Goal: Contribute content: Contribute content

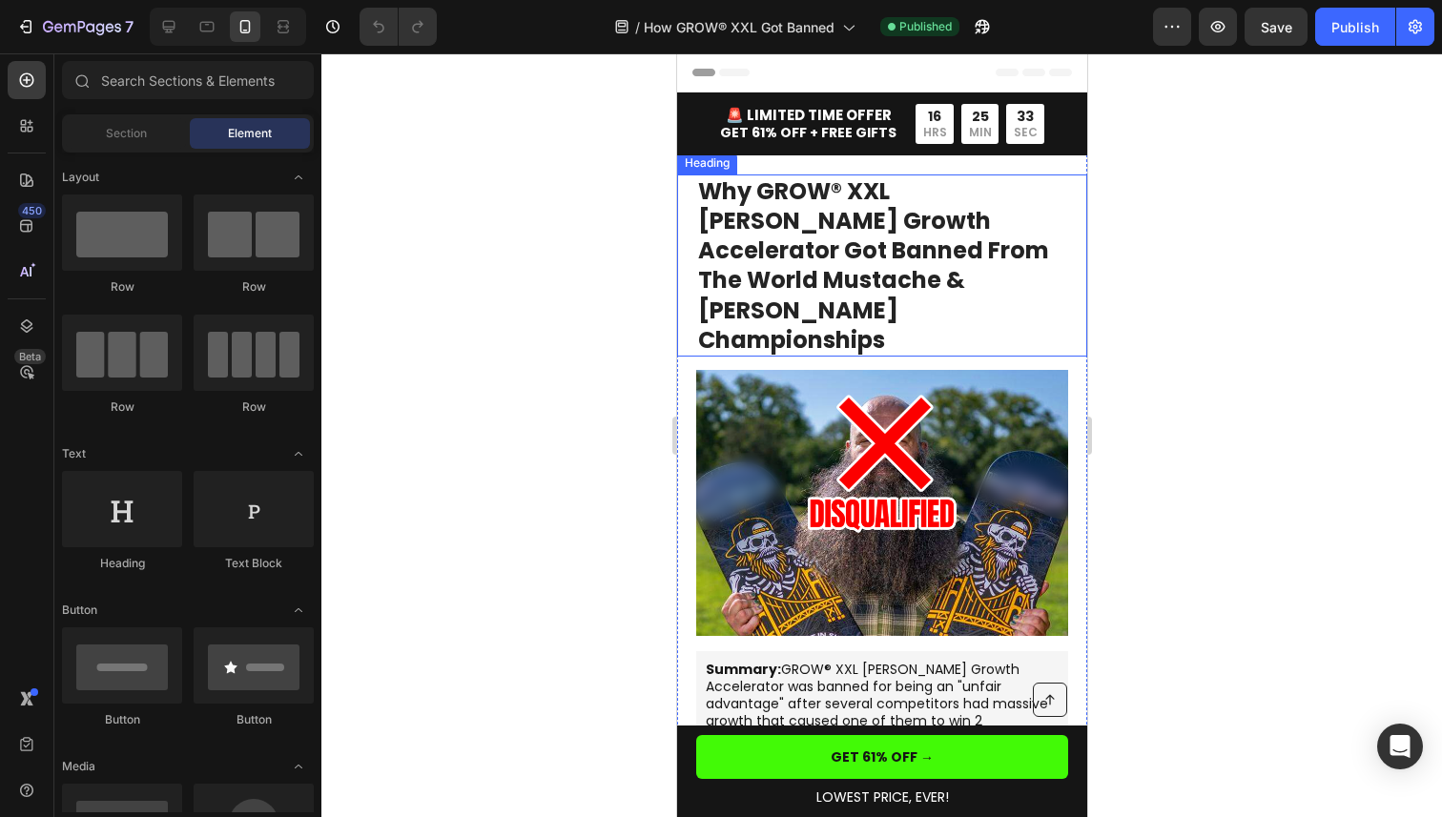
scroll to position [7, 0]
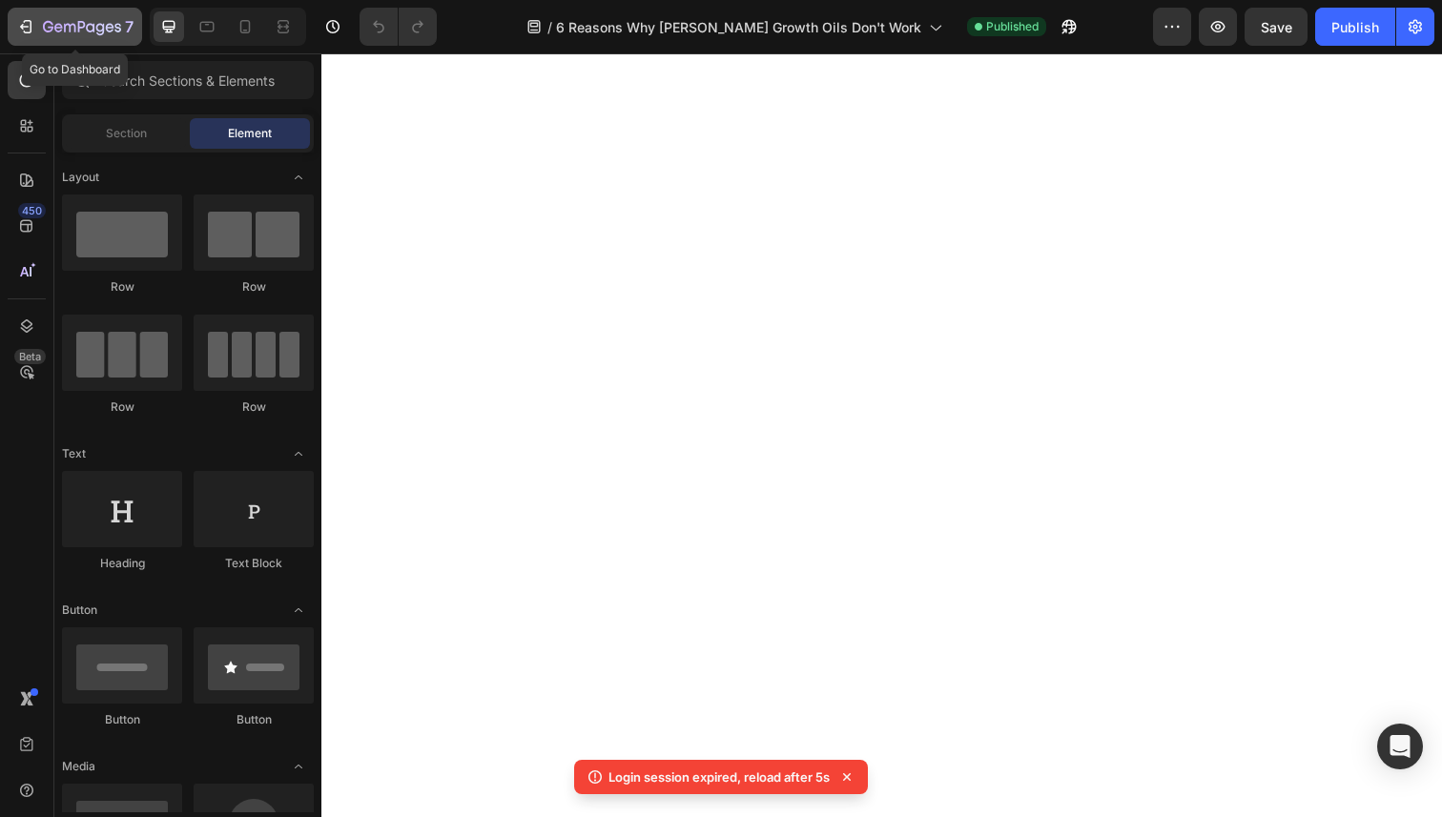
click at [22, 24] on icon "button" at bounding box center [24, 27] width 9 height 6
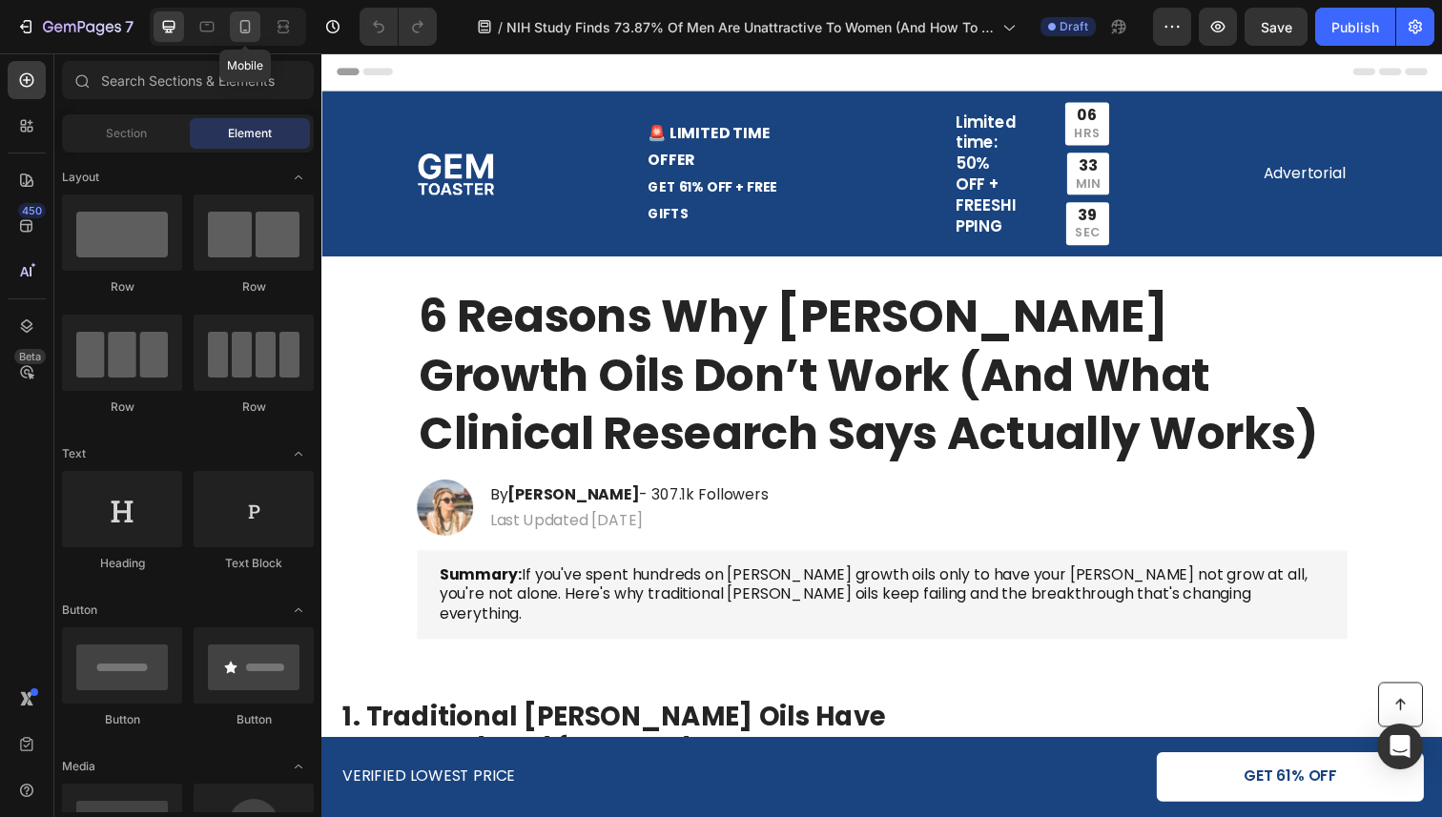
click at [251, 28] on icon at bounding box center [245, 26] width 19 height 19
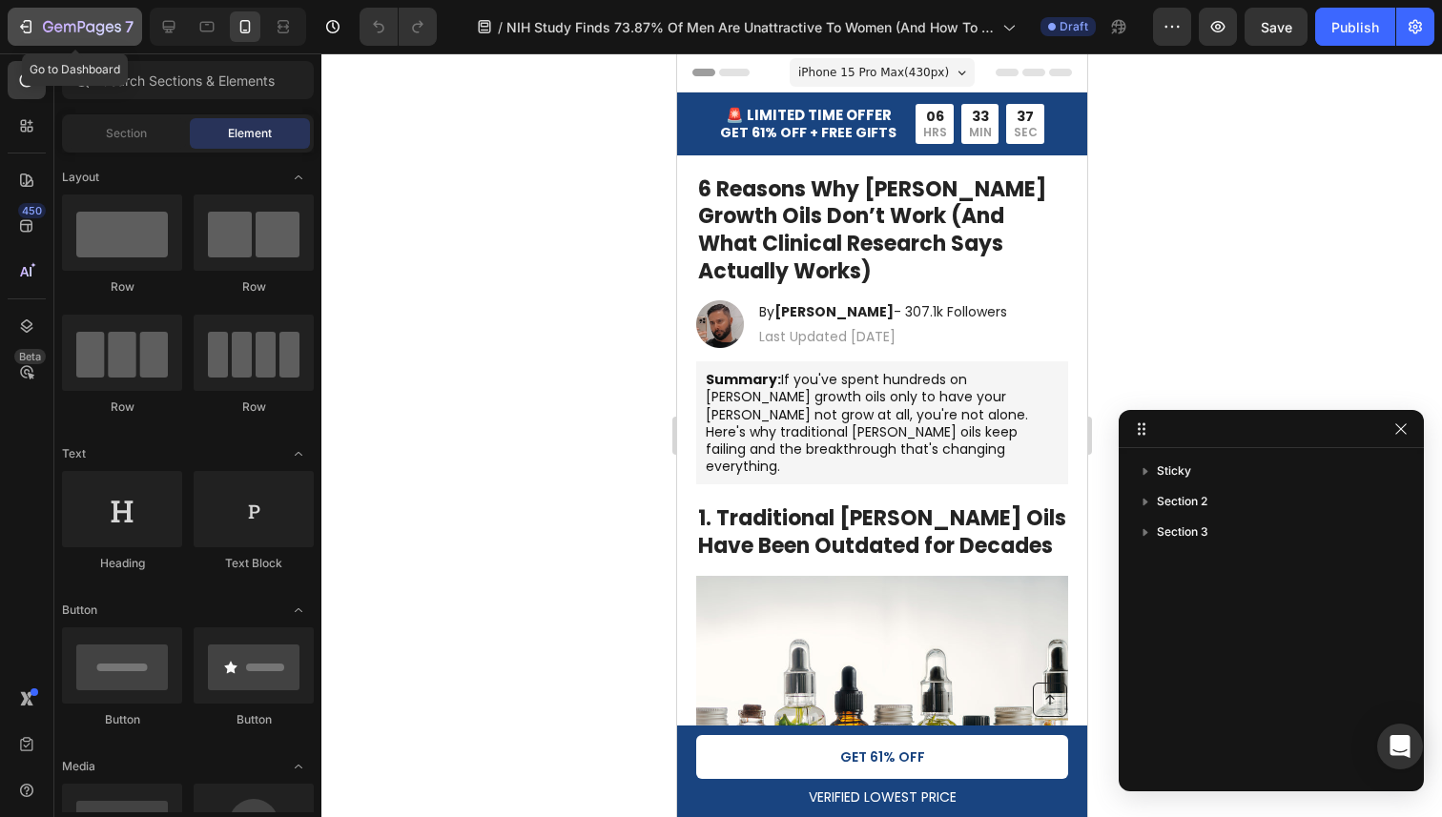
click at [22, 24] on icon "button" at bounding box center [25, 26] width 19 height 19
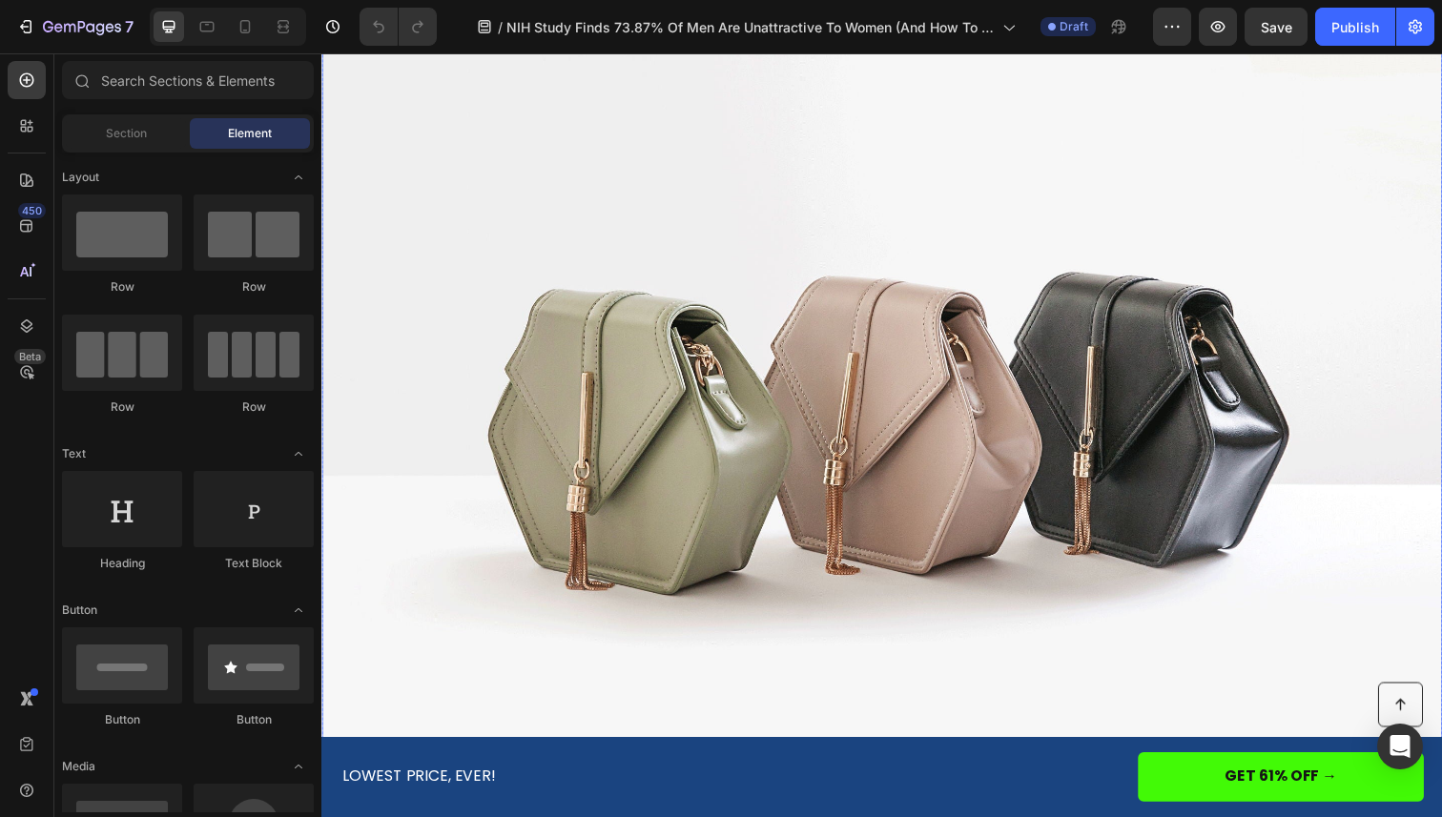
scroll to position [556, 0]
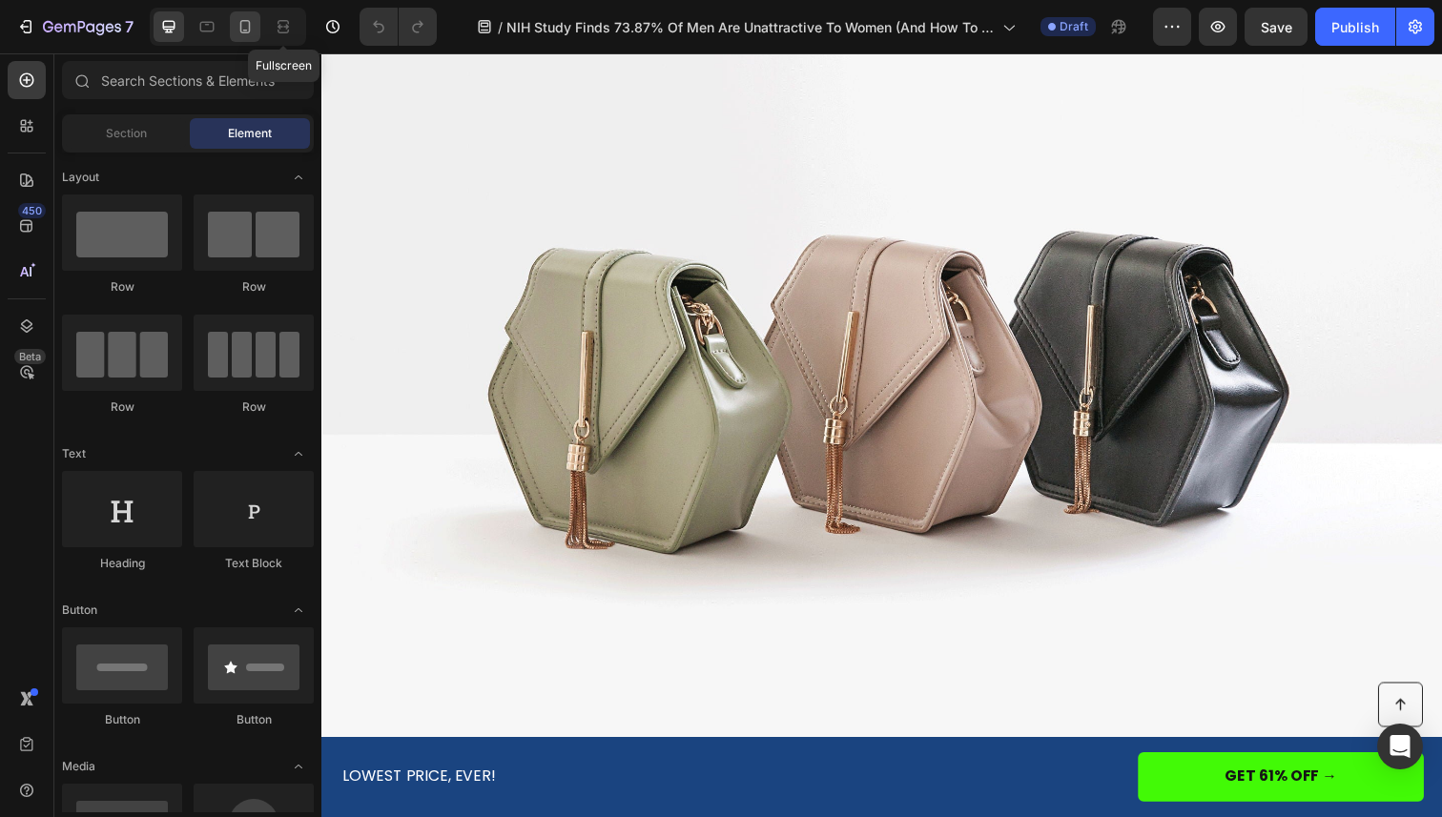
click at [252, 18] on icon at bounding box center [245, 26] width 19 height 19
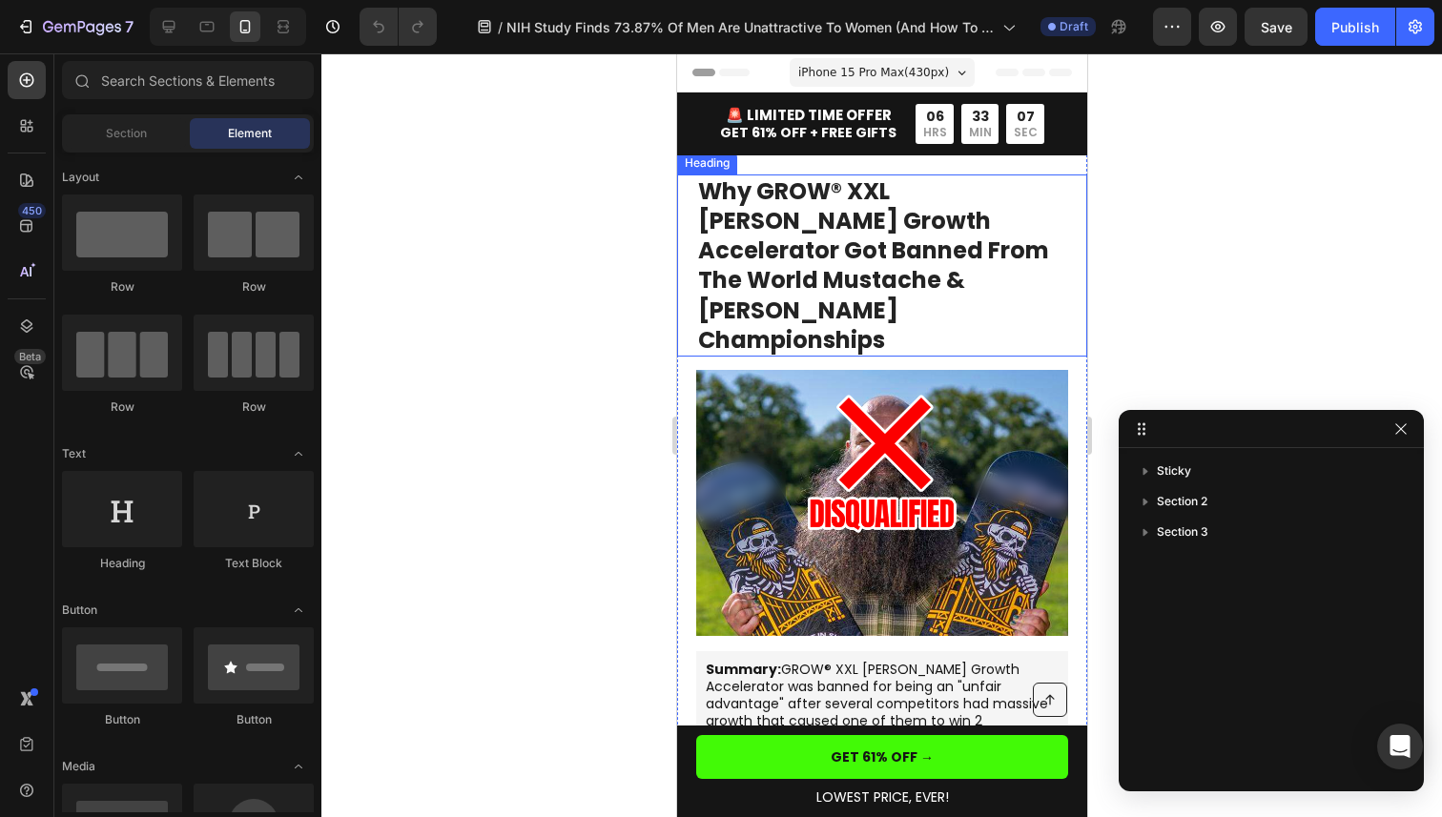
click at [888, 237] on strong "Why GROW® XXL Beard Growth Accelerator Got Banned From The World Mustache & Bea…" at bounding box center [872, 265] width 351 height 180
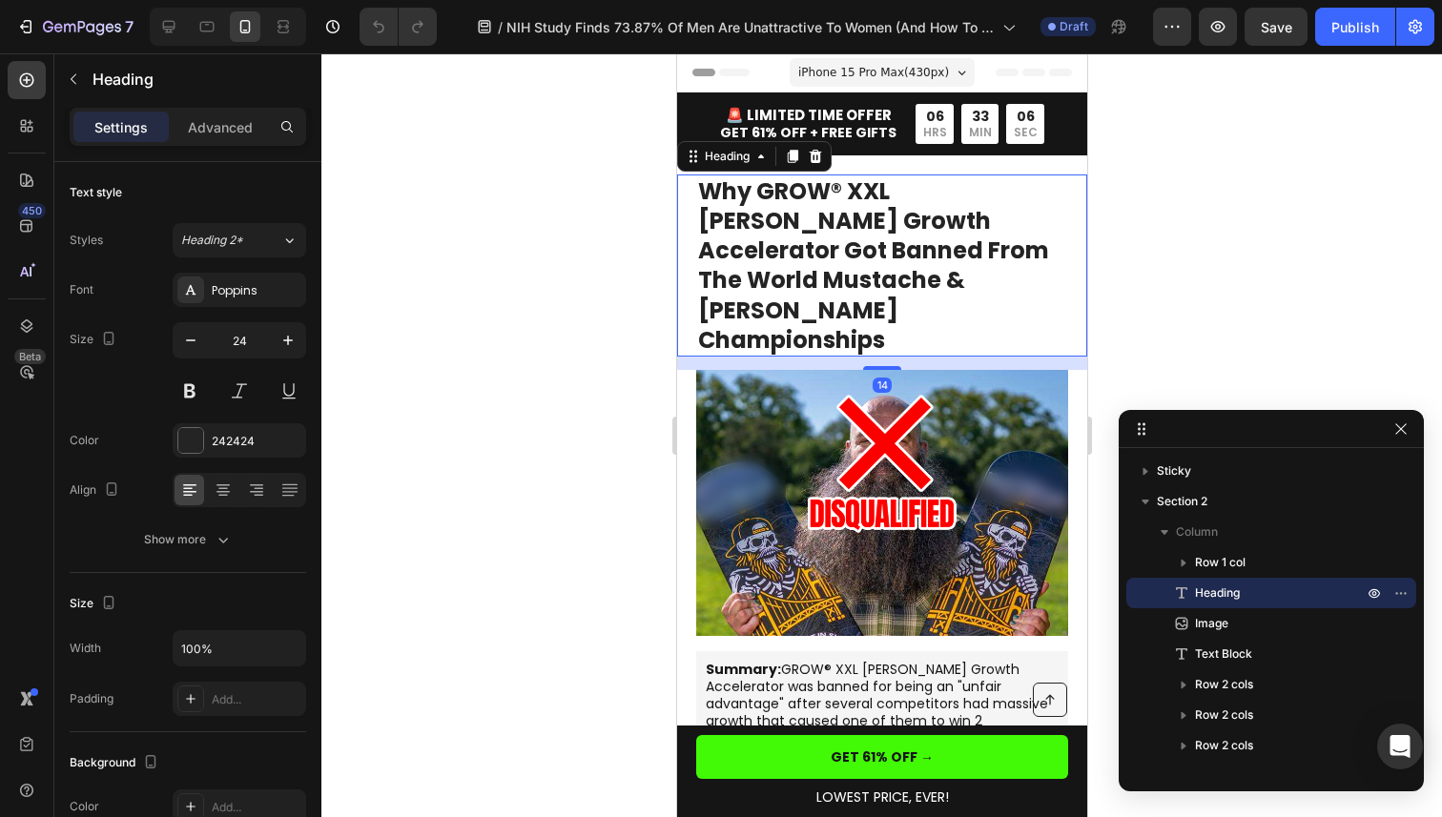
click at [888, 279] on h1 "Why GROW® XXL Beard Growth Accelerator Got Banned From The World Mustache & Bea…" at bounding box center [881, 266] width 372 height 182
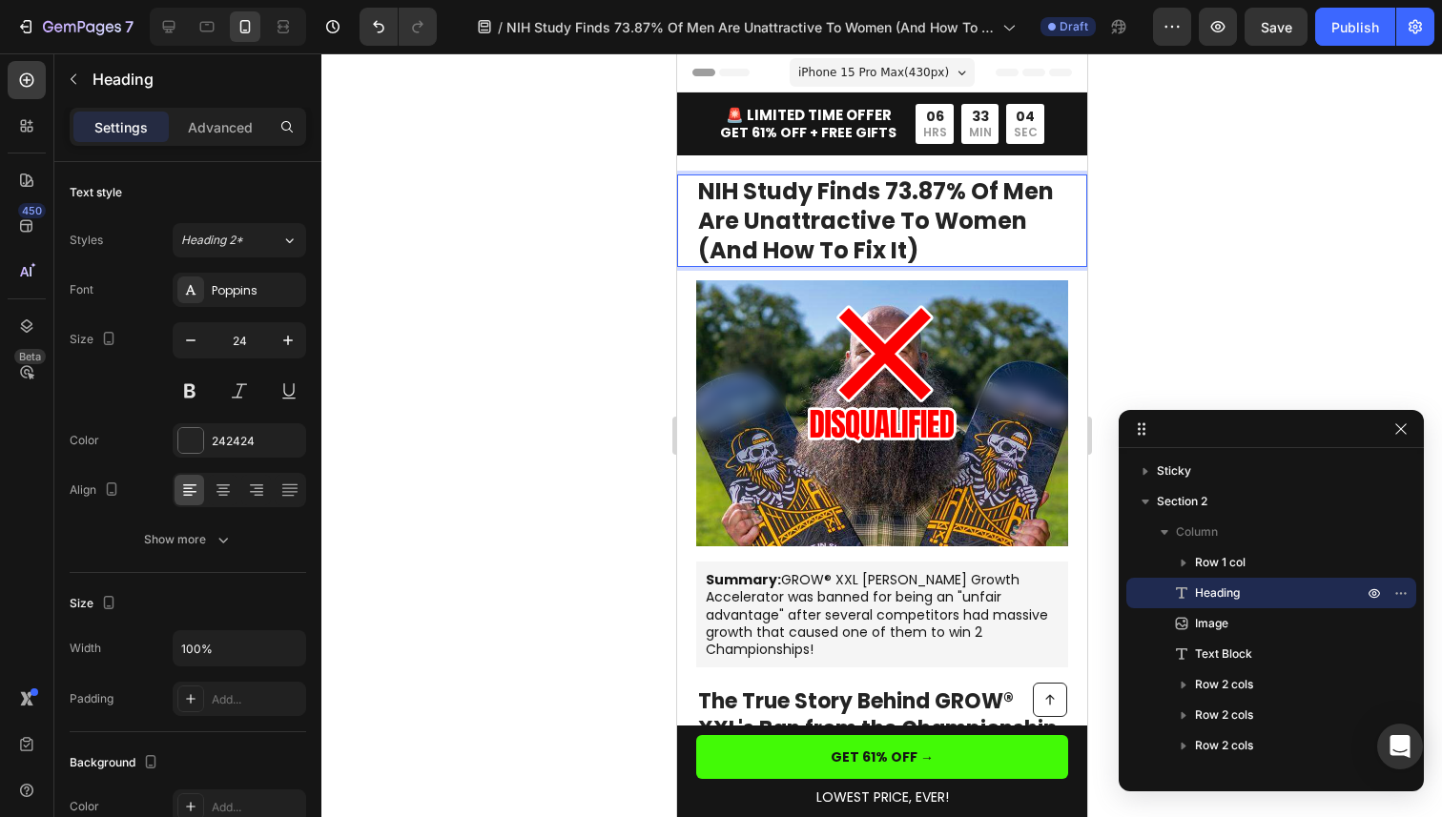
click at [1136, 196] on div at bounding box center [881, 435] width 1121 height 764
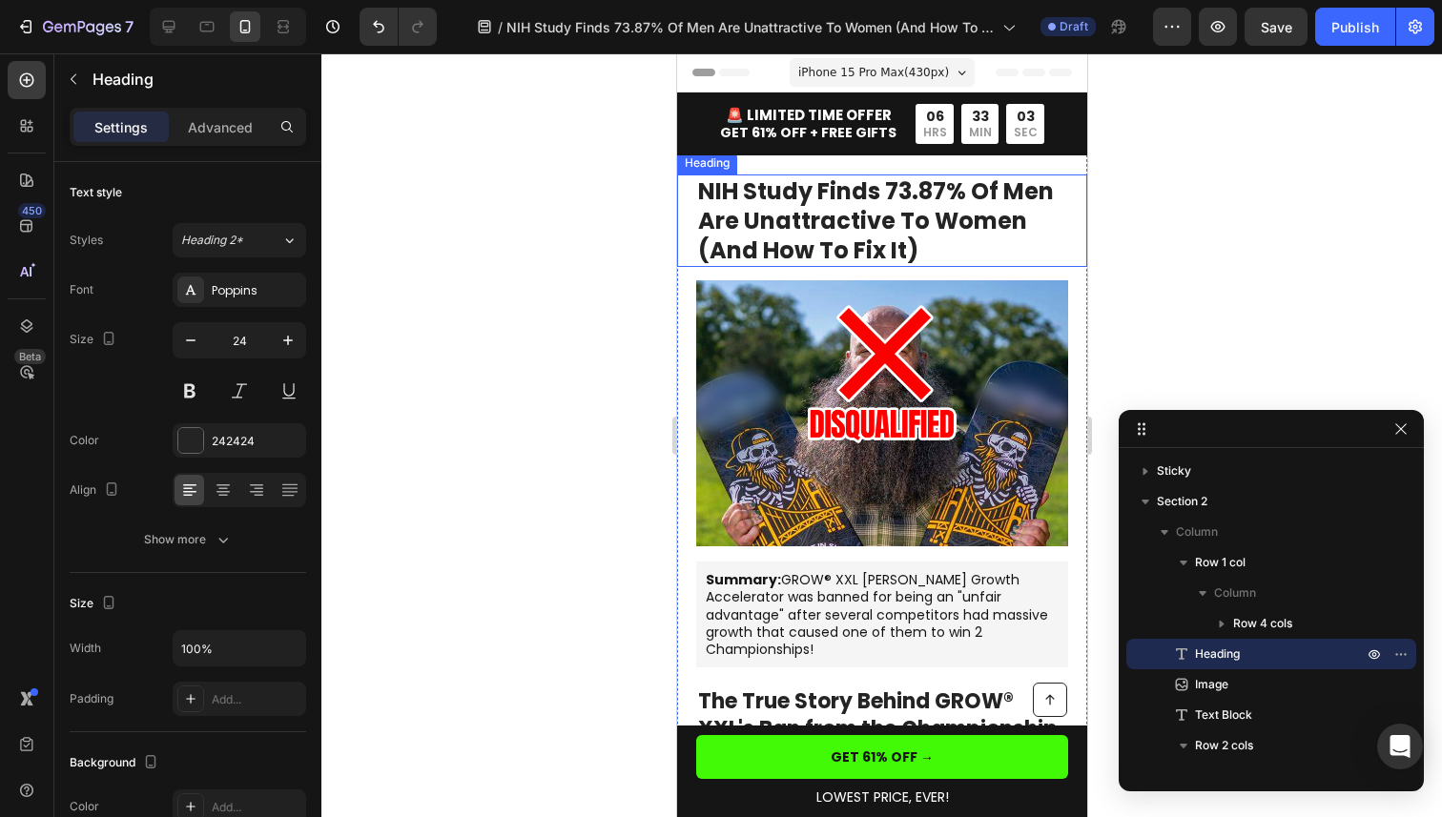
click at [976, 245] on p "⁠⁠⁠⁠⁠⁠⁠ NIH Study Finds 73.87% Of Men Are Unattractive To Women (And How To Fix…" at bounding box center [881, 221] width 368 height 90
click at [1142, 230] on div at bounding box center [881, 435] width 1121 height 764
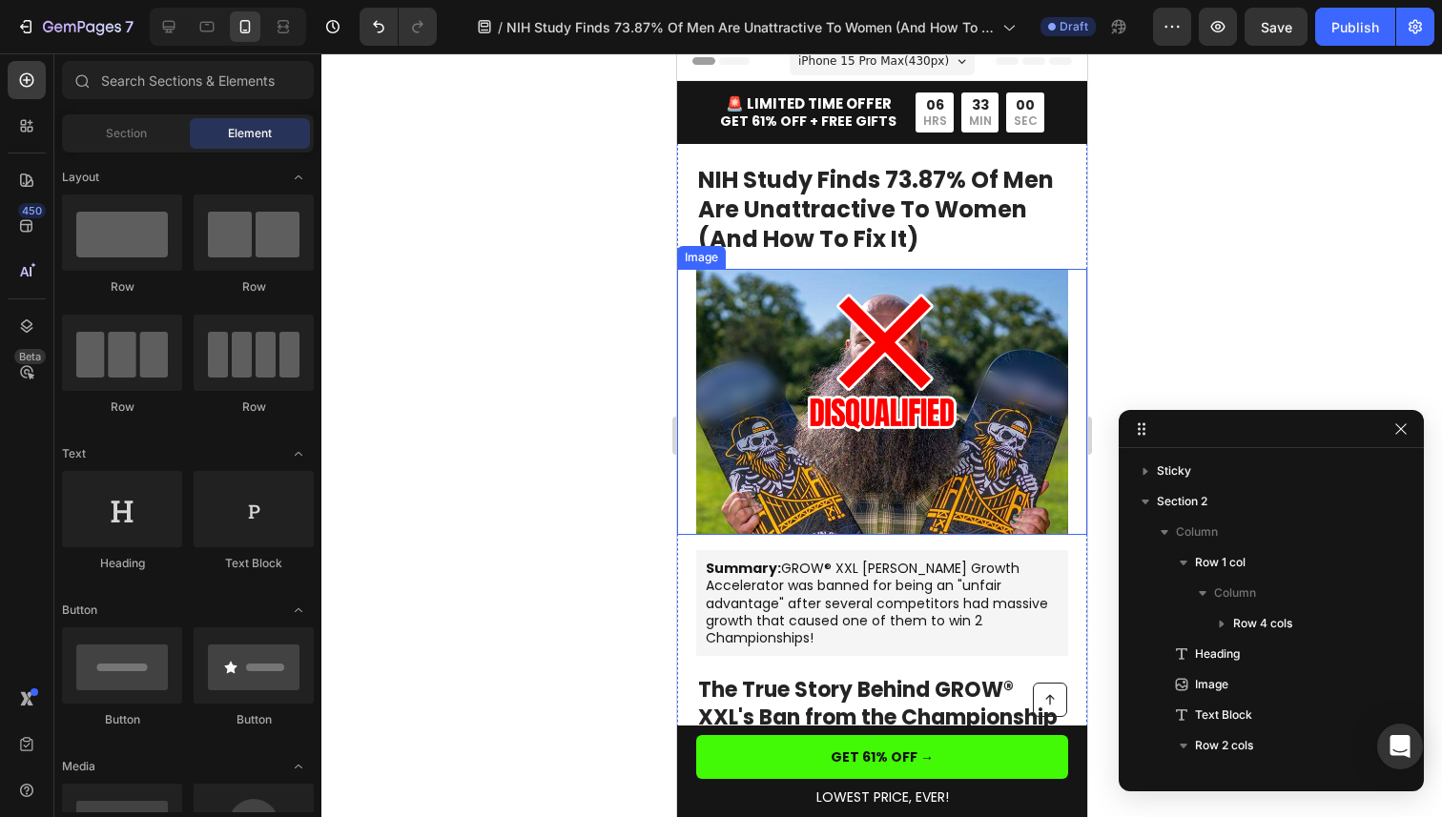
scroll to position [23, 0]
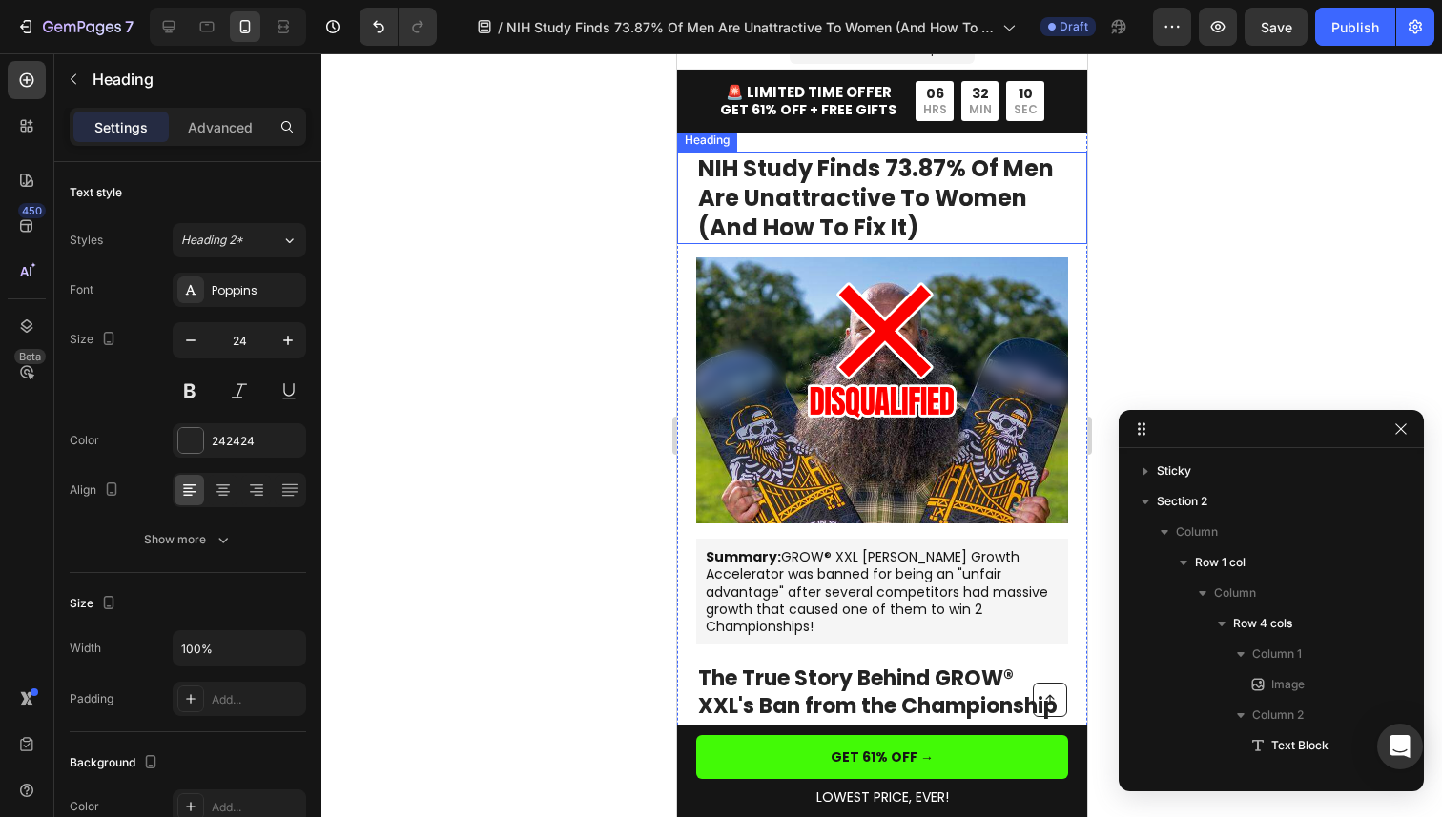
click at [765, 222] on strong "NIH Study Finds 73.87% Of Men Are Unattractive To Women (And How To Fix It)" at bounding box center [875, 198] width 356 height 91
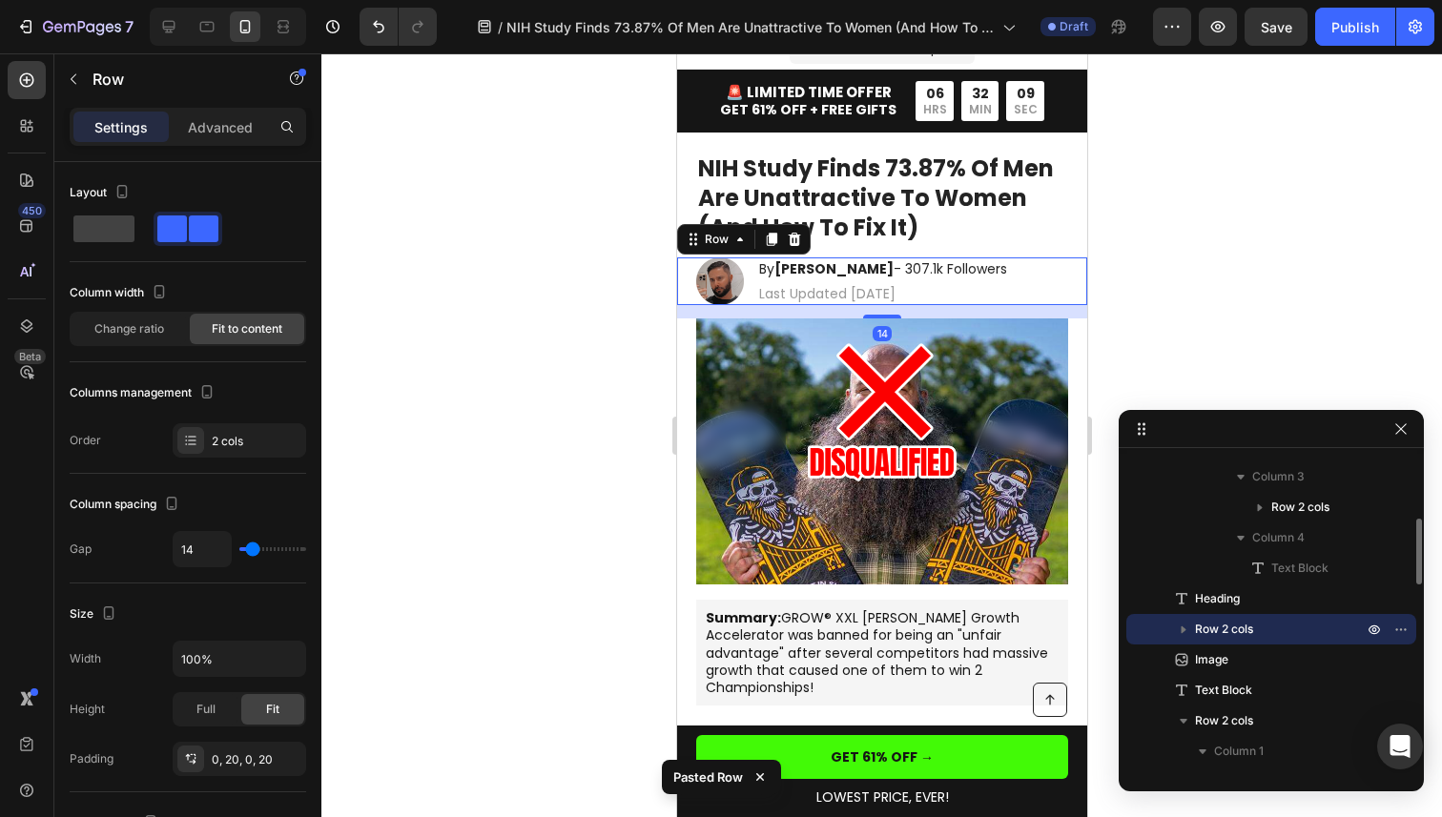
click at [1162, 201] on div at bounding box center [881, 435] width 1121 height 764
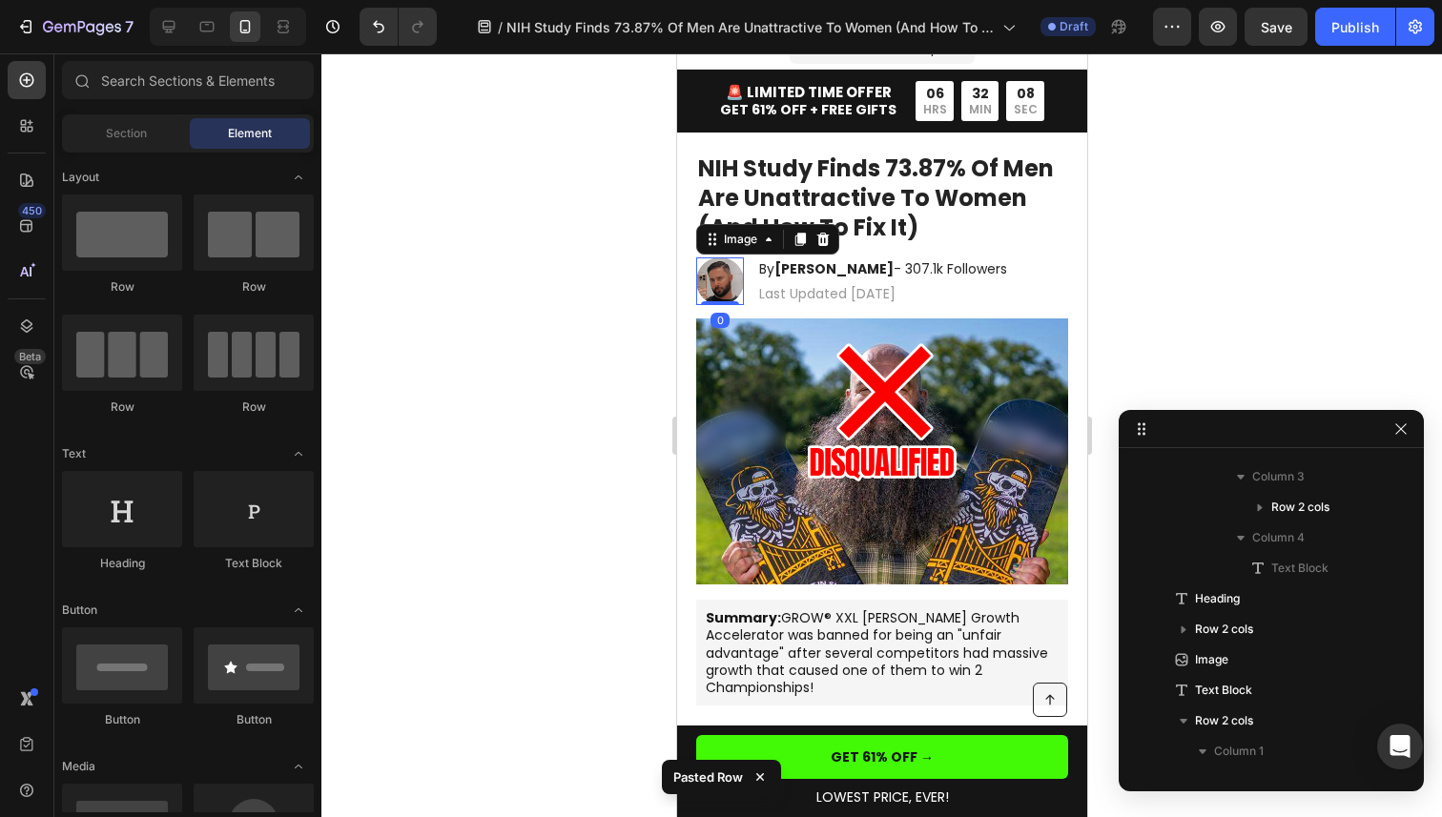
click at [718, 273] on img at bounding box center [719, 281] width 48 height 48
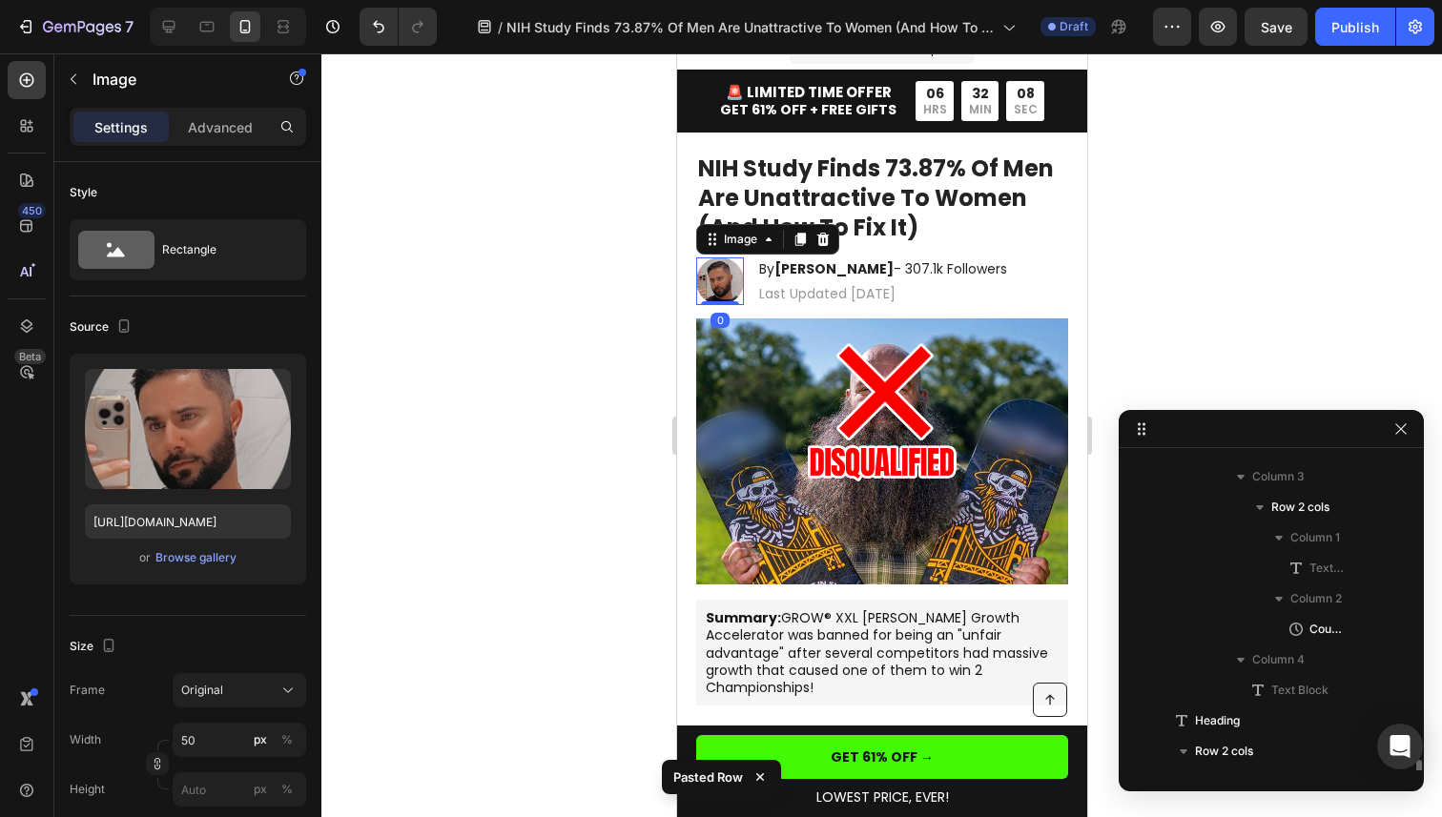
scroll to position [513, 0]
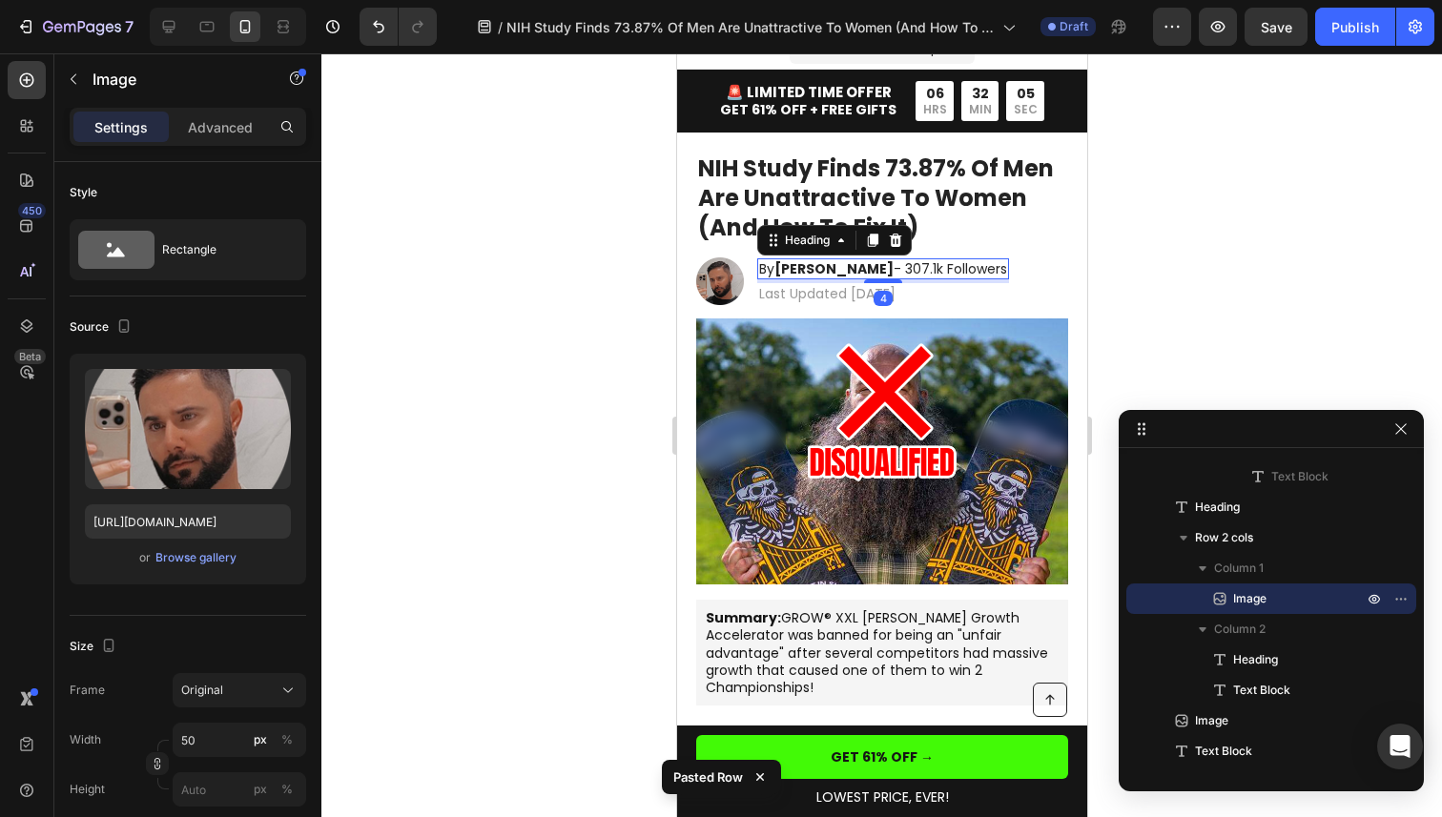
click at [796, 267] on strong "[PERSON_NAME]" at bounding box center [832, 268] width 119 height 19
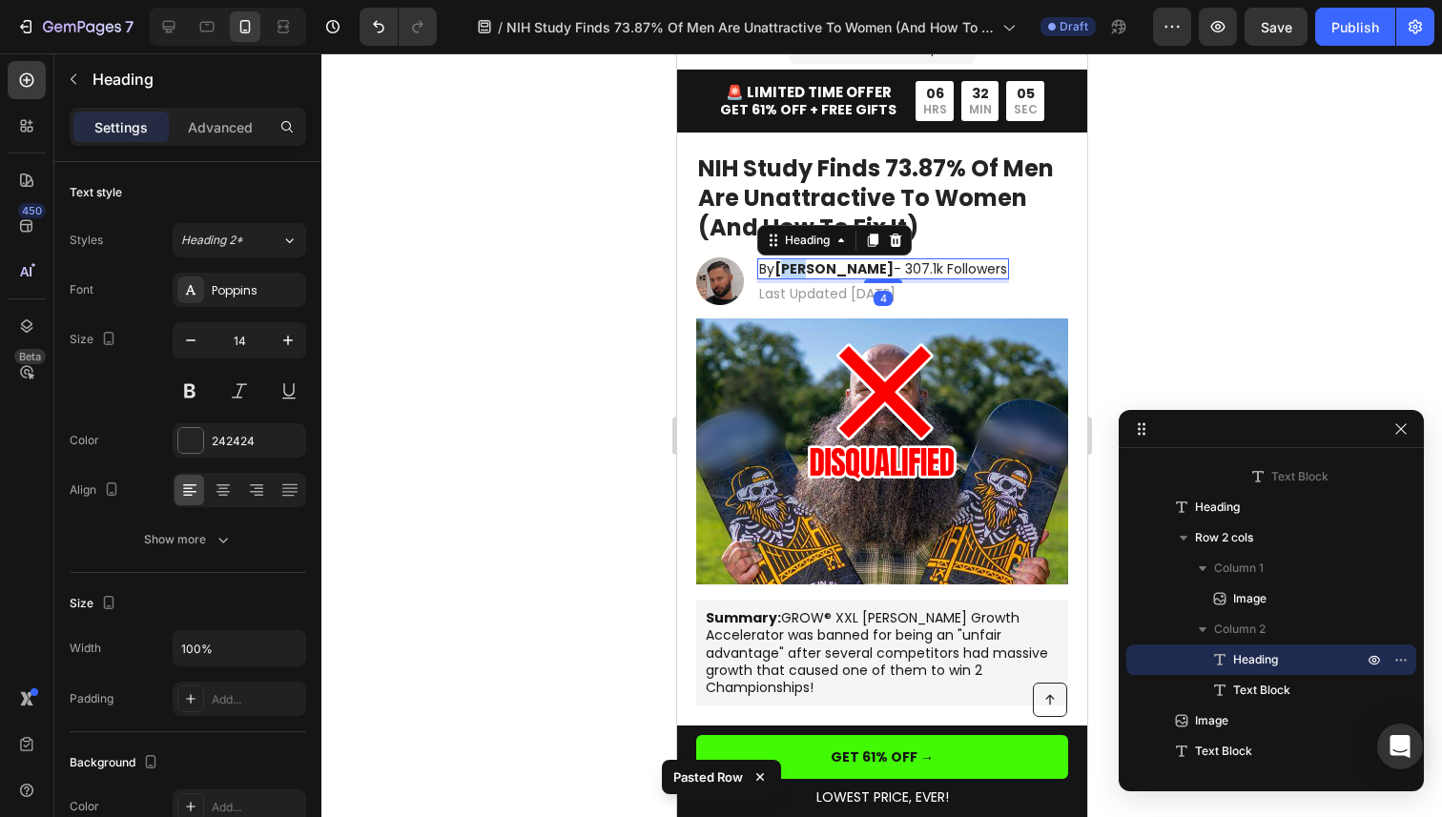
click at [785, 269] on strong "[PERSON_NAME]" at bounding box center [832, 268] width 119 height 19
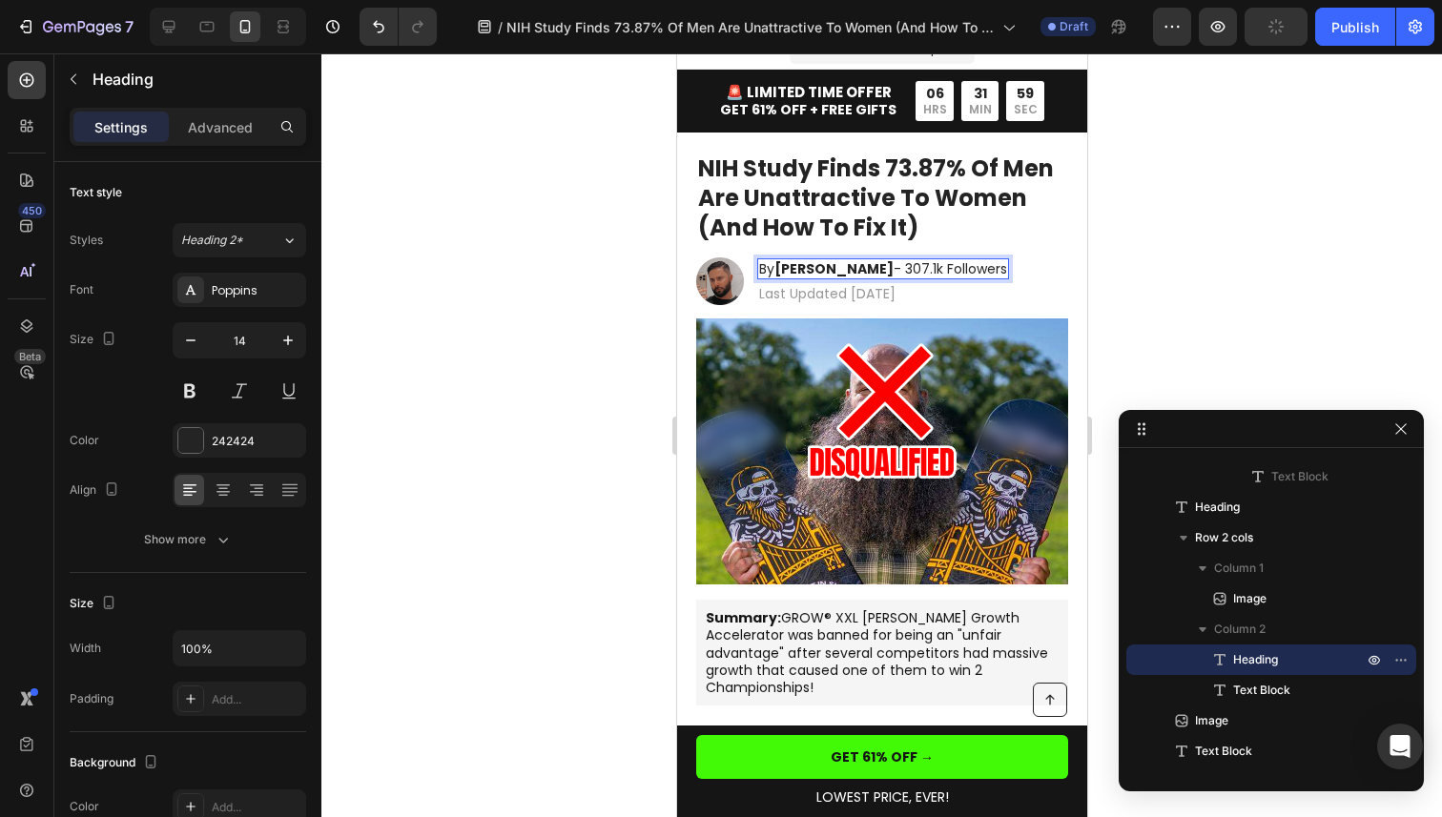
click at [778, 271] on strong "Robert Patel" at bounding box center [832, 268] width 119 height 19
click at [907, 269] on p "By Dr. Robert Patel - 307.1k Followers" at bounding box center [882, 268] width 248 height 17
click at [916, 271] on p "By Dr. Robert Patel - 217.1k Followers" at bounding box center [879, 268] width 243 height 17
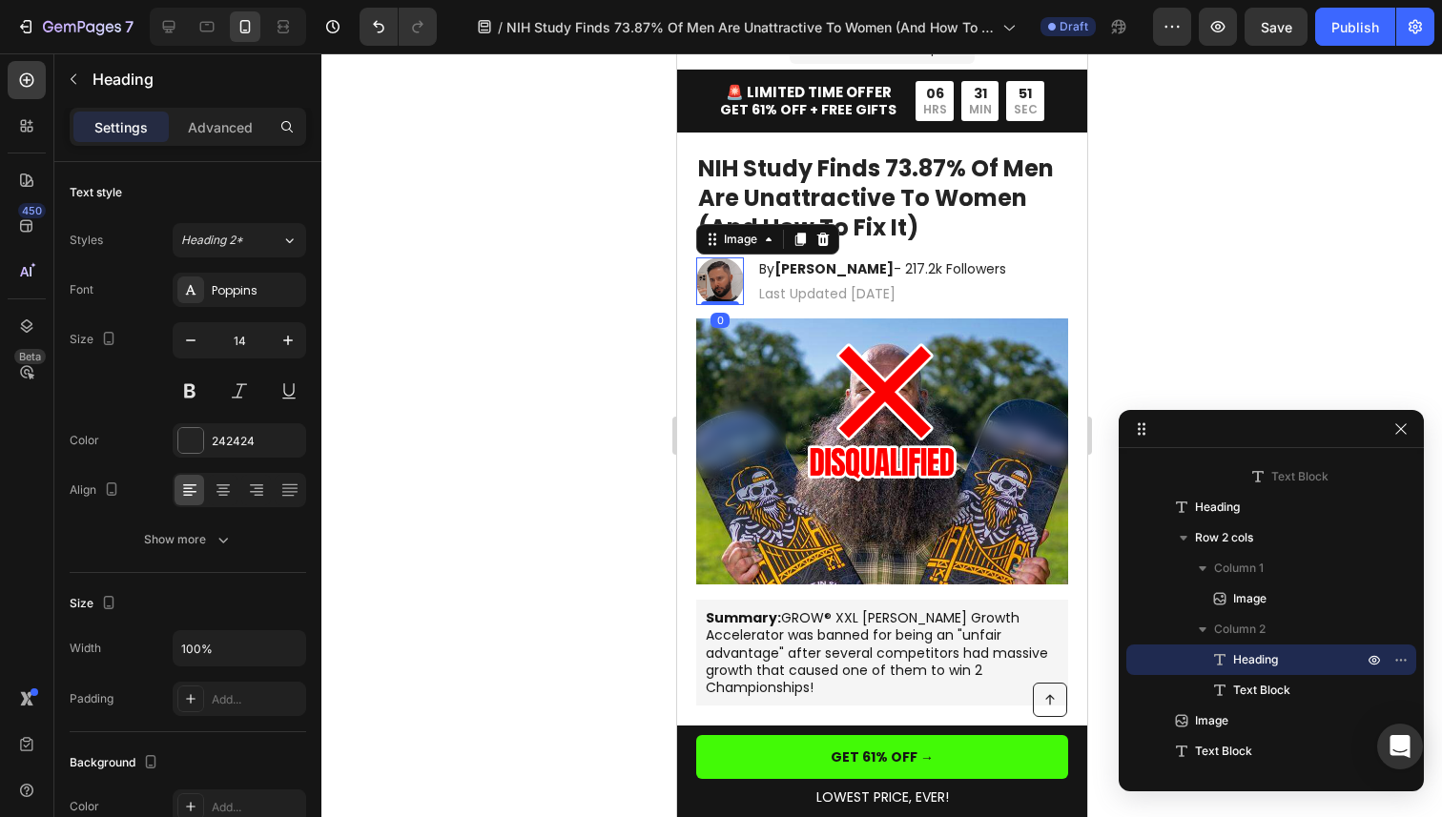
click at [715, 281] on img at bounding box center [719, 281] width 48 height 48
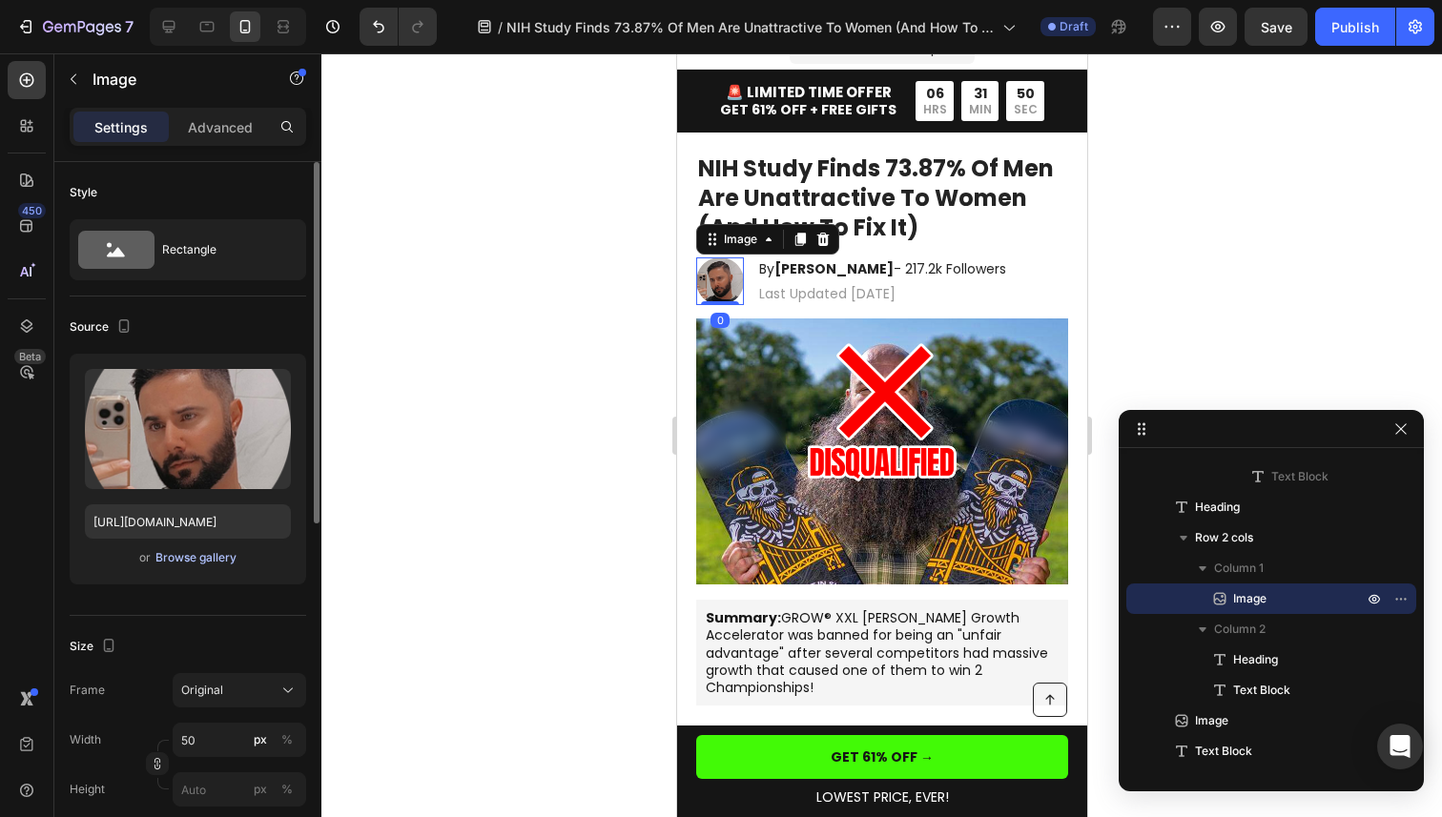
click at [194, 566] on div "Browse gallery" at bounding box center [195, 557] width 81 height 17
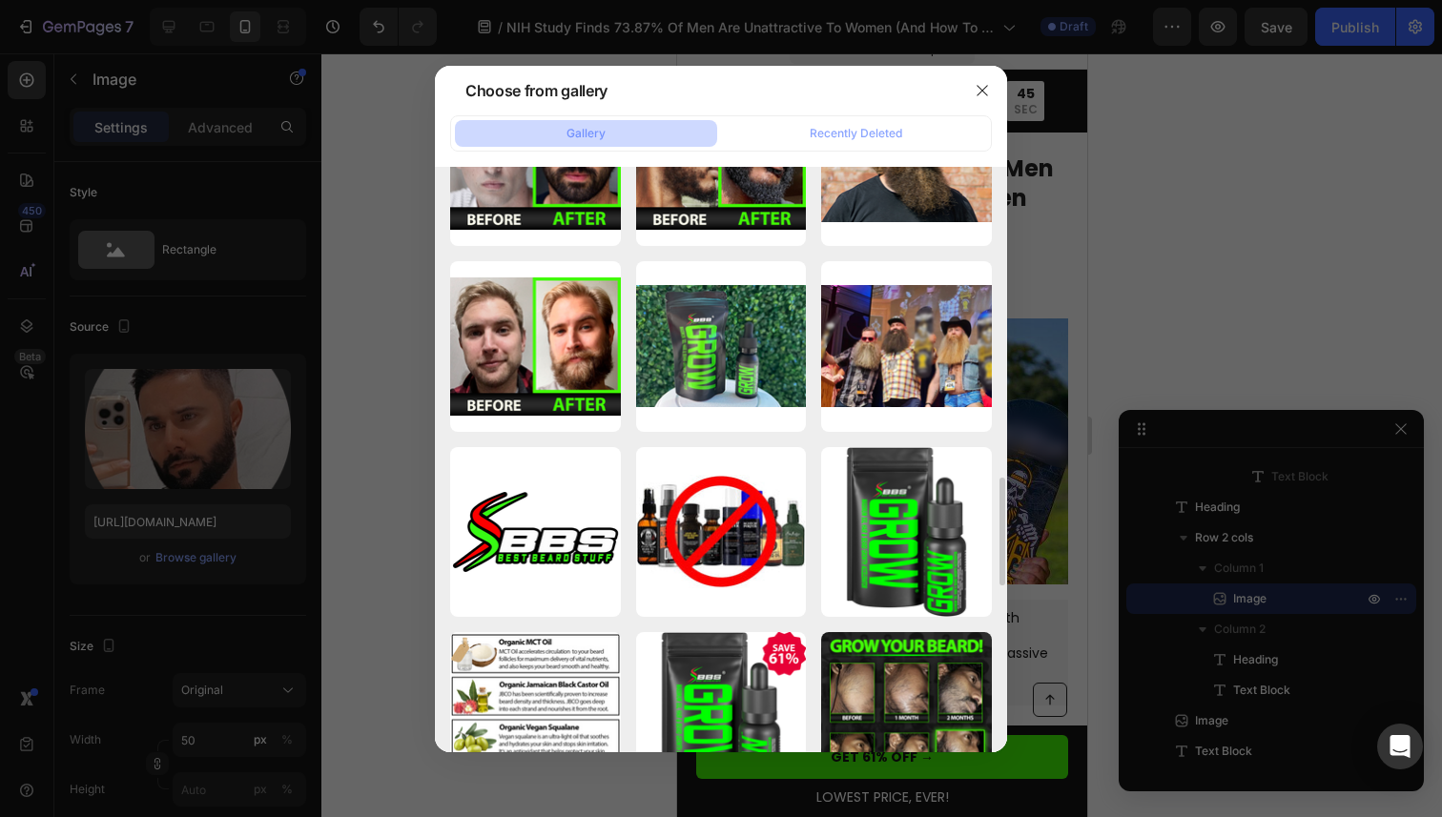
scroll to position [0, 0]
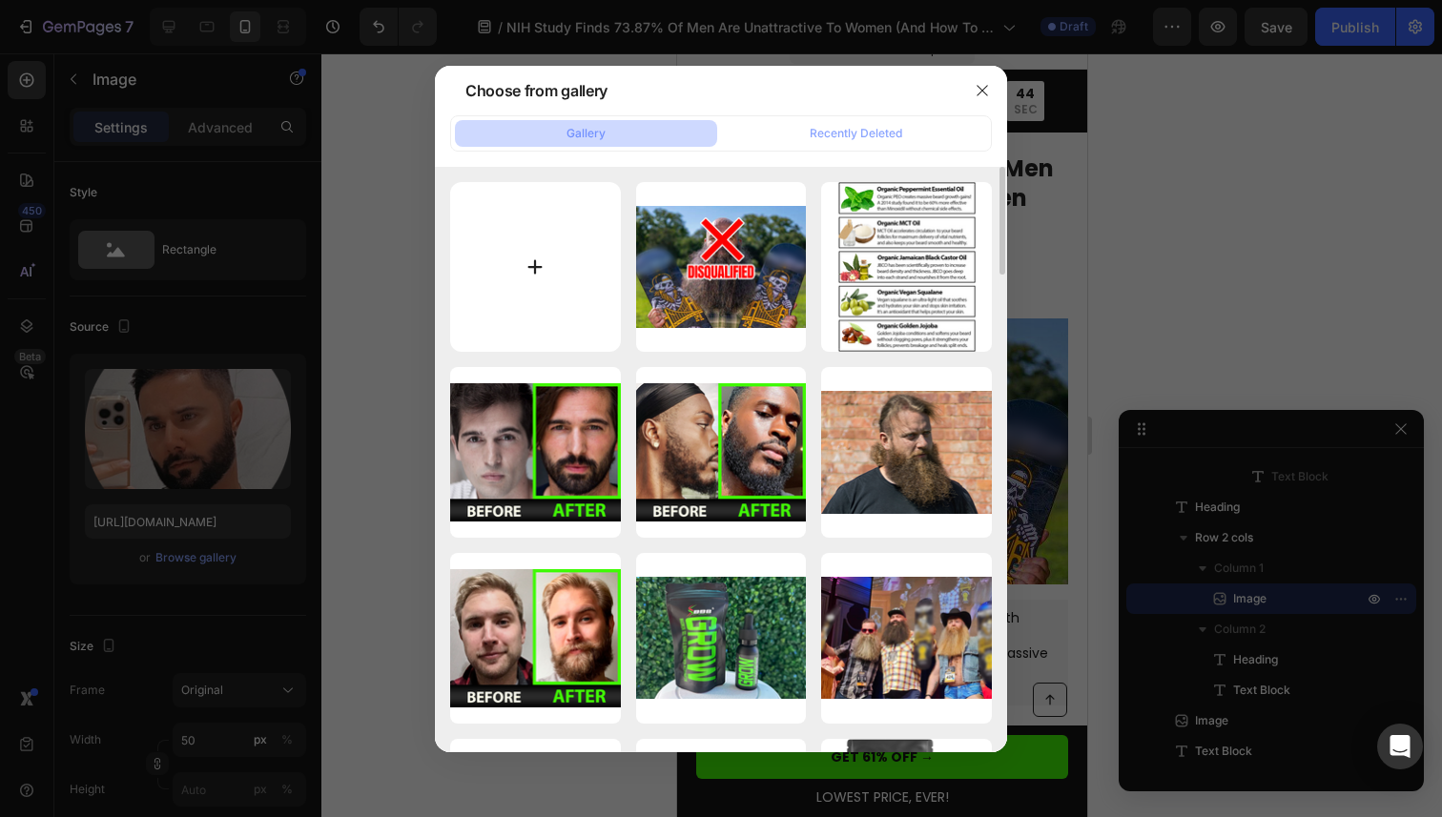
click at [560, 306] on input "file" at bounding box center [535, 267] width 171 height 171
type input "C:\fakepath\RobertPatel.png"
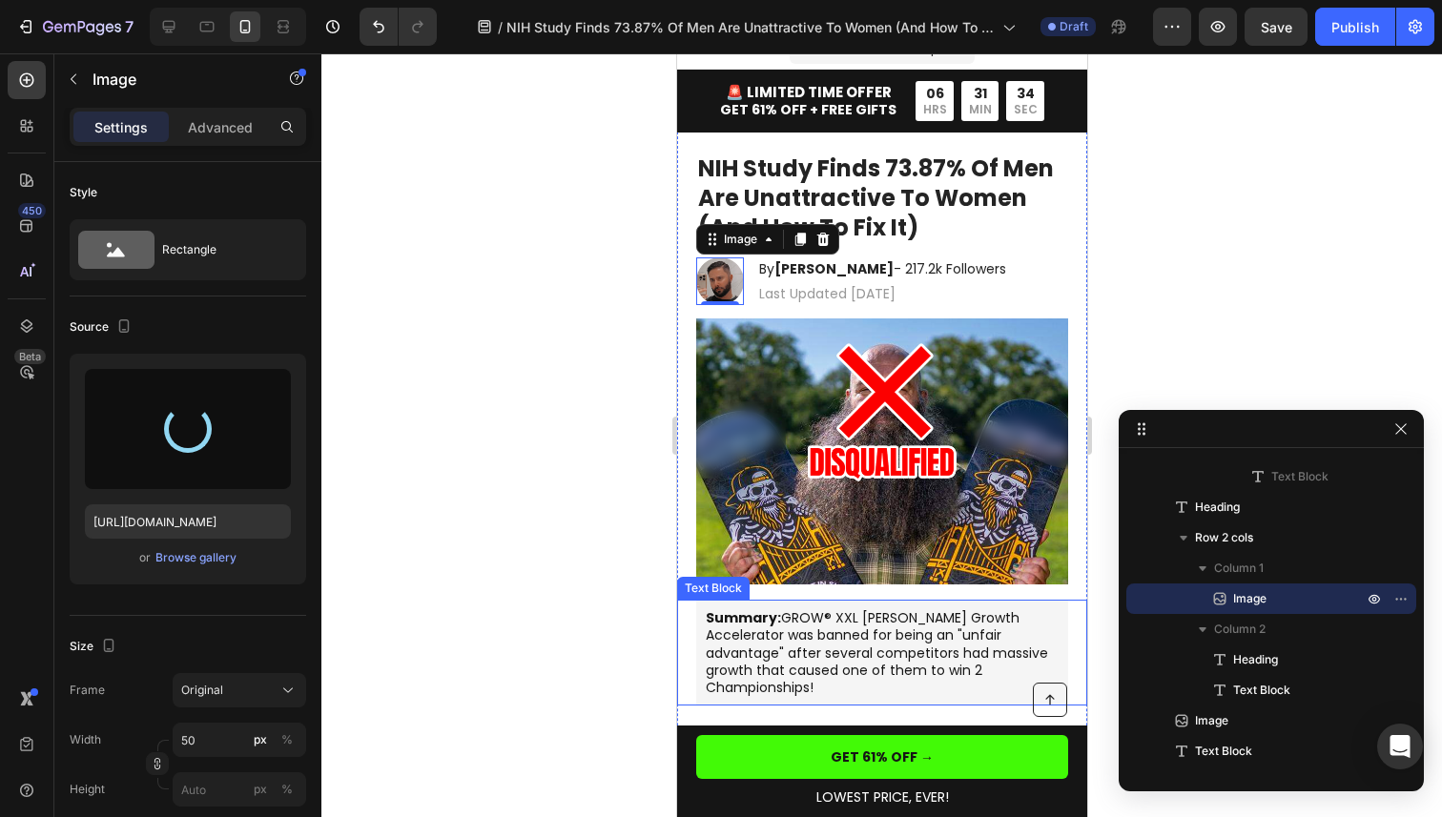
type input "https://cdn.shopify.com/s/files/1/0564/9131/1171/files/gempages_582402513072816…"
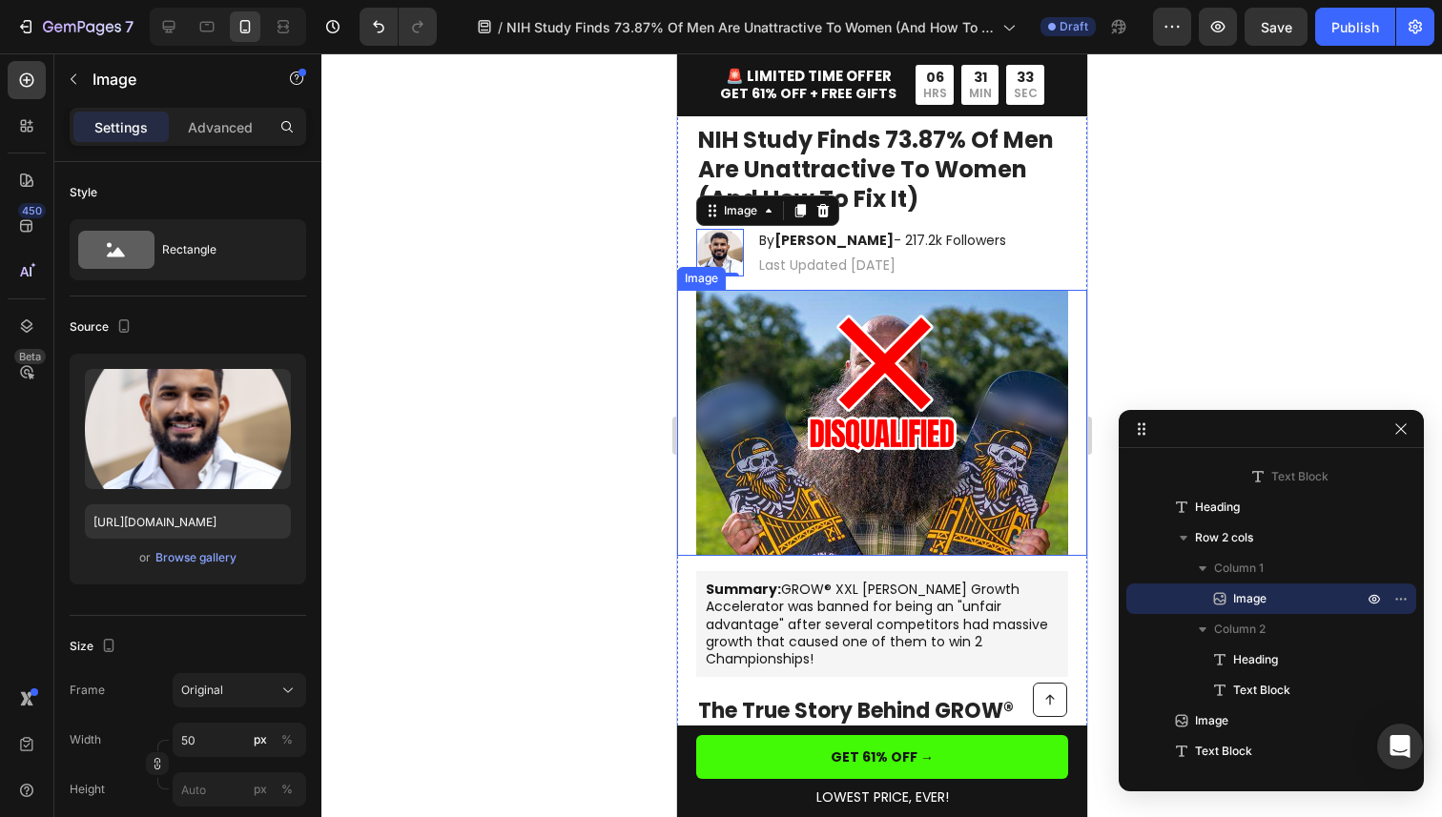
scroll to position [93, 0]
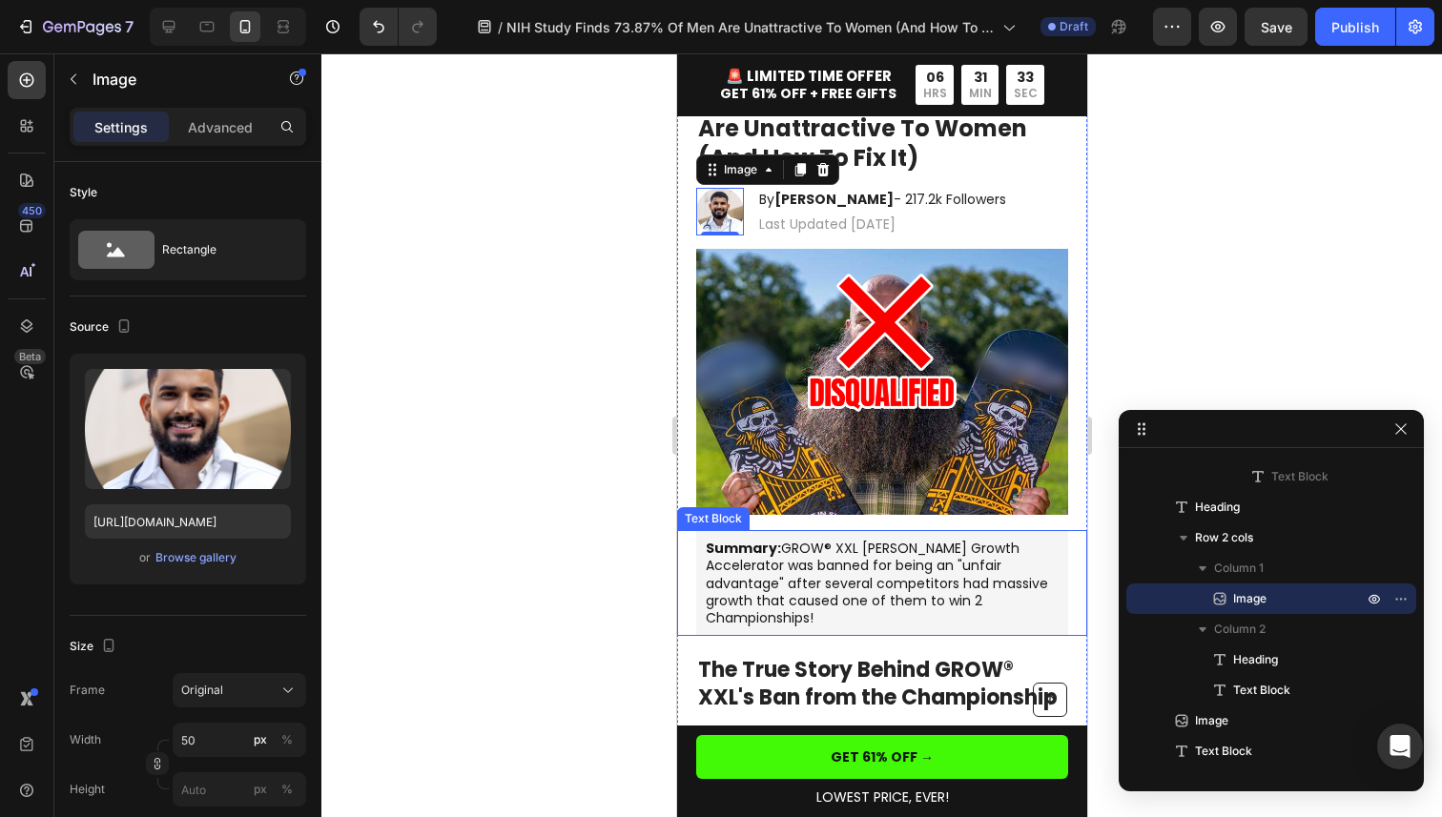
click at [936, 566] on p "Summary: GROW® XXL Beard Growth Accelerator was banned for being an "unfair adv…" at bounding box center [881, 583] width 353 height 87
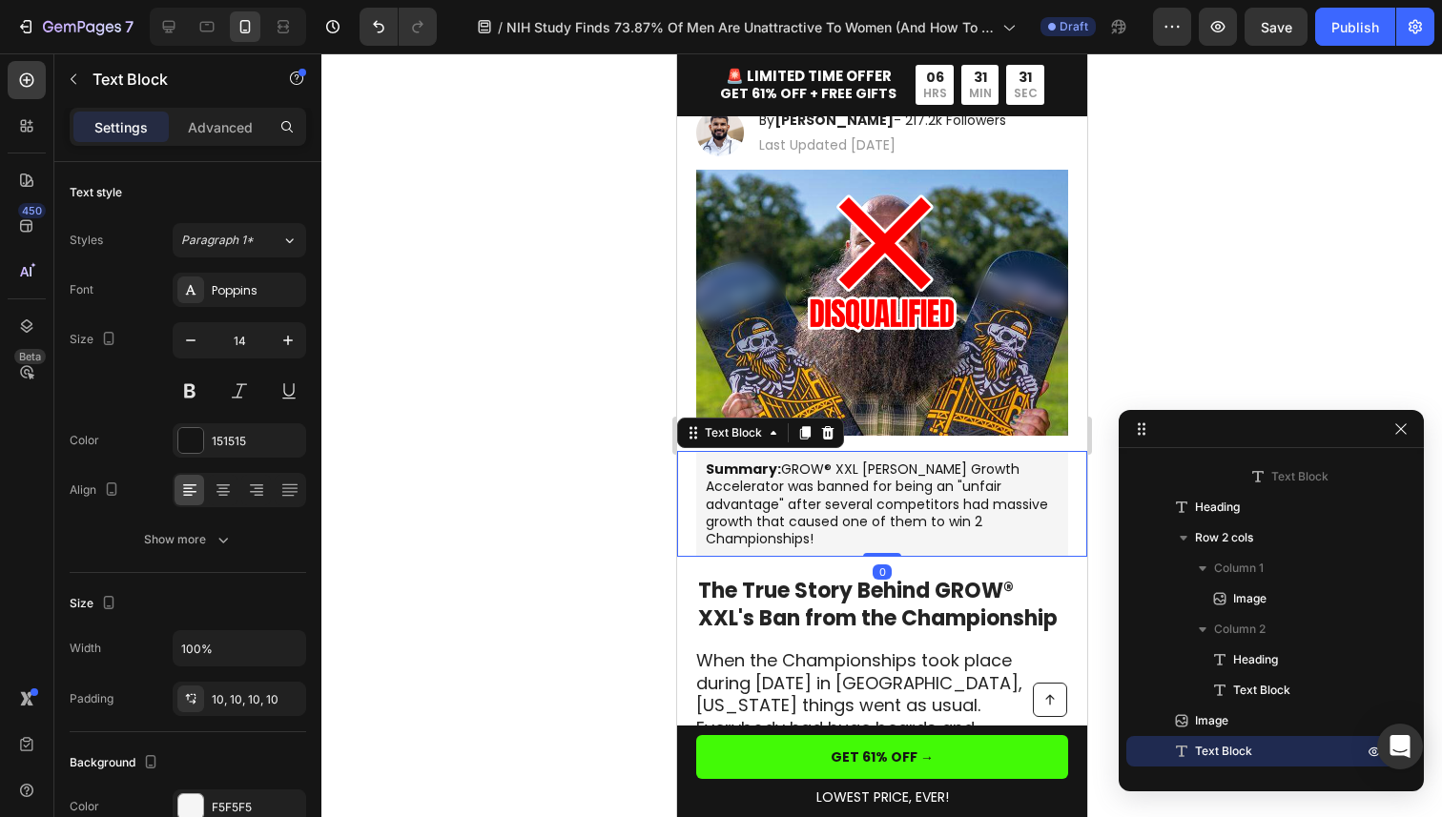
scroll to position [175, 0]
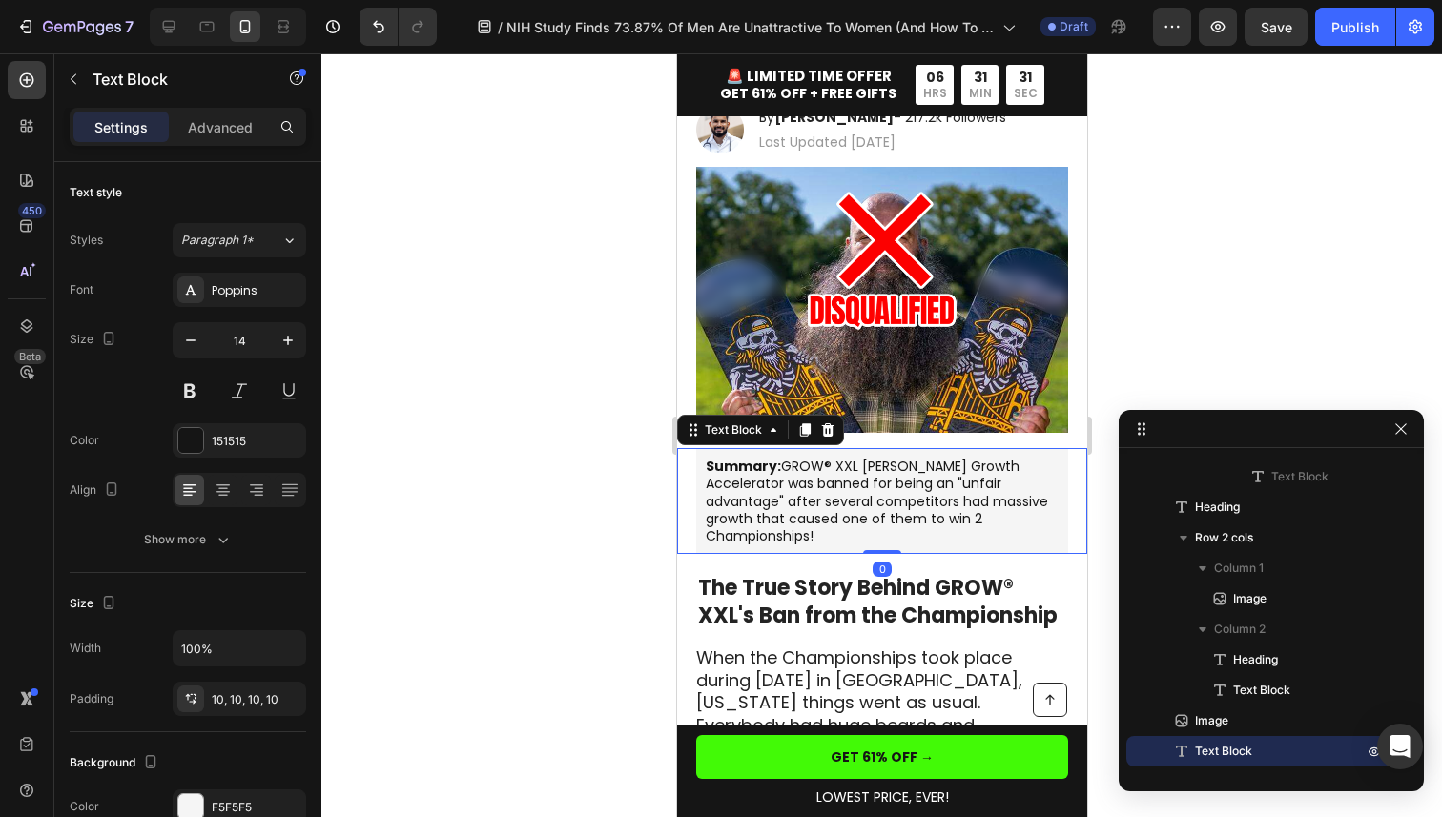
click at [936, 512] on p "Summary: GROW® XXL Beard Growth Accelerator was banned for being an "unfair adv…" at bounding box center [881, 501] width 353 height 87
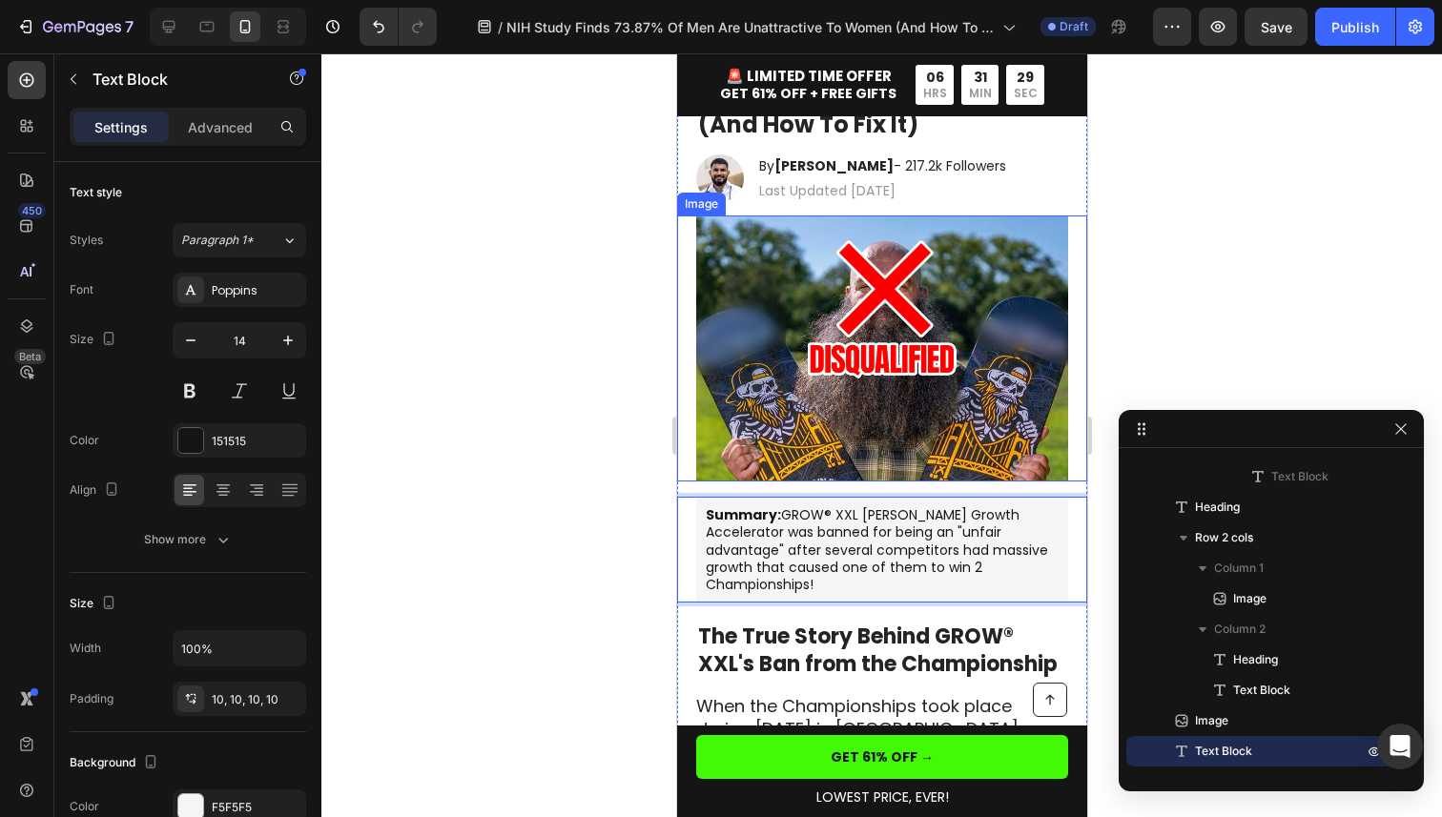
click at [895, 380] on img at bounding box center [881, 349] width 372 height 266
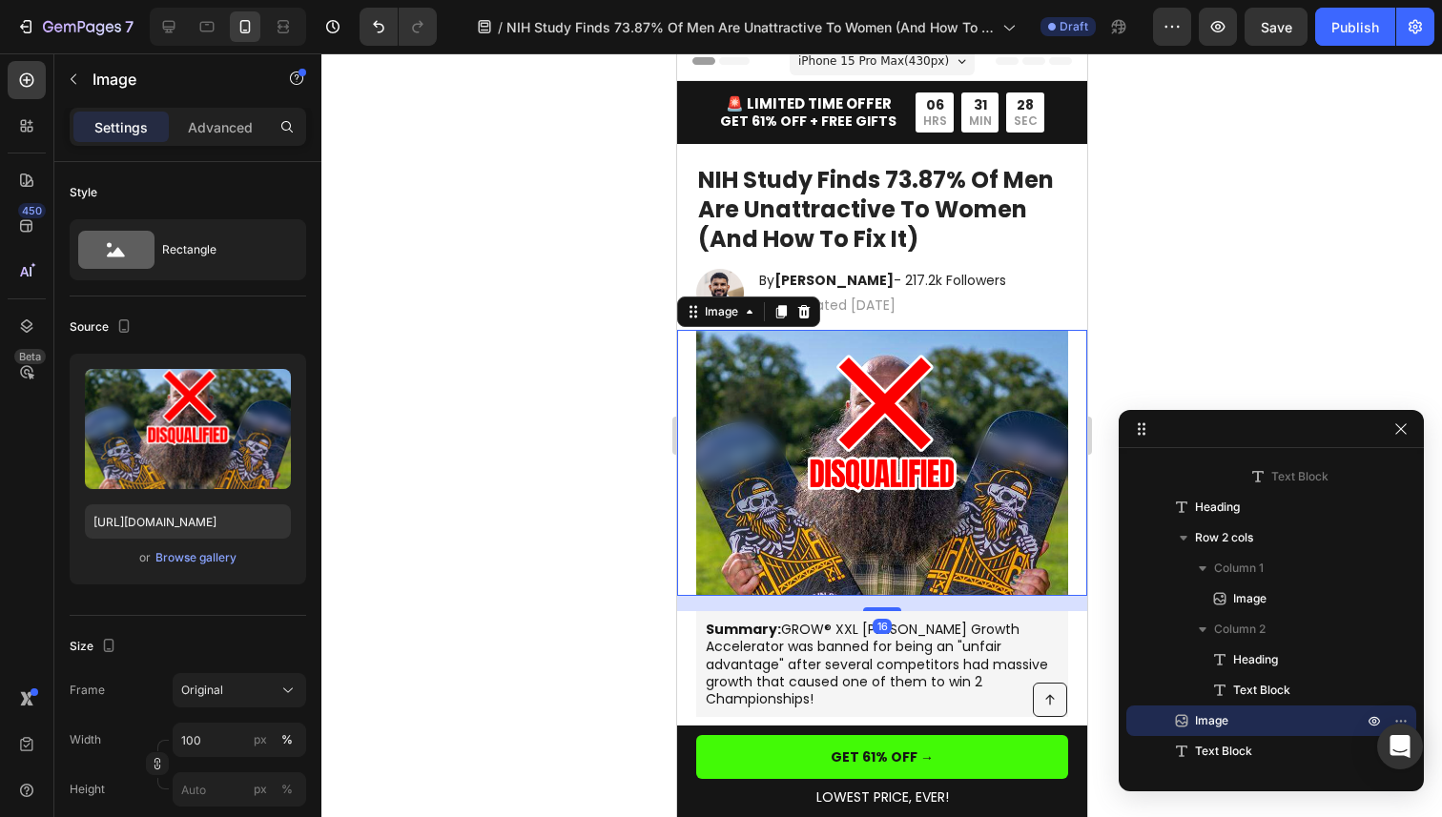
scroll to position [0, 0]
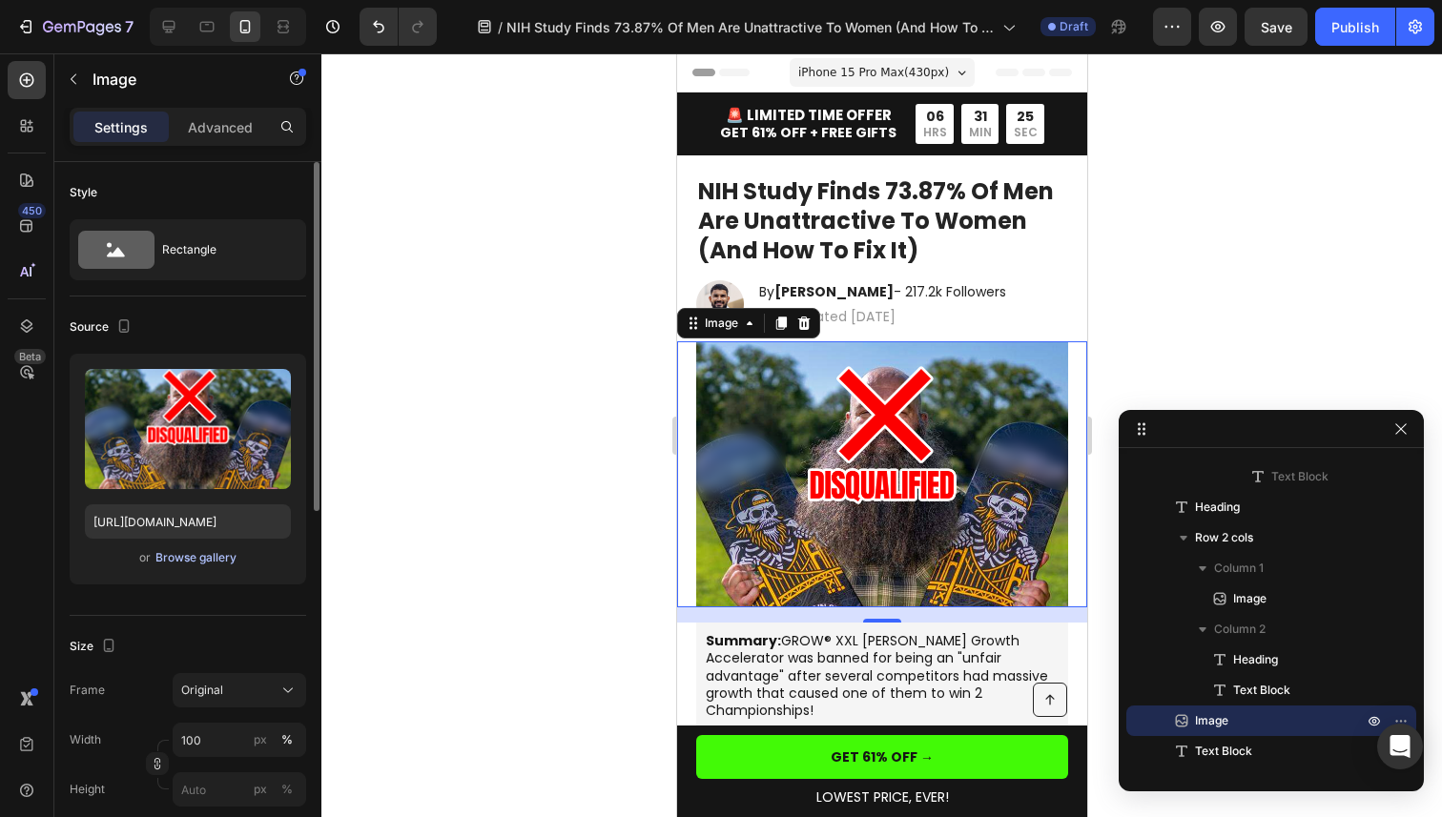
click at [205, 554] on div "Browse gallery" at bounding box center [195, 557] width 81 height 17
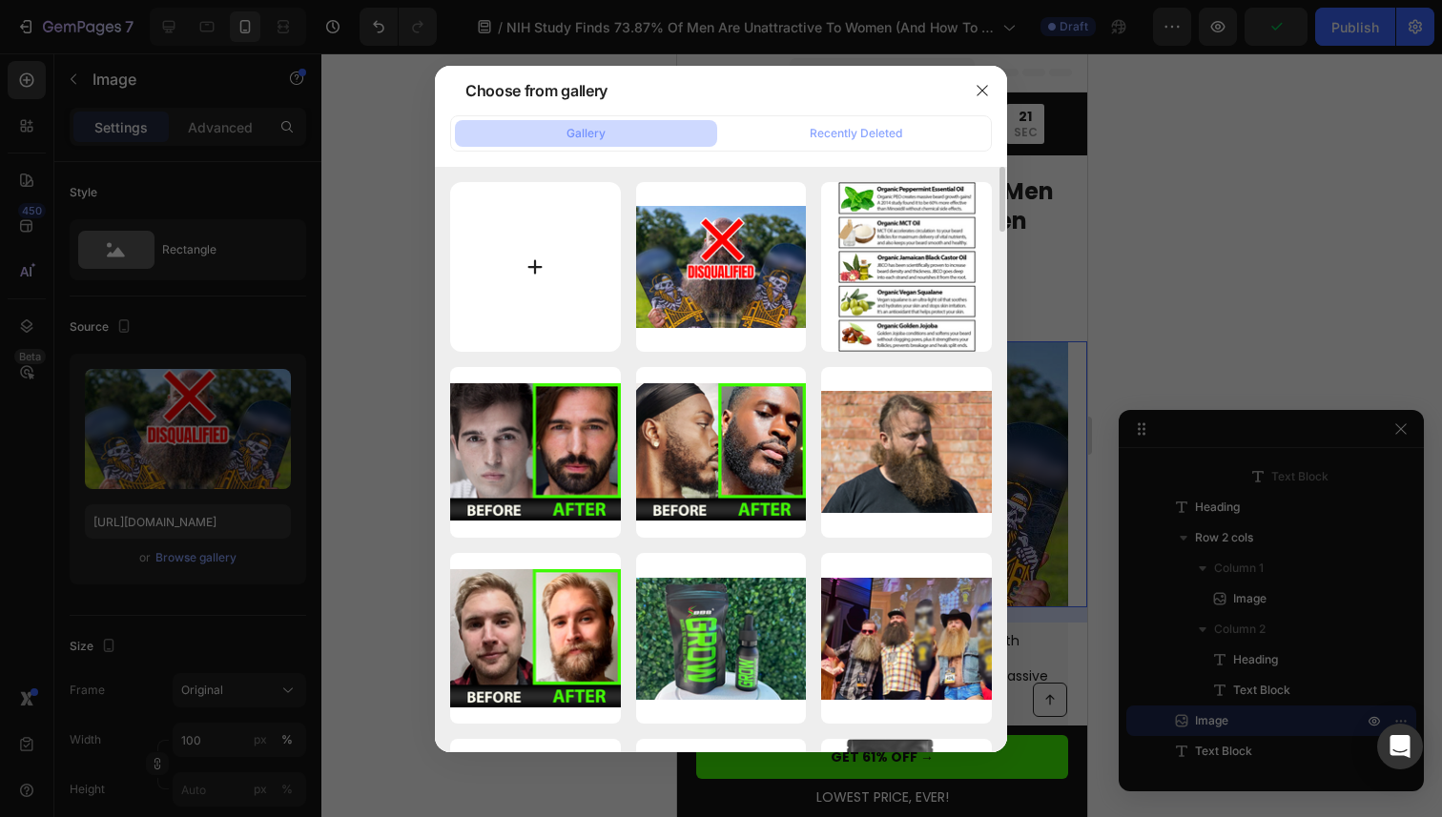
click at [541, 308] on input "file" at bounding box center [535, 267] width 171 height 171
type input "C:\fakepath\AdobeStock_84150958.jpeg"
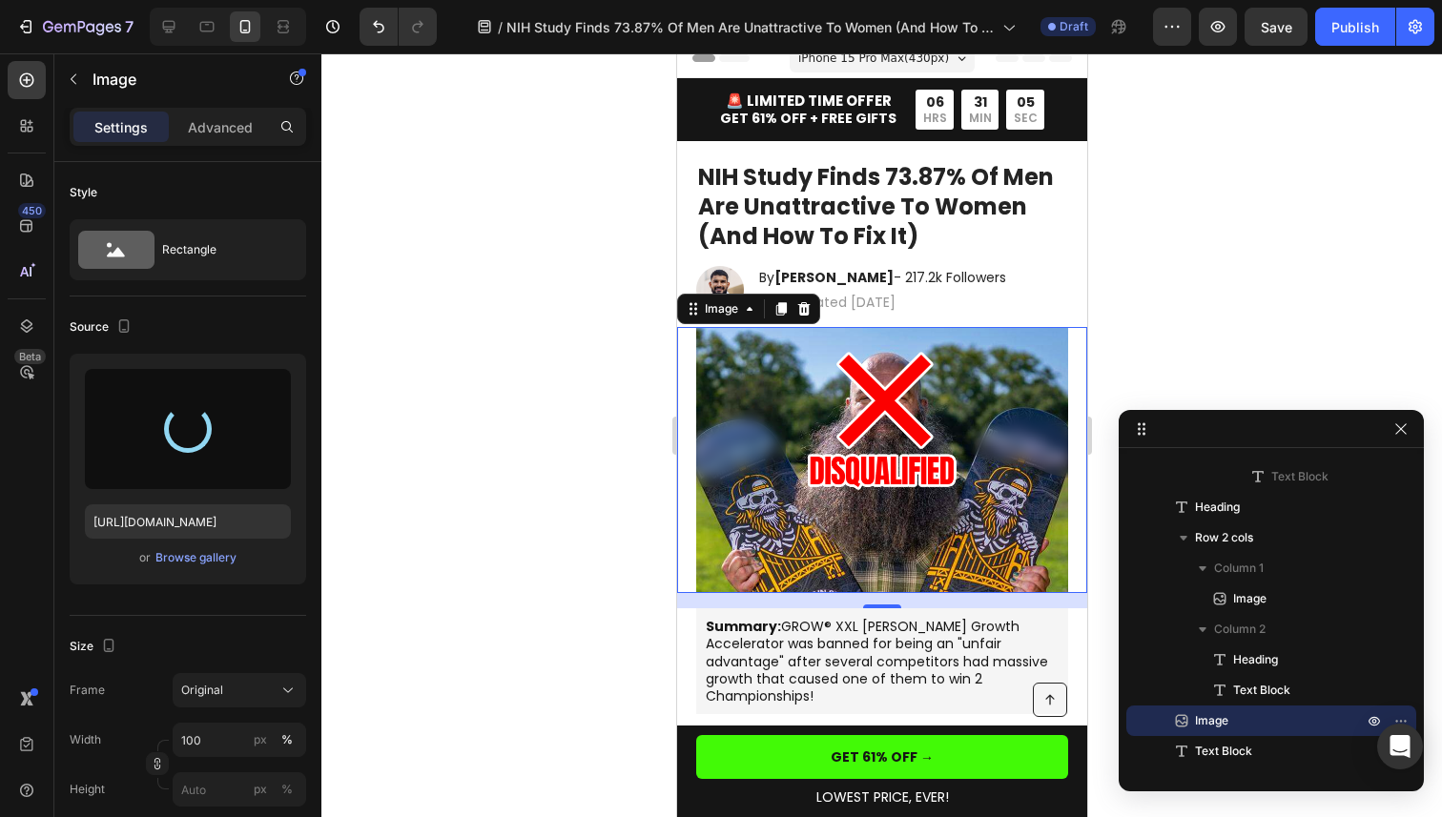
scroll to position [26, 0]
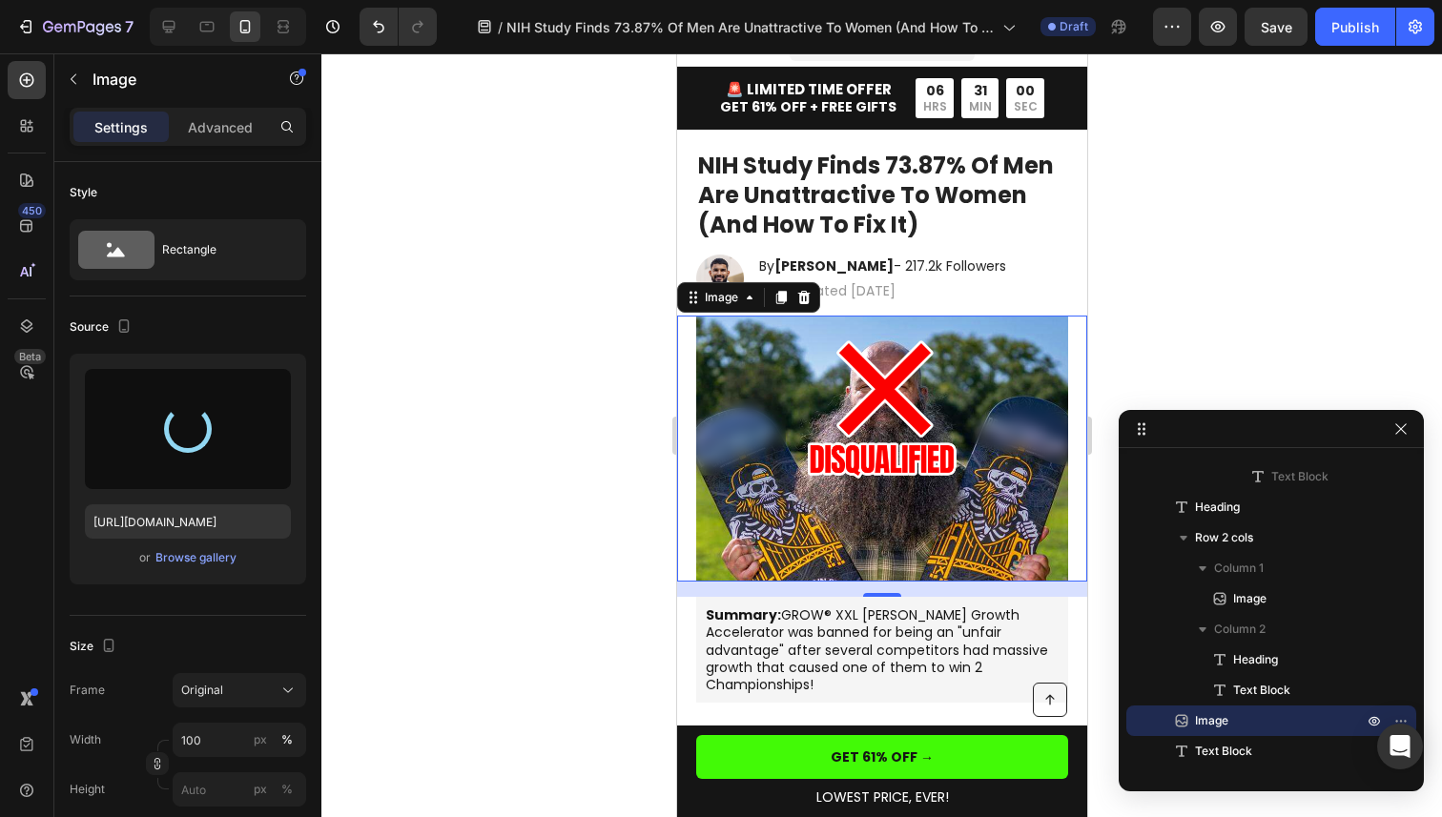
type input "https://cdn.shopify.com/s/files/1/0564/9131/1171/files/gempages_582402513072816…"
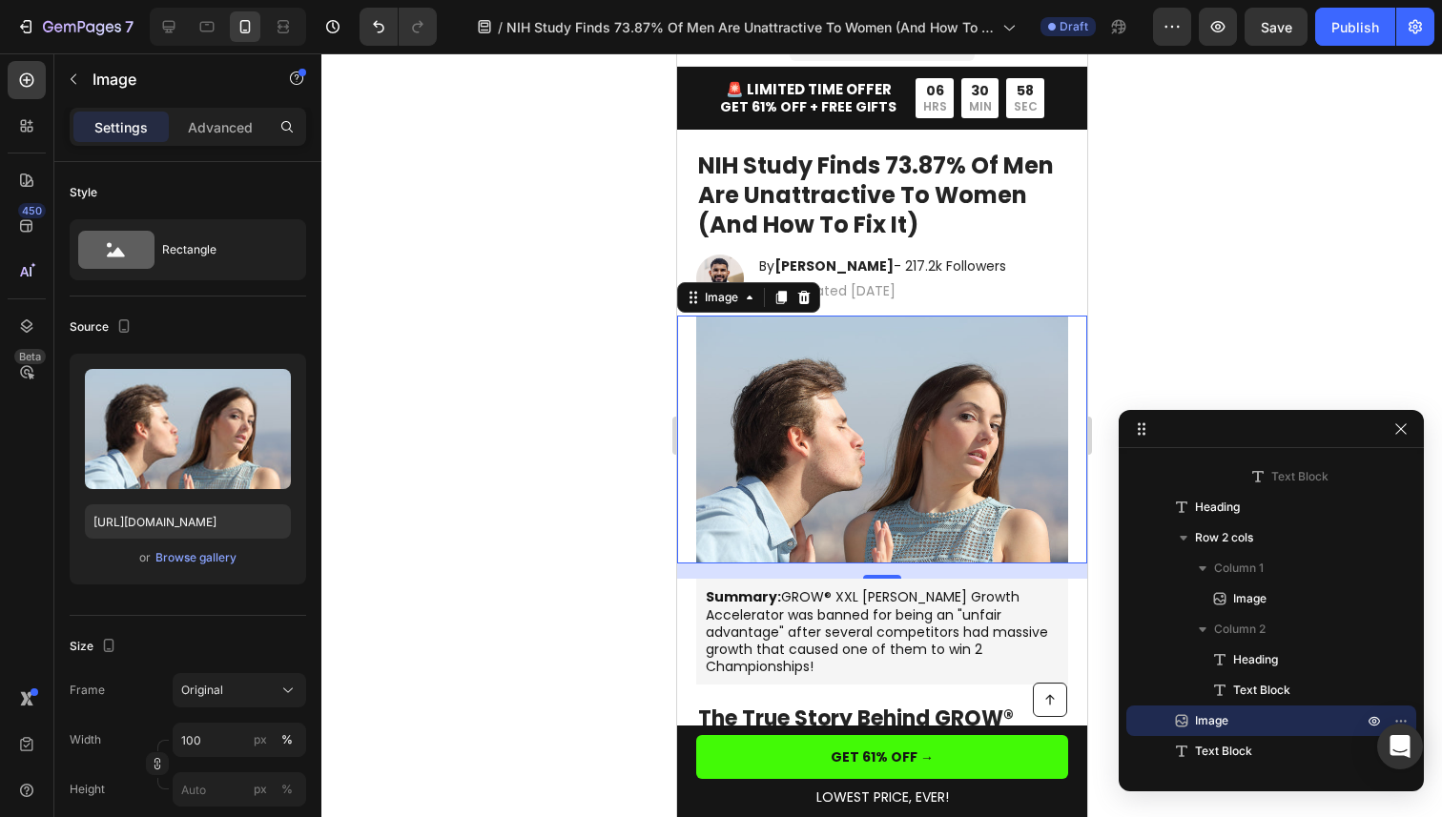
click at [1149, 348] on div at bounding box center [881, 435] width 1121 height 764
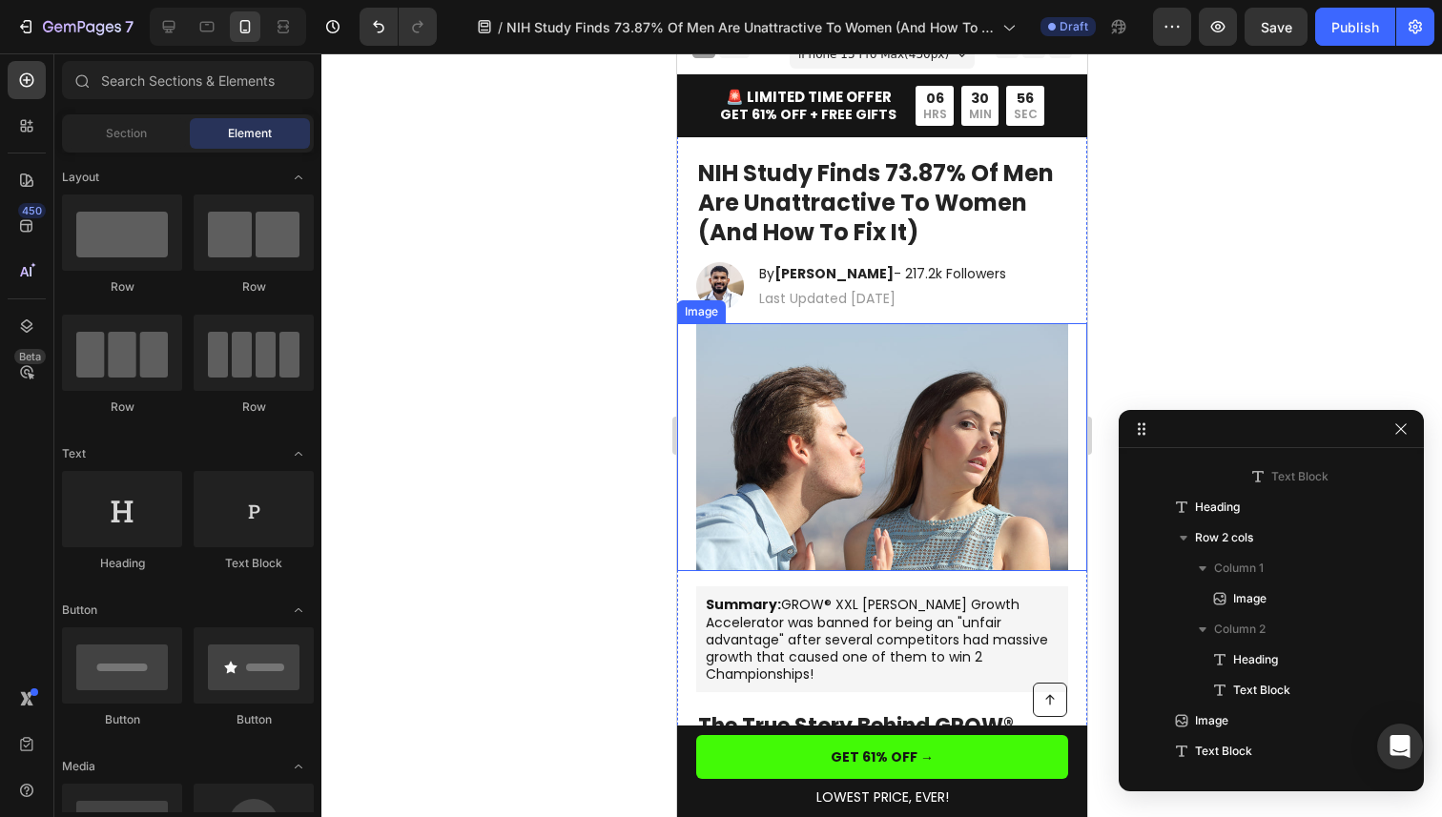
scroll to position [0, 0]
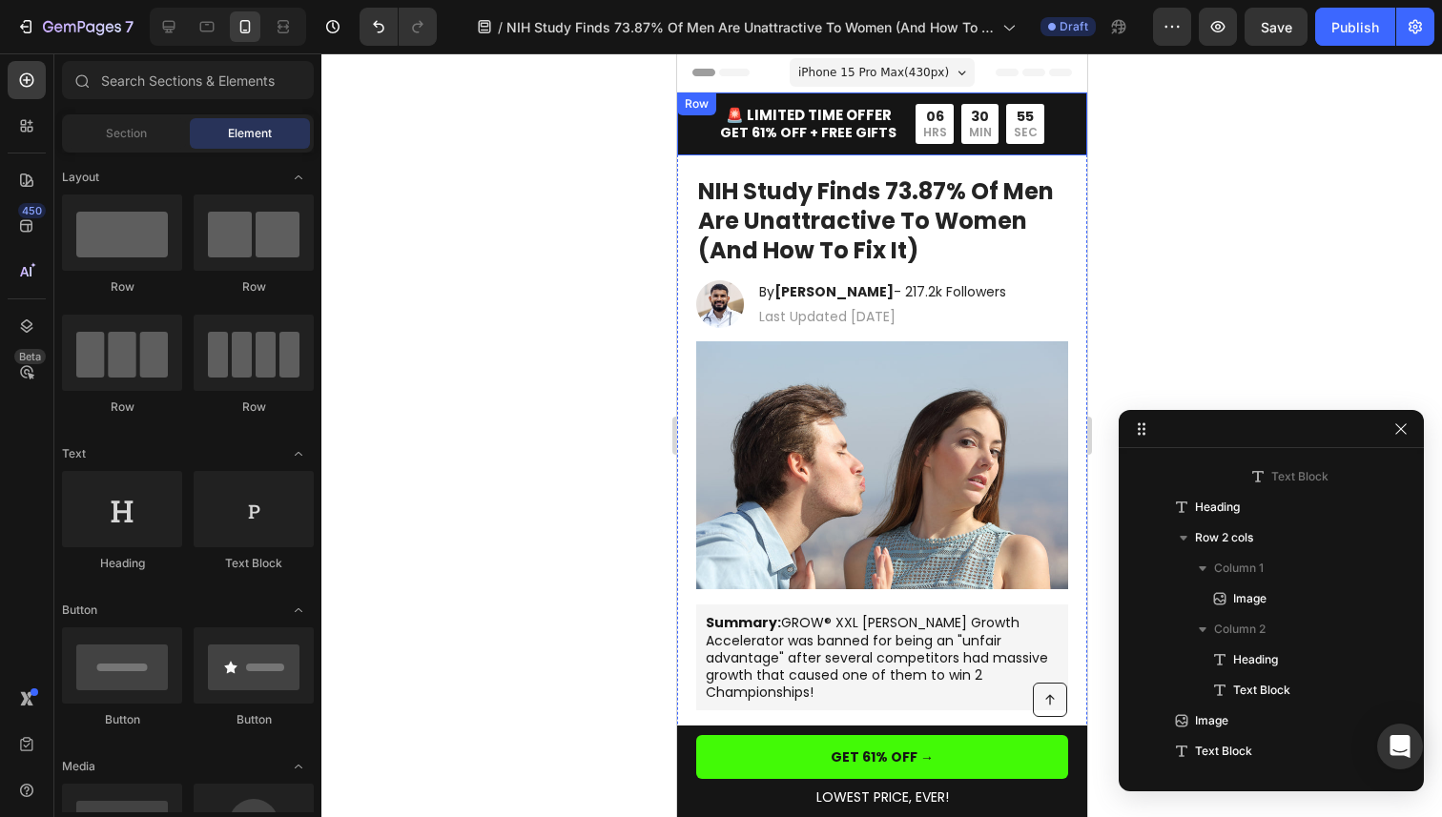
click at [1051, 147] on div "Image 🚨 LIMITED TIME OFFER GET 61% OFF + FREE GIFTS Text Block Limited time: 50…" at bounding box center [881, 124] width 410 height 63
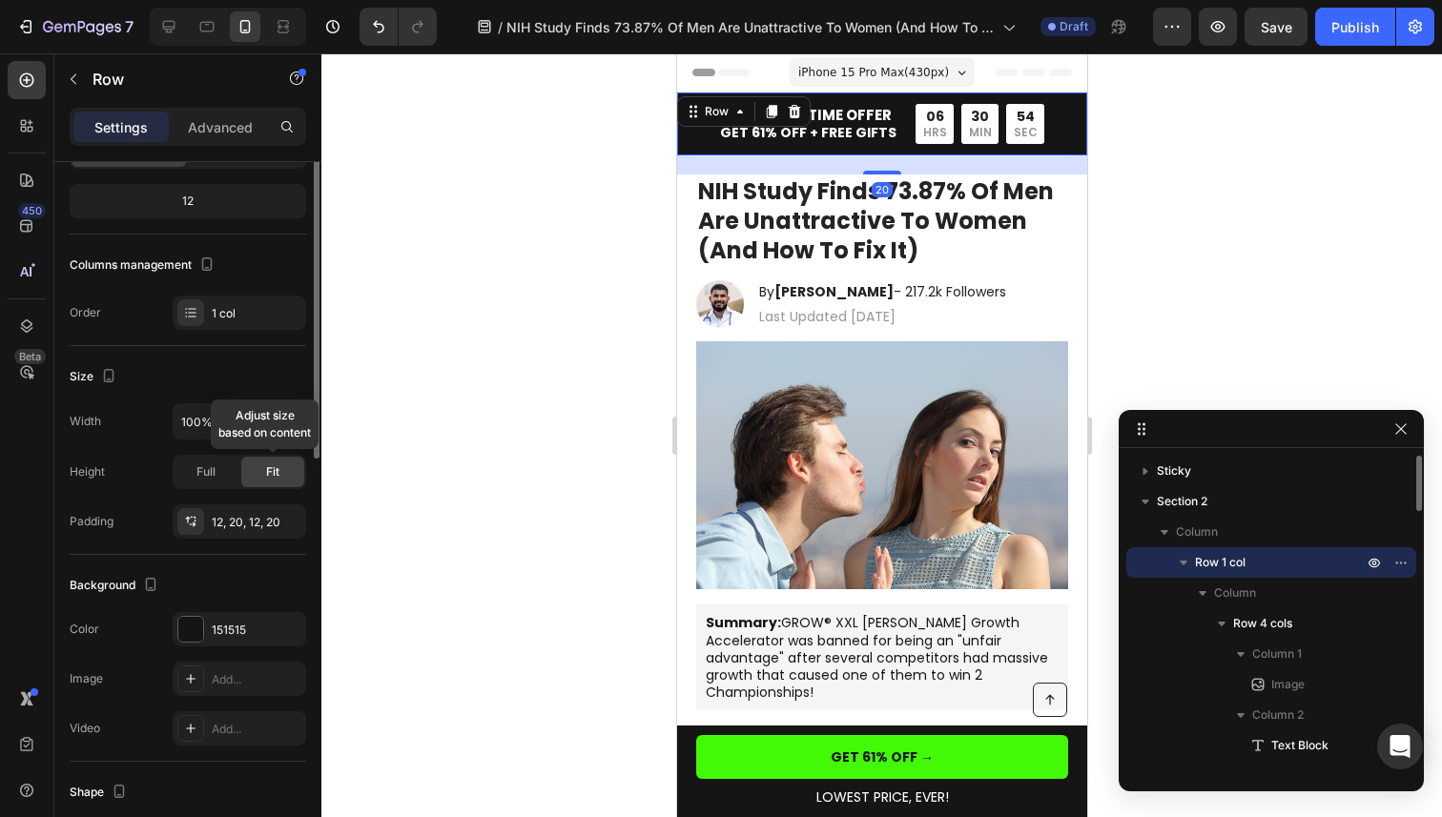
scroll to position [240, 0]
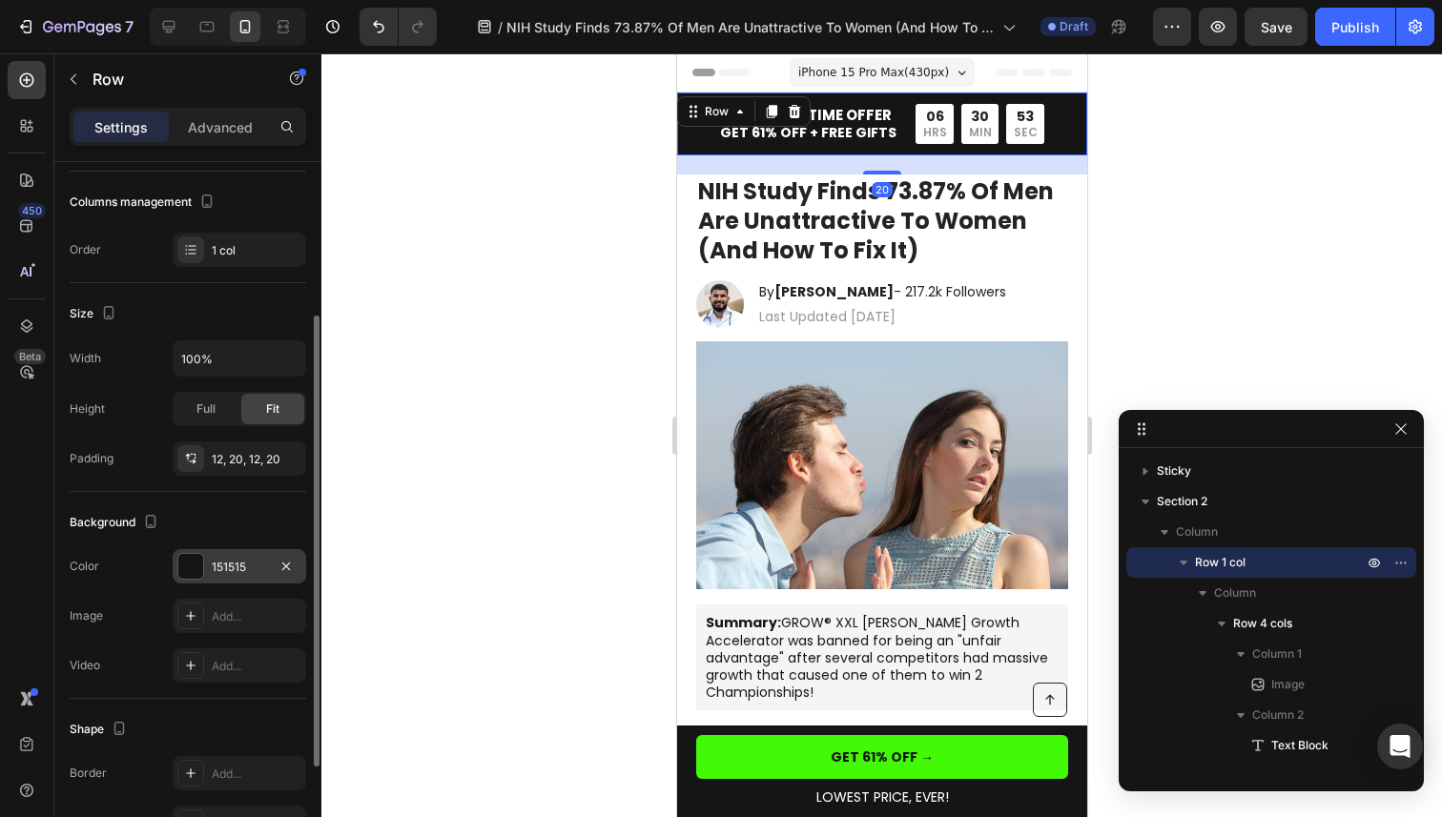
click at [194, 576] on div at bounding box center [190, 566] width 25 height 25
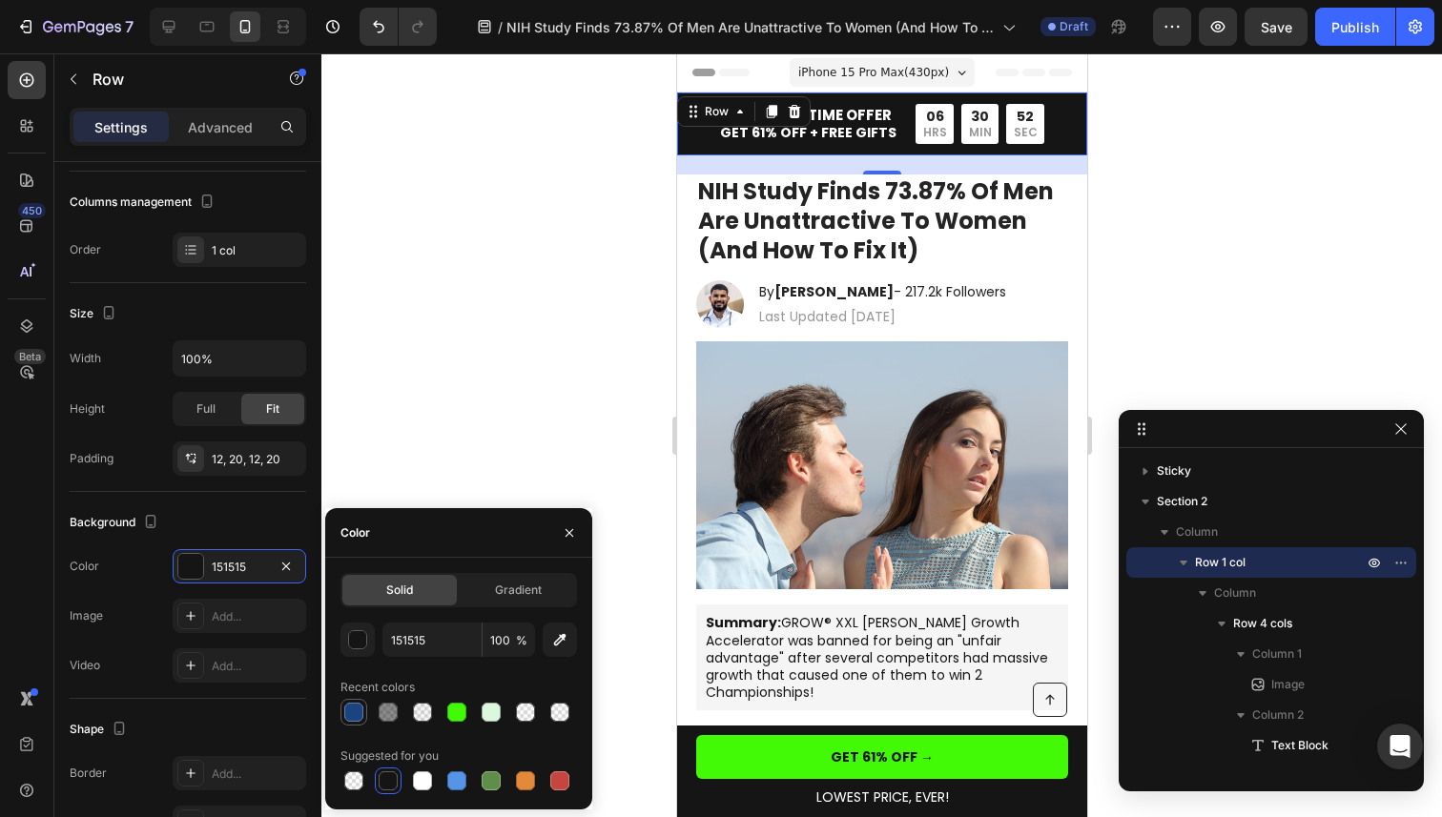
click at [352, 719] on div at bounding box center [353, 712] width 19 height 19
type input "1A4480"
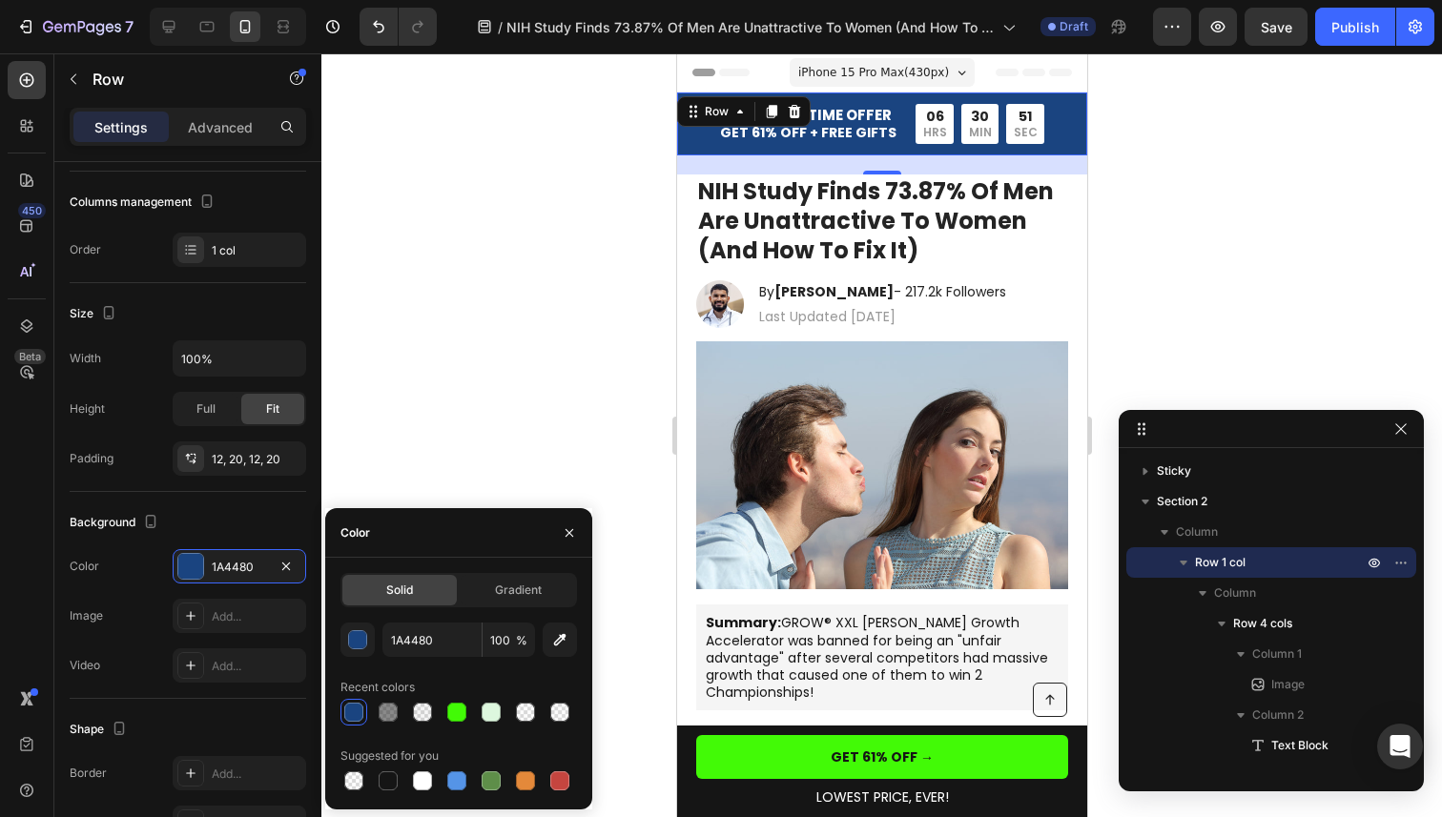
click at [552, 336] on div at bounding box center [881, 435] width 1121 height 764
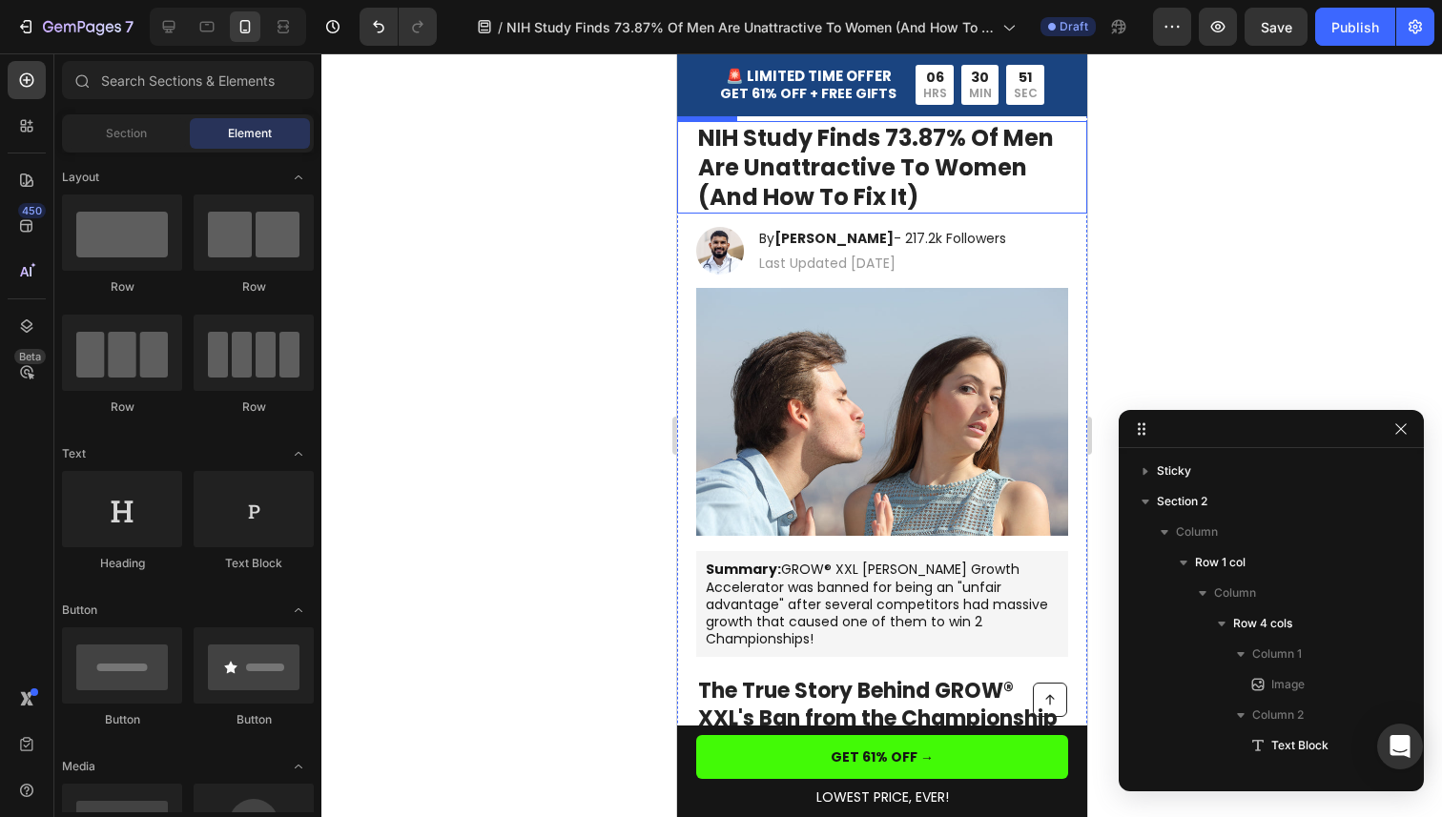
scroll to position [56, 0]
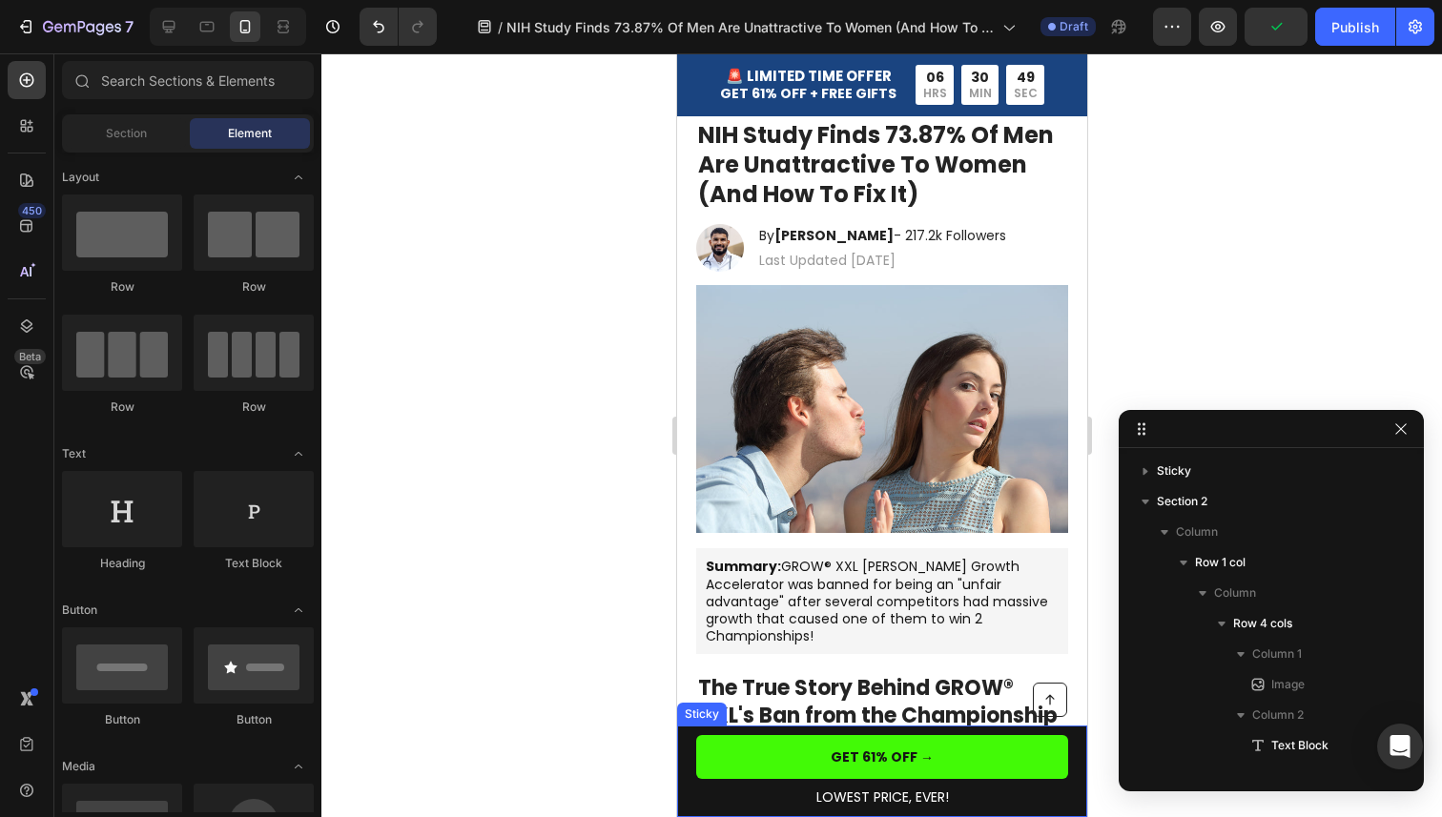
click at [1078, 791] on div "Button LOWEST PRICE, EVER! Text Block GET 61% OFF → Button Row Sticky" at bounding box center [881, 772] width 410 height 92
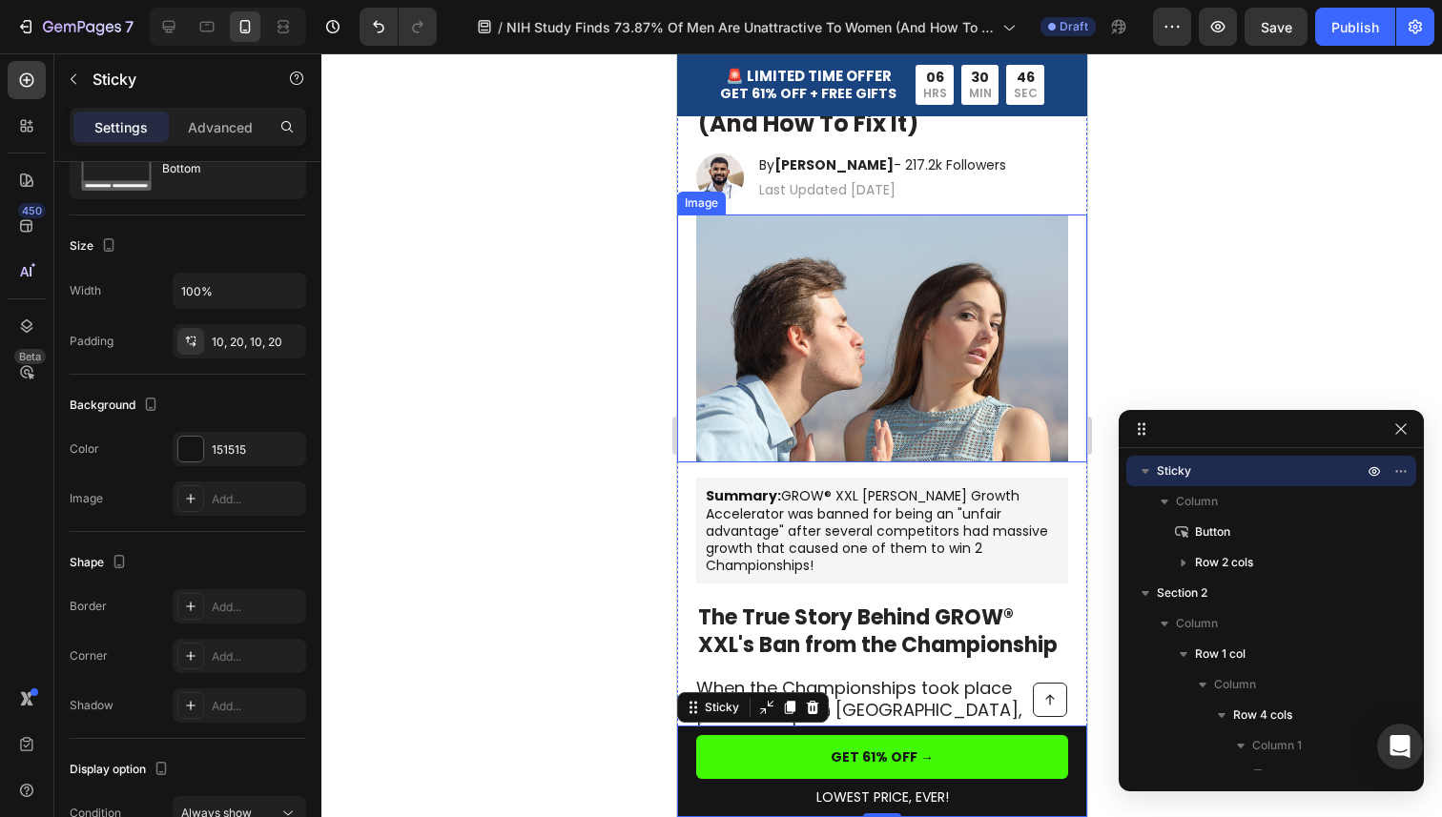
scroll to position [0, 0]
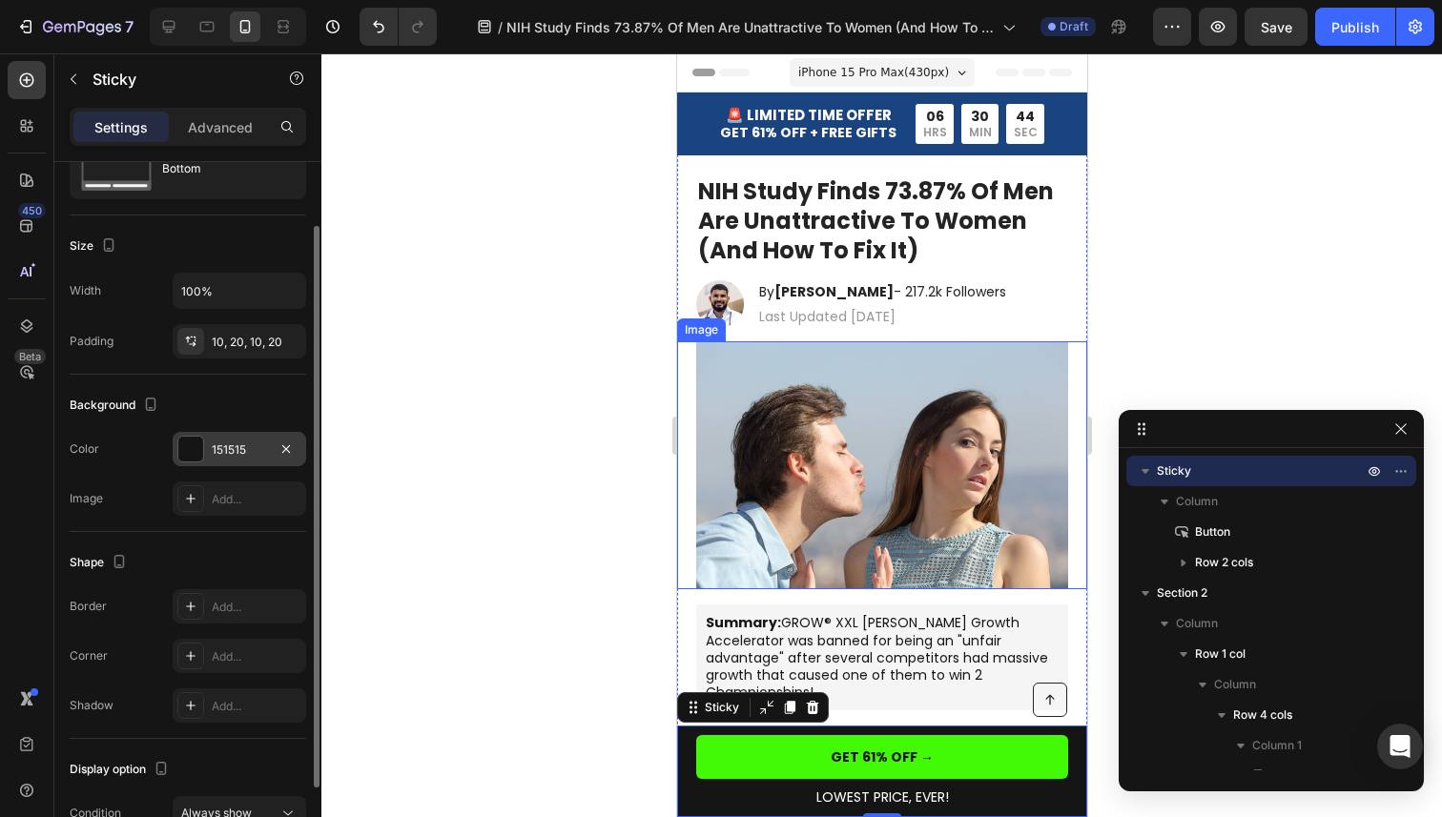
click at [179, 444] on div at bounding box center [190, 449] width 25 height 25
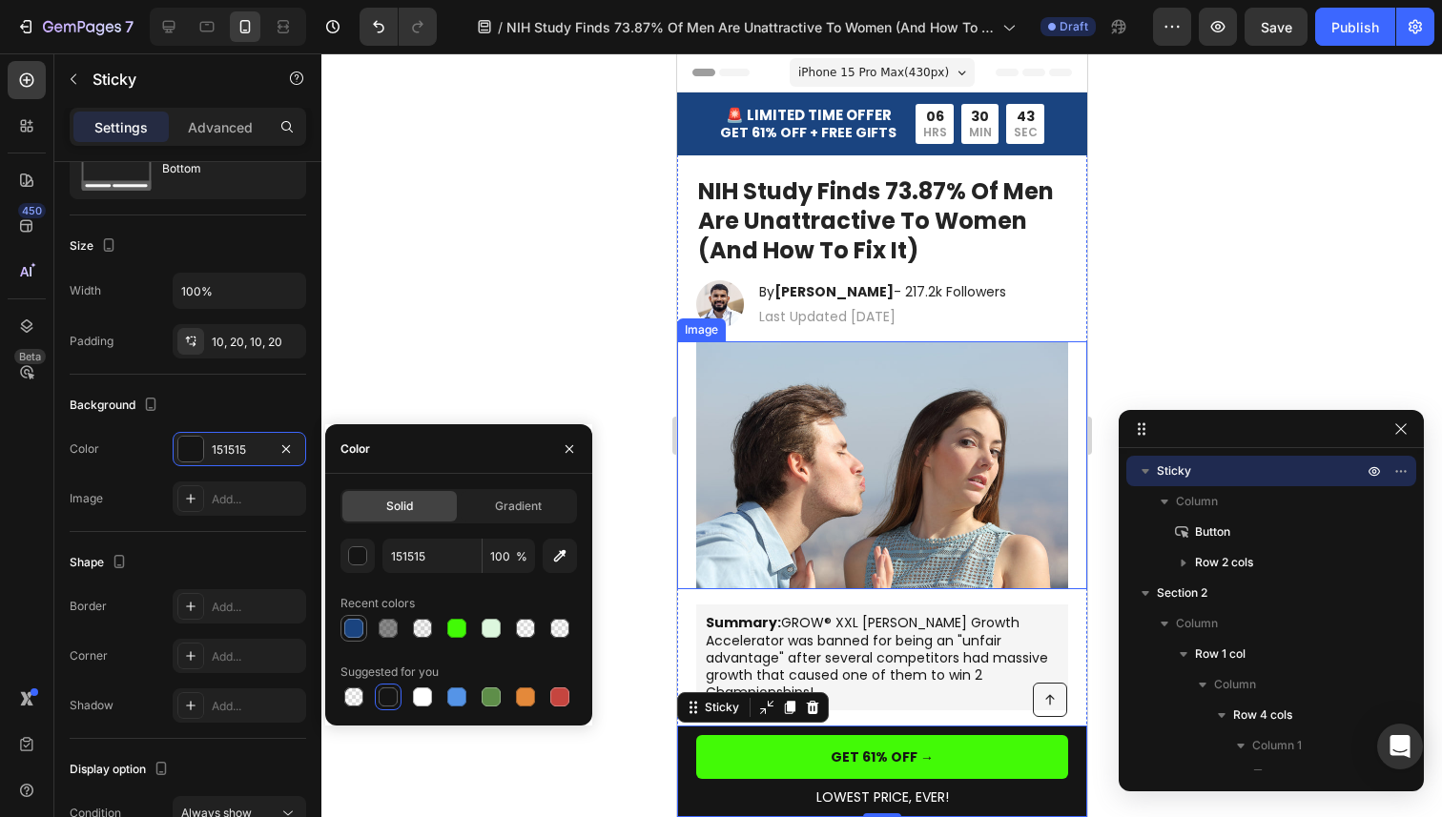
click at [346, 625] on div at bounding box center [353, 628] width 19 height 19
type input "1A4480"
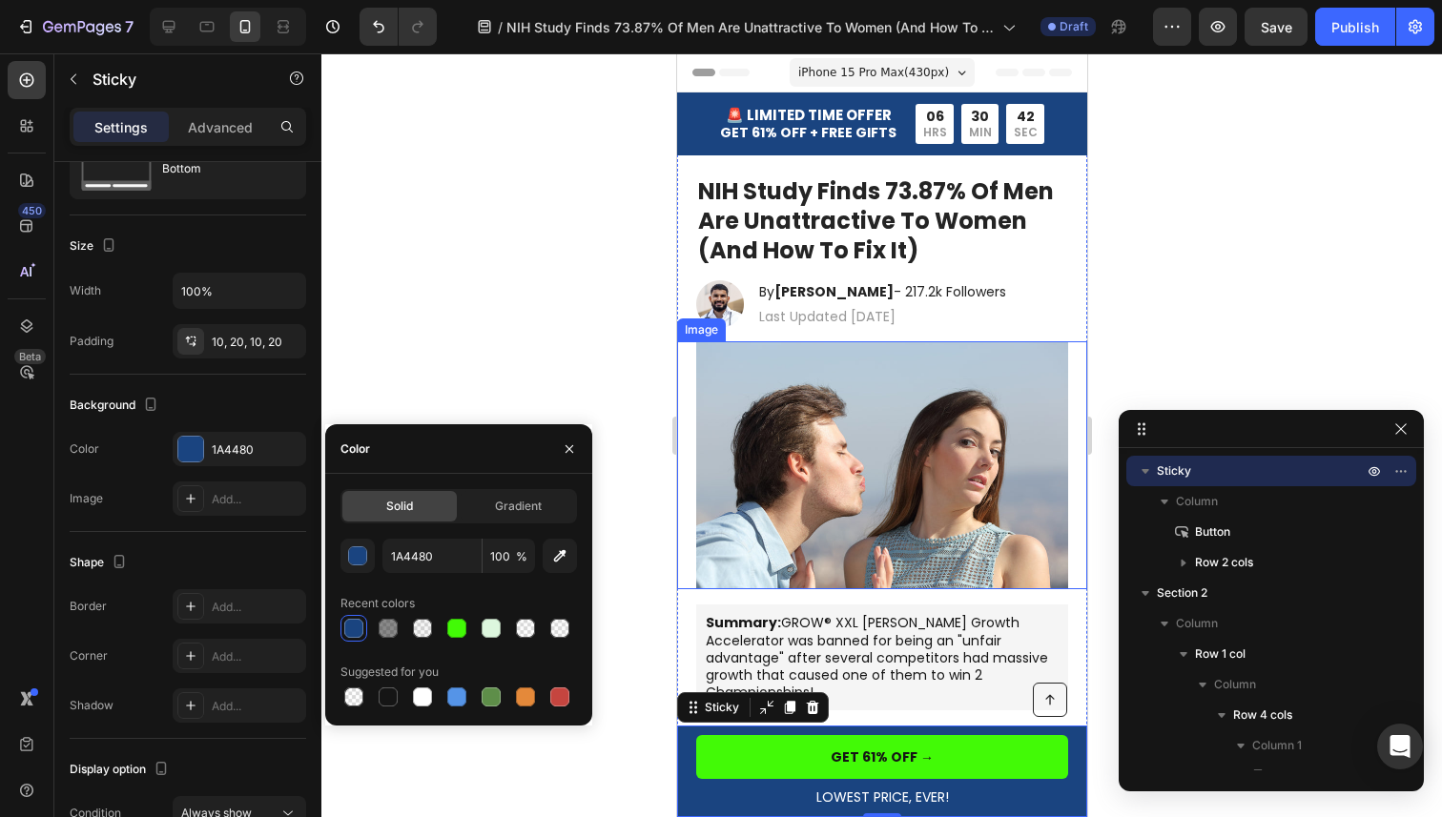
click at [456, 323] on div at bounding box center [881, 435] width 1121 height 764
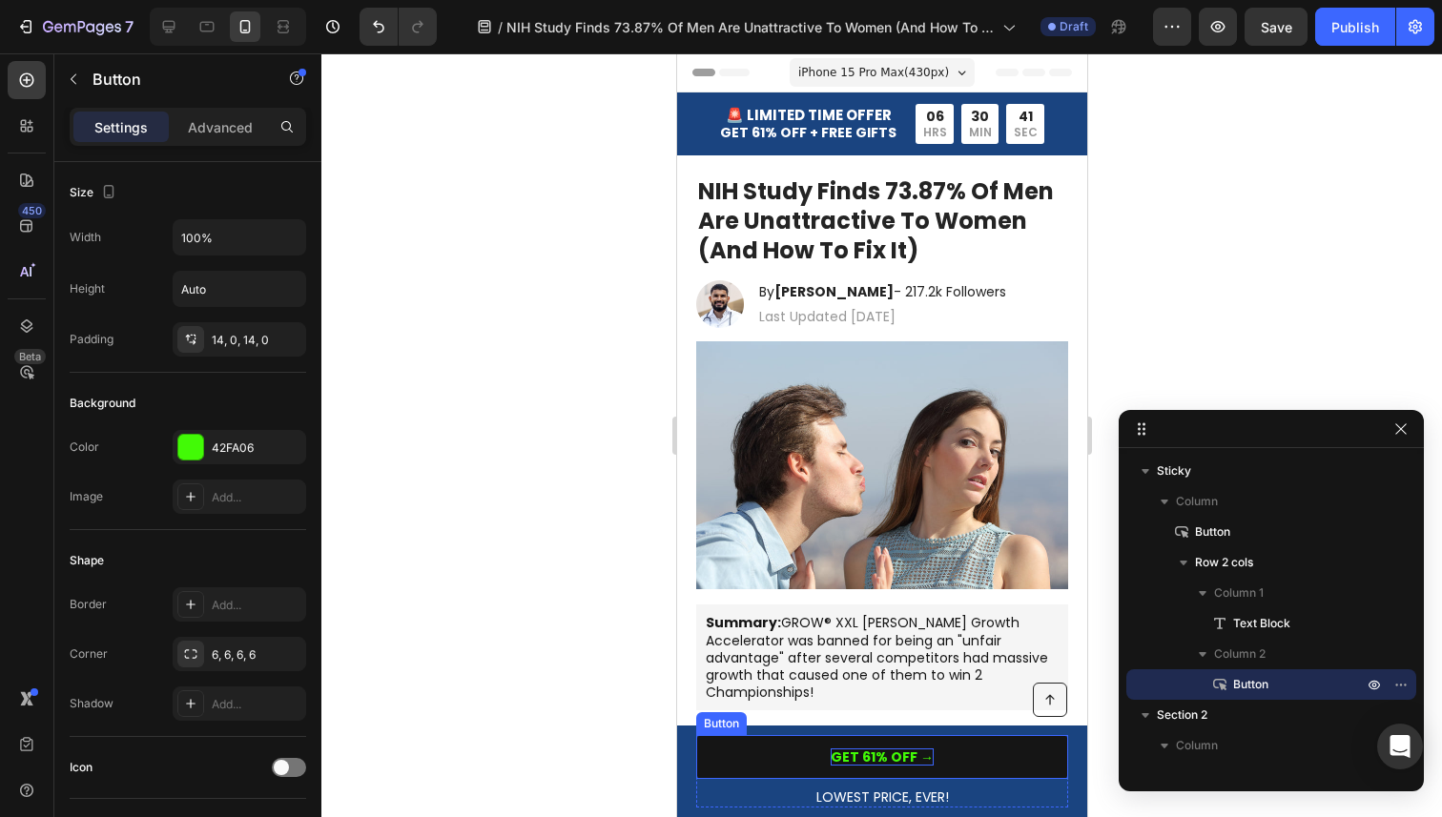
click at [860, 754] on strong "GET 61% OFF →" at bounding box center [881, 757] width 103 height 19
click at [878, 755] on strong "GET 61% OFF →" at bounding box center [881, 757] width 103 height 19
drag, startPoint x: 914, startPoint y: 757, endPoint x: 725, endPoint y: 757, distance: 188.8
click at [725, 757] on link "GET 61% OFF →" at bounding box center [881, 757] width 372 height 44
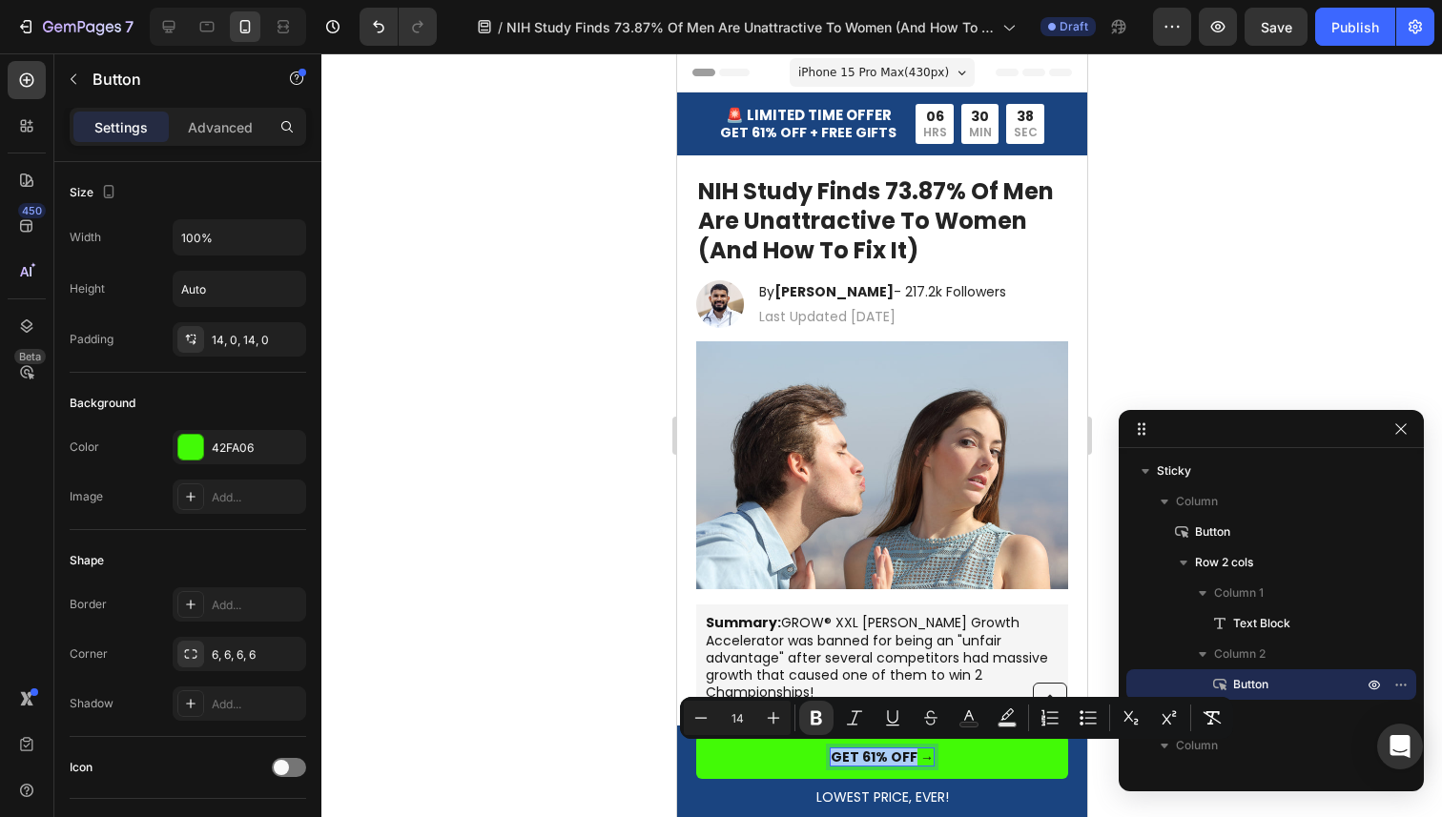
click at [567, 741] on div at bounding box center [881, 435] width 1121 height 764
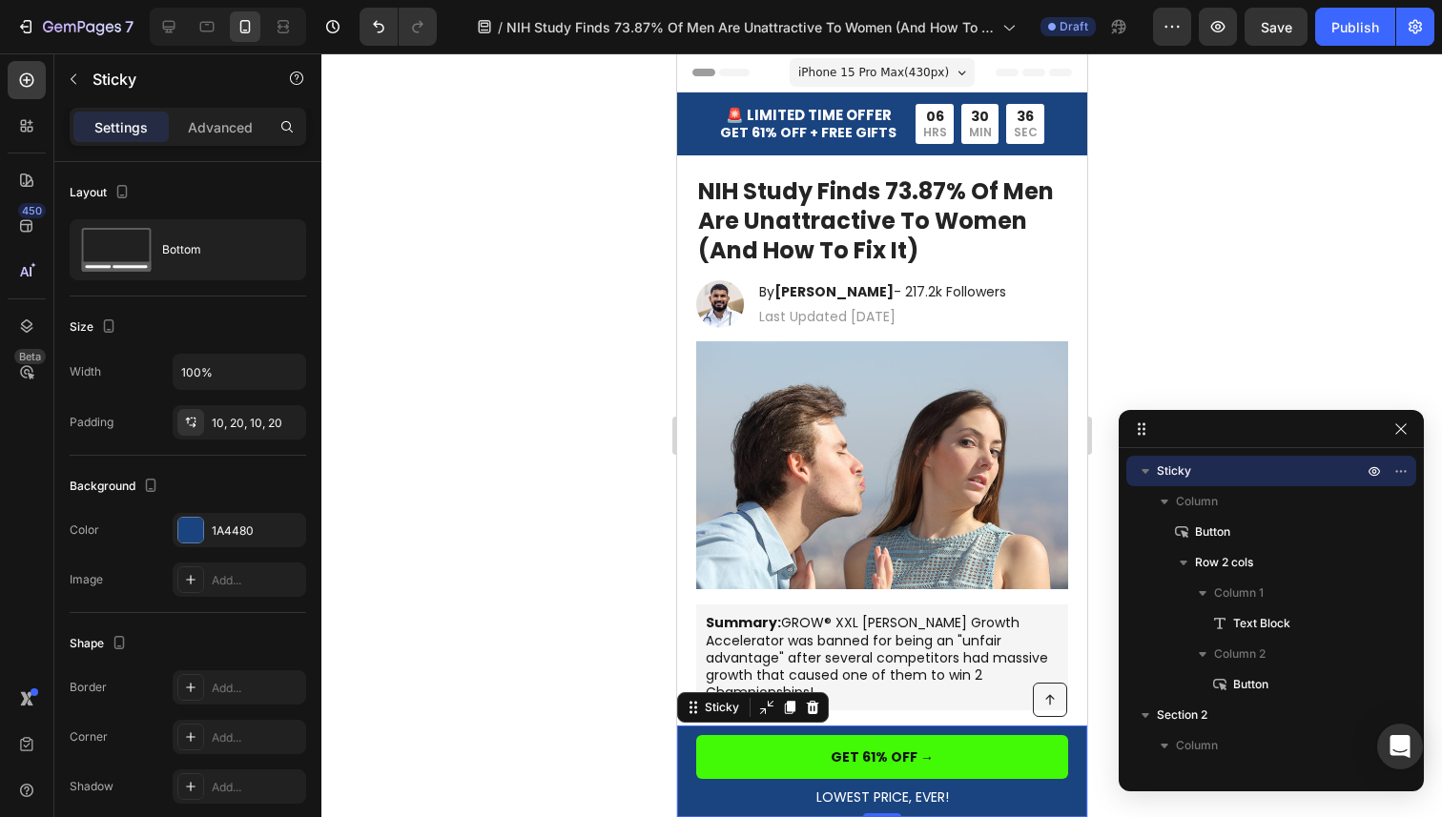
click at [687, 748] on div "Button LOWEST PRICE, EVER! Text Block GET 61% OFF → Button Row Sticky 0" at bounding box center [881, 772] width 410 height 92
click at [814, 710] on icon at bounding box center [812, 706] width 12 height 13
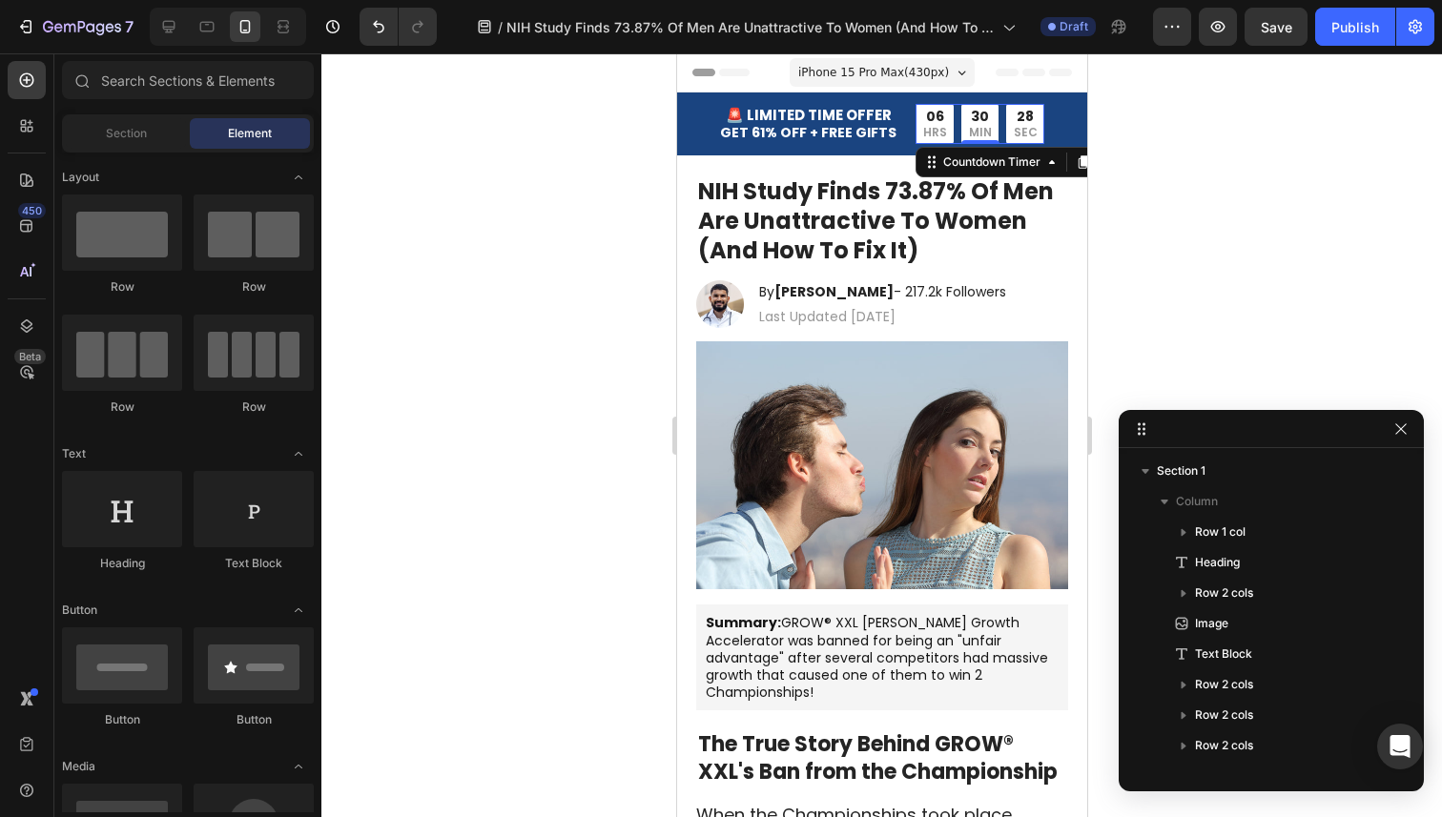
click at [1025, 139] on p "SEC" at bounding box center [1025, 132] width 24 height 15
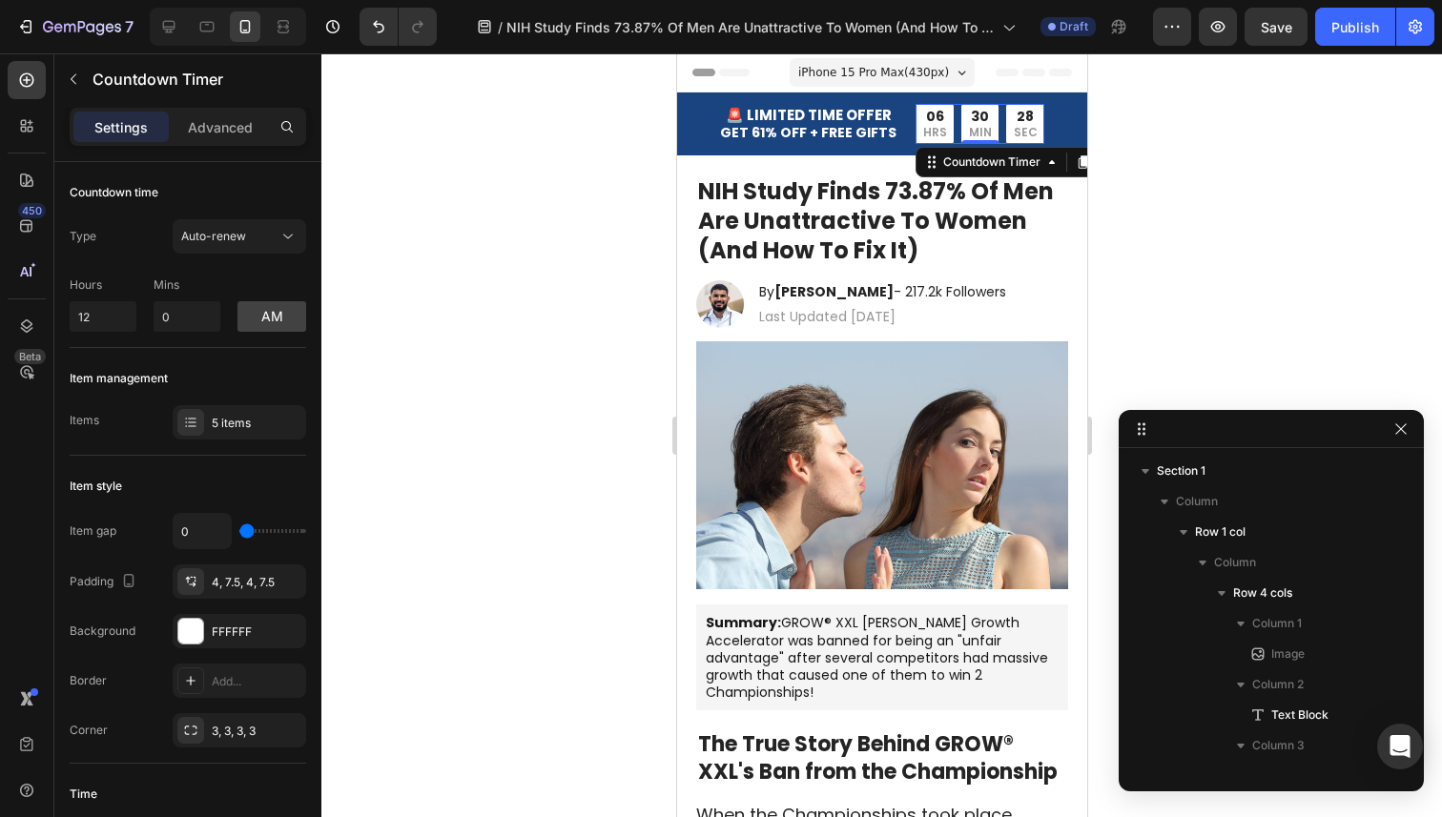
scroll to position [299, 0]
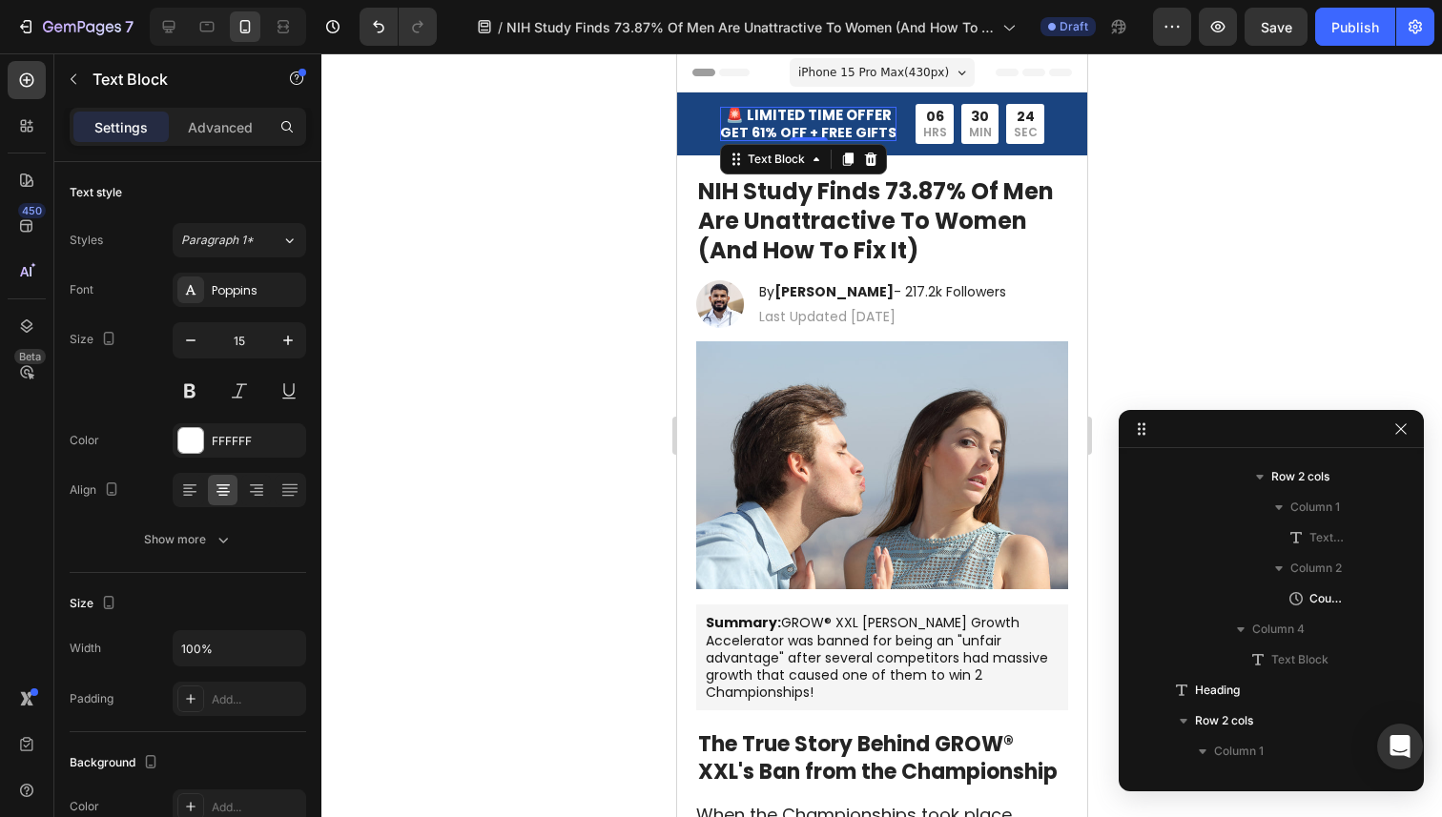
click at [750, 123] on strong "GET 61% OFF + FREE GIFTS" at bounding box center [807, 132] width 176 height 19
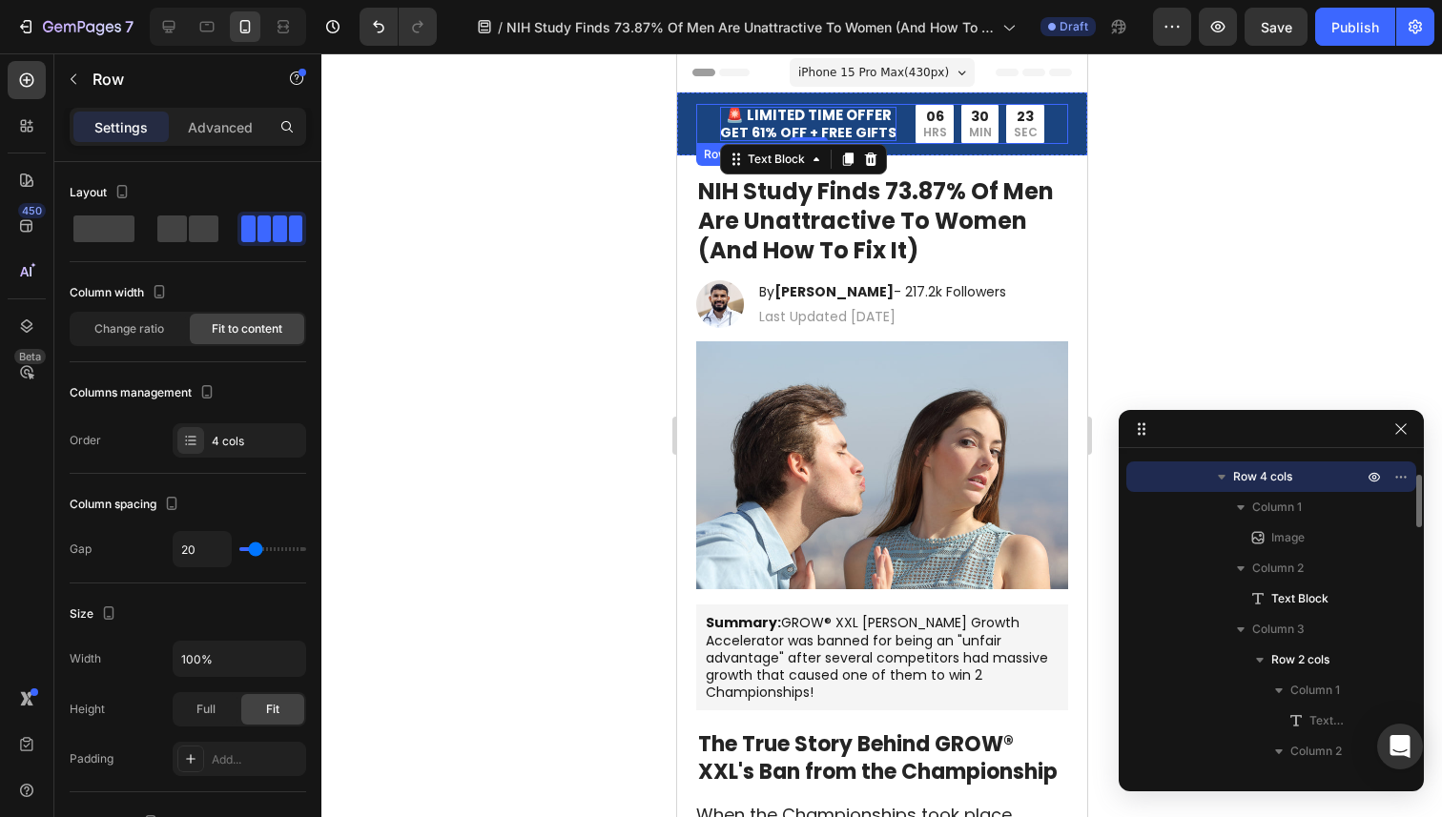
click at [1044, 127] on div "Image 🚨 LIMITED TIME OFFER GET 61% OFF + FREE GIFTS Text Block 0 Limited time: …" at bounding box center [881, 124] width 372 height 40
click at [1393, 477] on icon "button" at bounding box center [1400, 476] width 15 height 15
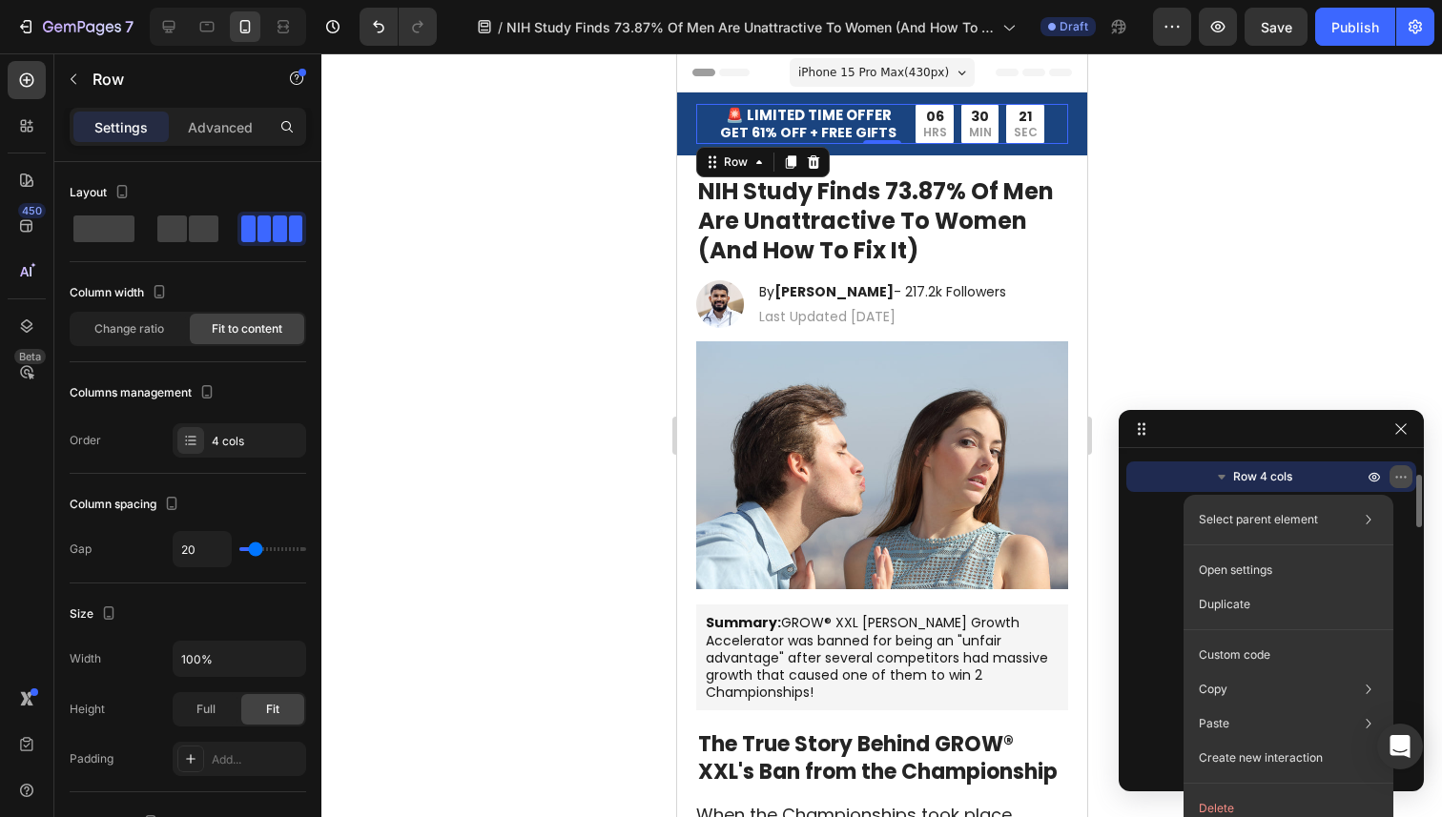
click at [1393, 477] on icon "button" at bounding box center [1400, 476] width 15 height 15
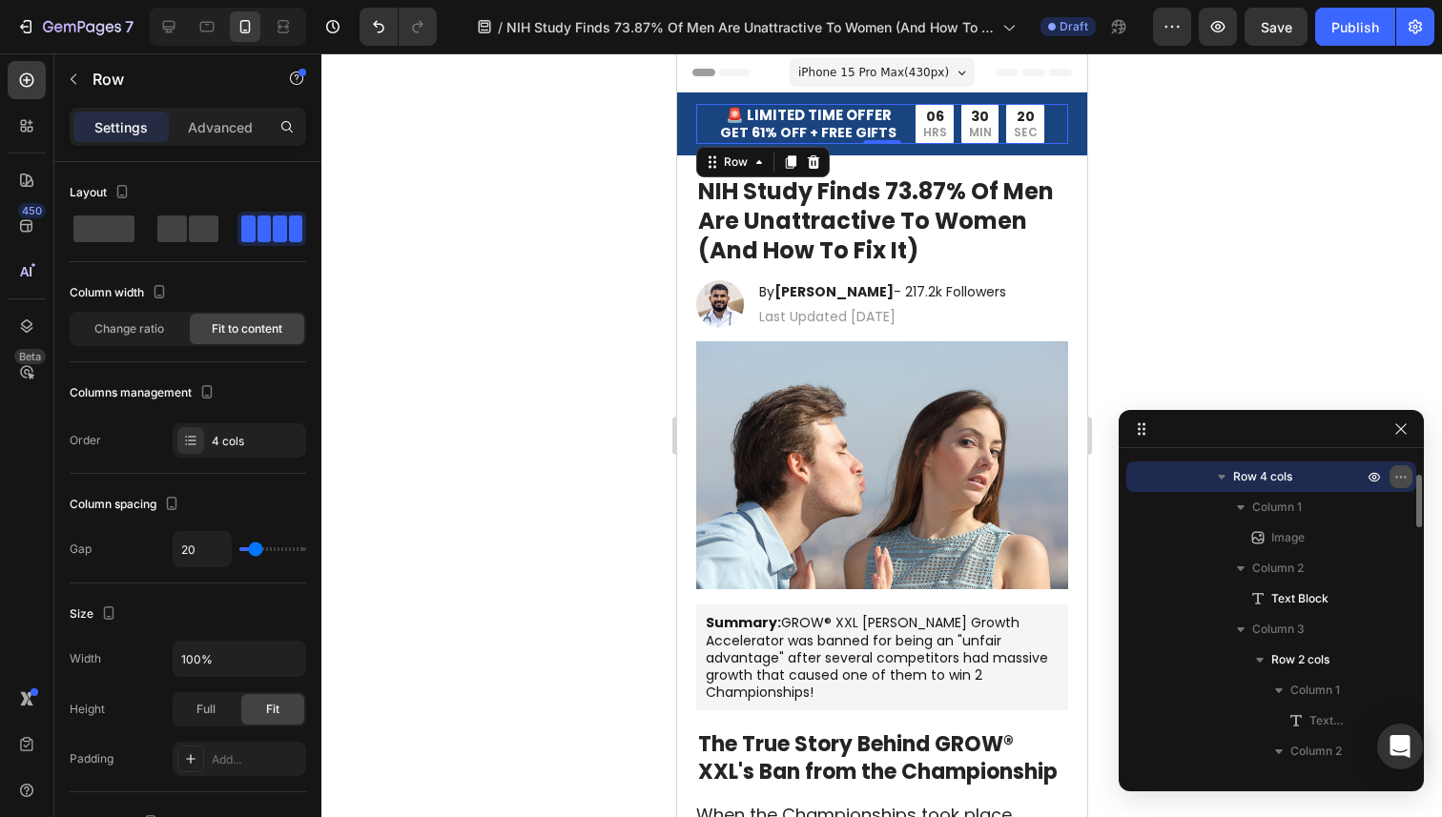
click at [1393, 477] on icon "button" at bounding box center [1400, 476] width 15 height 15
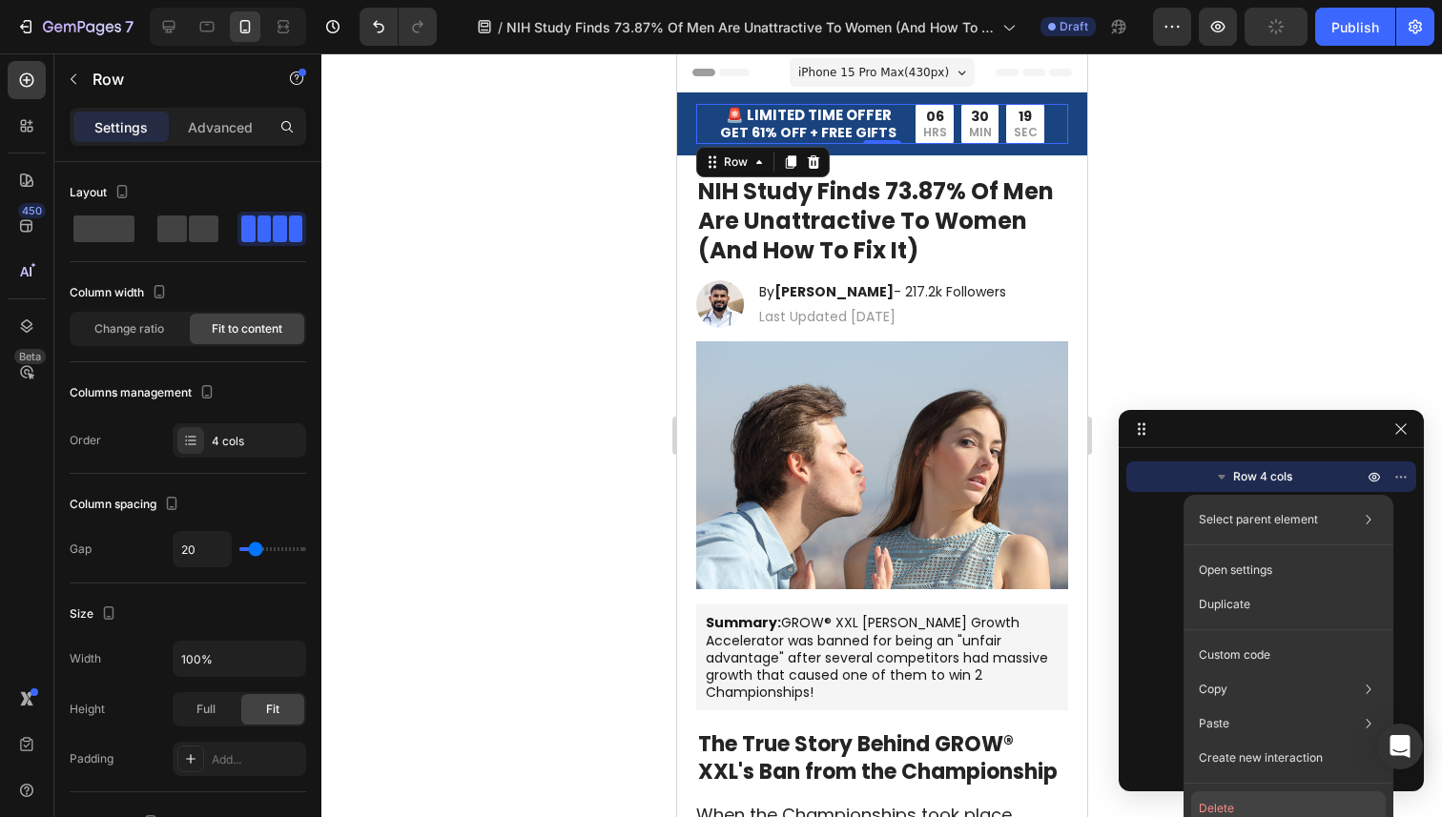
click at [1265, 803] on button "Delete" at bounding box center [1288, 809] width 195 height 34
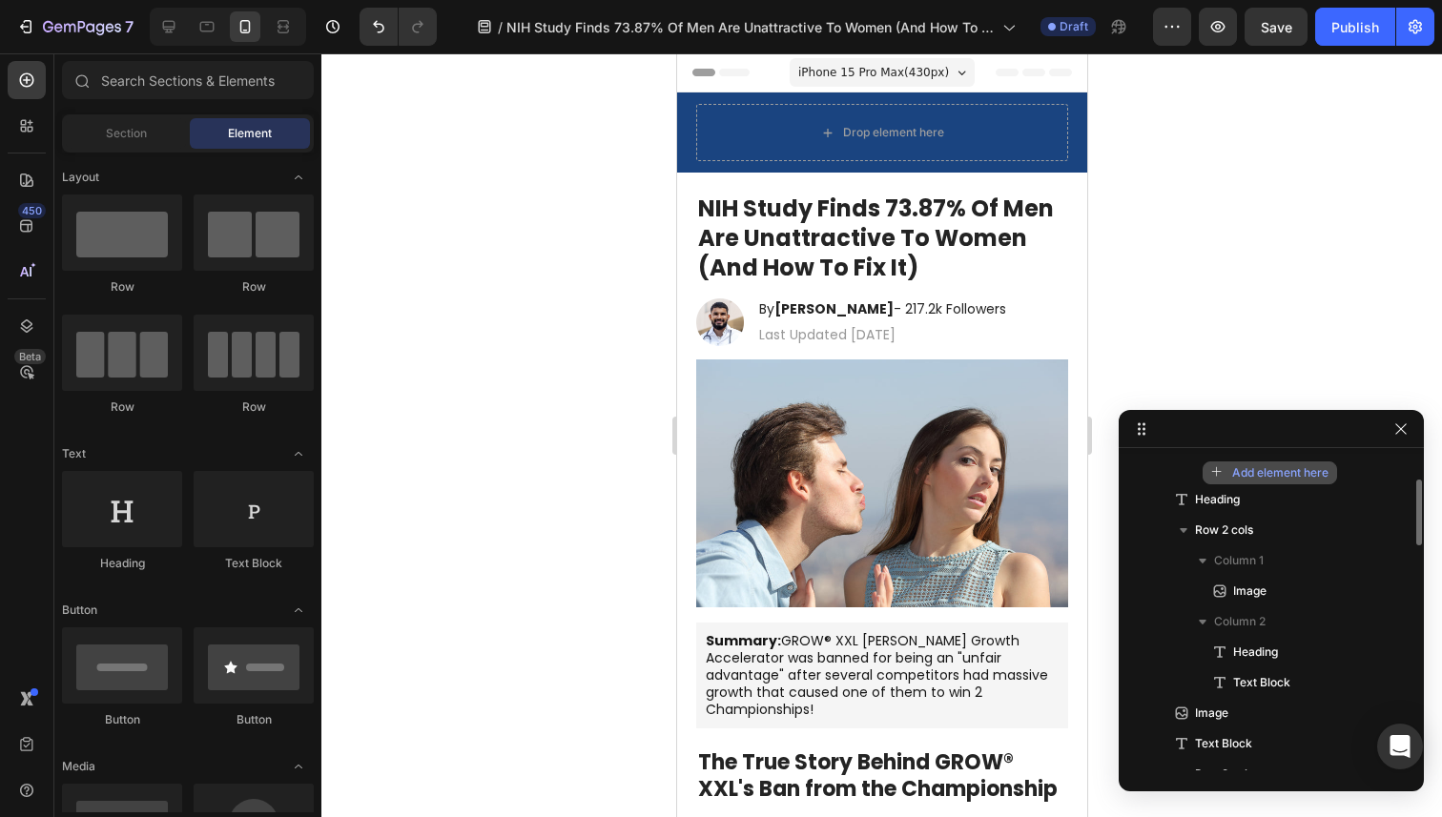
click at [1285, 472] on span "Add element here" at bounding box center [1280, 472] width 96 height 17
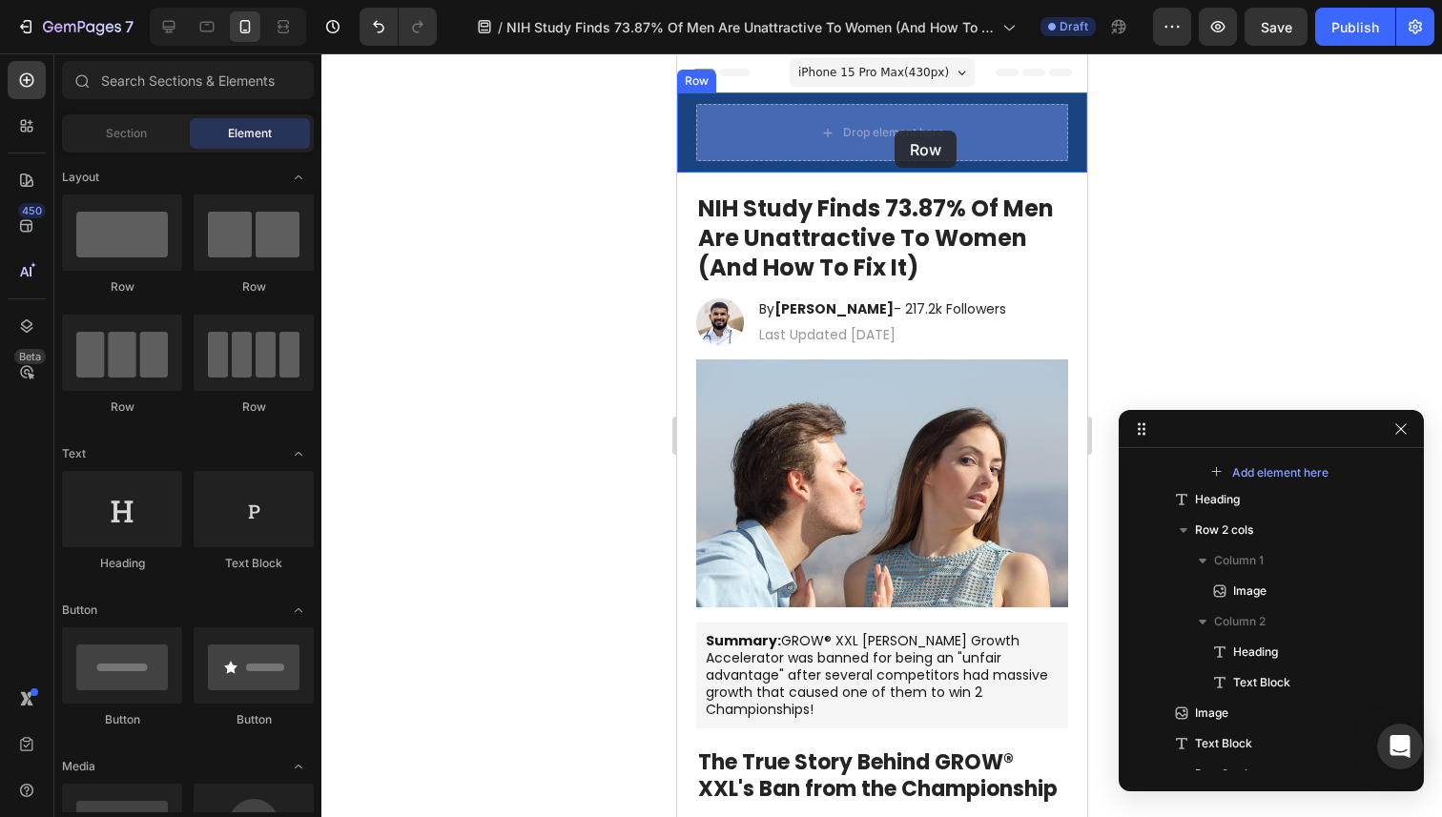
drag, startPoint x: 844, startPoint y: 401, endPoint x: 893, endPoint y: 132, distance: 273.3
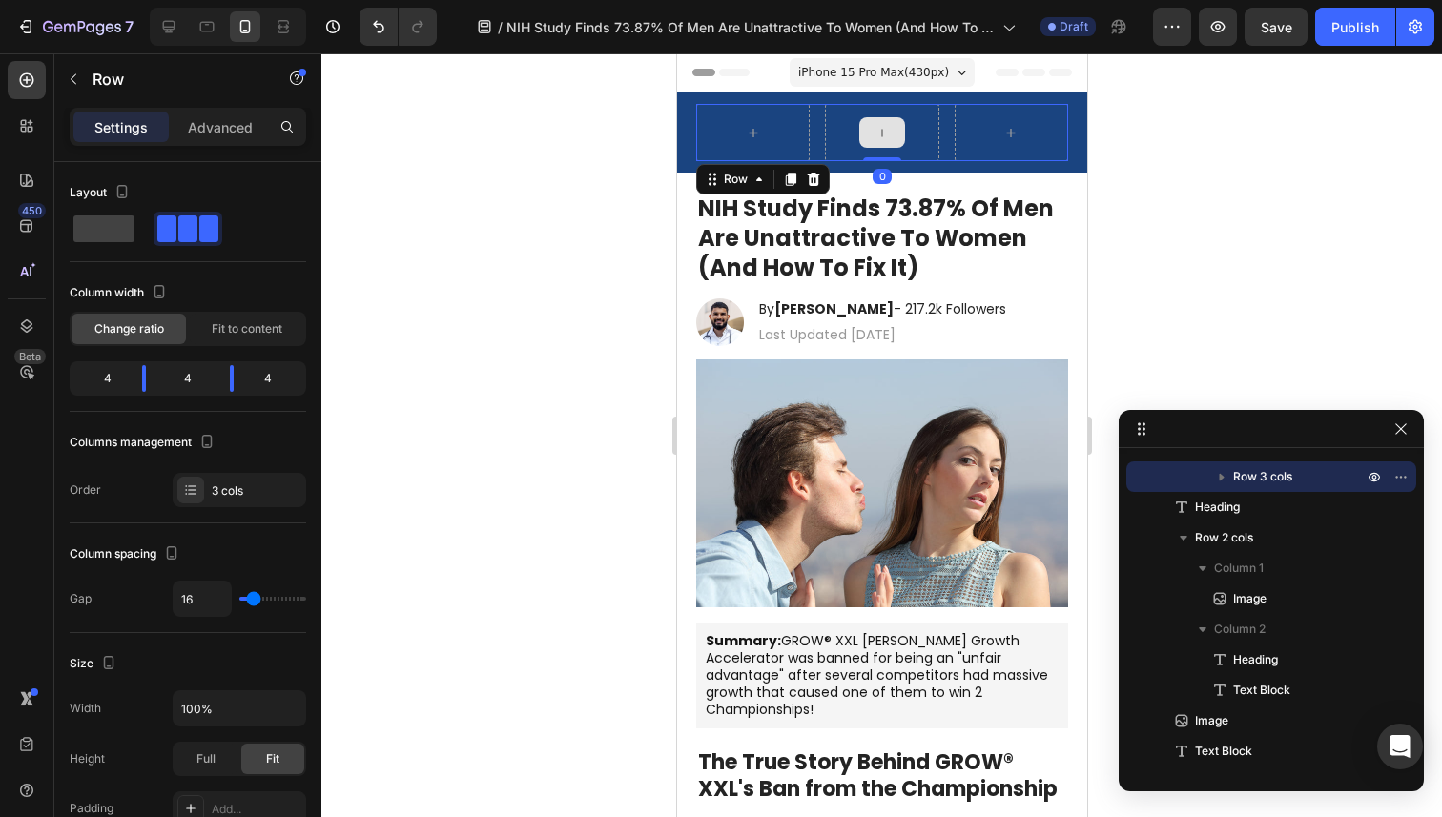
click at [874, 138] on icon at bounding box center [881, 133] width 15 height 16
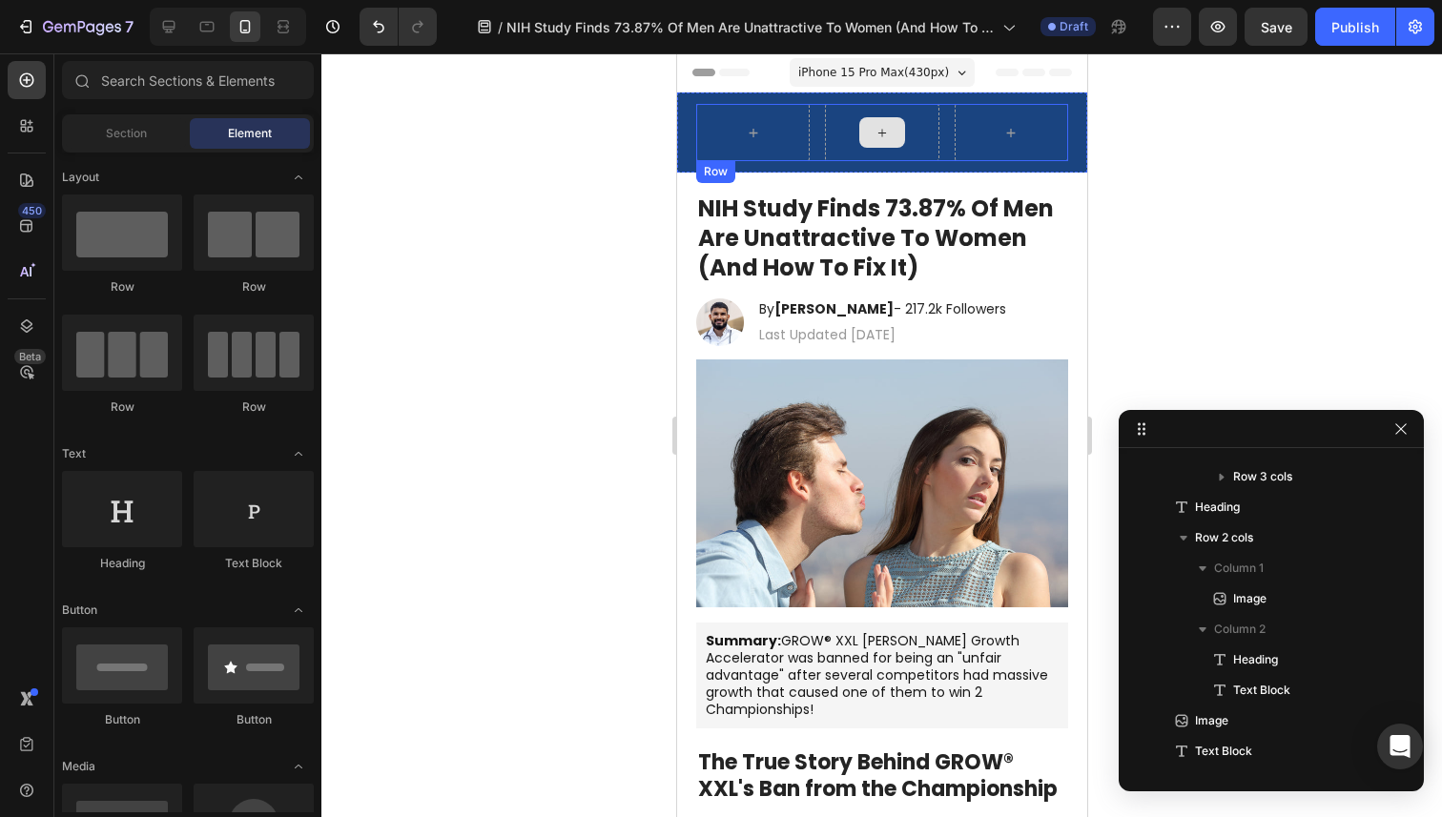
click at [865, 125] on div at bounding box center [881, 132] width 46 height 31
click at [861, 128] on div at bounding box center [881, 132] width 46 height 31
click at [871, 134] on div at bounding box center [881, 132] width 46 height 31
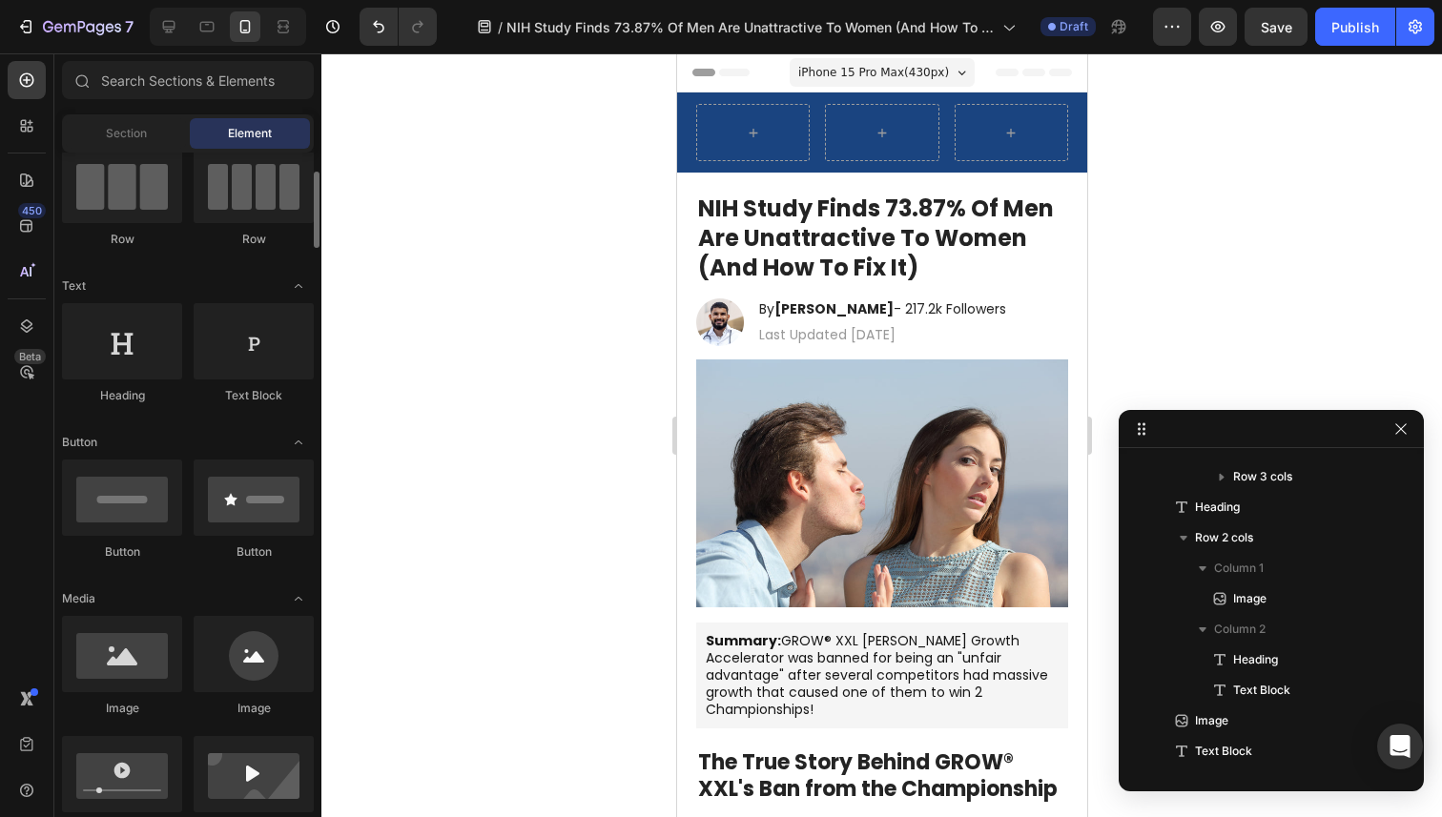
scroll to position [222, 0]
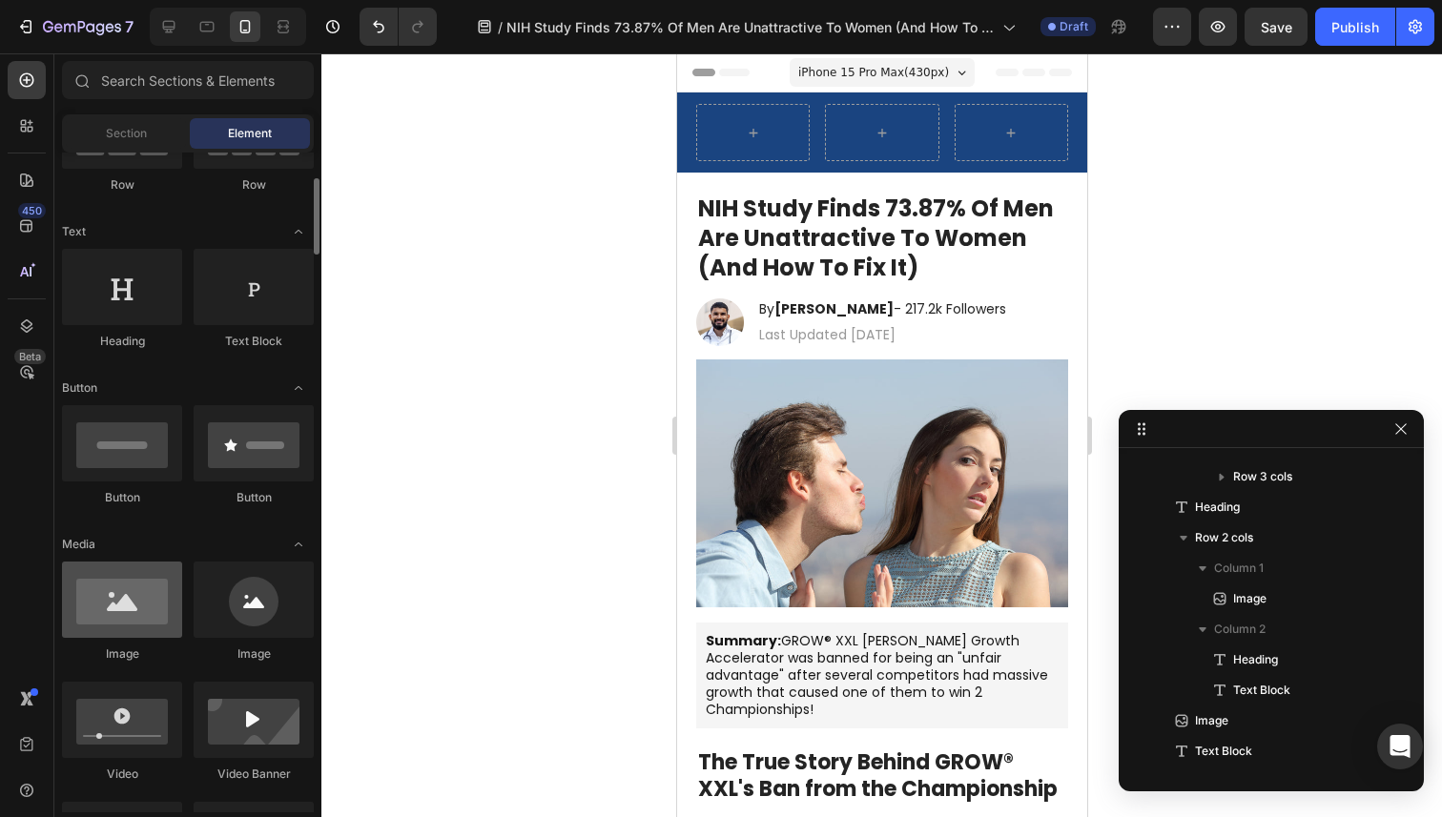
click at [144, 589] on div at bounding box center [122, 600] width 120 height 76
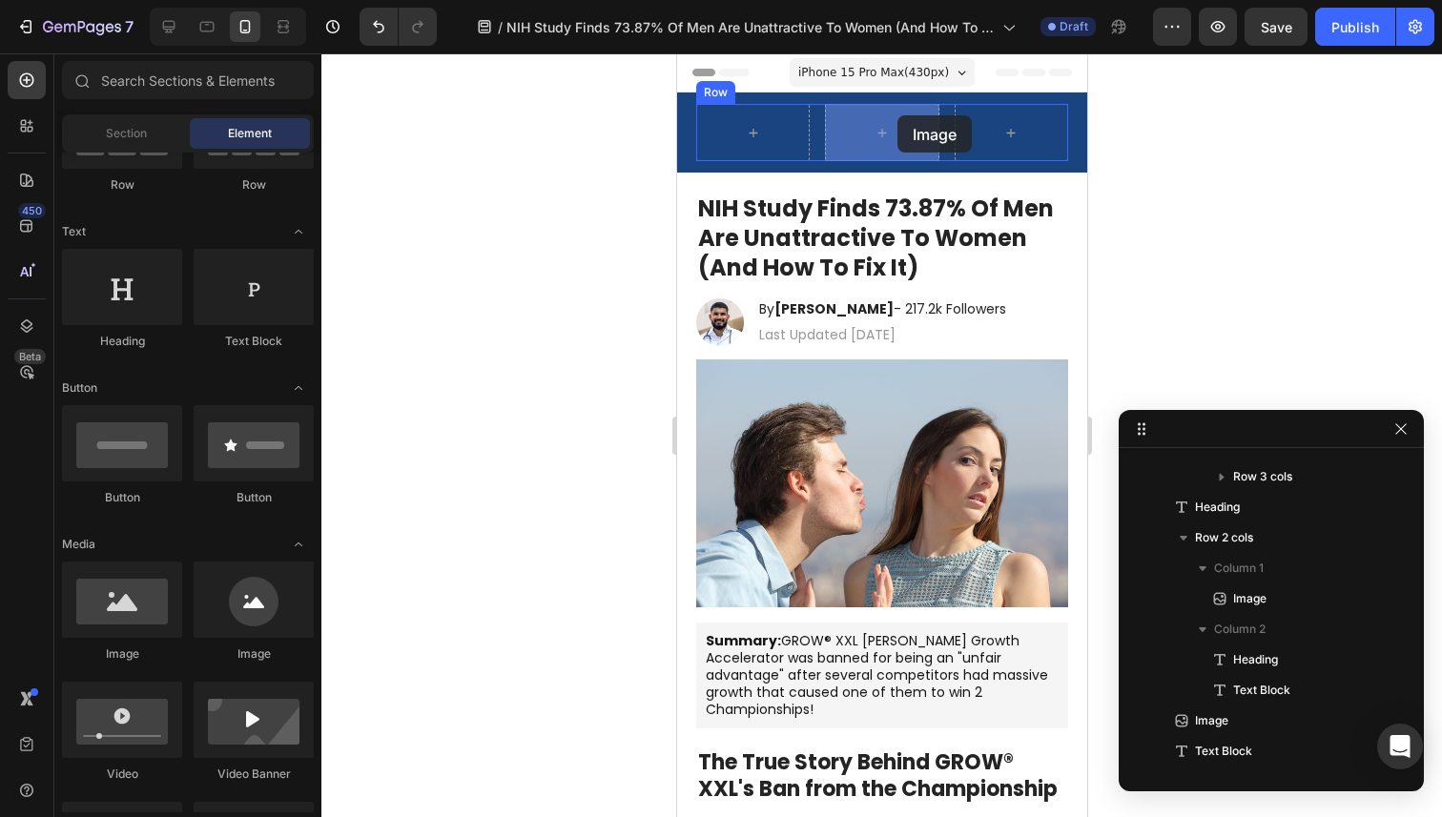
drag, startPoint x: 782, startPoint y: 651, endPoint x: 888, endPoint y: 119, distance: 542.6
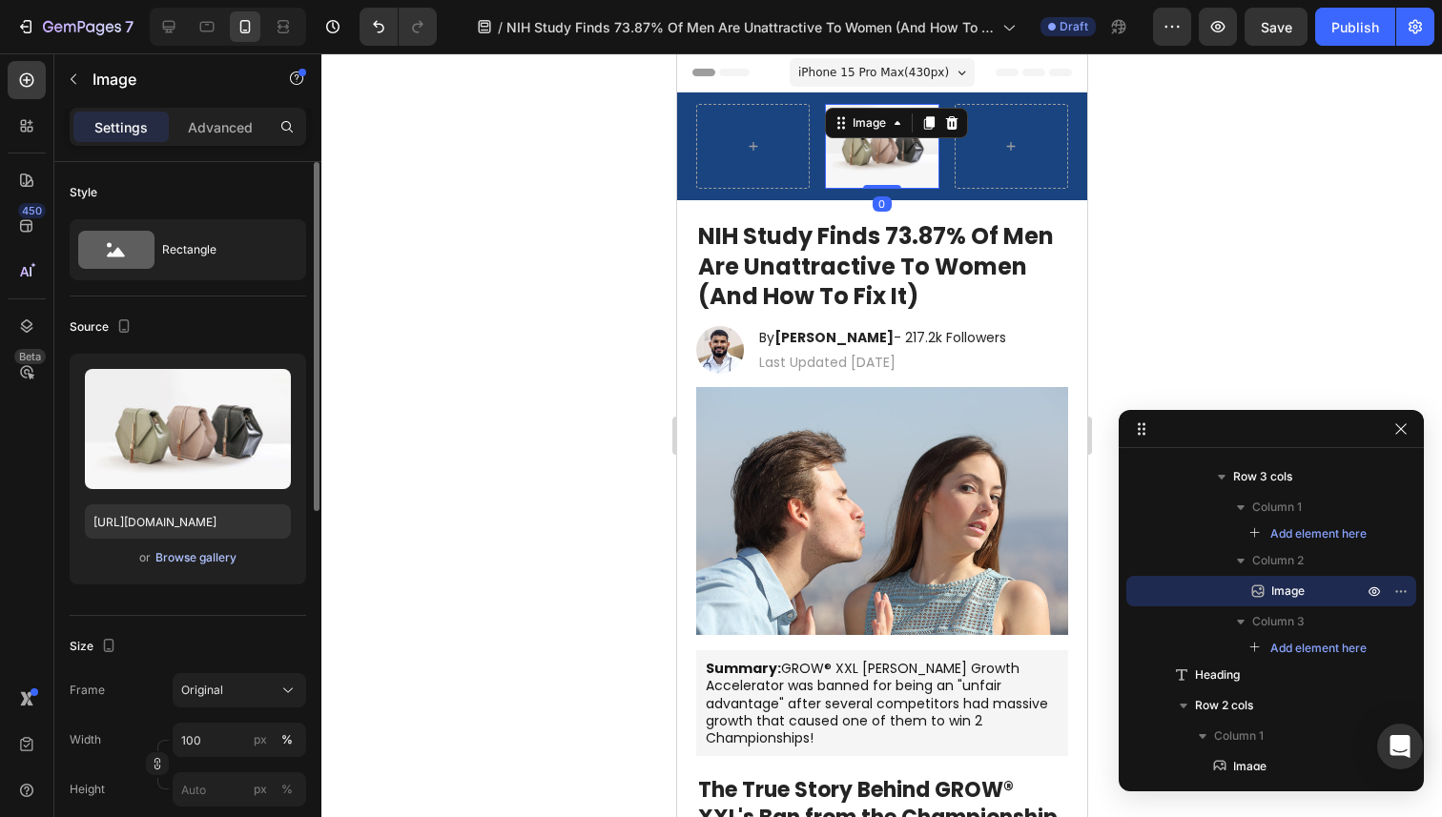
click at [165, 566] on button "Browse gallery" at bounding box center [195, 557] width 83 height 19
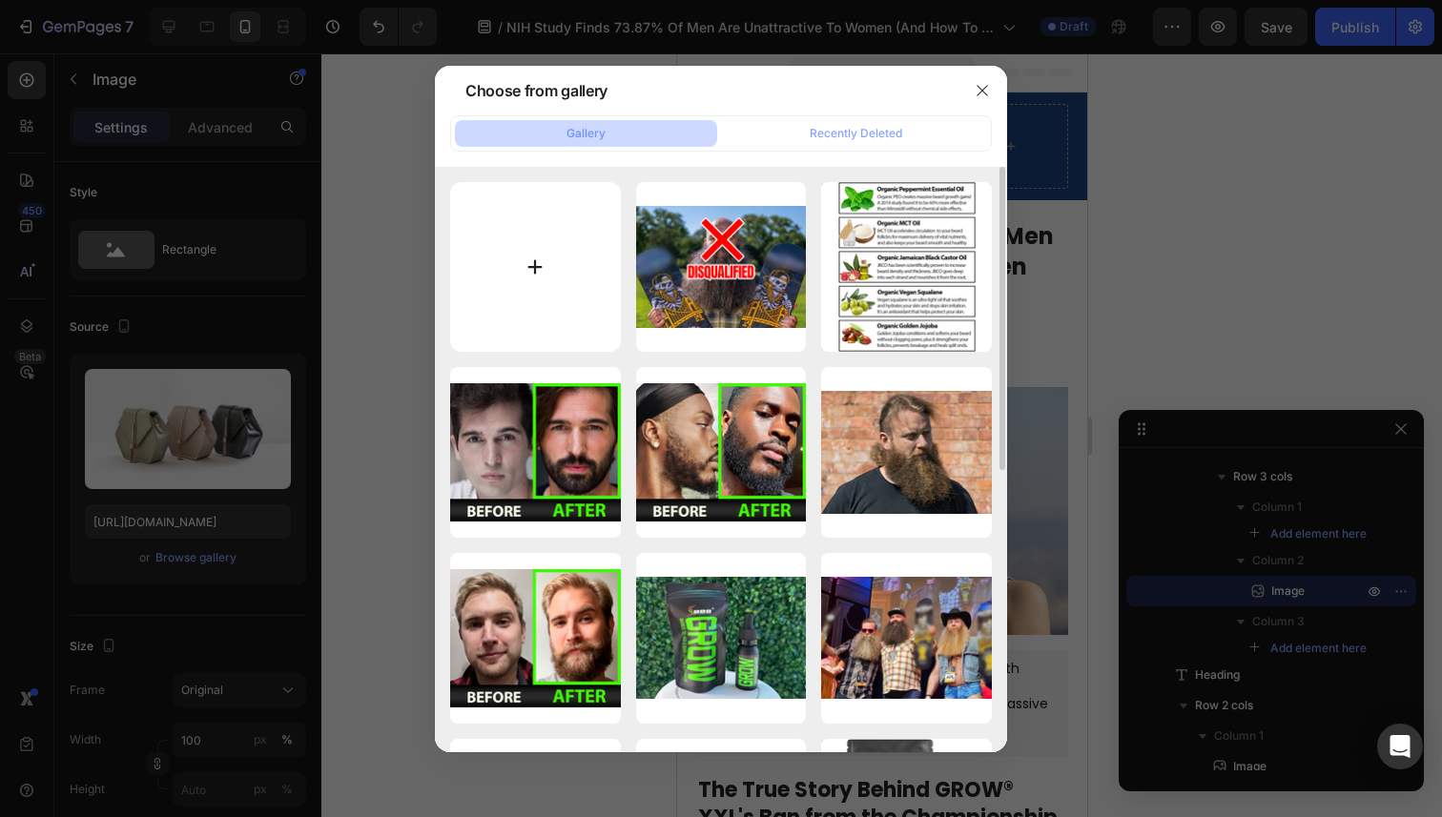
click at [498, 298] on input "file" at bounding box center [535, 267] width 171 height 171
type input "C:\fakepath\INSIDERGrooming.png"
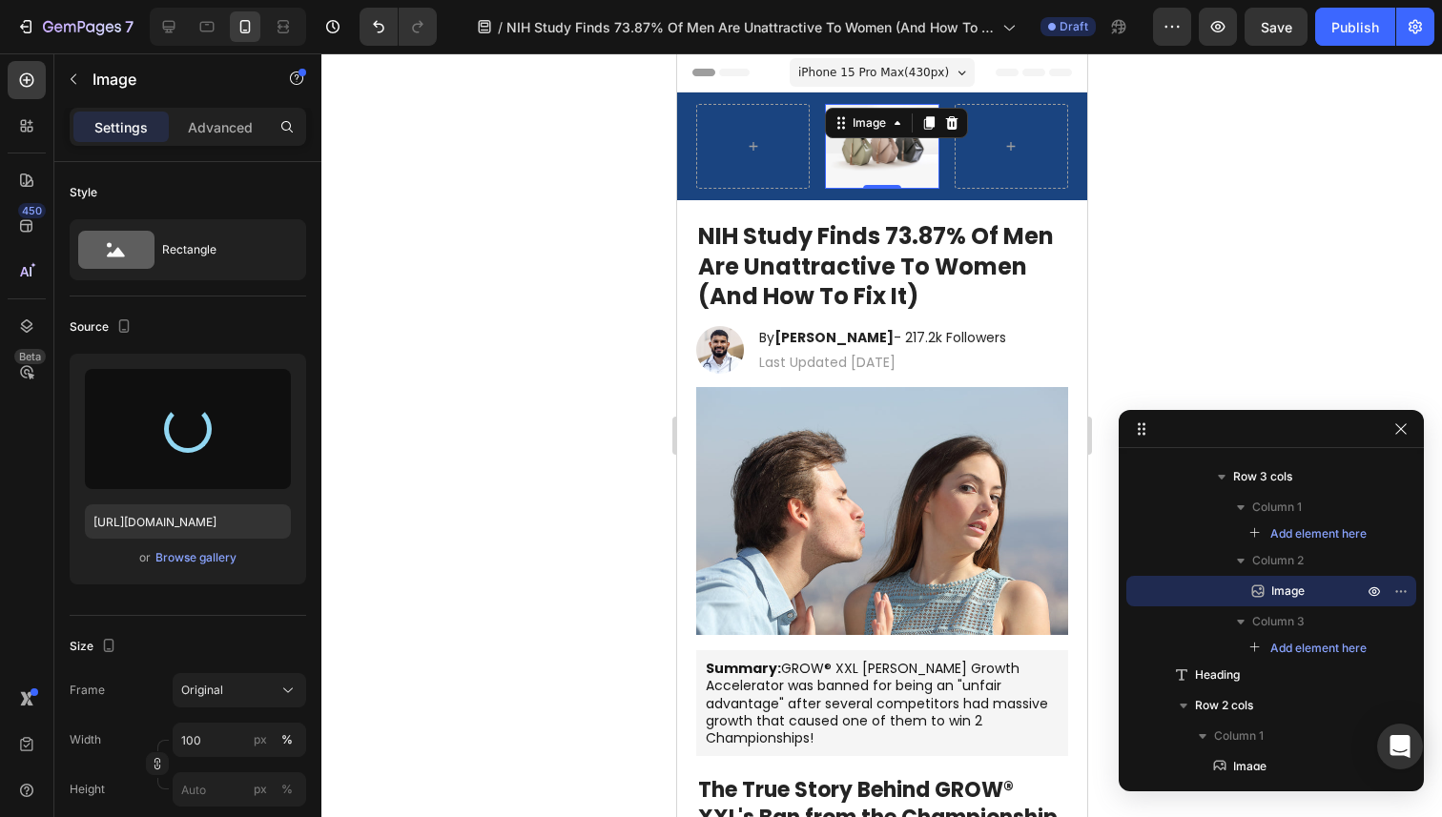
type input "https://cdn.shopify.com/s/files/1/0564/9131/1171/files/gempages_582402513072816…"
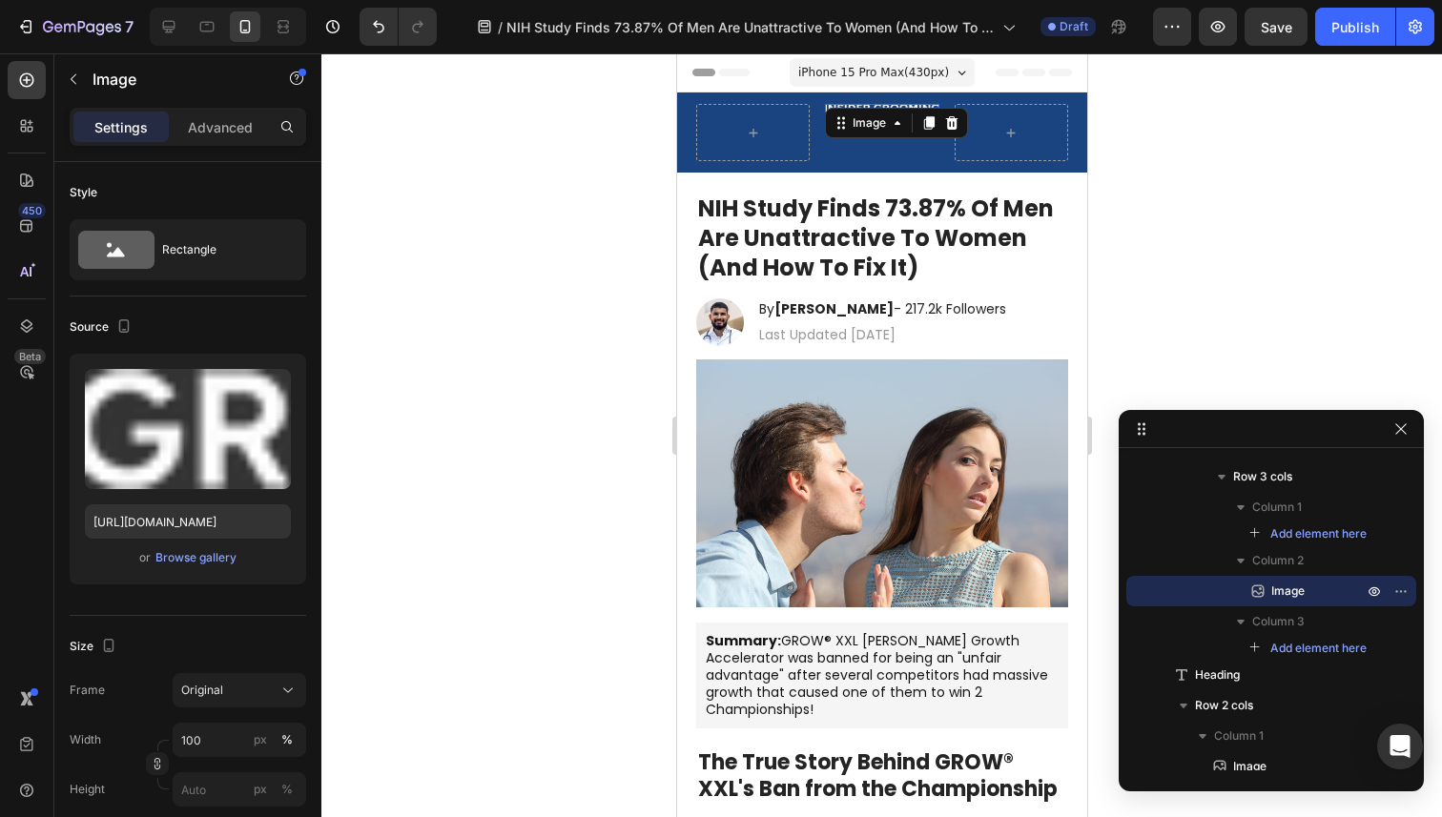
click at [1244, 289] on div at bounding box center [881, 435] width 1121 height 764
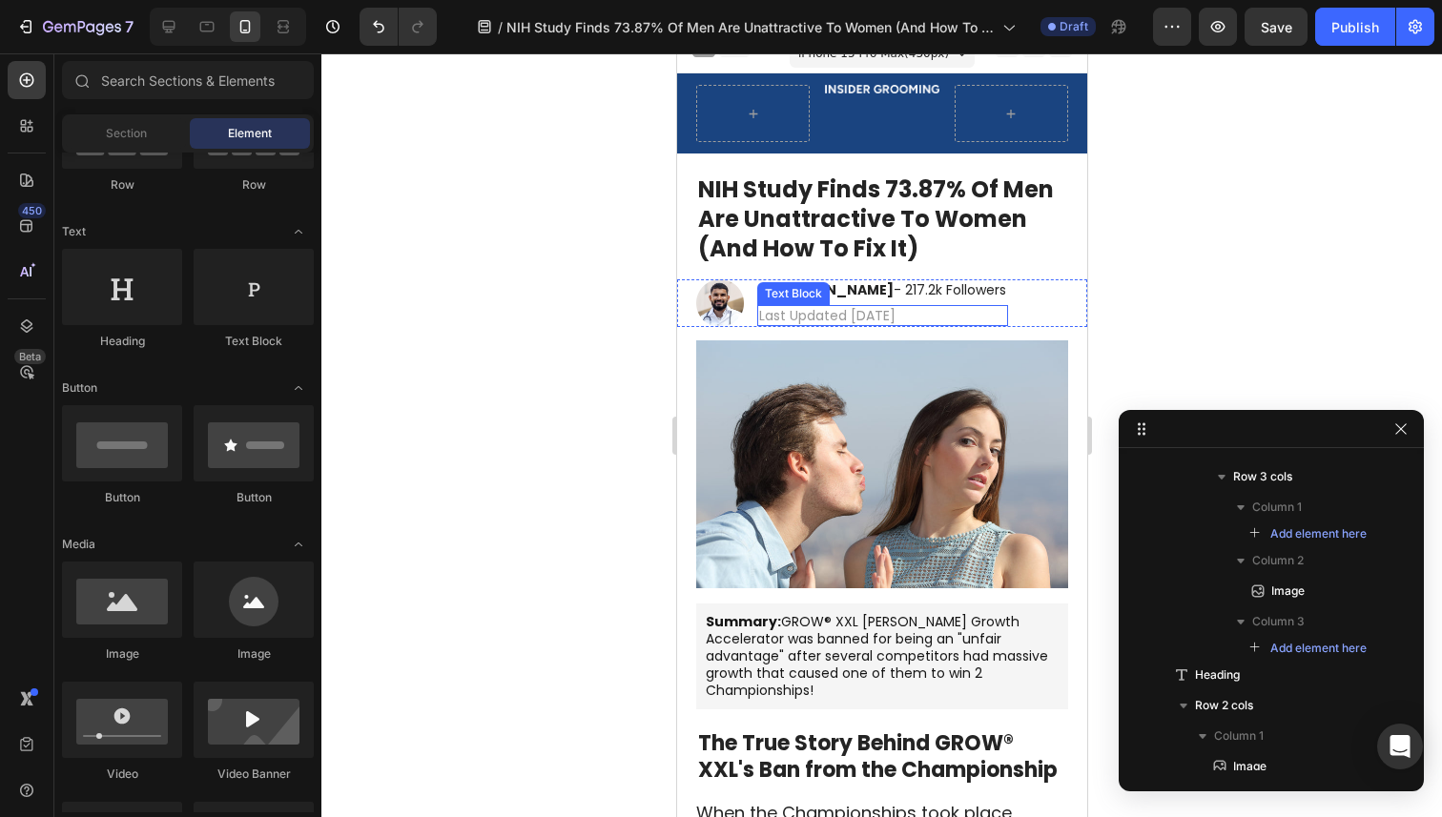
scroll to position [0, 0]
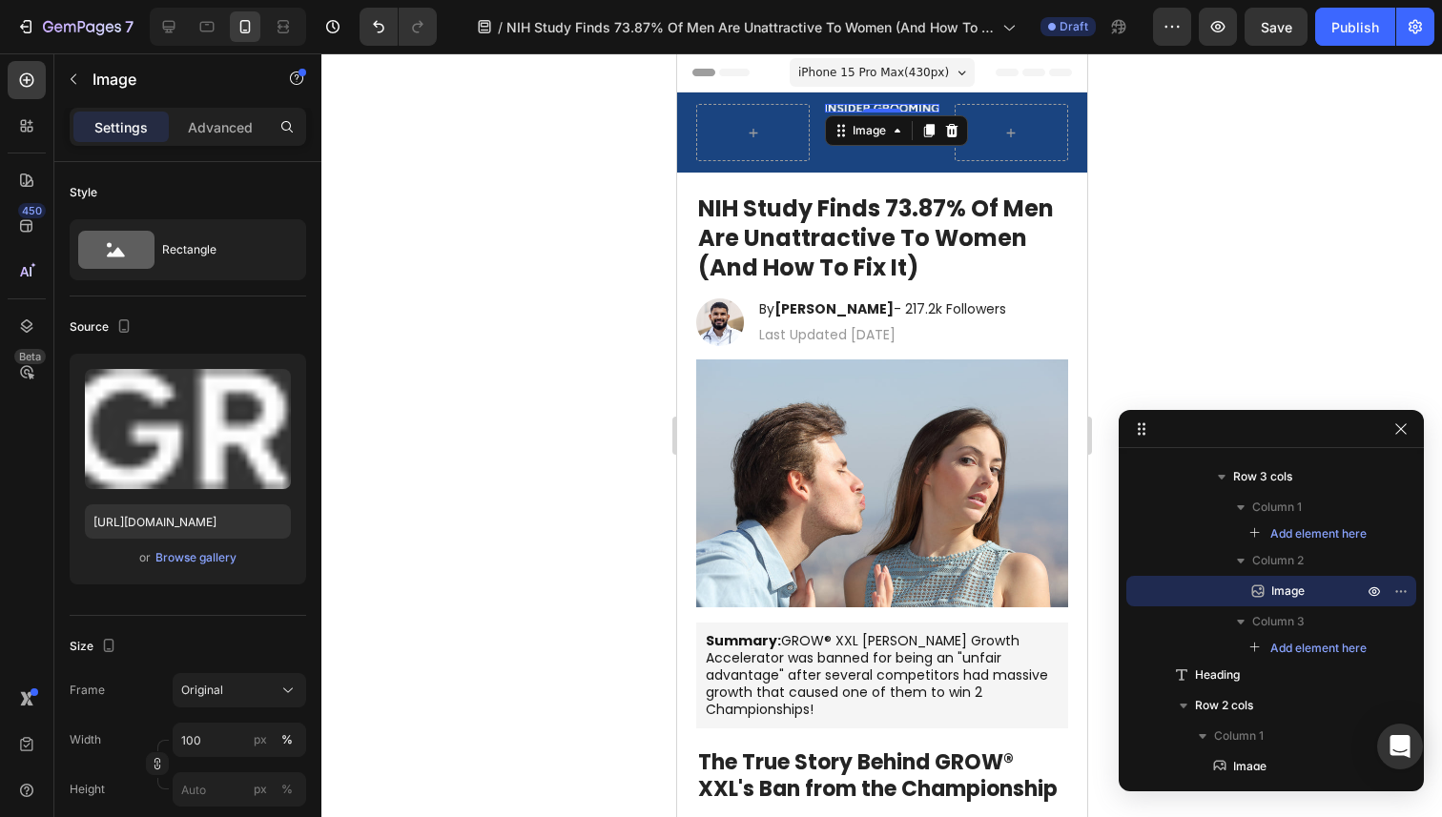
click at [875, 107] on img at bounding box center [880, 108] width 113 height 9
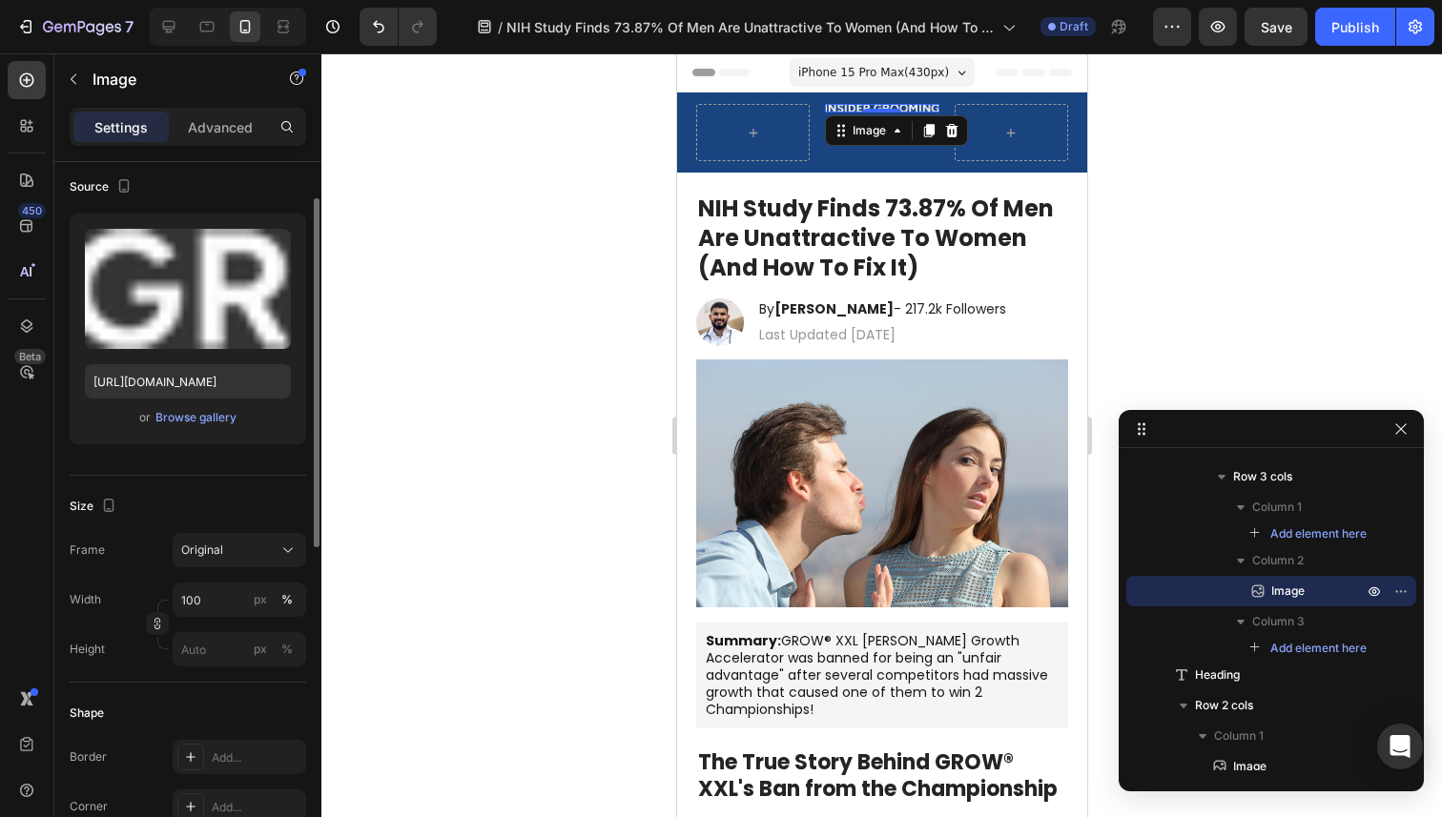
scroll to position [166, 0]
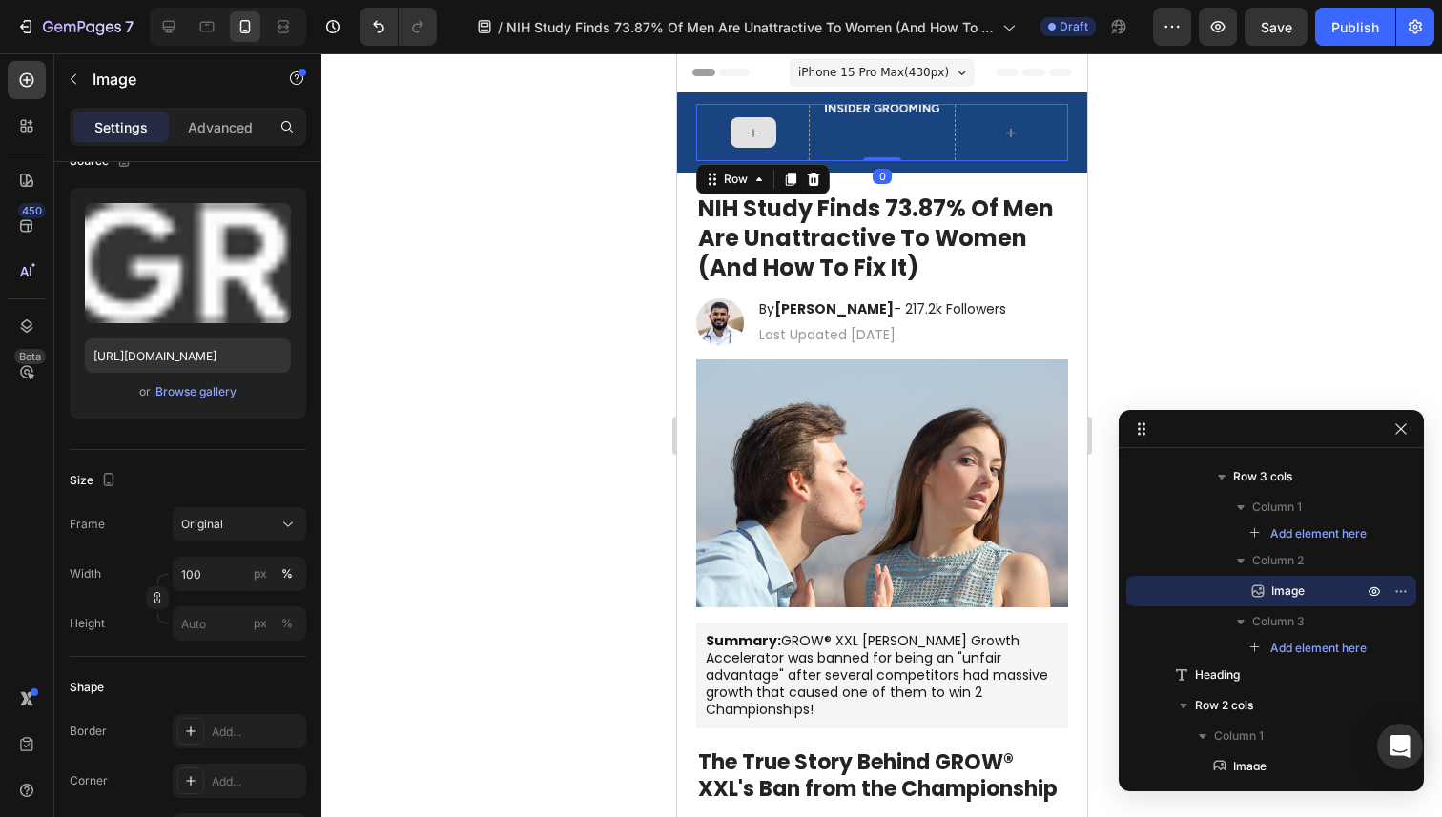
click at [808, 136] on div at bounding box center [751, 132] width 113 height 57
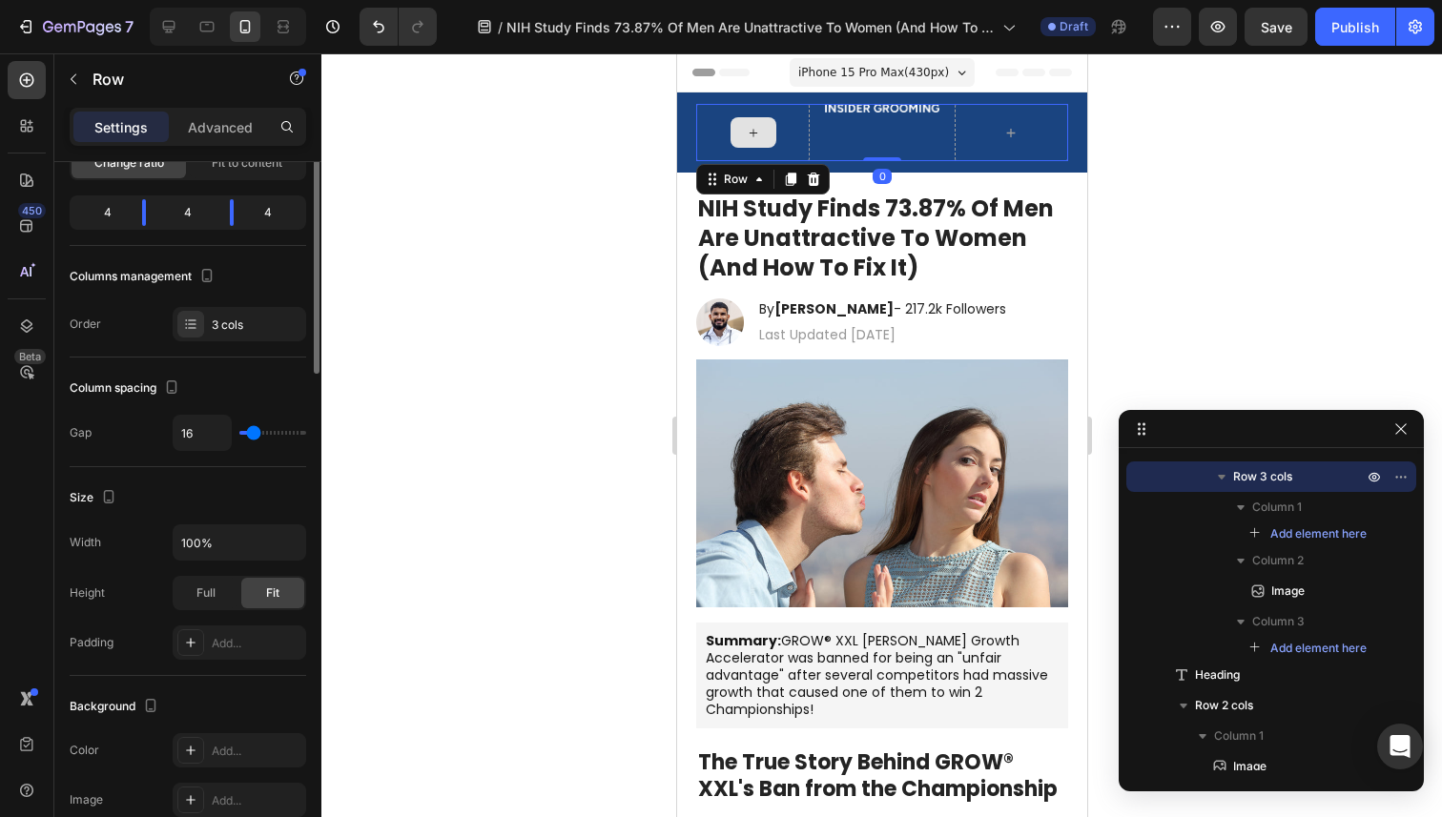
scroll to position [0, 0]
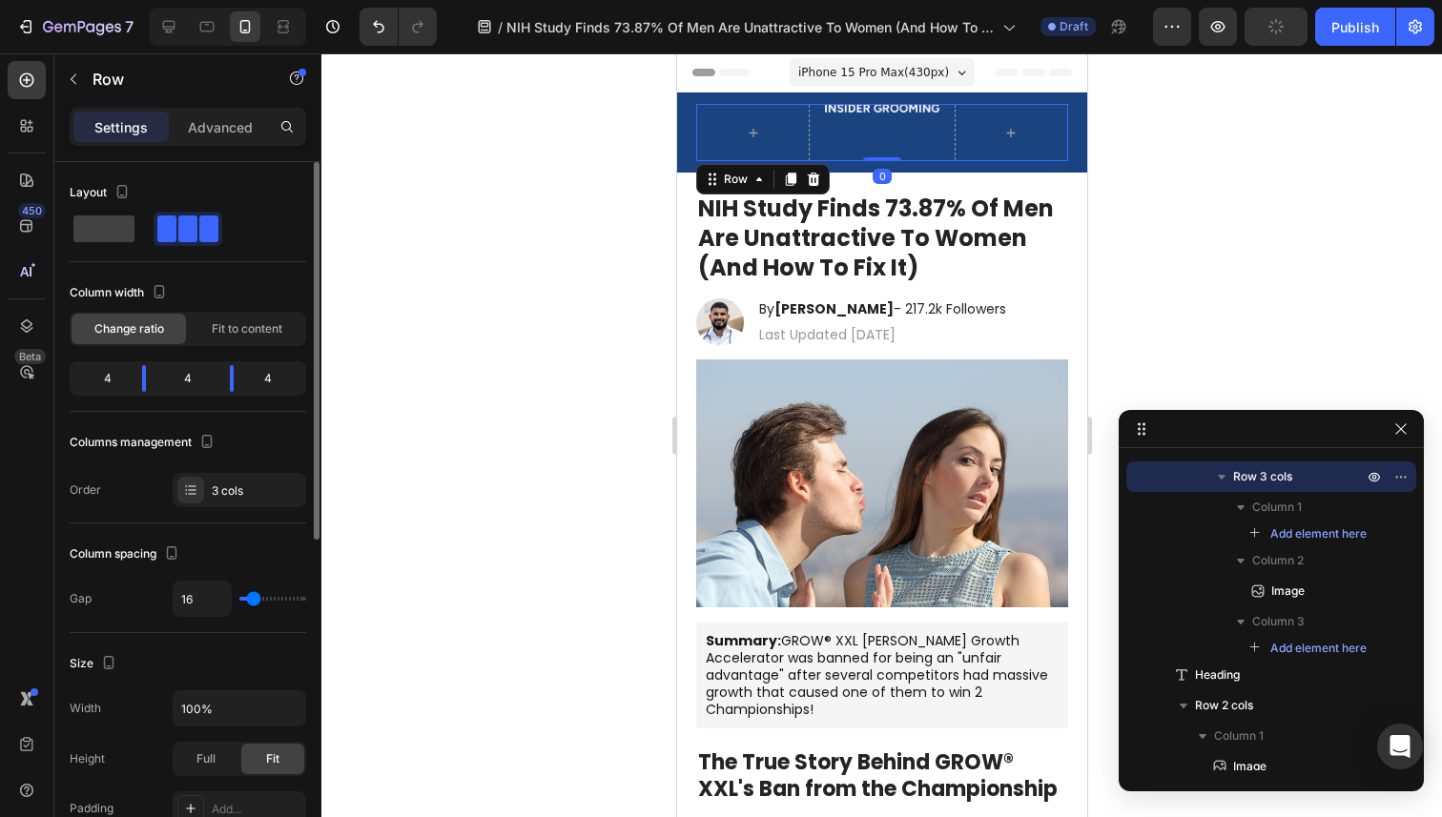
click at [827, 135] on div "Image" at bounding box center [880, 132] width 113 height 57
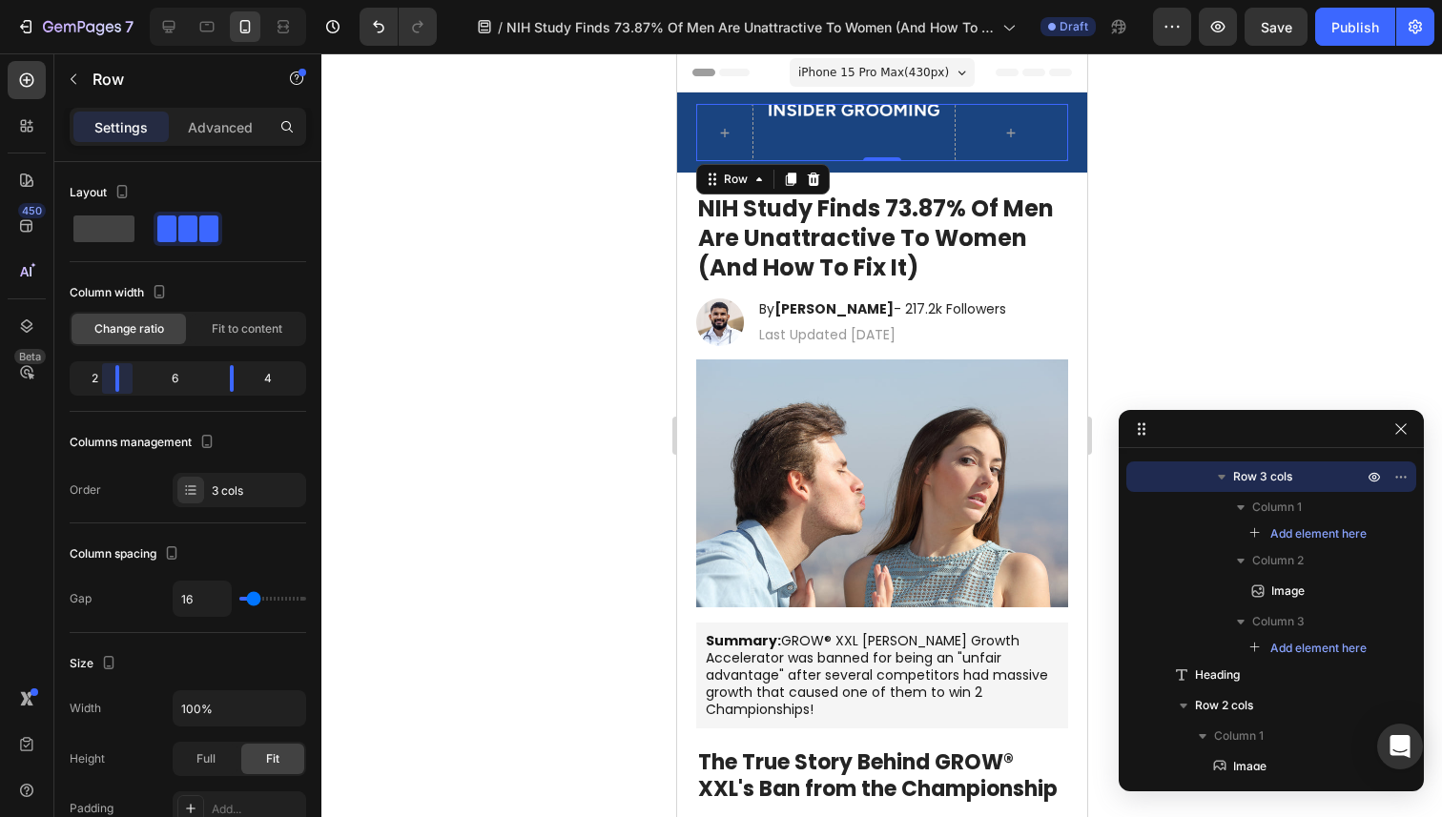
drag, startPoint x: 144, startPoint y: 382, endPoint x: 115, endPoint y: 383, distance: 28.6
click at [115, 0] on body "7 Version history / NIH Study Finds 73.87% Of Men Are Unattractive To Women (An…" at bounding box center [721, 0] width 1442 height 0
drag, startPoint x: 237, startPoint y: 377, endPoint x: 261, endPoint y: 377, distance: 23.8
click at [261, 0] on body "7 Version history / NIH Study Finds 73.87% Of Men Are Unattractive To Women (An…" at bounding box center [721, 0] width 1442 height 0
click at [842, 125] on div "Image" at bounding box center [882, 132] width 228 height 57
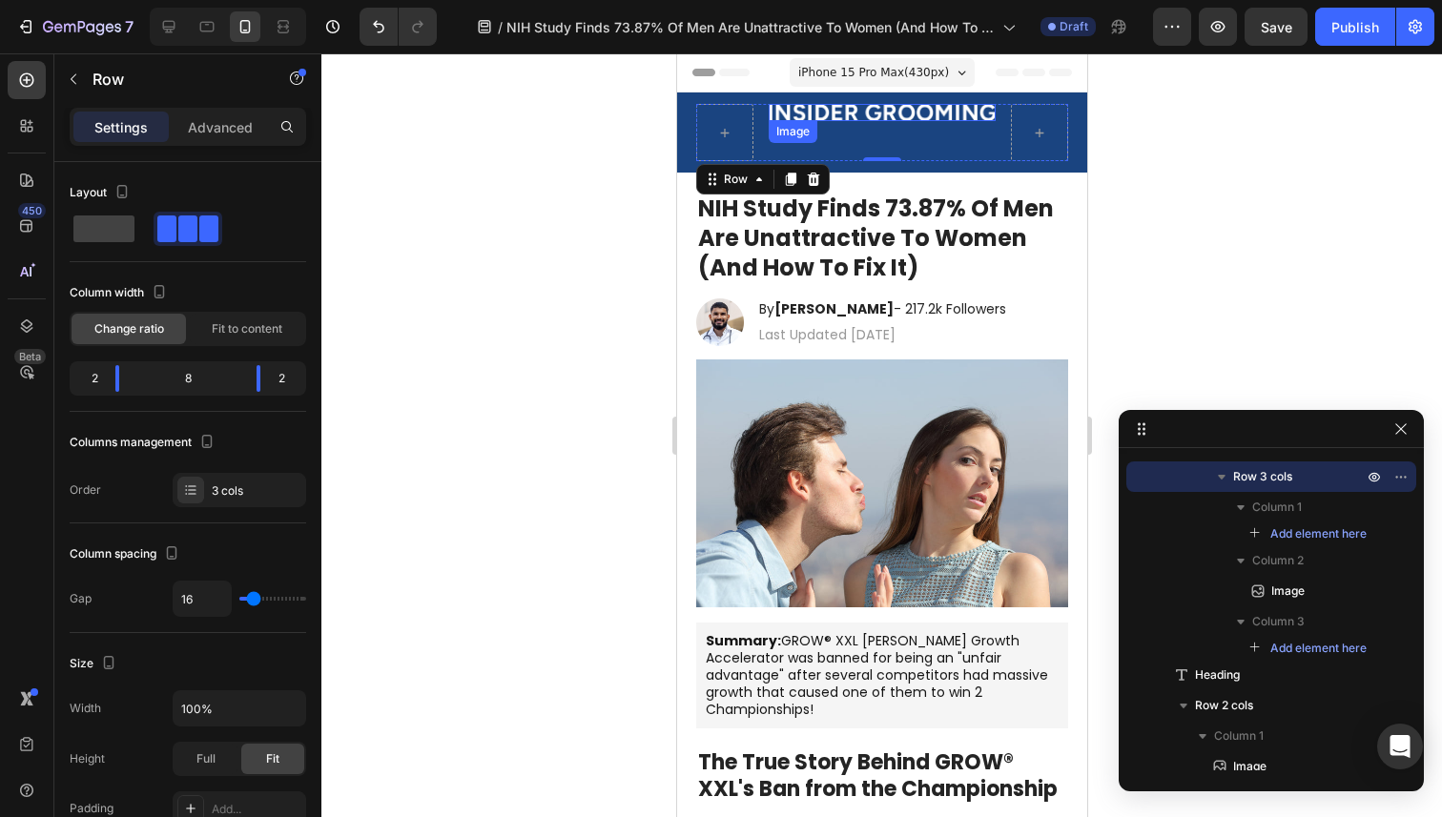
click at [842, 108] on img at bounding box center [882, 112] width 228 height 17
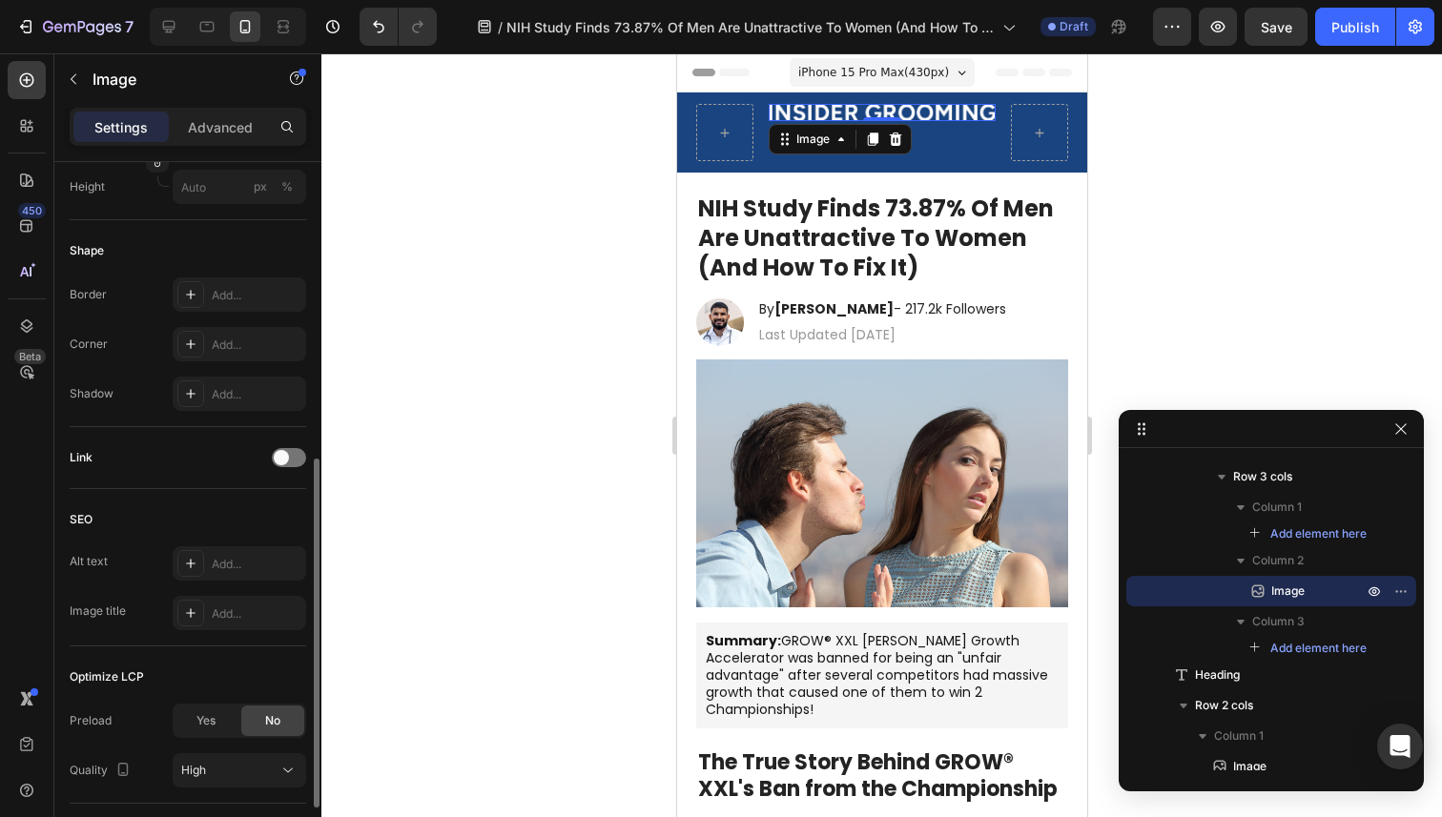
scroll to position [730, 0]
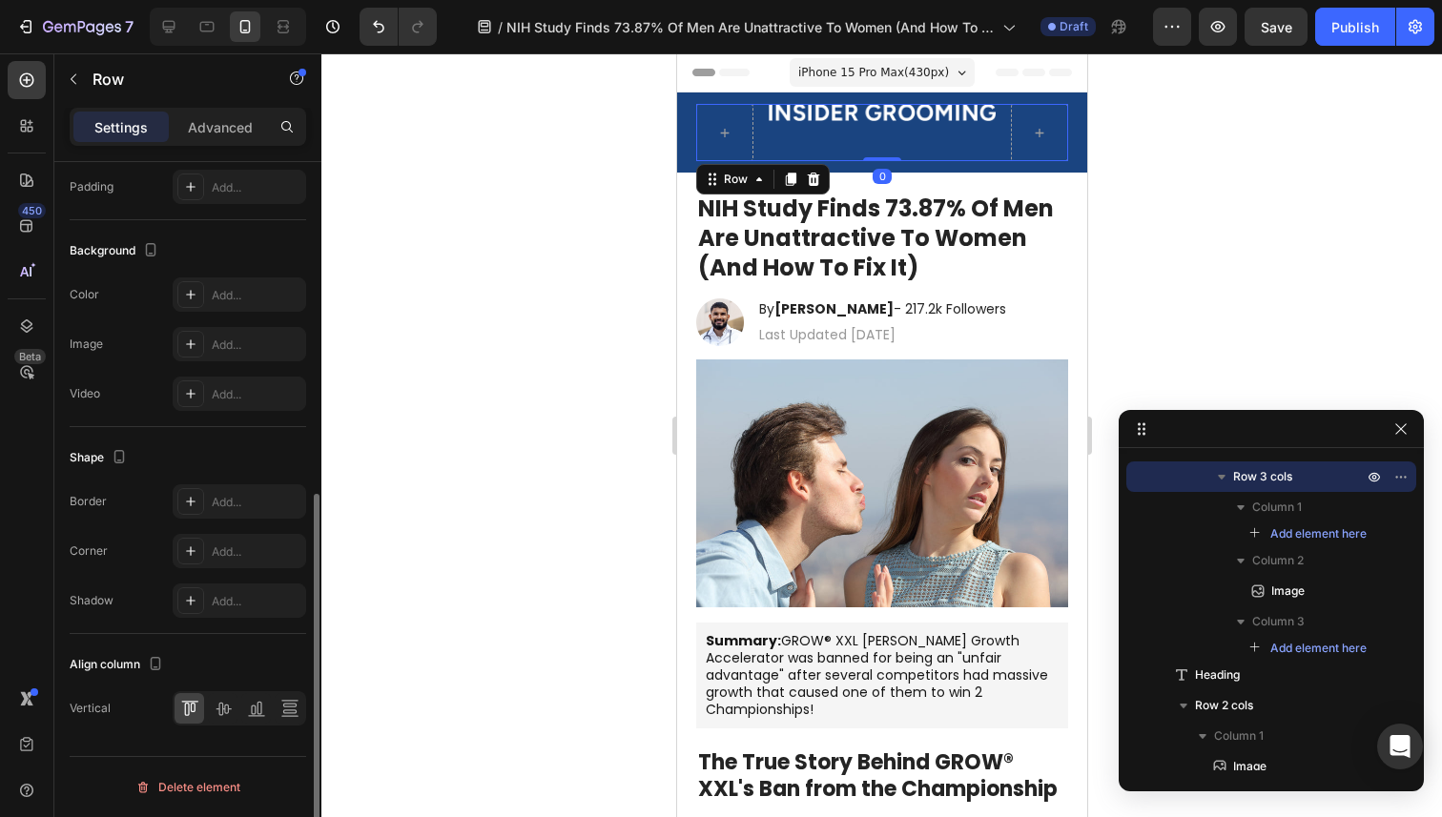
click at [938, 140] on div "Image" at bounding box center [882, 132] width 228 height 57
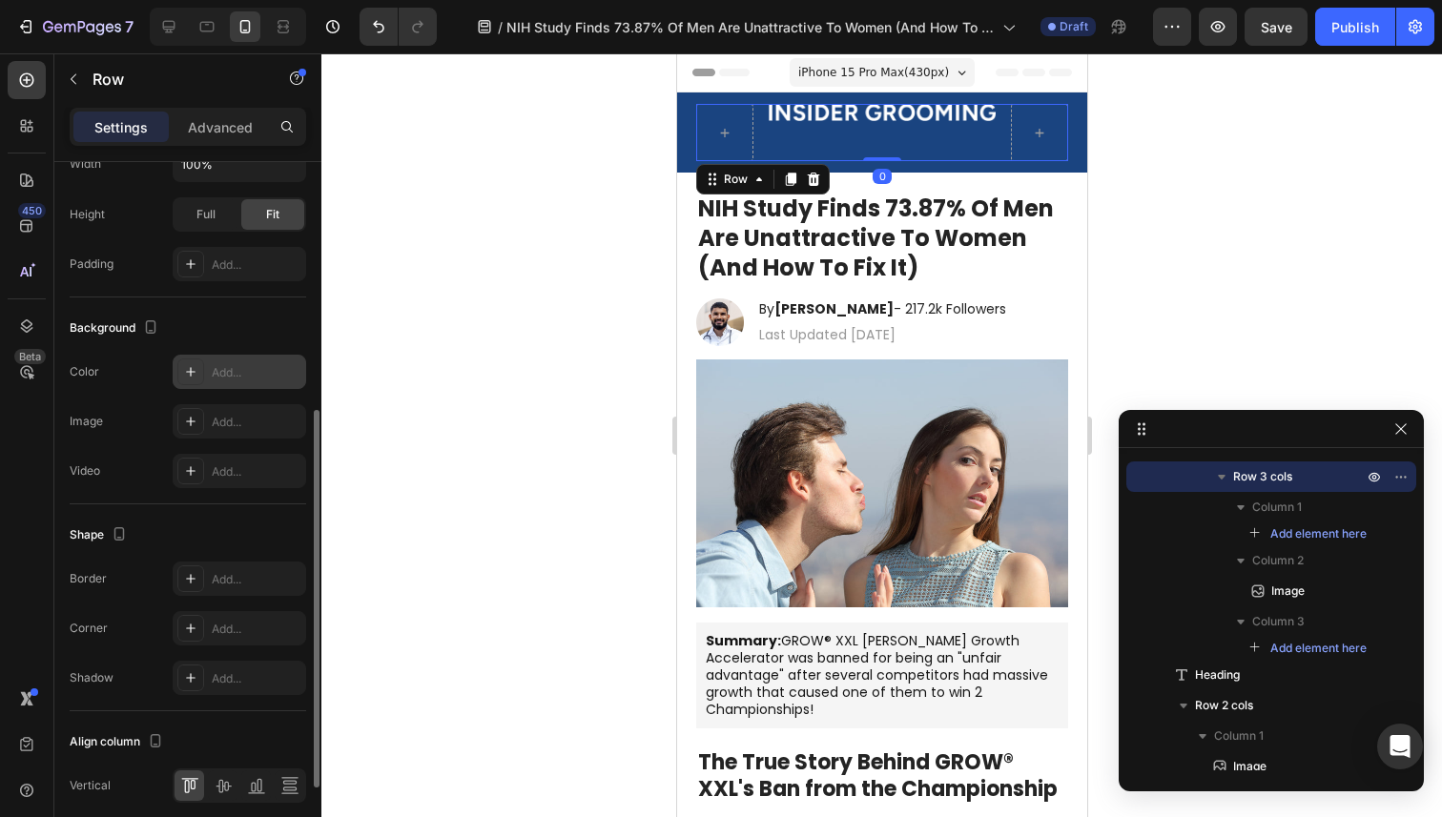
scroll to position [622, 0]
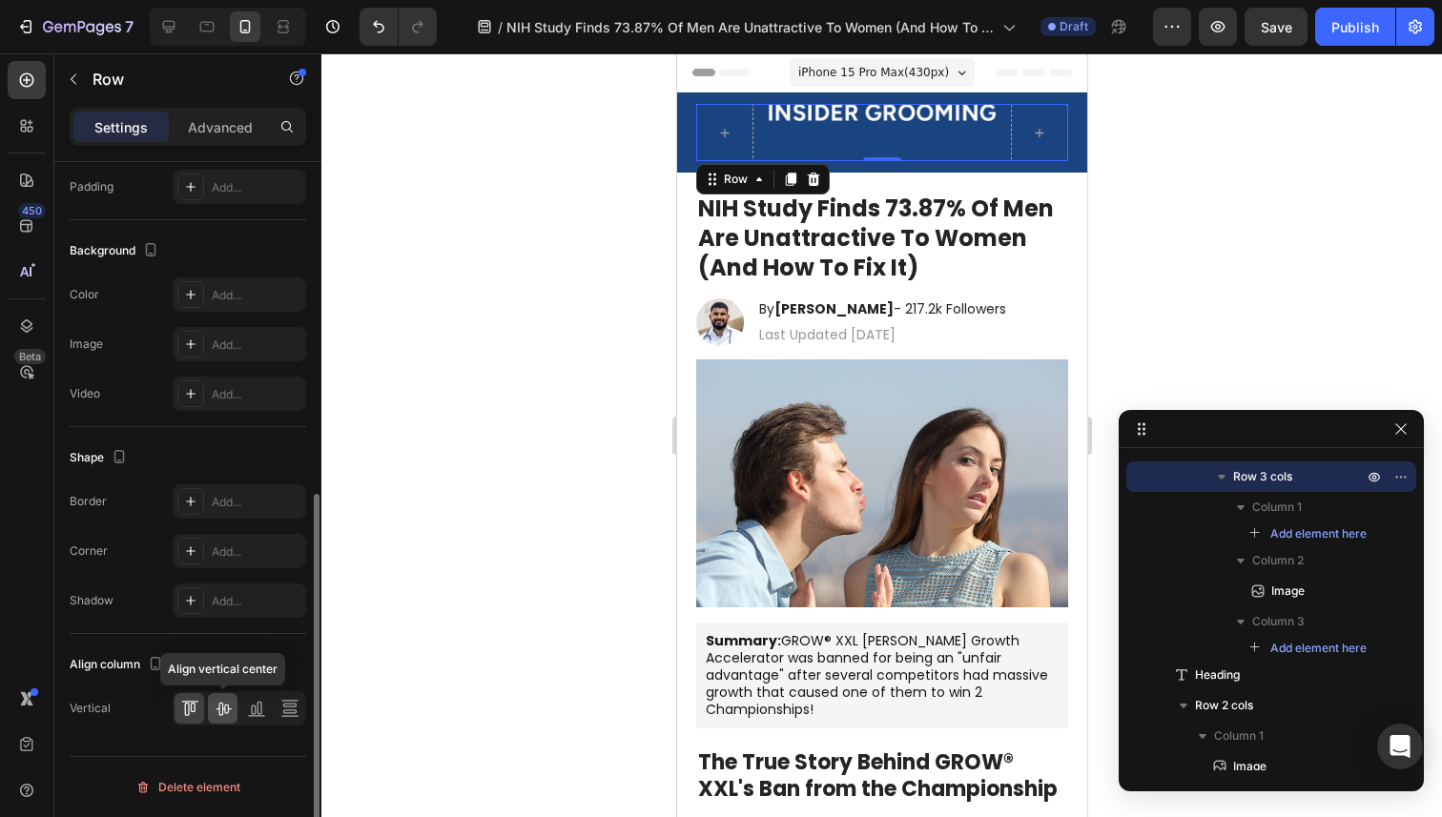
click at [219, 703] on icon at bounding box center [223, 709] width 15 height 13
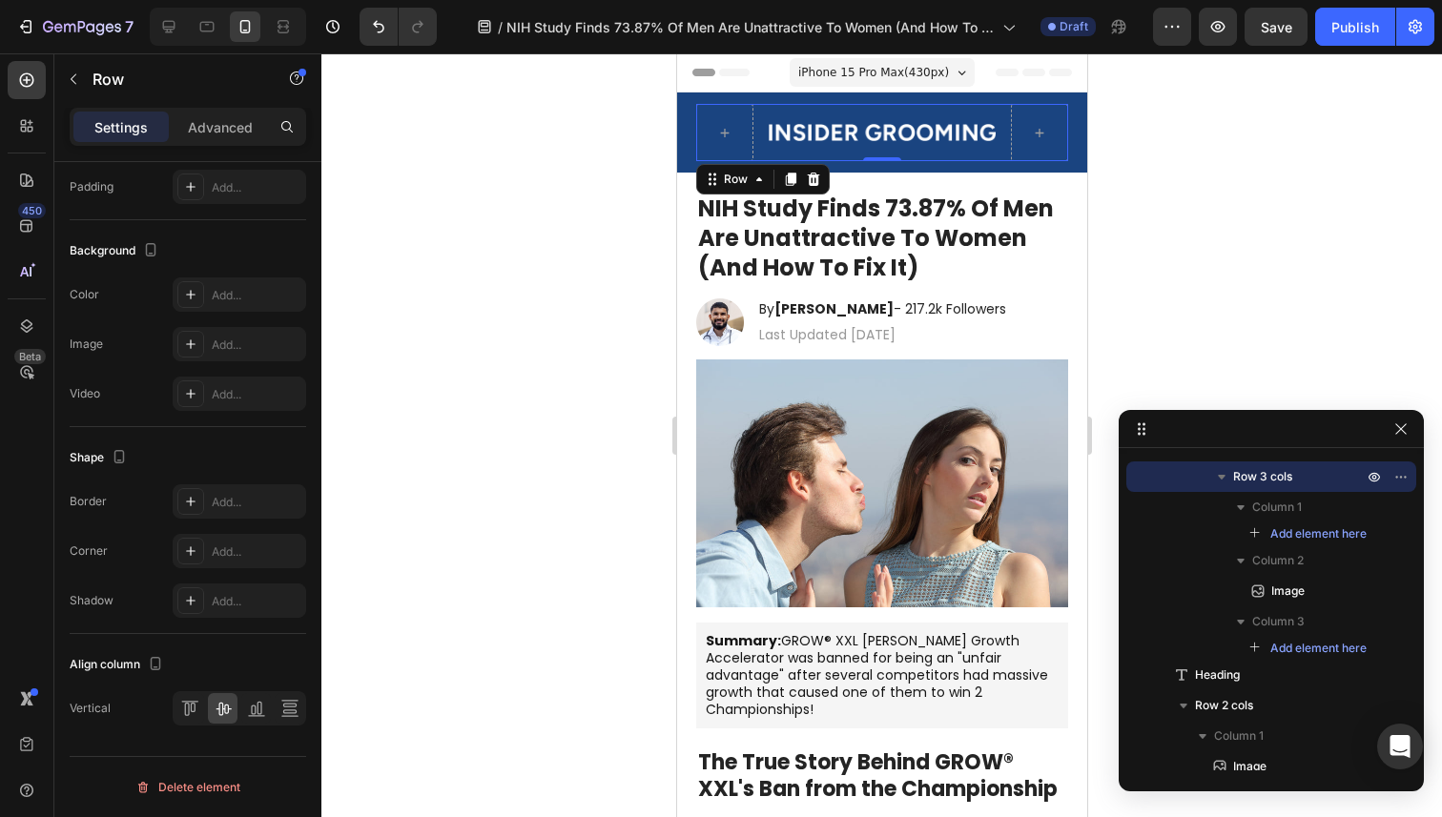
click at [517, 366] on div at bounding box center [881, 435] width 1121 height 764
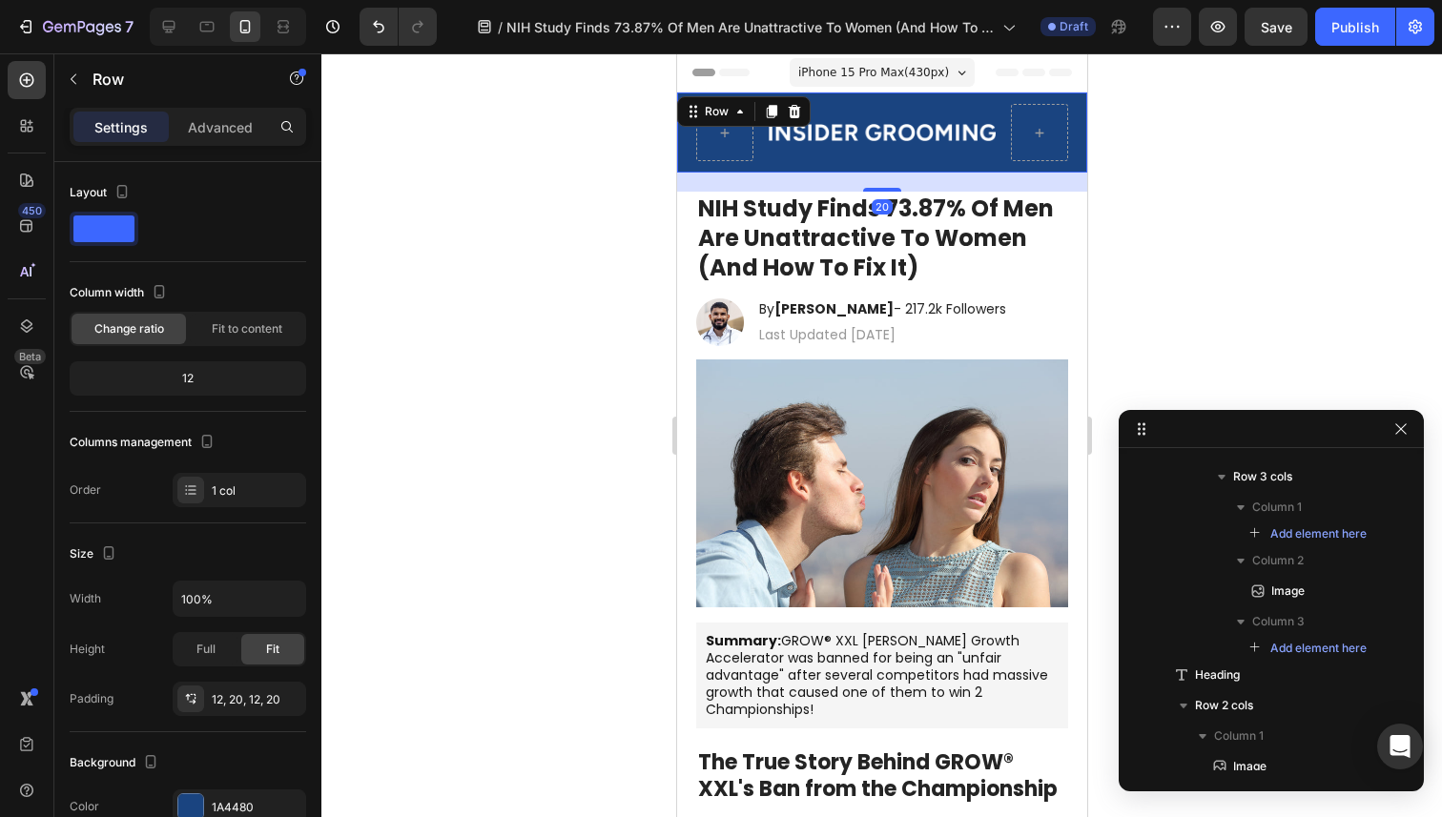
click at [749, 166] on div "Image Row Row 20" at bounding box center [881, 133] width 410 height 80
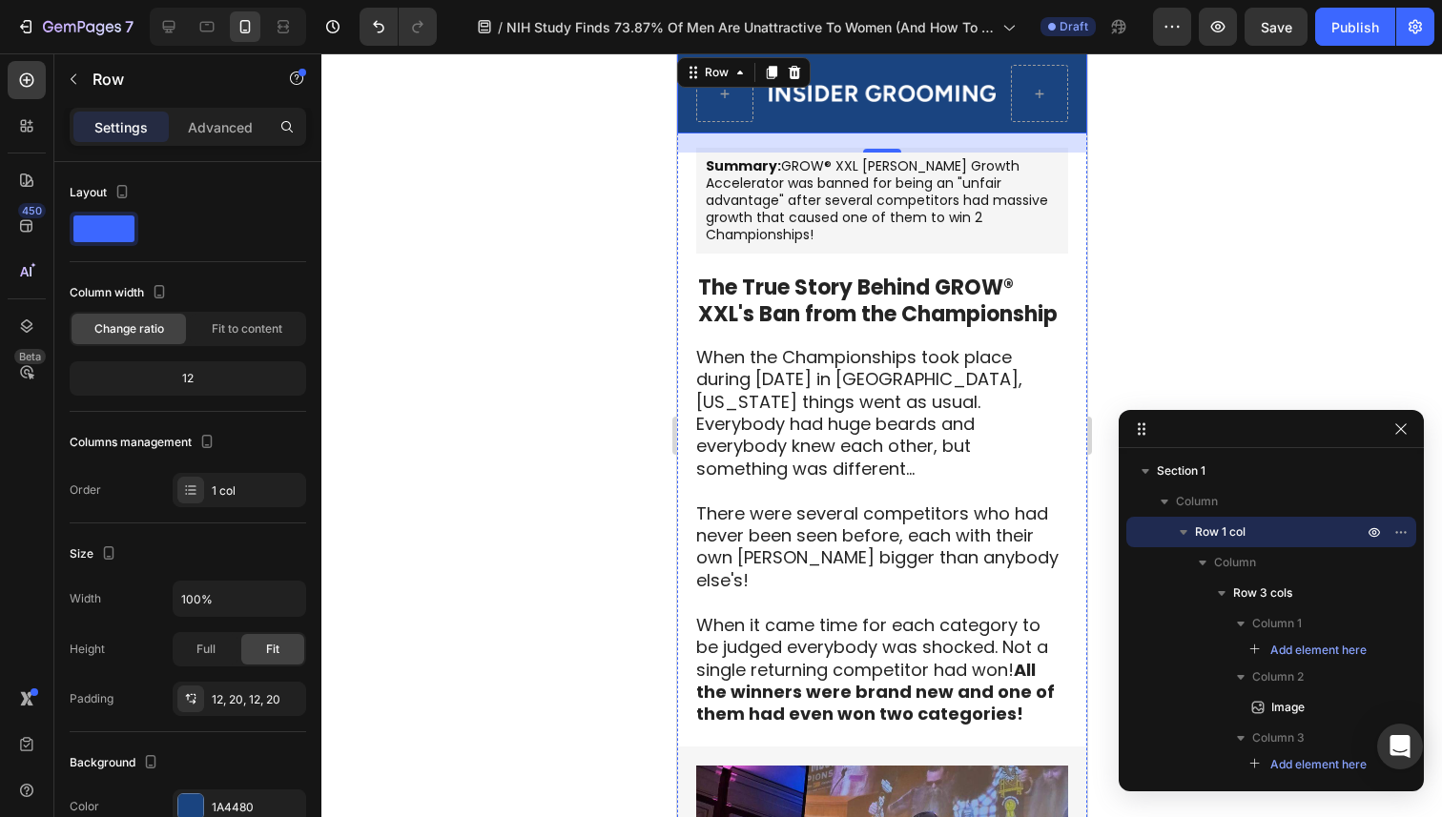
scroll to position [0, 0]
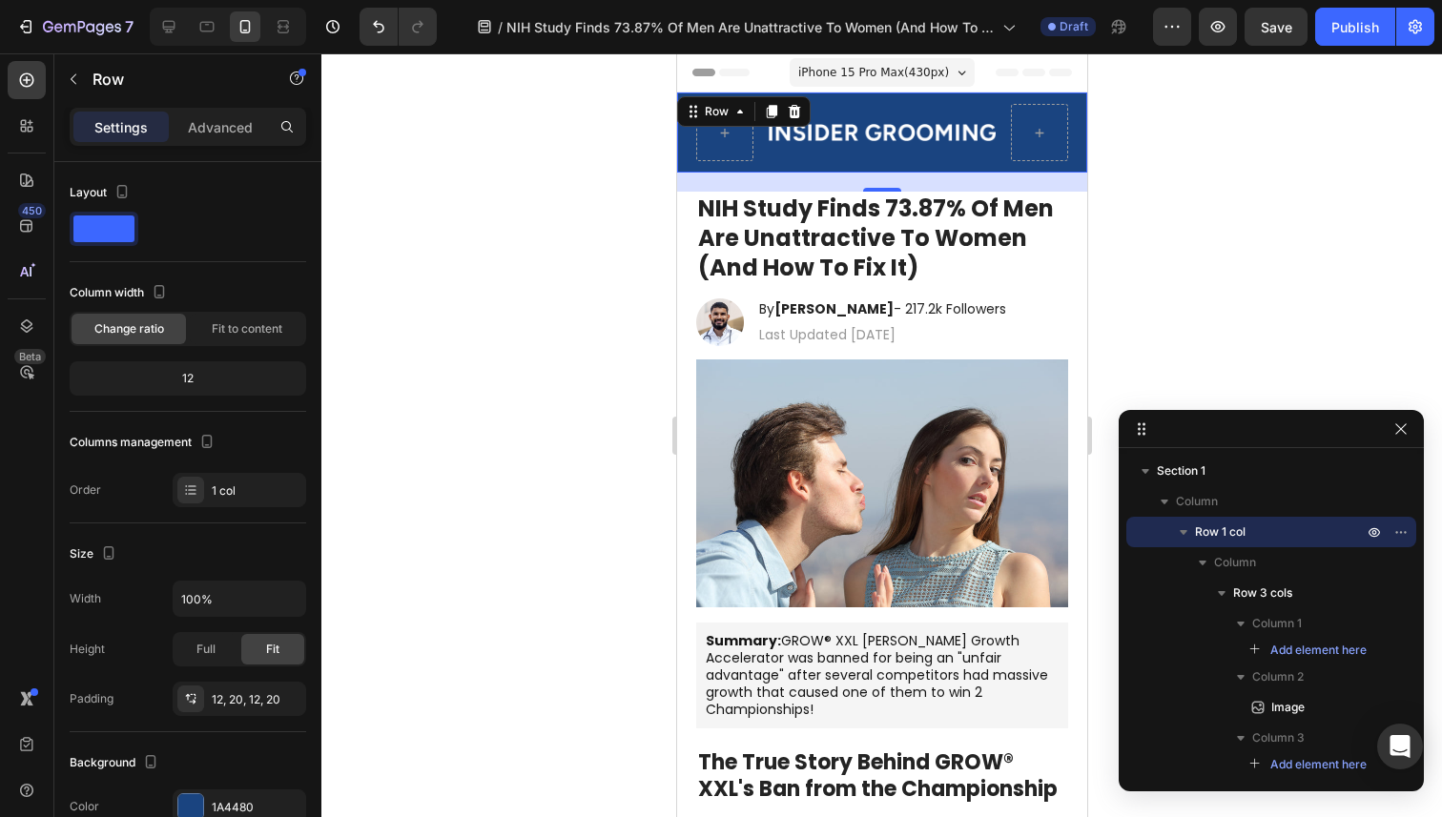
click at [848, 168] on div "Image Row Row 20" at bounding box center [881, 133] width 410 height 80
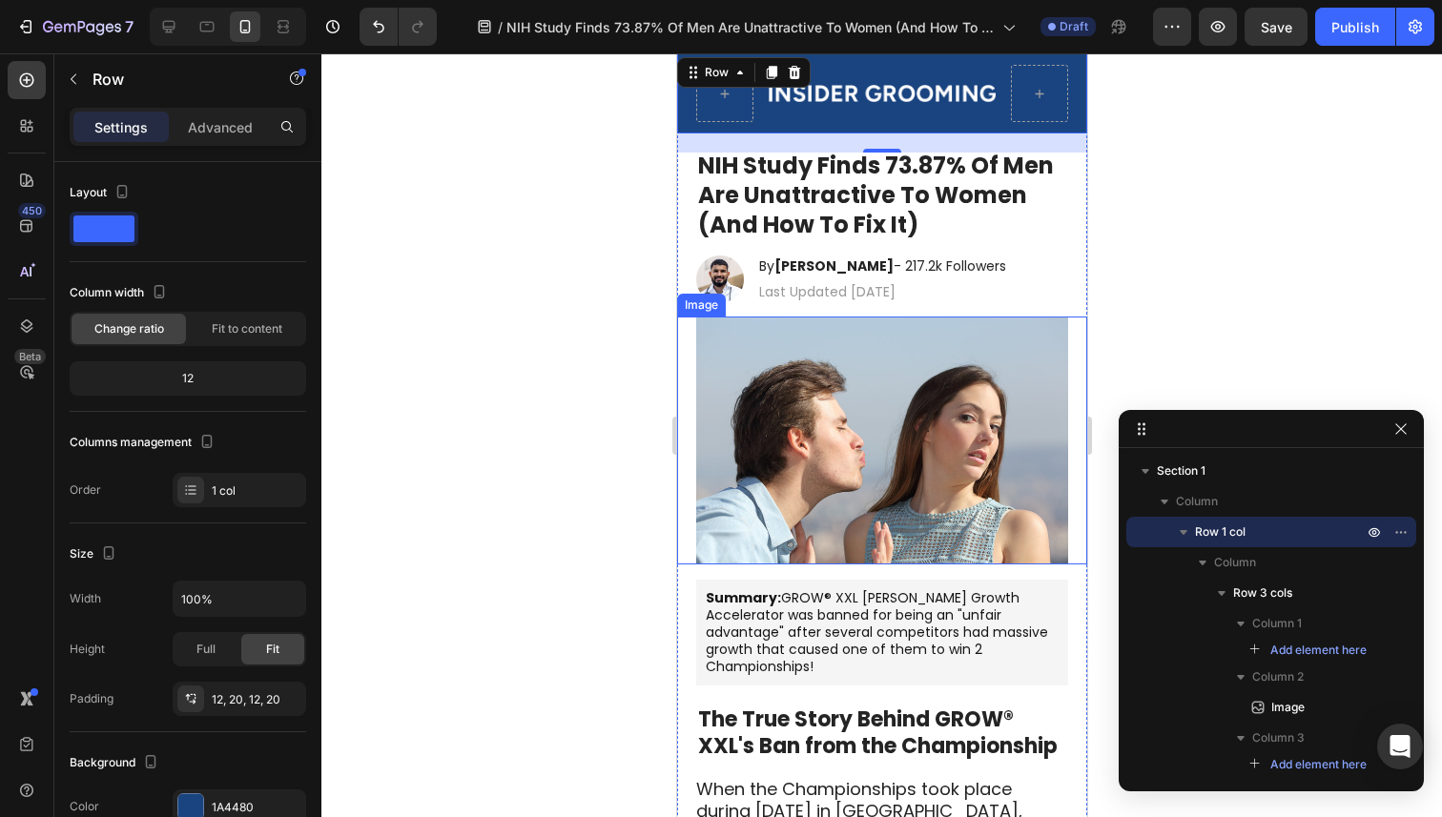
scroll to position [24, 0]
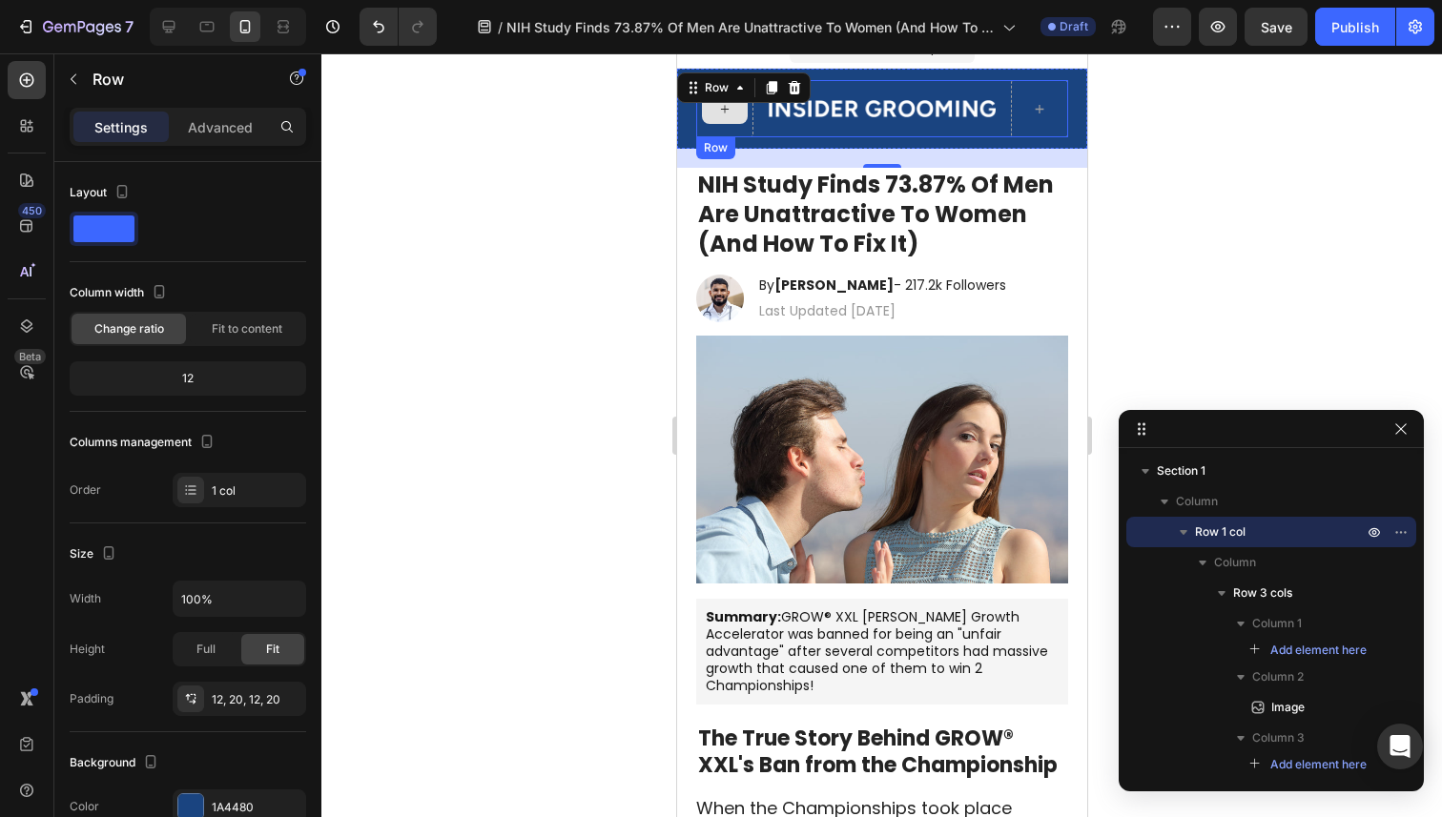
click at [737, 128] on div at bounding box center [723, 108] width 57 height 57
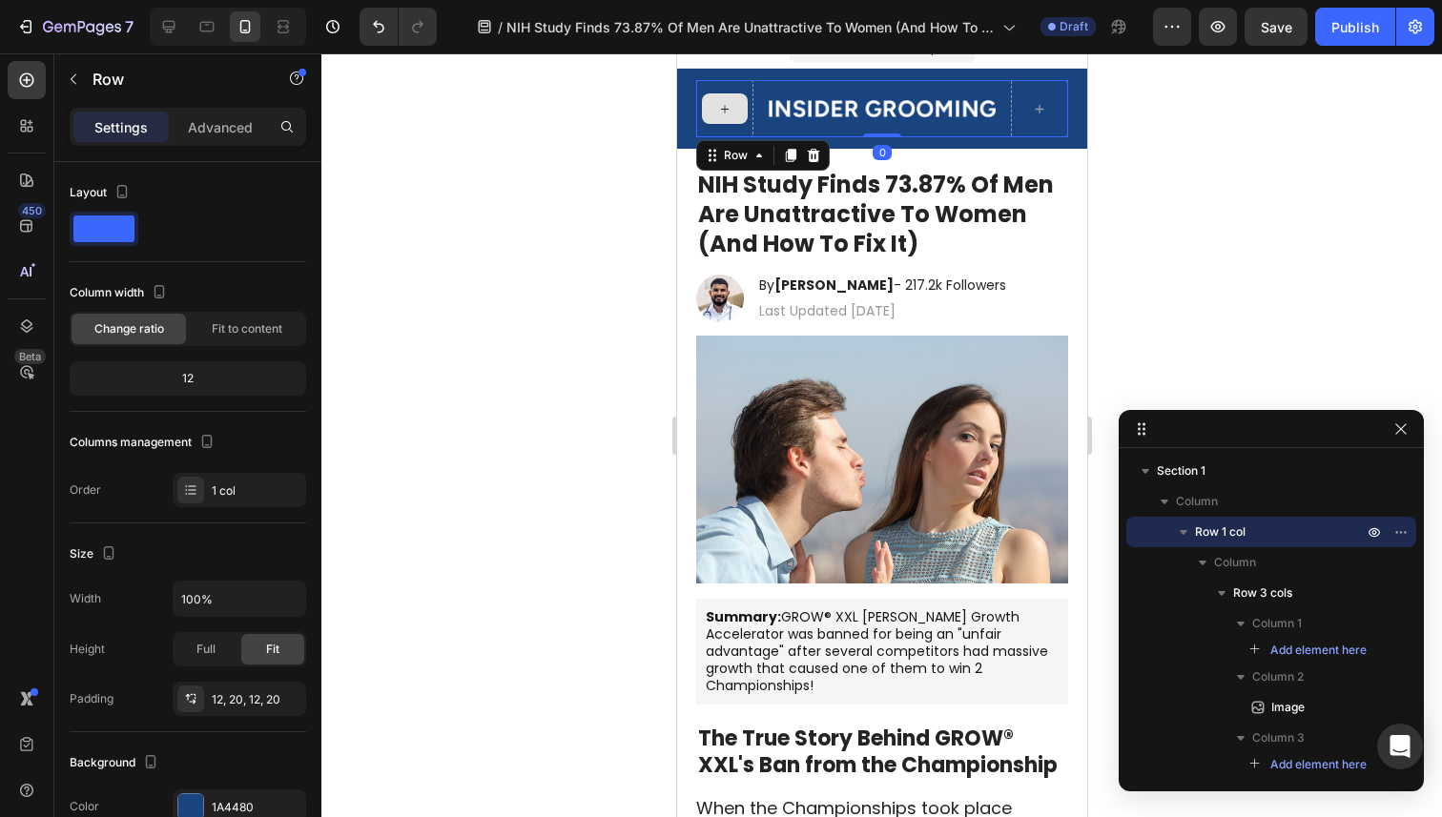
scroll to position [404, 0]
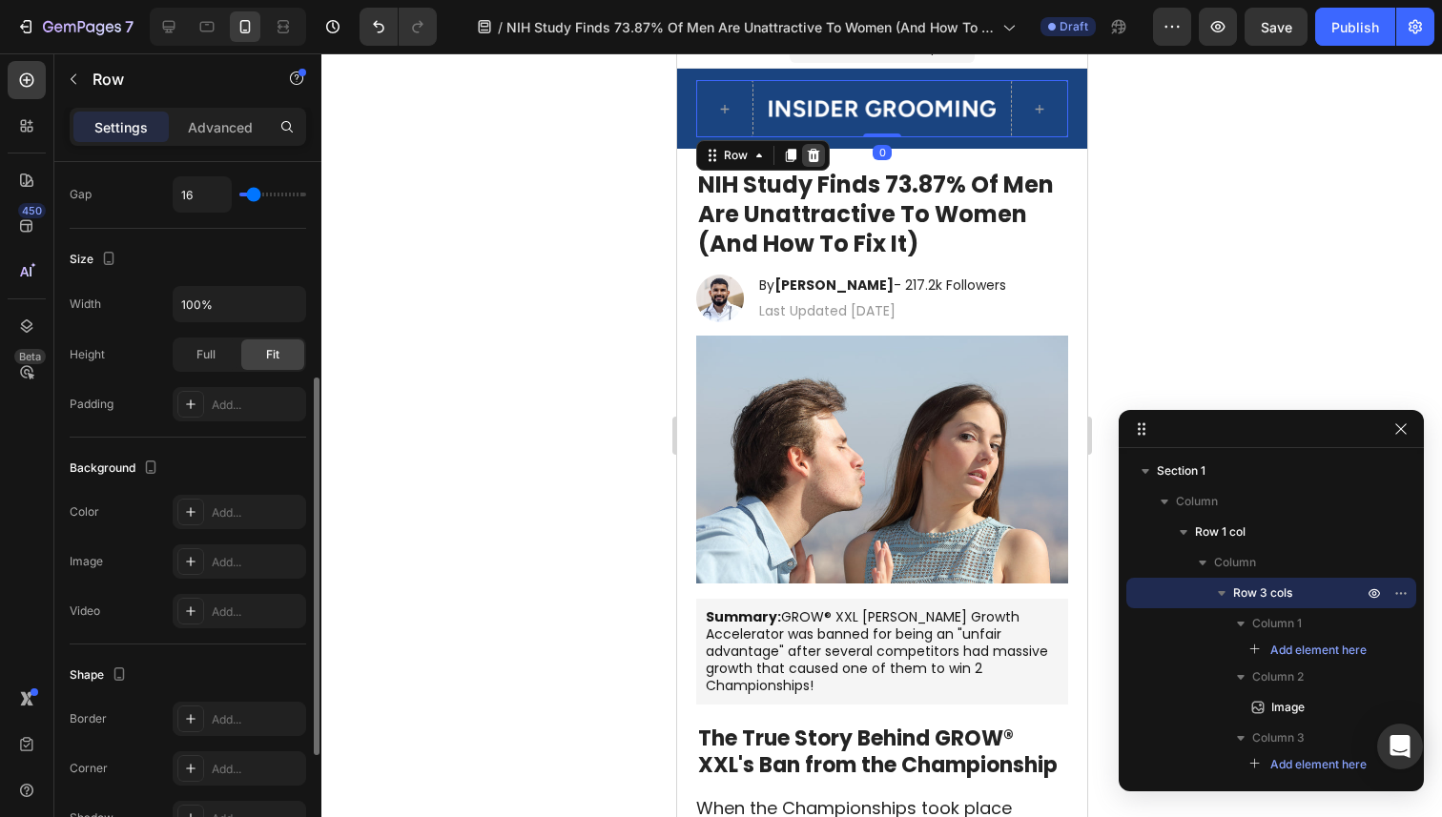
click at [816, 160] on icon at bounding box center [813, 155] width 12 height 13
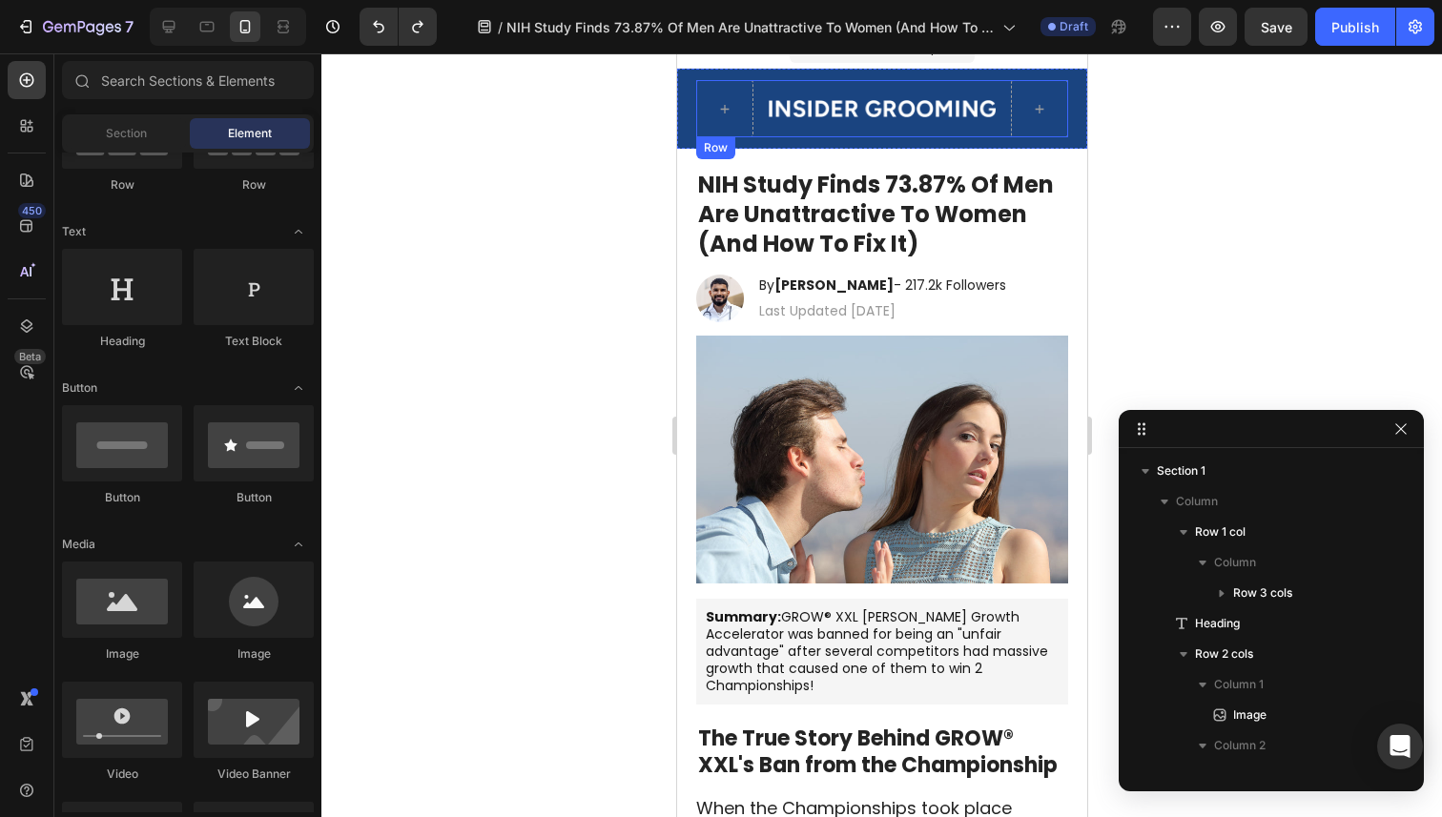
click at [976, 134] on div "Image" at bounding box center [882, 108] width 228 height 57
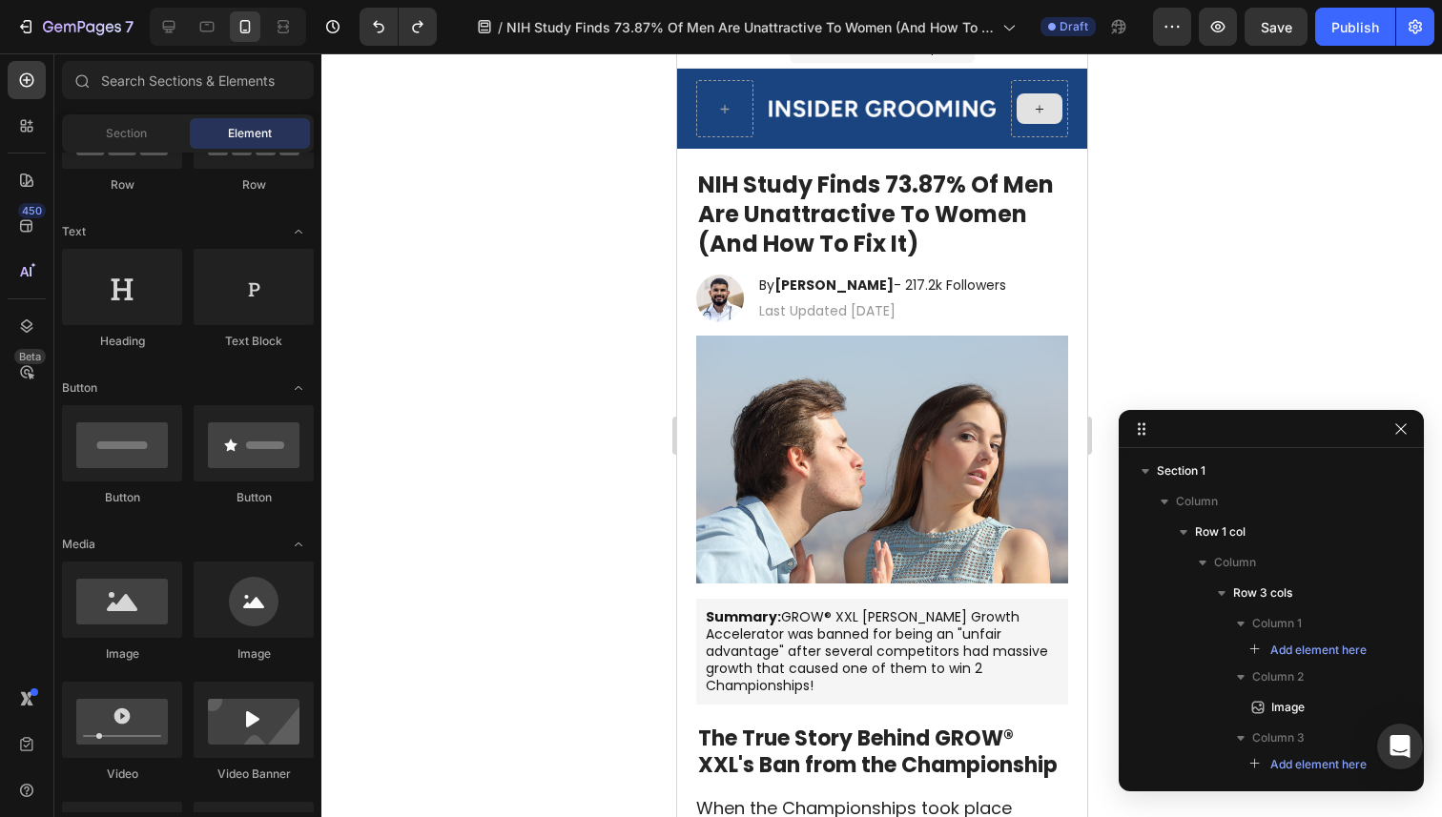
click at [1022, 113] on div at bounding box center [1039, 108] width 46 height 31
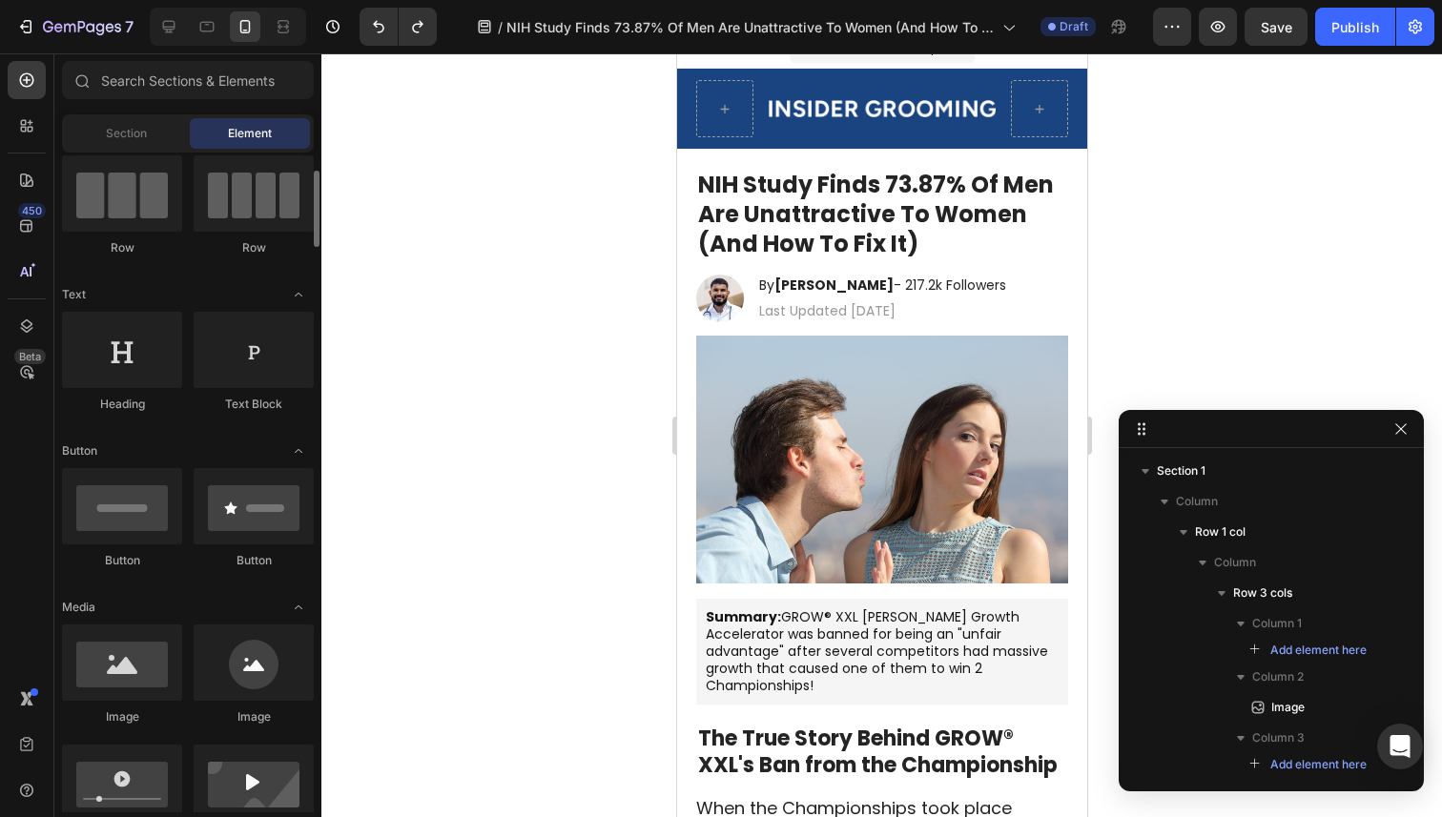
scroll to position [252, 0]
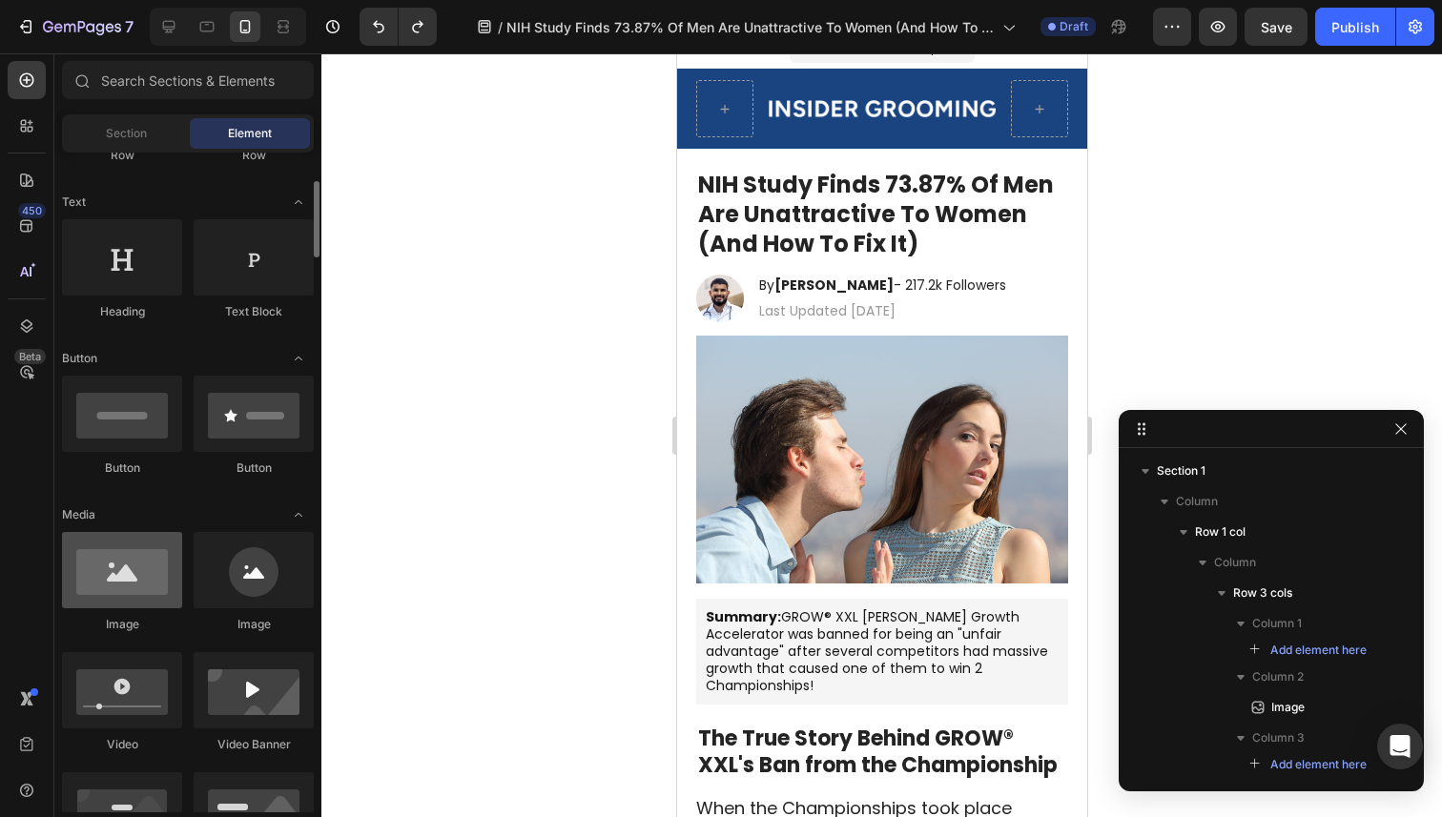
click at [147, 566] on div at bounding box center [122, 570] width 120 height 76
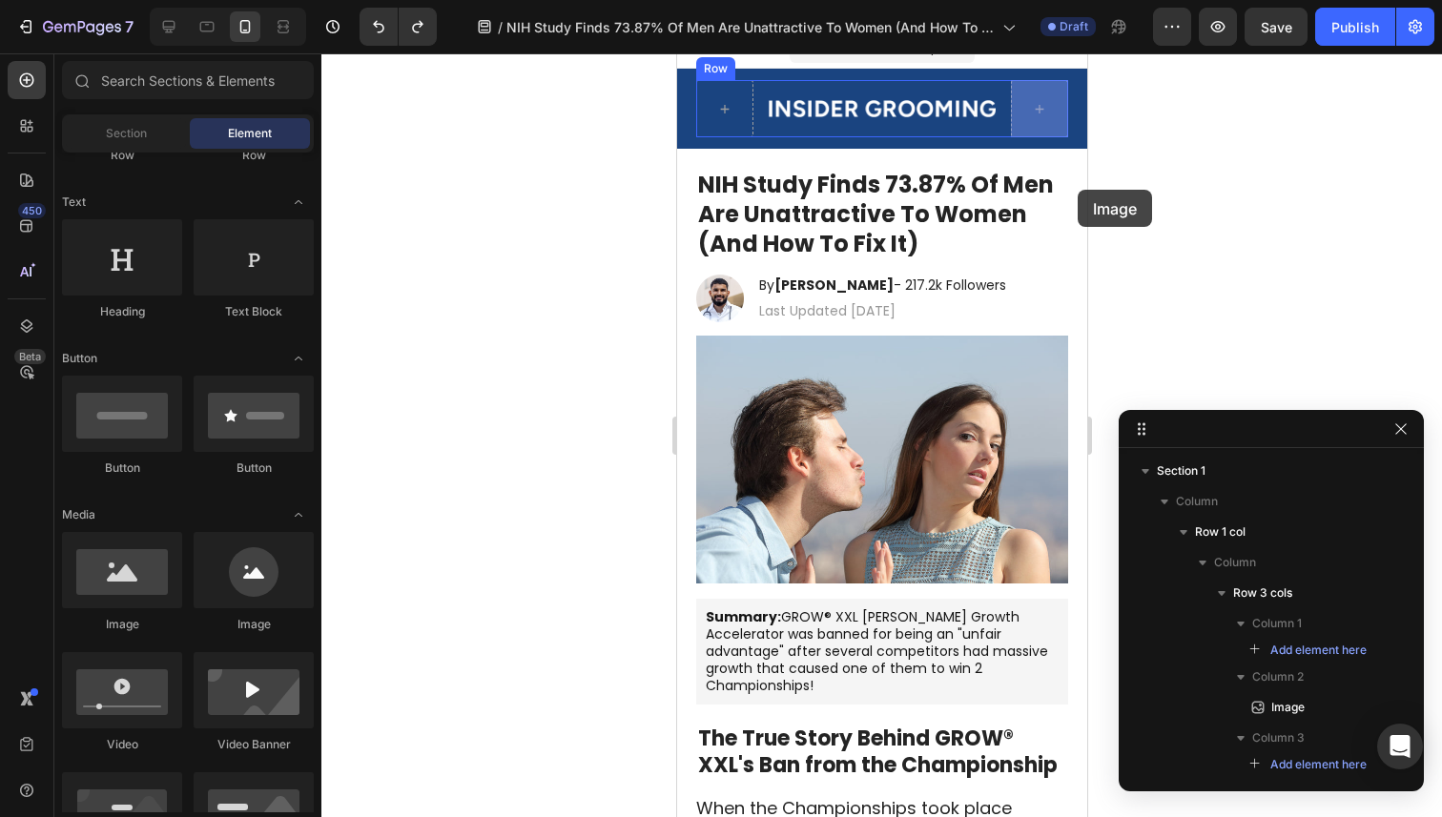
scroll to position [0, 0]
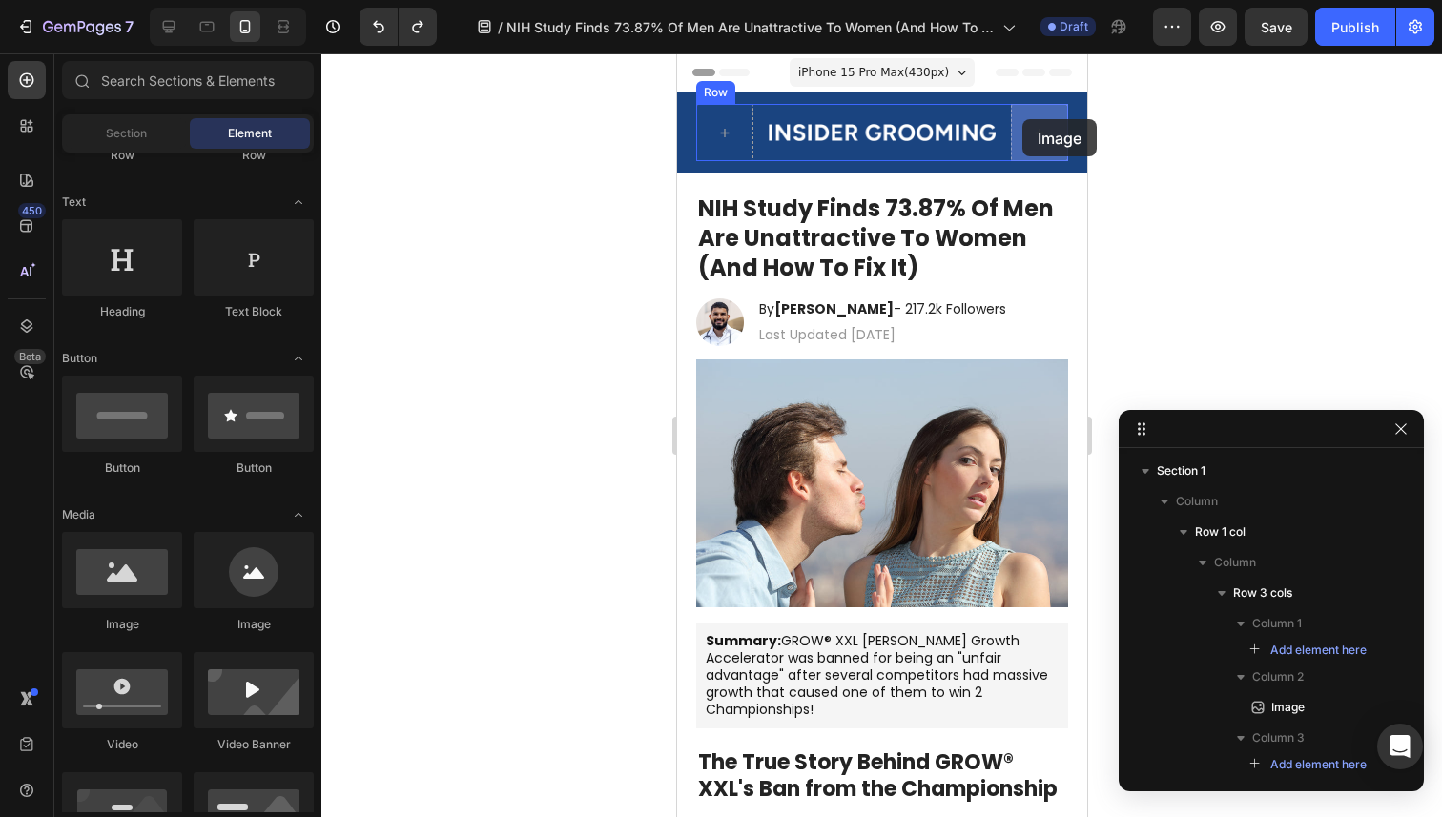
drag, startPoint x: 796, startPoint y: 622, endPoint x: 1021, endPoint y: 125, distance: 545.4
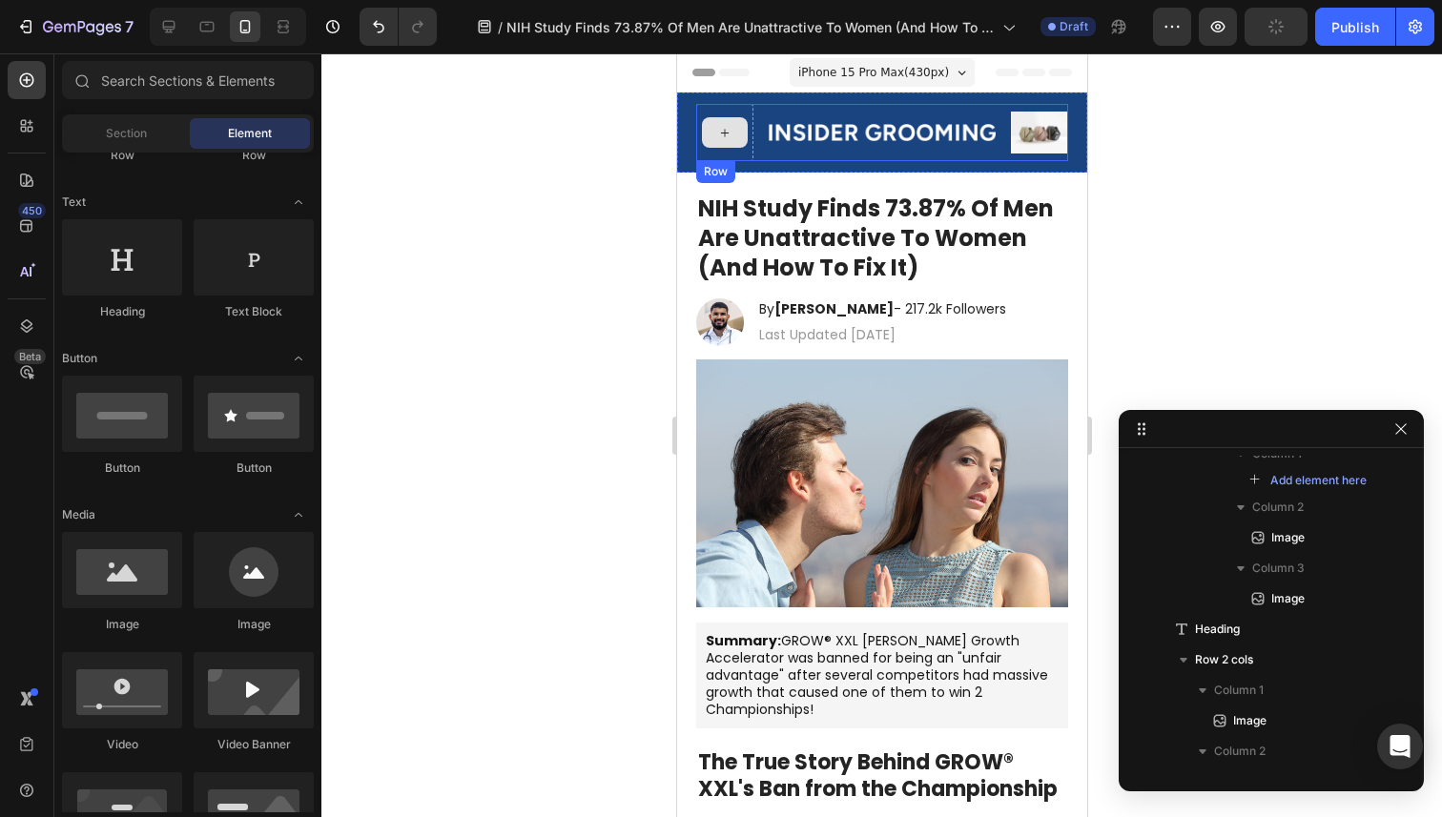
click at [732, 131] on div at bounding box center [724, 132] width 46 height 31
drag, startPoint x: 770, startPoint y: 657, endPoint x: 710, endPoint y: 133, distance: 527.9
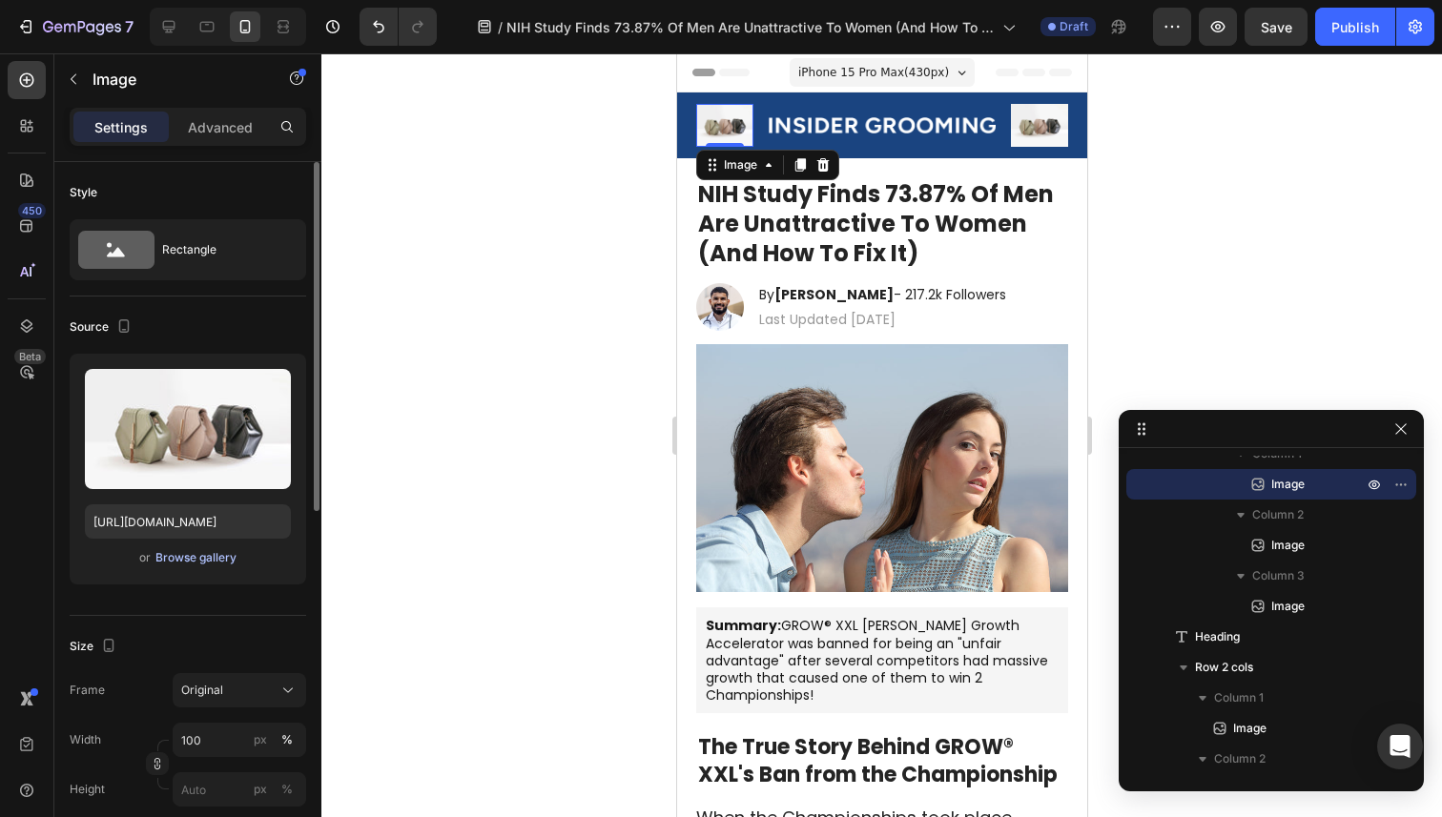
click at [180, 559] on div "Browse gallery" at bounding box center [195, 557] width 81 height 17
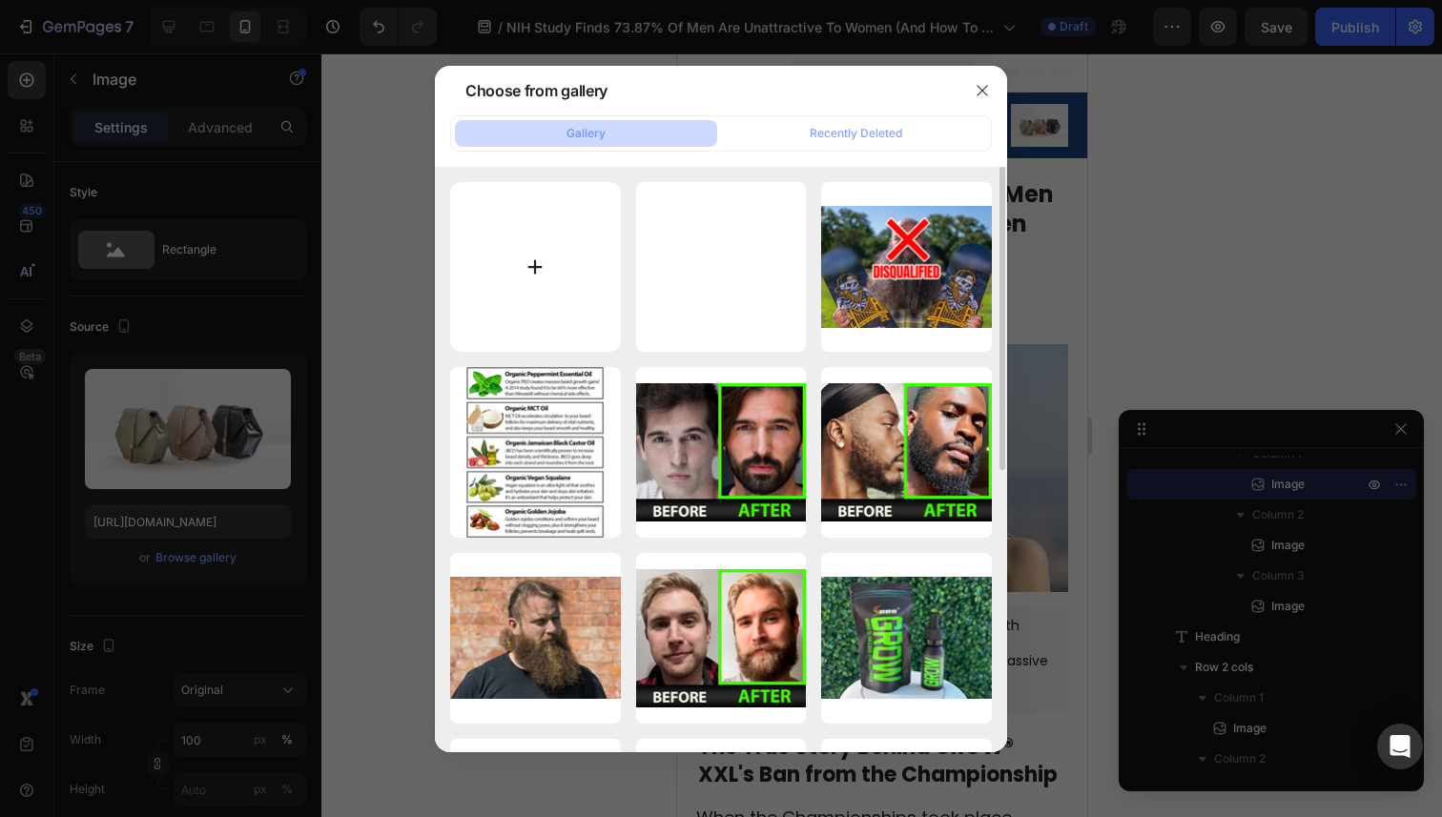
click at [570, 283] on input "file" at bounding box center [535, 267] width 171 height 171
click at [546, 258] on input "file" at bounding box center [535, 267] width 171 height 171
type input "C:\fakepath\home.png"
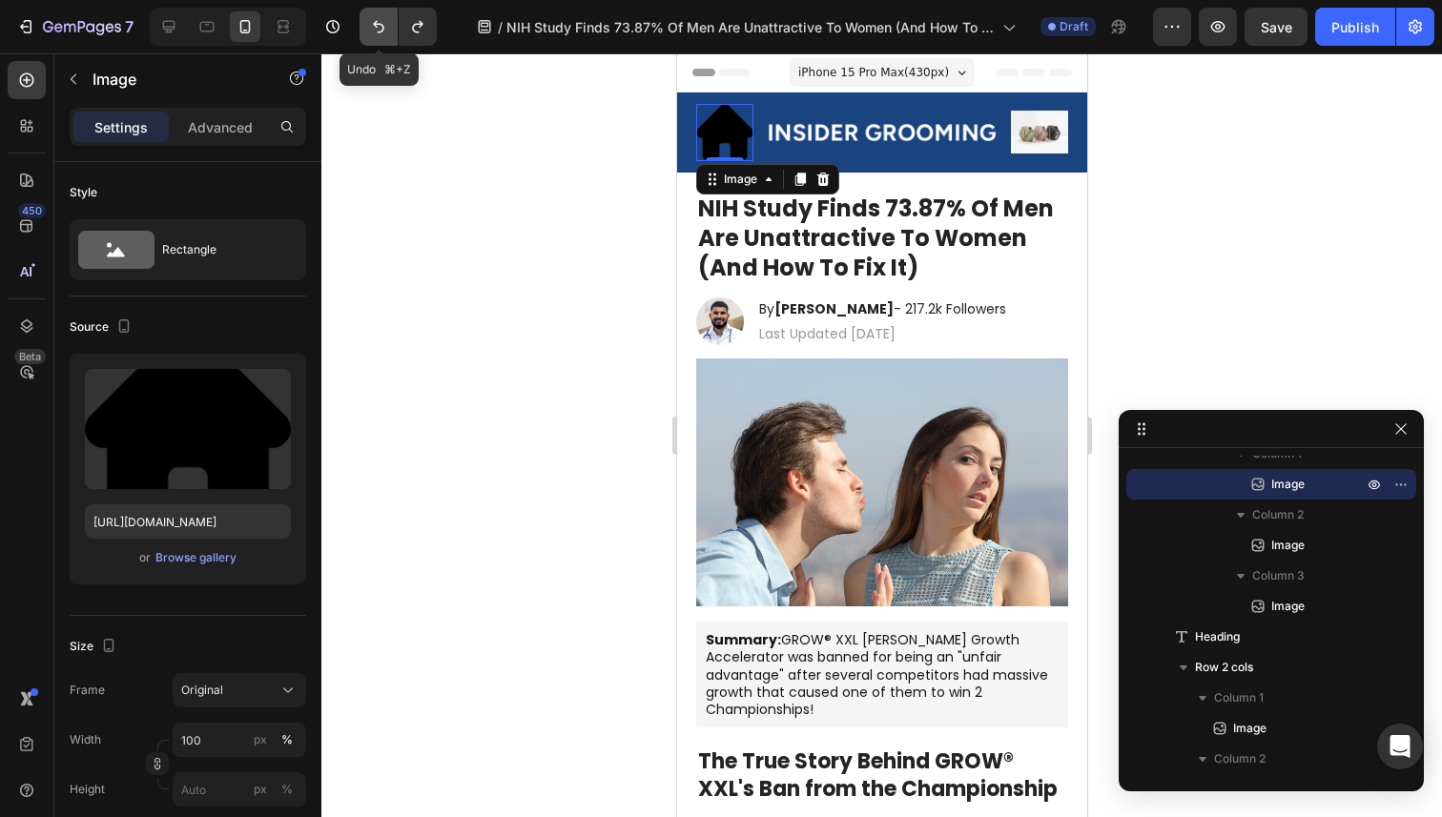
click at [382, 27] on icon "Undo/Redo" at bounding box center [378, 27] width 11 height 12
type input "https://cdn.shopify.com/s/files/1/2005/9307/files/image_demo.jpg"
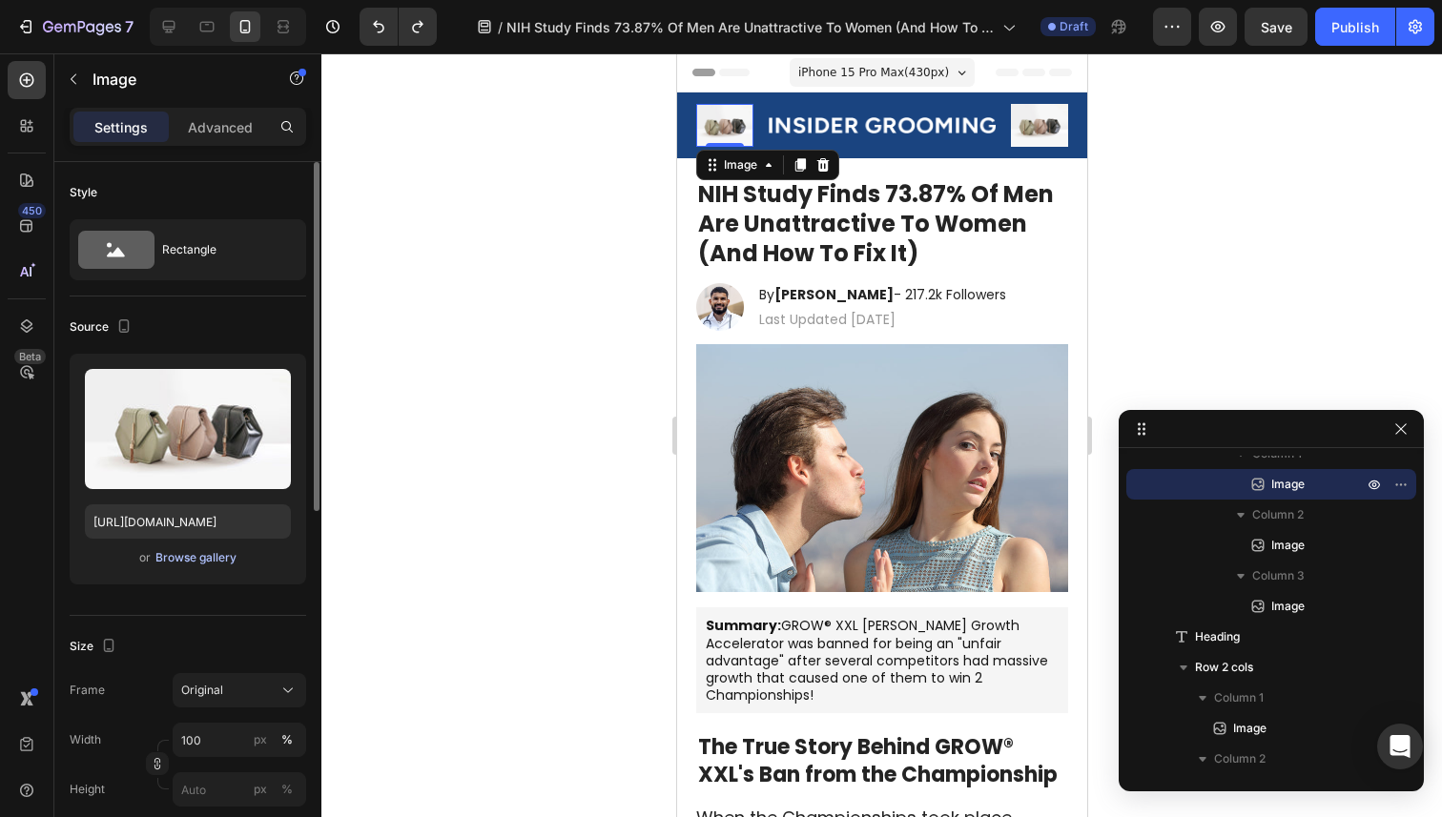
click at [210, 558] on div "Browse gallery" at bounding box center [195, 557] width 81 height 17
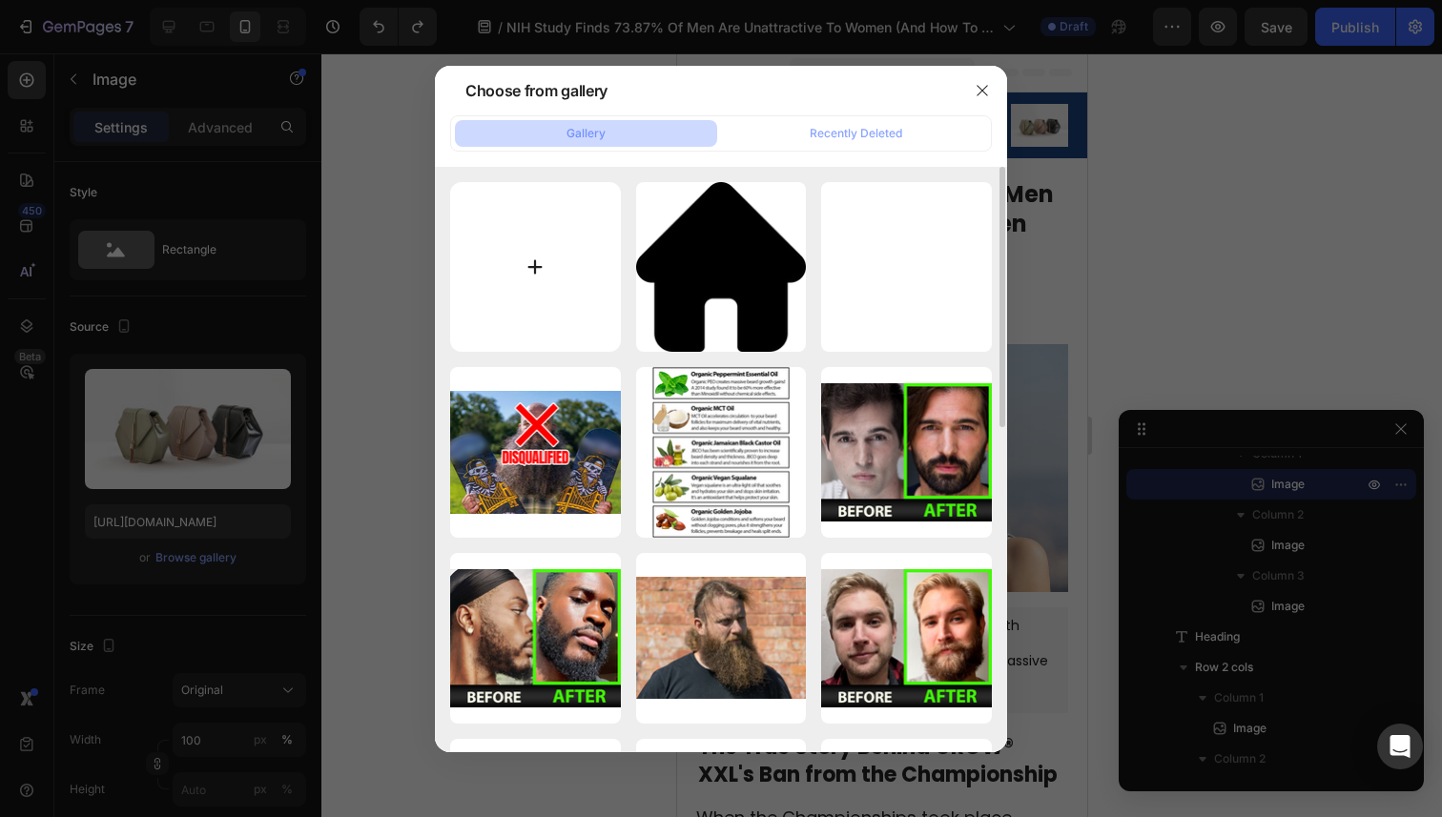
click at [577, 252] on input "file" at bounding box center [535, 267] width 171 height 171
click at [494, 293] on input "file" at bounding box center [535, 267] width 171 height 171
type input "C:\fakepath\home.png"
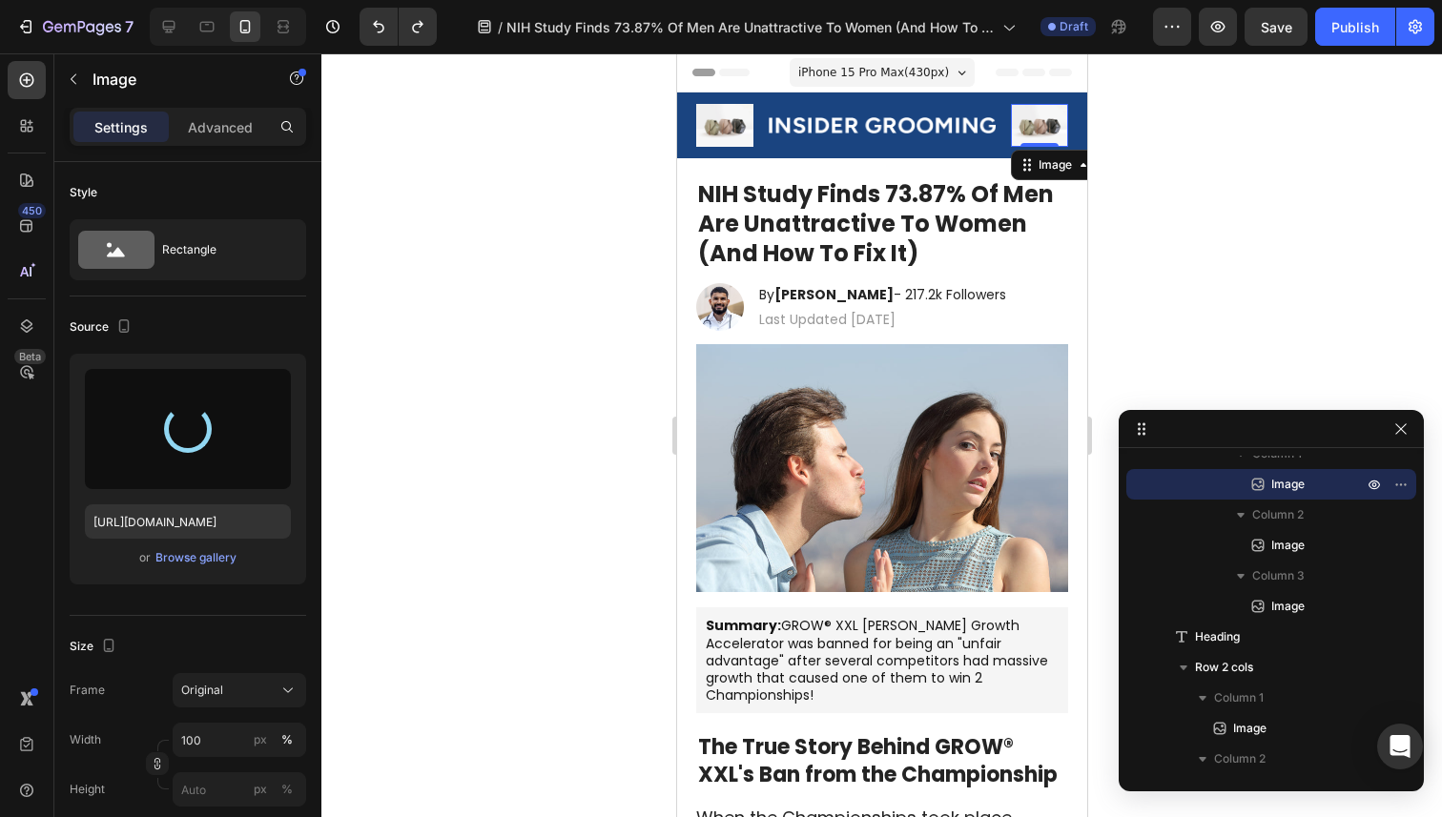
click at [1040, 129] on img at bounding box center [1038, 125] width 57 height 43
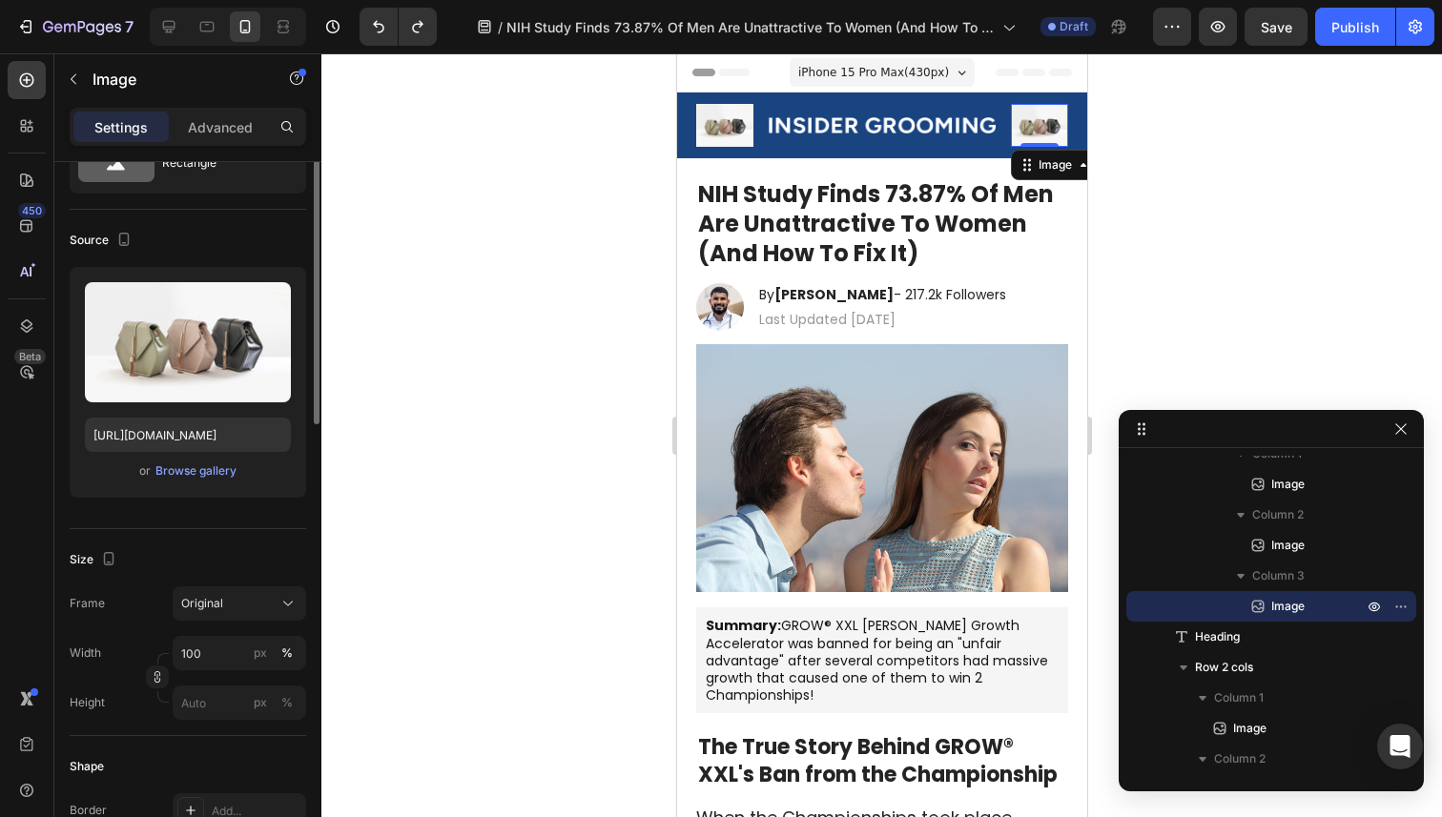
scroll to position [0, 0]
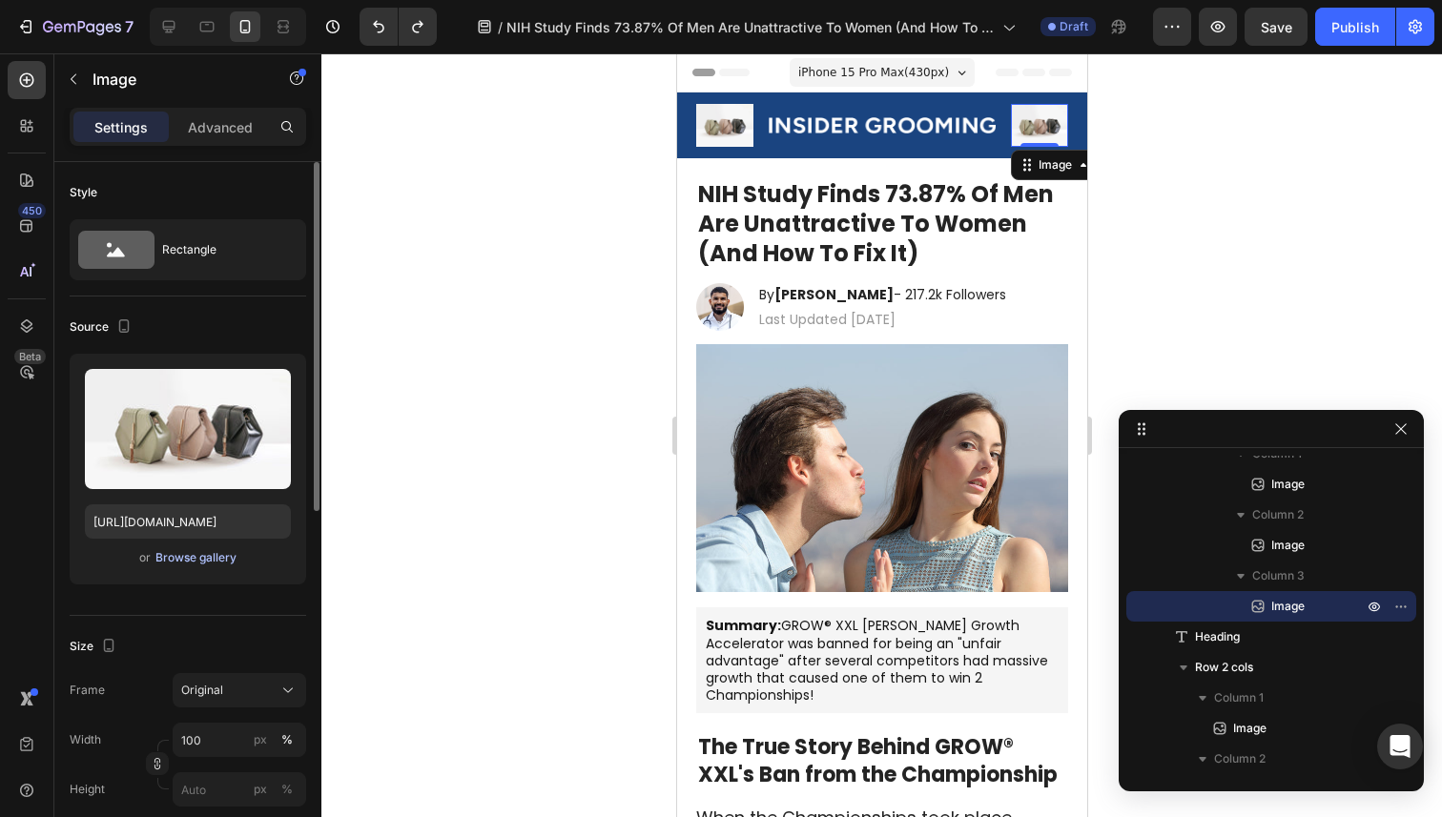
click at [179, 554] on div "Browse gallery" at bounding box center [195, 557] width 81 height 17
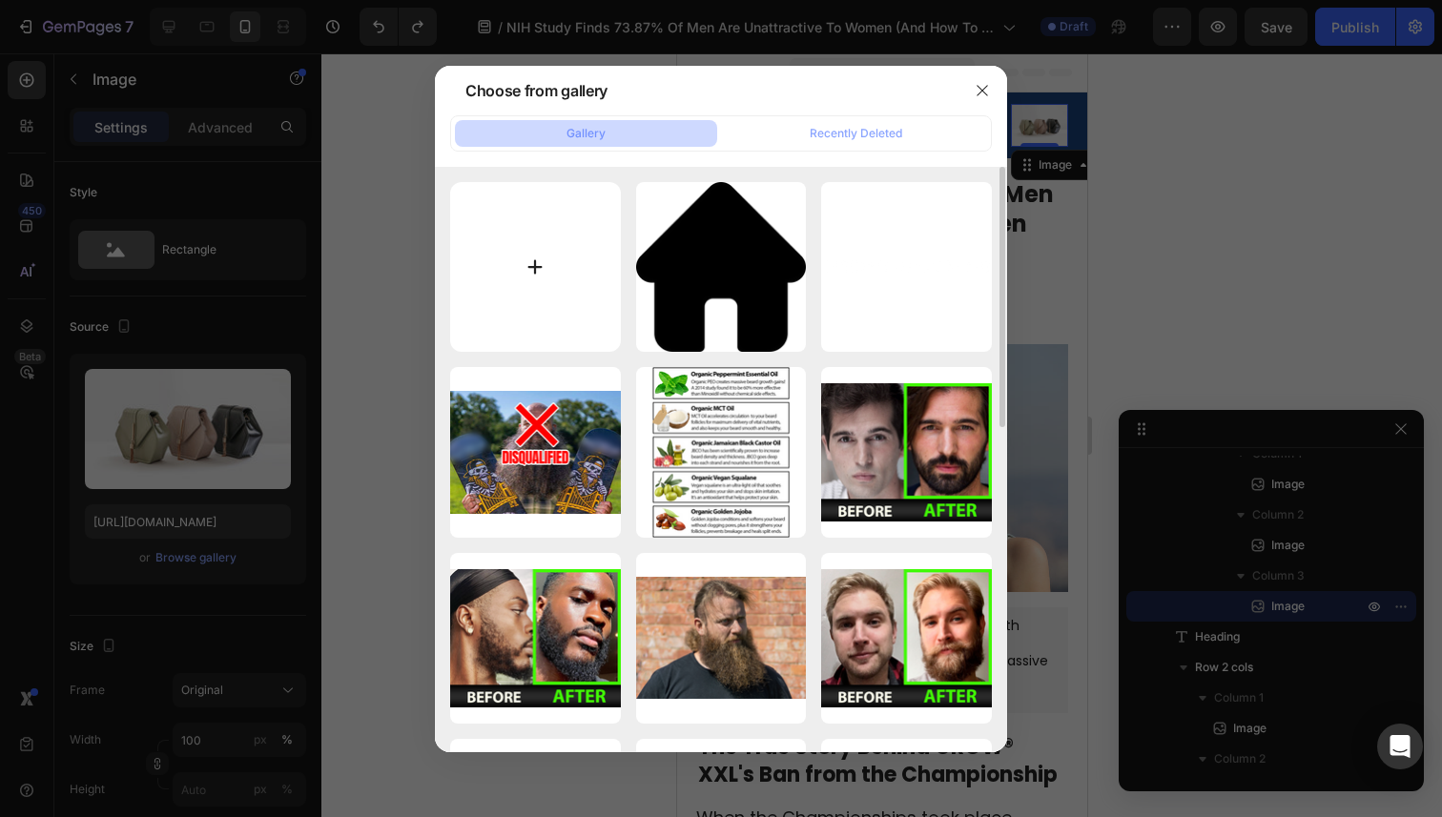
click at [539, 329] on input "file" at bounding box center [535, 267] width 171 height 171
type input "C:\fakepath\search.png"
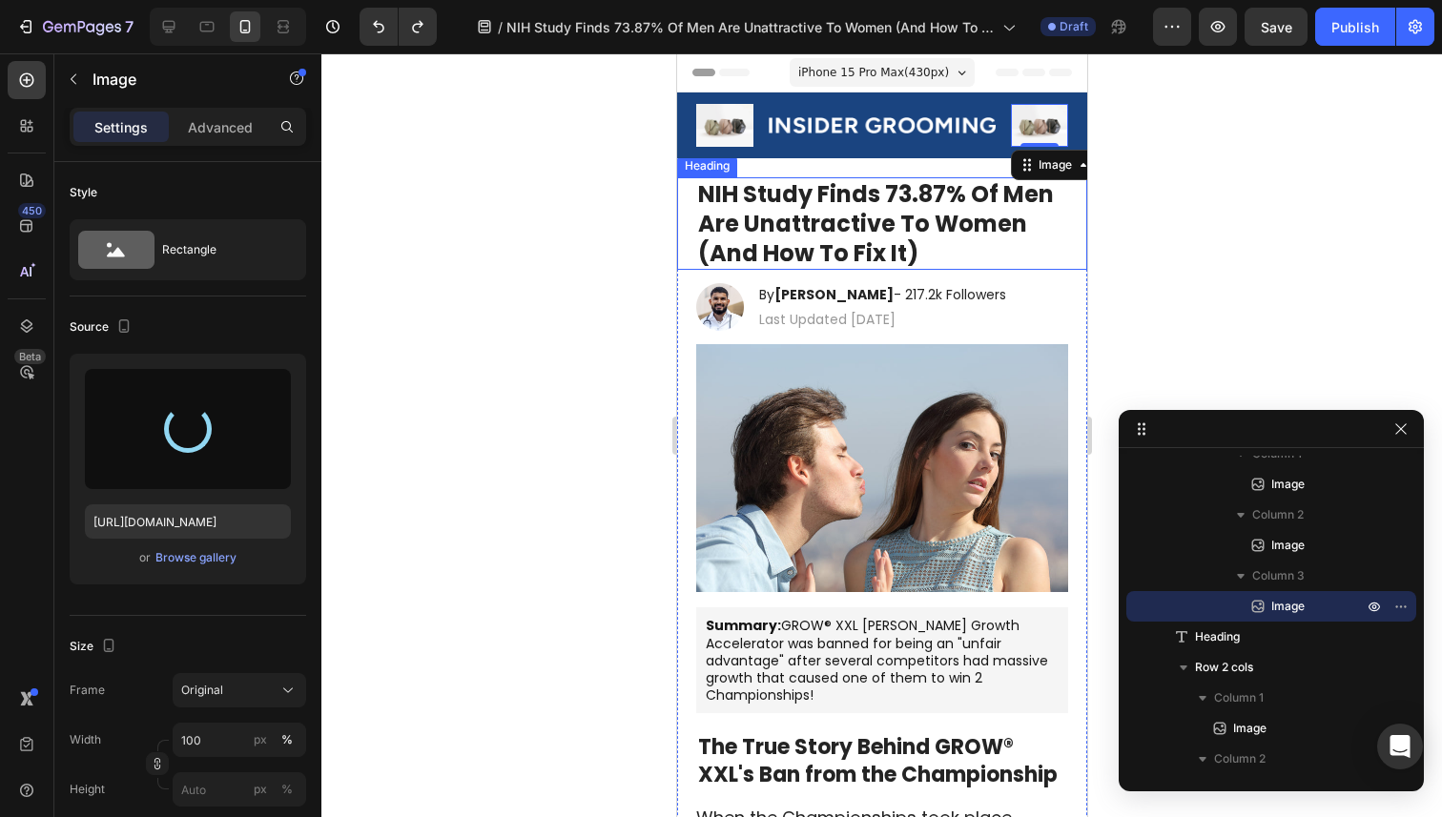
type input "https://cdn.shopify.com/s/files/1/0564/9131/1171/files/gempages_582402513072816…"
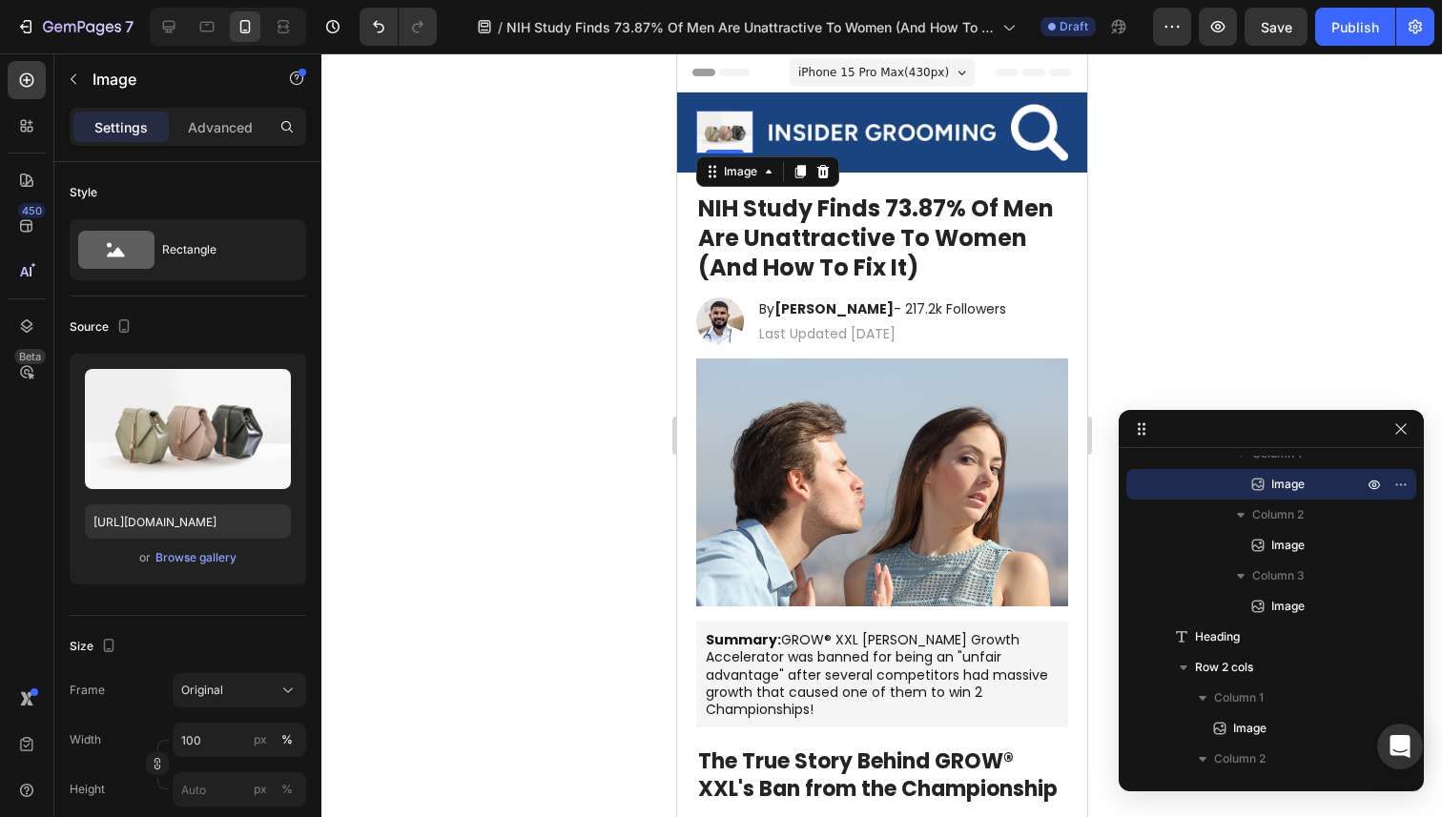
click at [731, 143] on img at bounding box center [723, 132] width 57 height 43
click at [211, 551] on div "Browse gallery" at bounding box center [195, 557] width 81 height 17
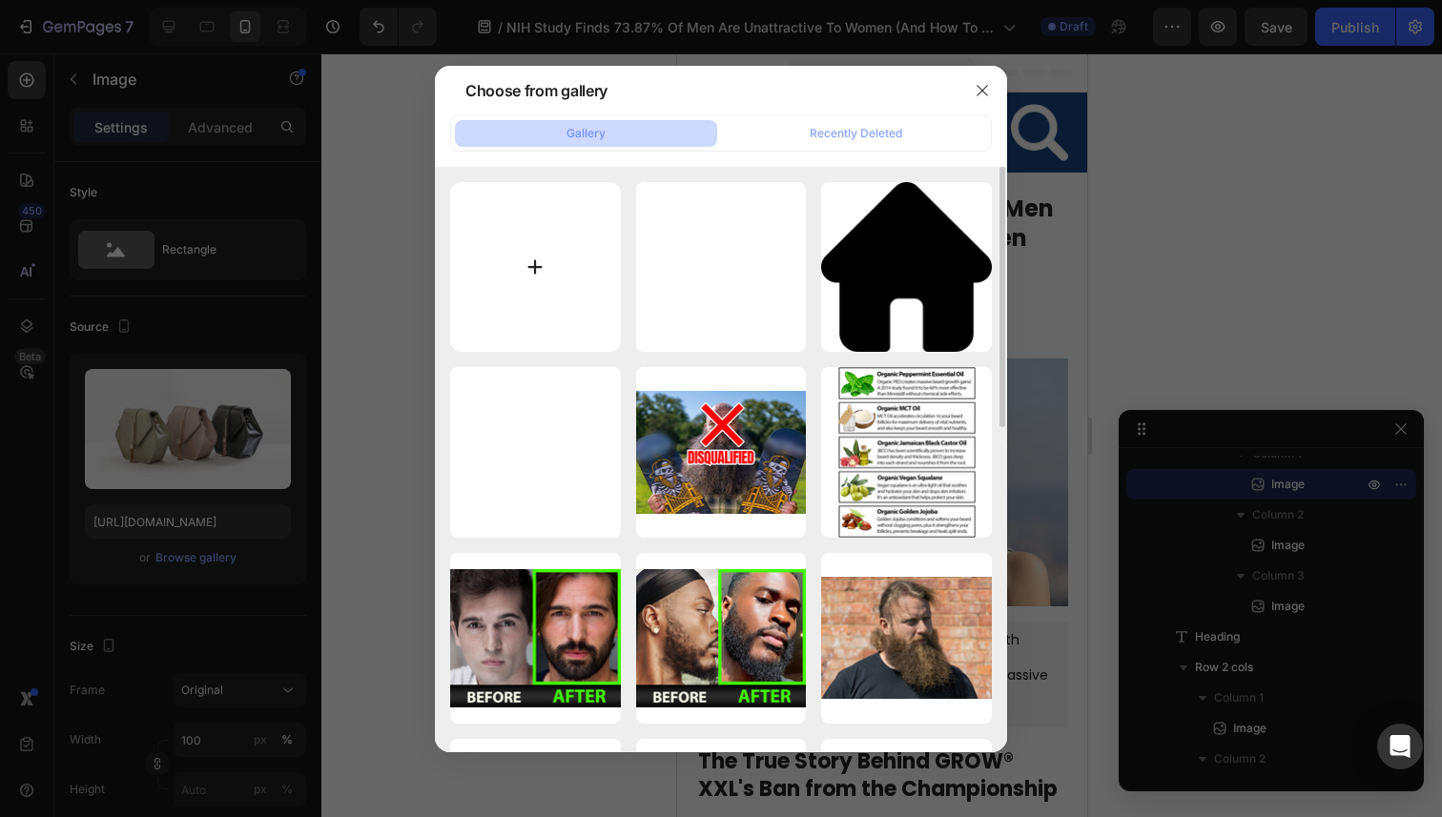
click at [556, 292] on input "file" at bounding box center [535, 267] width 171 height 171
type input "C:\fakepath\home.png"
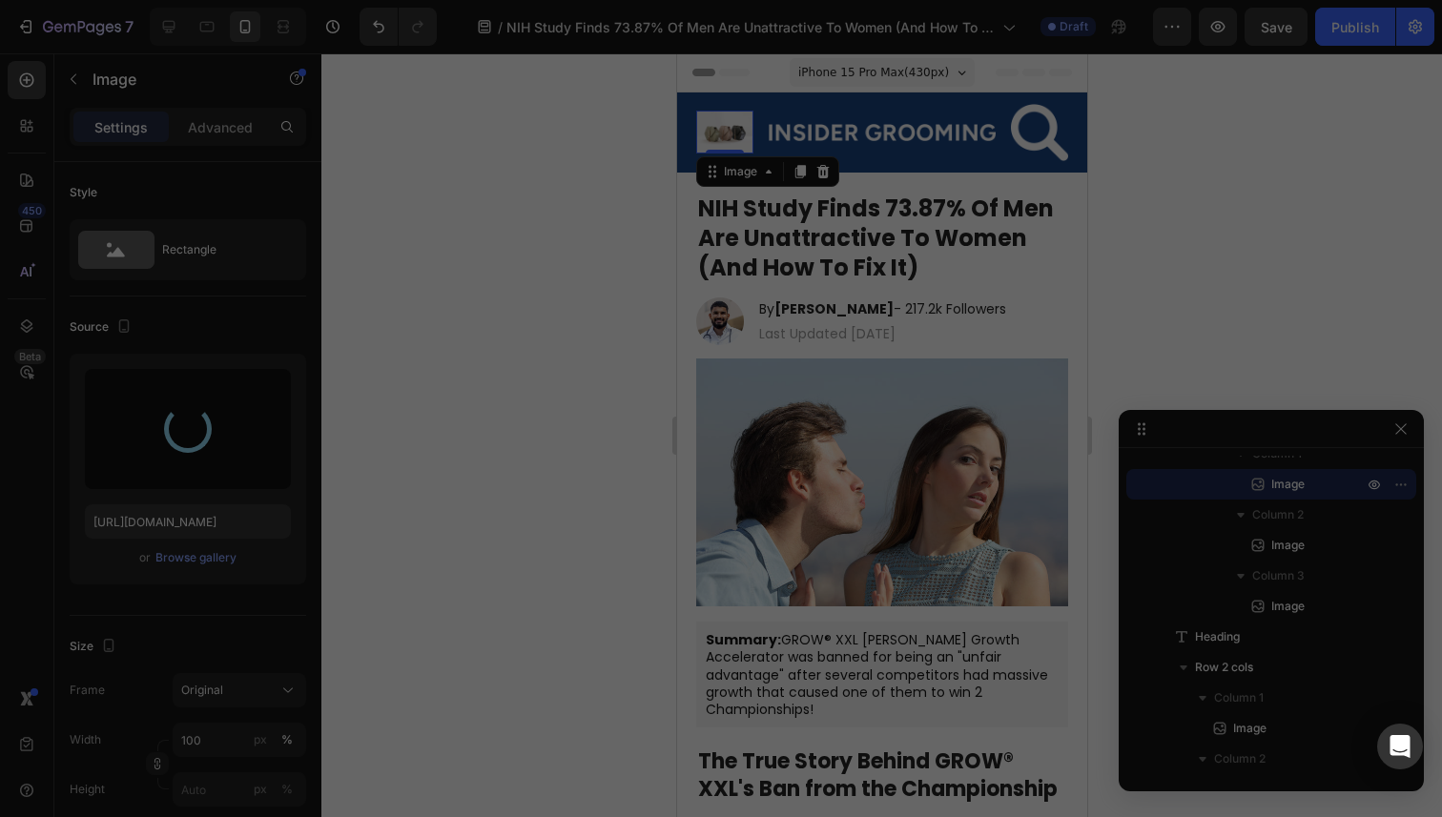
type input "https://cdn.shopify.com/s/files/1/0564/9131/1171/files/gempages_582402513072816…"
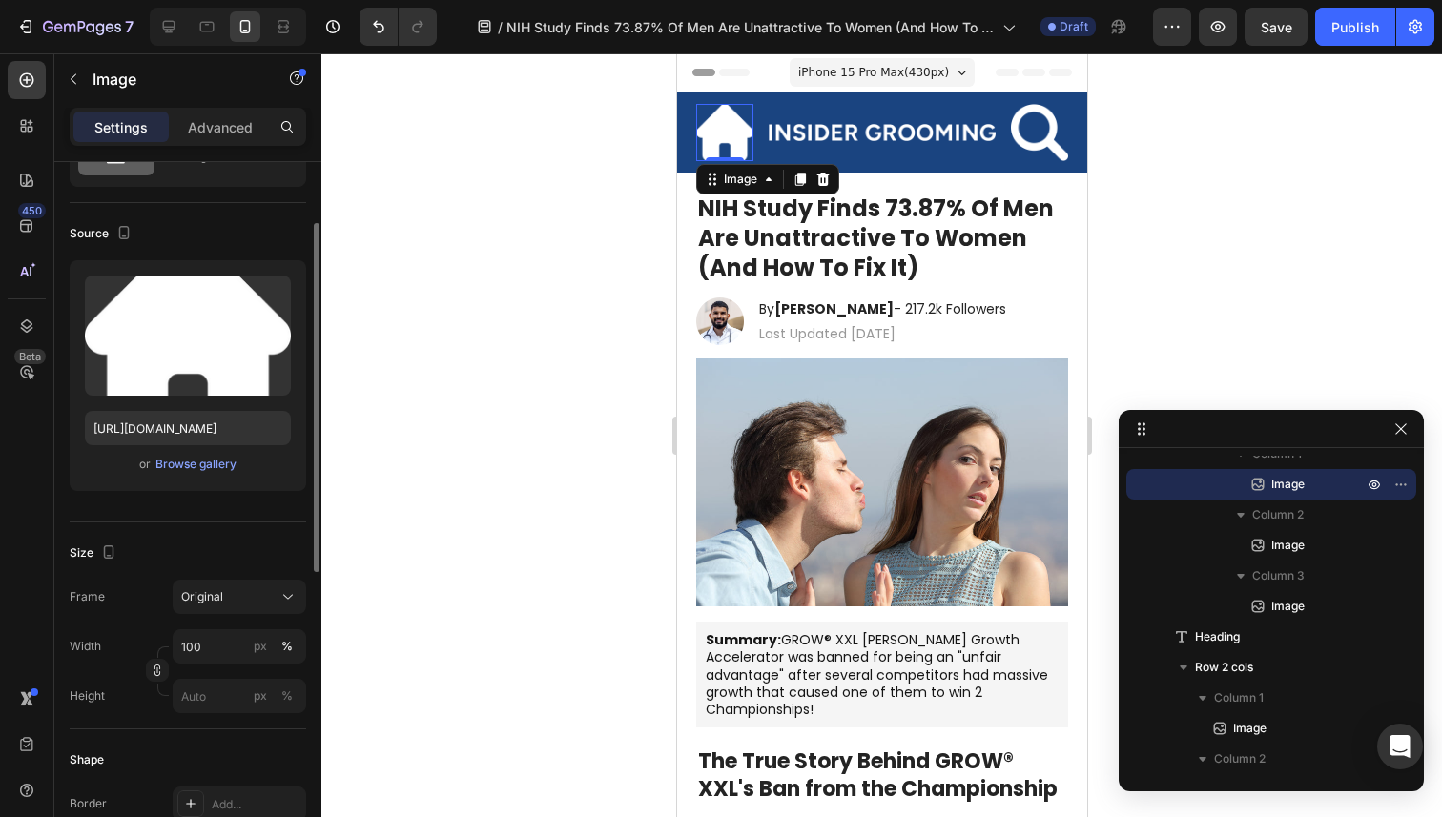
scroll to position [104, 0]
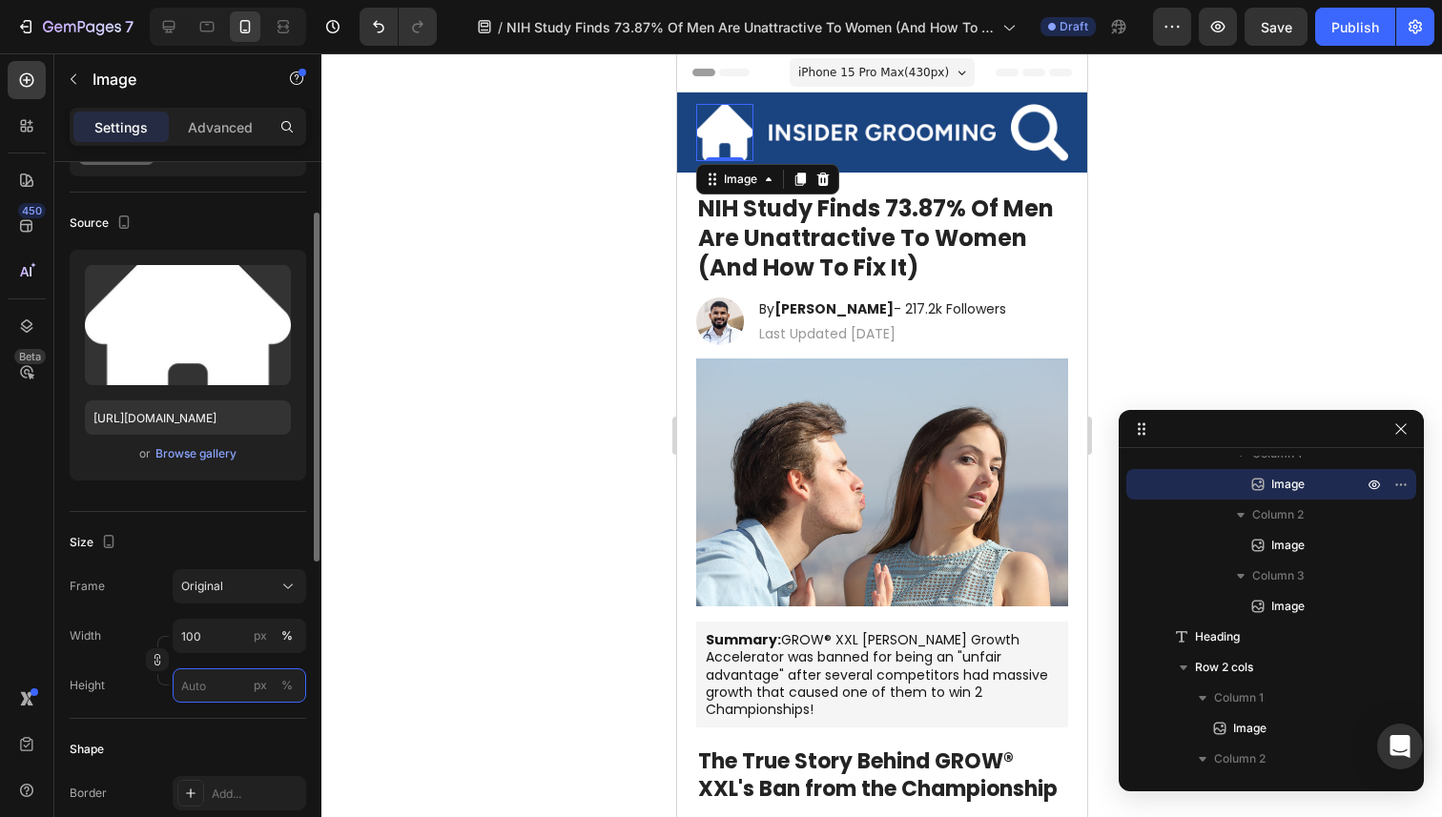
click at [227, 689] on input "px %" at bounding box center [240, 686] width 134 height 34
type input "5"
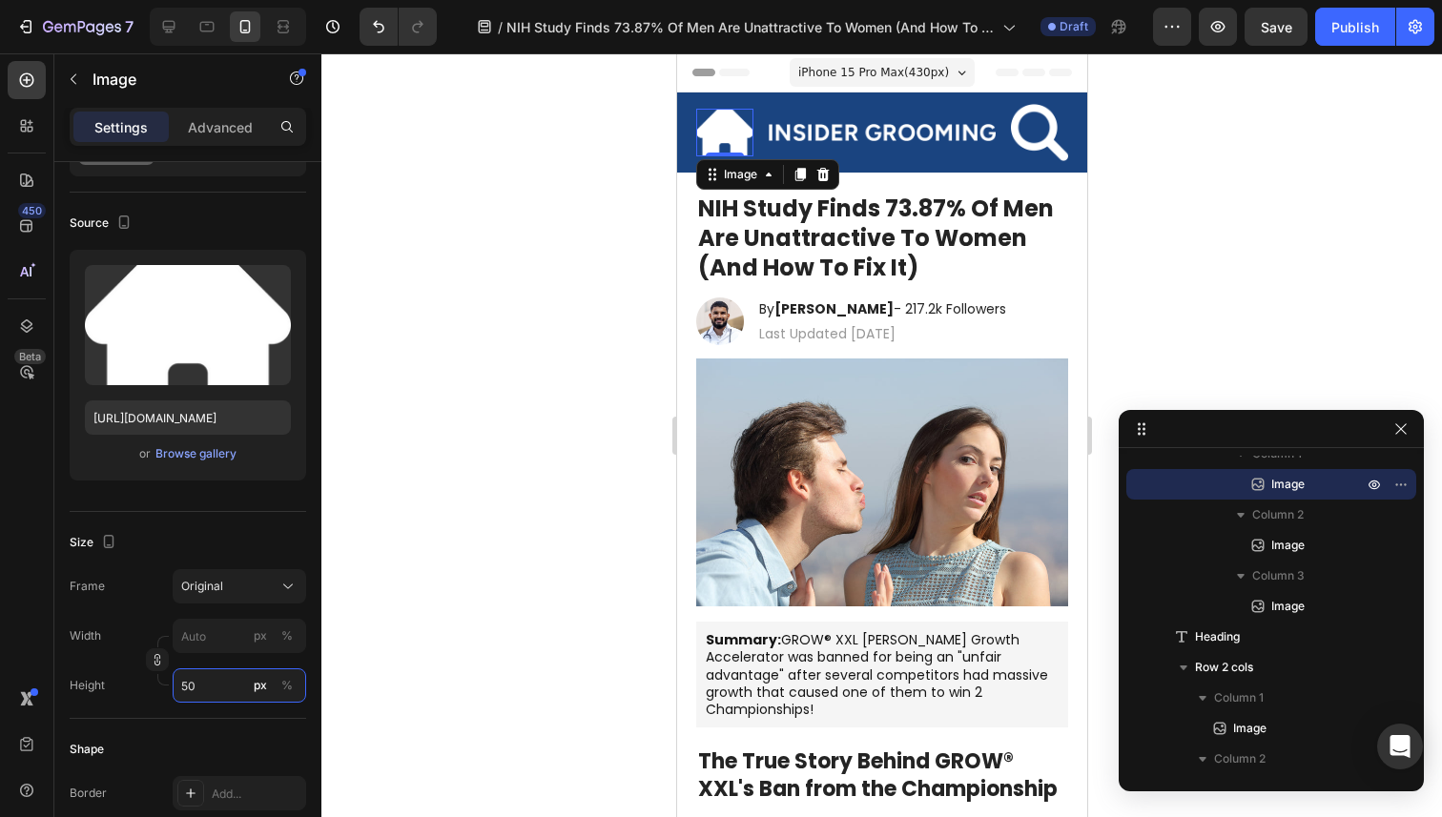
type input "50"
click at [424, 627] on div at bounding box center [881, 435] width 1121 height 764
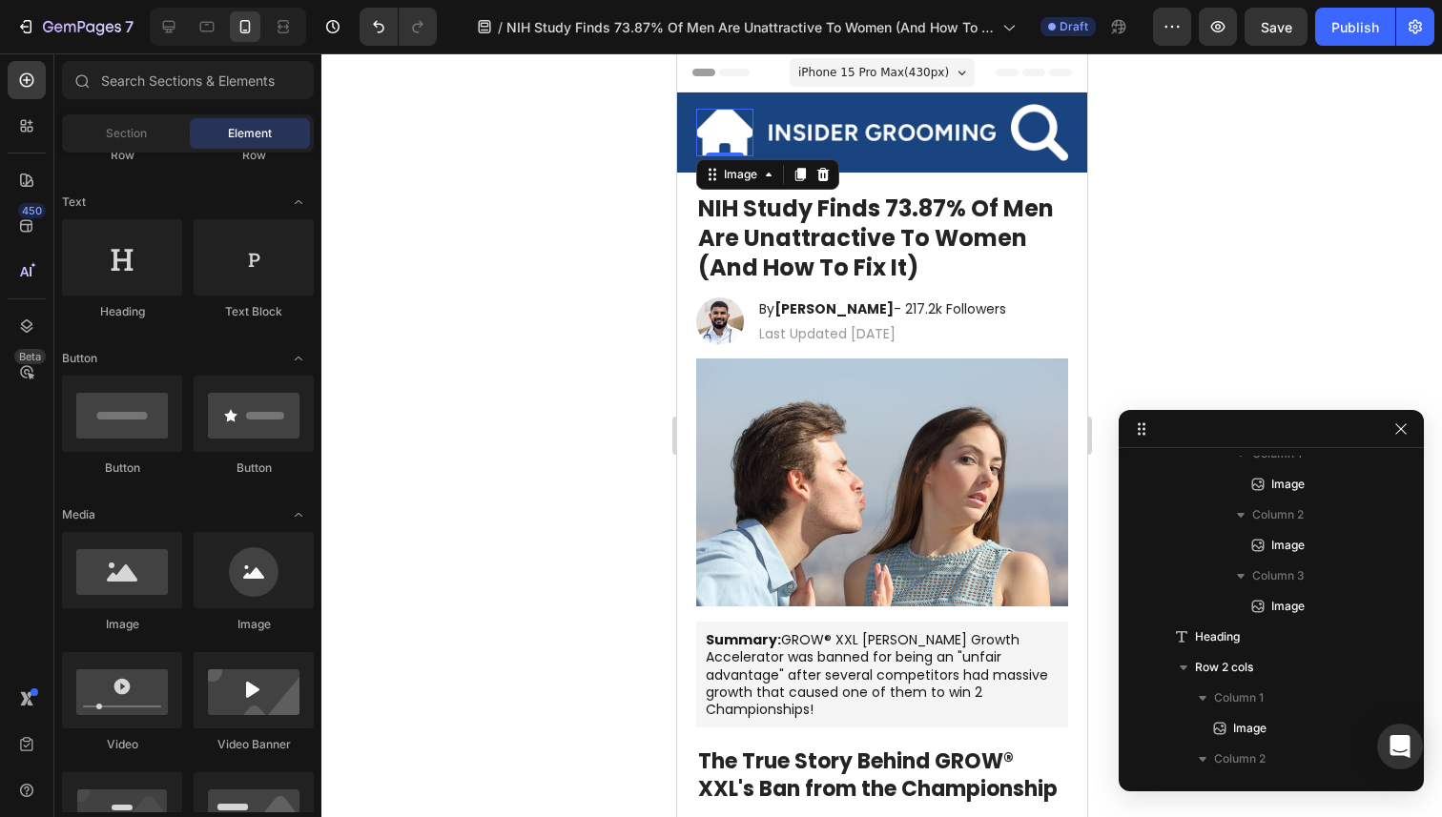
click at [735, 127] on img at bounding box center [723, 133] width 57 height 48
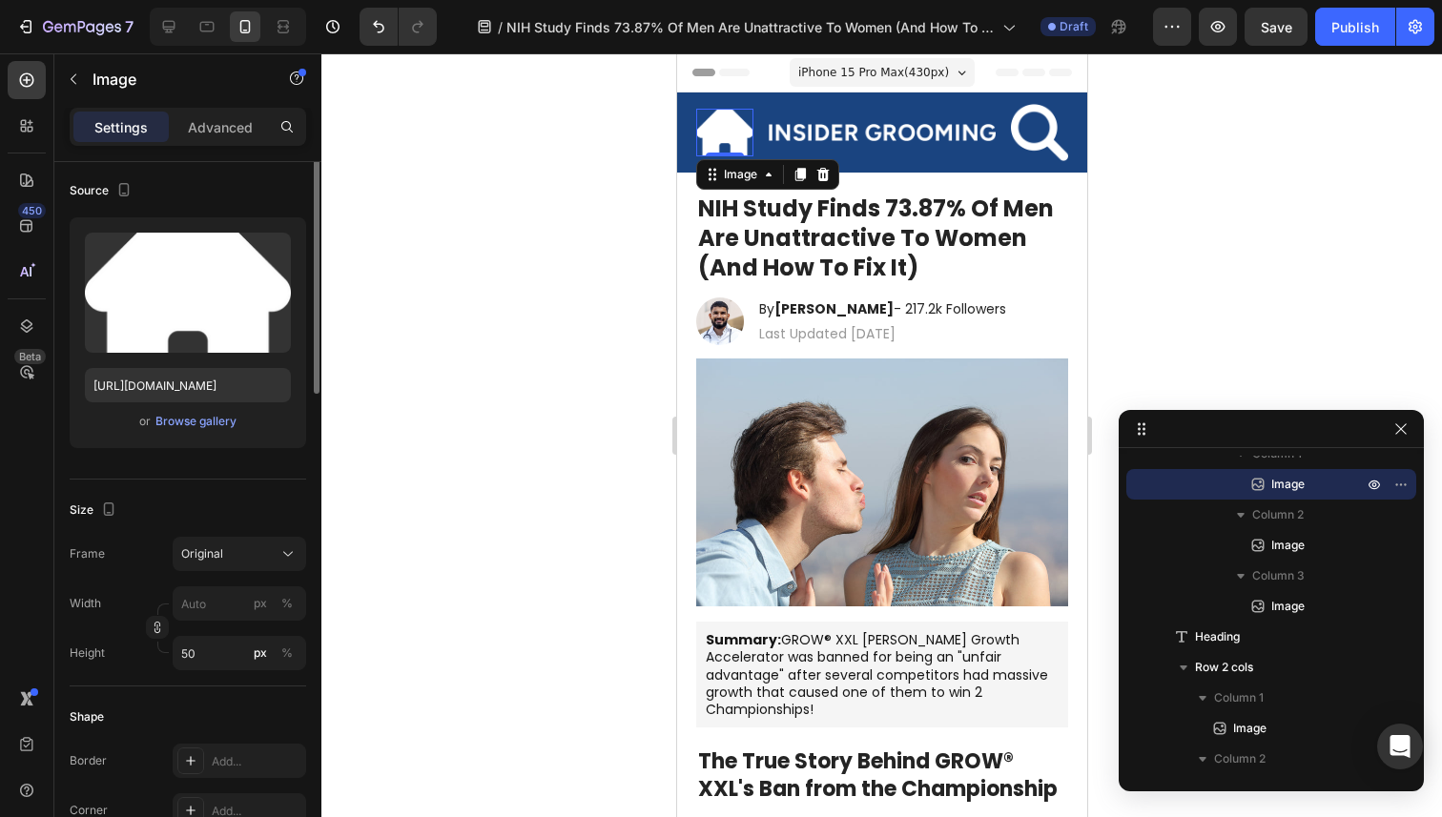
scroll to position [190, 0]
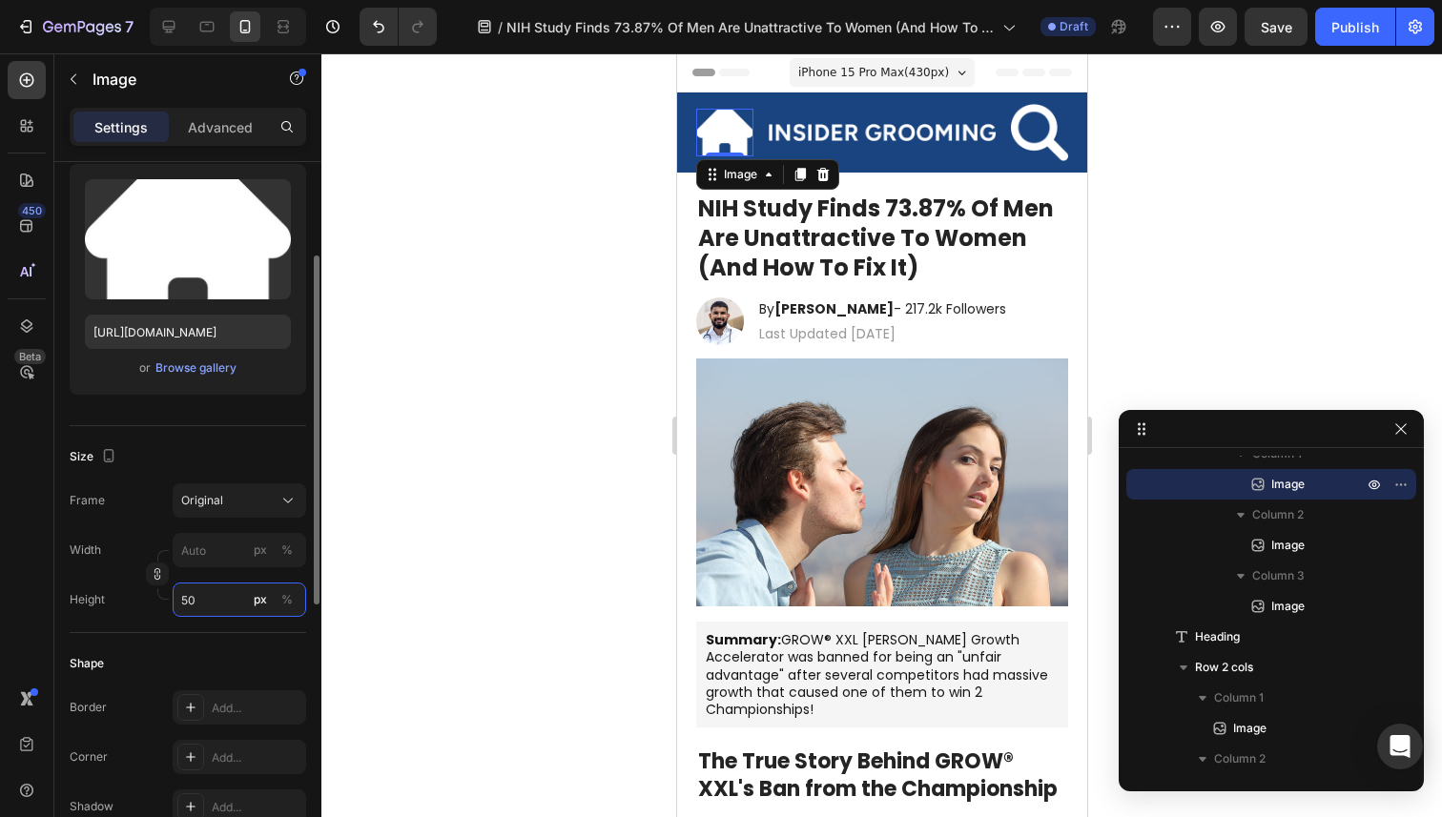
click at [222, 614] on input "50" at bounding box center [240, 600] width 134 height 34
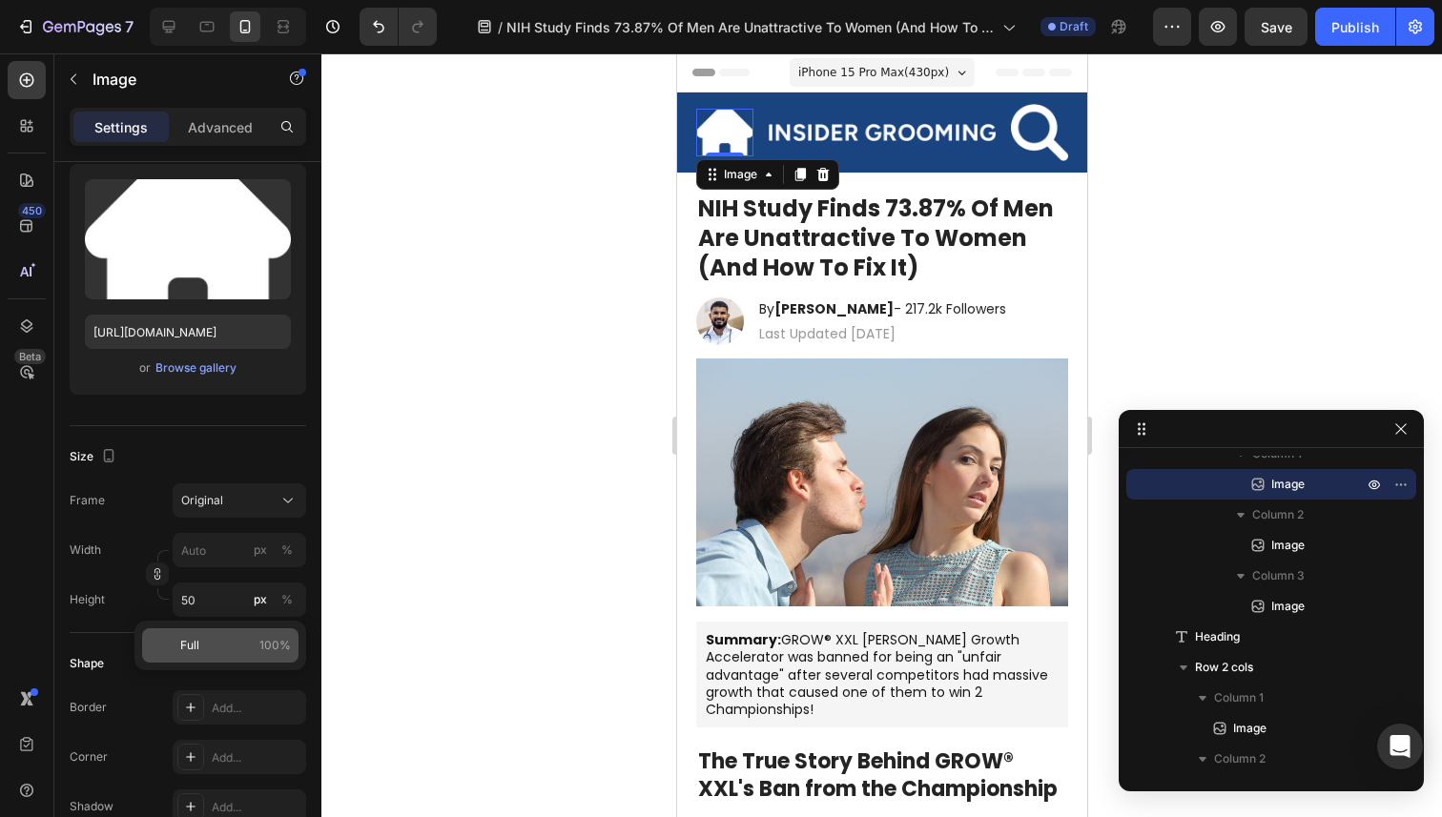
click at [214, 647] on p "Full 100%" at bounding box center [235, 645] width 111 height 17
type input "100"
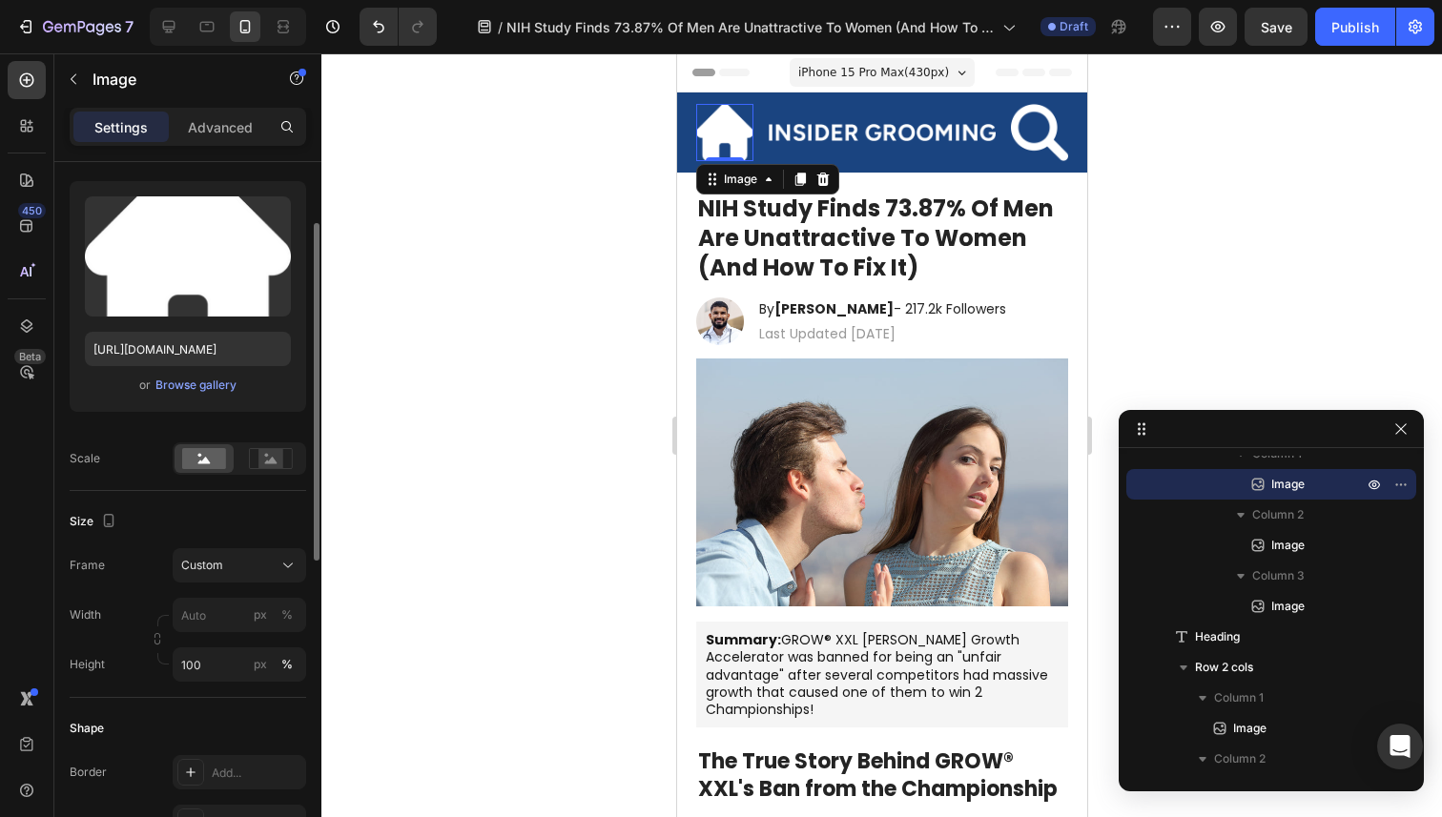
scroll to position [174, 0]
click at [224, 139] on div "Advanced" at bounding box center [220, 127] width 95 height 31
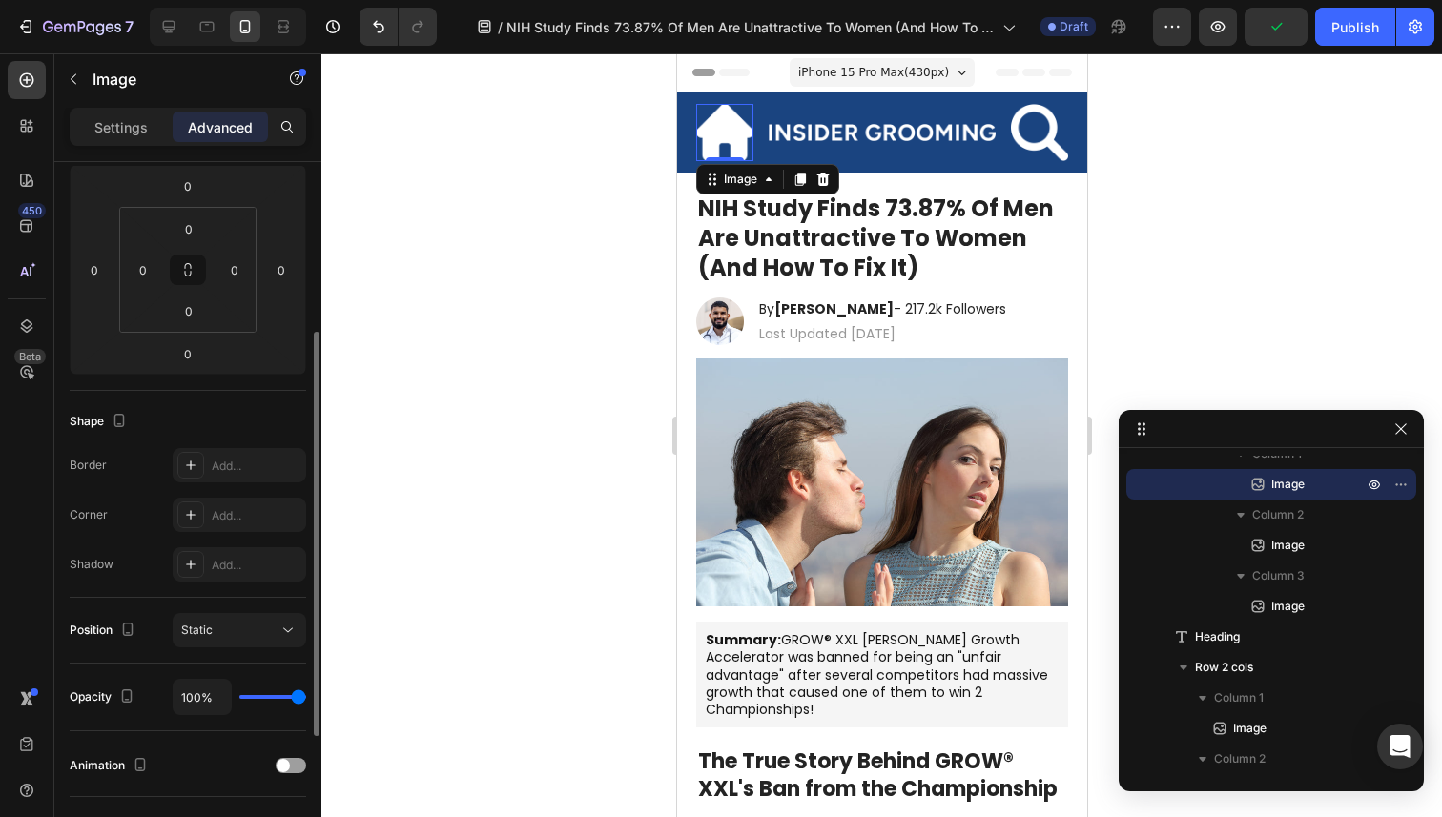
scroll to position [275, 0]
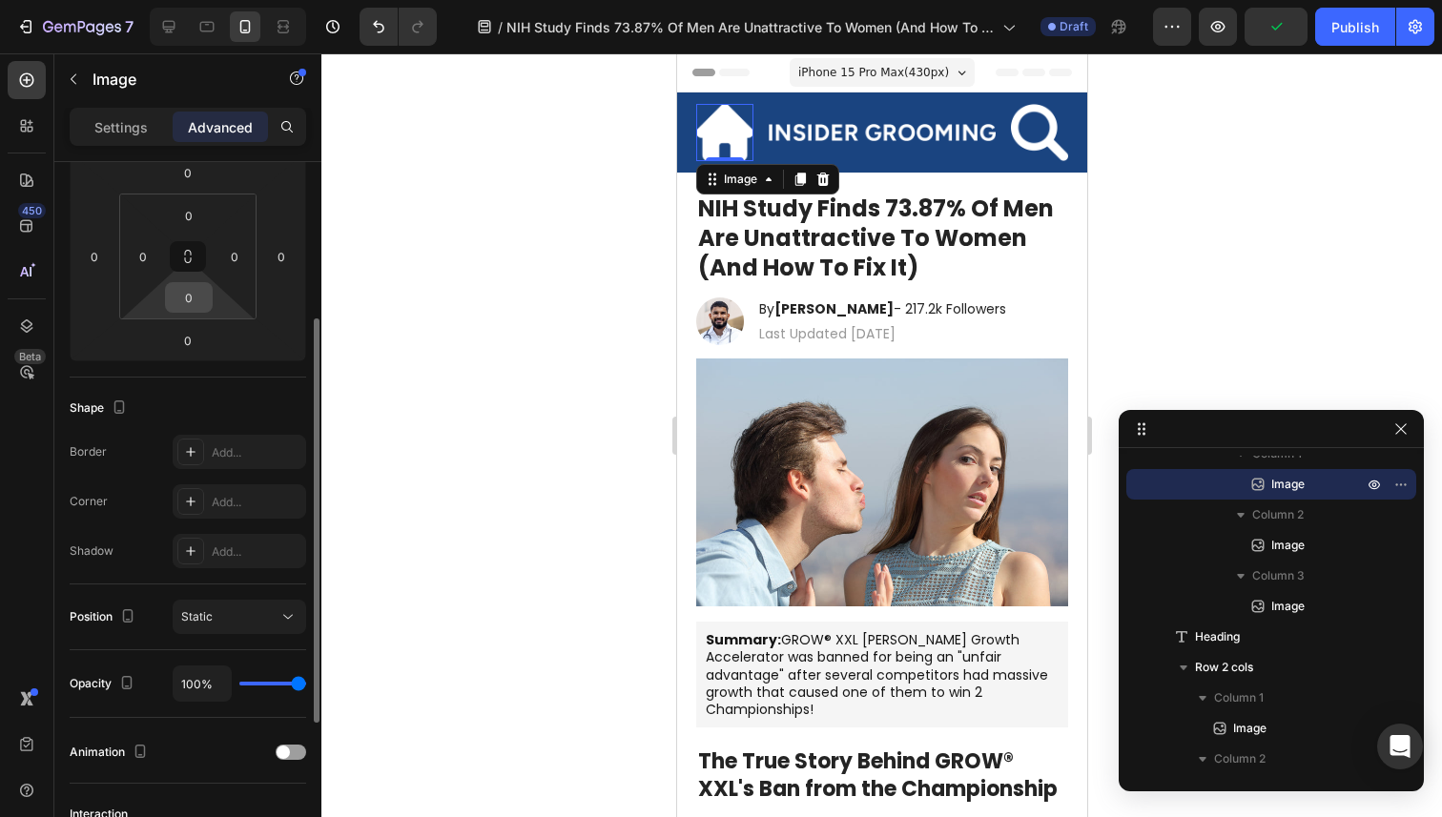
click at [191, 299] on input "0" at bounding box center [189, 297] width 38 height 29
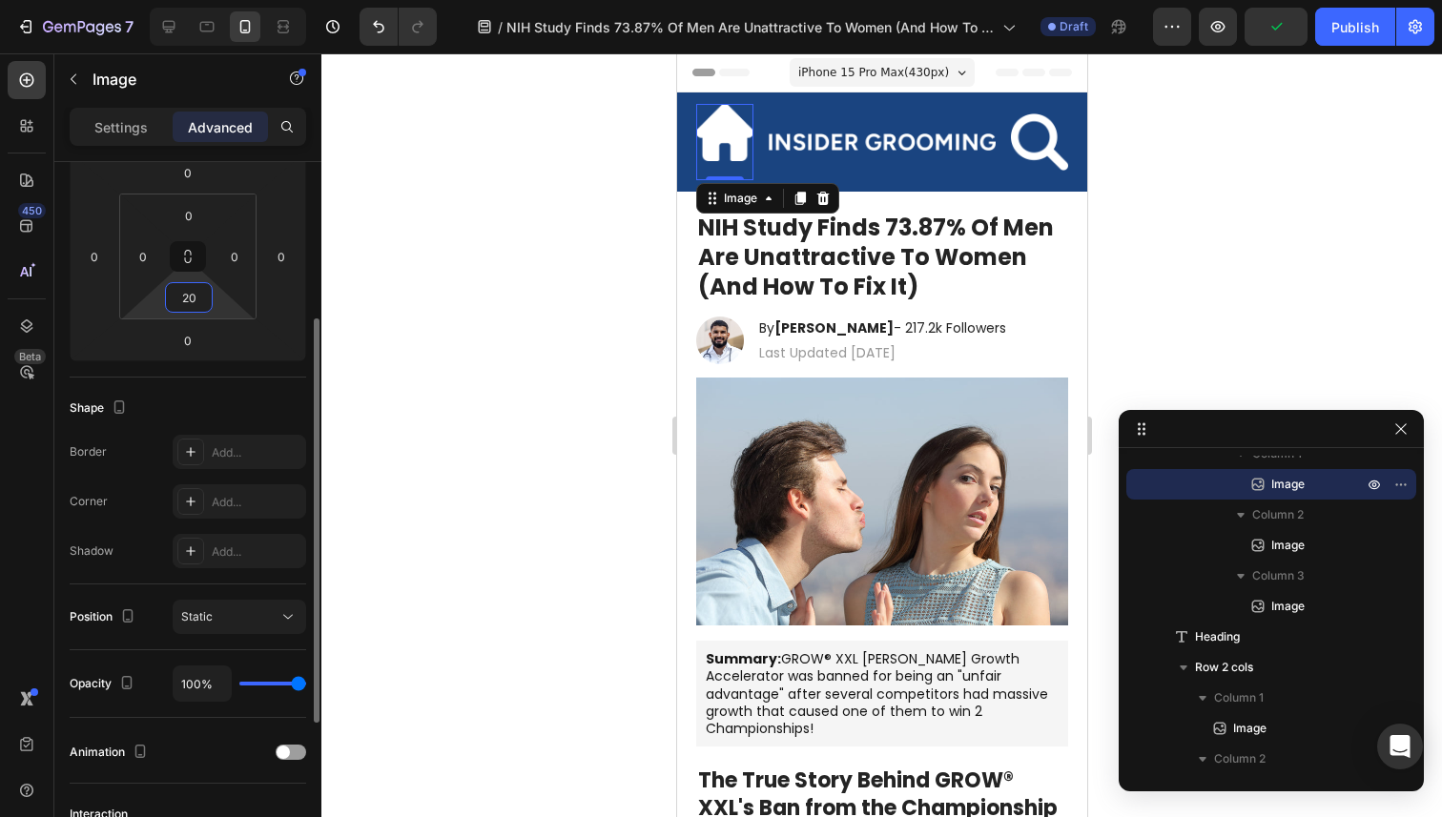
type input "2"
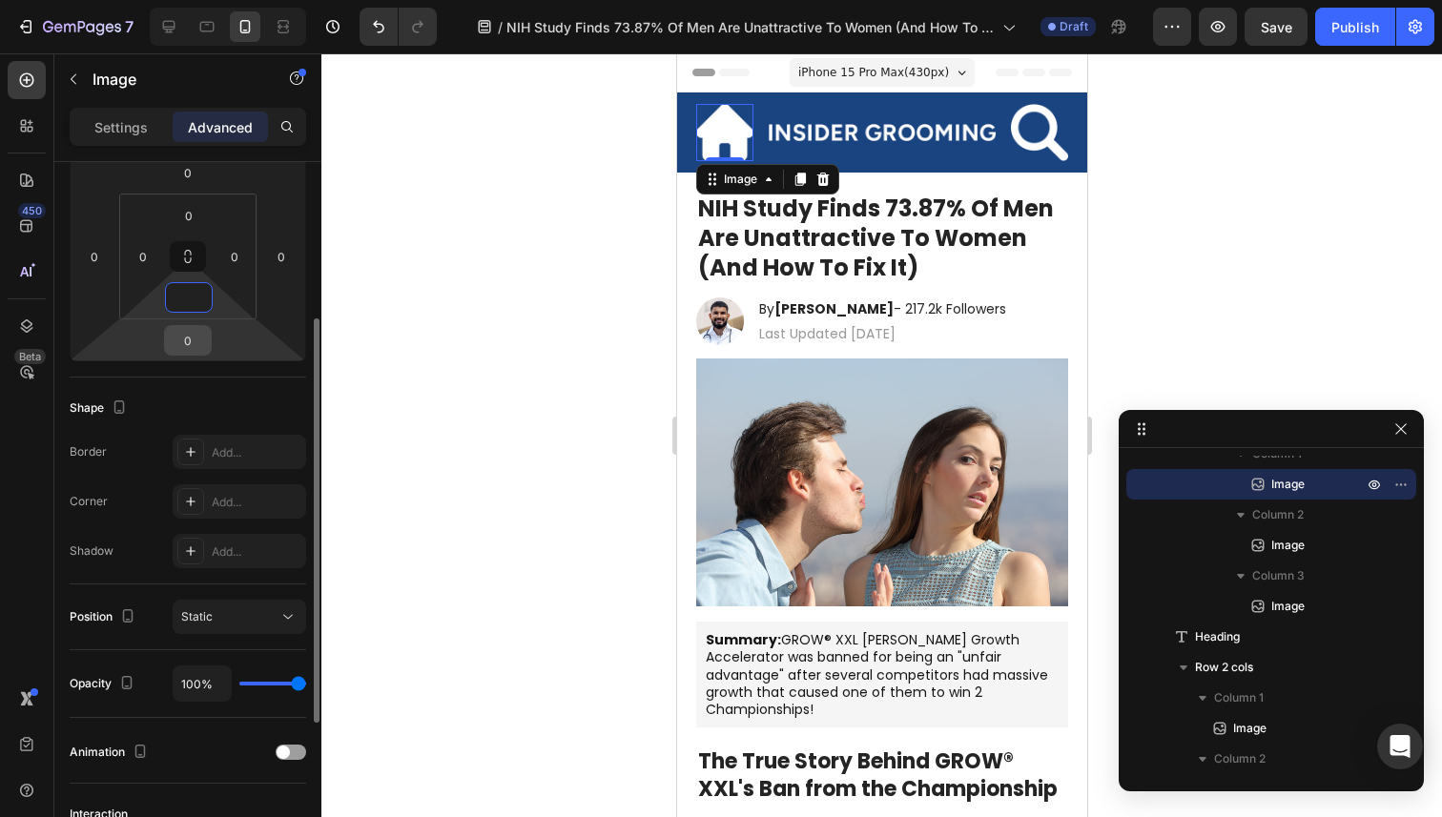
type input "0"
click at [200, 341] on input "0" at bounding box center [188, 340] width 38 height 29
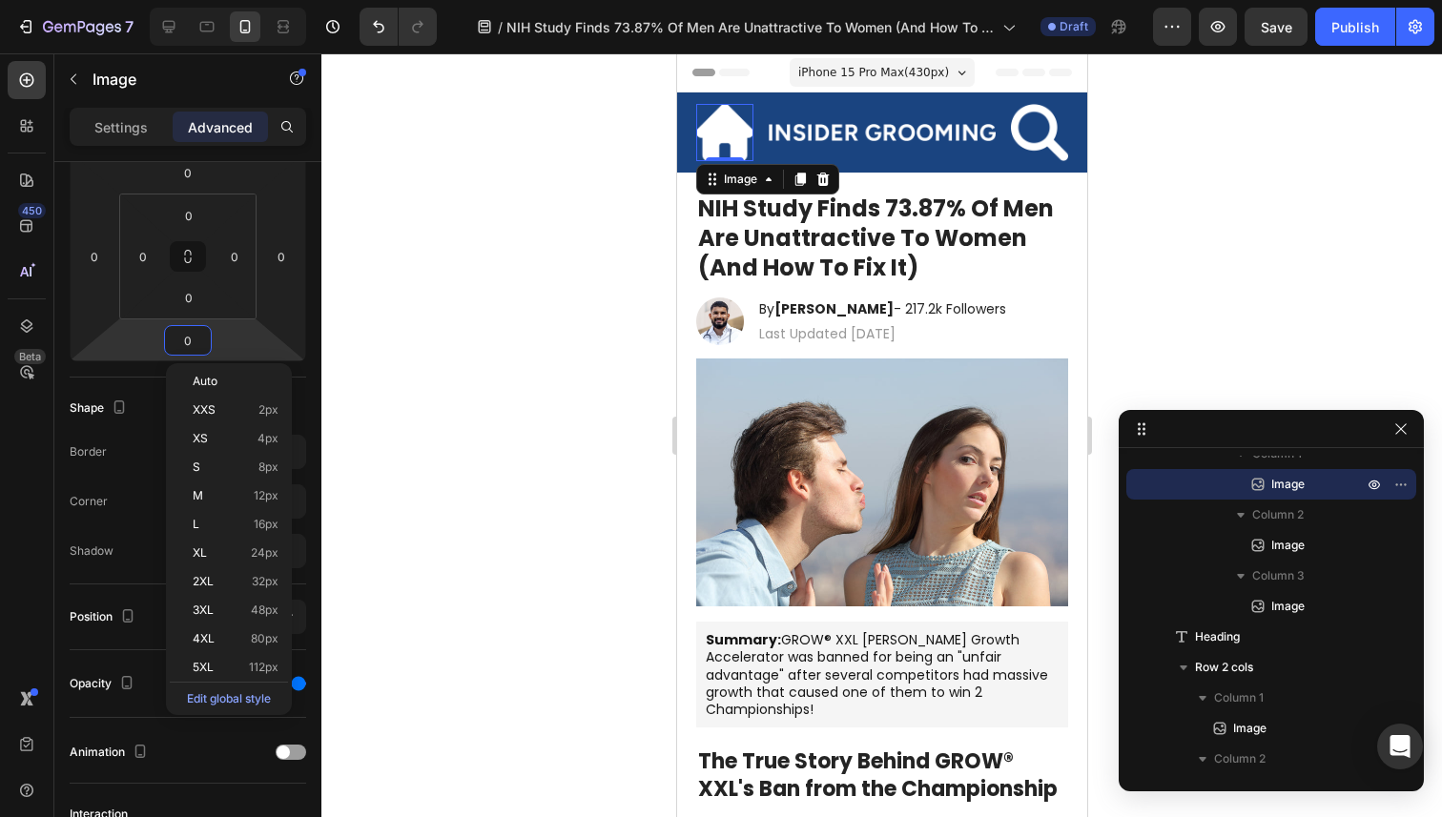
click at [369, 386] on div at bounding box center [881, 435] width 1121 height 764
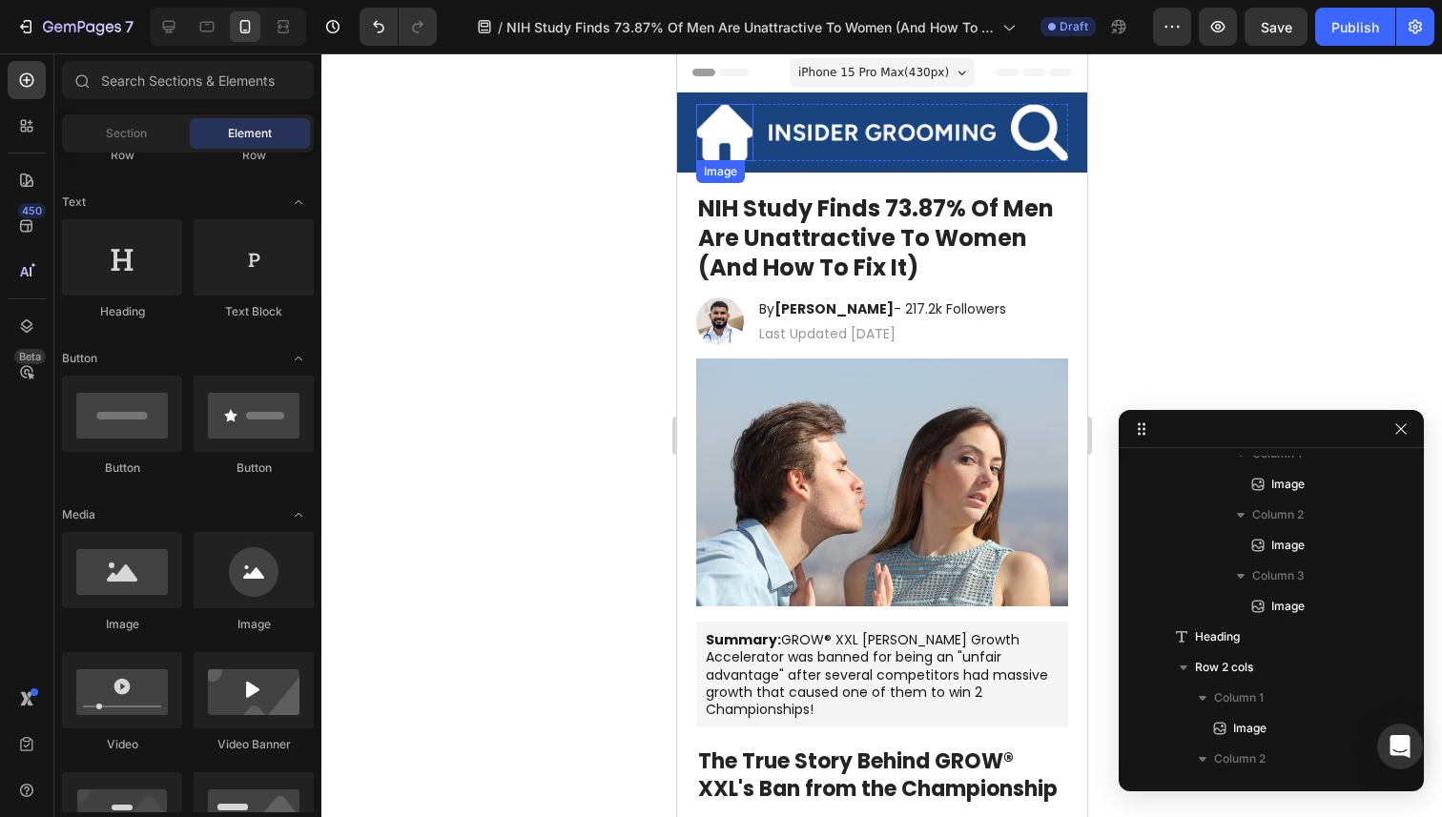
click at [722, 128] on img at bounding box center [723, 132] width 57 height 57
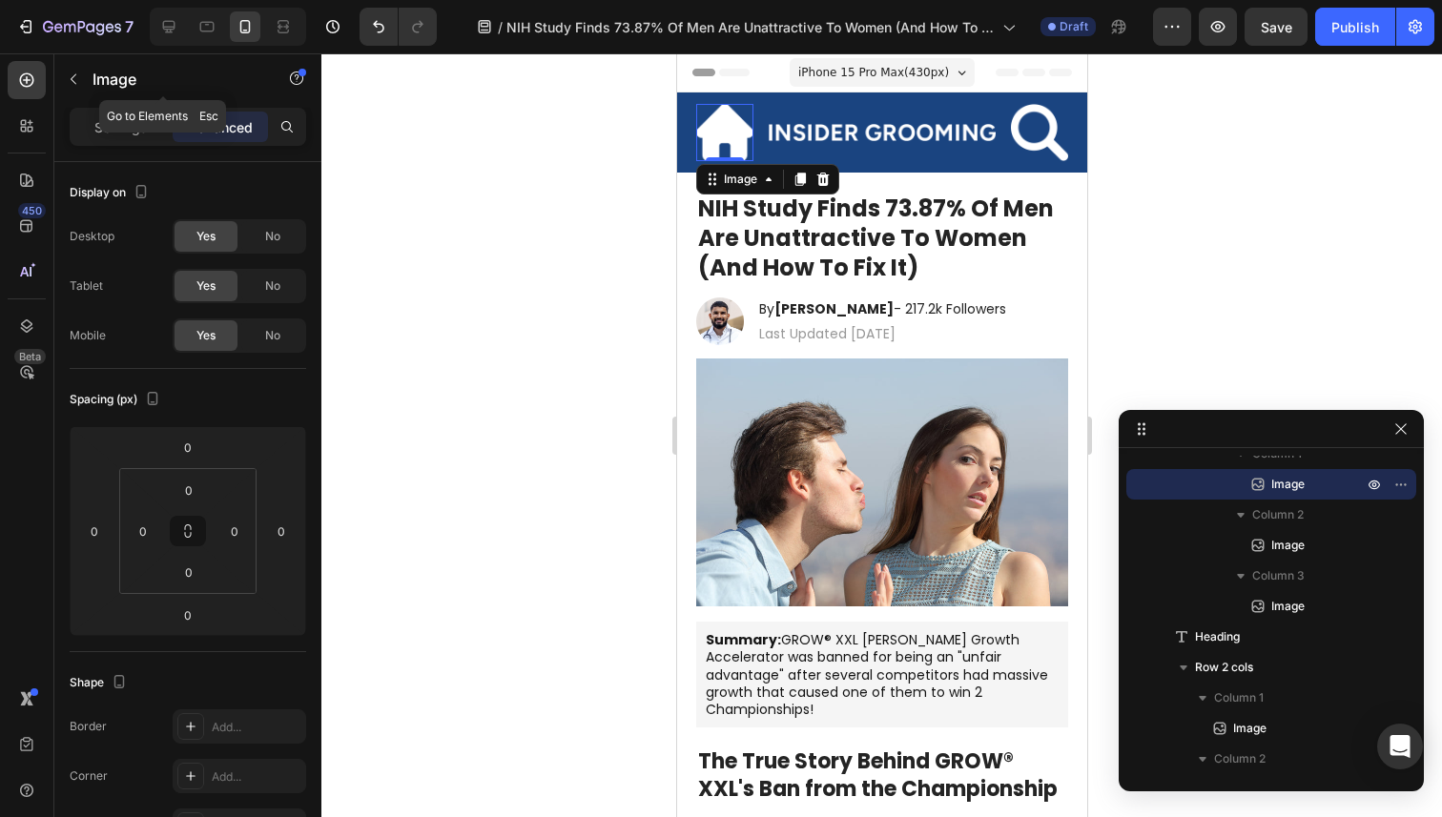
click at [104, 109] on div "Settings Advanced" at bounding box center [188, 127] width 237 height 38
click at [102, 127] on p "Settings" at bounding box center [120, 127] width 53 height 20
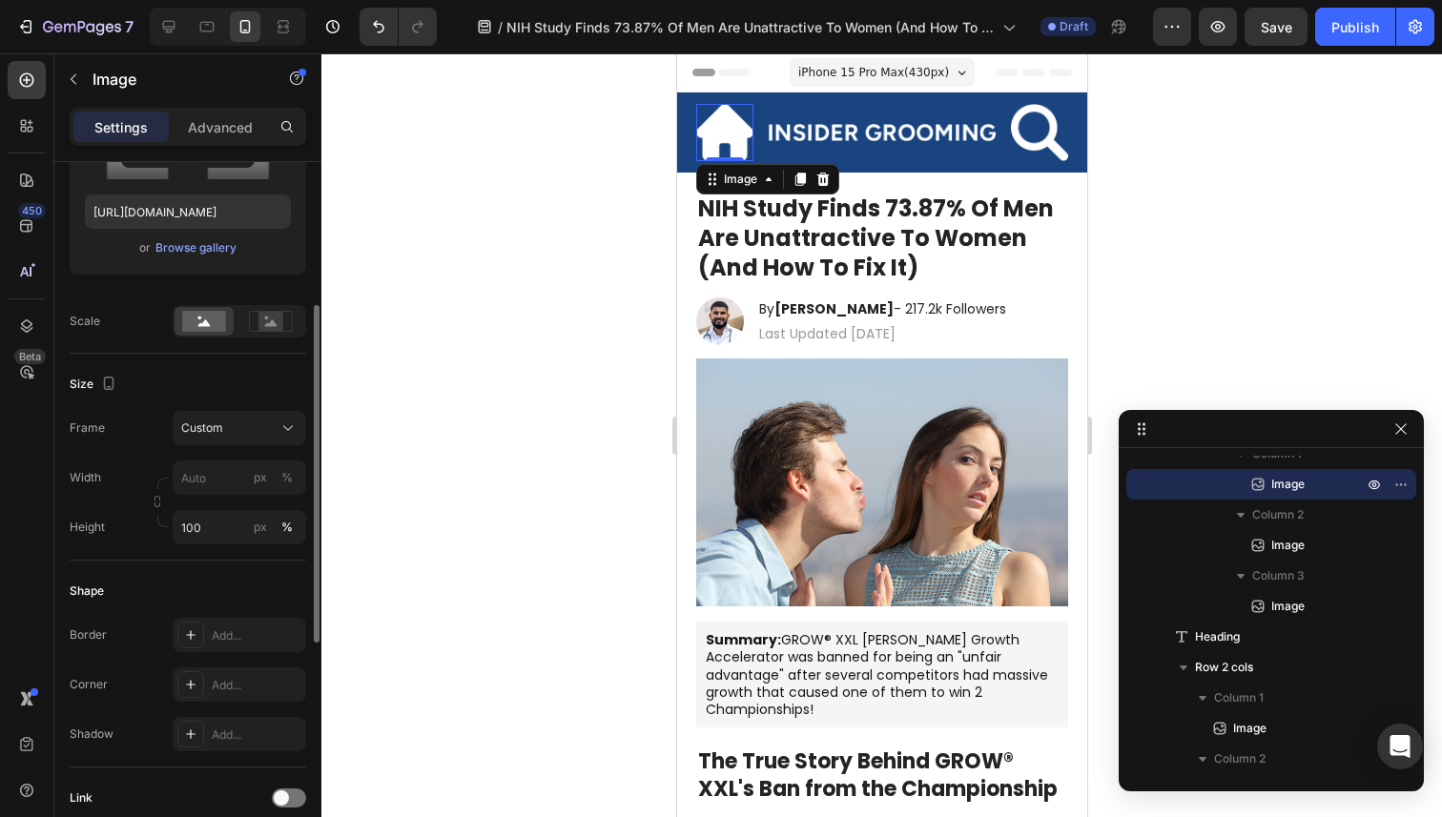
scroll to position [368, 0]
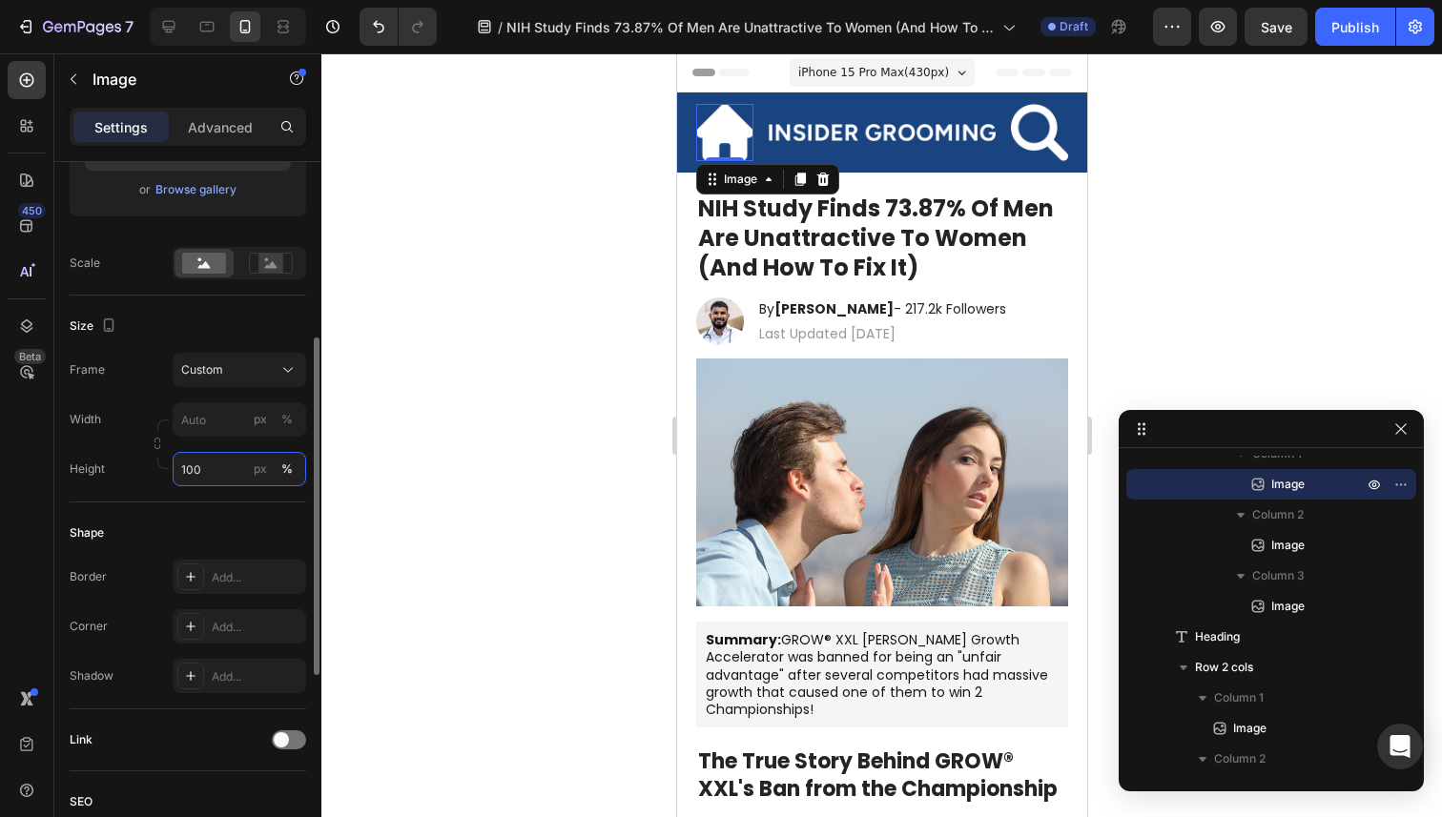
click at [211, 476] on input "100" at bounding box center [240, 469] width 134 height 34
type input "50"
click at [285, 472] on div "%" at bounding box center [286, 469] width 11 height 17
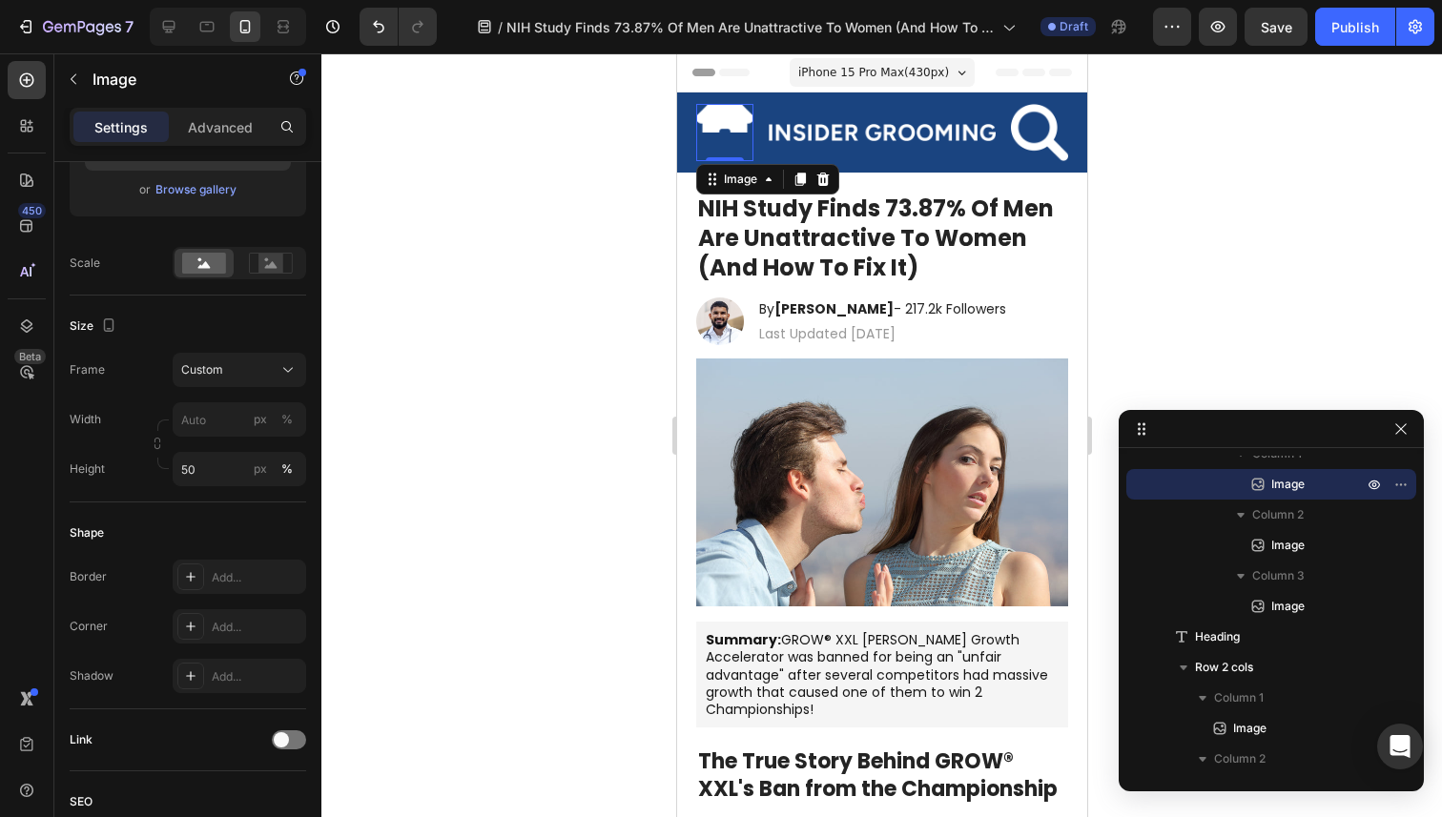
click at [444, 423] on div at bounding box center [881, 435] width 1121 height 764
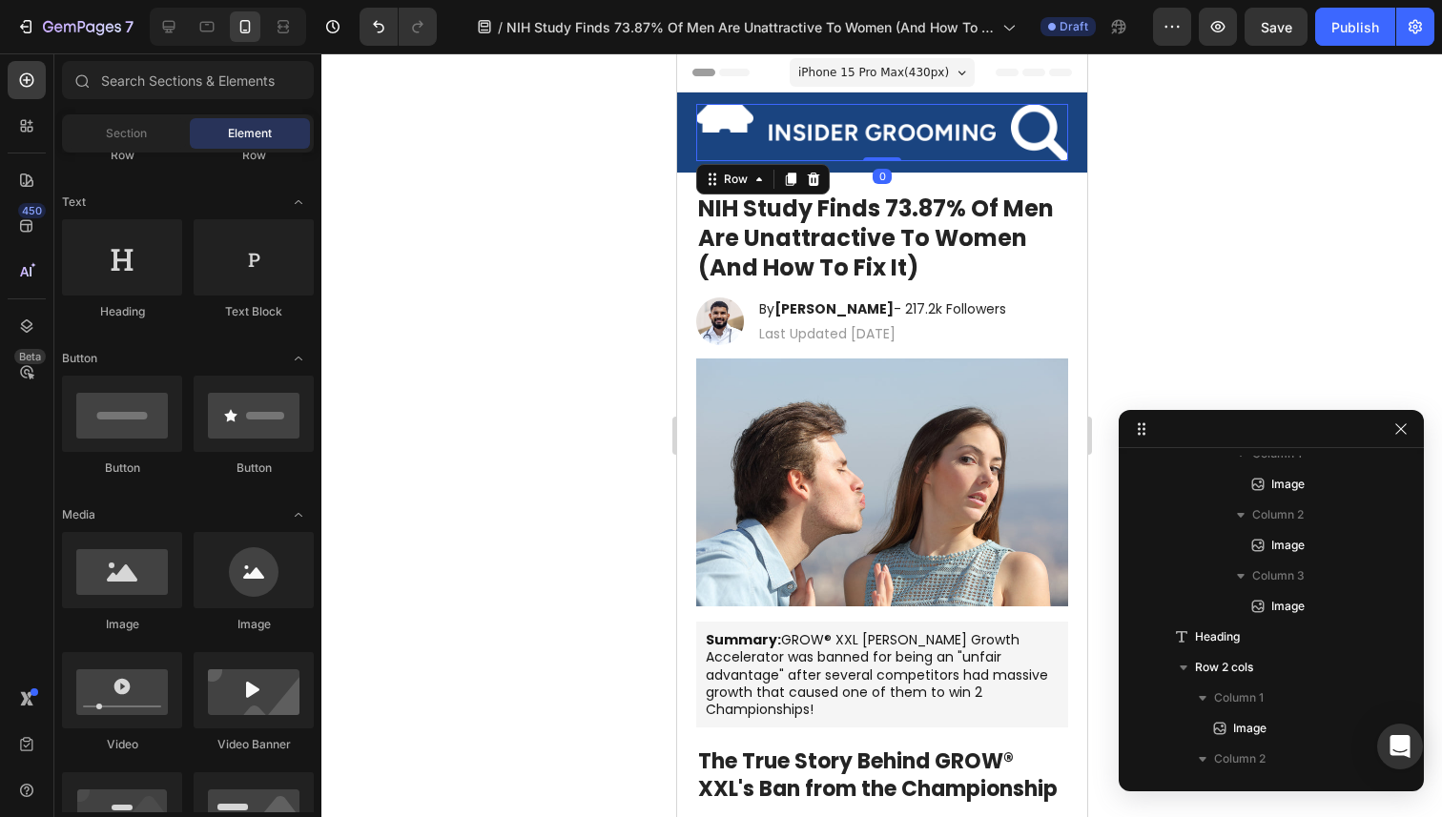
click at [799, 141] on div "Image" at bounding box center [882, 132] width 228 height 57
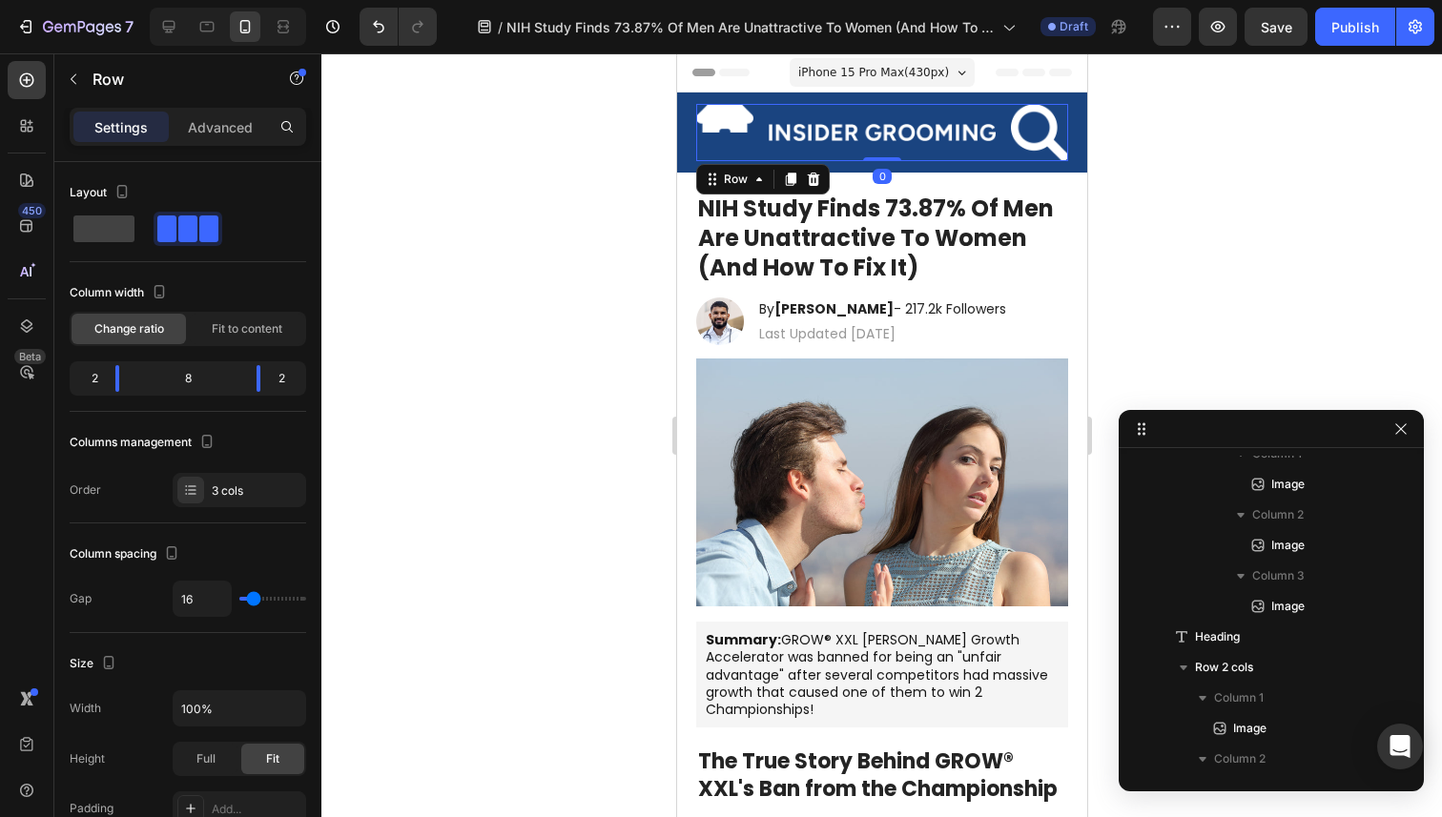
scroll to position [0, 0]
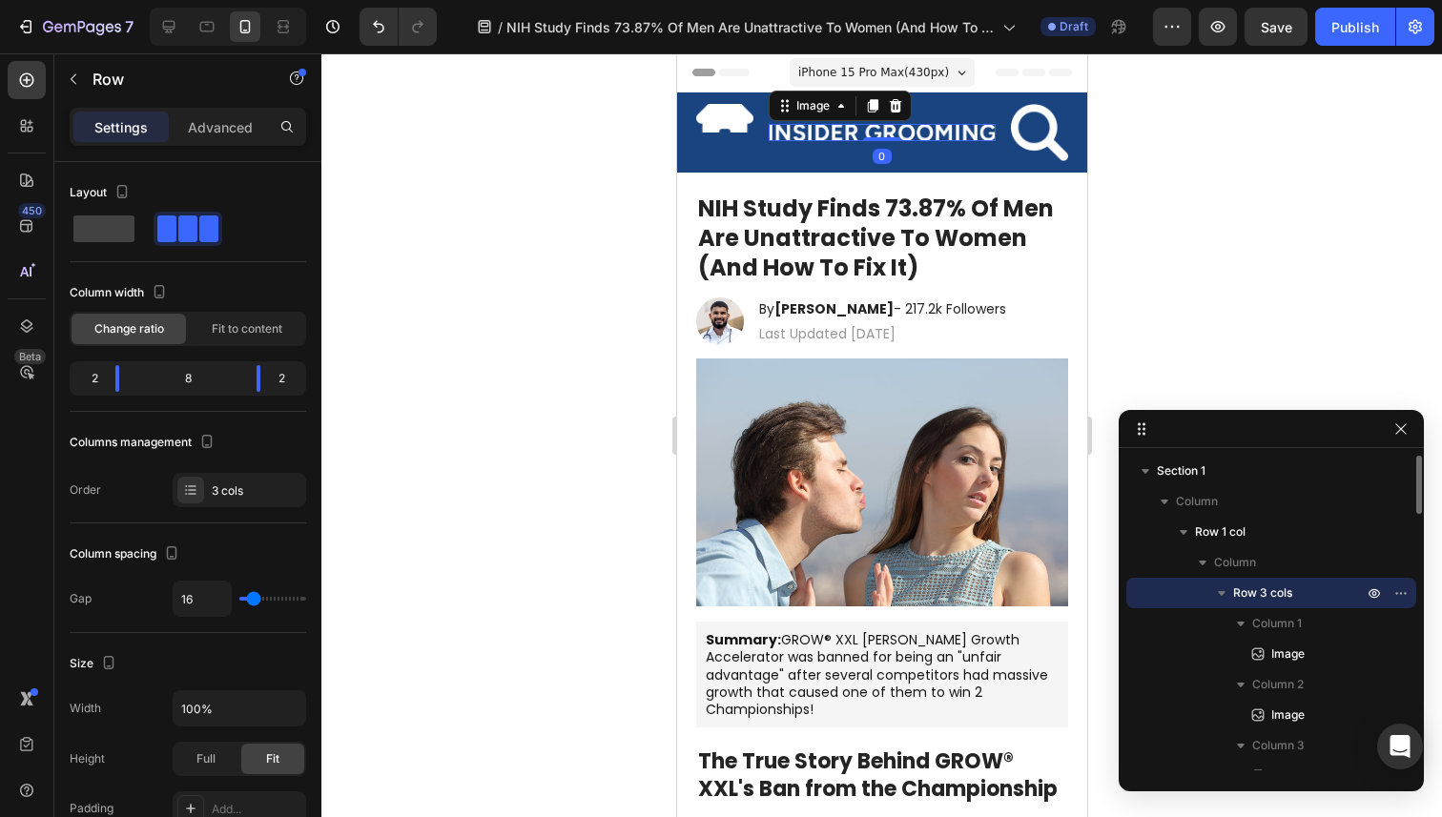
click at [802, 129] on img at bounding box center [882, 132] width 228 height 17
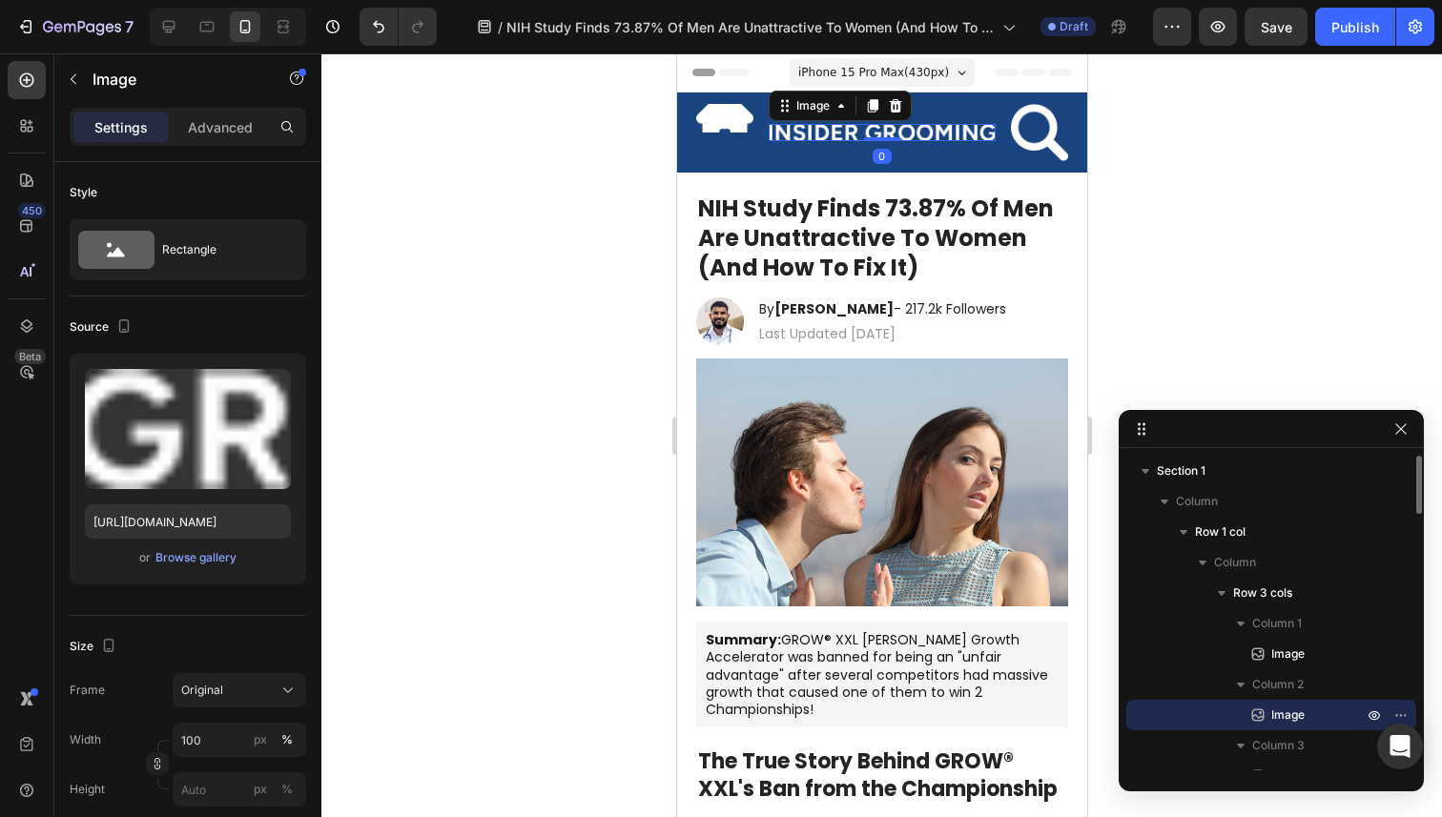
click at [734, 121] on img at bounding box center [723, 118] width 57 height 29
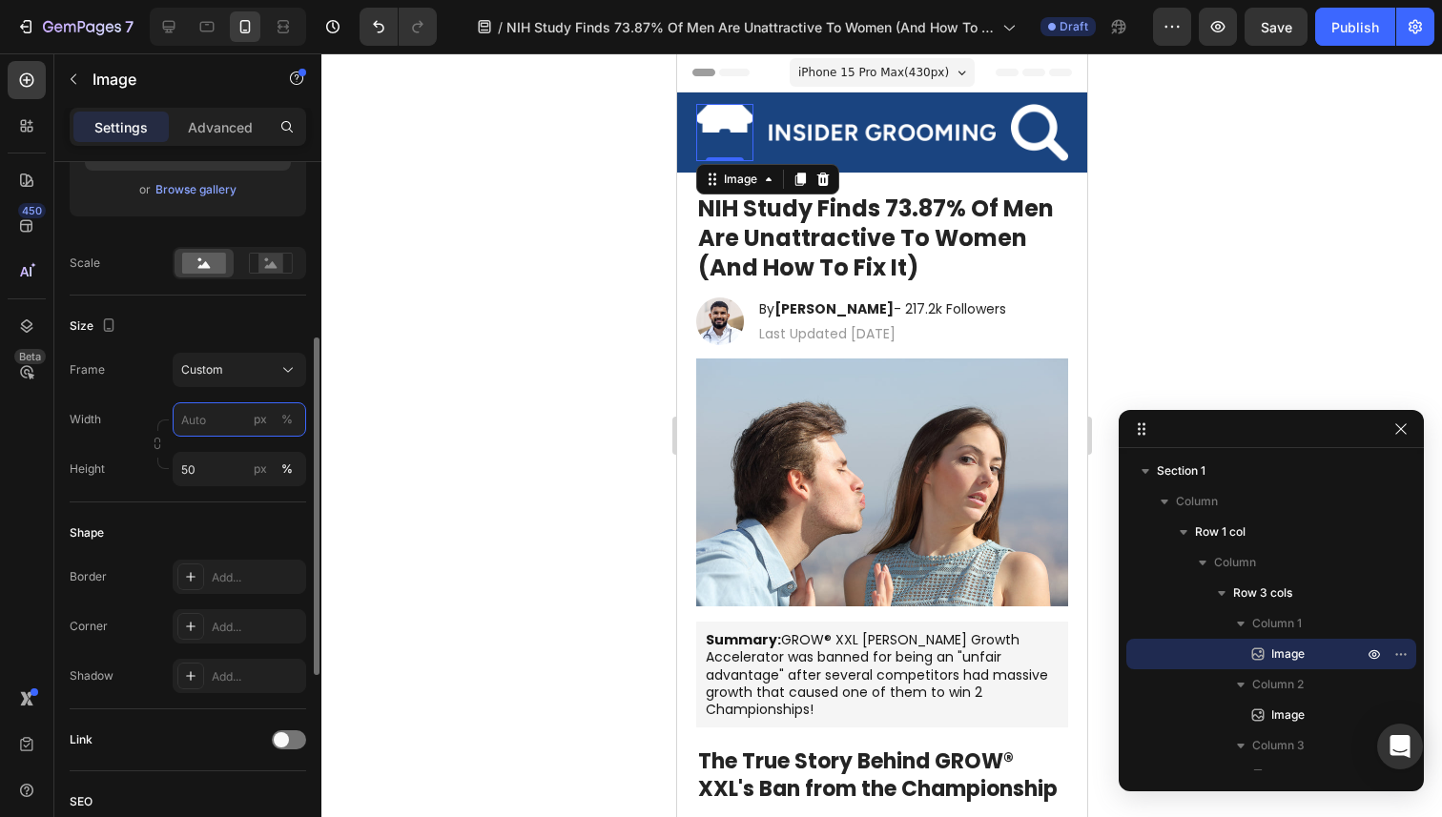
click at [210, 422] on input "px %" at bounding box center [240, 419] width 134 height 34
type input "50"
click at [287, 423] on div "%" at bounding box center [286, 419] width 11 height 17
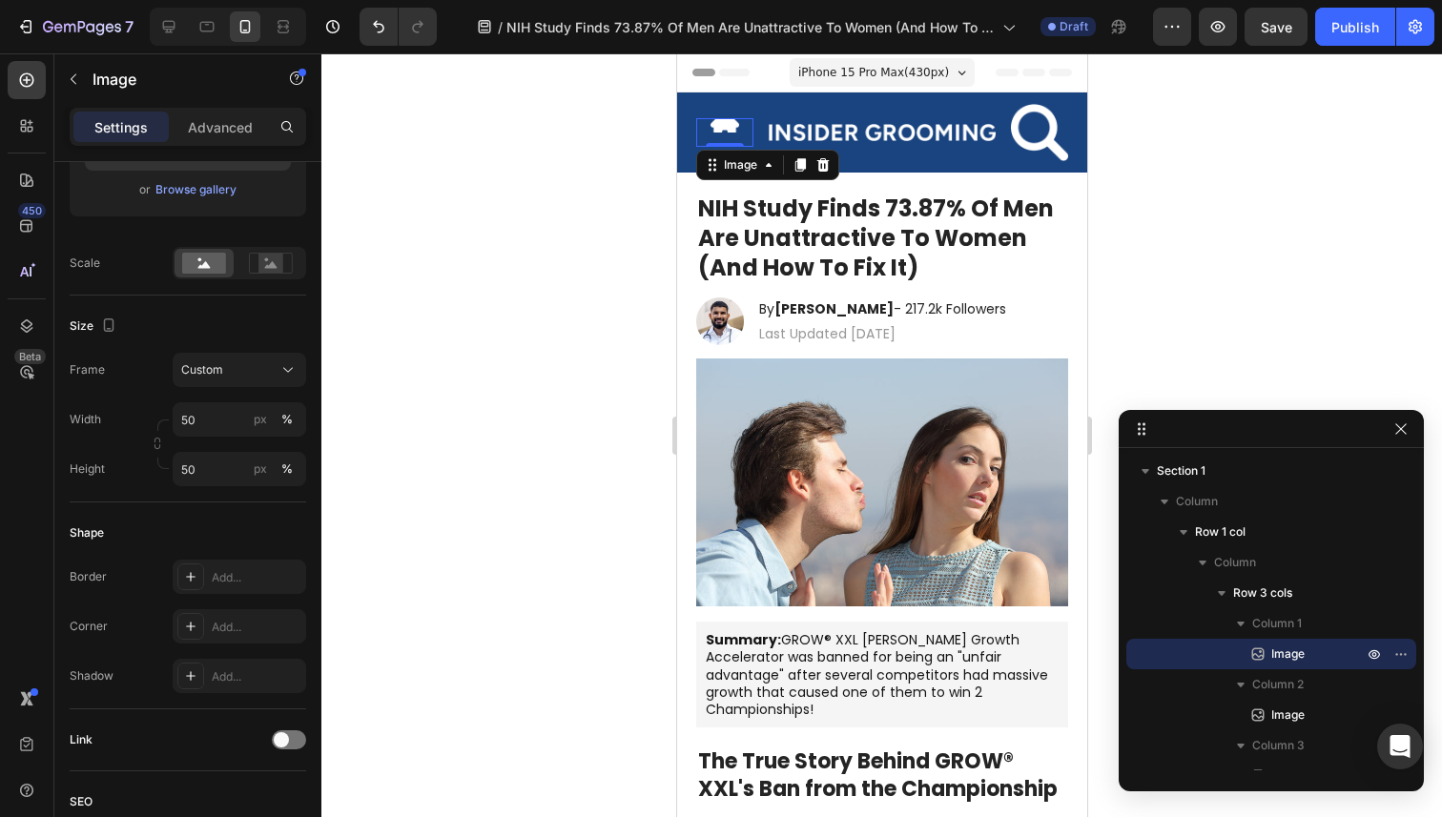
click at [526, 381] on div at bounding box center [881, 435] width 1121 height 764
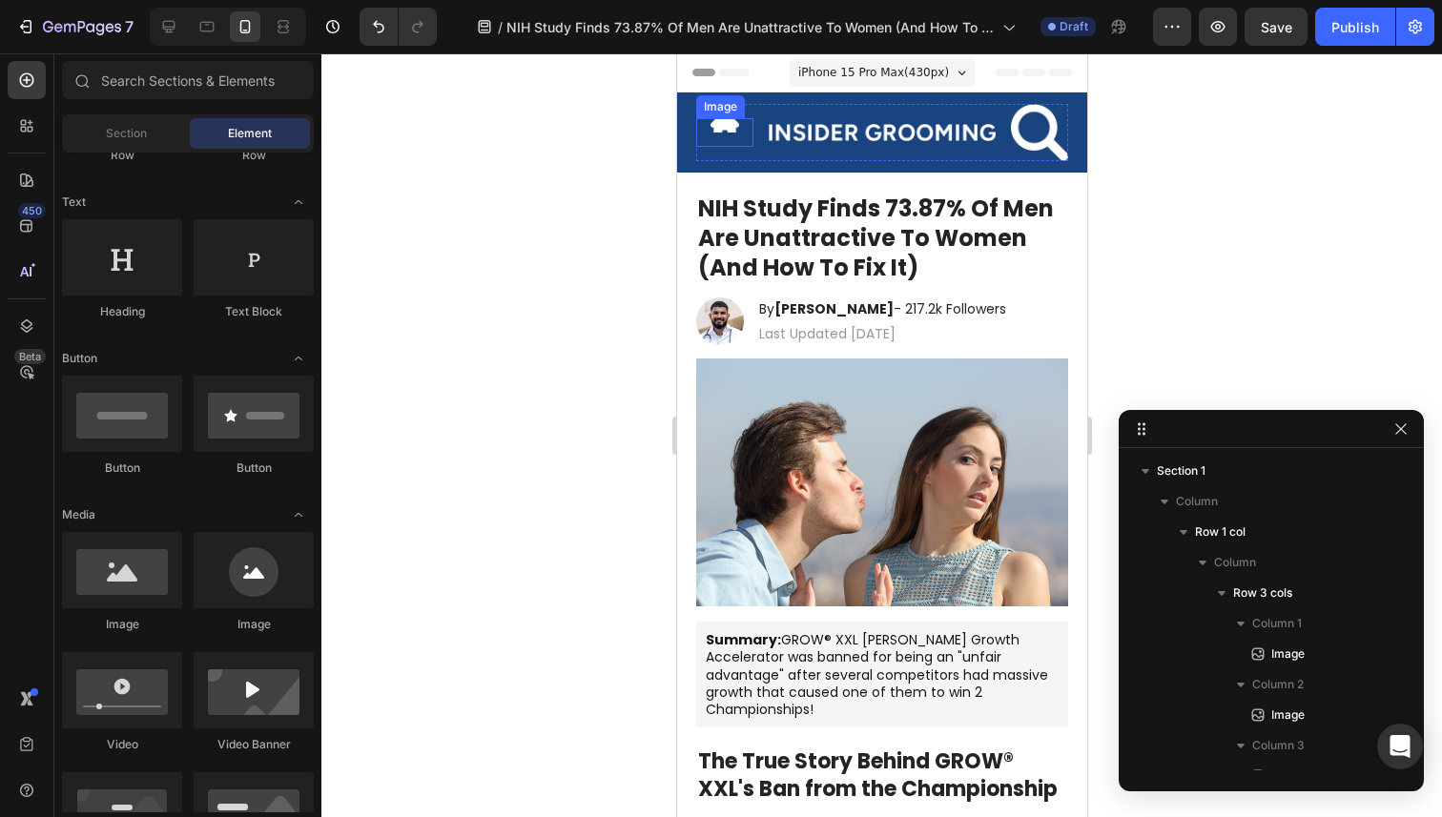
click at [720, 128] on img at bounding box center [724, 125] width 29 height 14
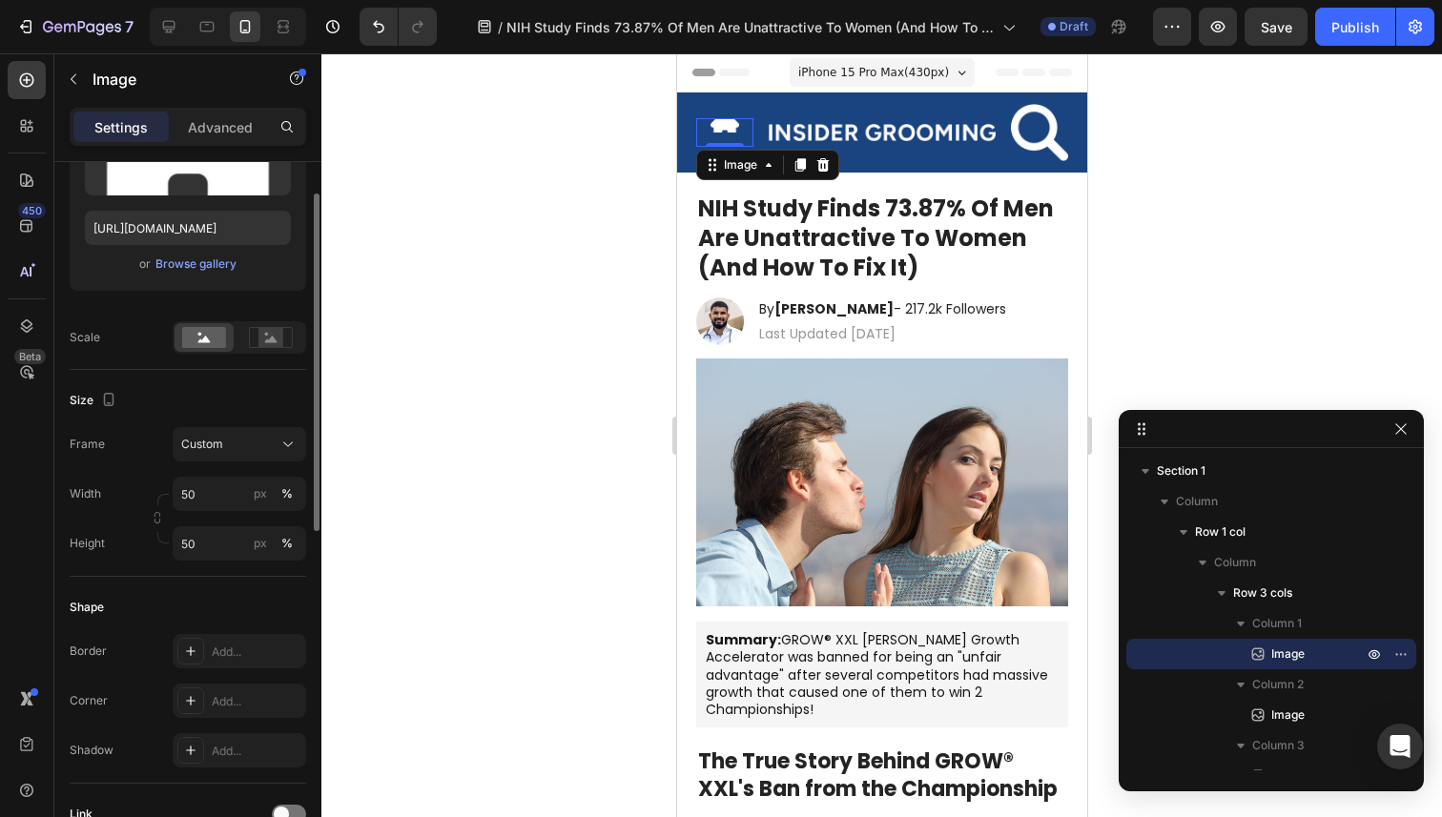
scroll to position [379, 0]
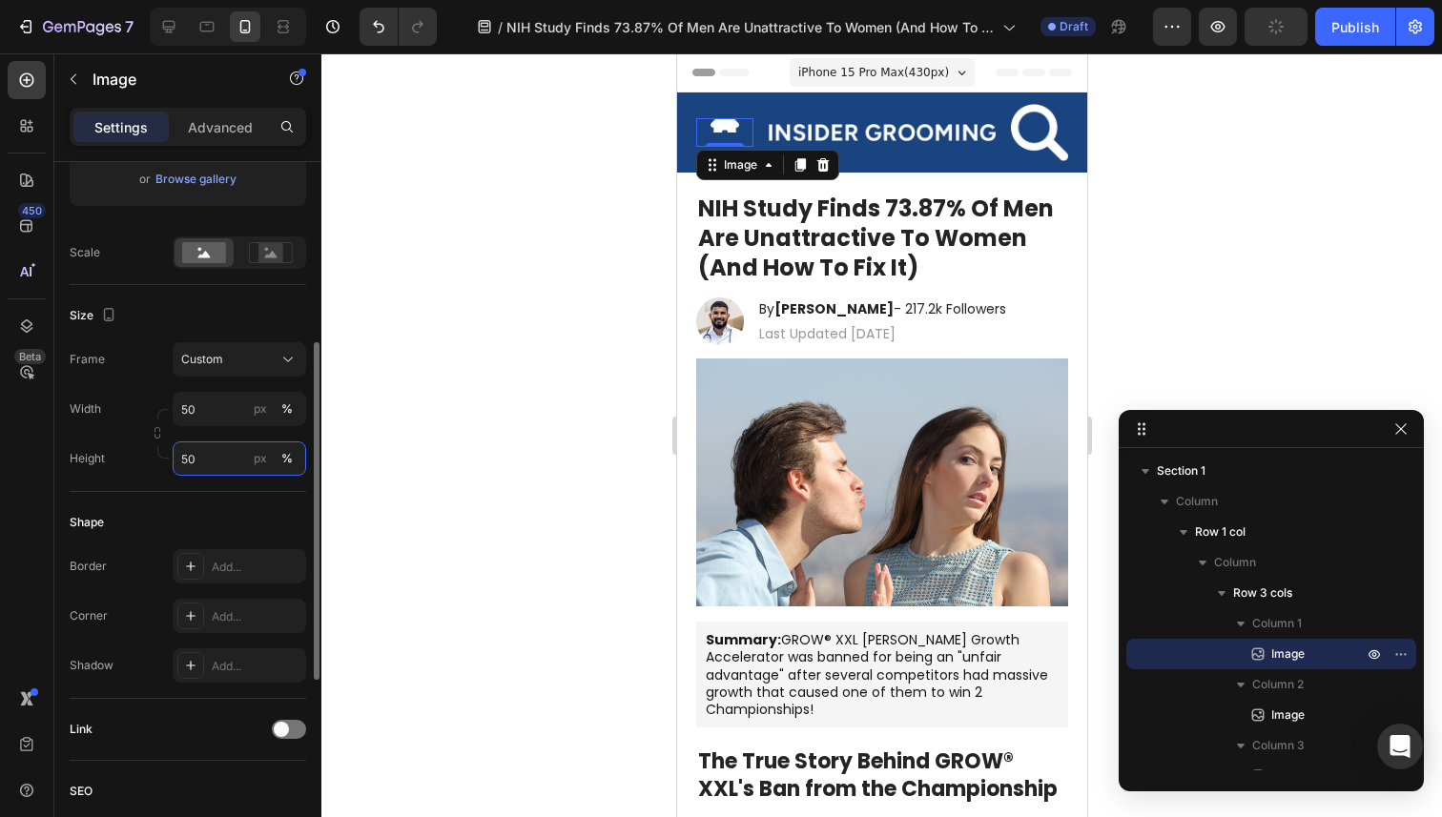
click at [233, 465] on input "50" at bounding box center [240, 459] width 134 height 34
type input "Auto"
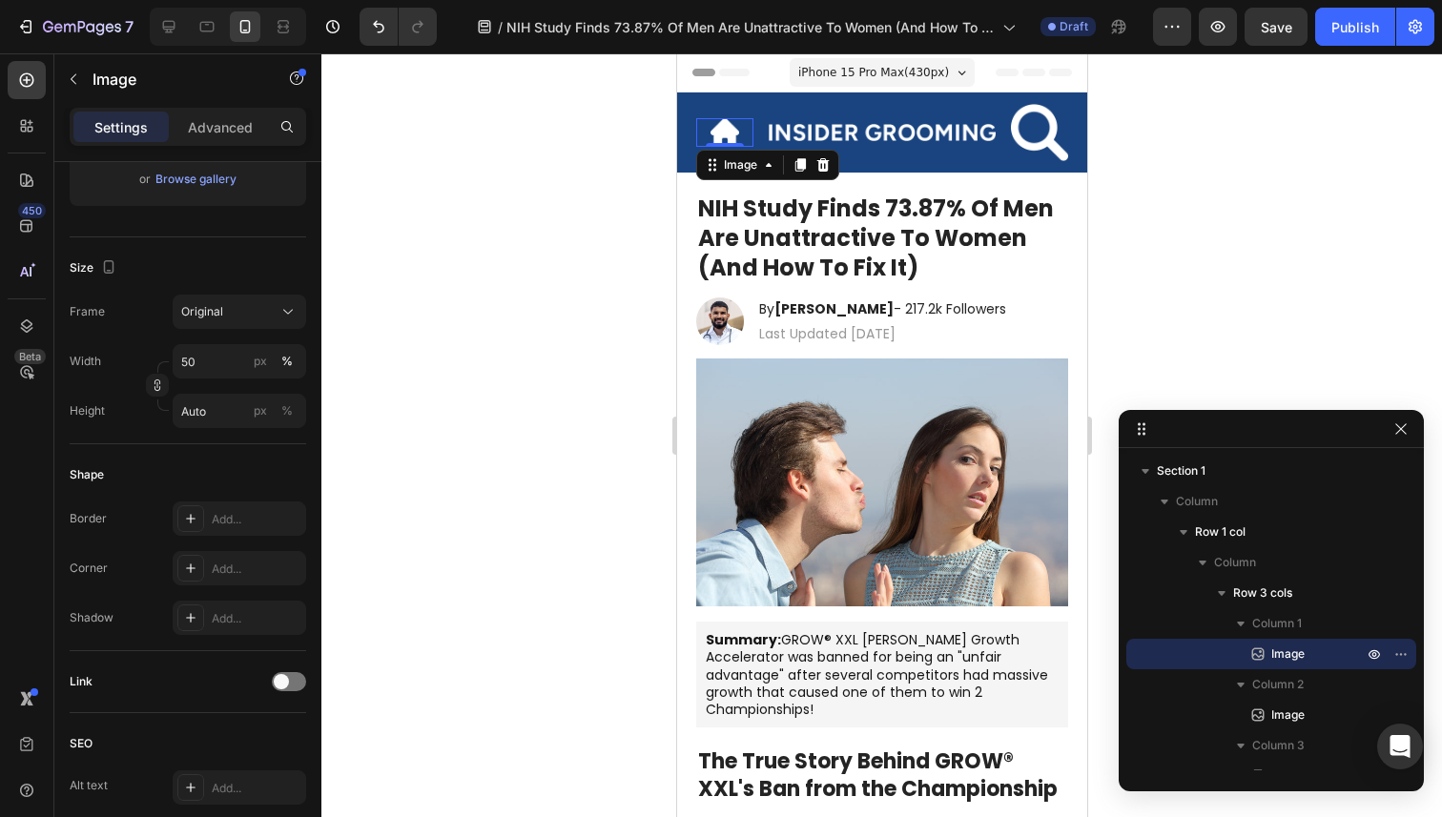
click at [587, 395] on div at bounding box center [881, 435] width 1121 height 764
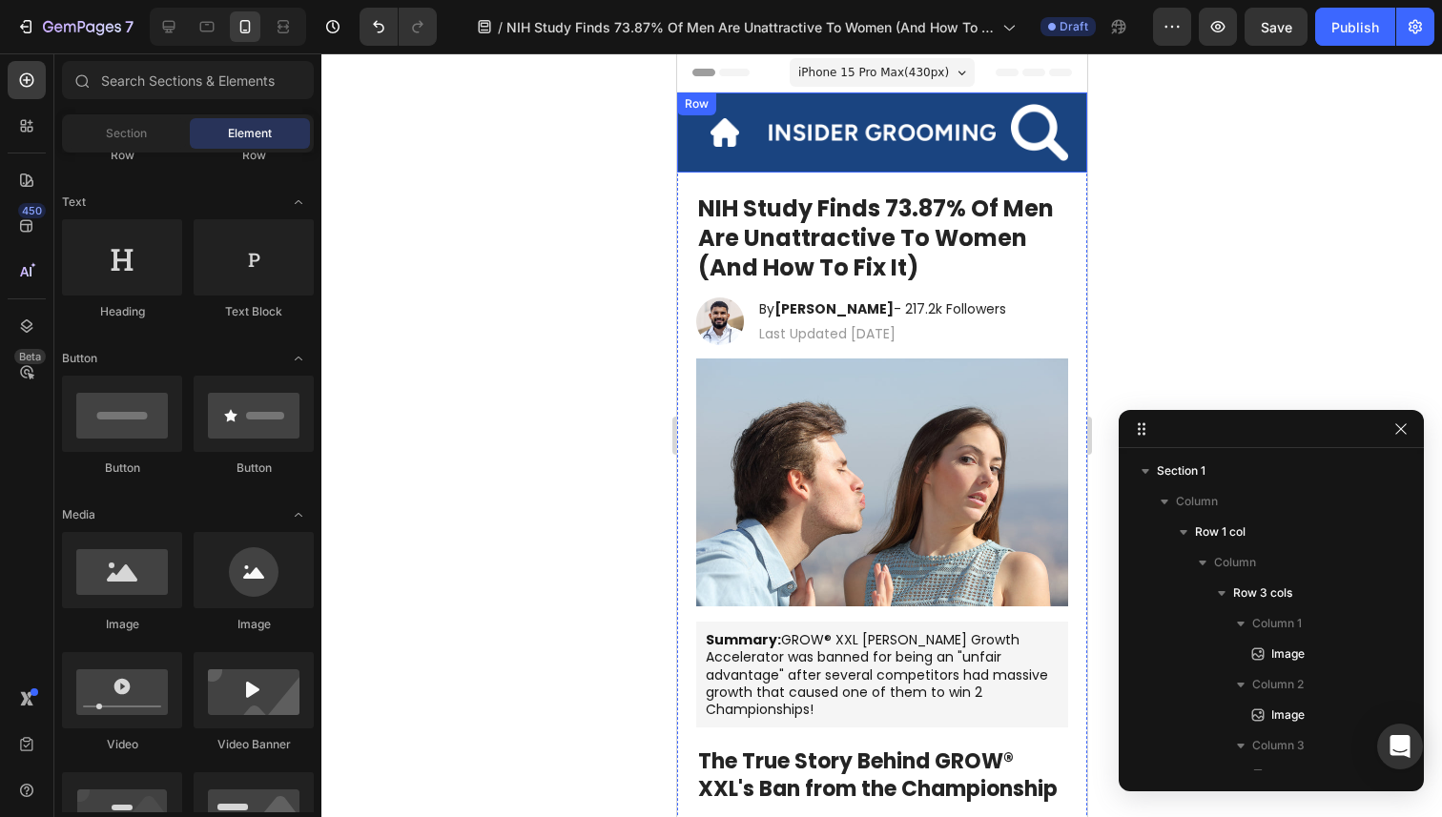
click at [1060, 149] on img at bounding box center [1038, 132] width 57 height 57
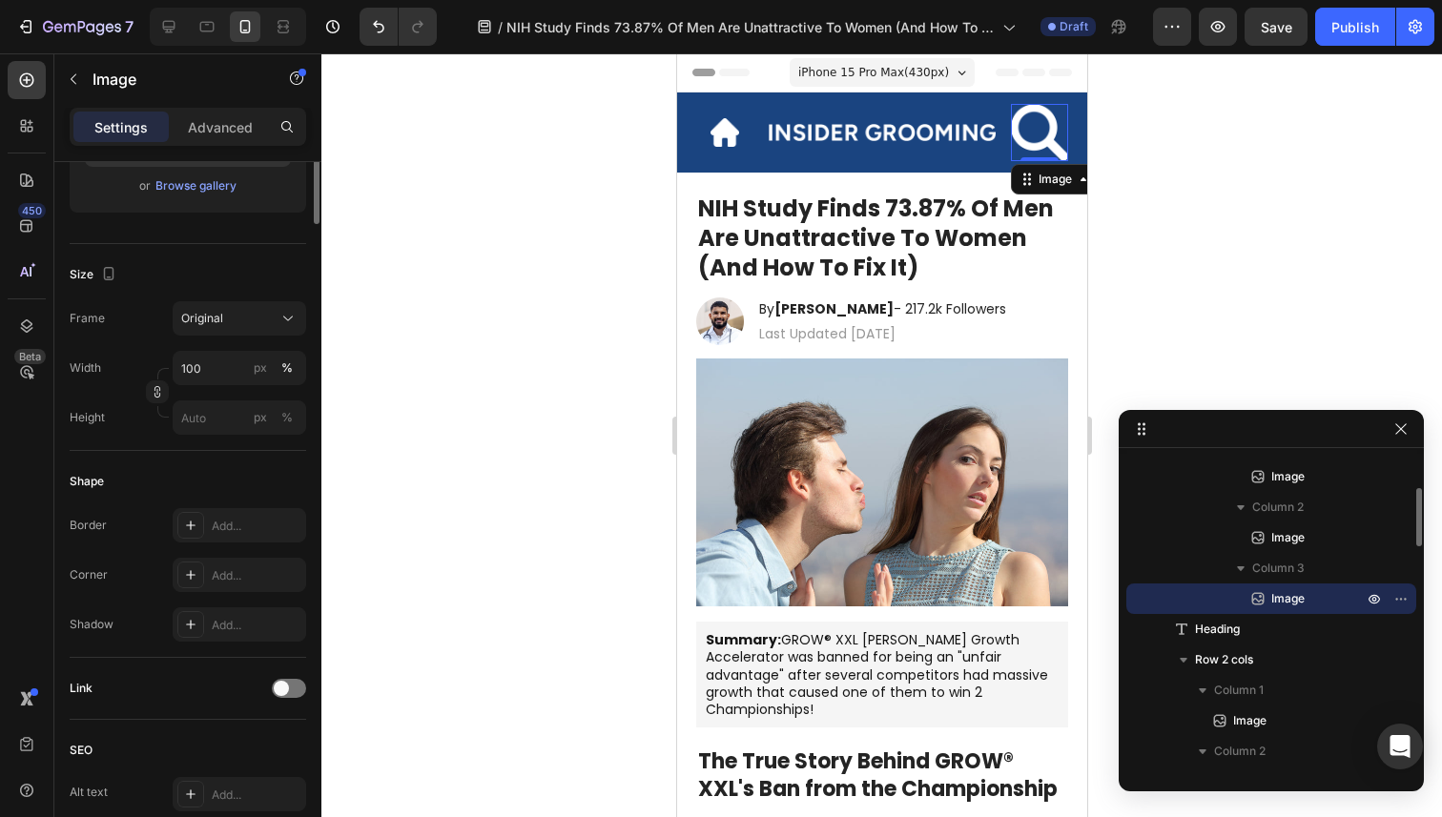
scroll to position [453, 0]
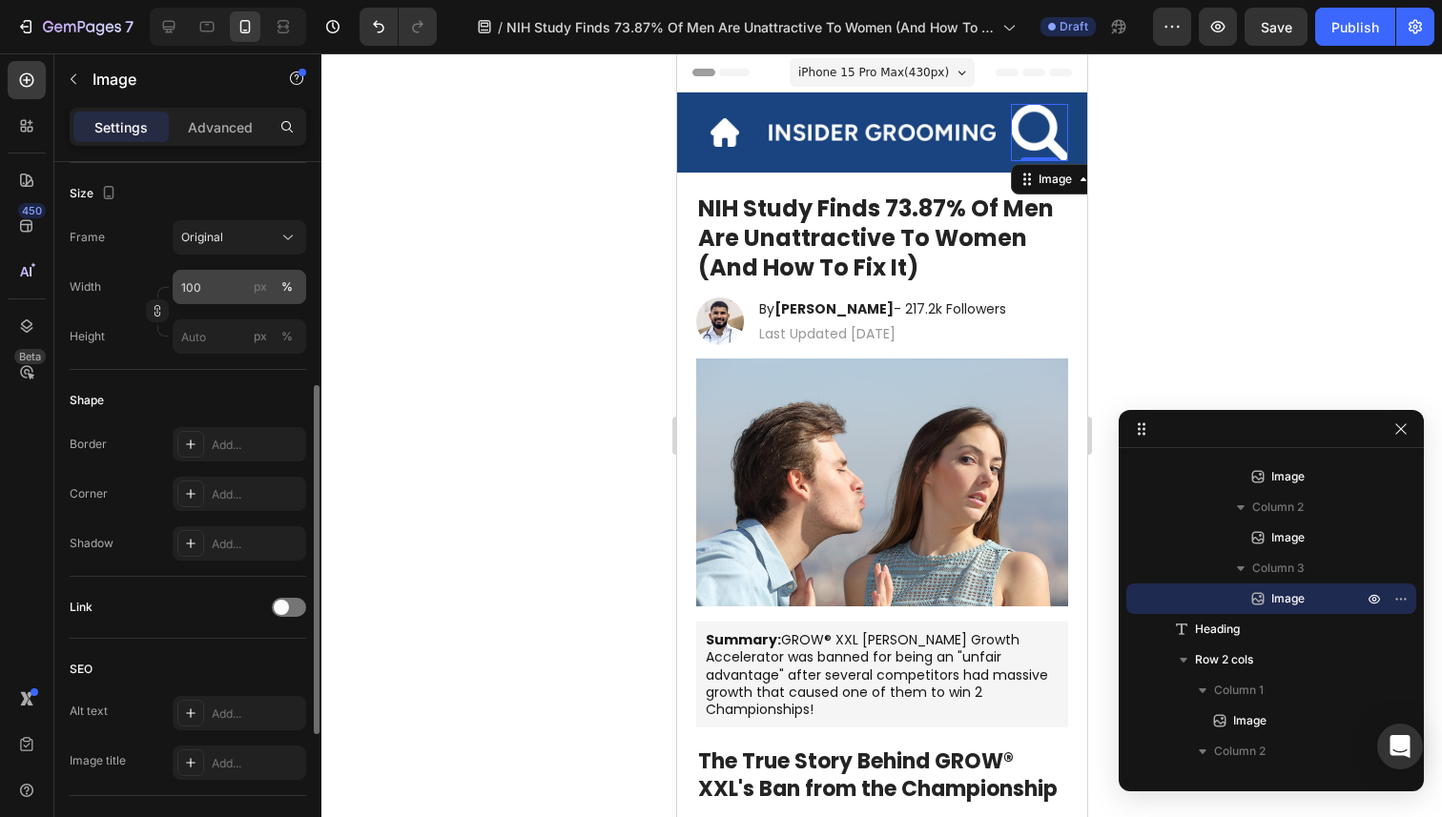
click at [278, 292] on button "%" at bounding box center [287, 287] width 23 height 23
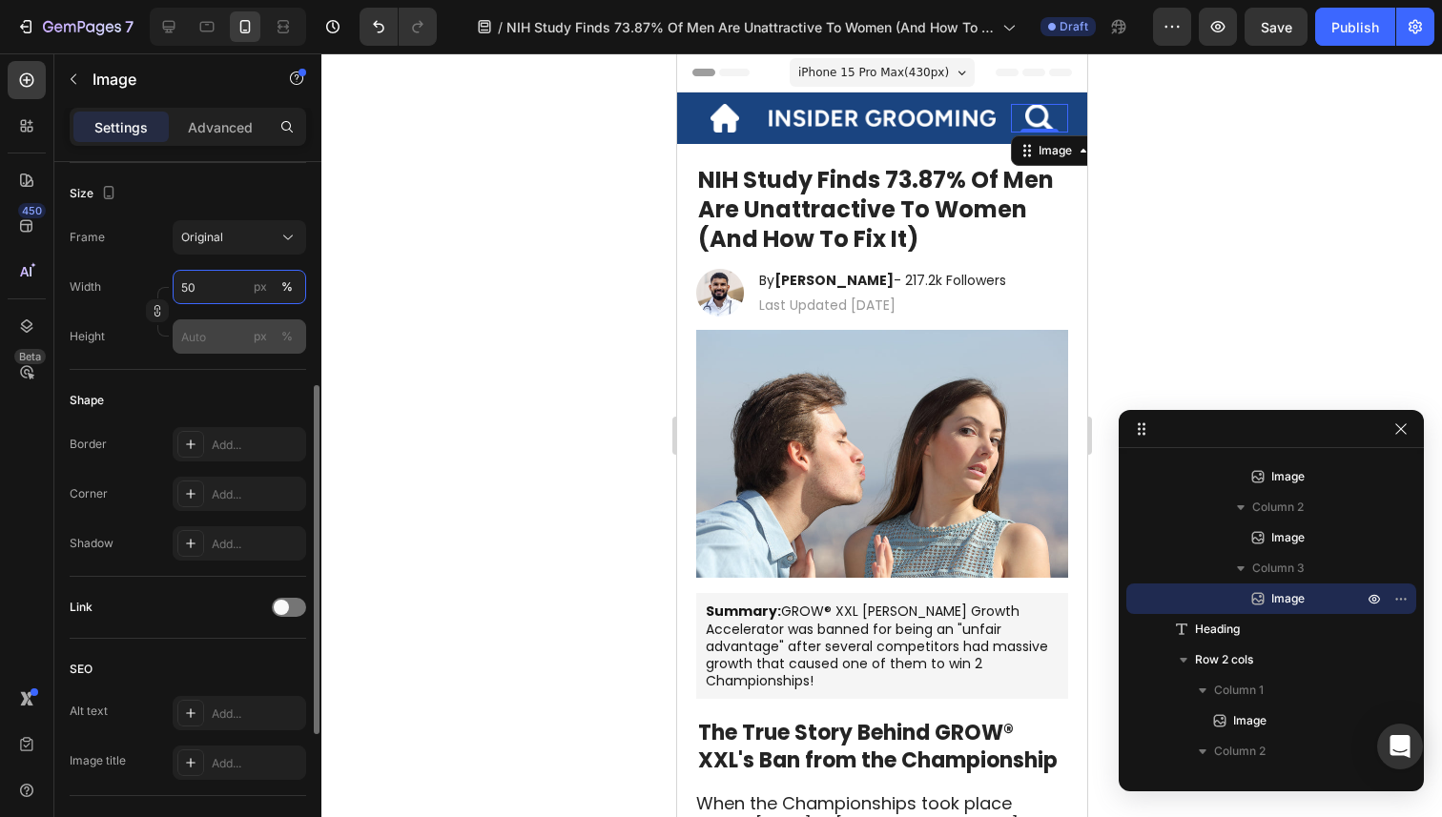
type input "5"
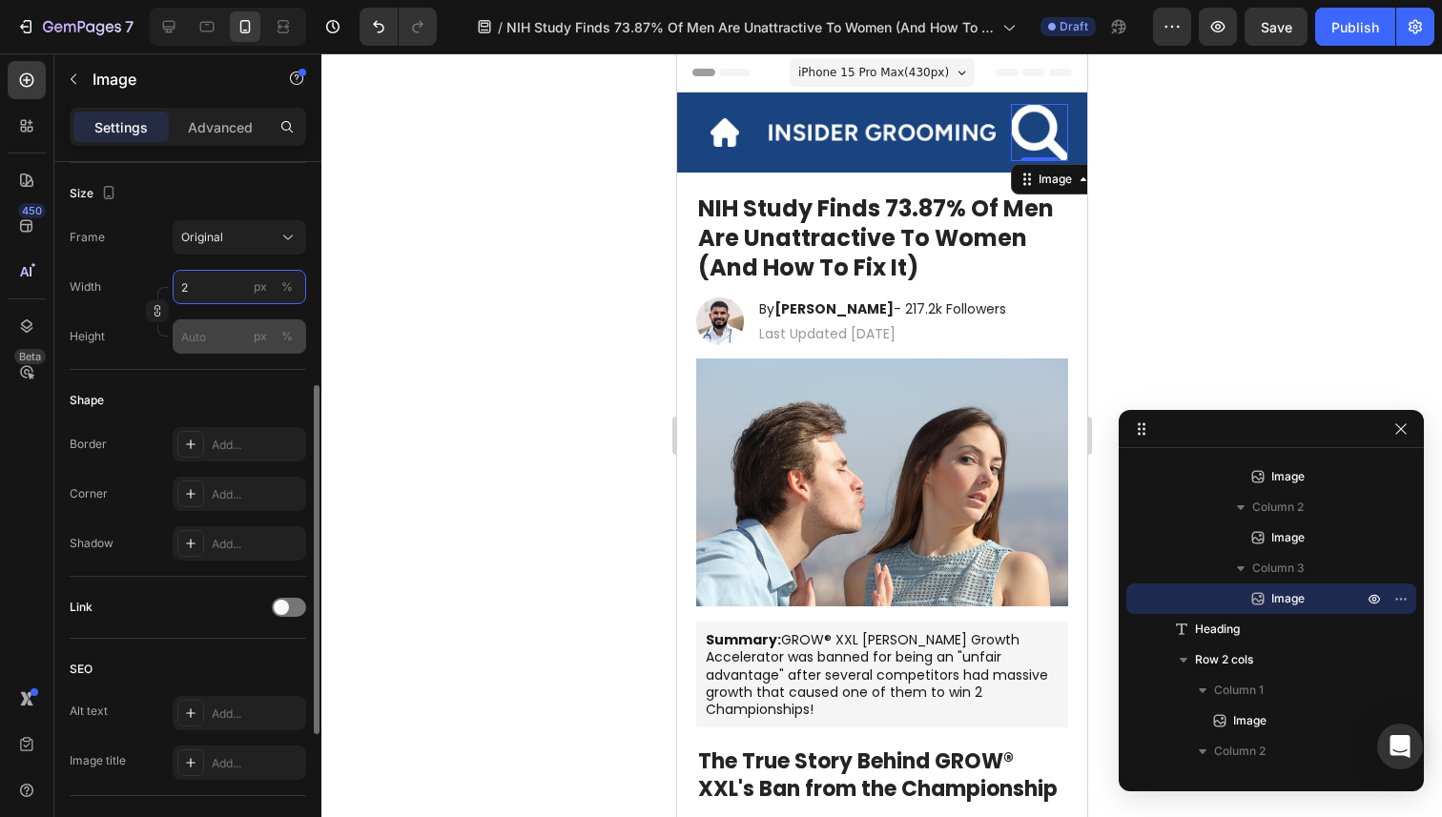
type input "20"
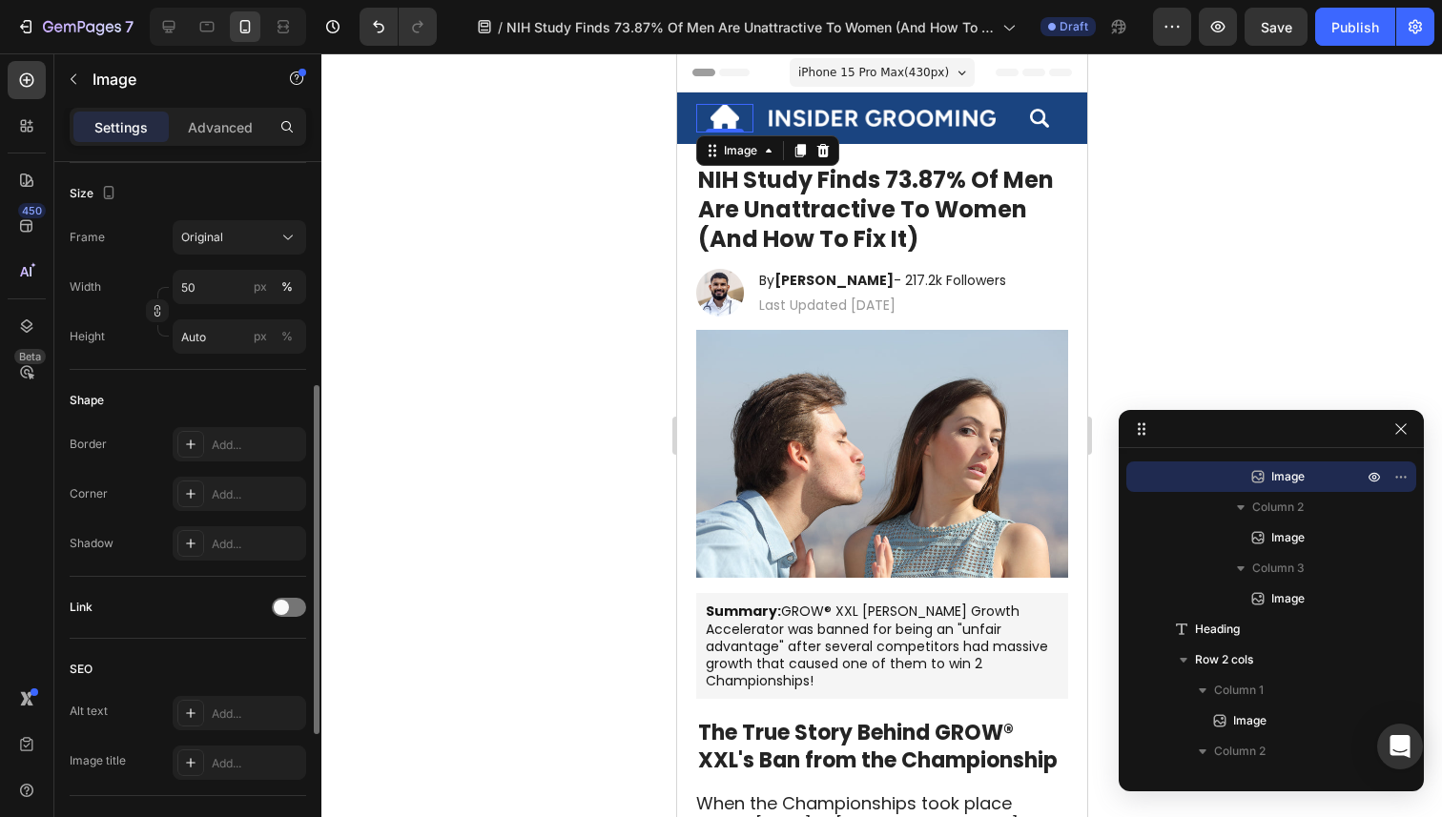
click at [723, 118] on img at bounding box center [724, 118] width 29 height 29
click at [235, 280] on input "50" at bounding box center [240, 287] width 134 height 34
type input "2"
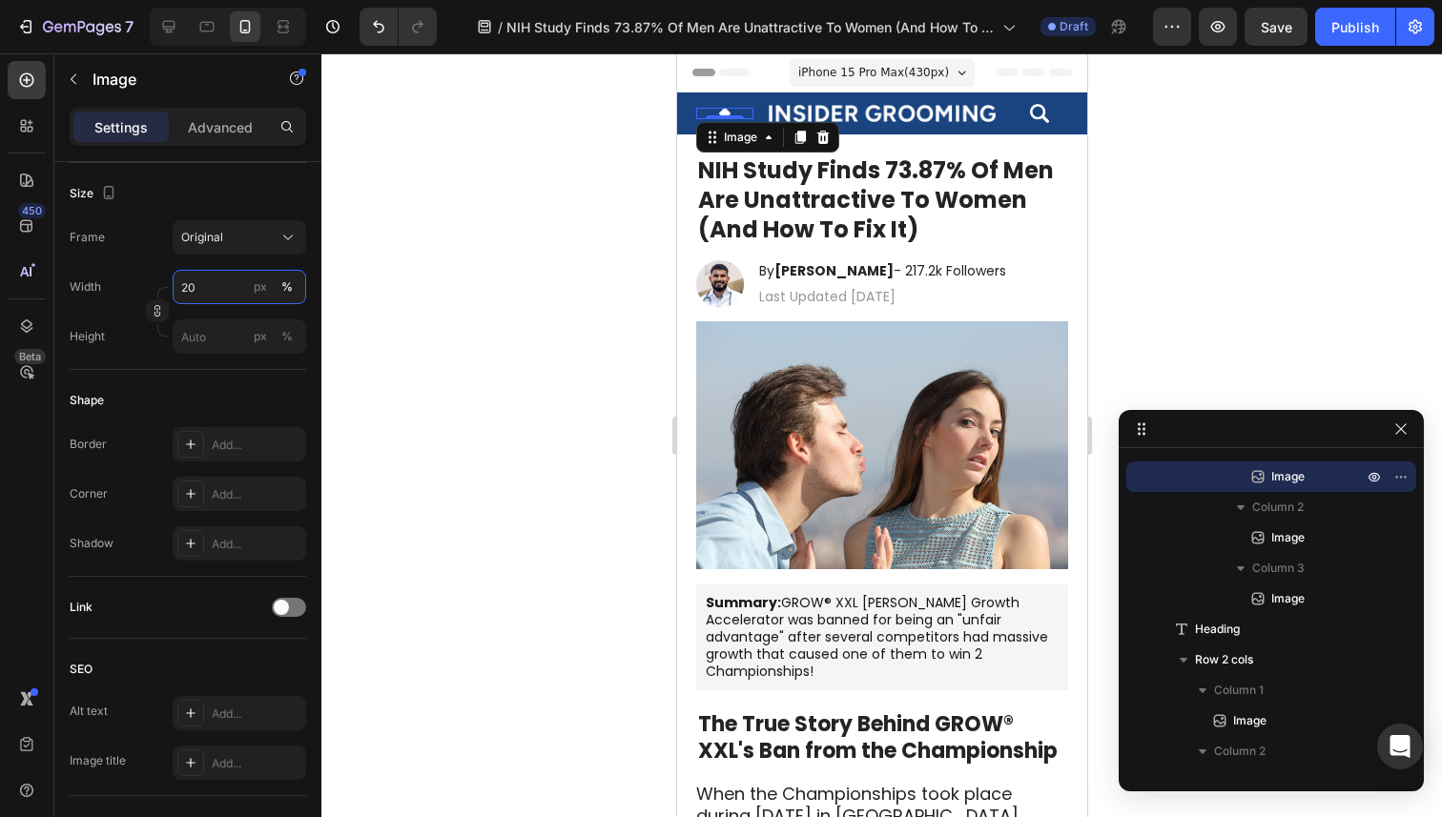
type input "20"
click at [379, 391] on div at bounding box center [881, 435] width 1121 height 764
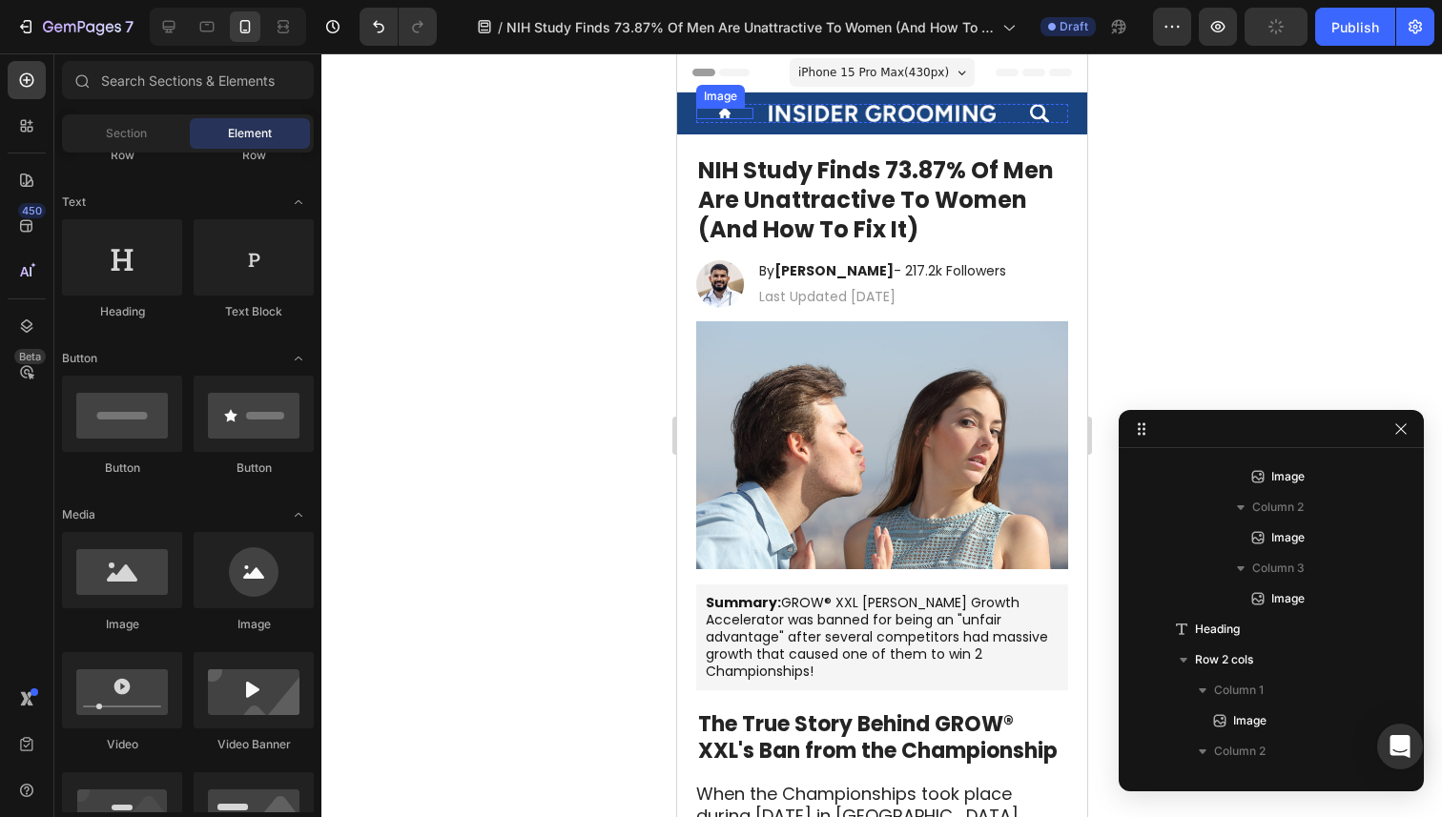
click at [724, 113] on img at bounding box center [723, 113] width 11 height 11
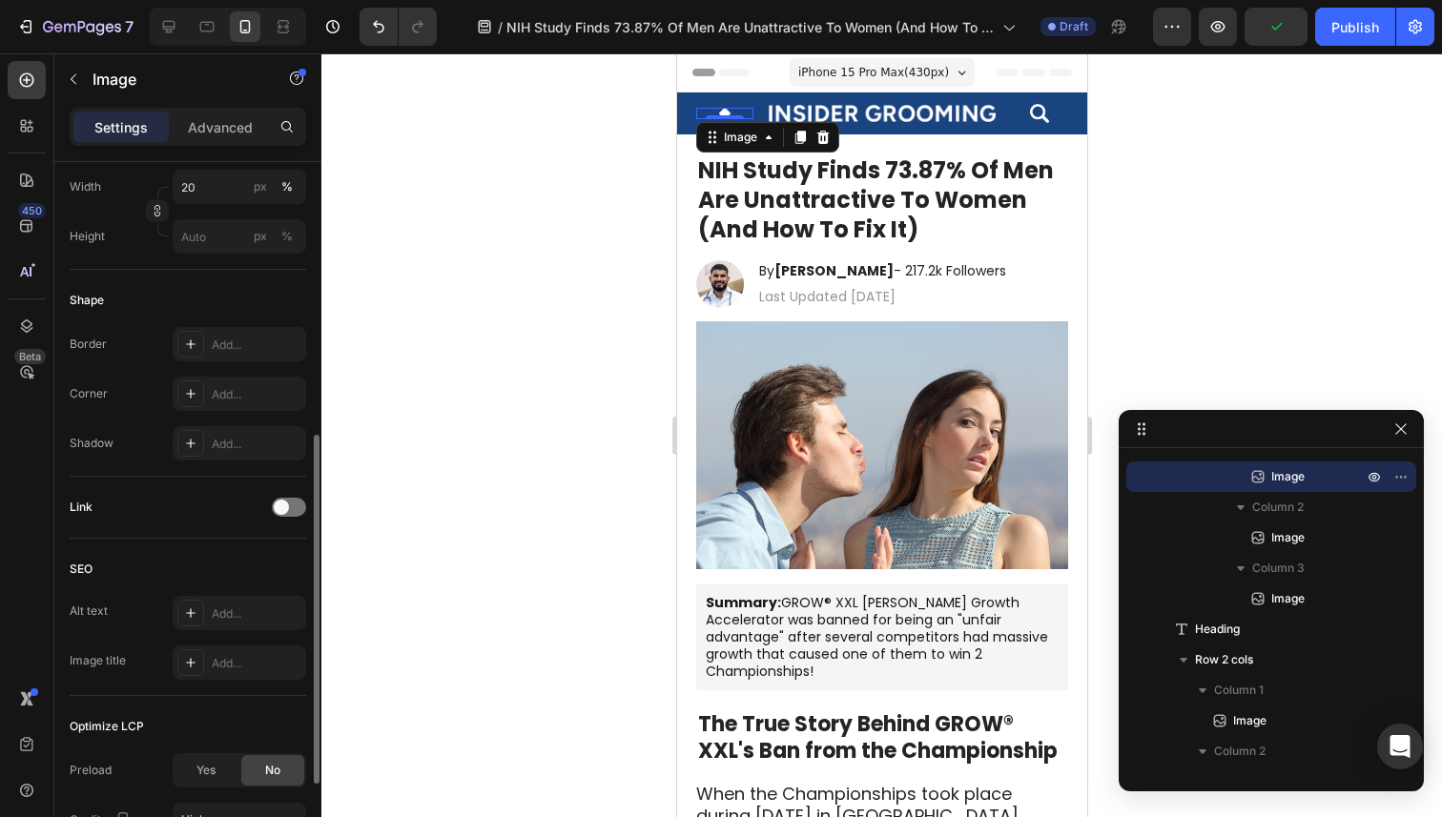
scroll to position [730, 0]
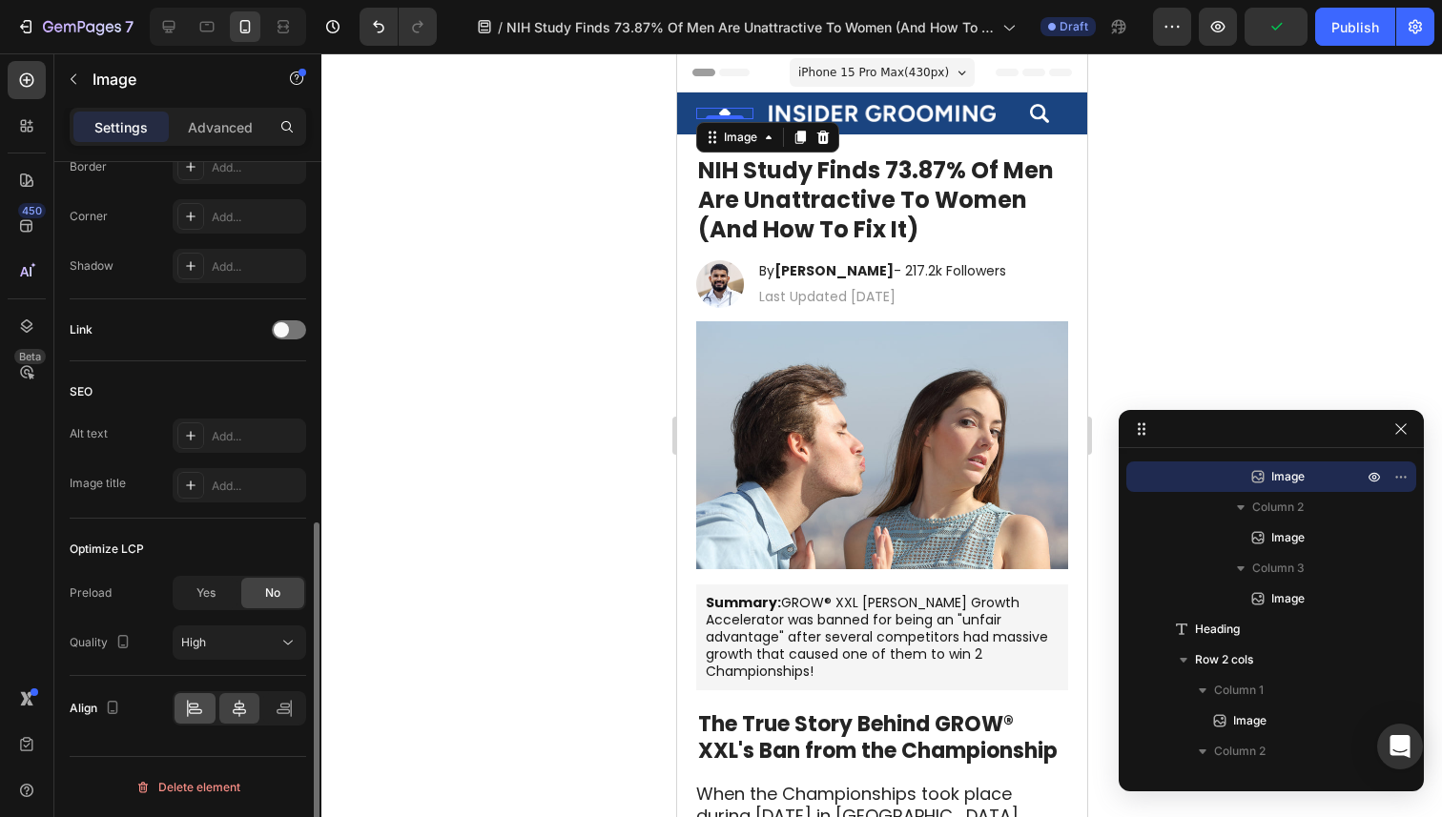
click at [189, 707] on icon at bounding box center [194, 705] width 10 height 5
click at [1042, 111] on img at bounding box center [1038, 113] width 19 height 19
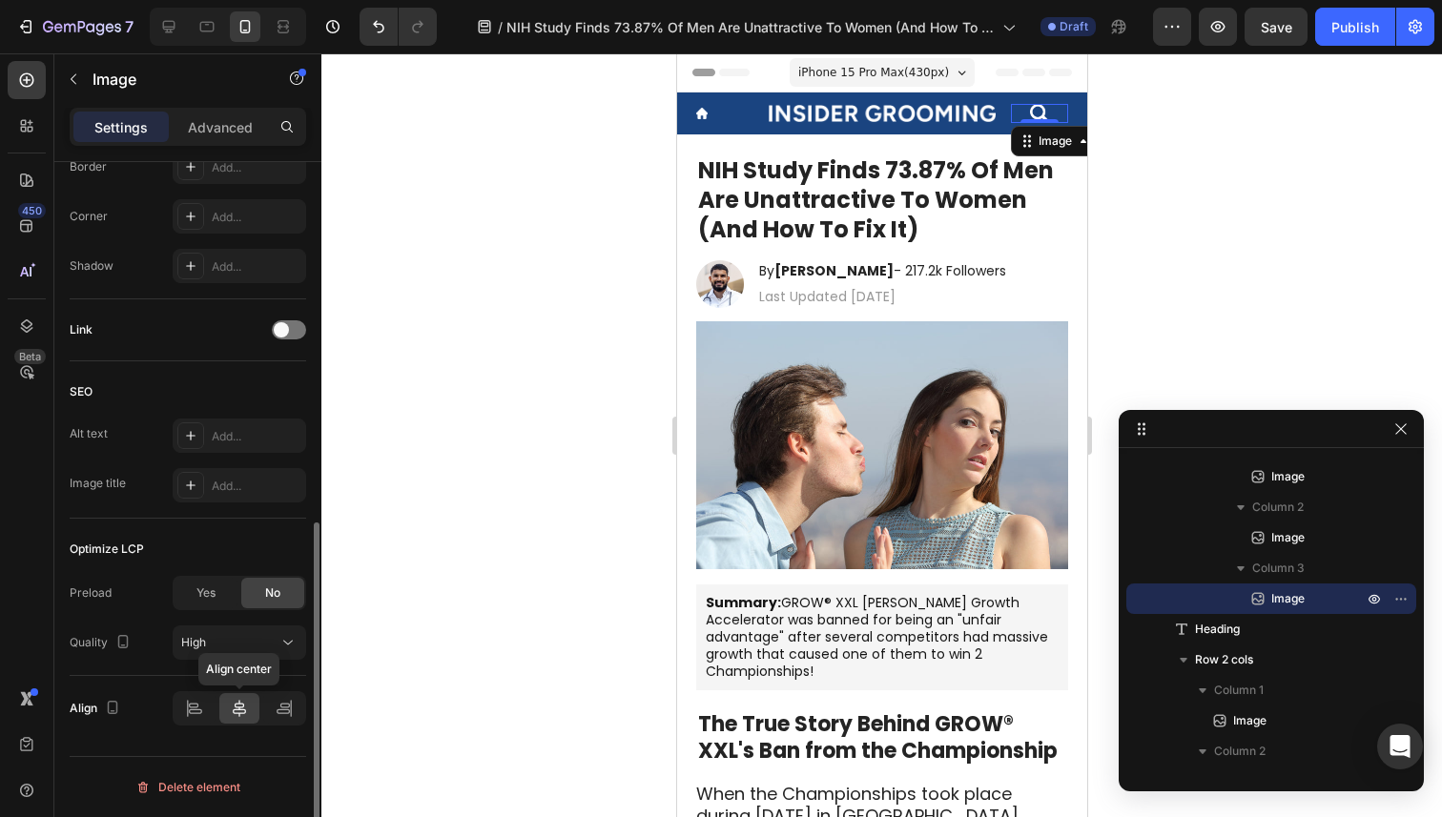
click at [256, 711] on div at bounding box center [239, 708] width 41 height 31
click at [269, 707] on div at bounding box center [283, 708] width 41 height 31
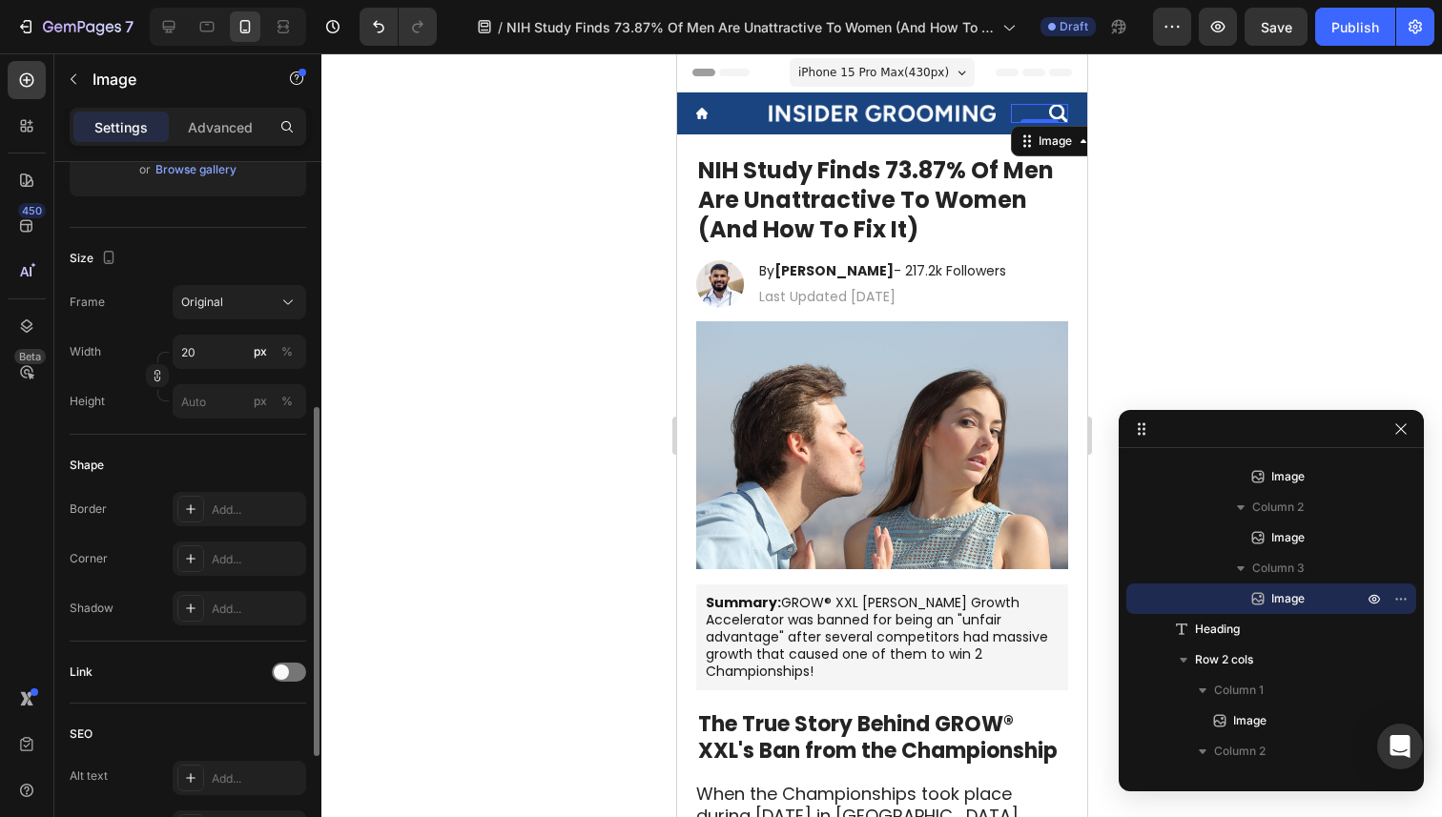
scroll to position [385, 0]
click at [223, 364] on input "20" at bounding box center [240, 355] width 134 height 34
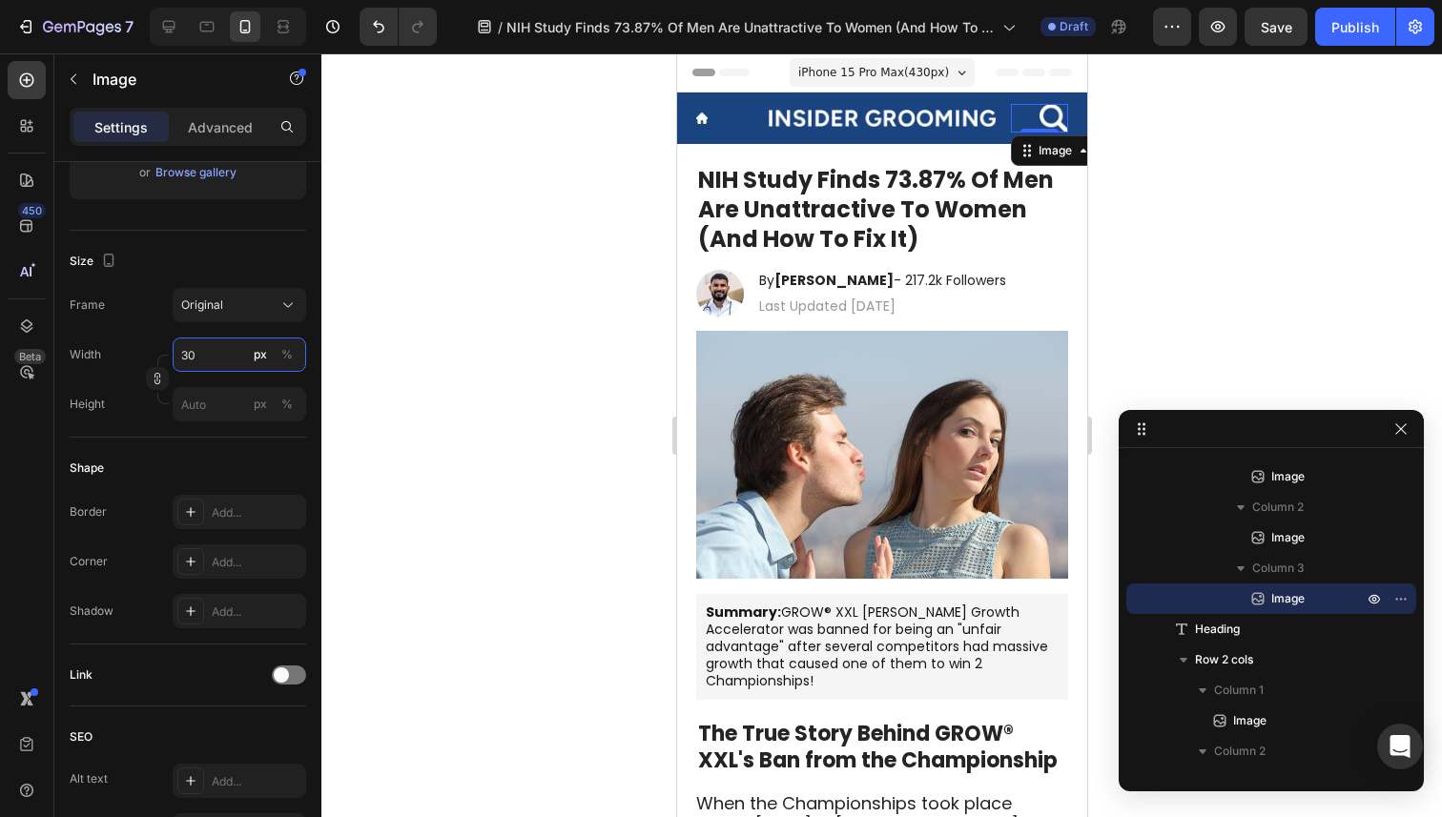
type input "3"
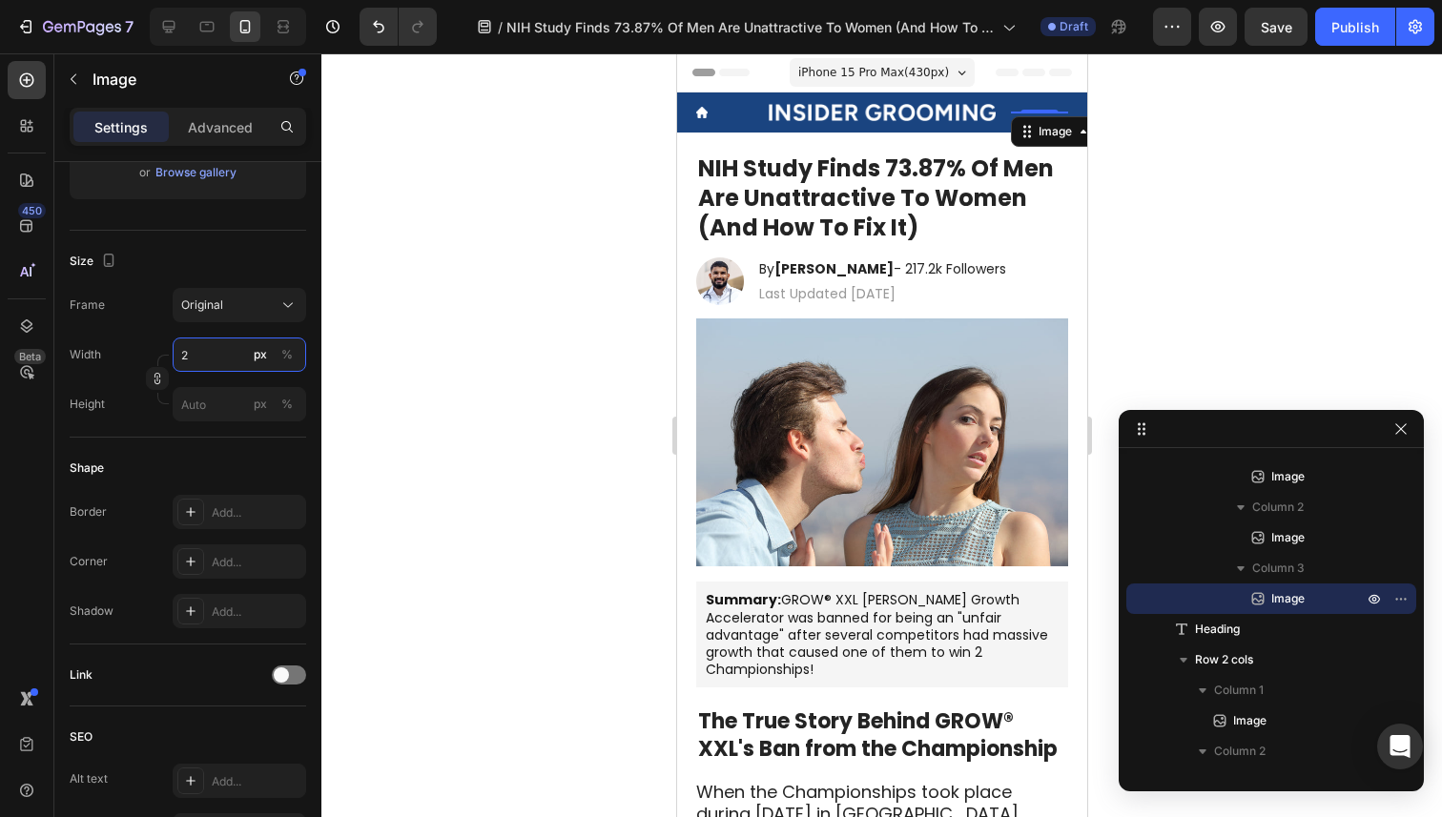
type input "25"
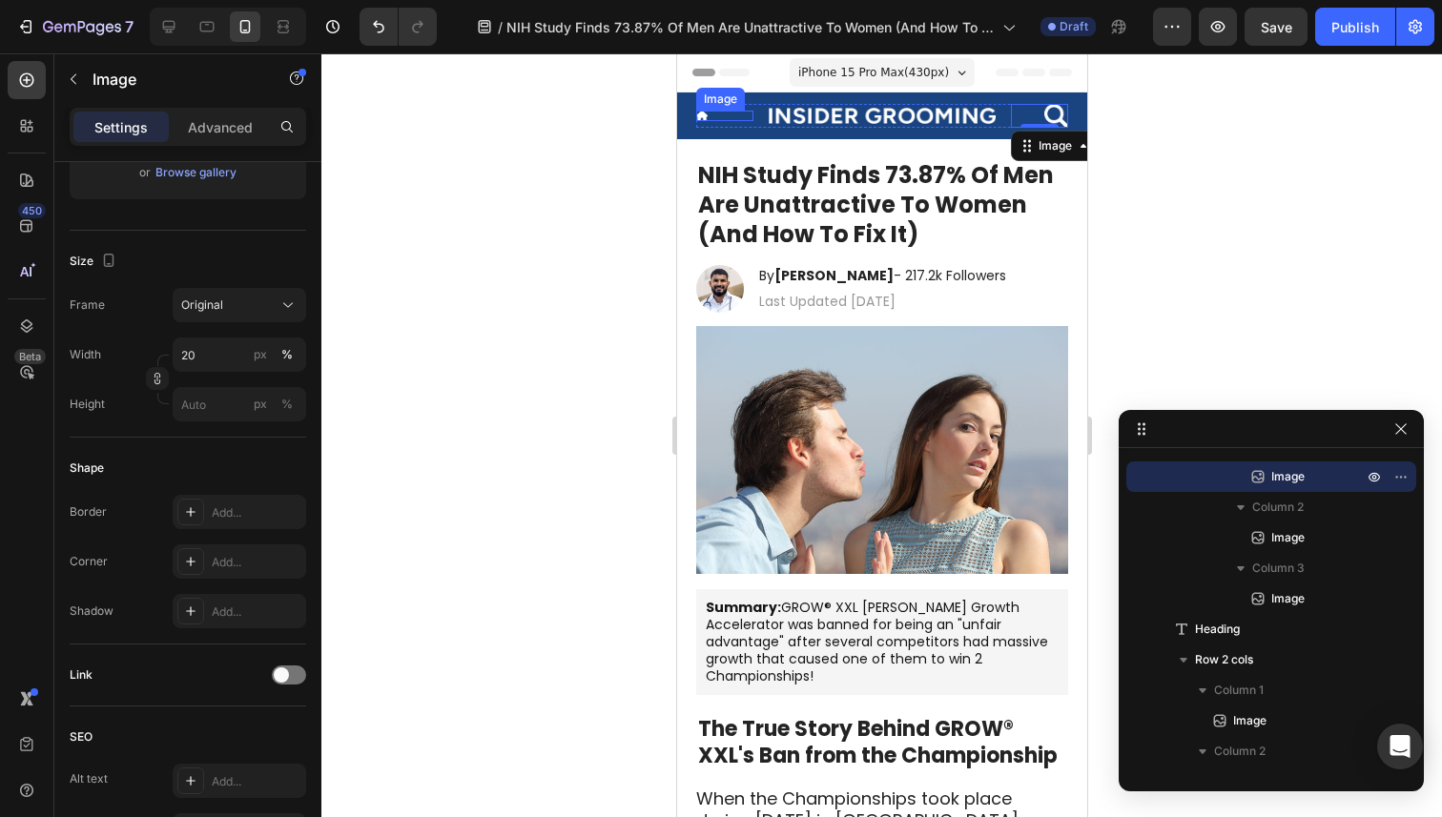
click at [700, 115] on img at bounding box center [700, 116] width 11 height 11
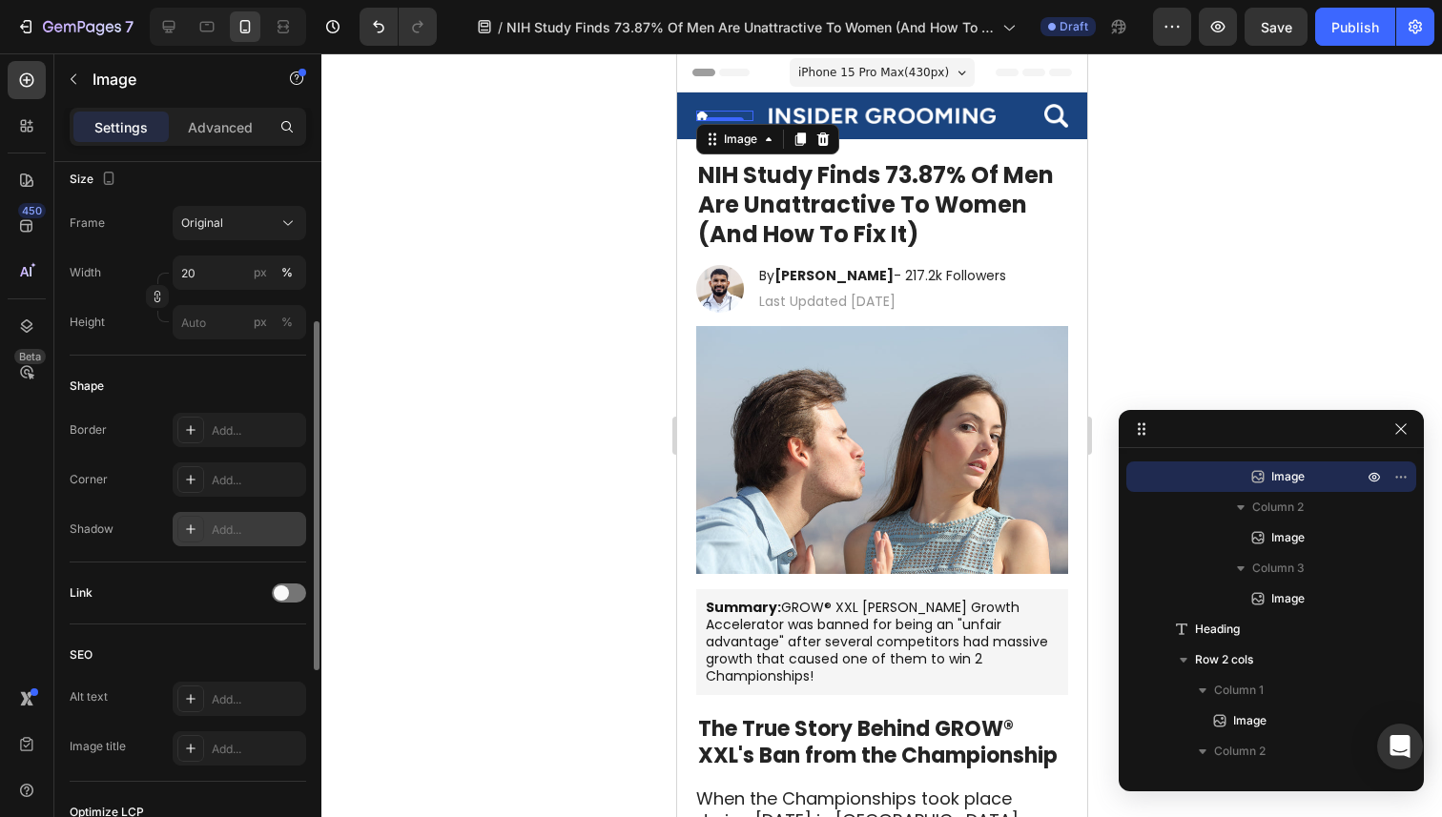
scroll to position [461, 0]
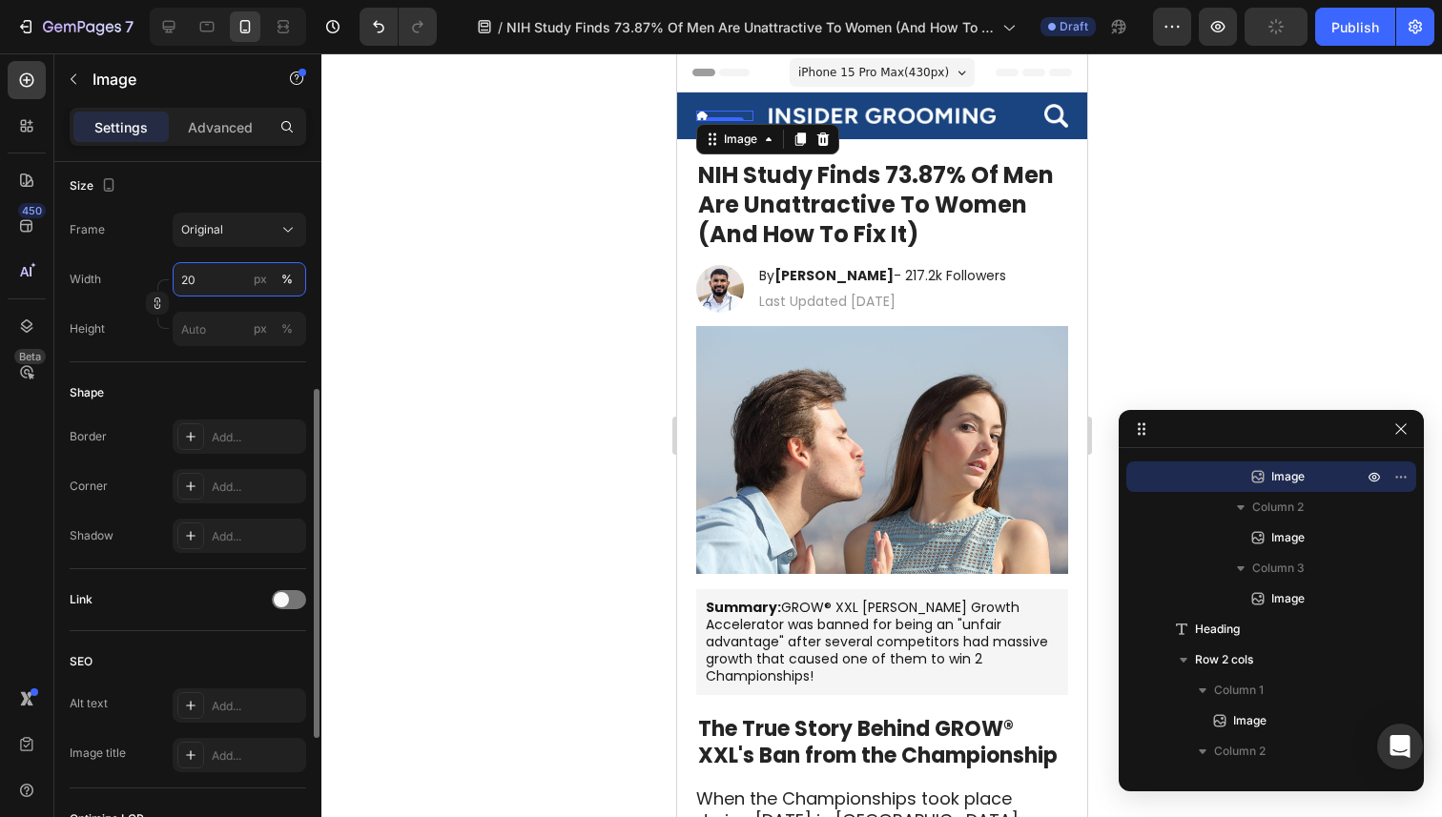
click at [201, 288] on input "20" at bounding box center [240, 279] width 134 height 34
type input "25"
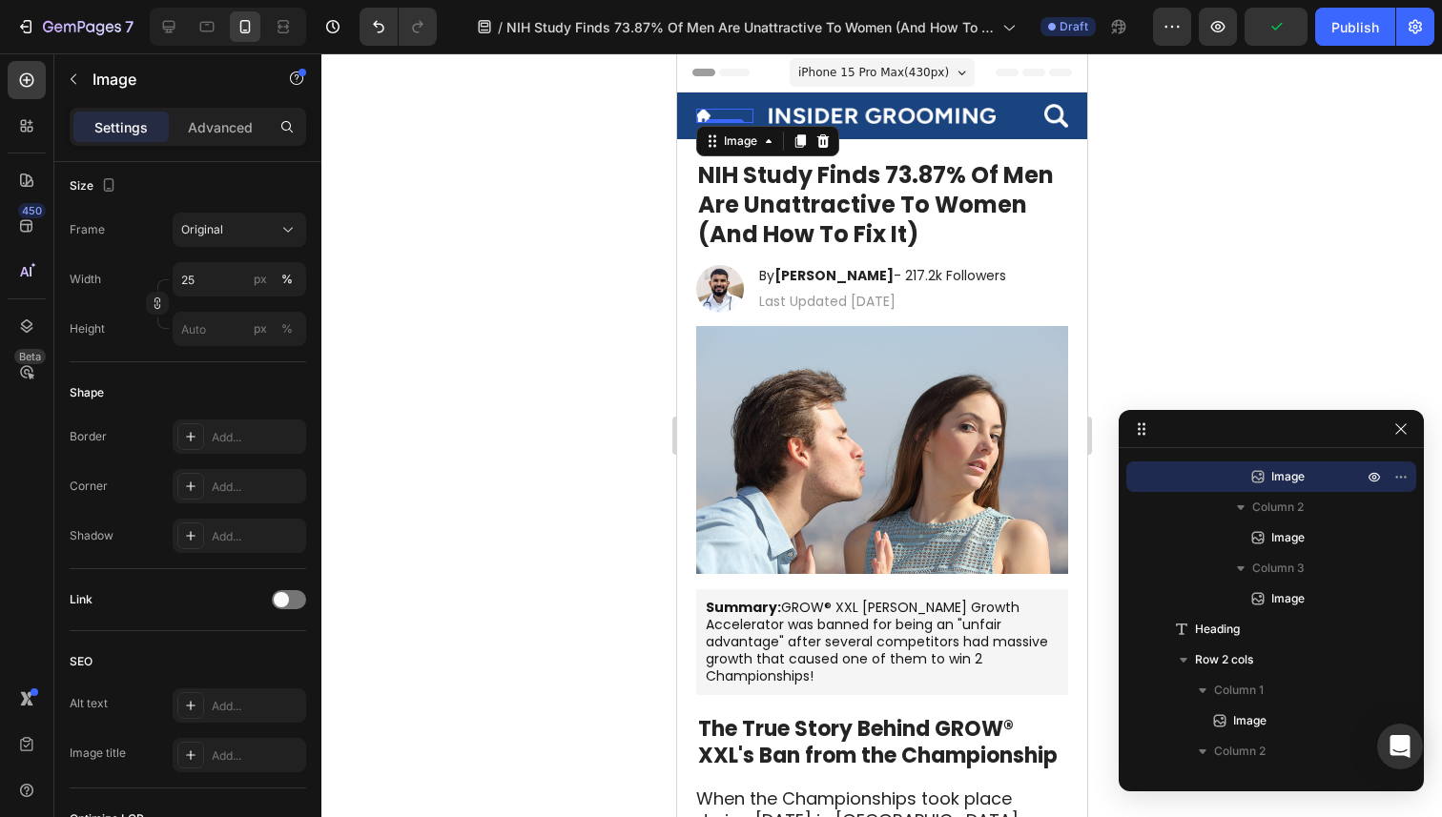
click at [474, 300] on div at bounding box center [881, 435] width 1121 height 764
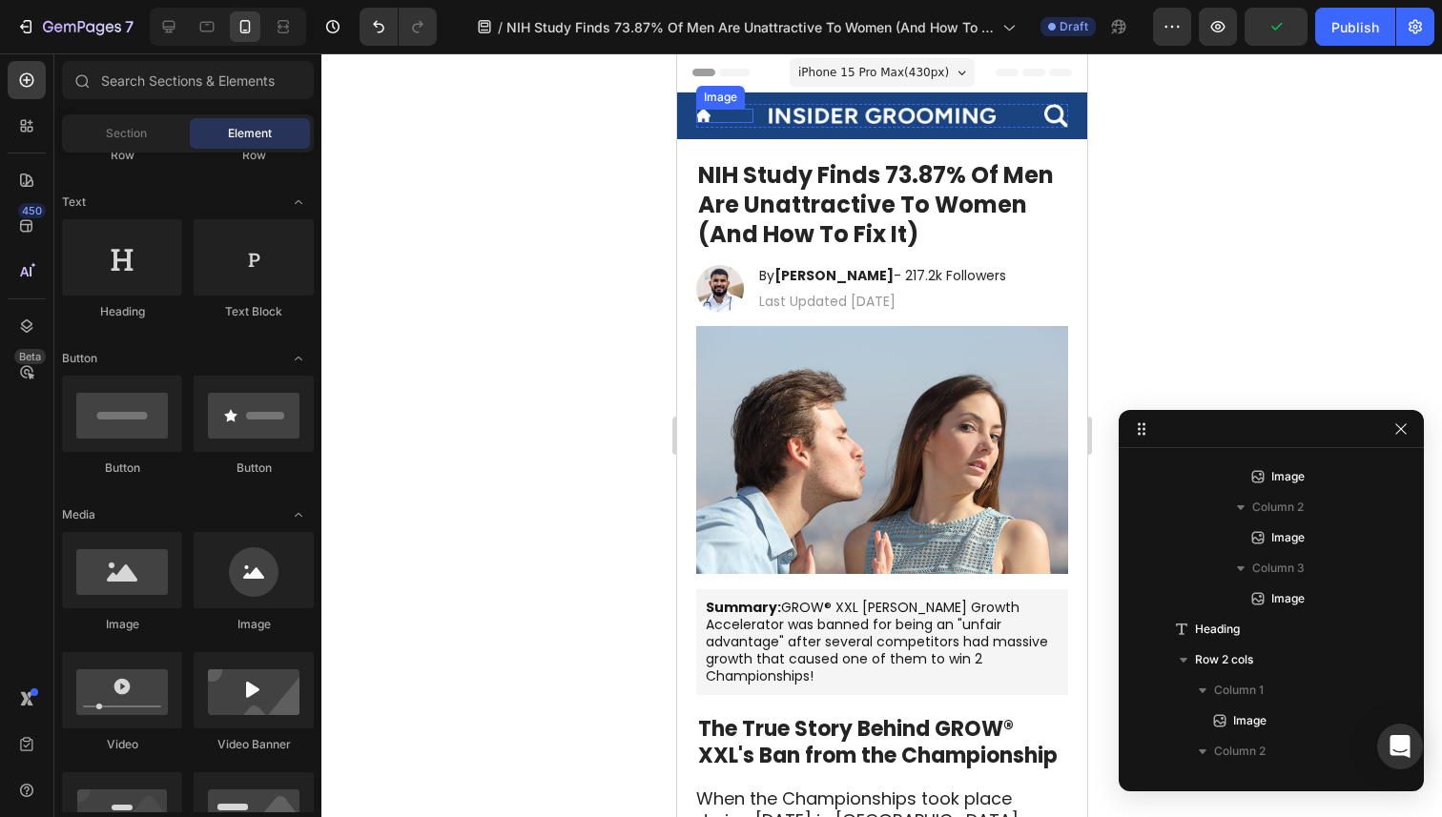
click at [704, 115] on img at bounding box center [702, 116] width 14 height 14
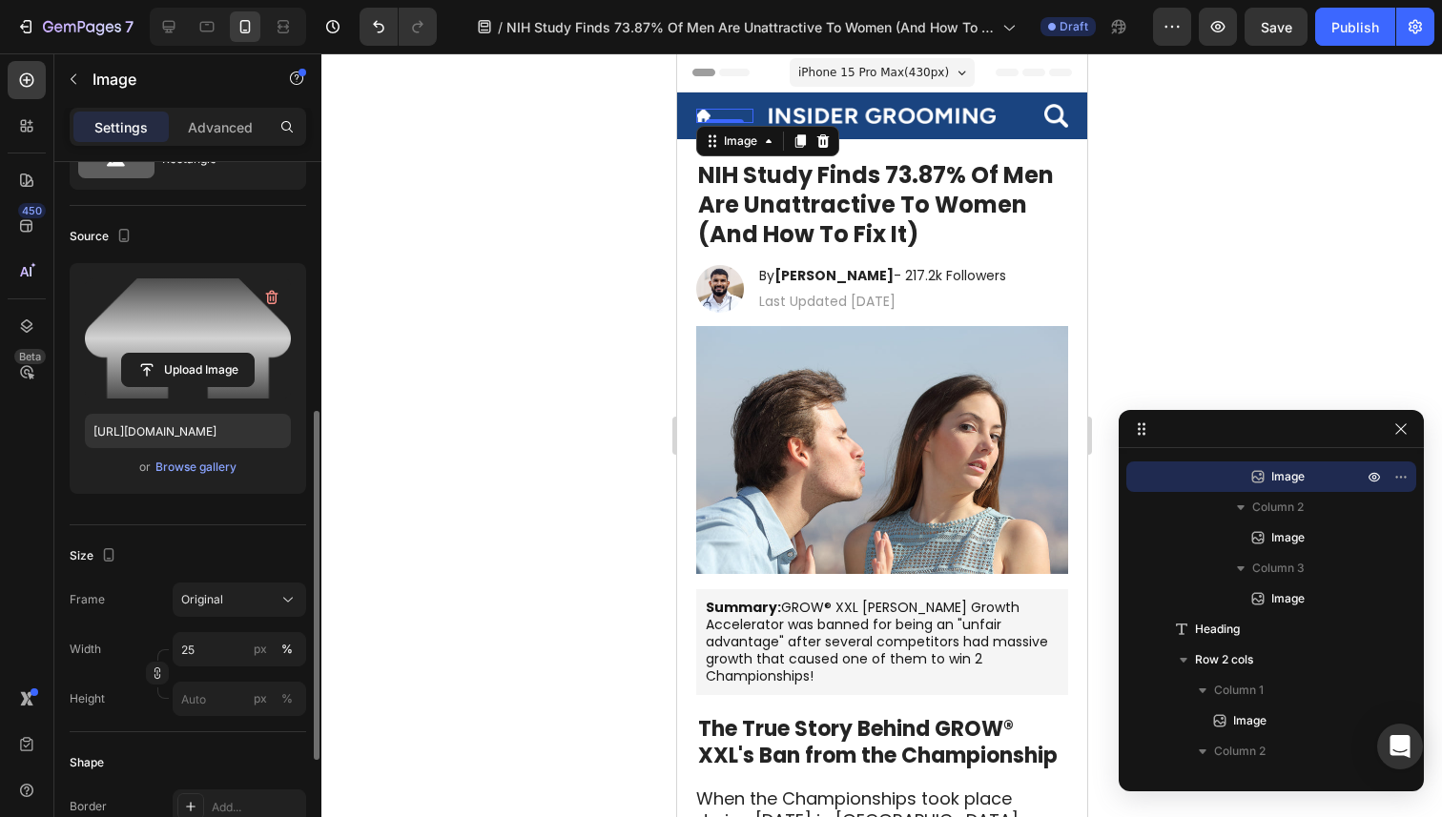
scroll to position [434, 0]
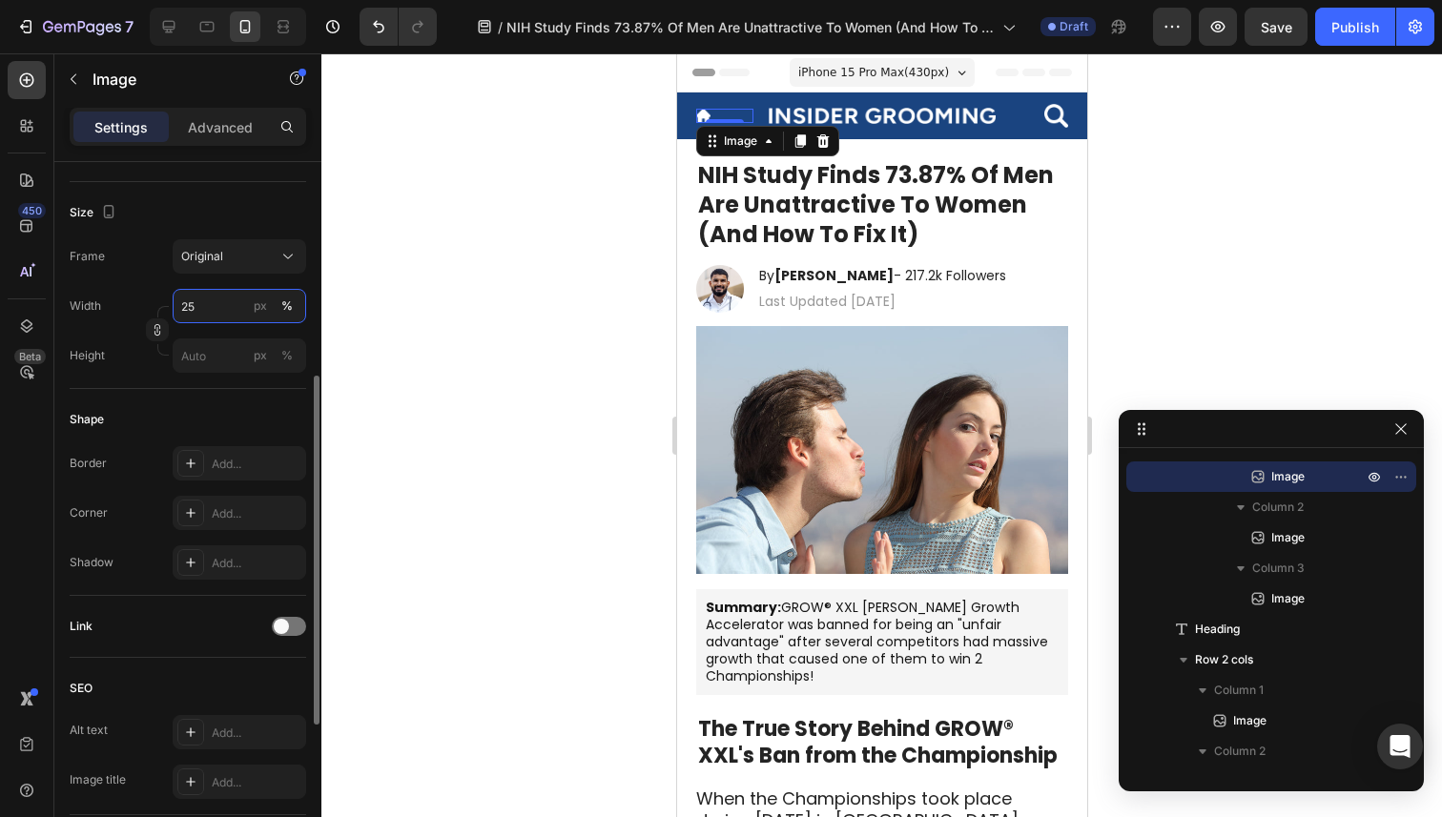
click at [244, 317] on input "25" at bounding box center [240, 306] width 134 height 34
type input "35"
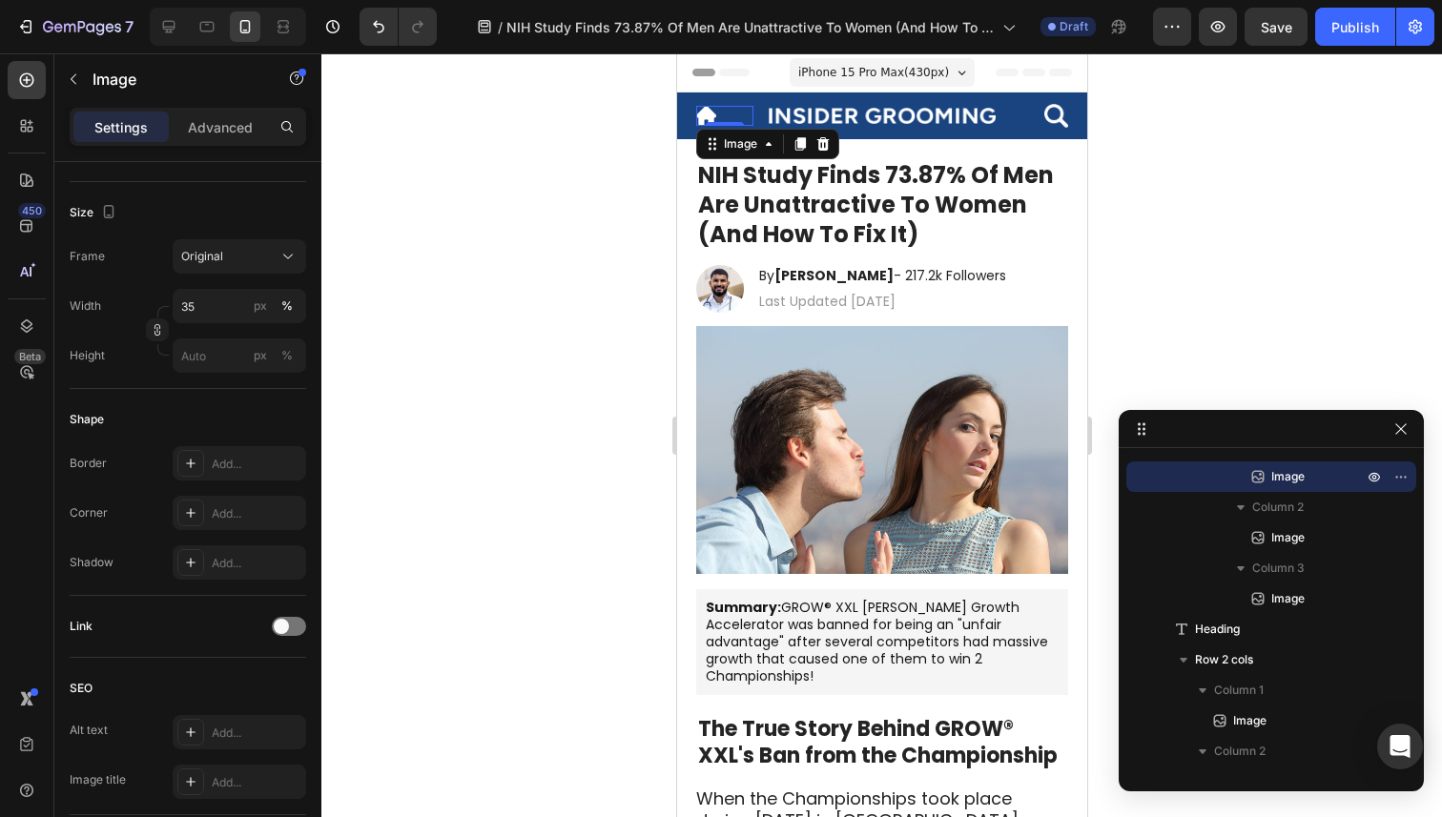
click at [398, 336] on div at bounding box center [881, 435] width 1121 height 764
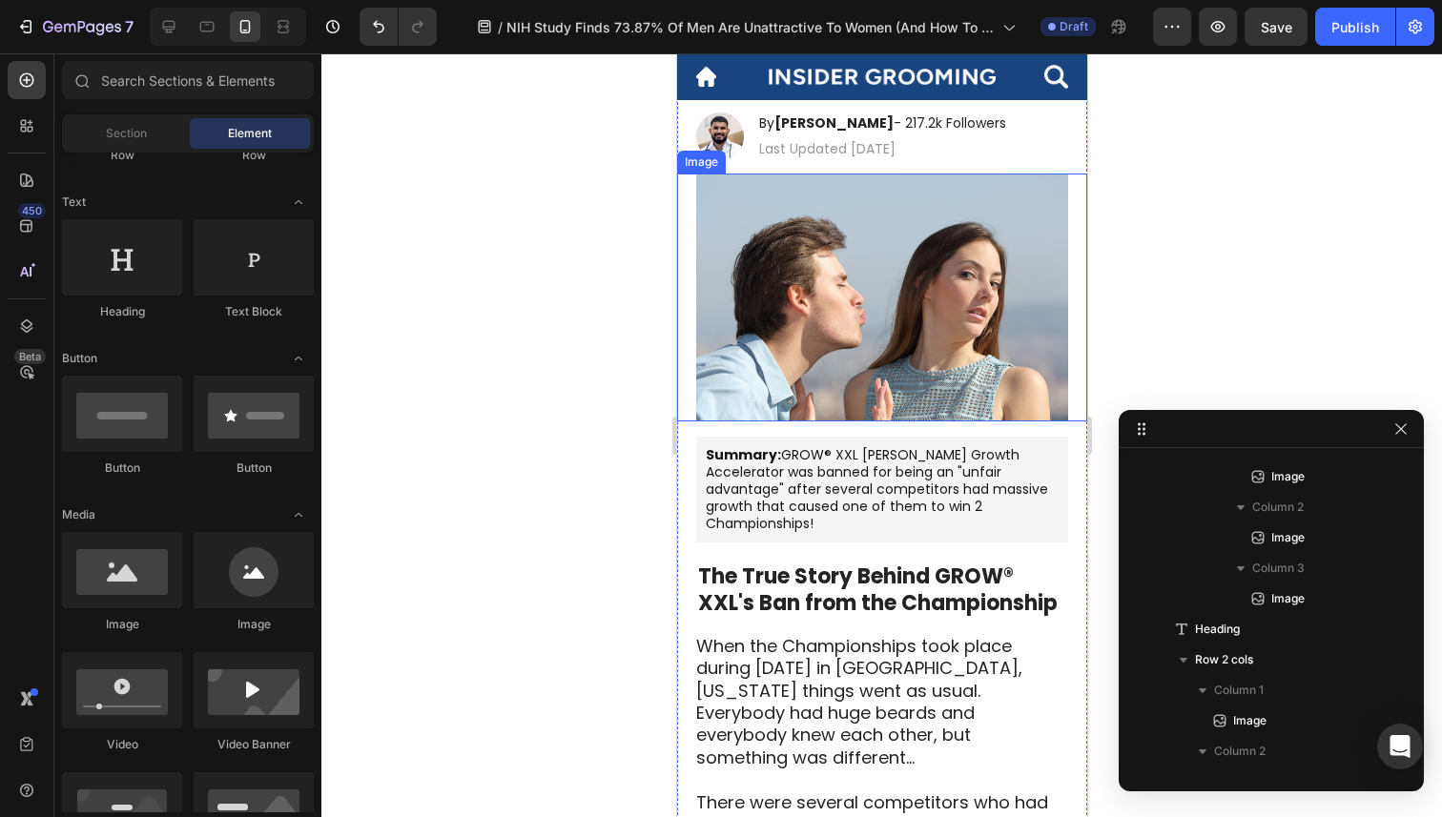
scroll to position [0, 0]
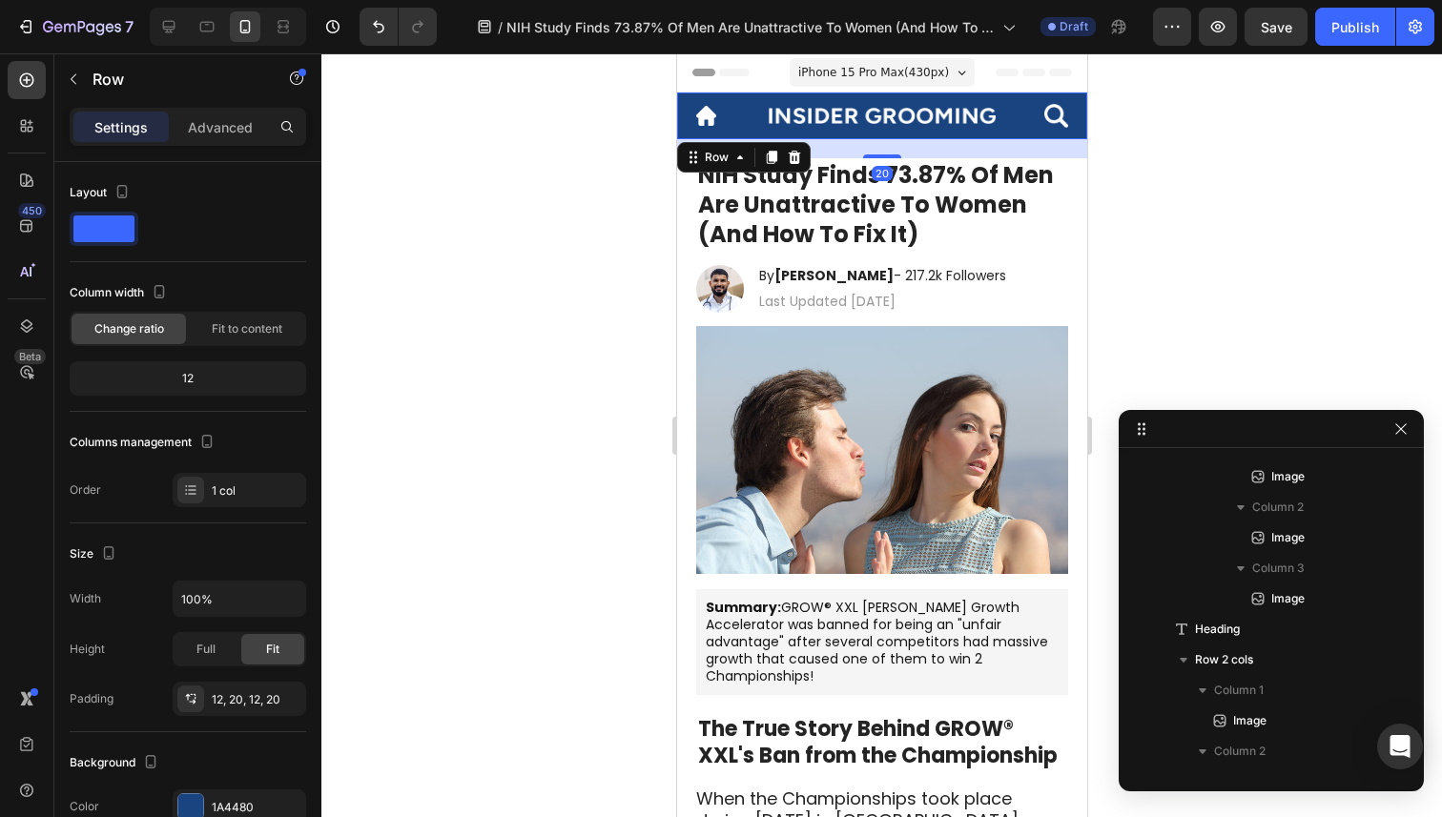
click at [1011, 96] on div "Image Image Image Row Row 20" at bounding box center [881, 116] width 410 height 47
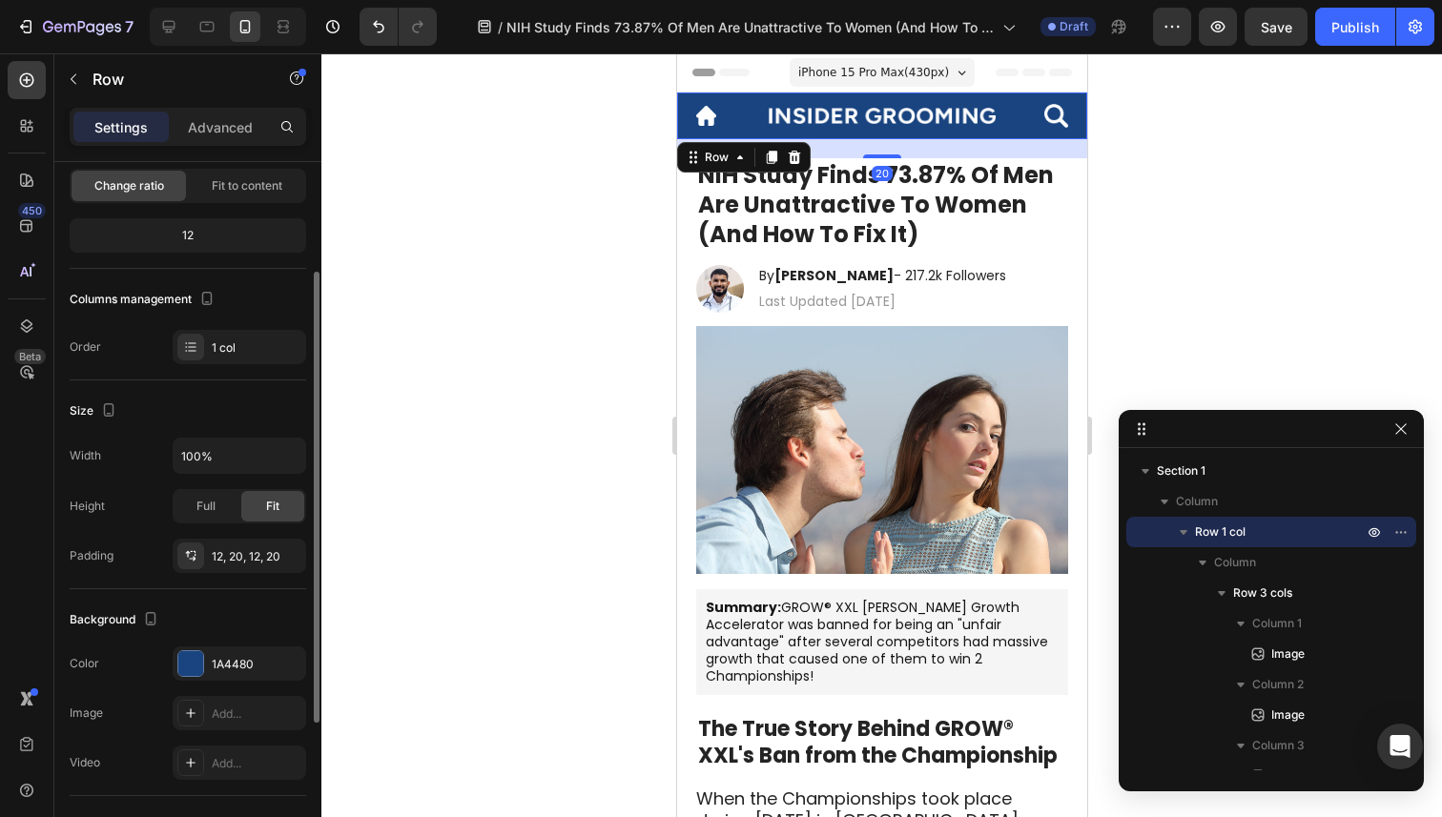
scroll to position [404, 0]
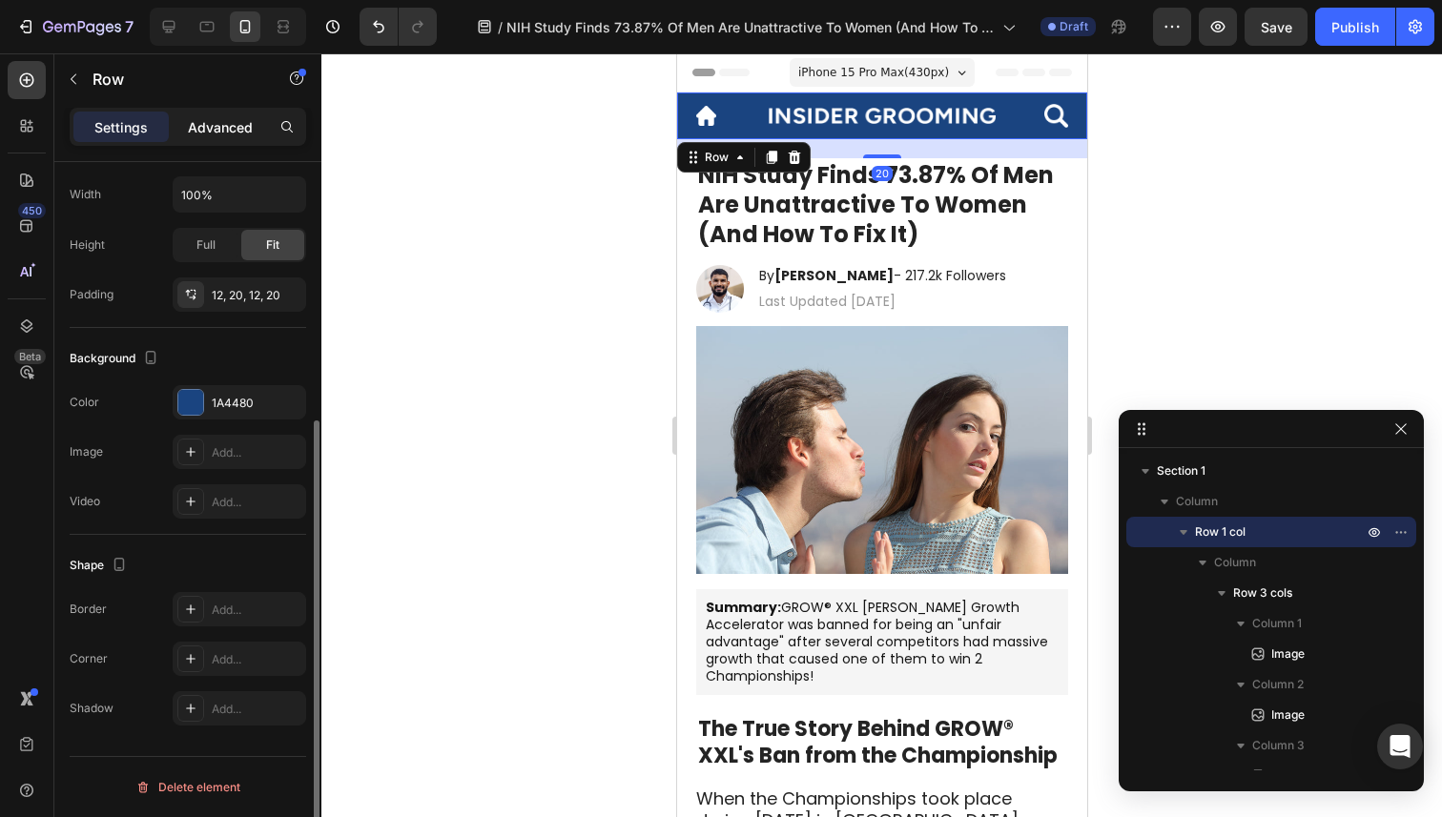
click at [241, 127] on p "Advanced" at bounding box center [220, 127] width 65 height 20
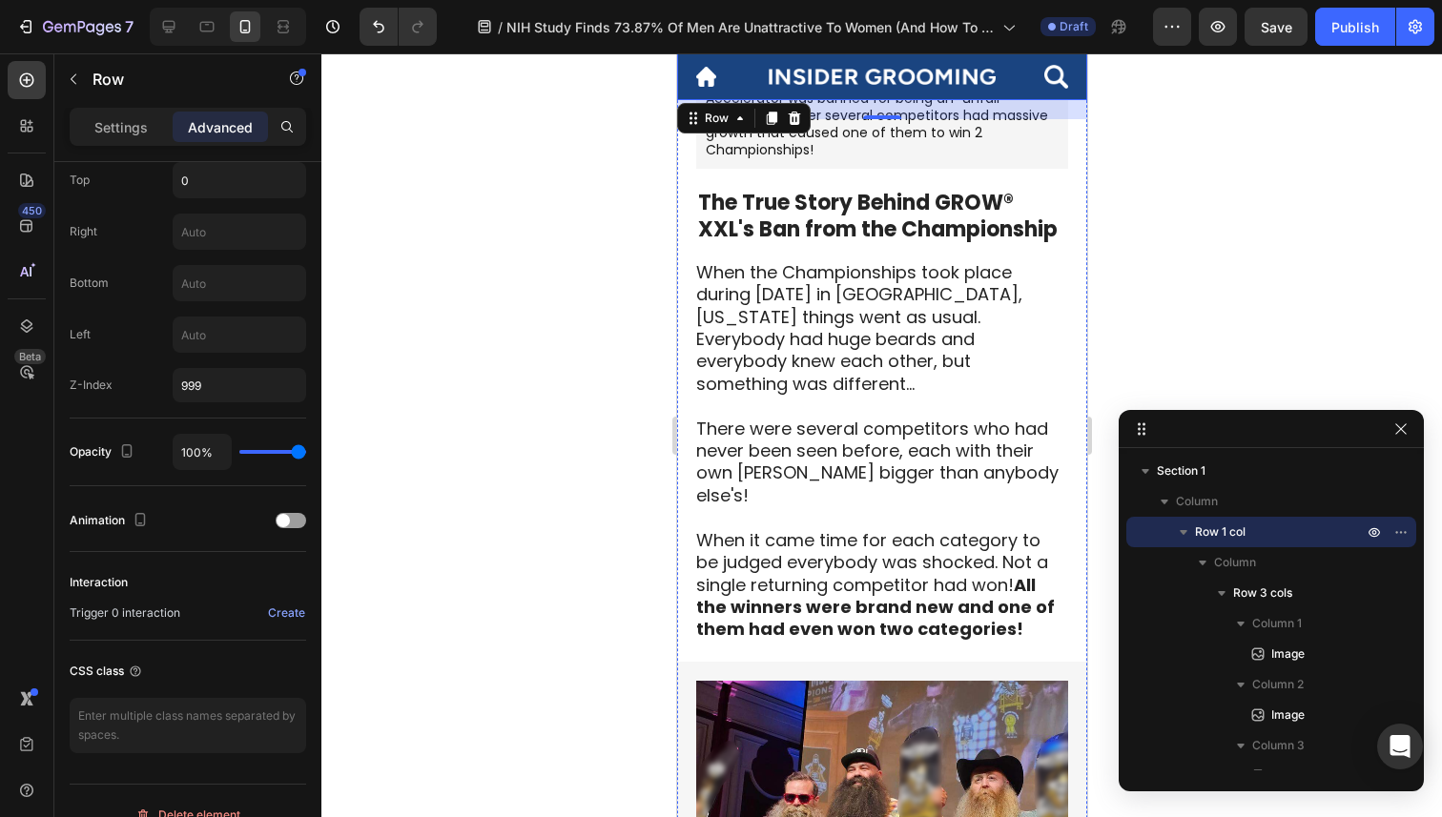
scroll to position [615, 0]
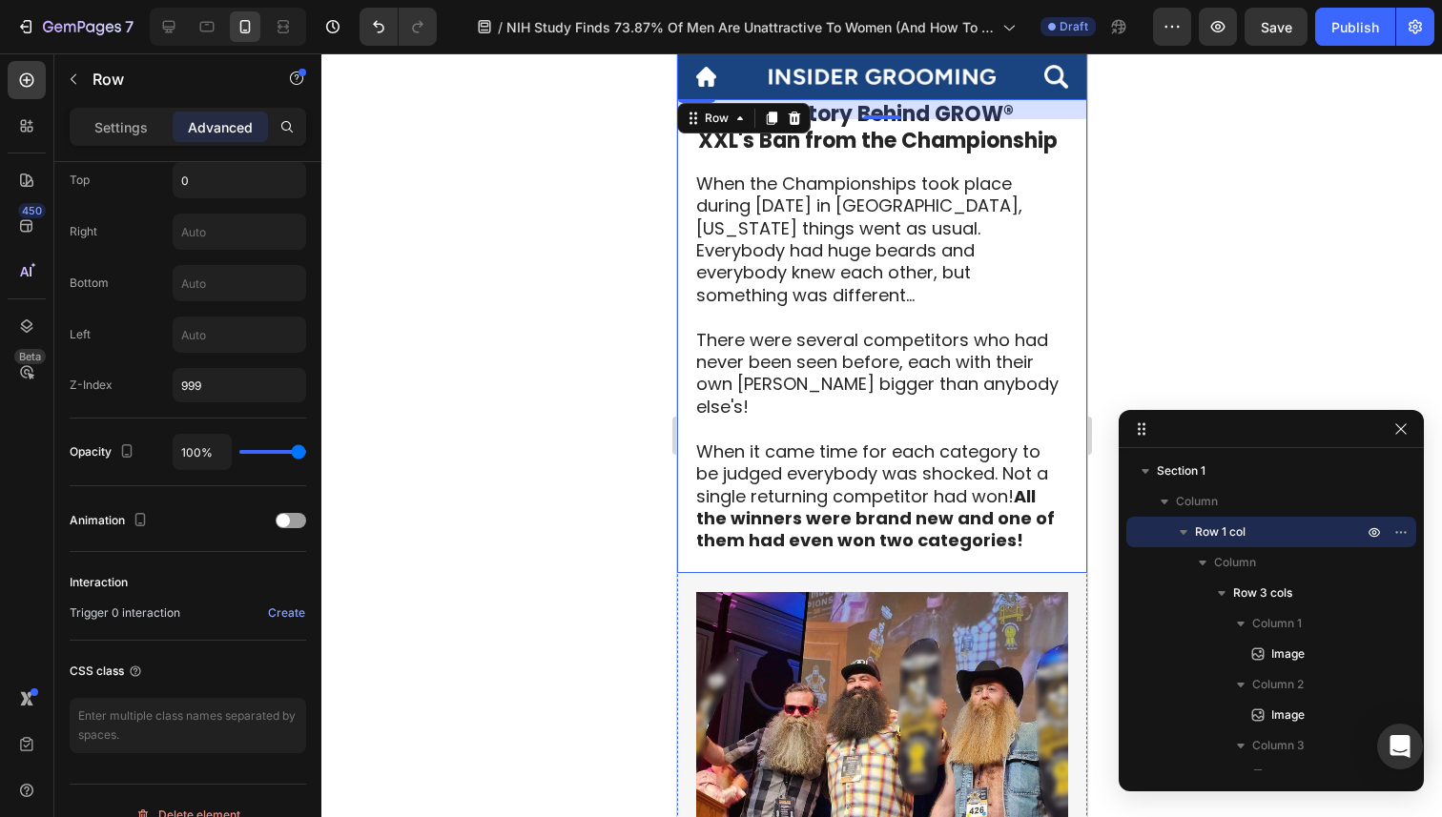
click at [683, 371] on div "The True Story Behind GROW® XXL's Ban from the Championship Heading When the Ch…" at bounding box center [881, 326] width 410 height 493
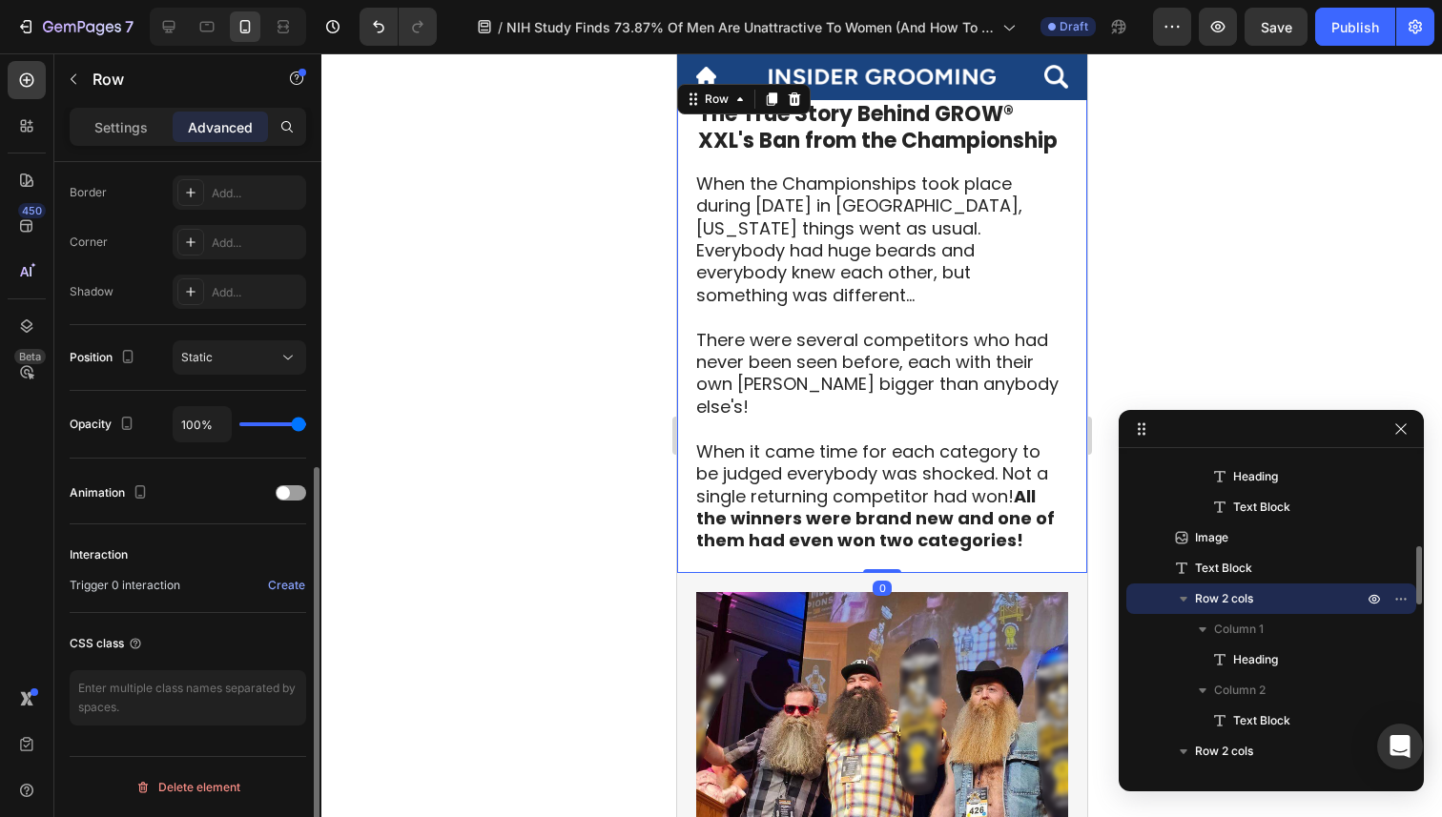
click at [595, 352] on div at bounding box center [881, 435] width 1121 height 764
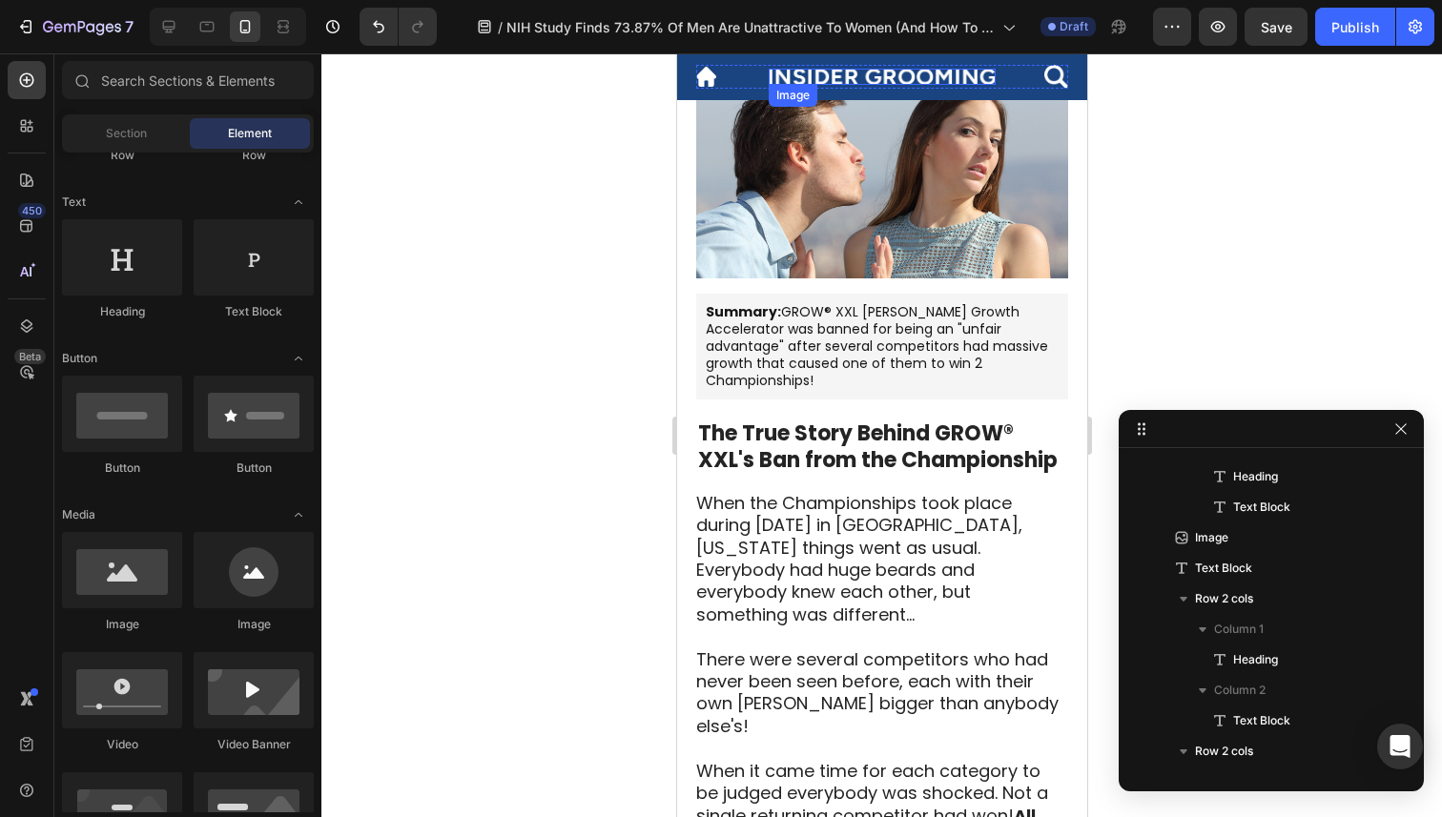
scroll to position [302, 0]
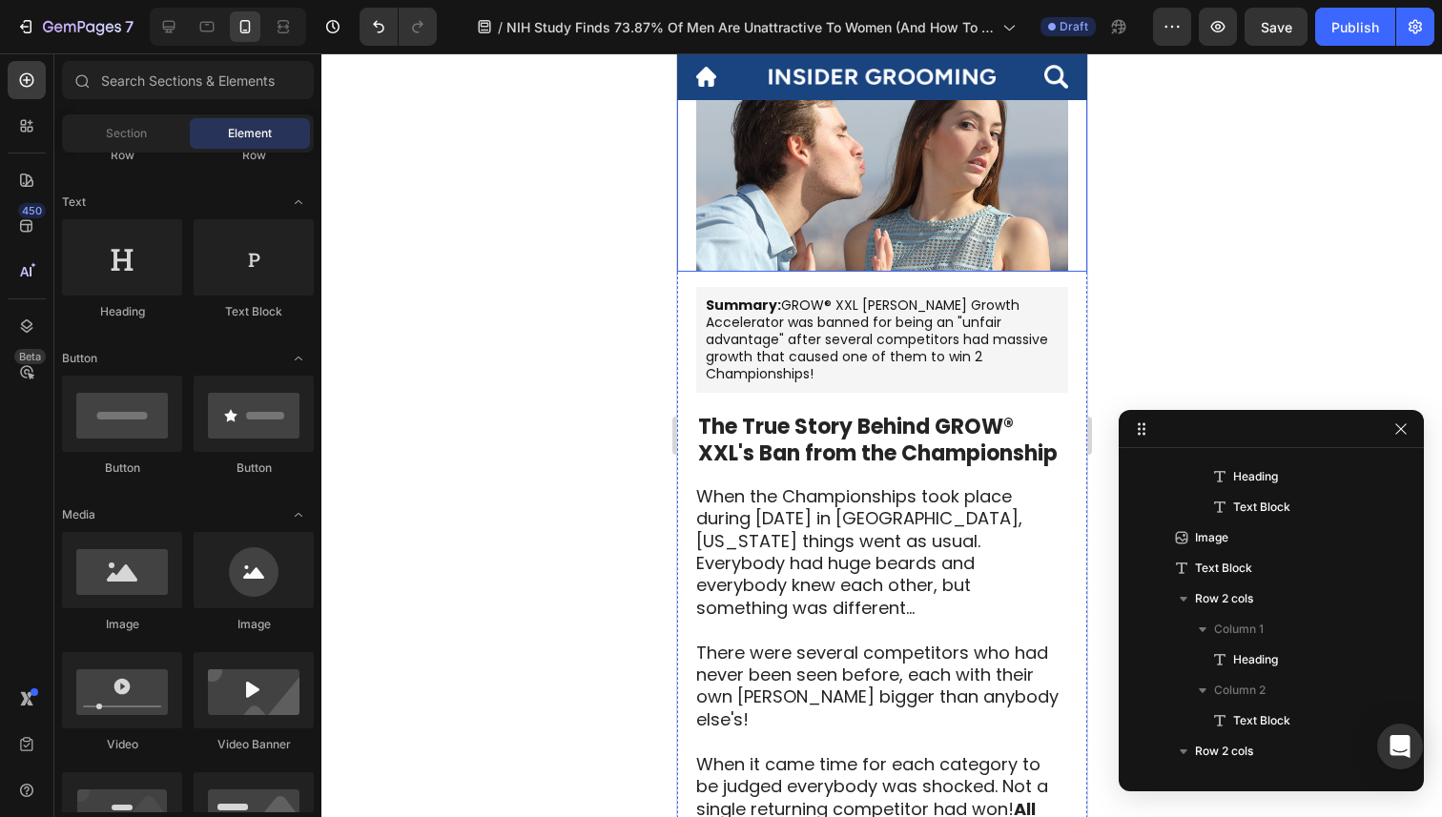
click at [1169, 154] on div at bounding box center [881, 435] width 1121 height 764
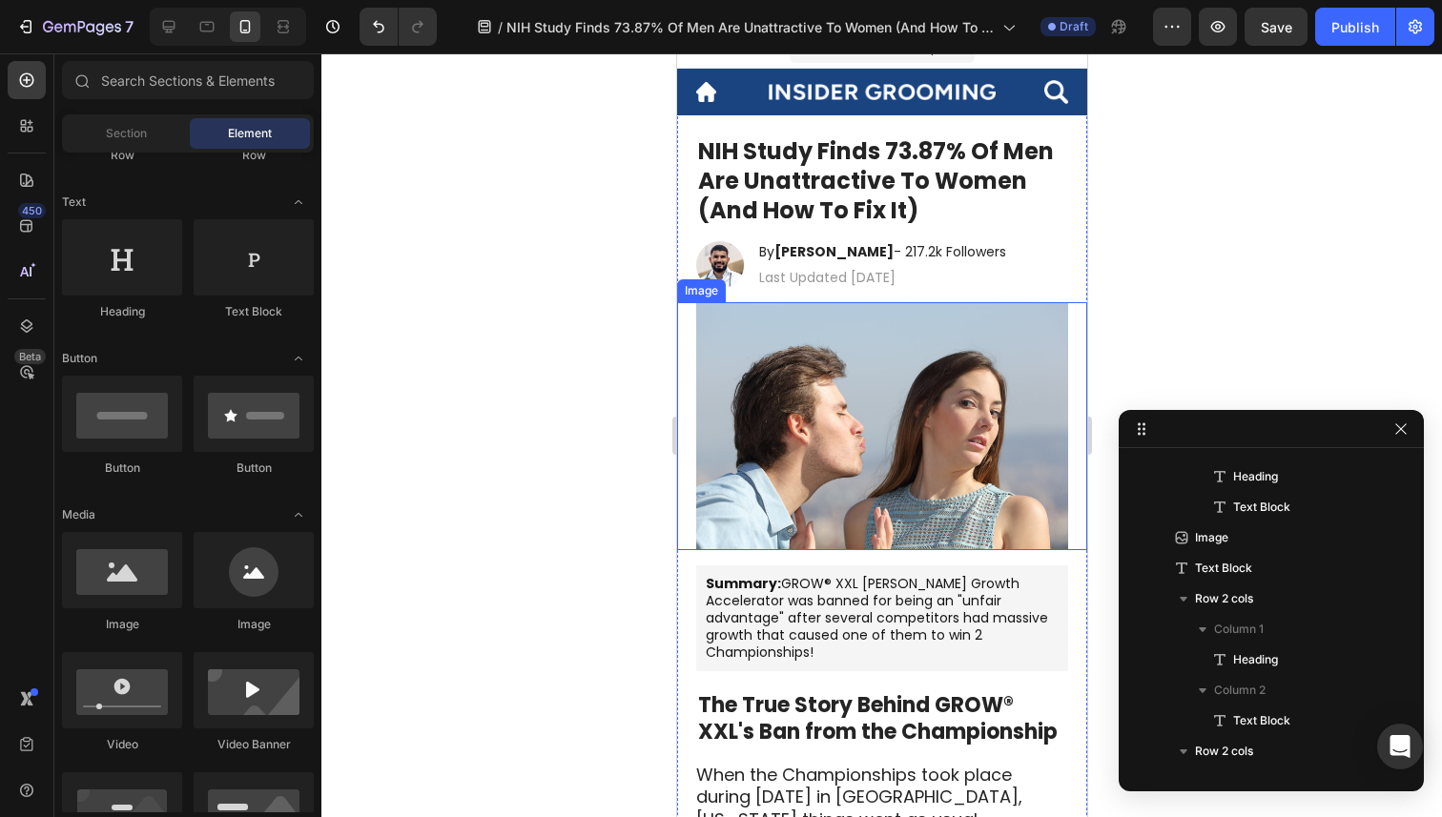
scroll to position [0, 0]
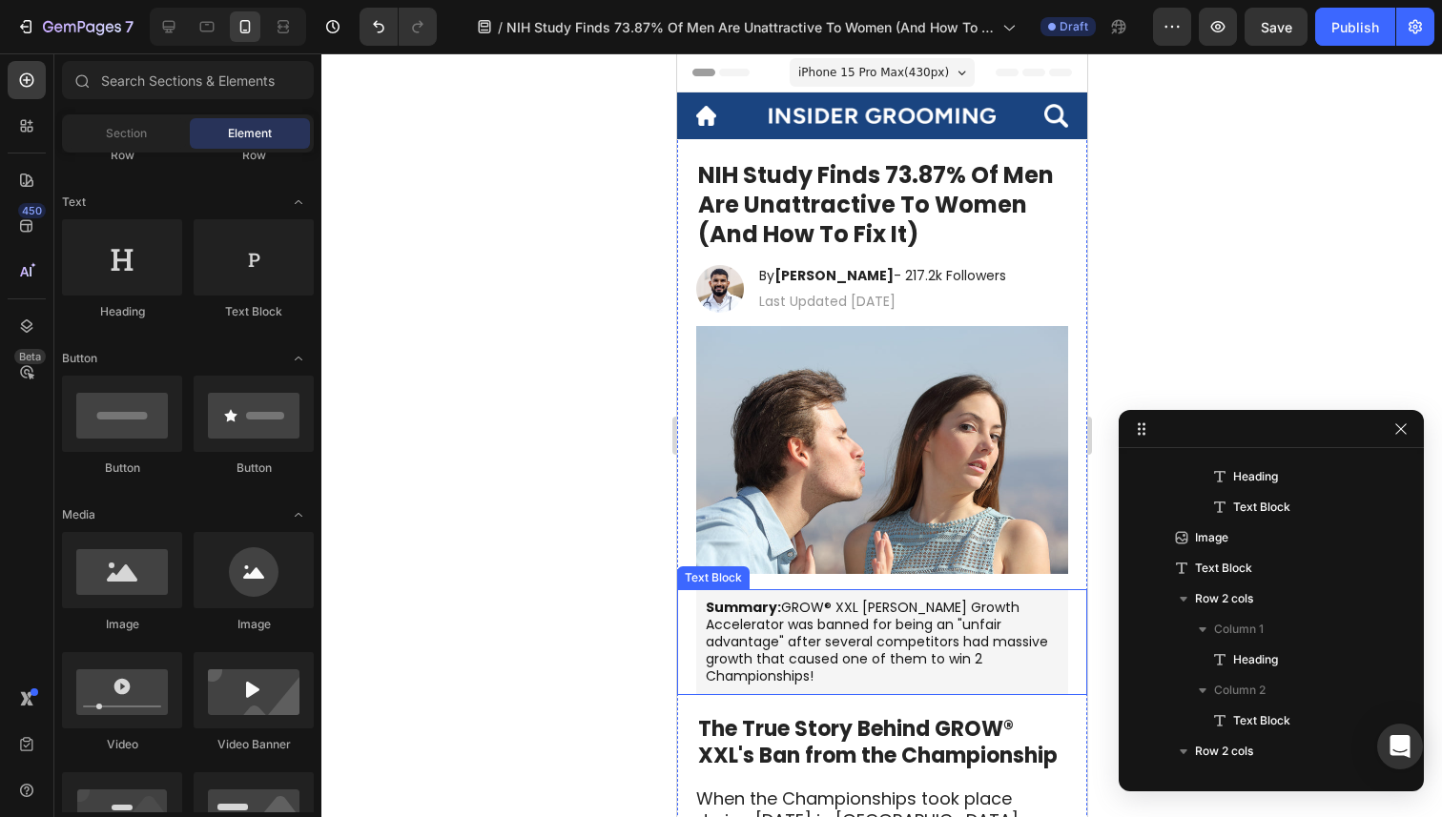
click at [916, 626] on p "Summary: GROW® XXL Beard Growth Accelerator was banned for being an "unfair adv…" at bounding box center [881, 642] width 353 height 87
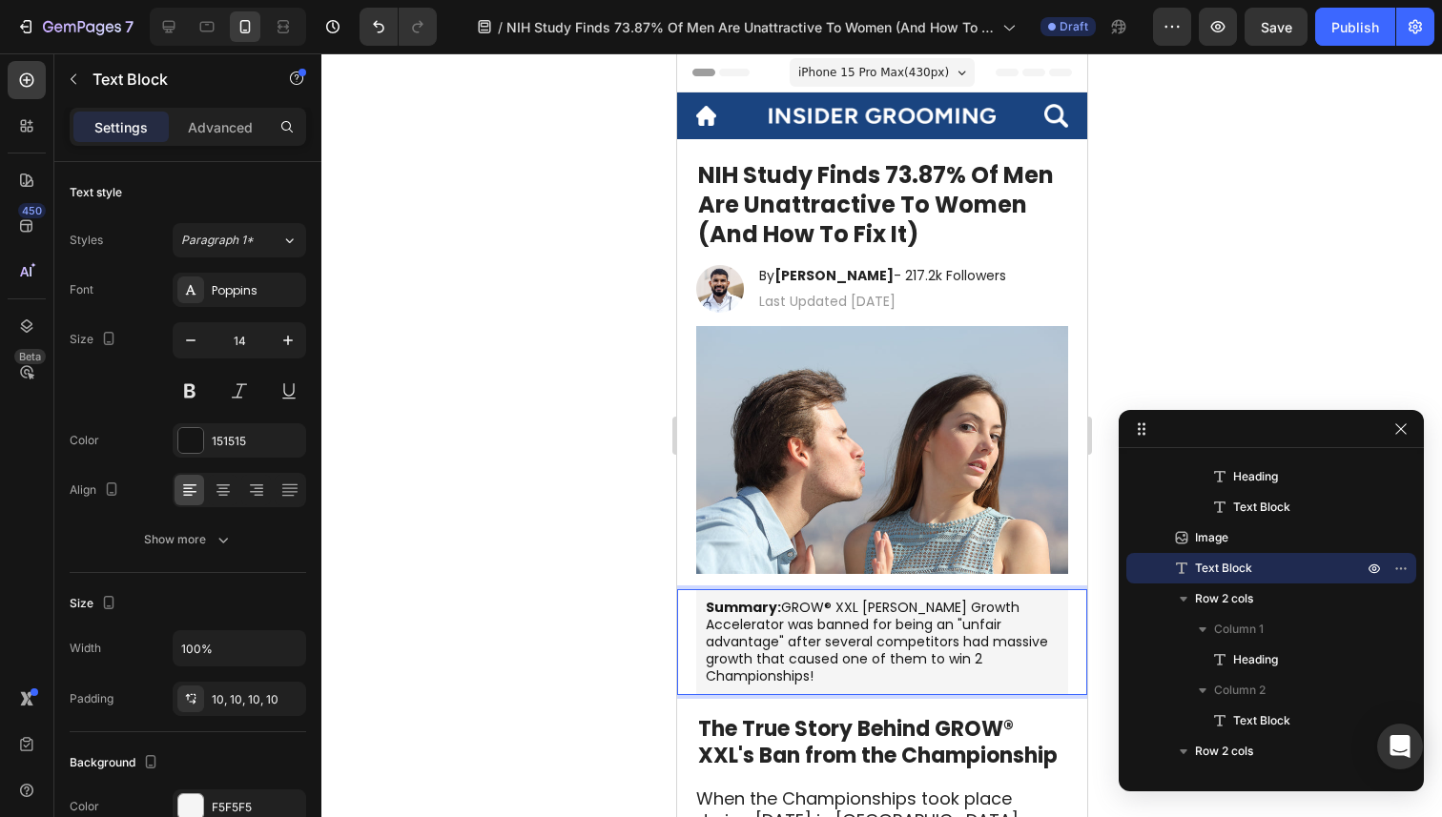
click at [936, 640] on p "Summary: GROW® XXL Beard Growth Accelerator was banned for being an "unfair adv…" at bounding box center [881, 642] width 353 height 87
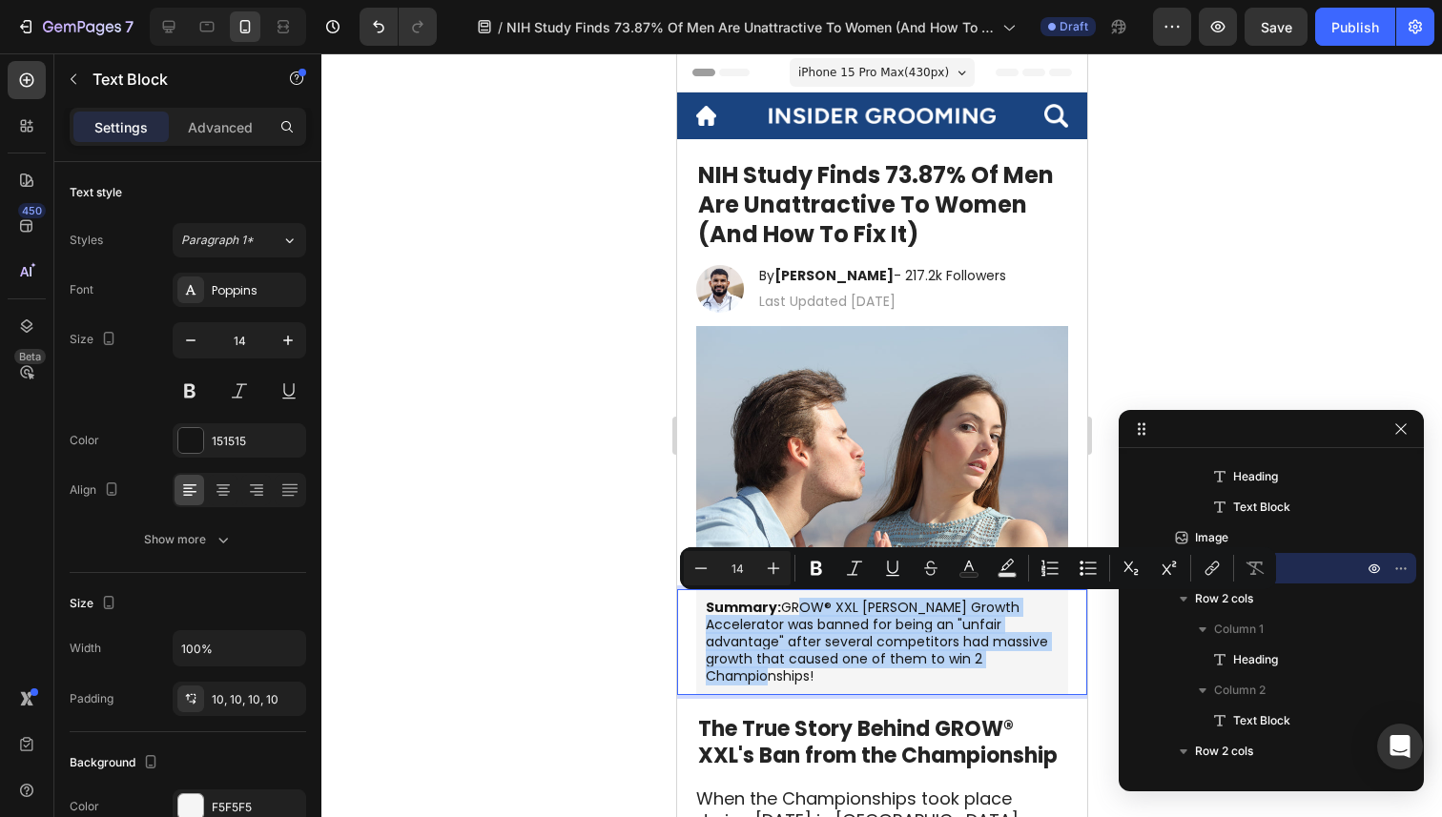
drag, startPoint x: 1009, startPoint y: 656, endPoint x: 790, endPoint y: 610, distance: 224.1
click at [790, 610] on p "Summary: GROW® XXL Beard Growth Accelerator was banned for being an "unfair adv…" at bounding box center [881, 642] width 353 height 87
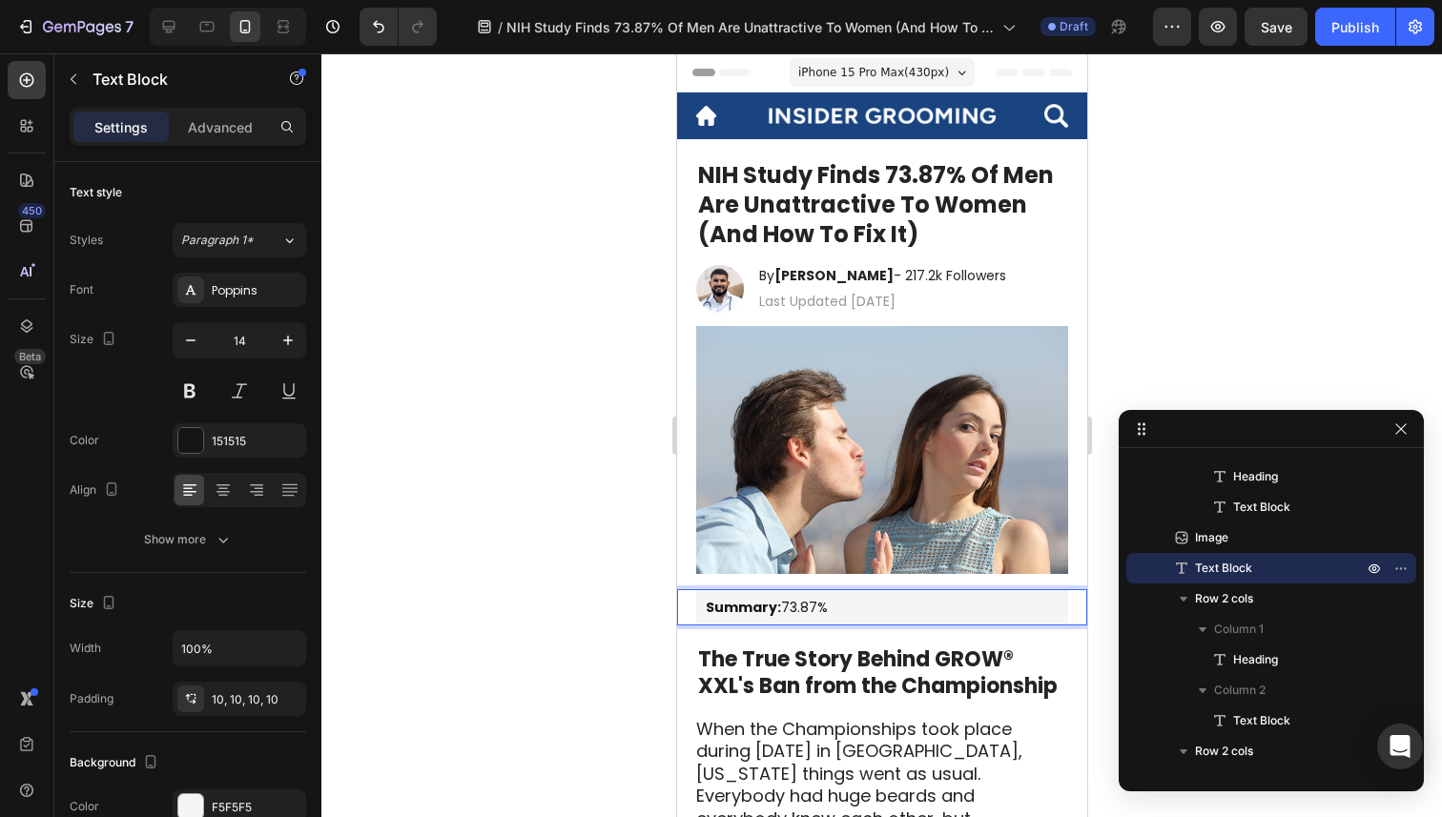
click at [784, 606] on p "Summary: 73.87%" at bounding box center [881, 607] width 353 height 17
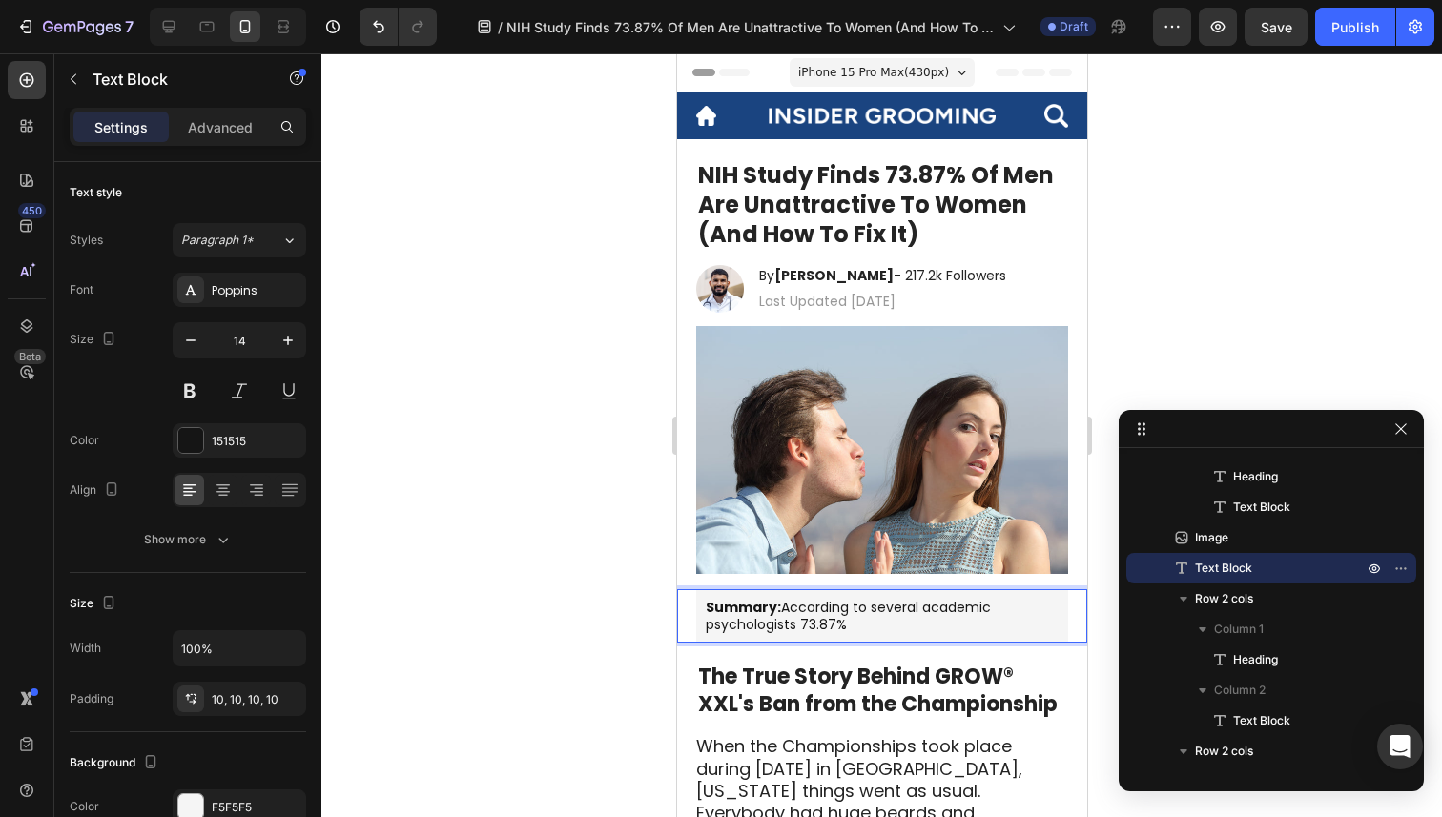
click at [896, 619] on p "Summary: According to several academic psychologists 73.87%" at bounding box center [881, 616] width 353 height 34
click at [856, 611] on p "Summary: According to several academic psychologists 73.87% of women" at bounding box center [881, 616] width 353 height 34
click at [1005, 620] on p "Summary: According to a NIH study several academic psychologists 73.87% of women" at bounding box center [881, 616] width 353 height 34
click at [877, 626] on p "Summary: According to a NIH study several academic psychologists 73.87% of women" at bounding box center [881, 616] width 353 height 34
click at [905, 610] on p "Summary: According to a NIH study several academic psychologists 73.87% of women" at bounding box center [881, 616] width 353 height 34
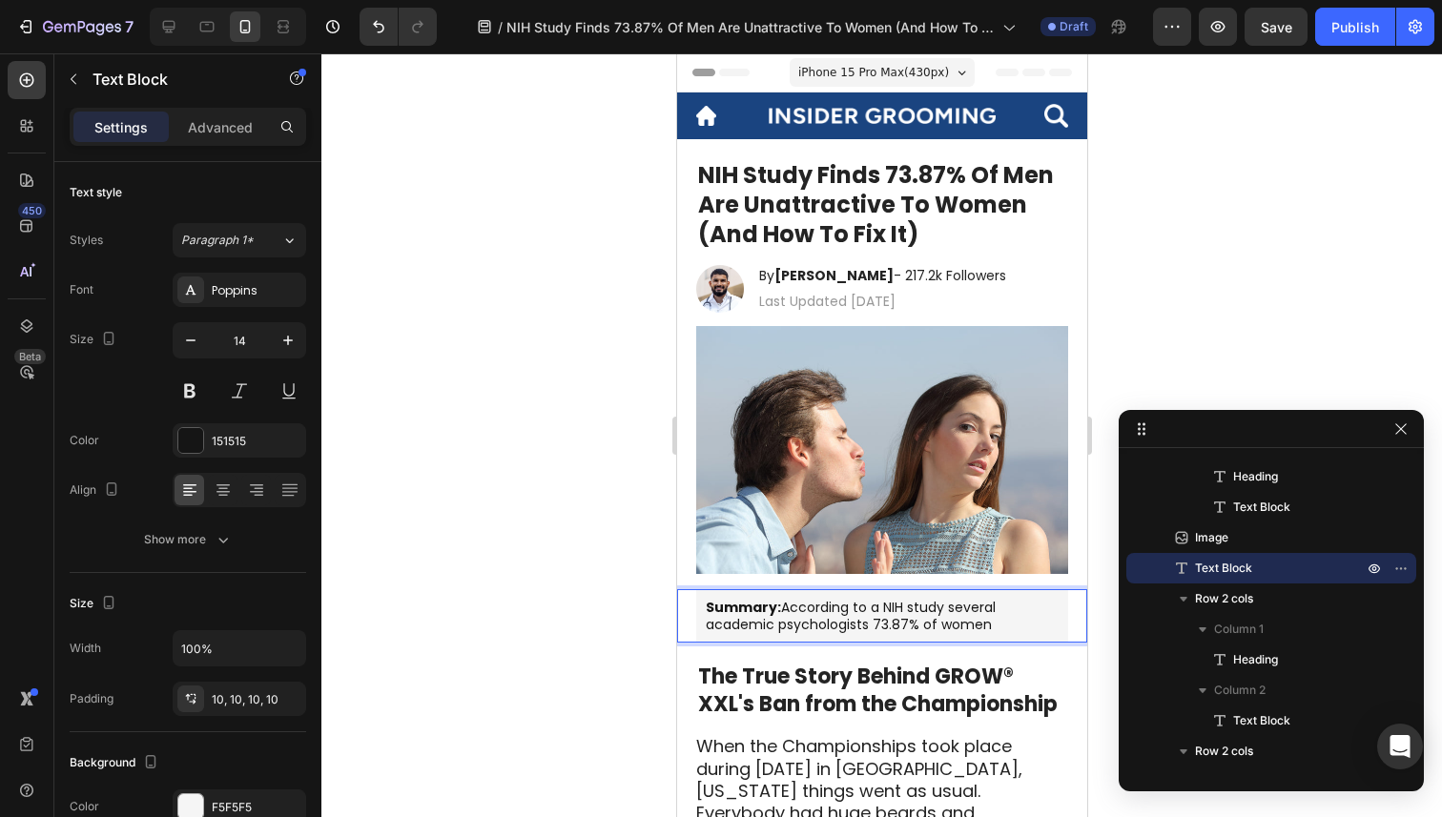
click at [942, 604] on p "Summary: According to a NIH study several academic psychologists 73.87% of women" at bounding box center [881, 616] width 353 height 34
click at [874, 626] on p "Summary: According to a NIH study done by several academic psychologists 73.87%…" at bounding box center [881, 616] width 353 height 34
click at [987, 629] on p "Summary: According to a NIH study done by several academic psychologists 73.87%…" at bounding box center [881, 616] width 353 height 34
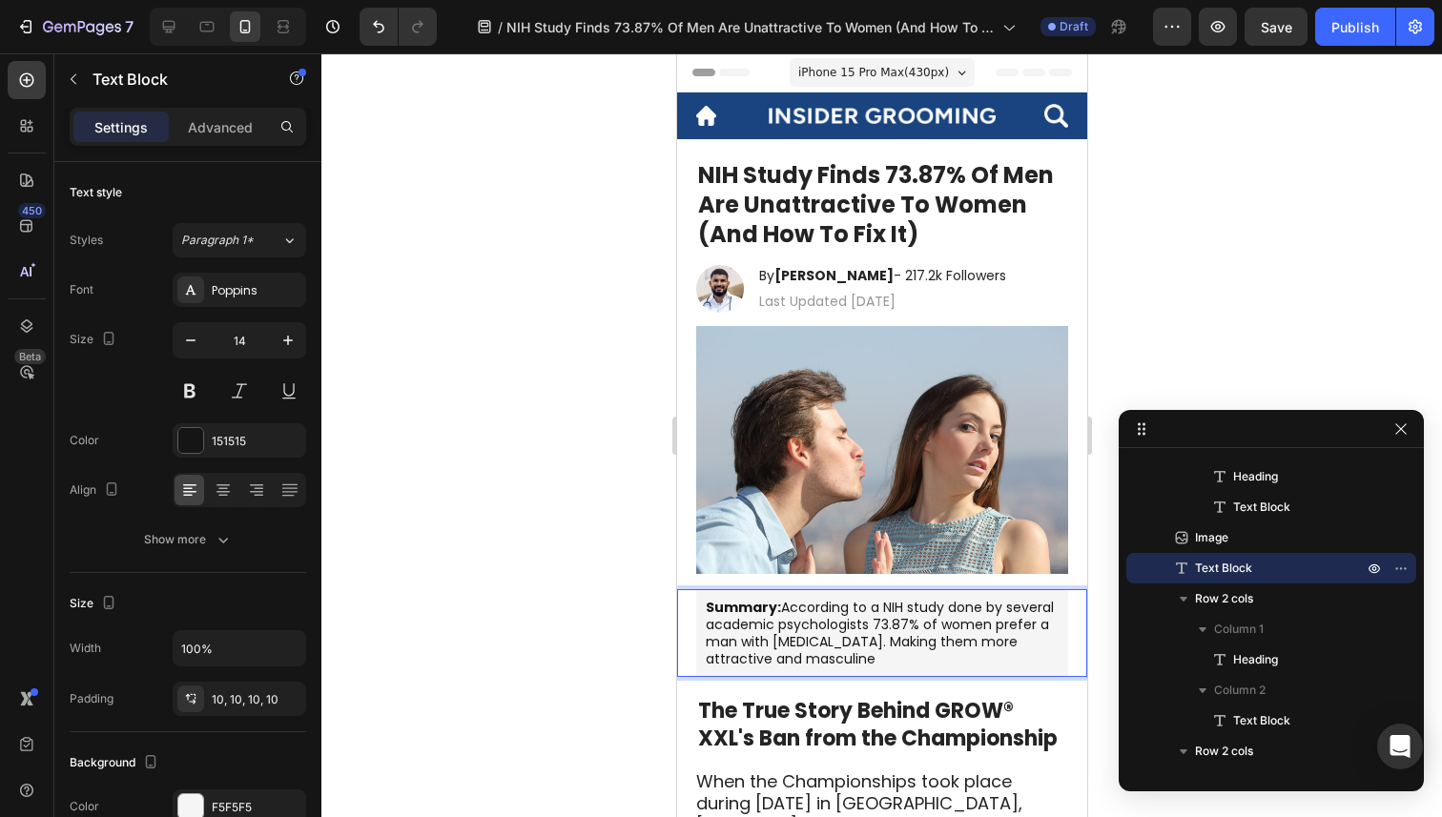
click at [561, 640] on div at bounding box center [881, 435] width 1121 height 764
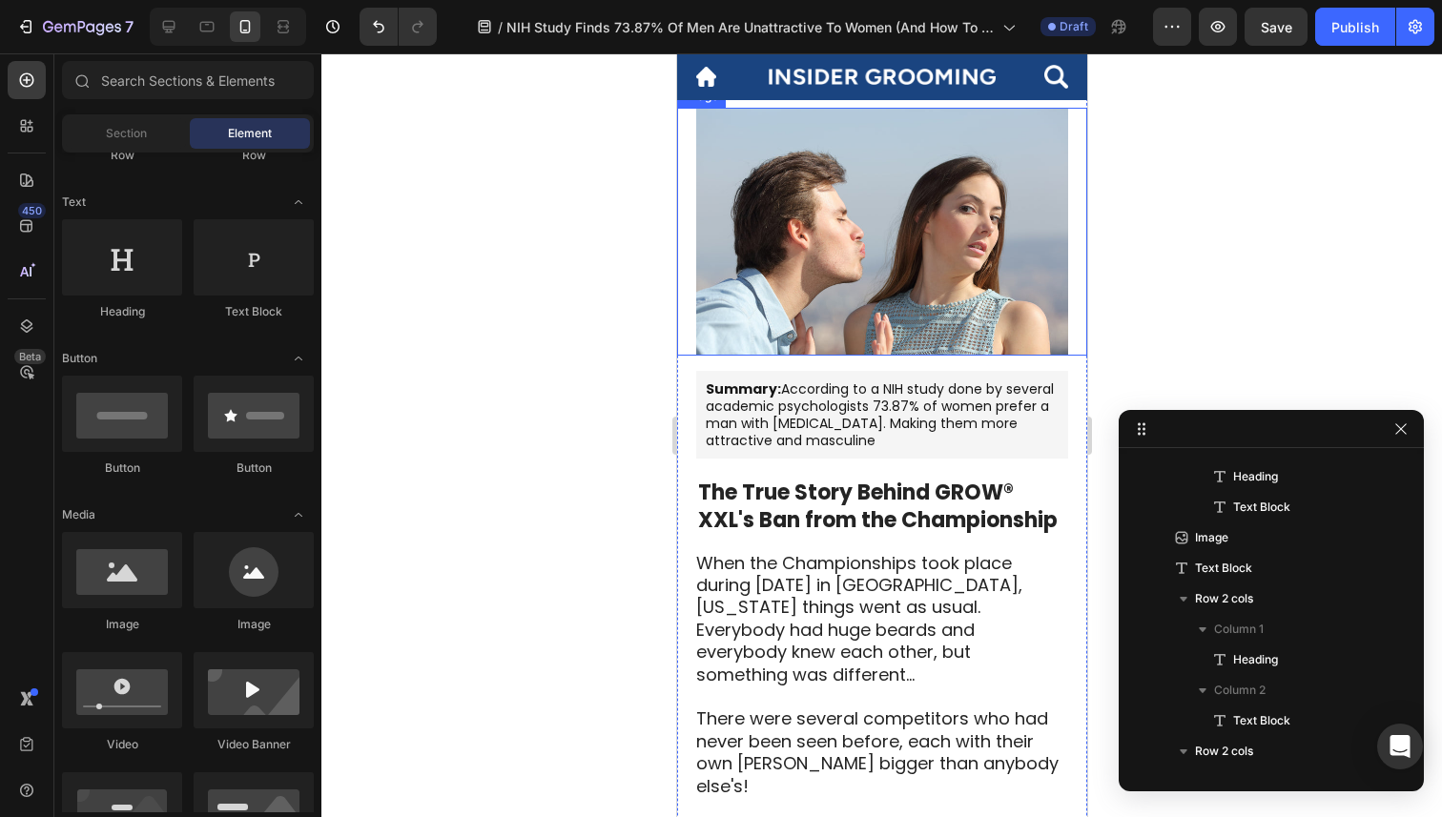
scroll to position [233, 0]
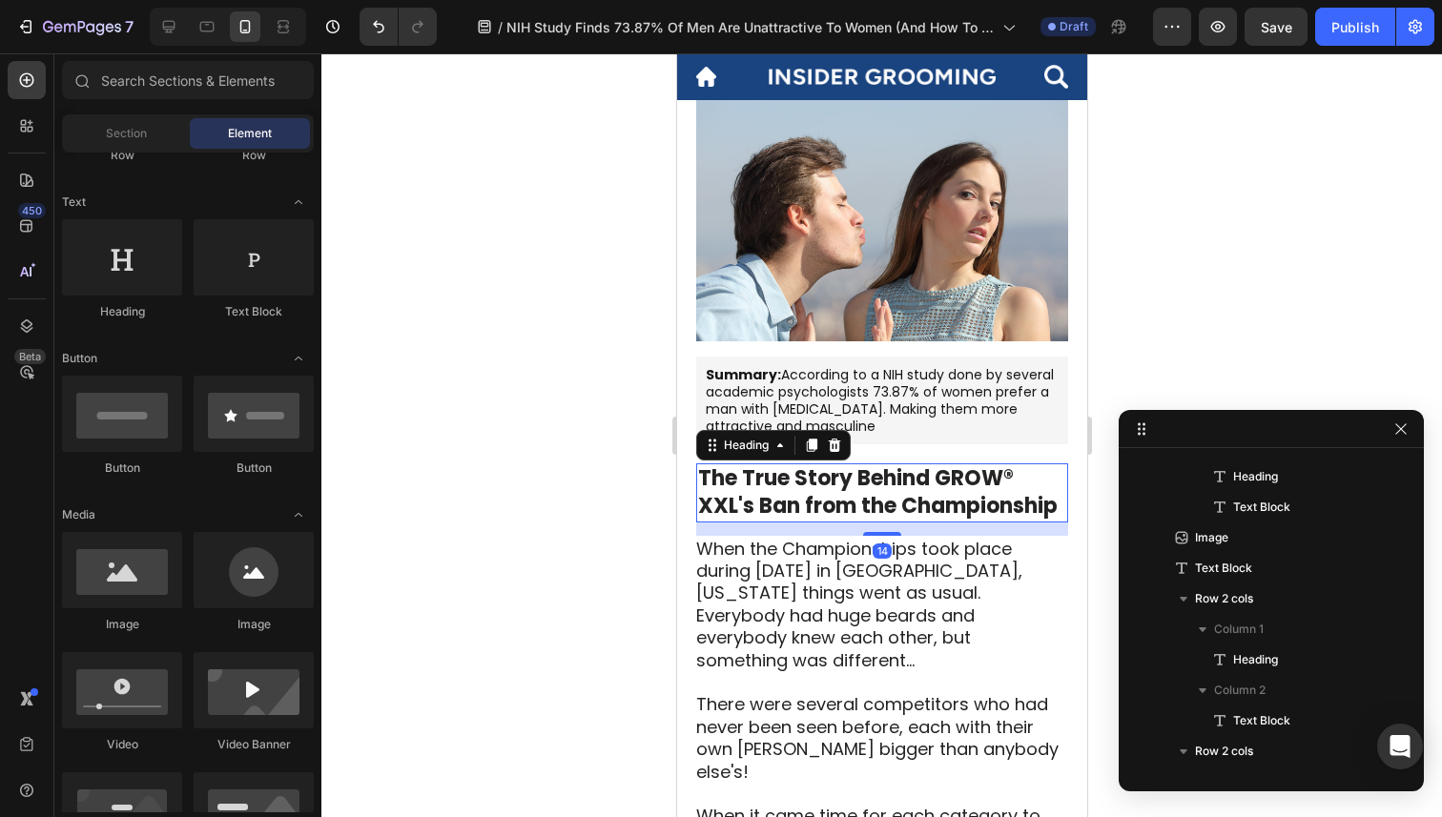
click at [834, 496] on strong "The True Story Behind GROW® XXL's Ban from the Championship" at bounding box center [877, 491] width 360 height 57
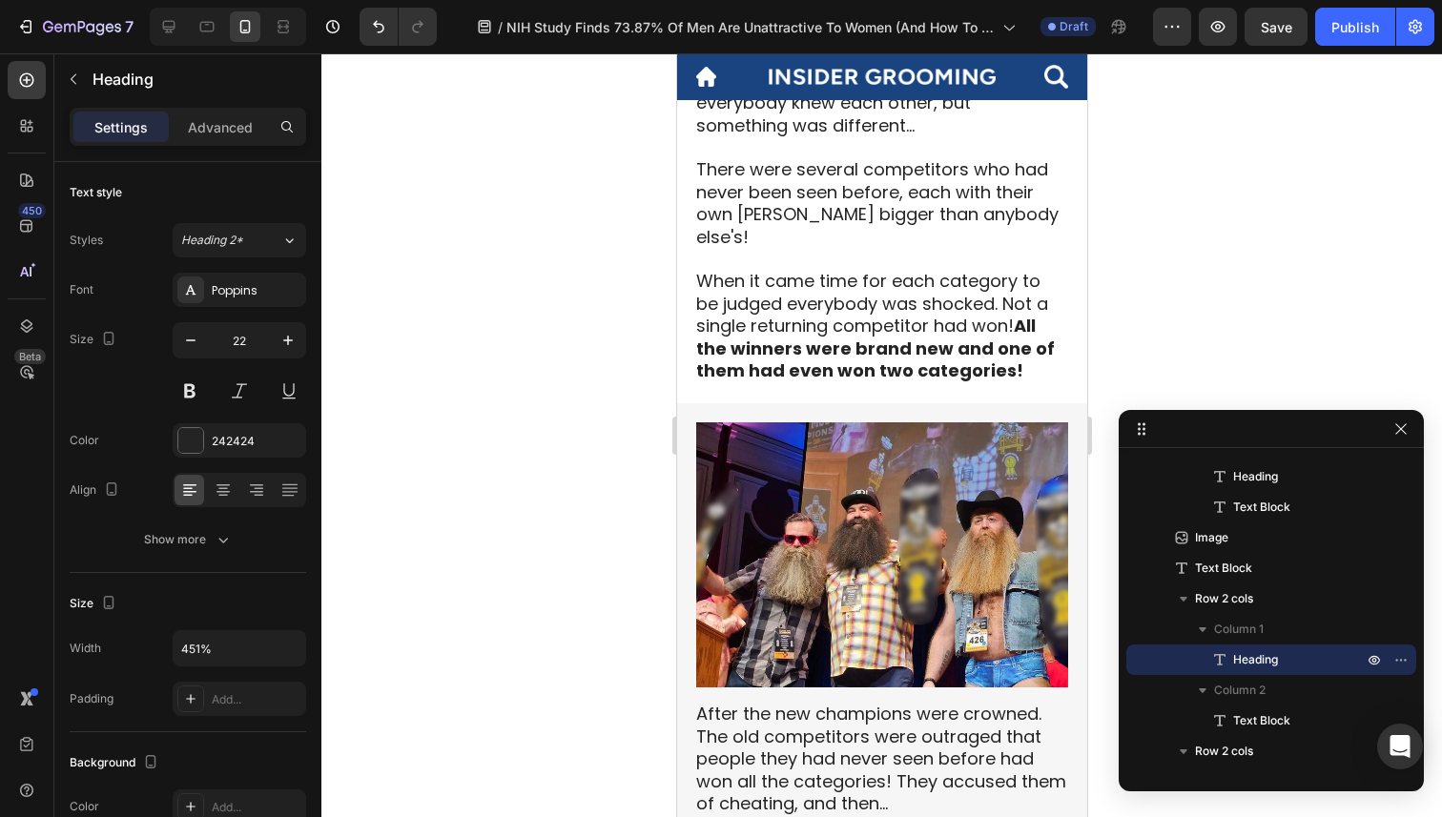
scroll to position [596, 0]
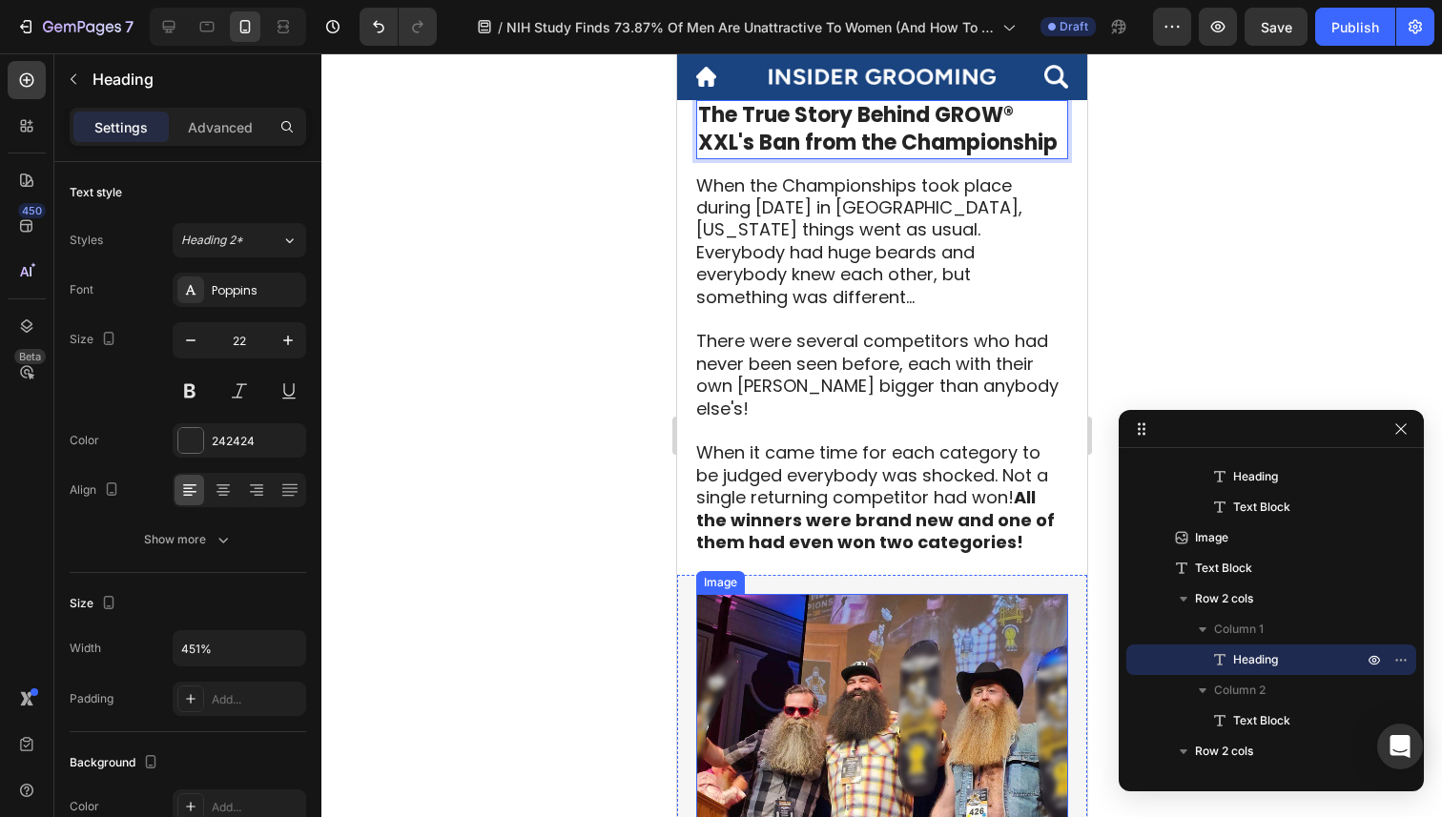
click at [799, 627] on img at bounding box center [881, 727] width 372 height 266
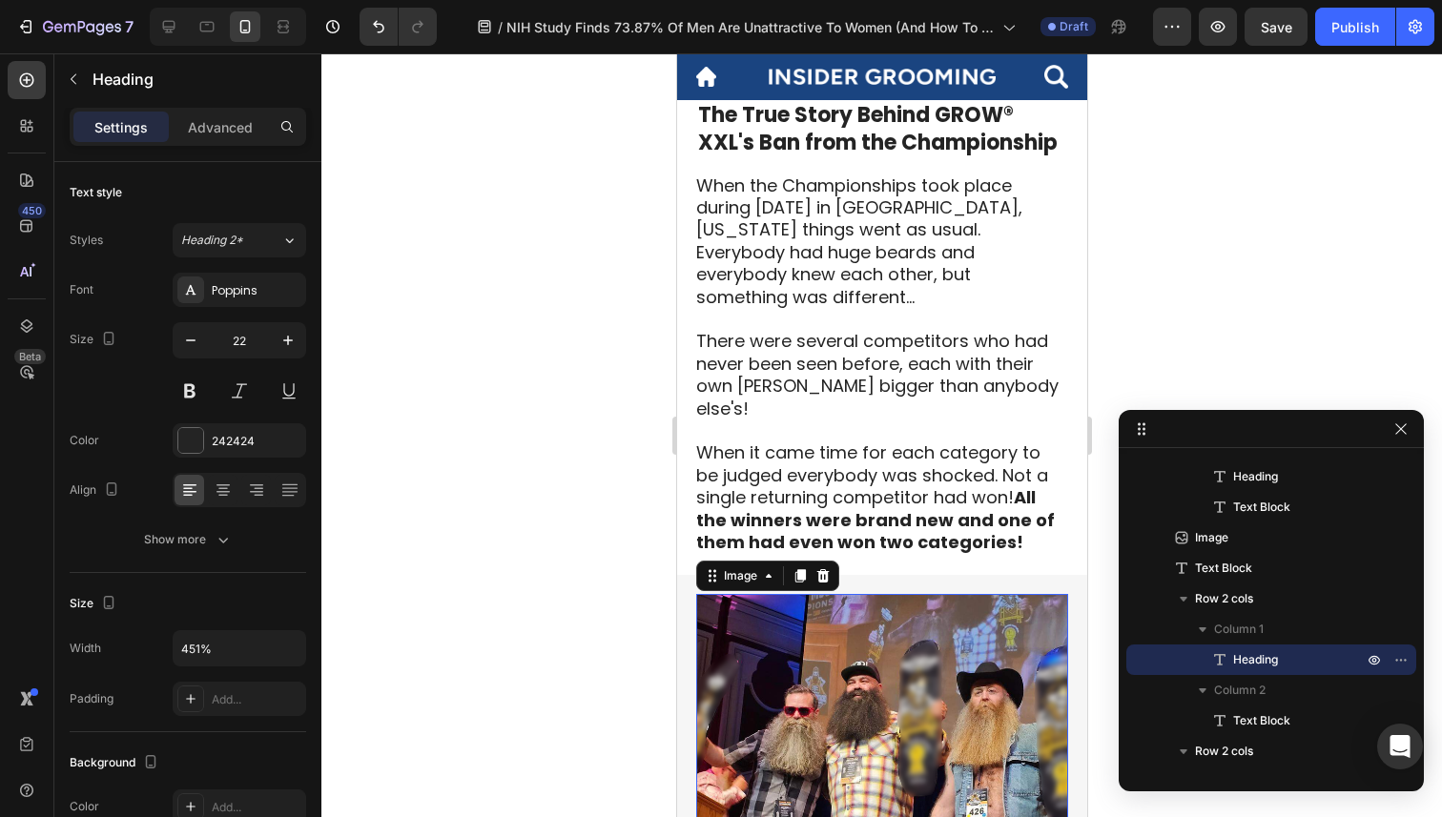
scroll to position [696, 0]
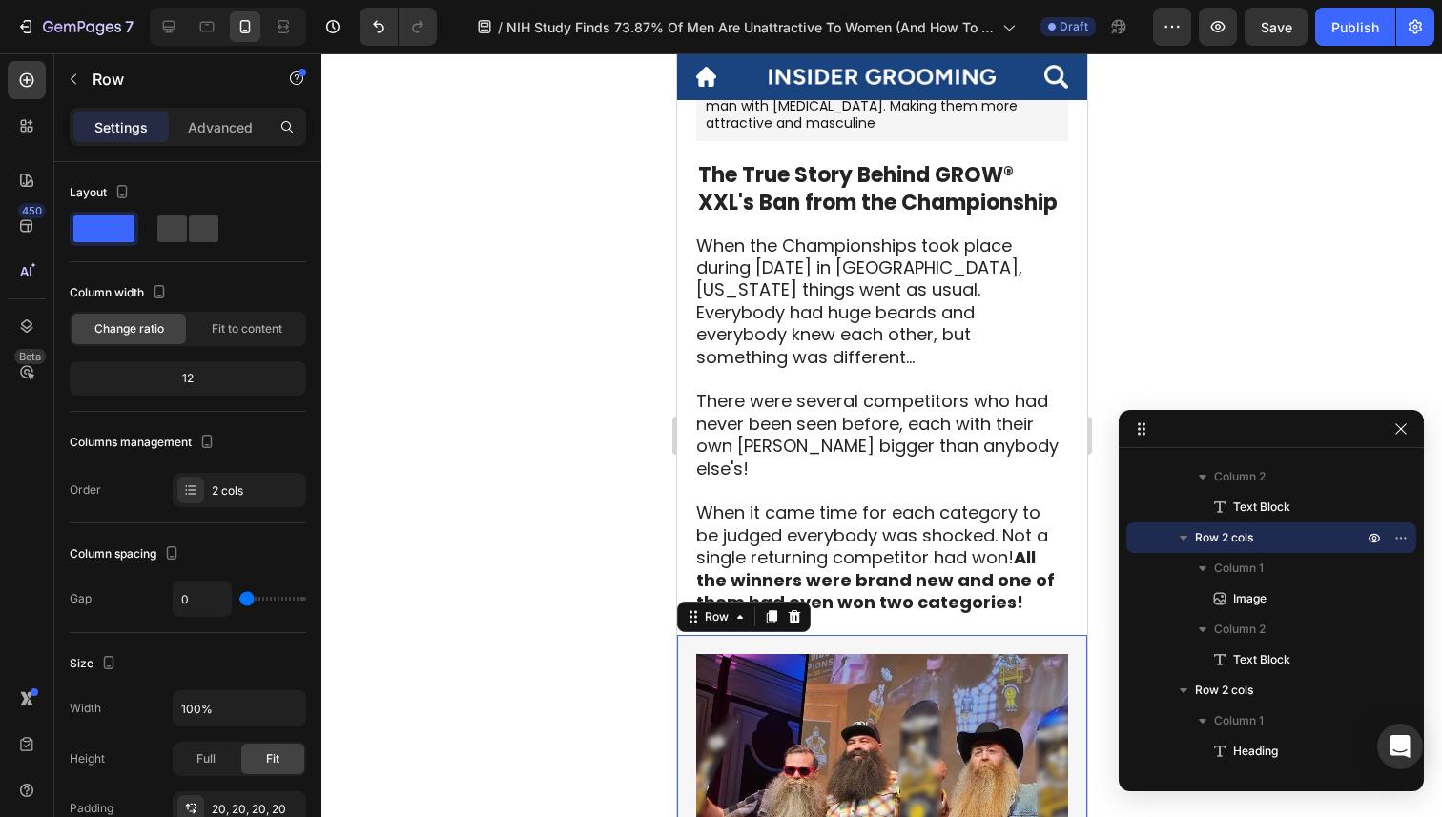
scroll to position [524, 0]
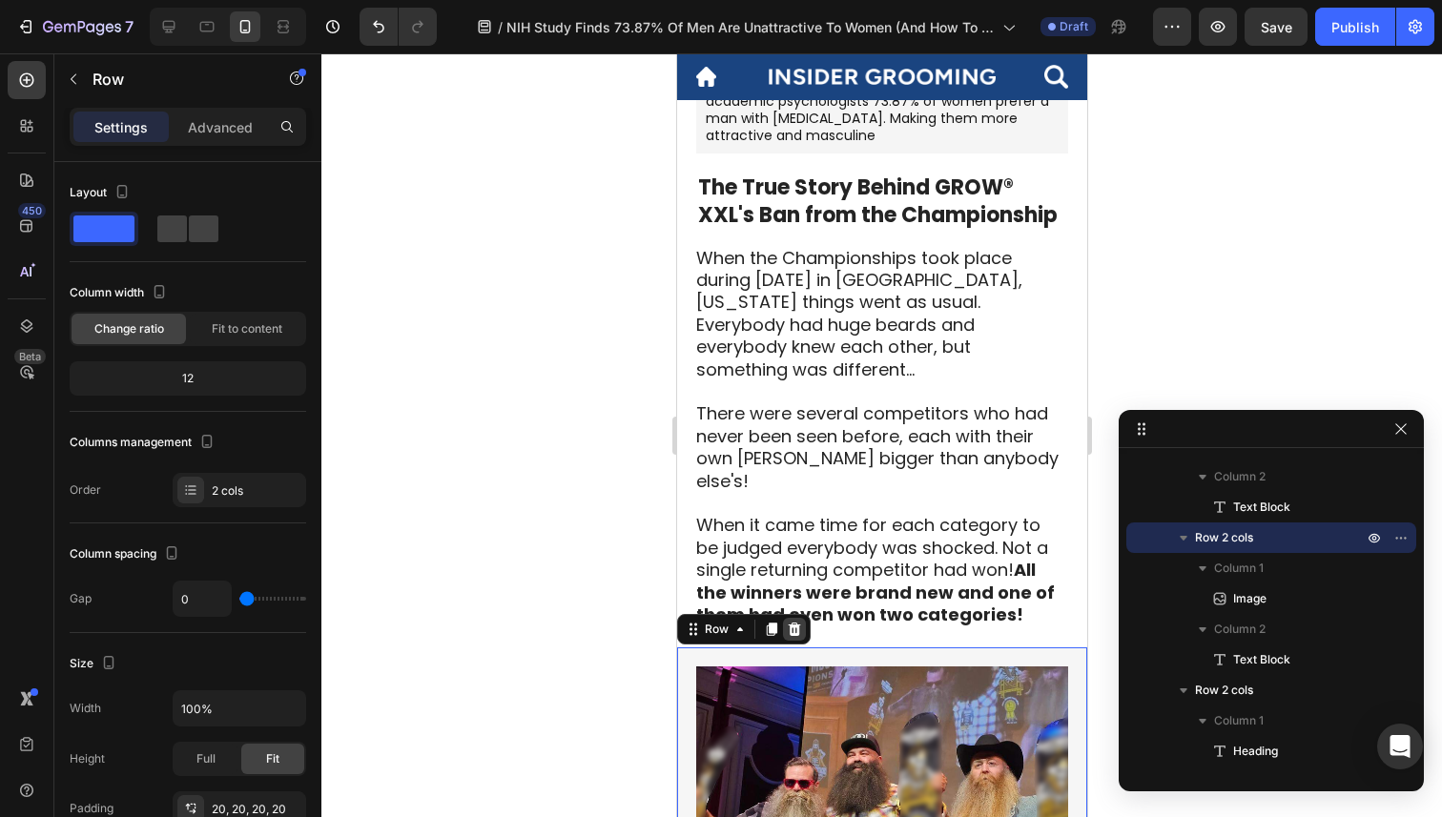
click at [790, 622] on icon at bounding box center [794, 628] width 12 height 13
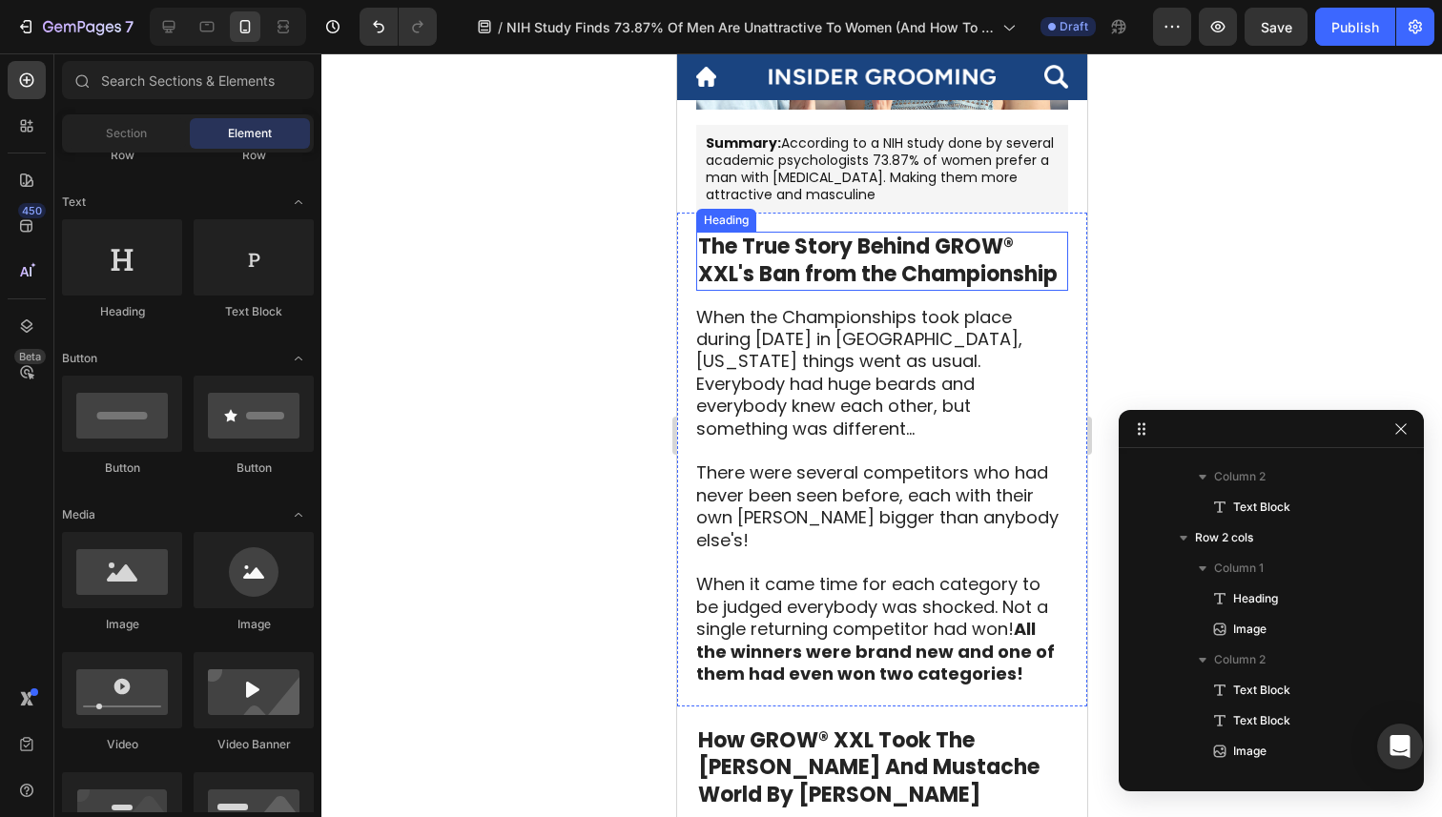
scroll to position [454, 0]
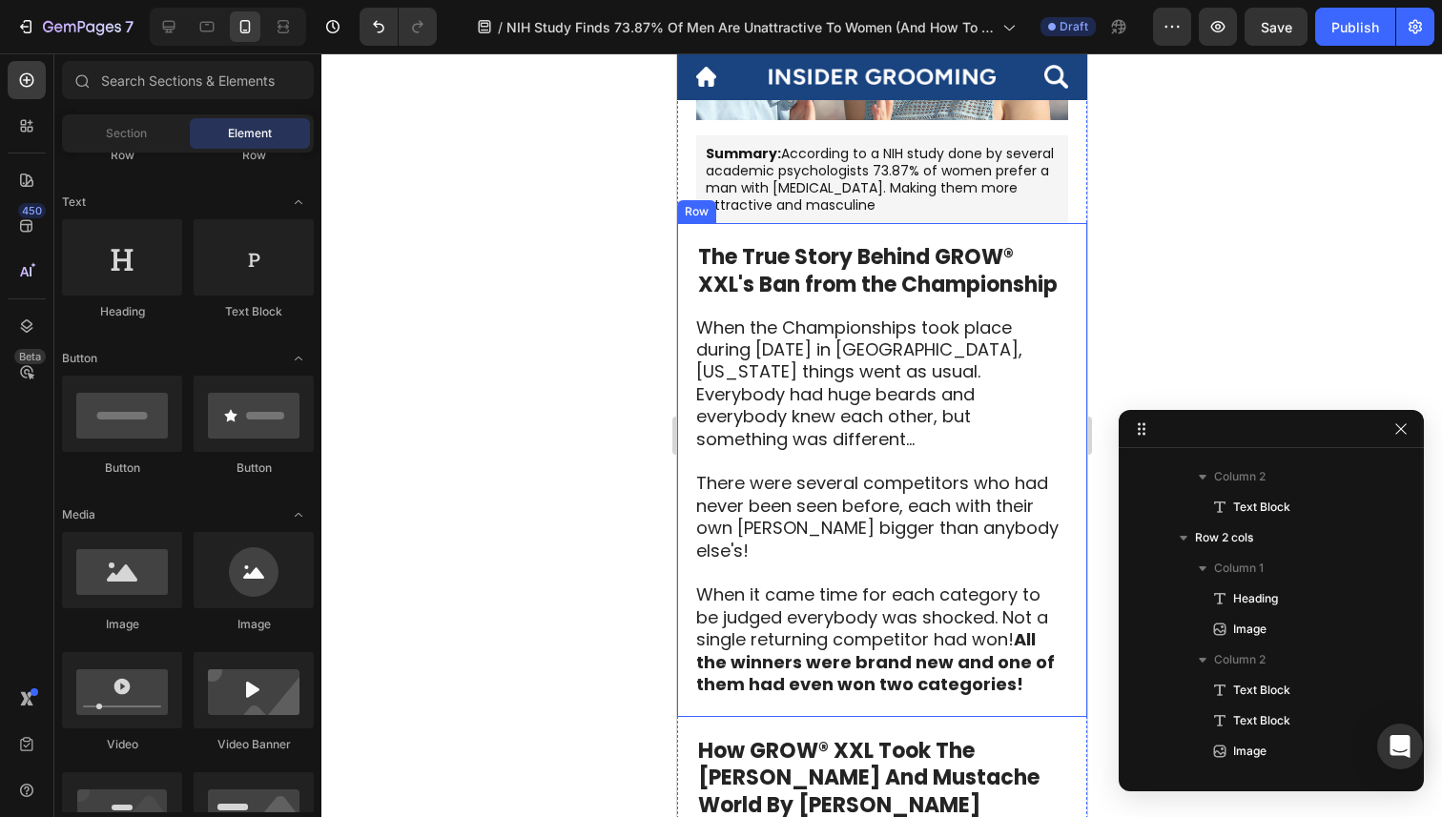
click at [1047, 233] on div "⁠⁠⁠⁠⁠⁠⁠ The True Story Behind GROW® XXL's Ban from the Championship Heading Whe…" at bounding box center [881, 469] width 410 height 493
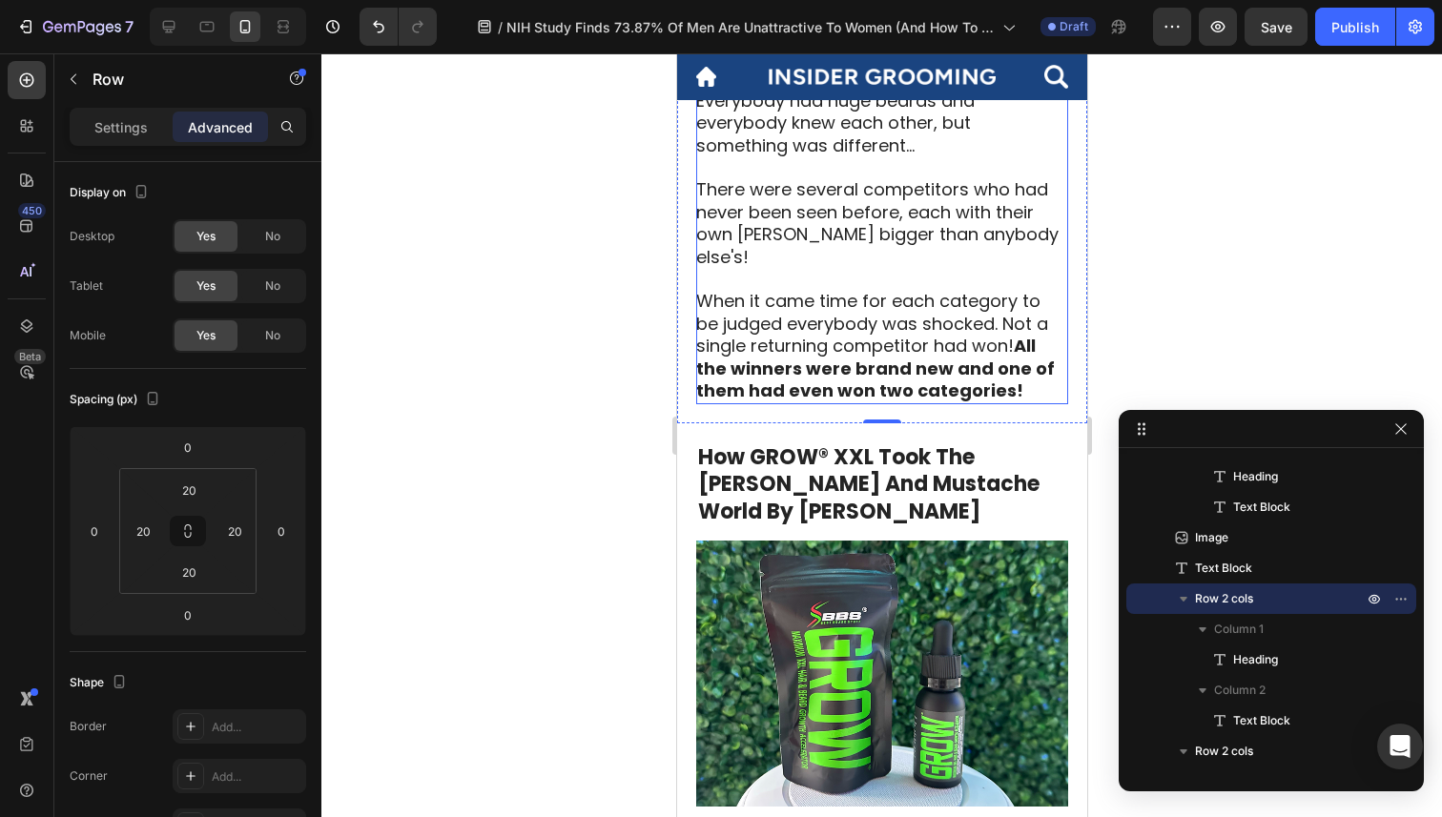
scroll to position [788, 0]
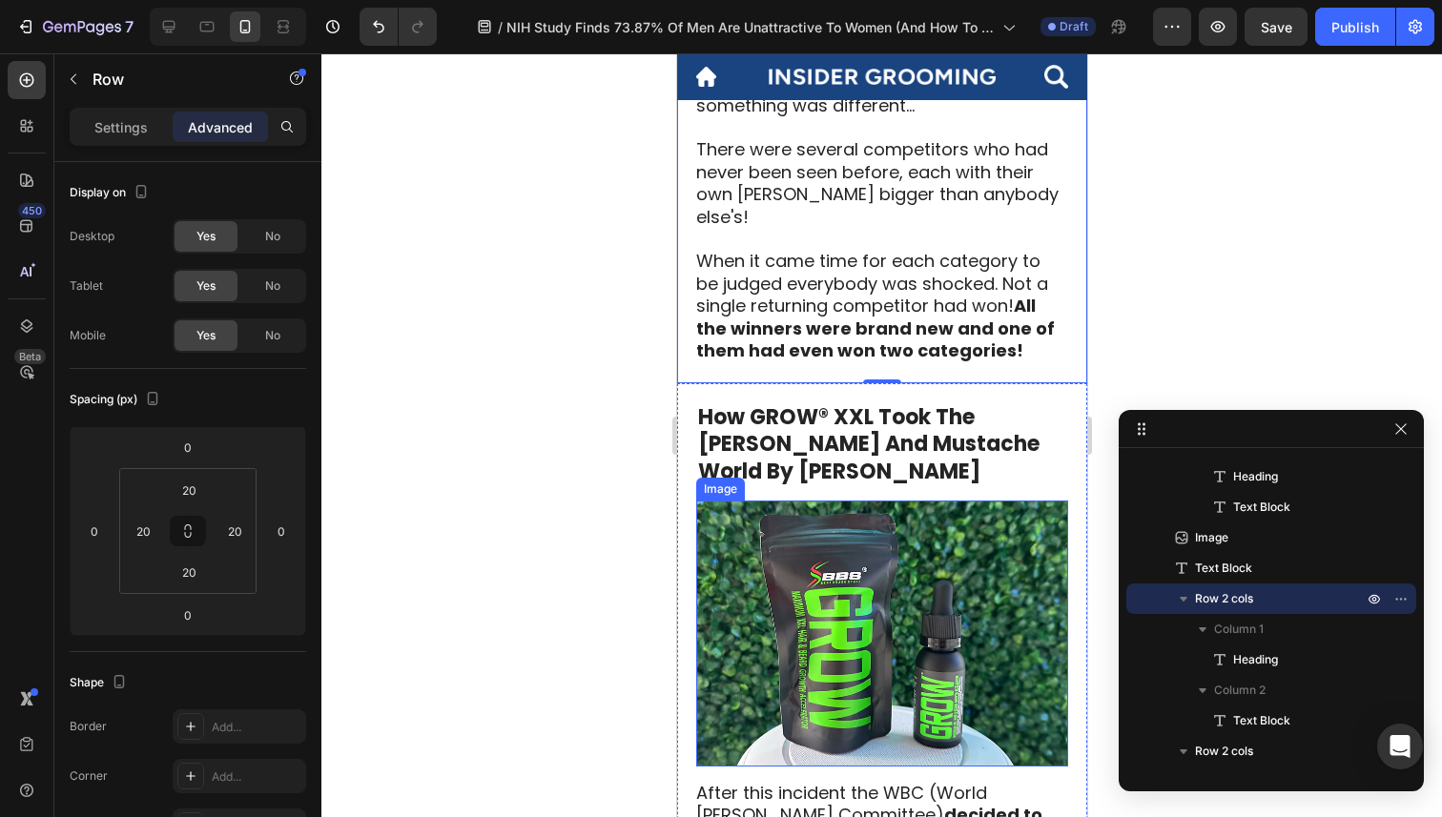
click at [769, 501] on img at bounding box center [881, 634] width 372 height 266
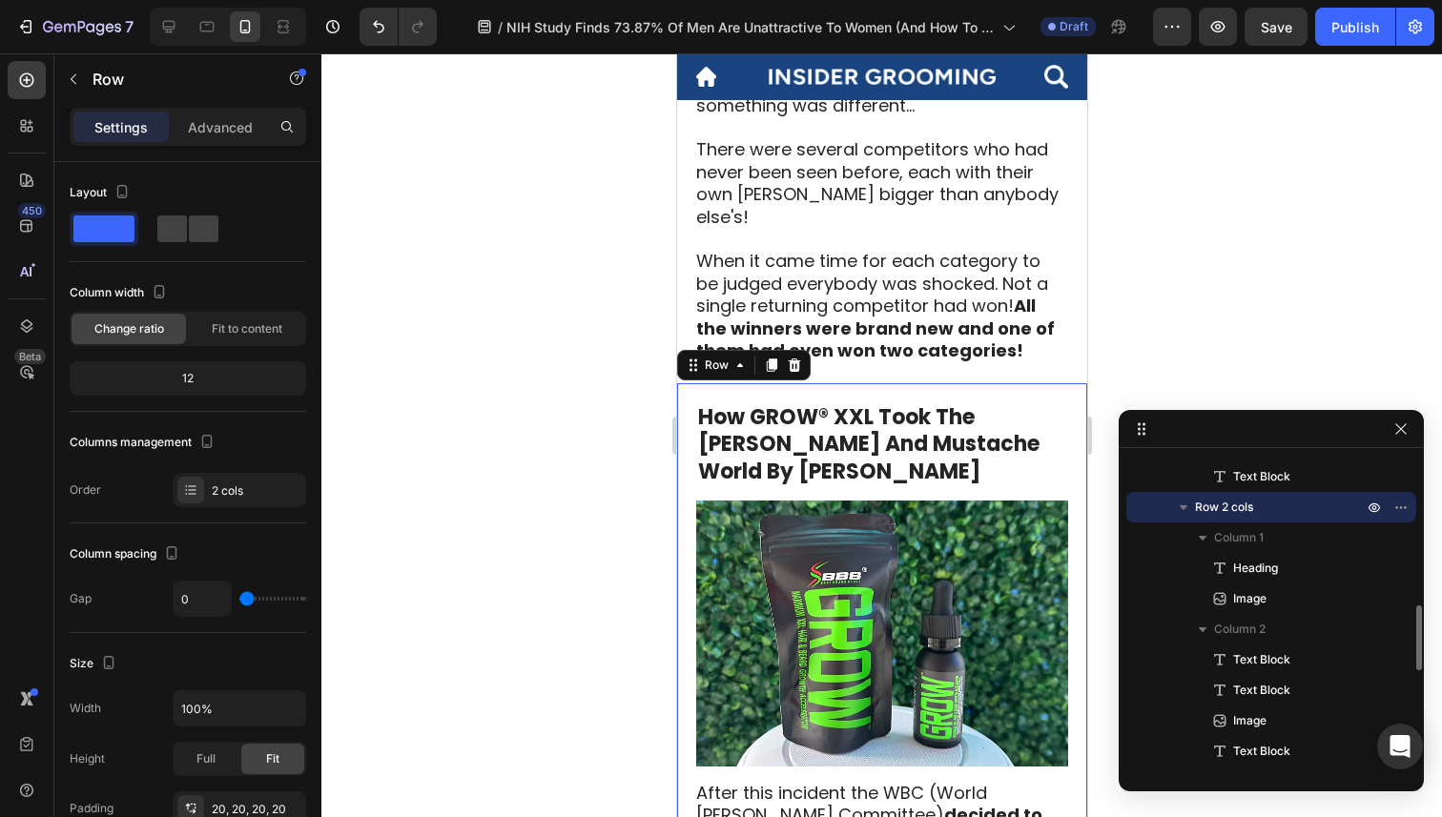
click at [792, 358] on icon at bounding box center [794, 364] width 12 height 13
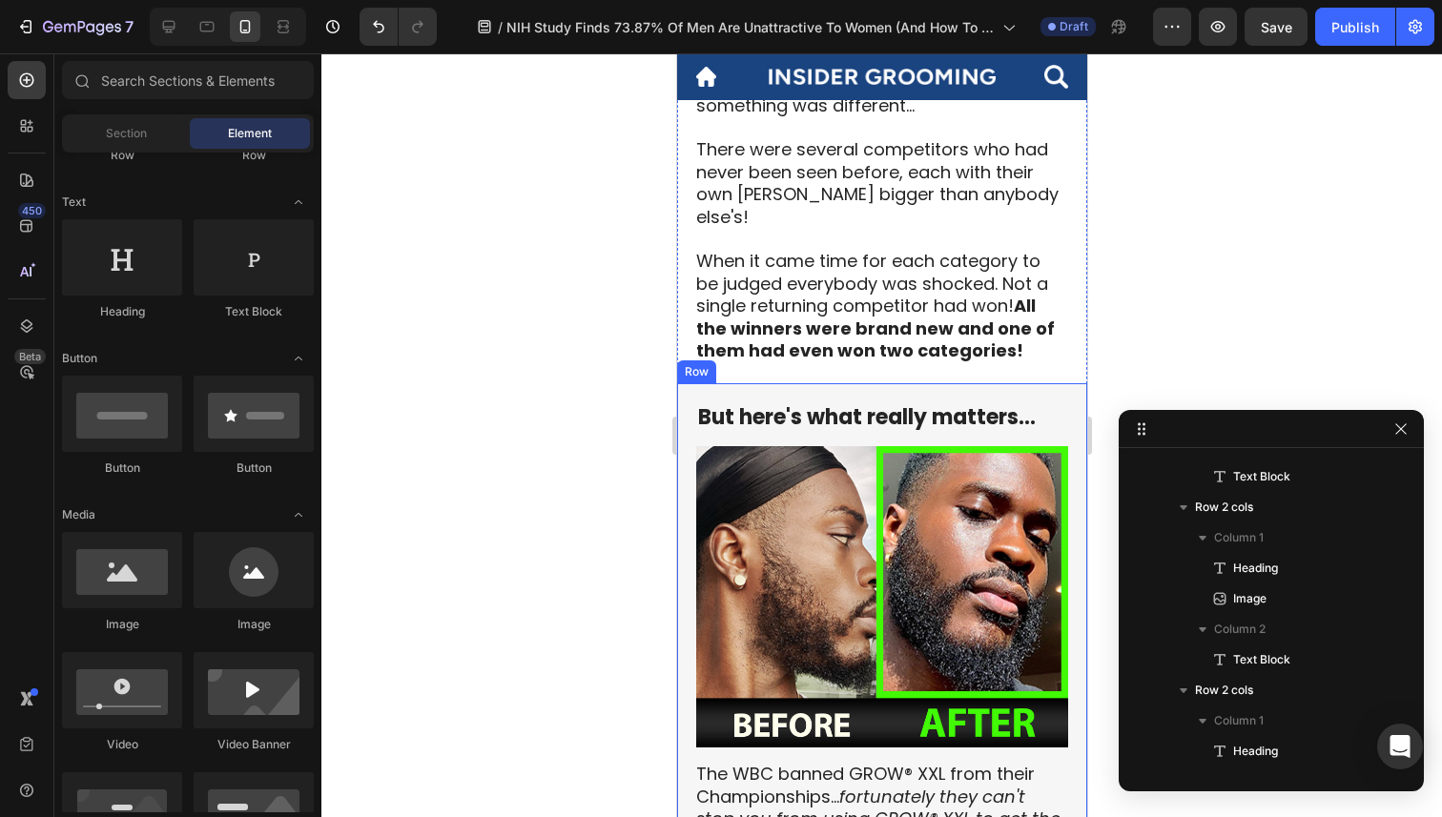
click at [921, 383] on div "But here's what really matters... Heading Image The WBC banned GROW® XXL from t…" at bounding box center [881, 628] width 410 height 491
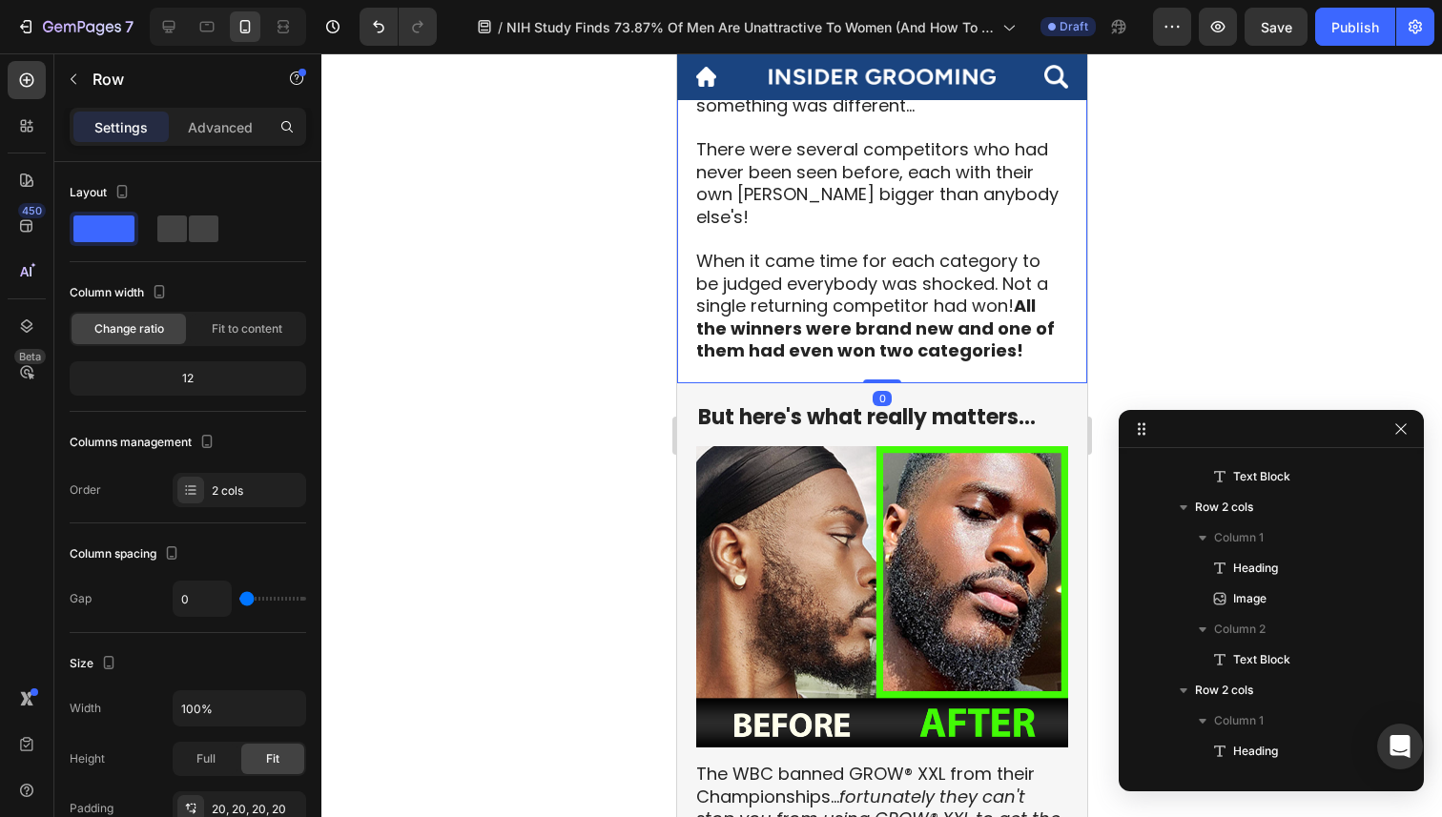
click at [954, 360] on div "⁠⁠⁠⁠⁠⁠⁠ The True Story Behind GROW® XXL's Ban from the Championship Heading Whe…" at bounding box center [881, 135] width 410 height 493
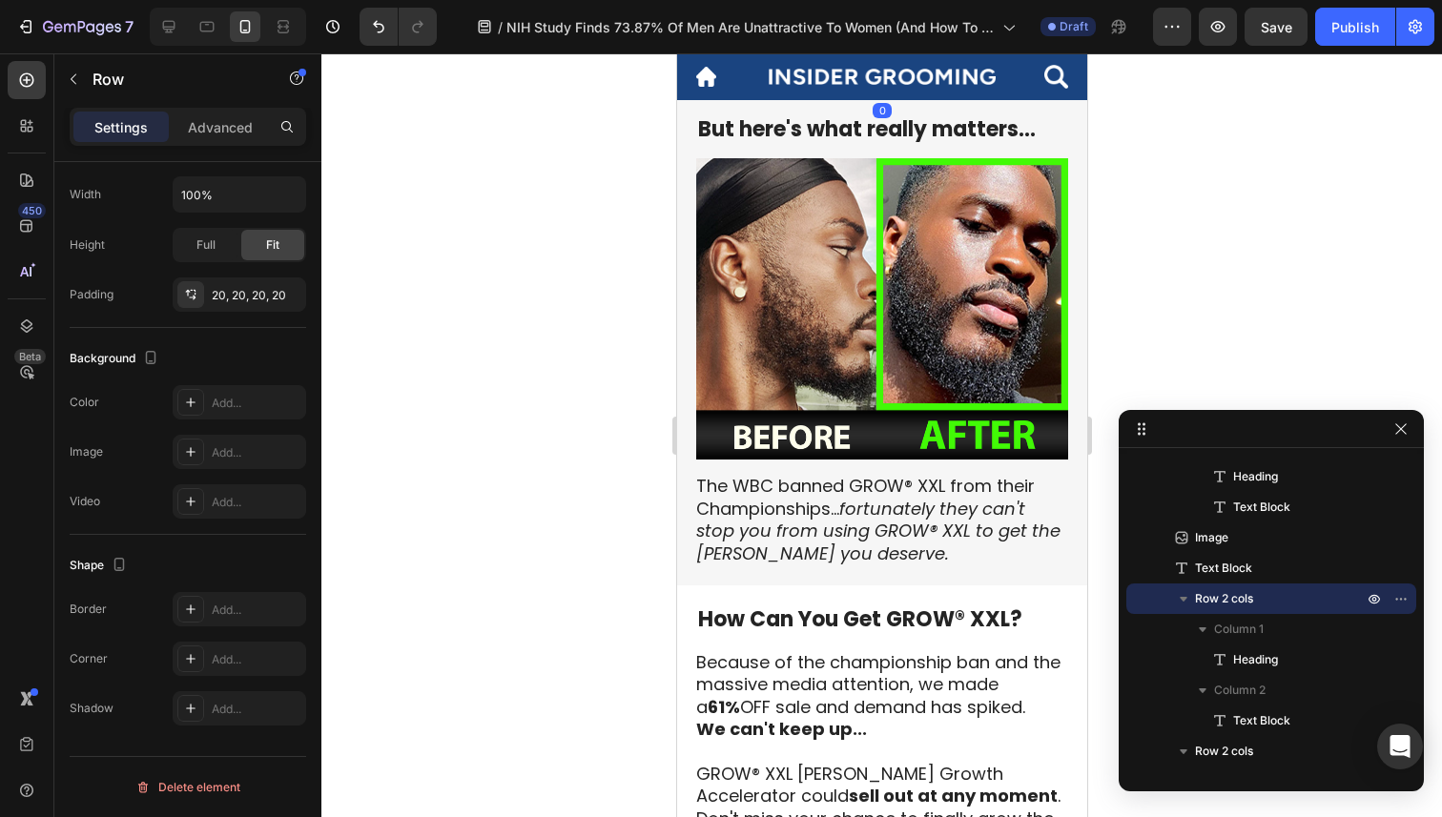
scroll to position [1086, 0]
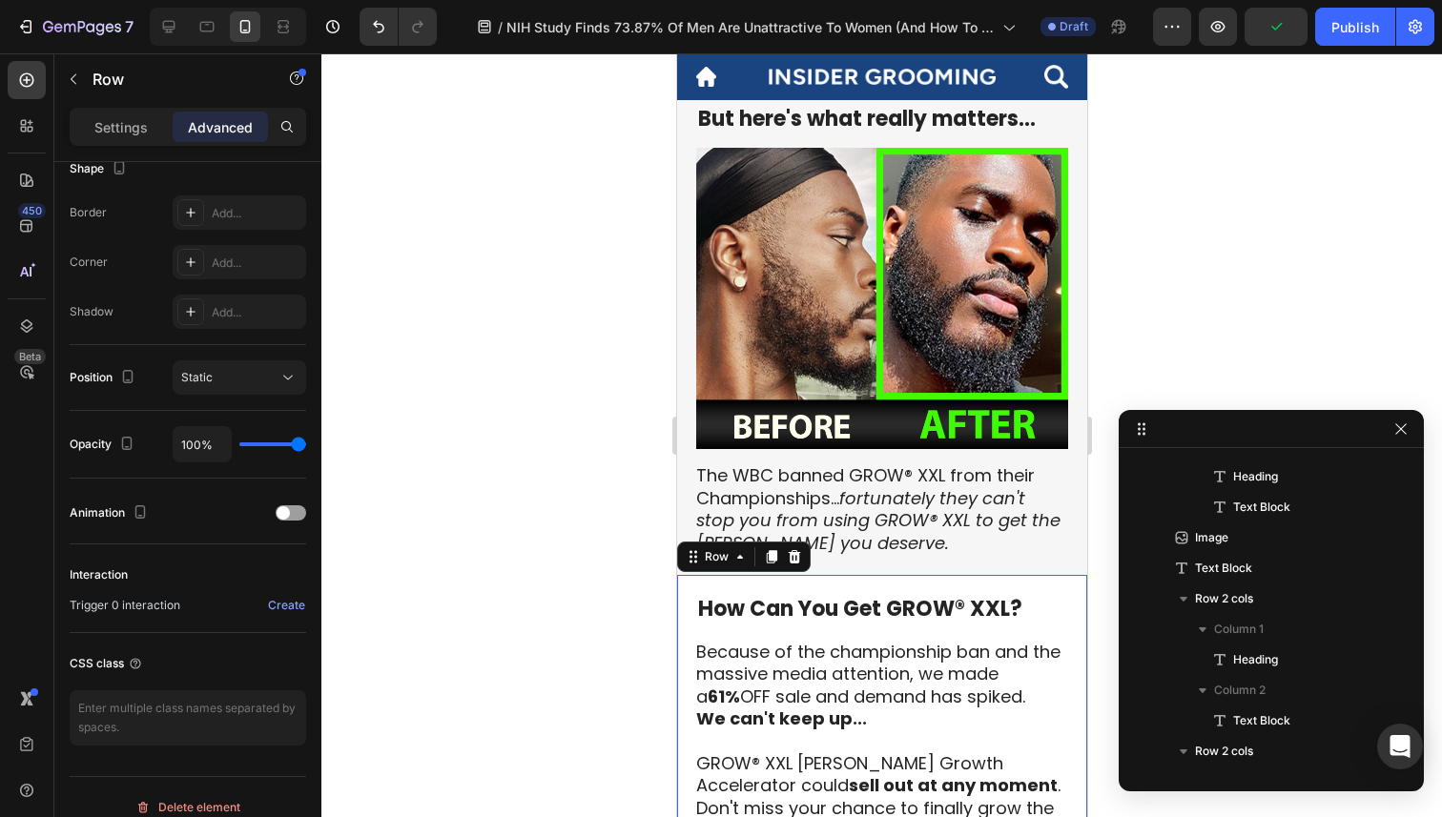
click at [904, 575] on div "How Can You Get GROW® XXL? Heading Because of the championship ban and the mass…" at bounding box center [881, 718] width 410 height 287
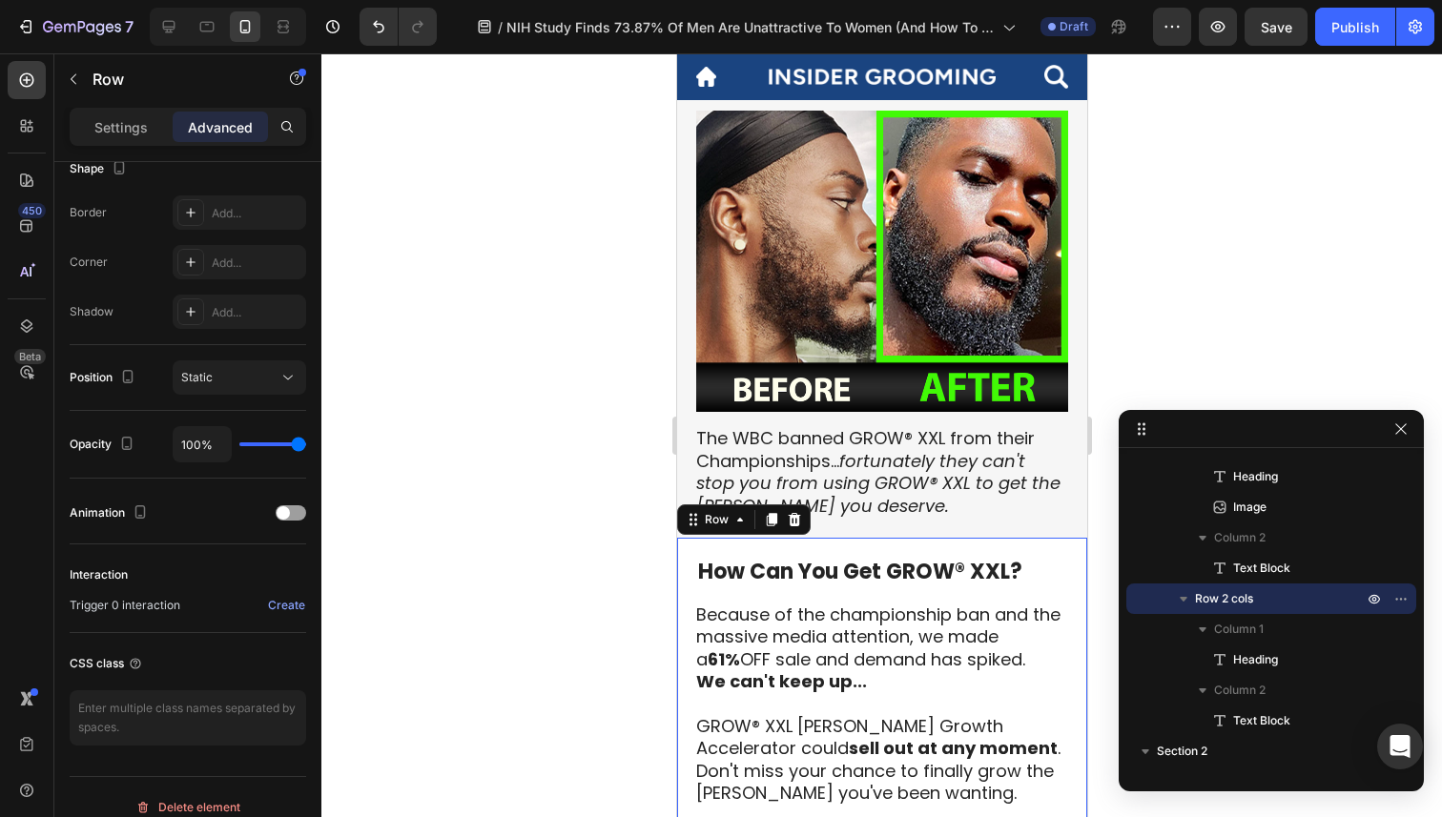
scroll to position [1146, 0]
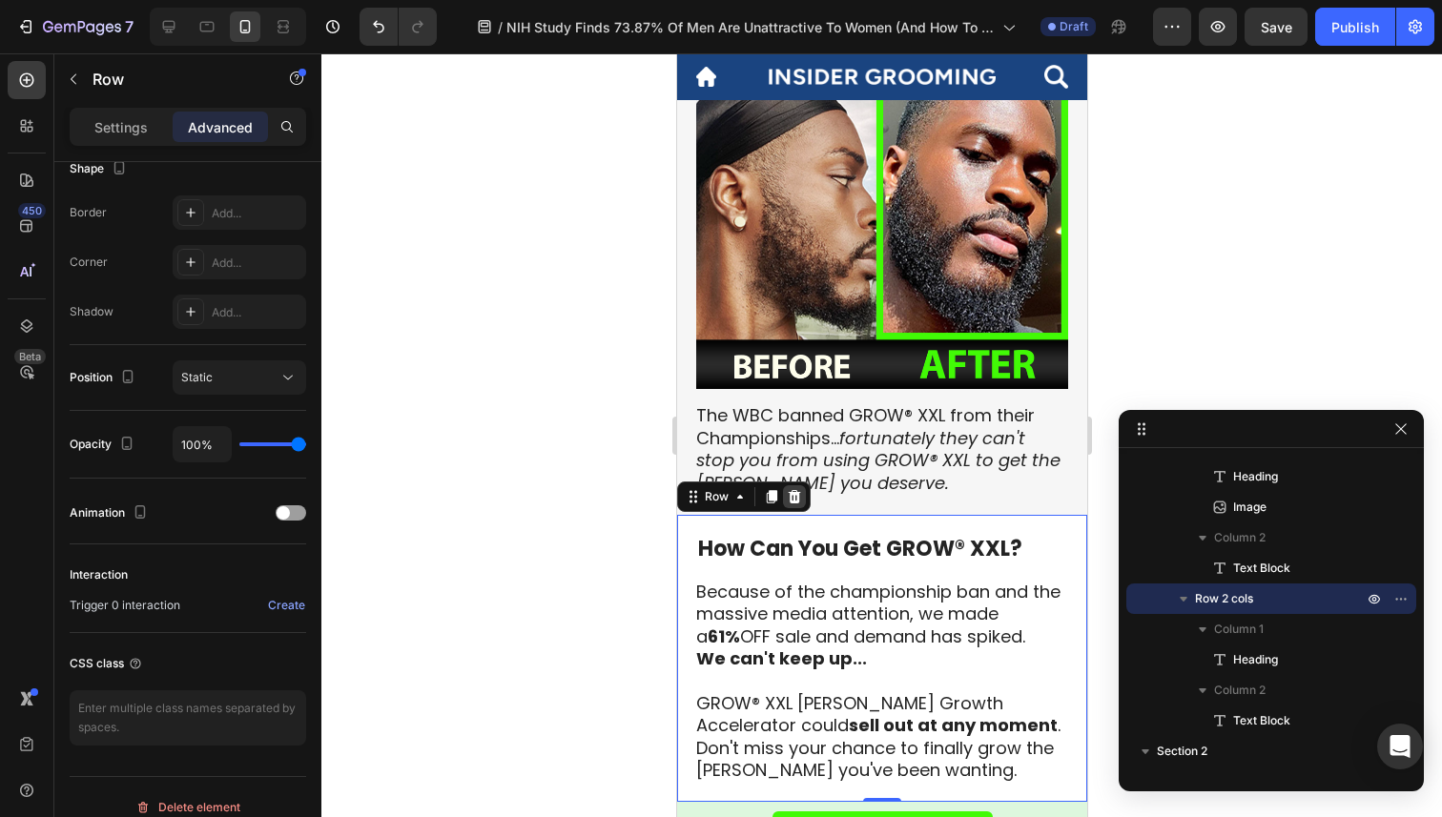
click at [794, 490] on icon at bounding box center [794, 496] width 12 height 13
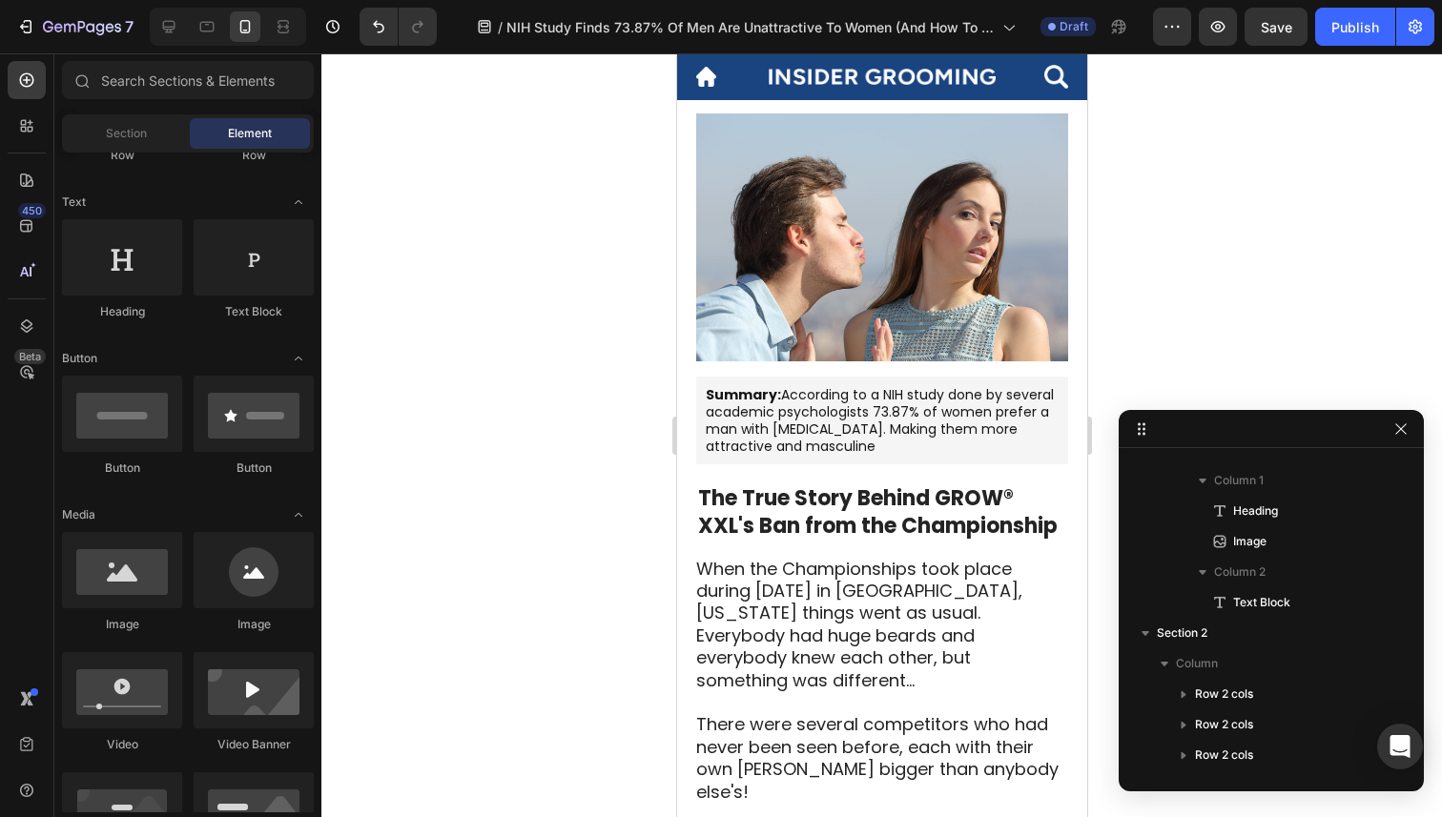
scroll to position [313, 0]
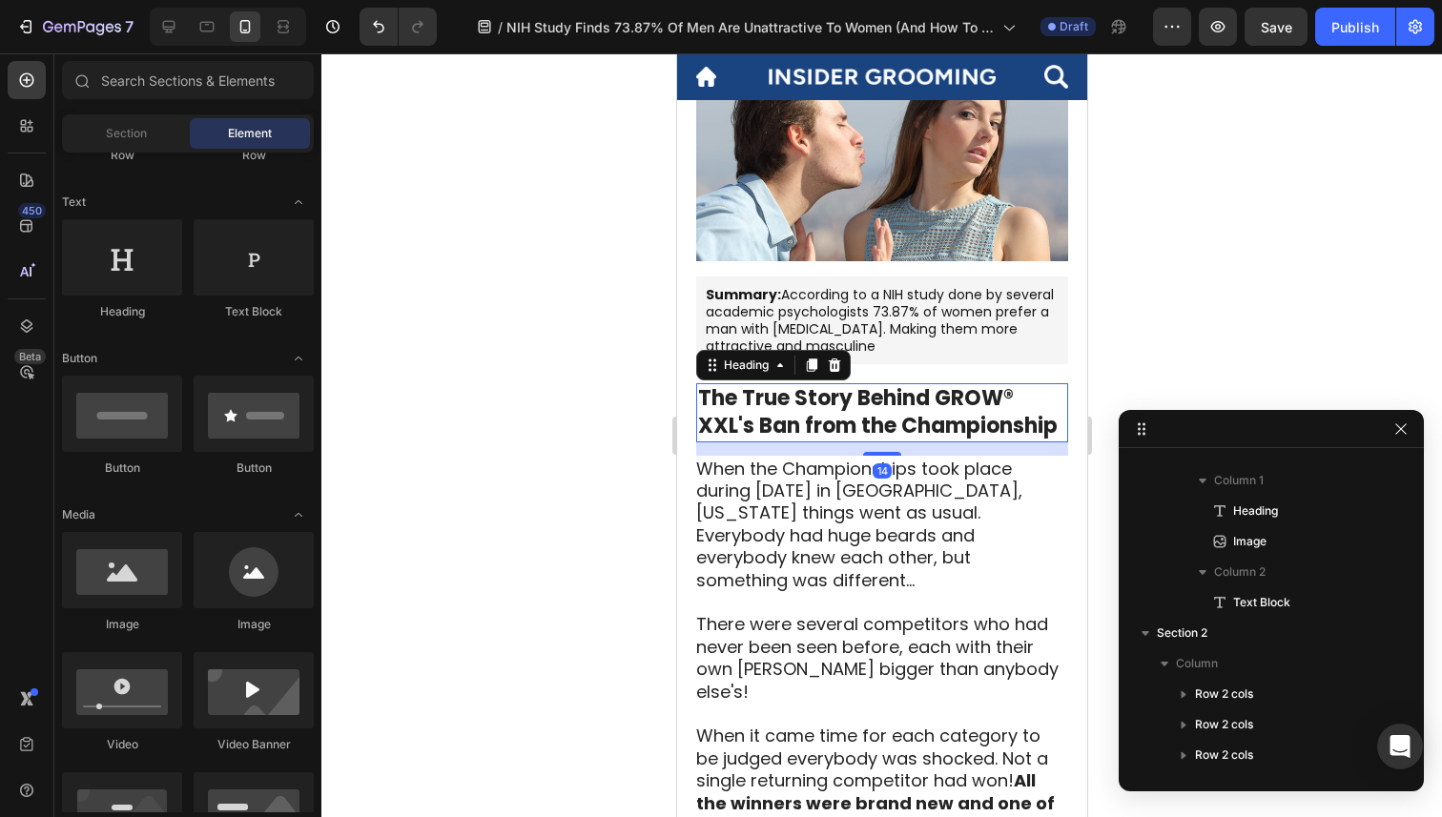
click at [761, 401] on strong "The True Story Behind GROW® XXL's Ban from the Championship" at bounding box center [877, 411] width 360 height 57
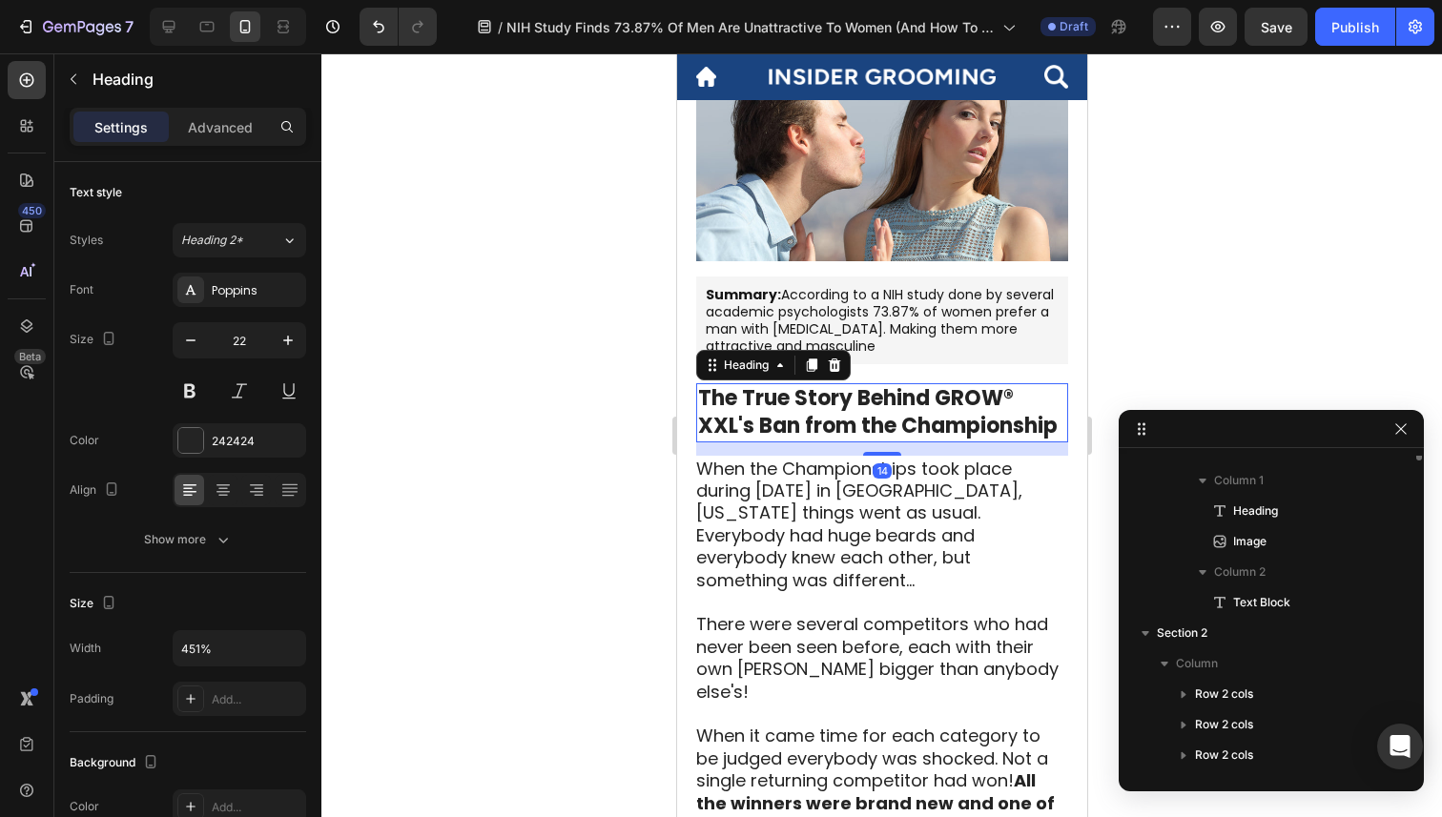
scroll to position [544, 0]
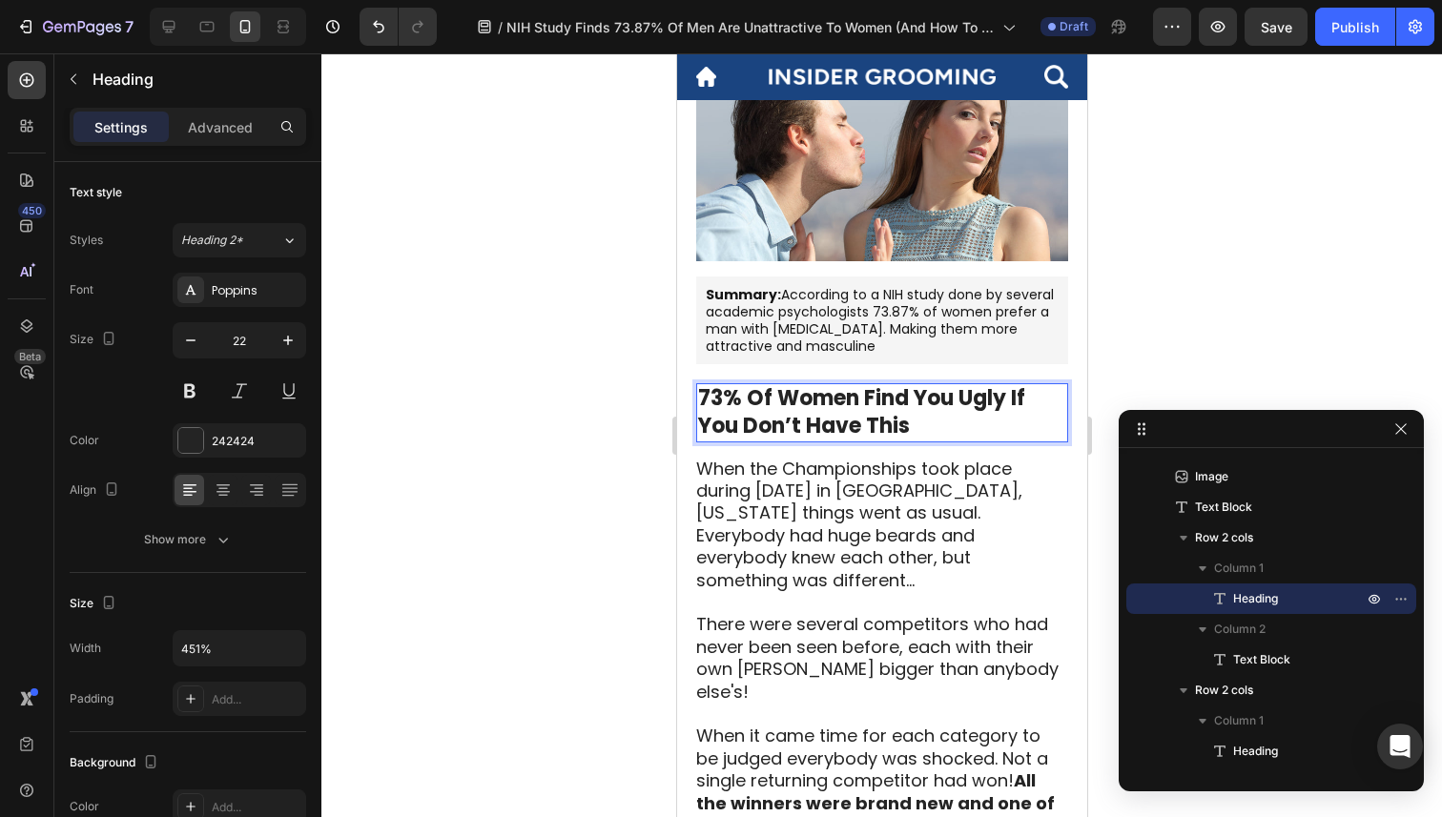
click at [1115, 296] on div at bounding box center [881, 435] width 1121 height 764
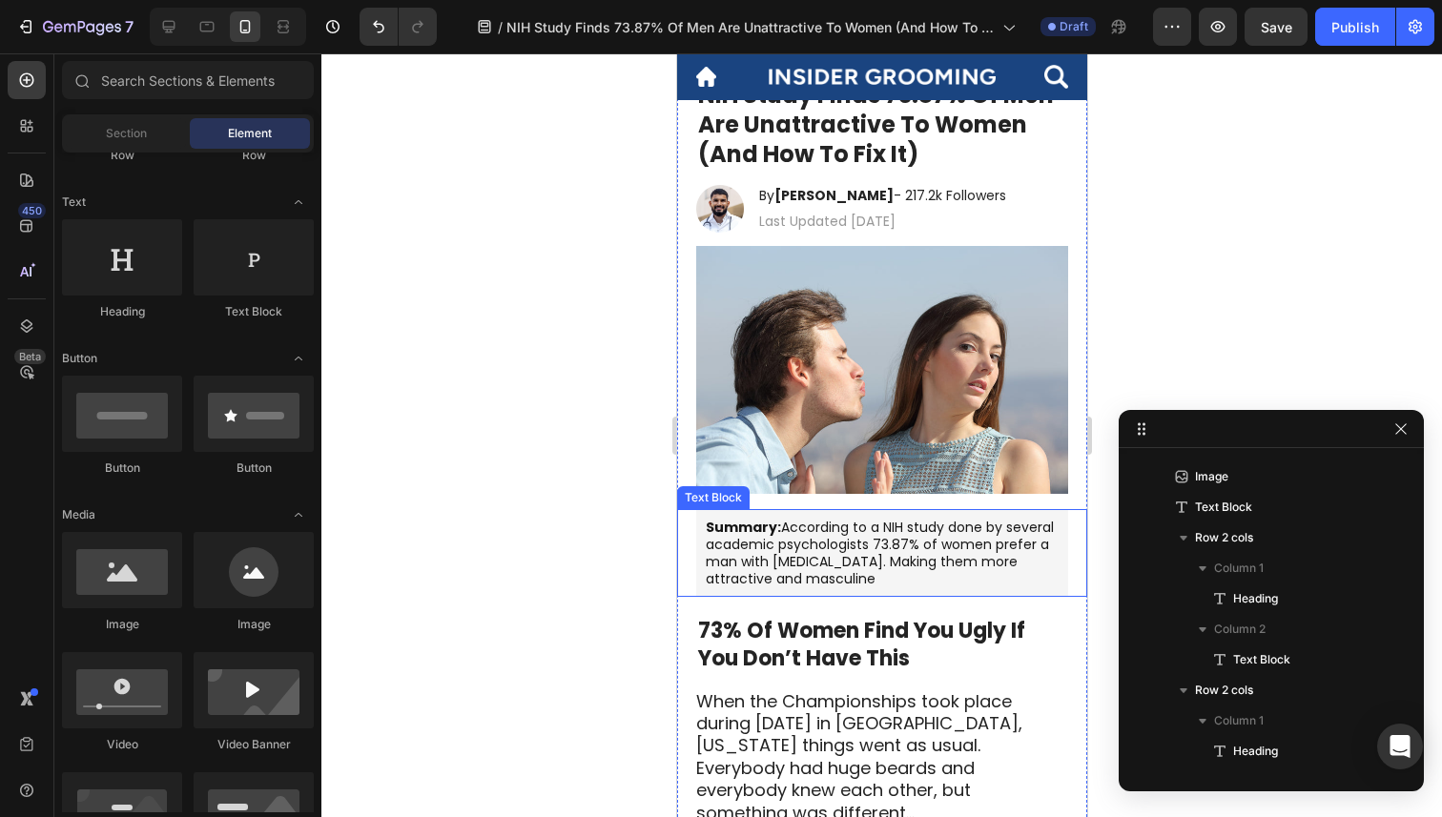
scroll to position [97, 0]
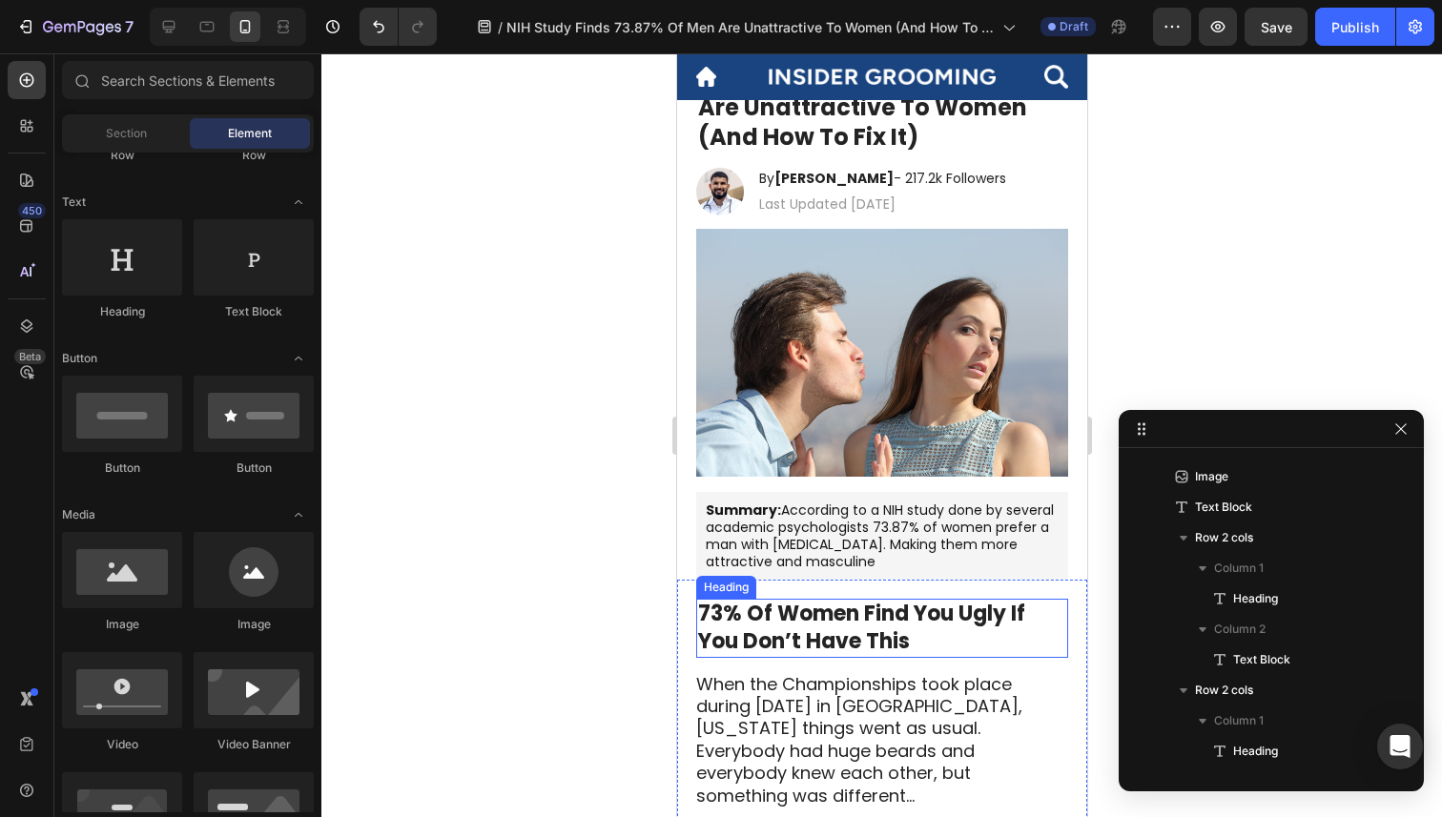
click at [860, 644] on strong "73% Of Women Find You Ugly If You Don’t Have This" at bounding box center [860, 627] width 327 height 57
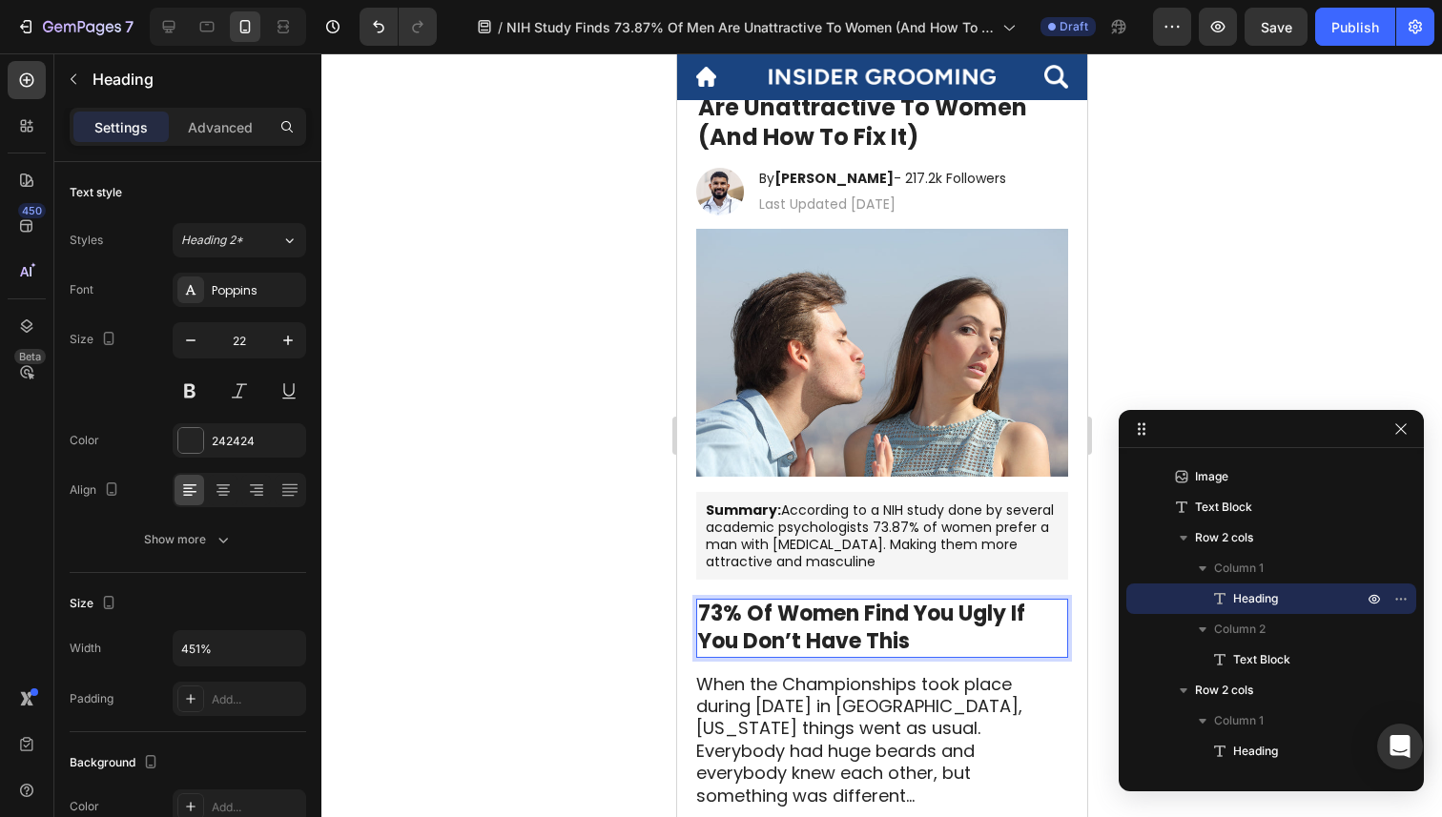
scroll to position [20, 0]
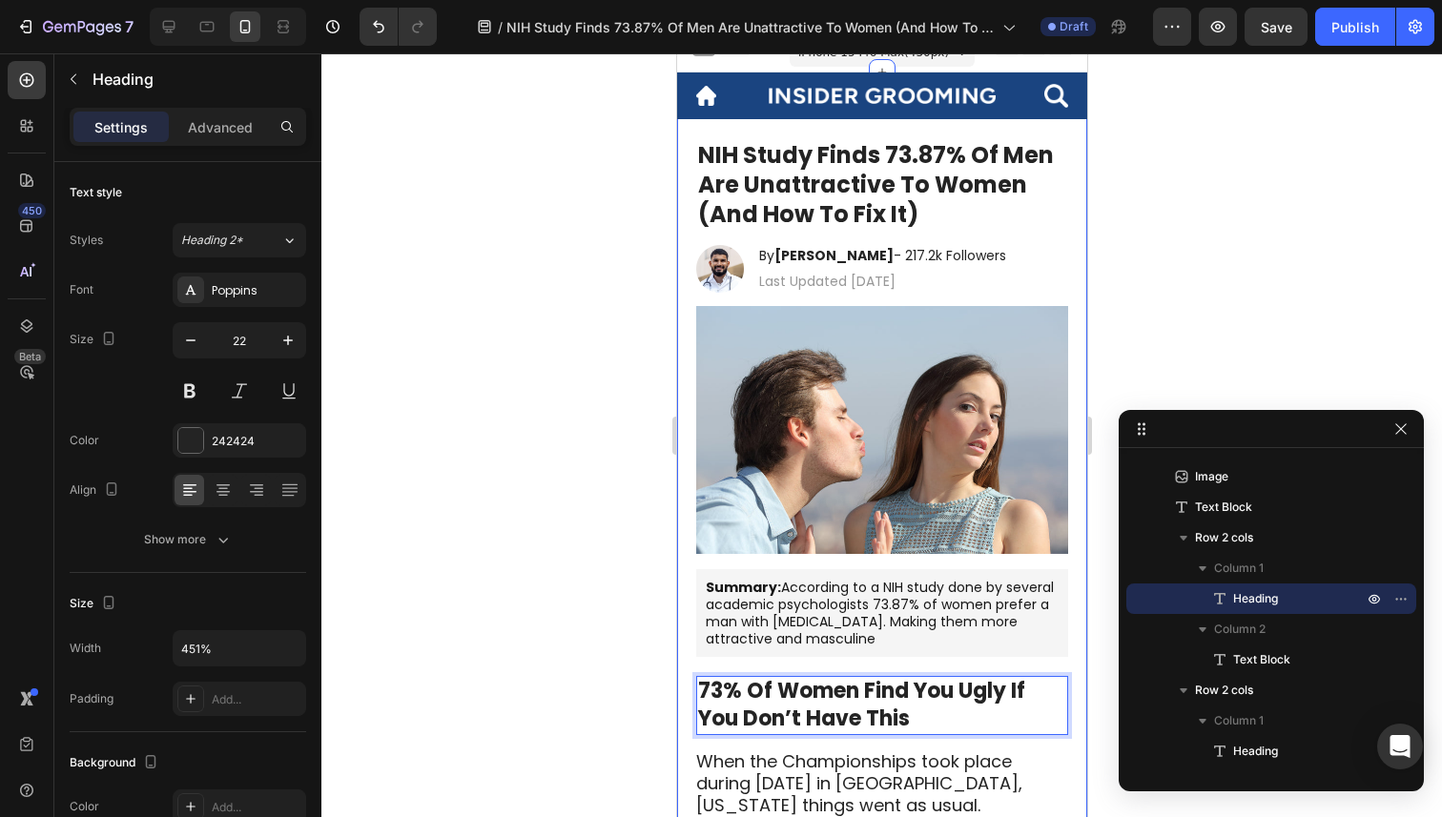
click at [923, 140] on strong "NIH Study Finds 73.87% Of Men Are Unattractive To Women (And How To Fix It)" at bounding box center [875, 184] width 356 height 91
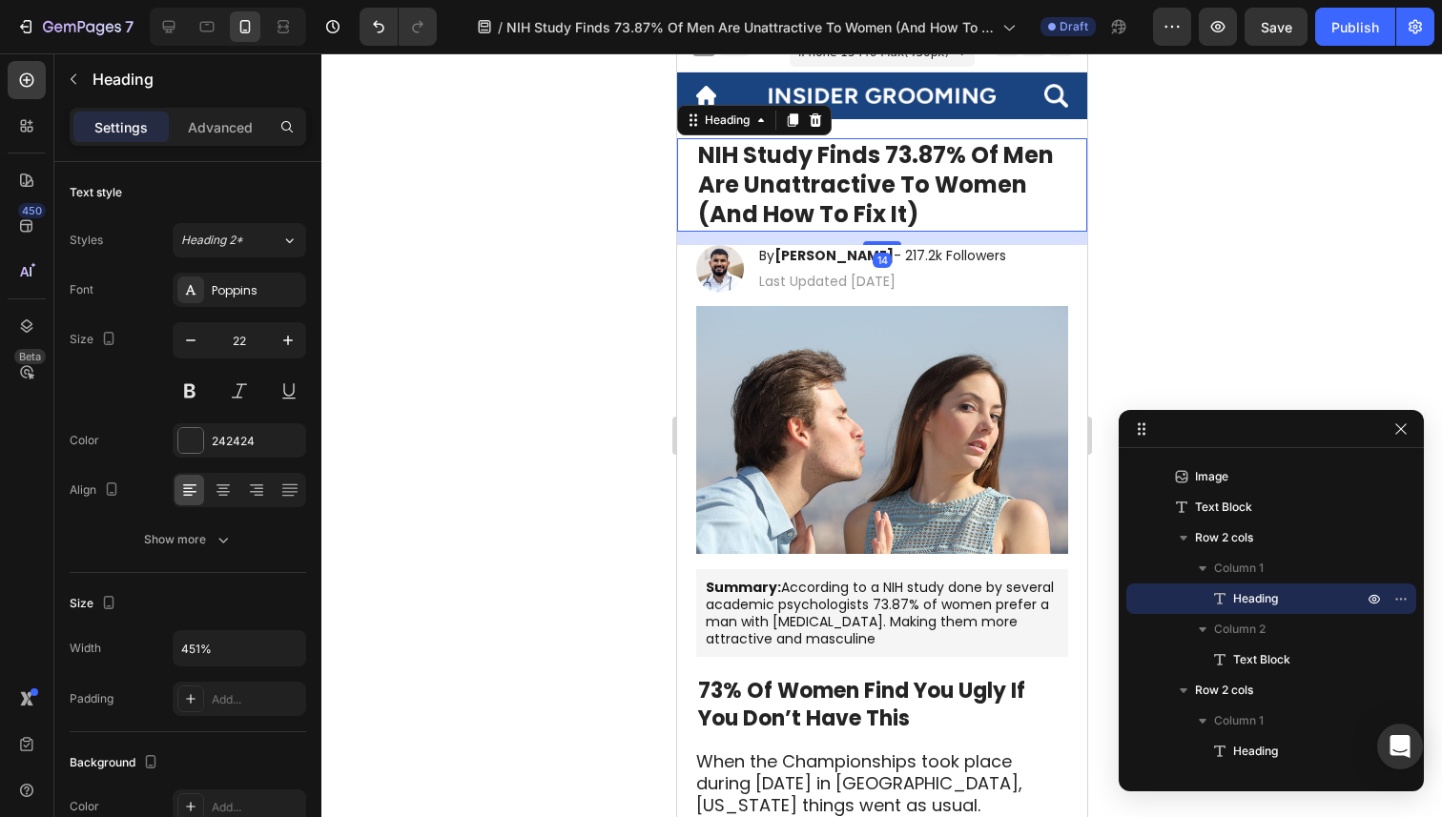
scroll to position [208, 0]
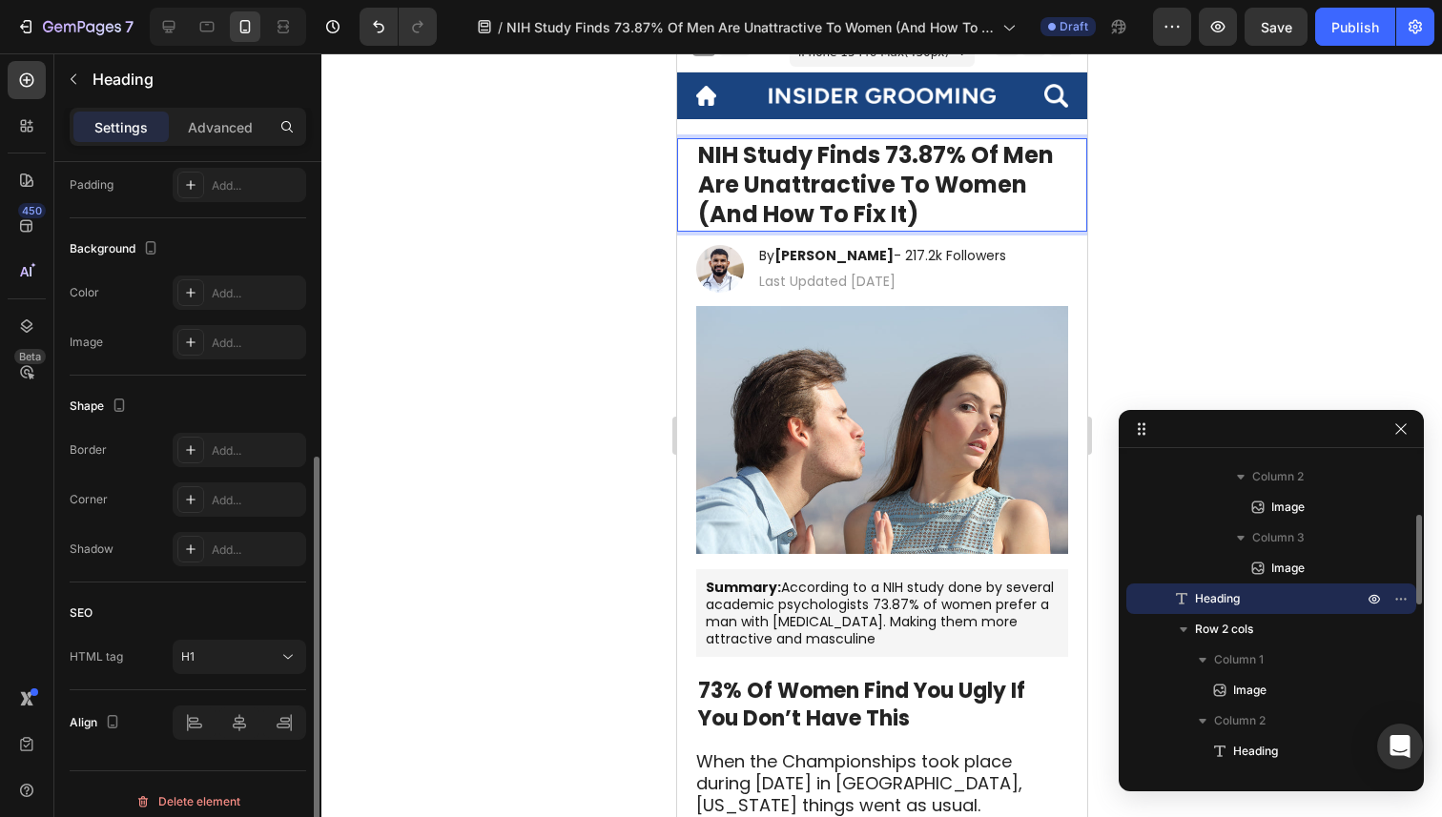
click at [858, 177] on strong "NIH Study Finds 73.87% Of Men Are Unattractive To Women (And How To Fix It)" at bounding box center [875, 184] width 356 height 91
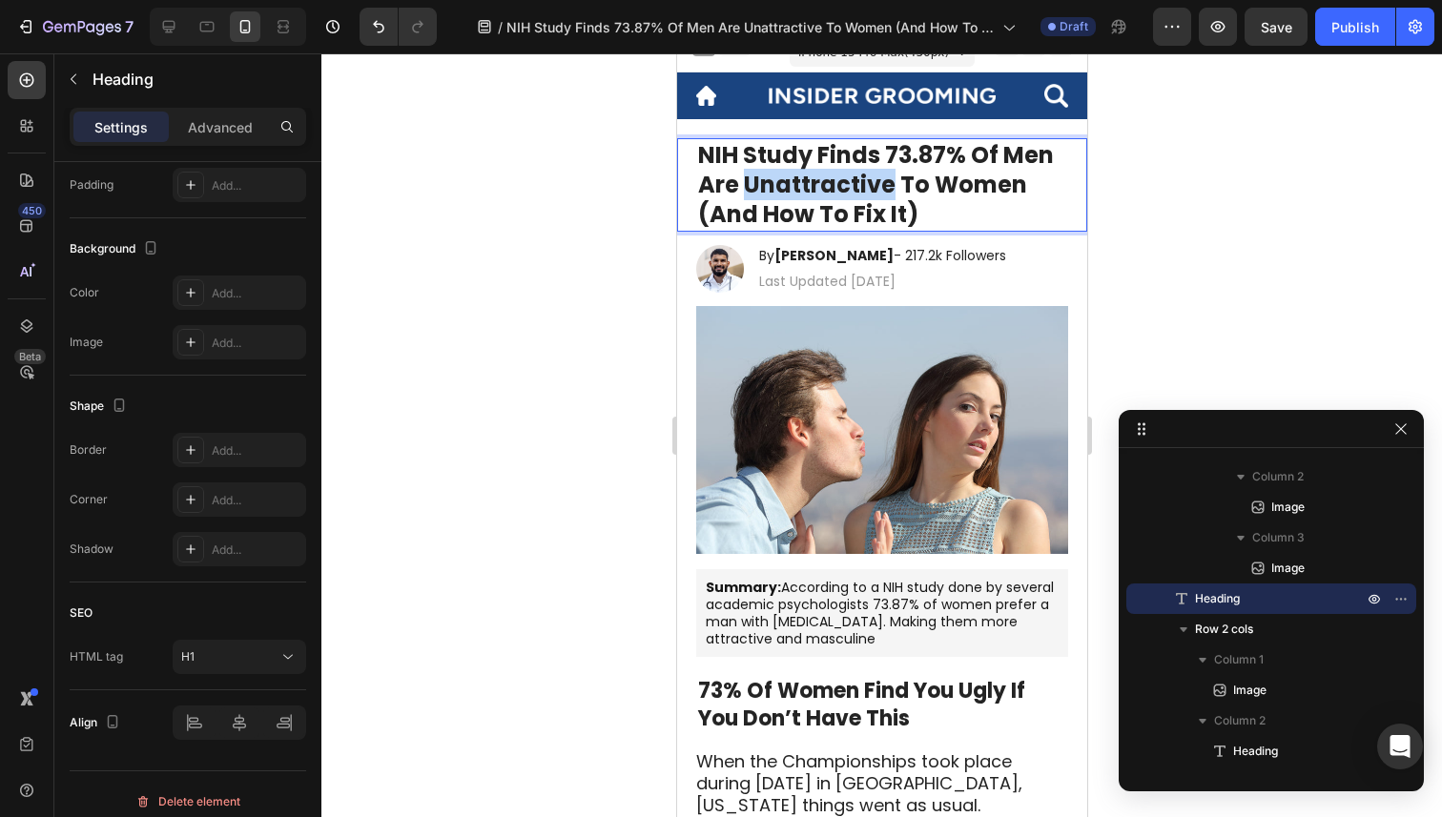
click at [858, 177] on strong "NIH Study Finds 73.87% Of Men Are Unattractive To Women (And How To Fix It)" at bounding box center [875, 184] width 356 height 91
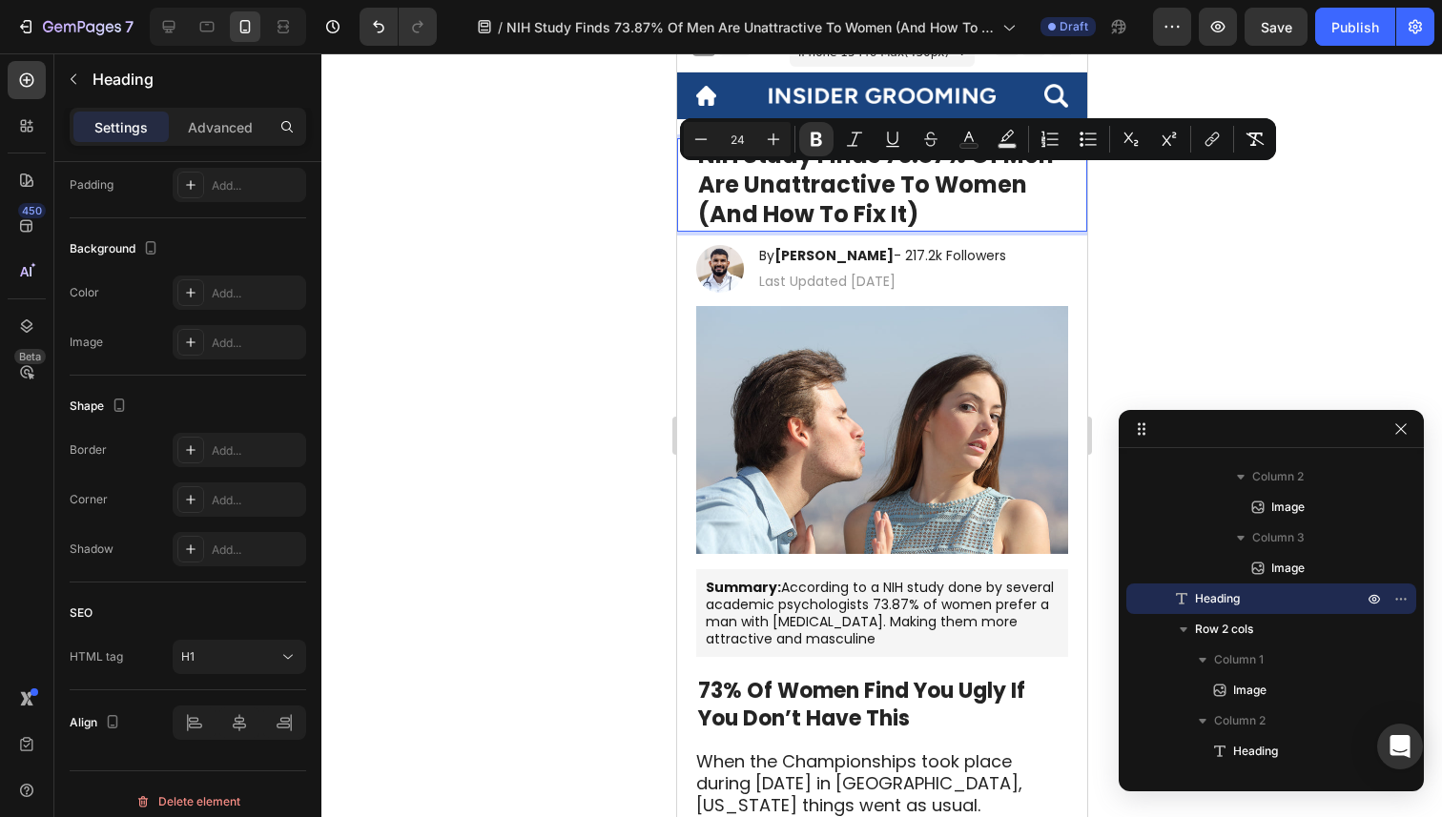
click at [853, 211] on strong "NIH Study Finds 73.87% Of Men Are Unattractive To Women (And How To Fix It)" at bounding box center [875, 184] width 356 height 91
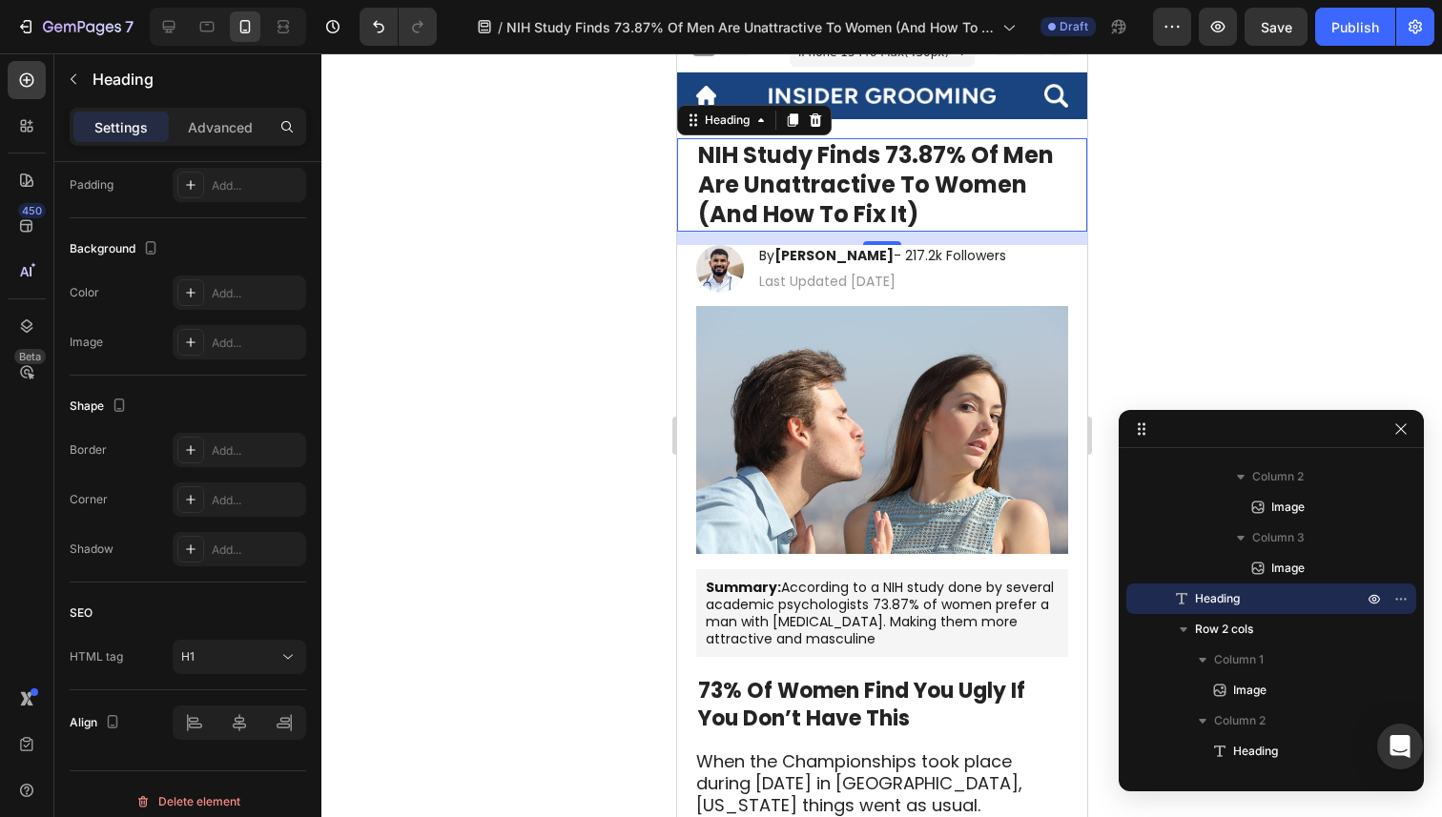
click at [1127, 199] on div at bounding box center [881, 435] width 1121 height 764
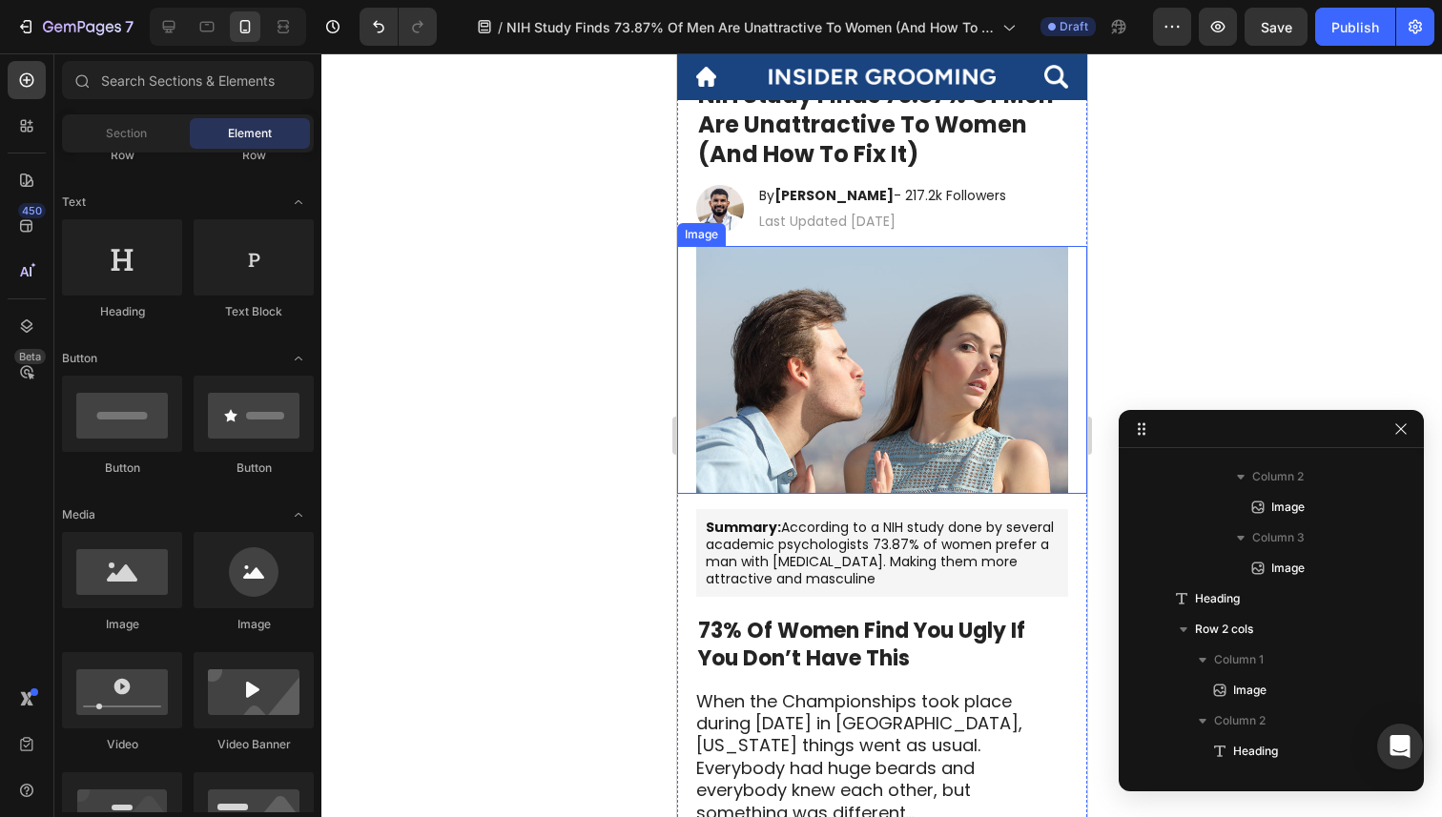
scroll to position [173, 0]
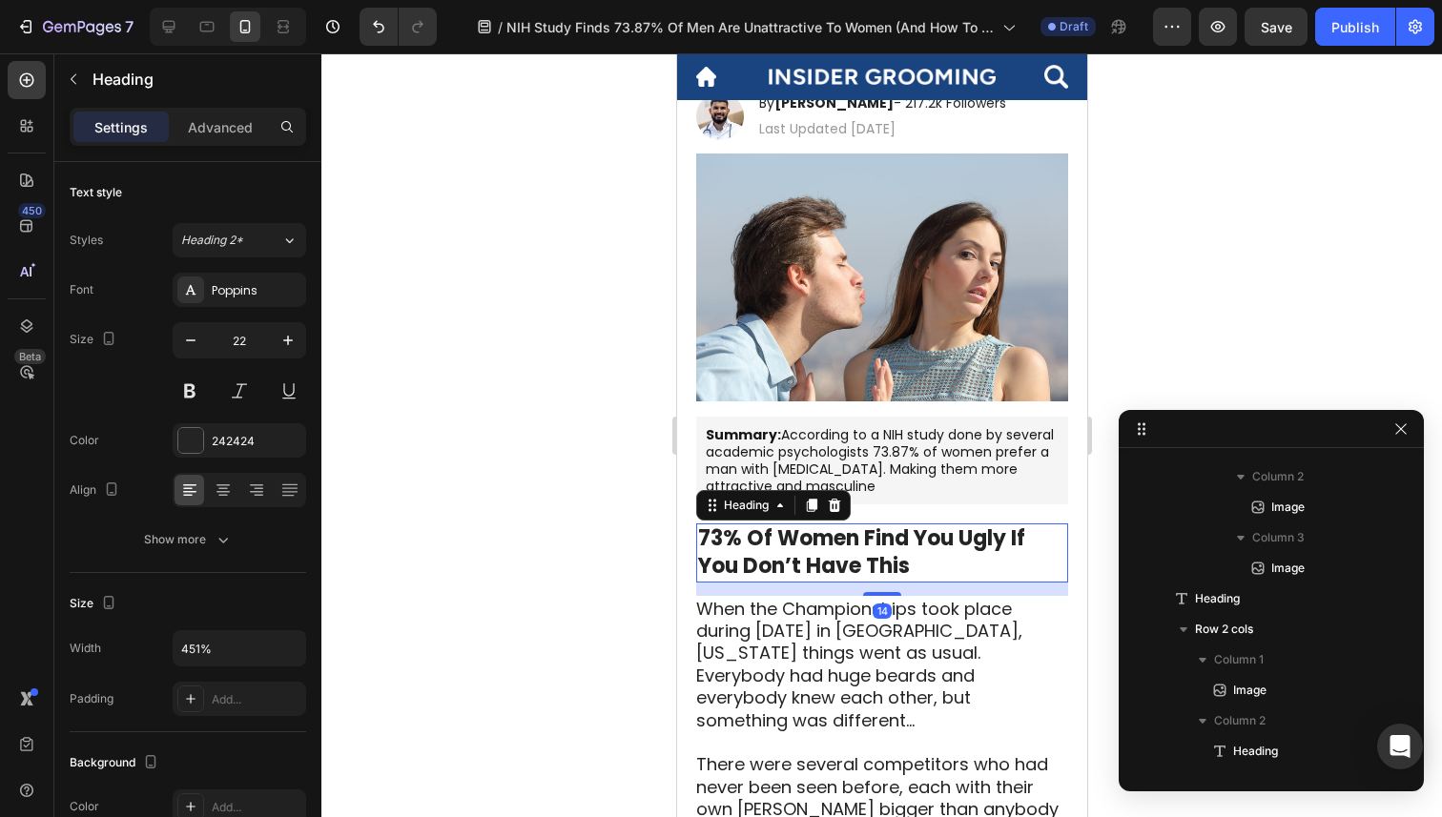
click at [847, 566] on strong "73% Of Women Find You Ugly If You Don’t Have This" at bounding box center [860, 552] width 327 height 57
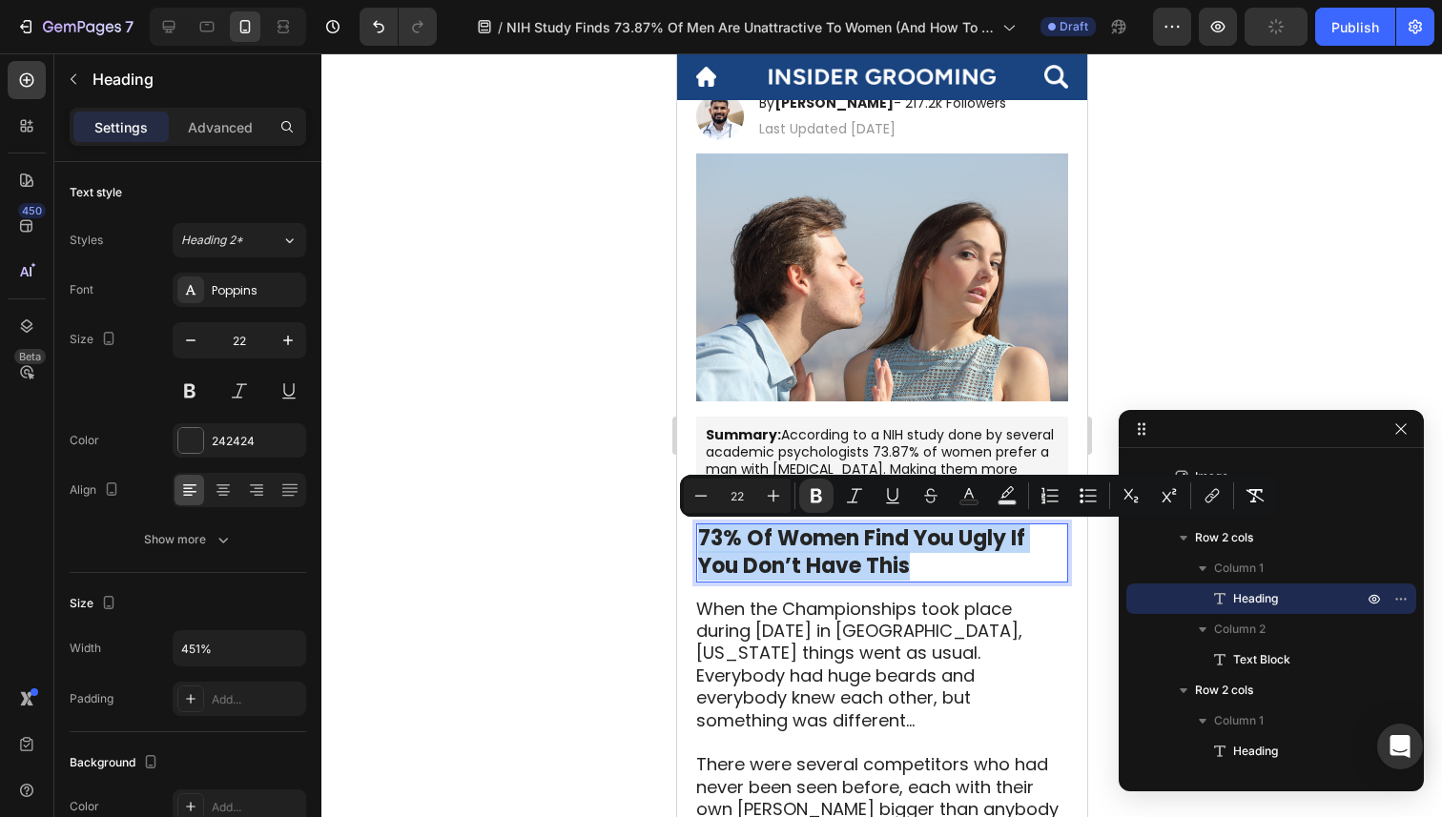
drag, startPoint x: 916, startPoint y: 566, endPoint x: 695, endPoint y: 552, distance: 221.6
click at [695, 552] on h2 "73% Of Women Find You Ugly If You Don’t Have This" at bounding box center [881, 553] width 372 height 58
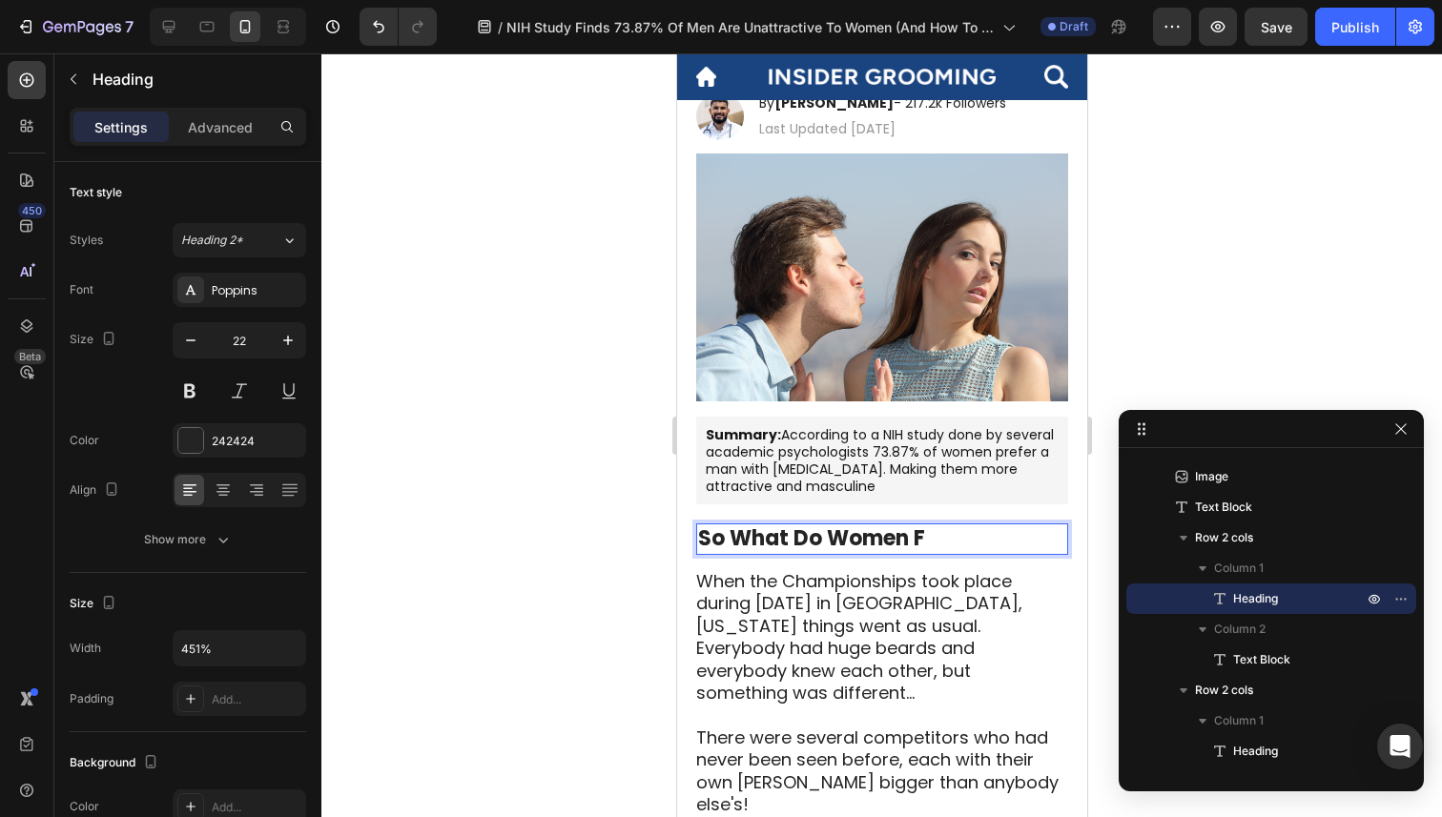
click at [827, 530] on strong "So What Do Women F" at bounding box center [810, 539] width 227 height 30
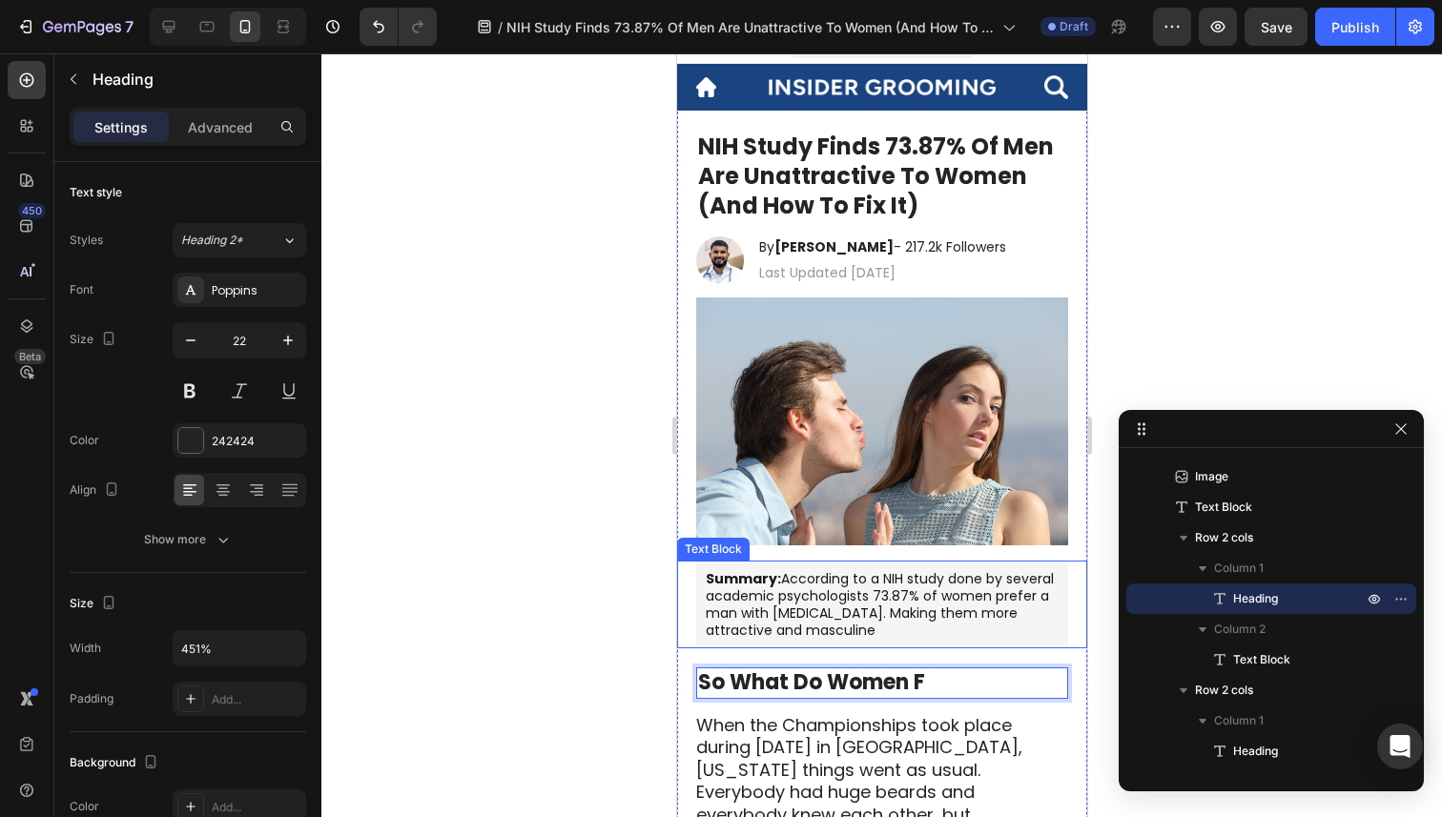
scroll to position [9, 0]
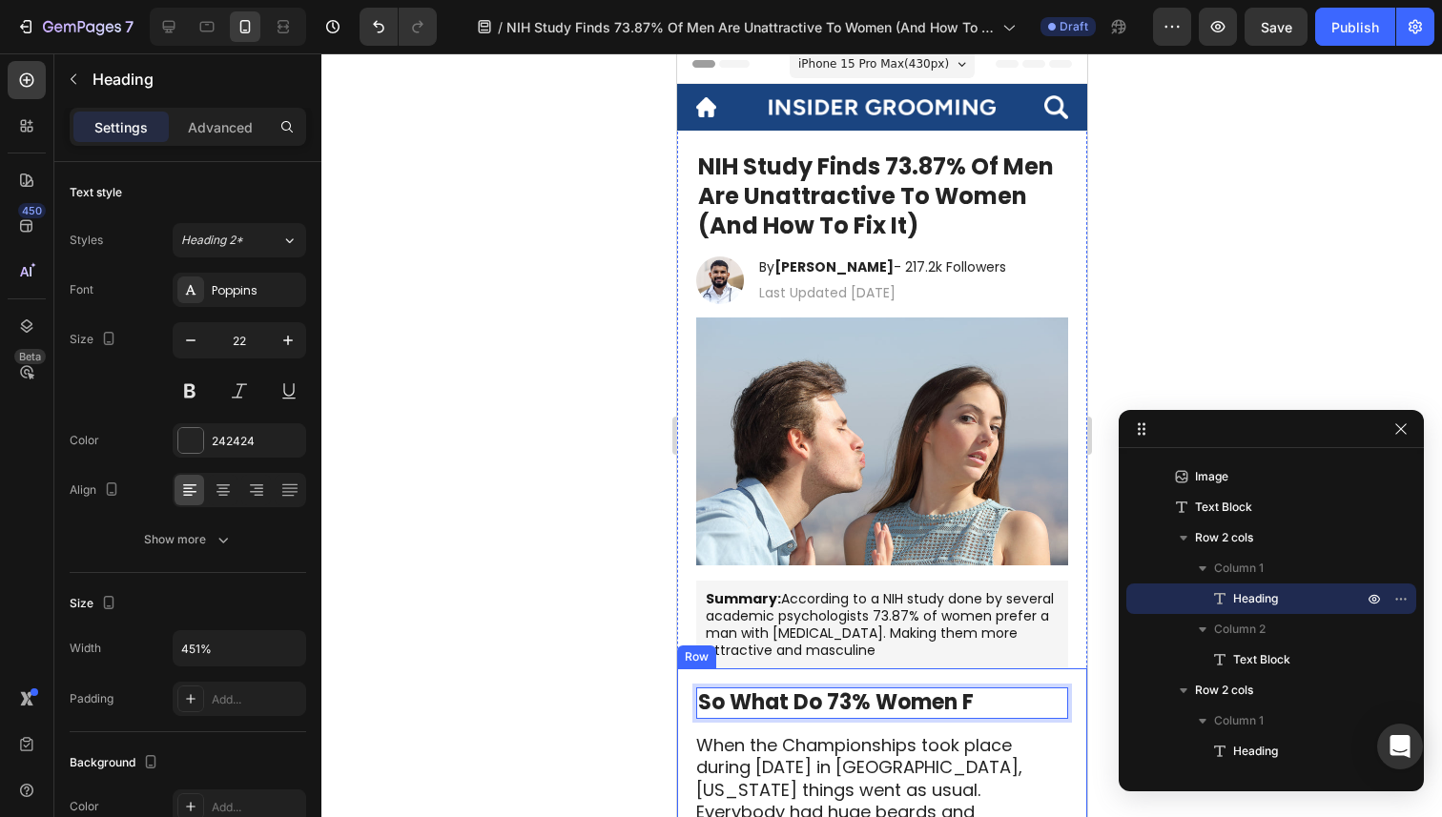
click at [998, 712] on p "So What Do 73% Women F" at bounding box center [881, 703] width 368 height 28
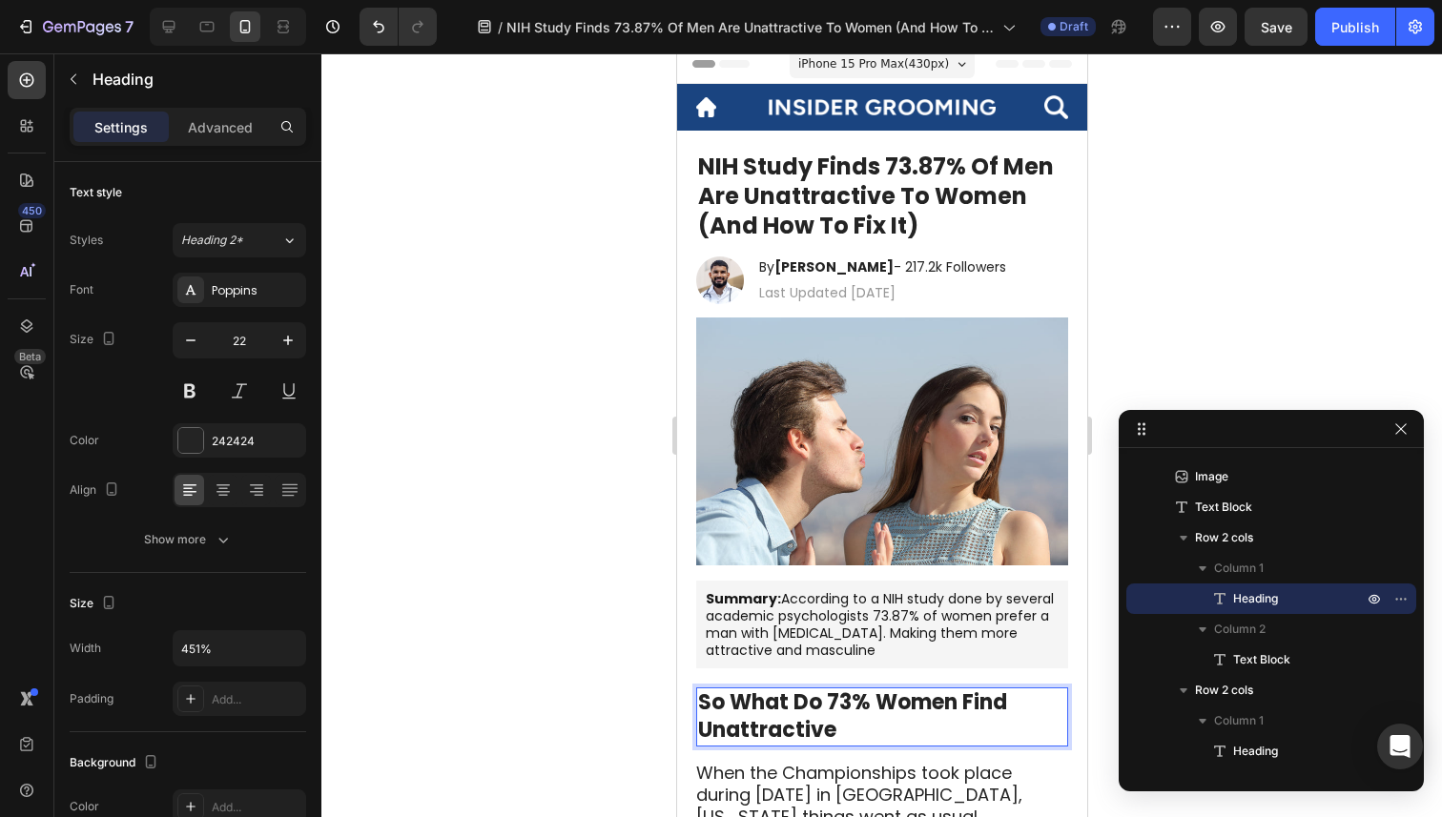
click at [732, 706] on strong "So What Do 73% Women Find Unattractive" at bounding box center [851, 716] width 309 height 57
click at [850, 719] on p "What Do 73% Women Find Unattractive" at bounding box center [881, 716] width 368 height 54
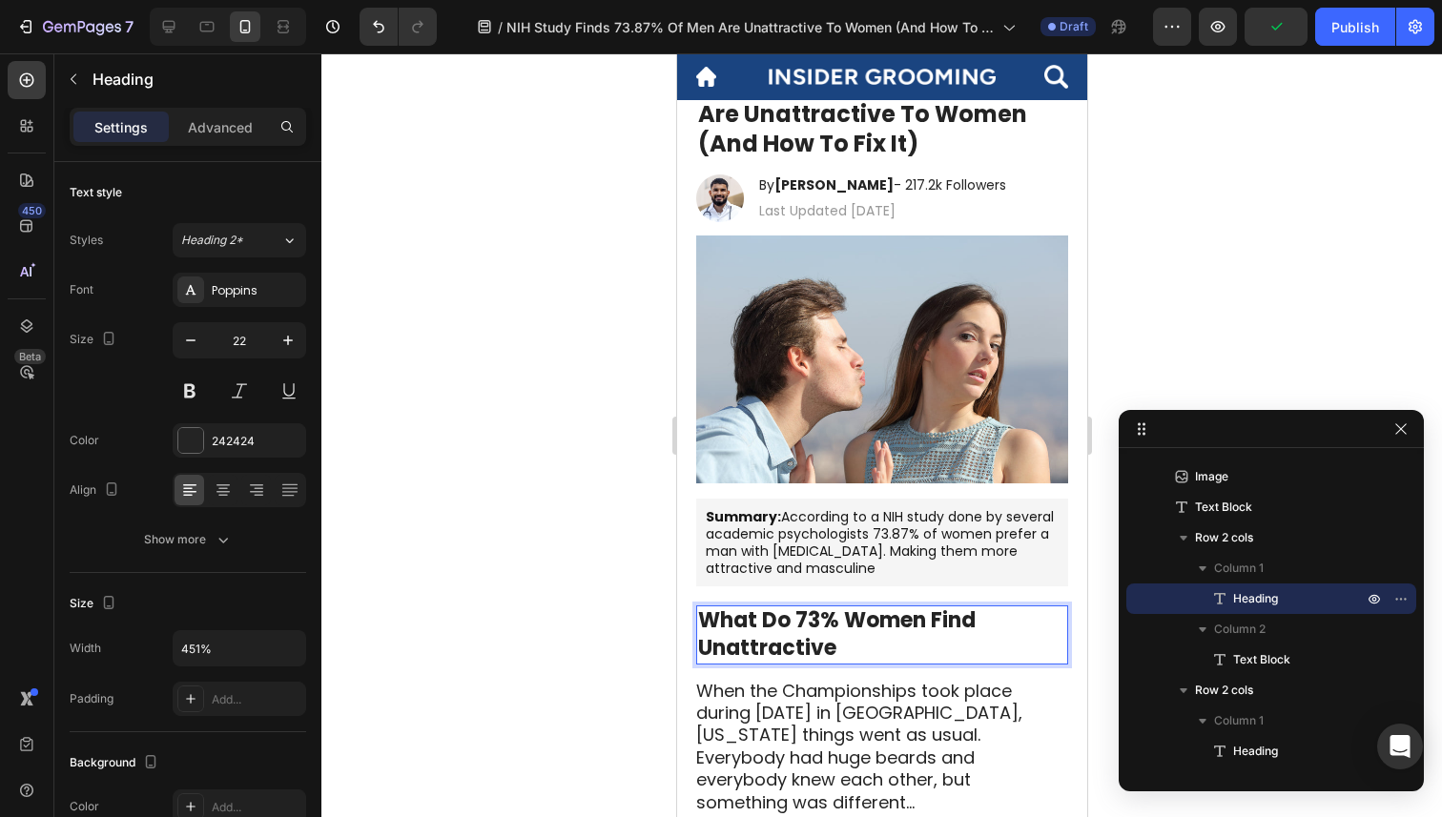
scroll to position [103, 0]
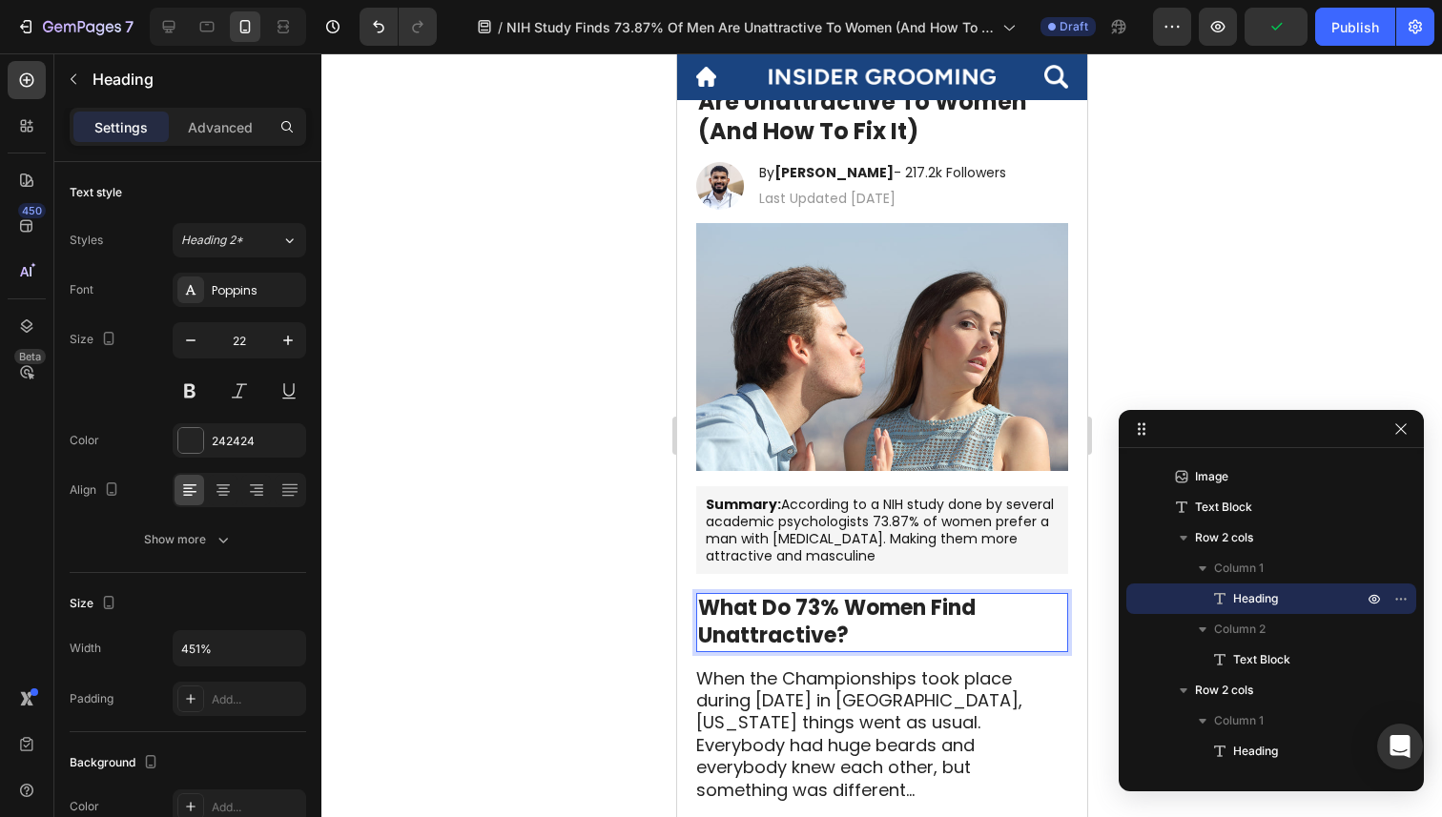
click at [537, 632] on div at bounding box center [881, 435] width 1121 height 764
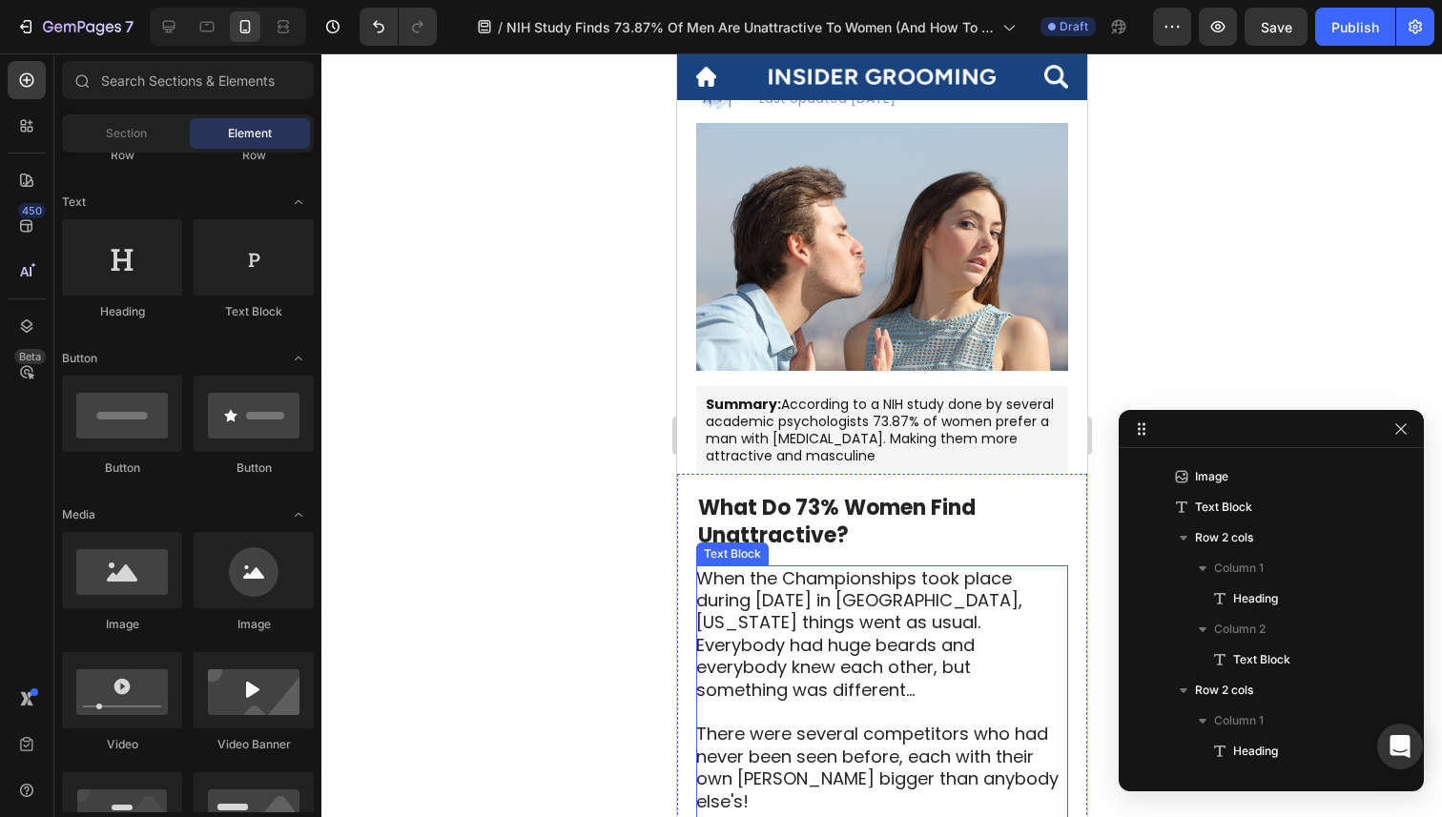
scroll to position [209, 0]
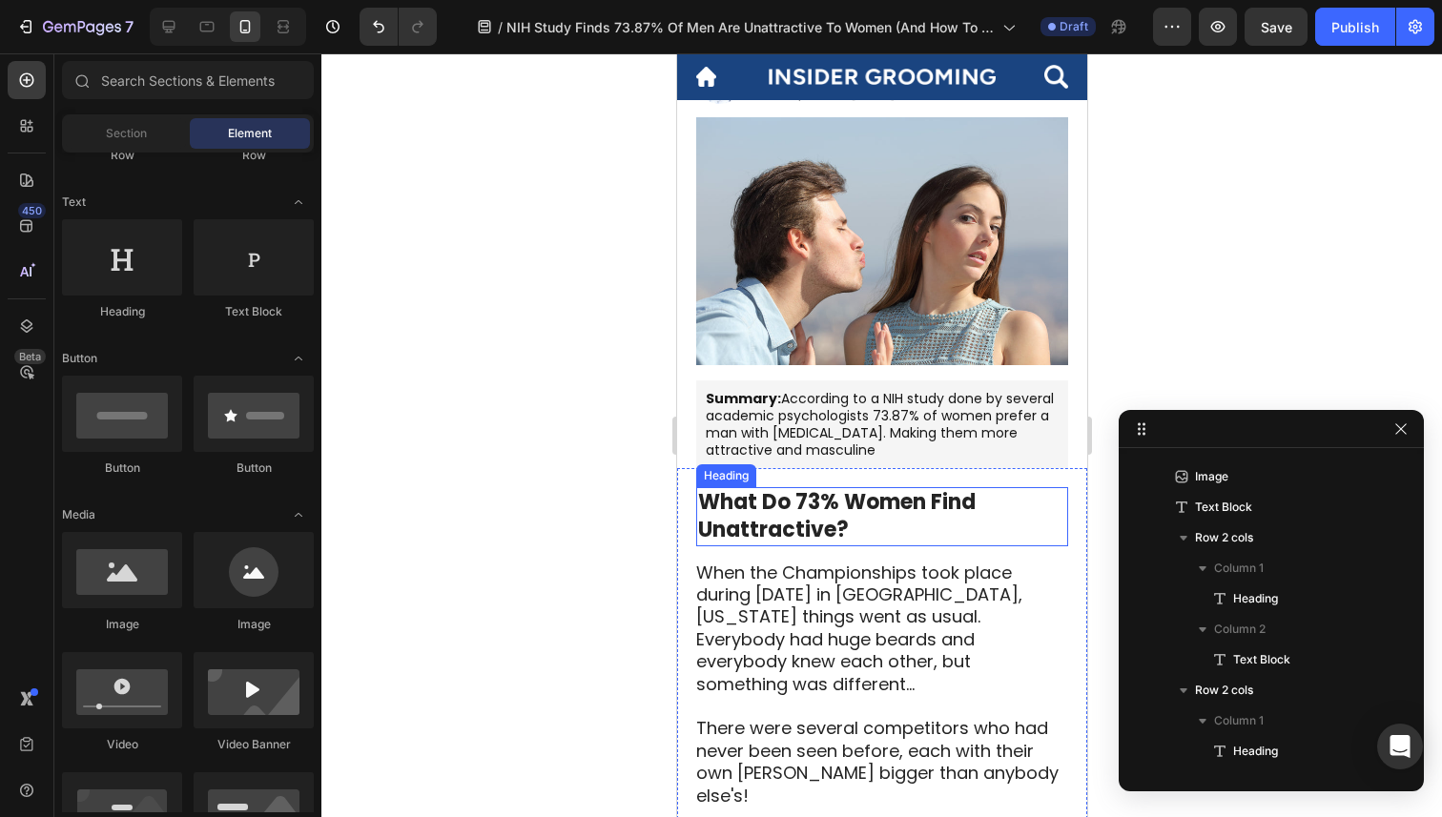
click at [857, 527] on p "⁠⁠⁠⁠⁠⁠⁠ What Do 73% Women Find Unattractive?" at bounding box center [881, 516] width 368 height 54
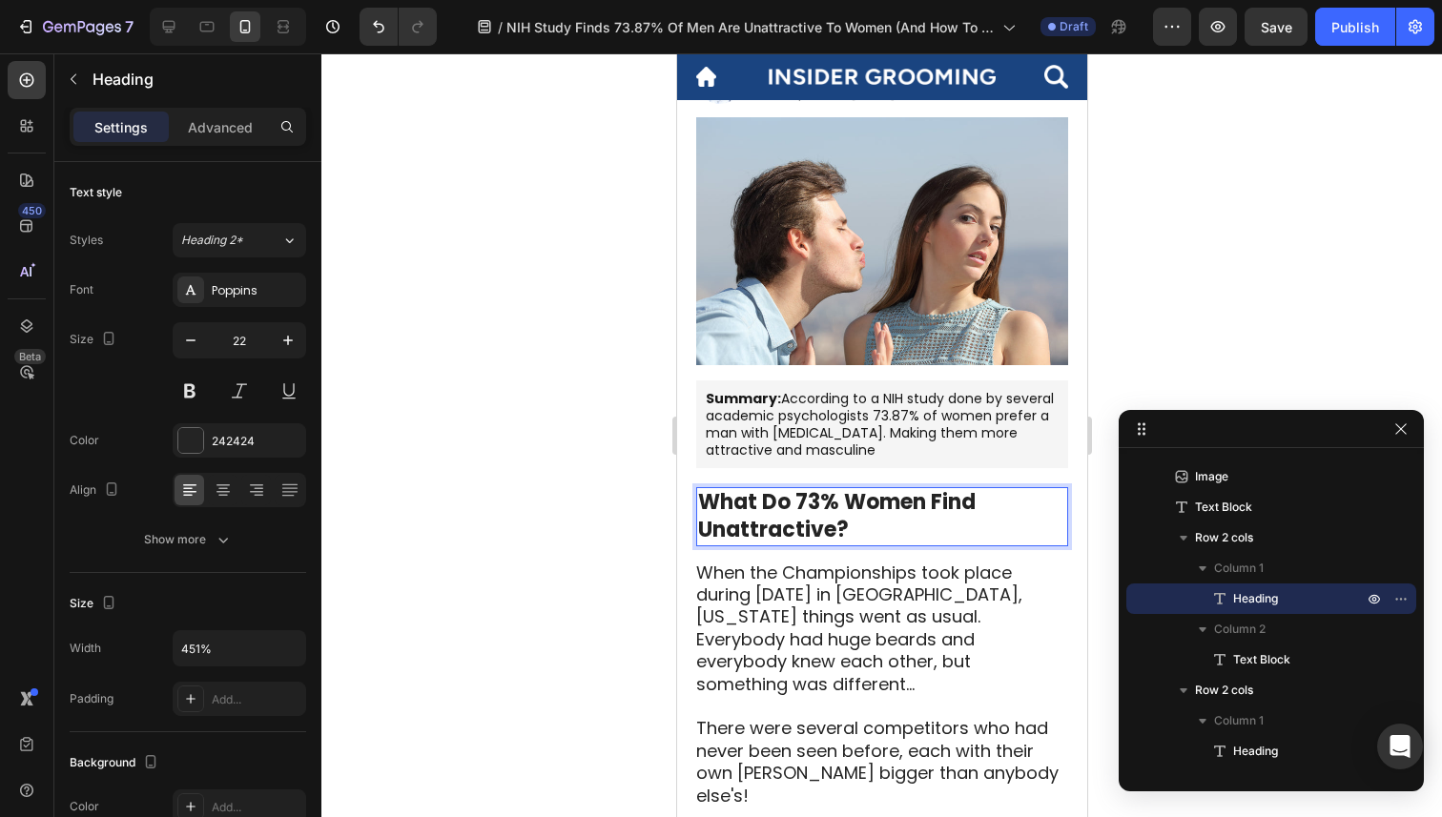
click at [863, 531] on p "What Do 73% Women Find Unattractive?" at bounding box center [881, 516] width 368 height 54
click at [864, 520] on p "What Do 73% Women Find Unattractive?" at bounding box center [881, 516] width 368 height 54
click at [559, 668] on div at bounding box center [881, 435] width 1121 height 764
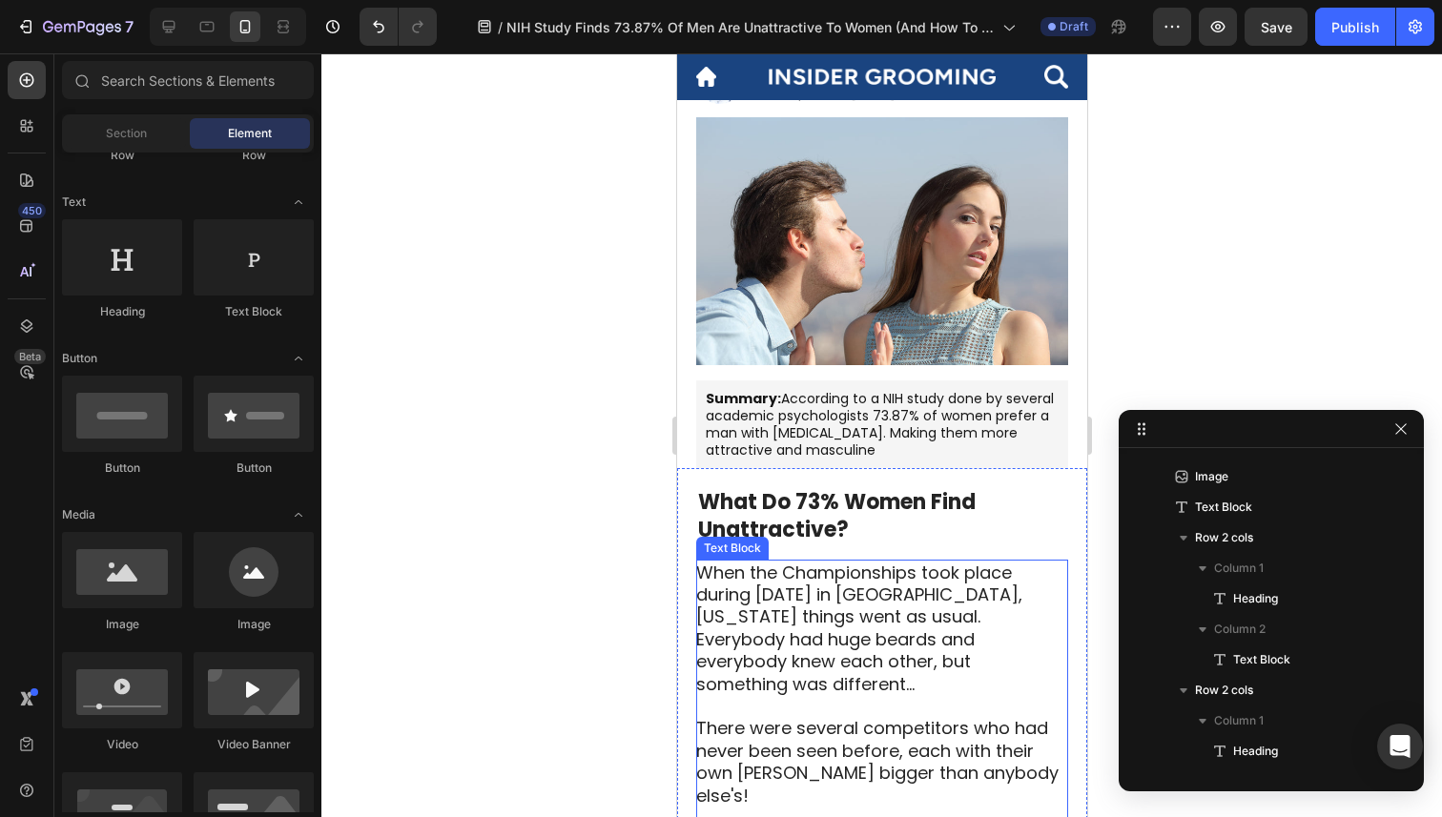
click at [772, 588] on p "When the Championships took place during July of 2025 in Pittsburgh, Pennsylvan…" at bounding box center [880, 752] width 370 height 380
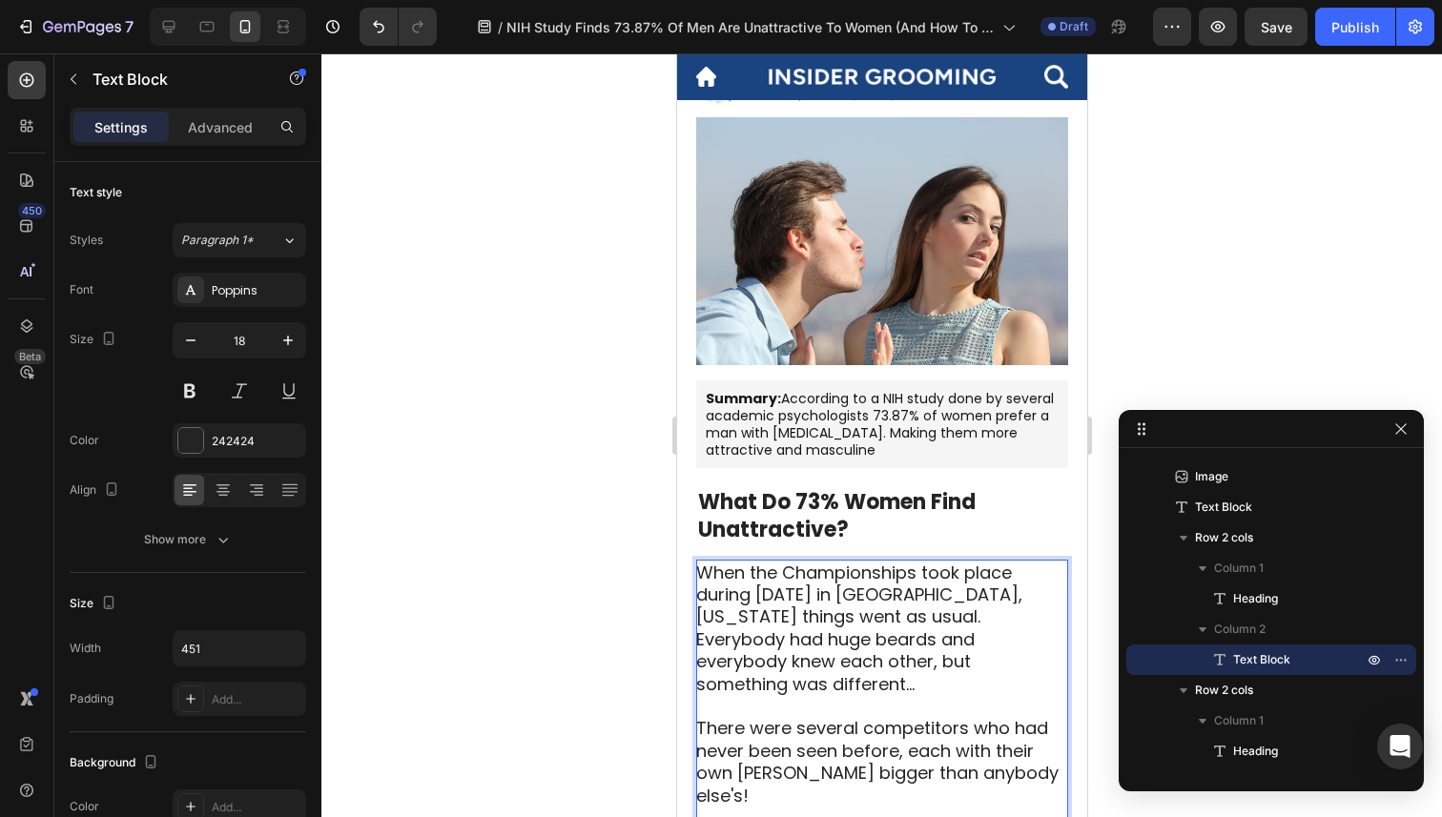
click at [772, 613] on p "When the Championships took place during July of 2025 in Pittsburgh, Pennsylvan…" at bounding box center [880, 752] width 370 height 380
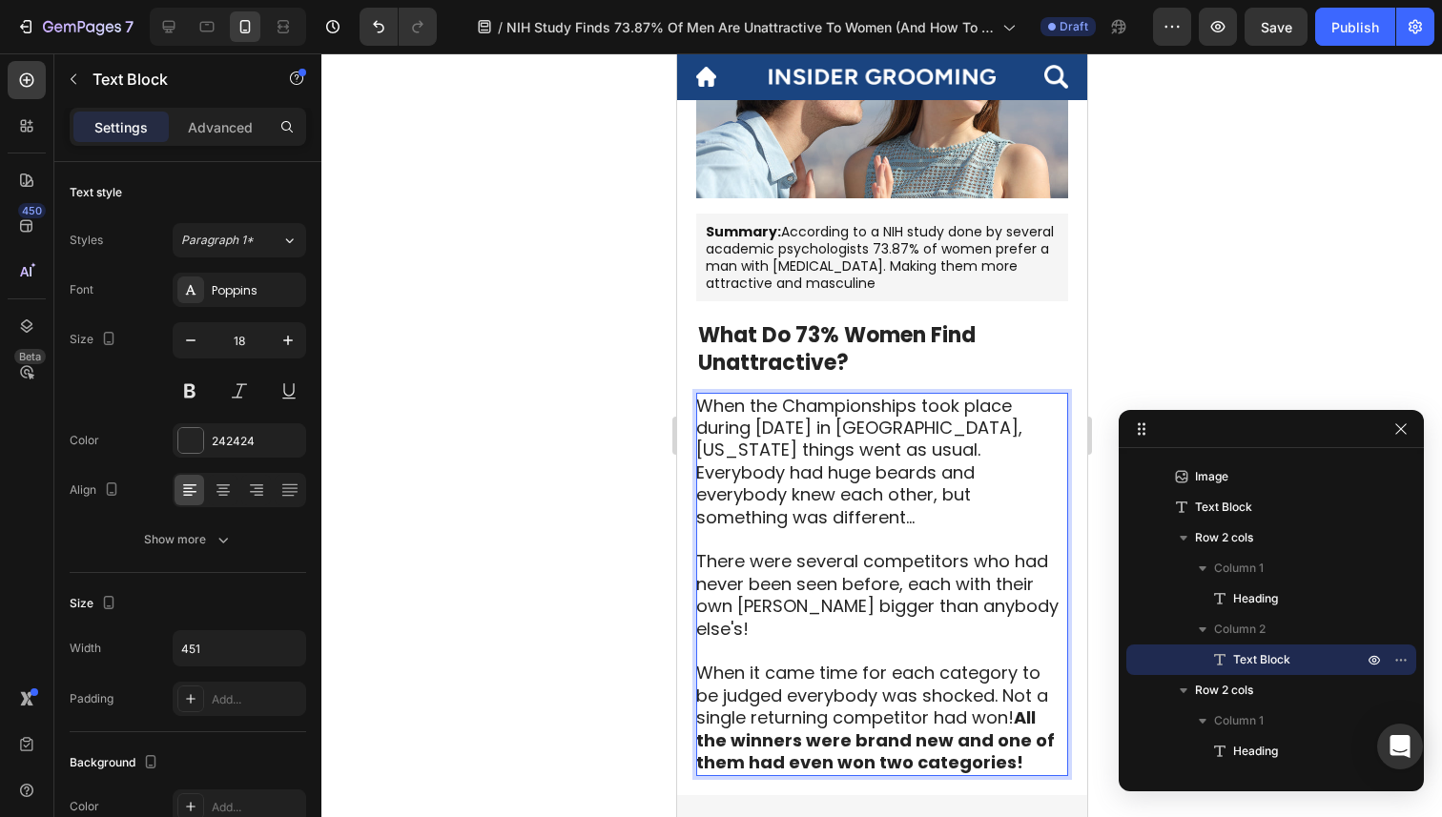
scroll to position [378, 0]
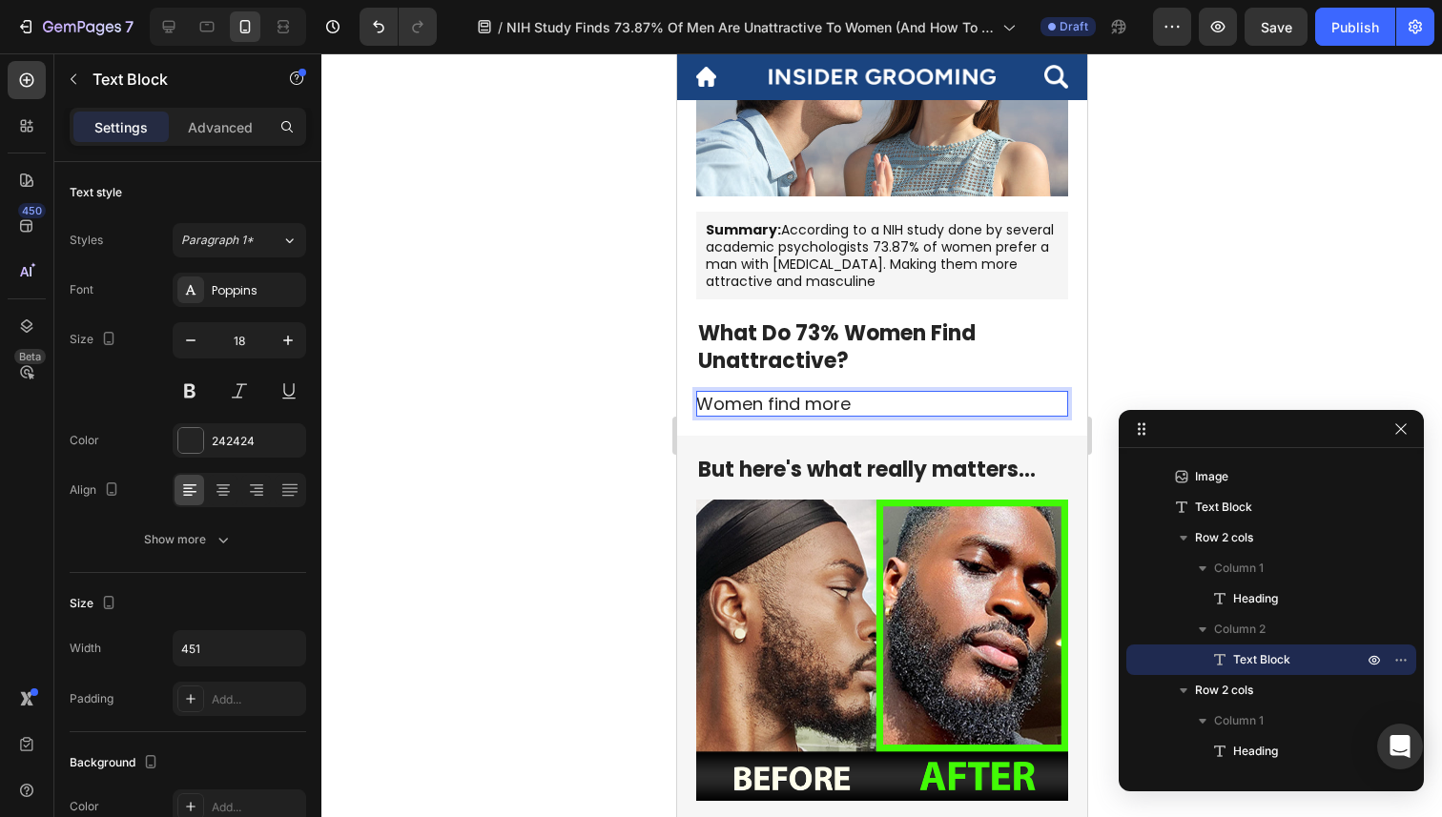
click at [609, 415] on div at bounding box center [881, 435] width 1121 height 764
click at [805, 396] on p "Women find more" at bounding box center [880, 404] width 370 height 22
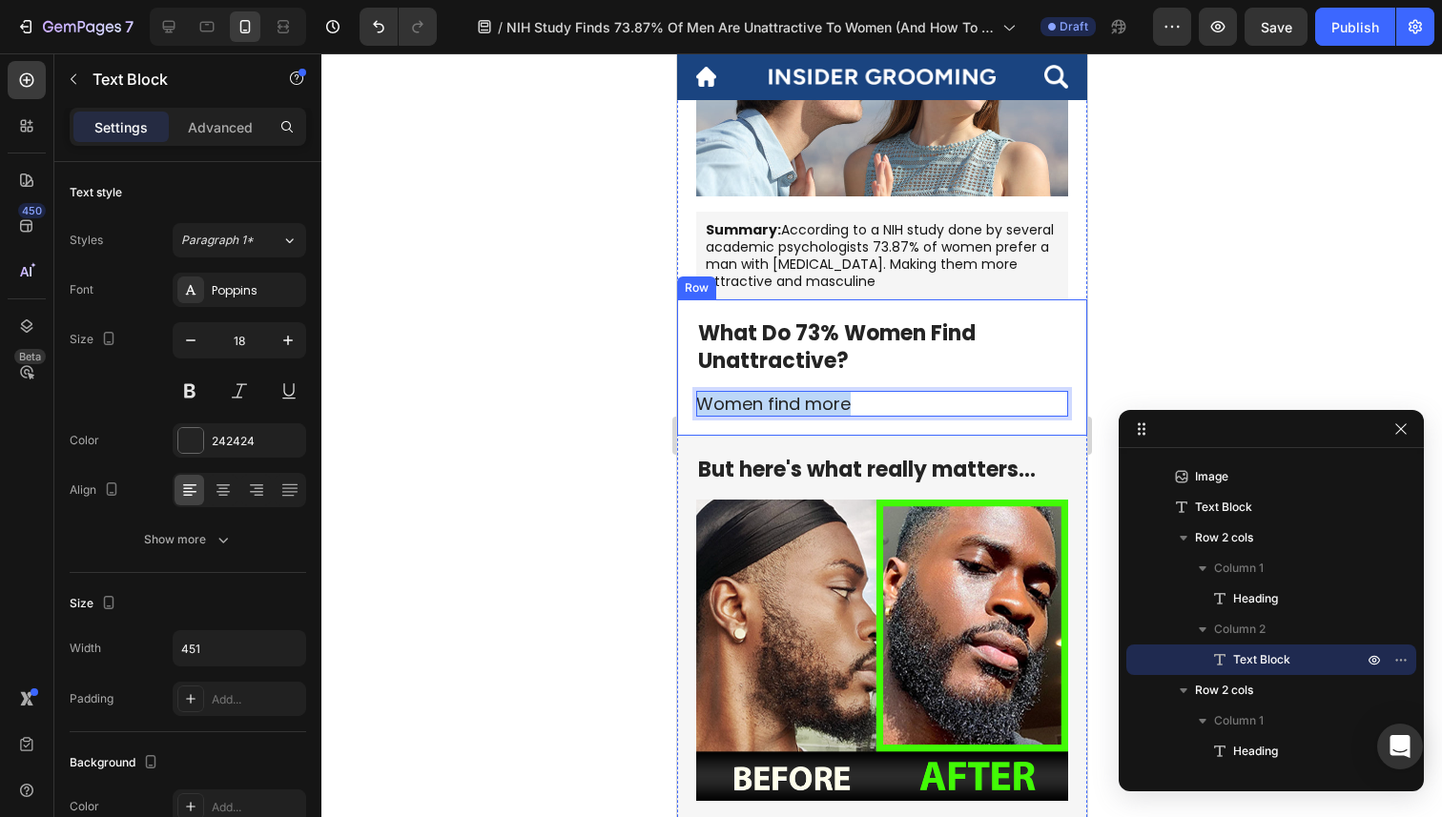
drag, startPoint x: 855, startPoint y: 398, endPoint x: 694, endPoint y: 398, distance: 161.2
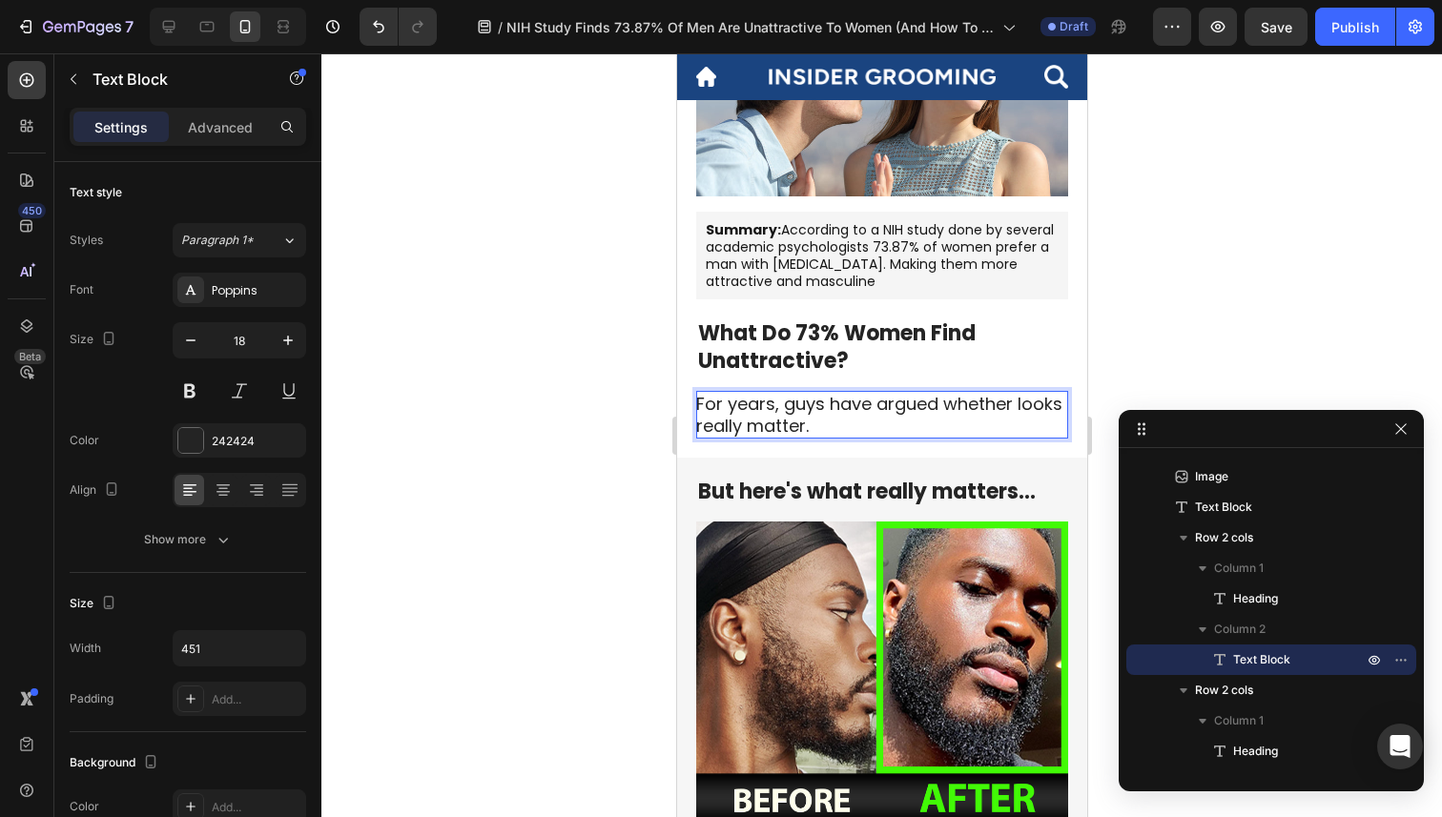
click at [497, 512] on div at bounding box center [881, 435] width 1121 height 764
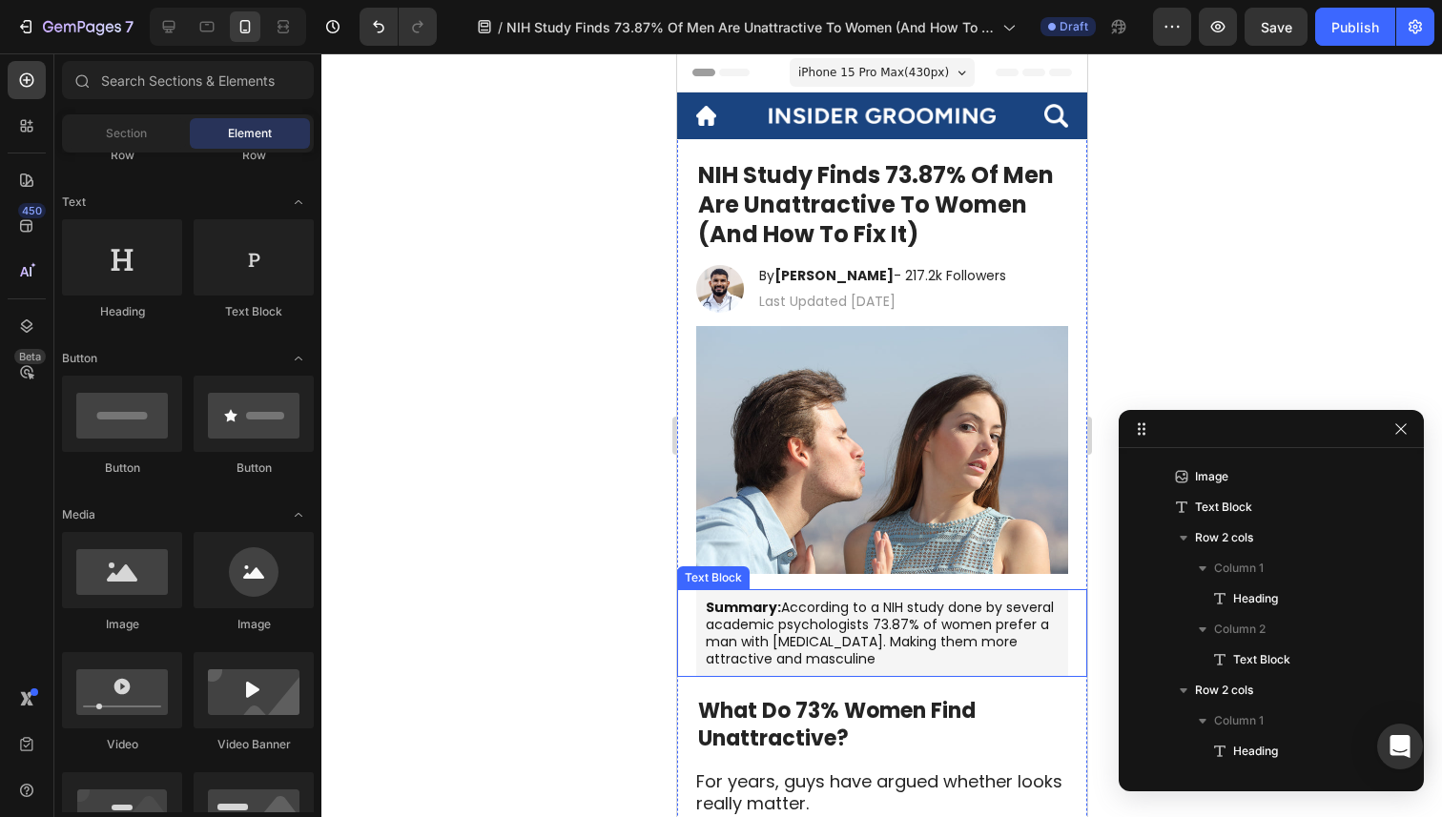
scroll to position [18, 0]
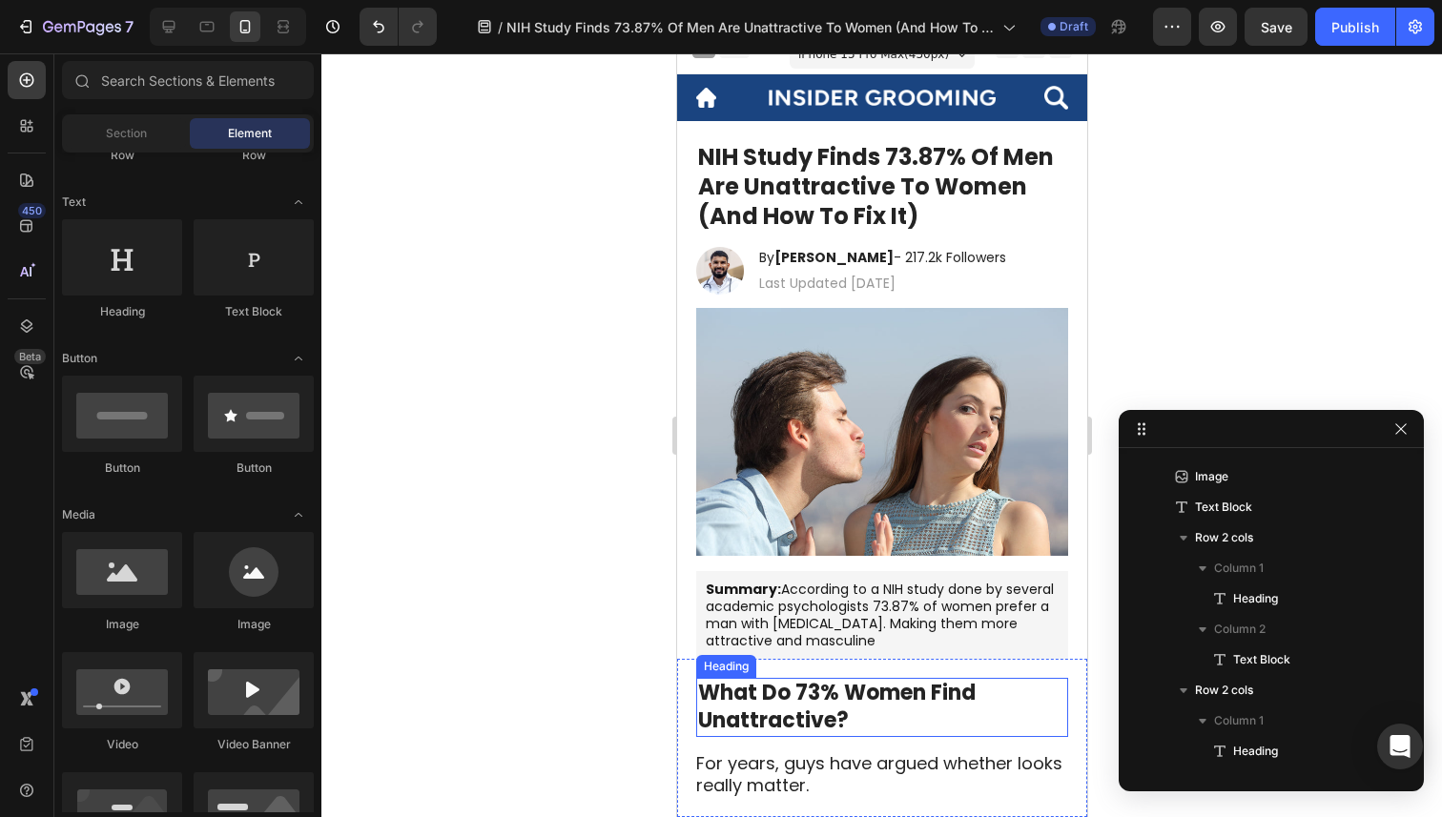
click at [866, 697] on strong "What Do 73% Women Find Unattractive?" at bounding box center [836, 706] width 278 height 57
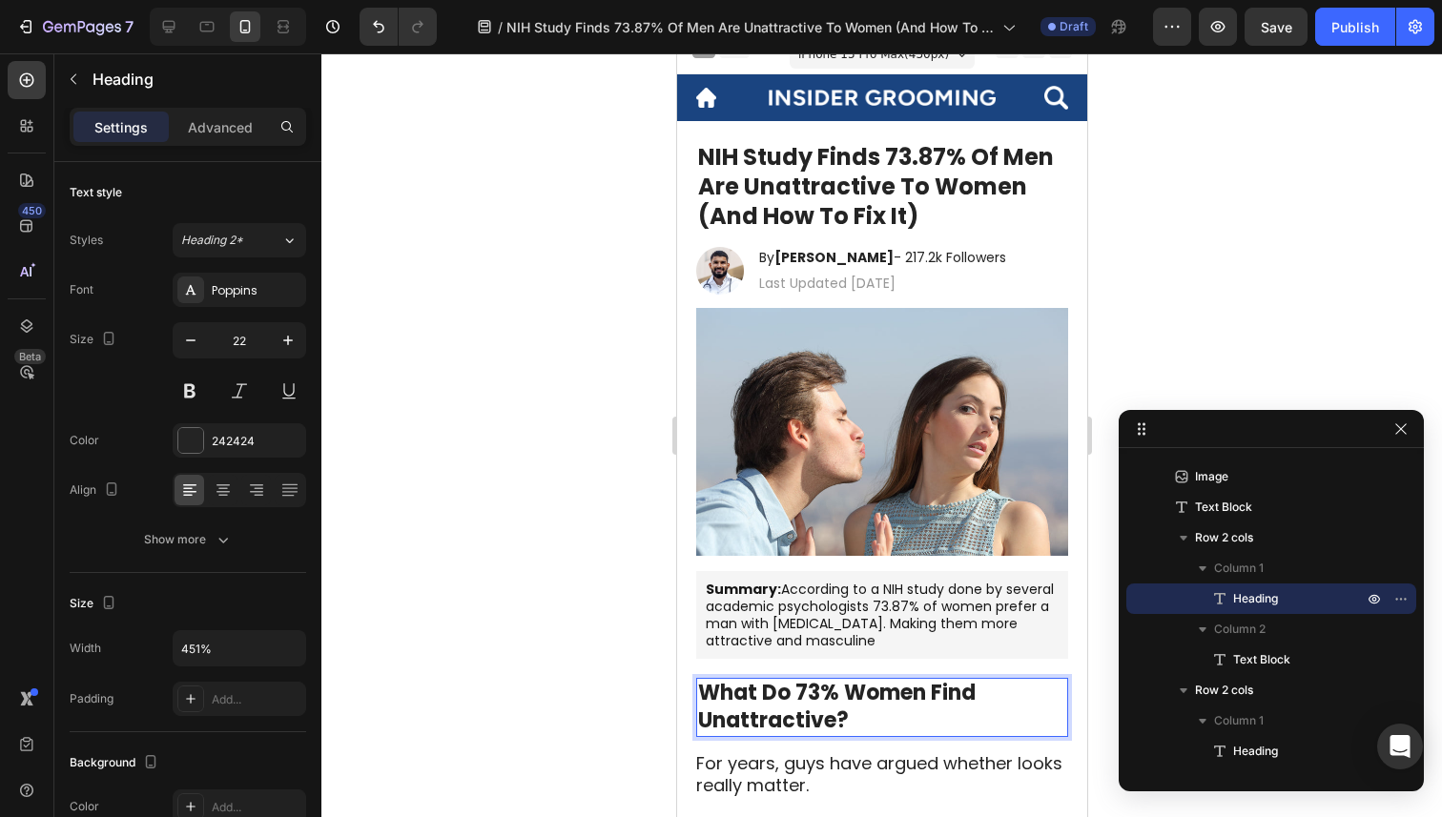
click at [714, 689] on strong "What Do 73% Women Find Unattractive?" at bounding box center [836, 706] width 278 height 57
click at [813, 701] on strong "What Do 73% Women Find Unattractive?" at bounding box center [836, 706] width 278 height 57
click at [744, 695] on strong "What Do 73% Women Find Unattractive?" at bounding box center [836, 706] width 278 height 57
click at [531, 551] on div at bounding box center [881, 435] width 1121 height 764
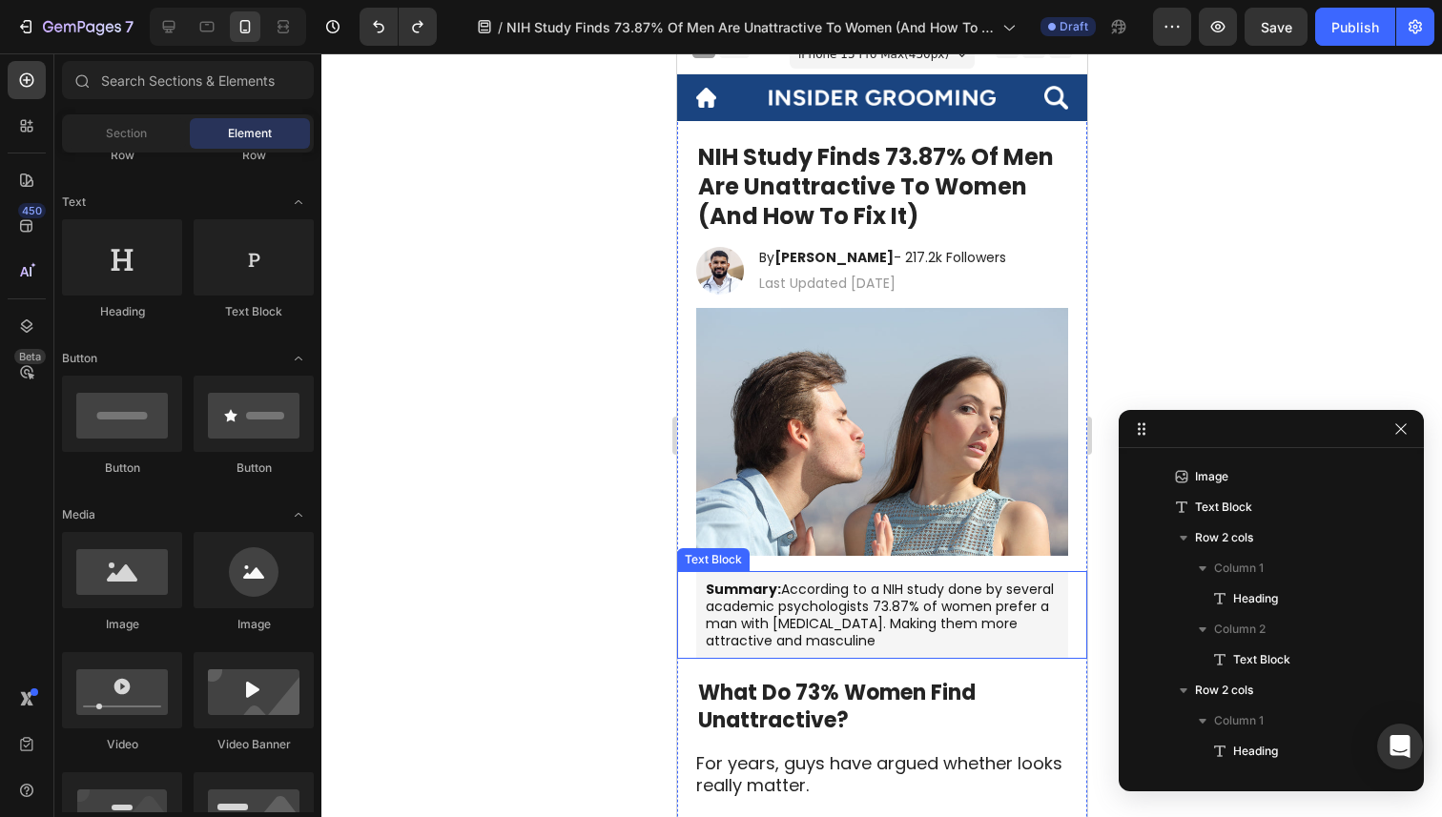
click at [827, 614] on p "Summary: According to a NIH study done by several academic psychologists 73.87%…" at bounding box center [881, 616] width 353 height 70
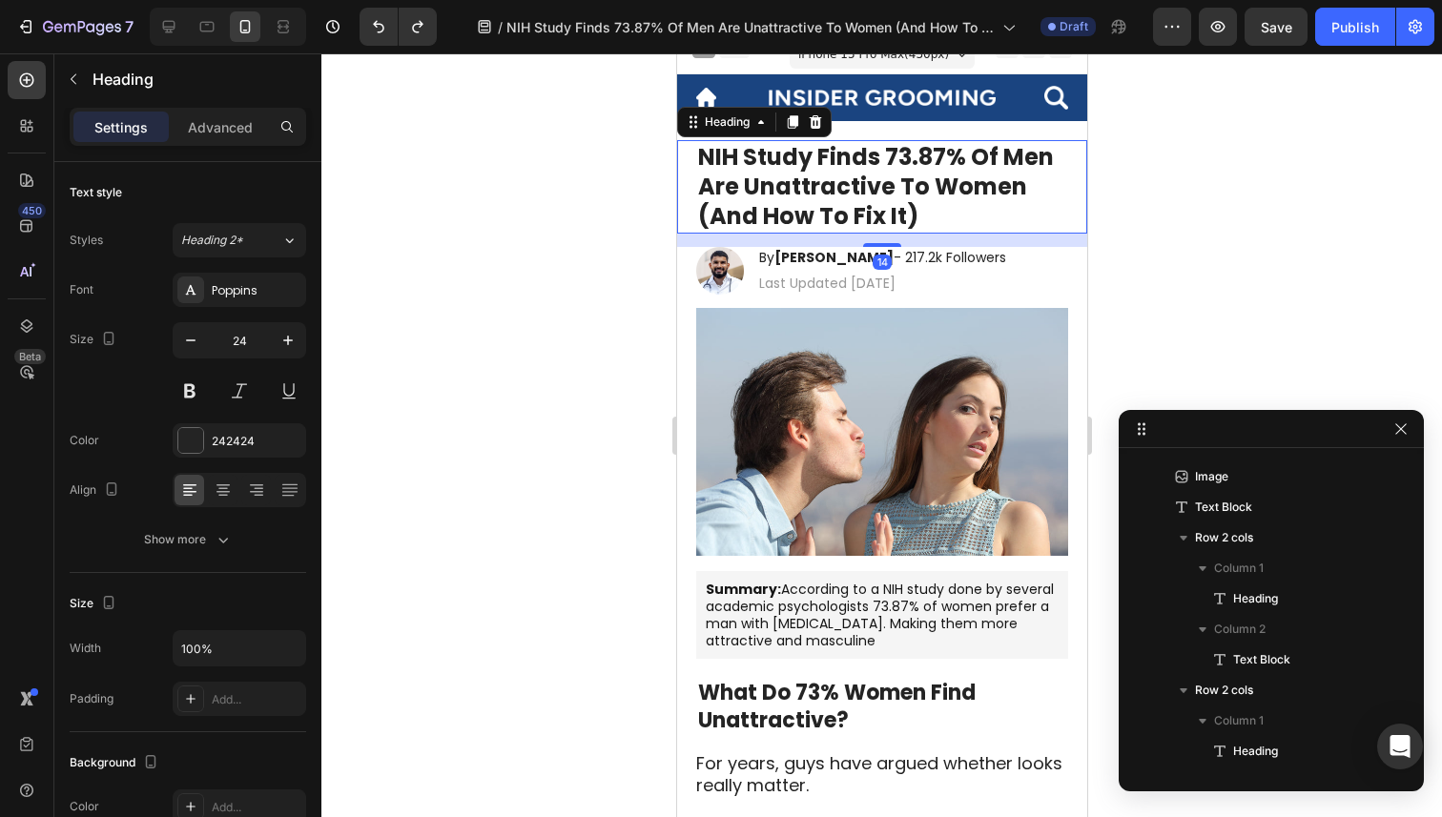
click at [801, 153] on strong "NIH Study Finds 73.87% Of Men Are Unattractive To Women (And How To Fix It)" at bounding box center [875, 186] width 356 height 91
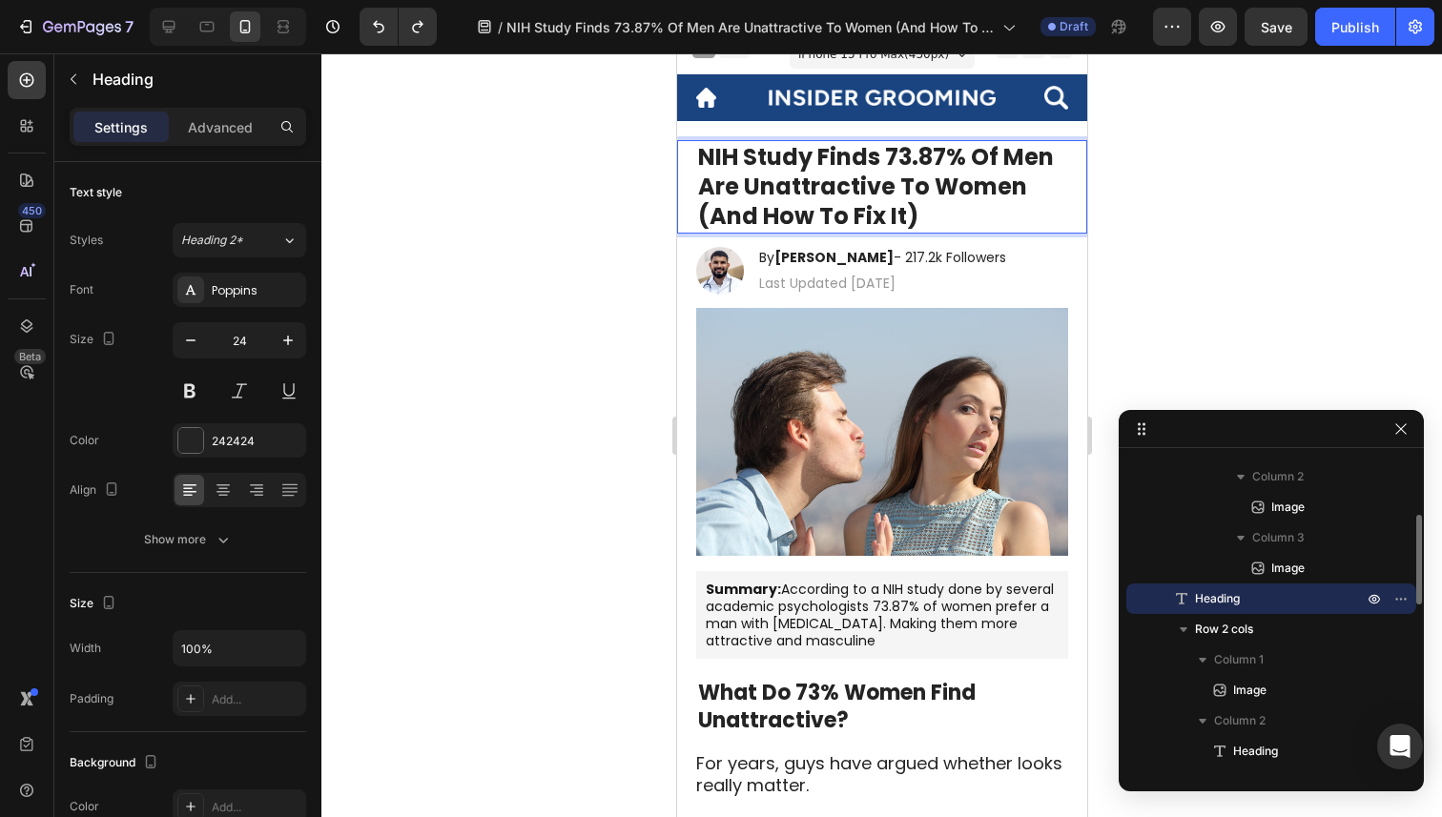
click at [914, 156] on strong "NIH Study Finds 73.87% Of Men Are Unattractive To Women (And How To Fix It)" at bounding box center [875, 186] width 356 height 91
click at [1025, 147] on strong "NIH Study Finds 67% Of Men Are Unattractive To Women (And How To Fix It)" at bounding box center [881, 186] width 368 height 91
click at [1153, 168] on div at bounding box center [881, 435] width 1121 height 764
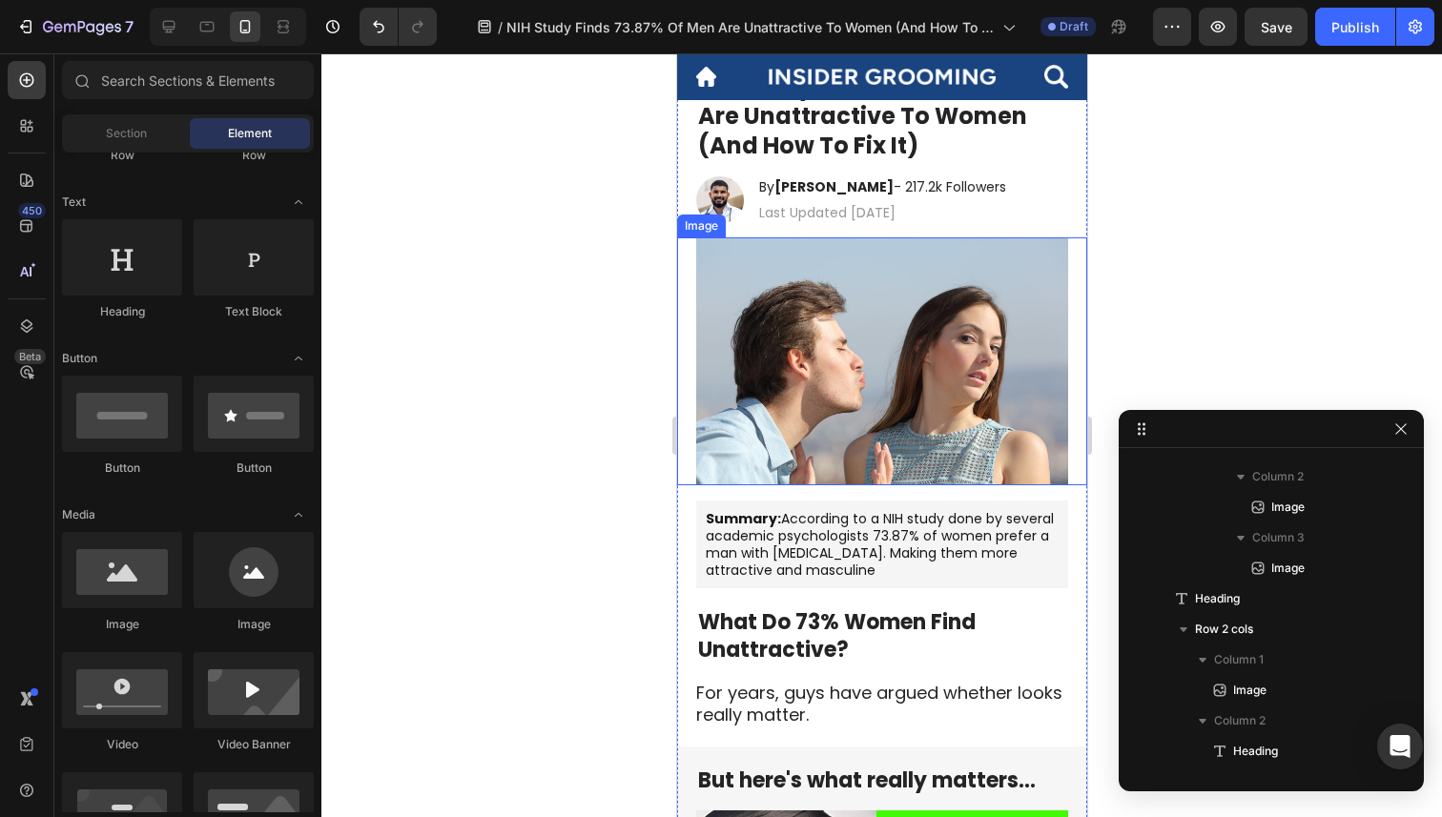
scroll to position [144, 0]
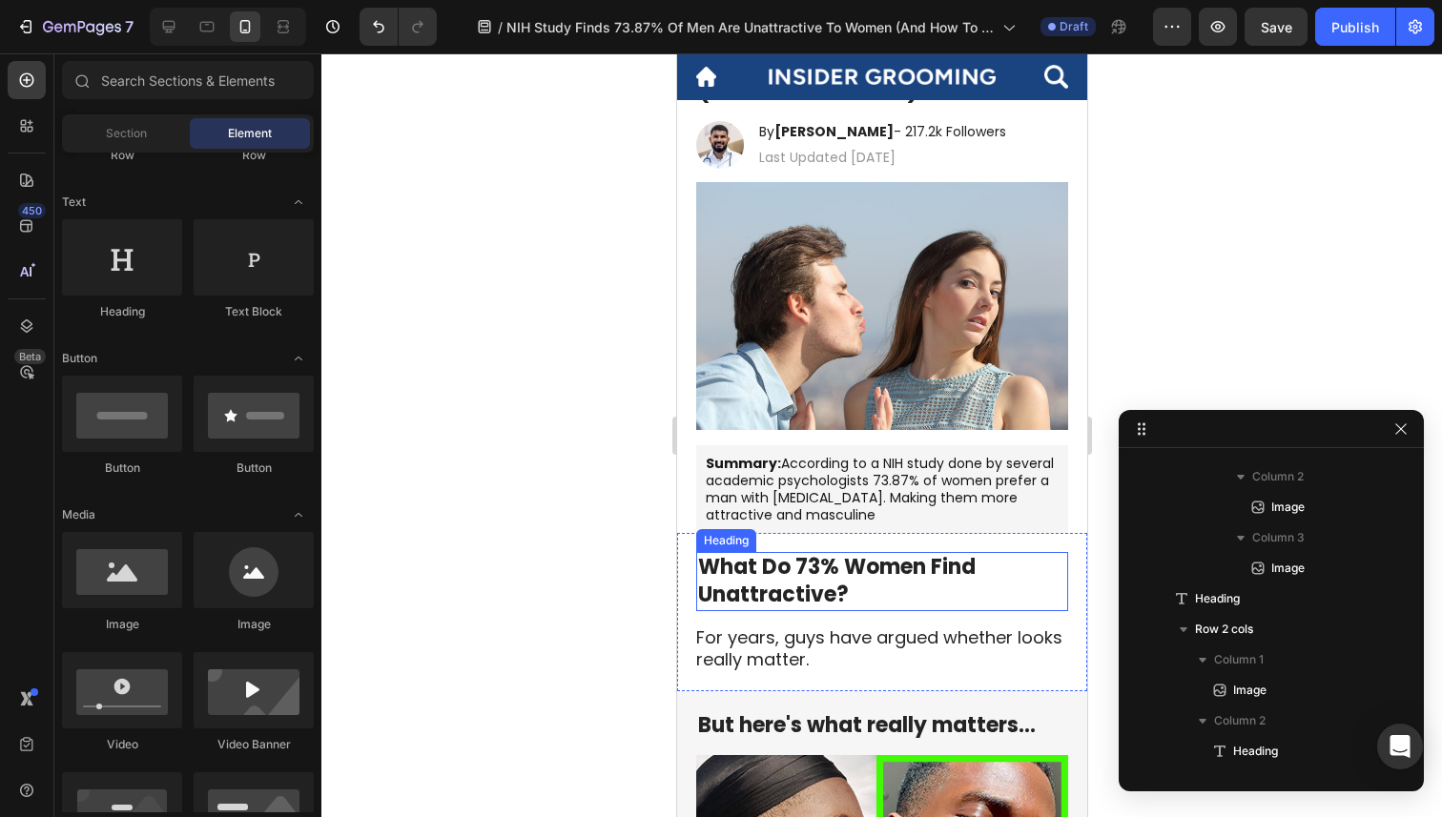
click at [910, 589] on h2 "What Do 73% Women Find Unattractive?" at bounding box center [881, 581] width 372 height 58
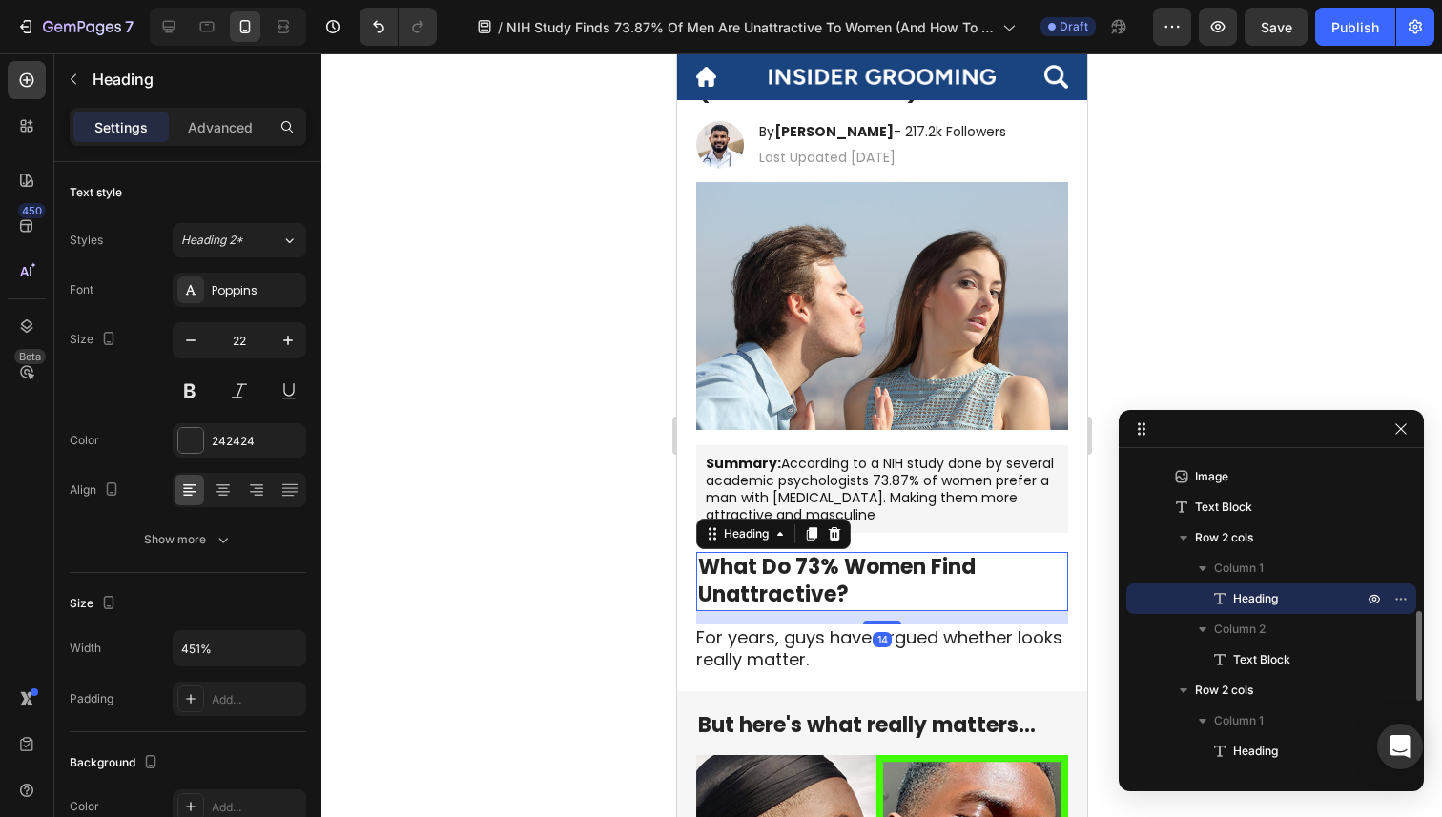
click at [905, 597] on h2 "What Do 73% Women Find Unattractive?" at bounding box center [881, 581] width 372 height 58
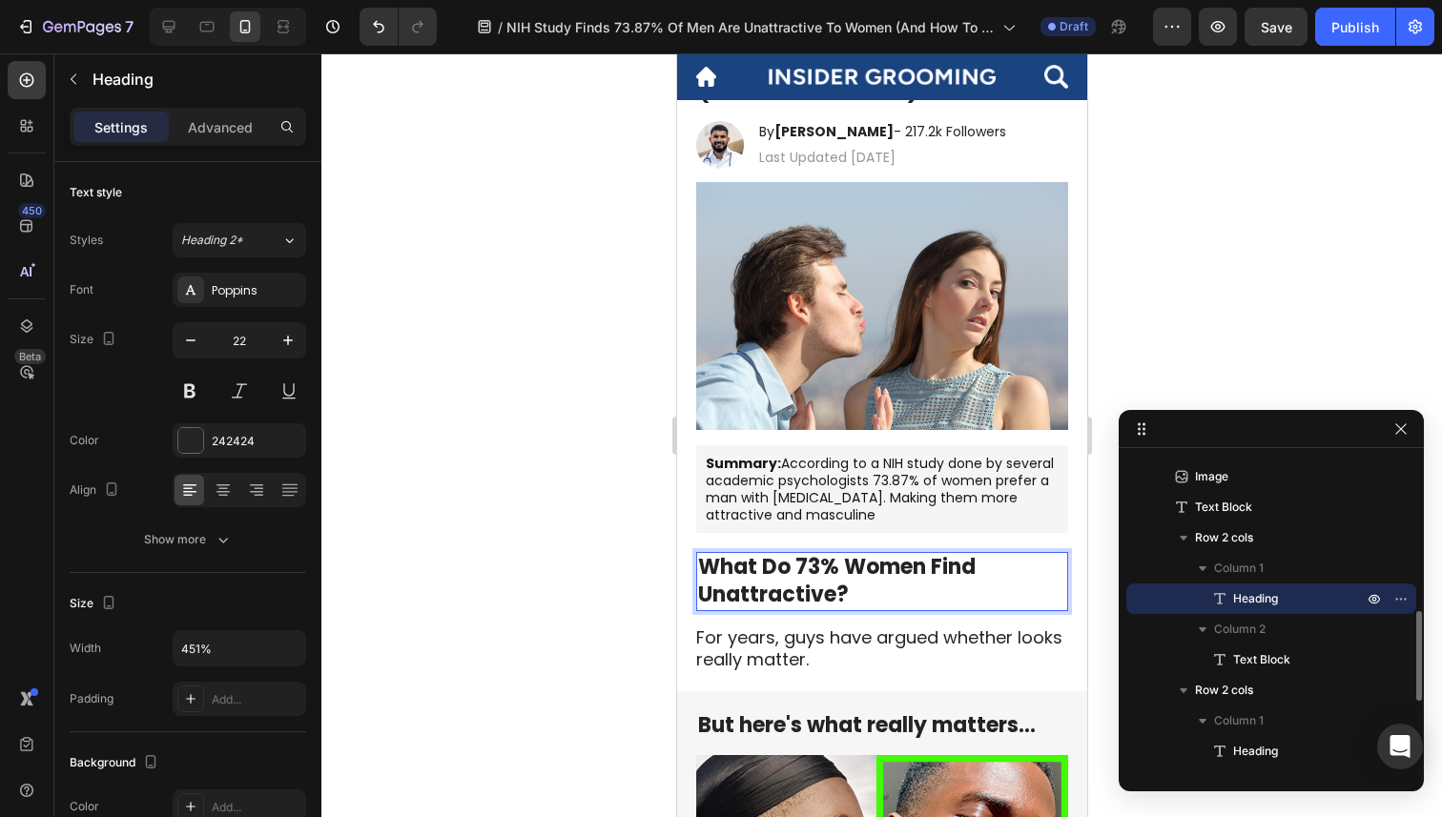
click at [806, 572] on strong "What Do 73% Women Find Unattractive?" at bounding box center [836, 580] width 278 height 57
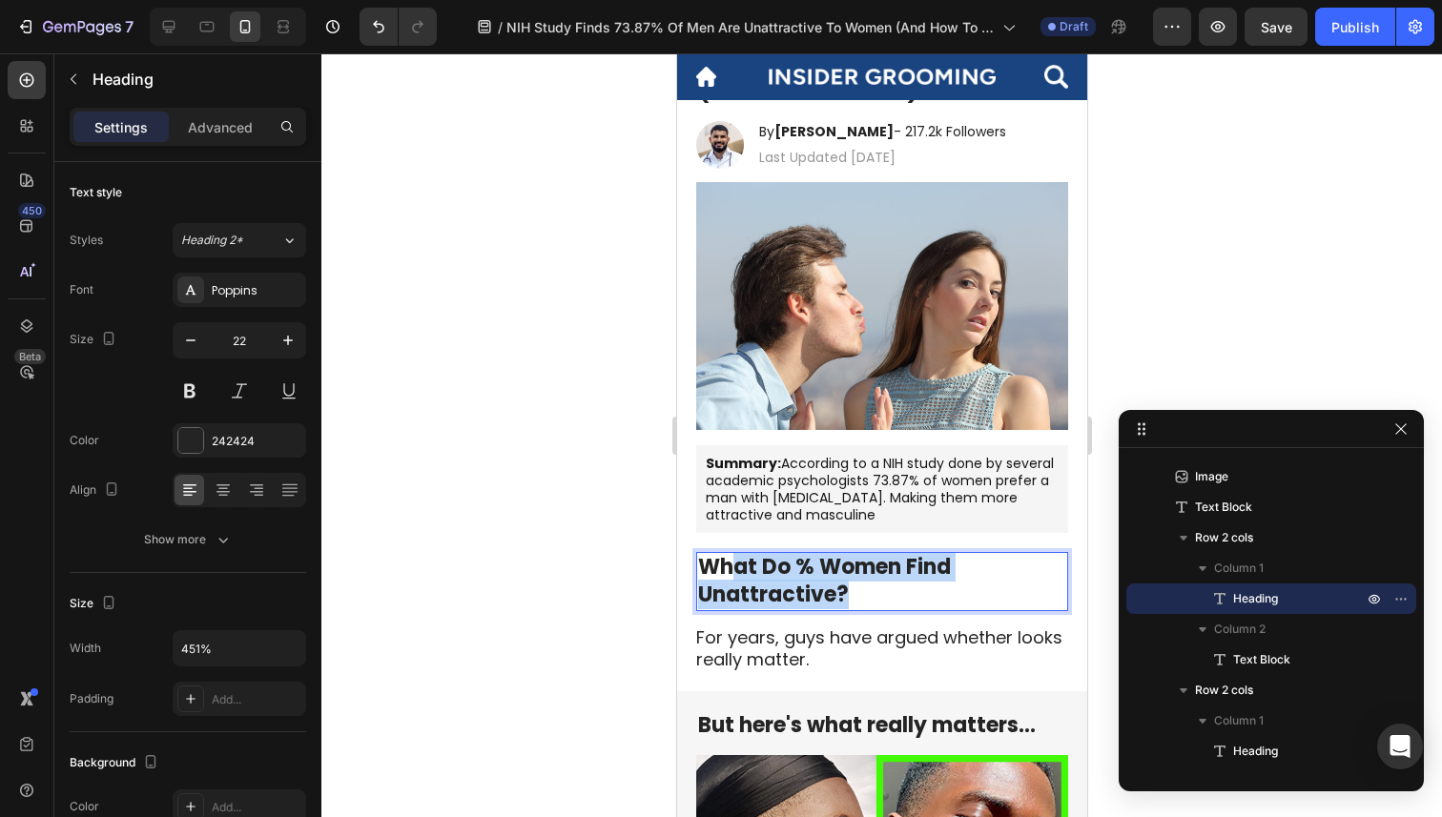
drag, startPoint x: 859, startPoint y: 596, endPoint x: 732, endPoint y: 578, distance: 128.1
click at [732, 578] on p "What Do % Women Find Unattractive?" at bounding box center [881, 581] width 368 height 54
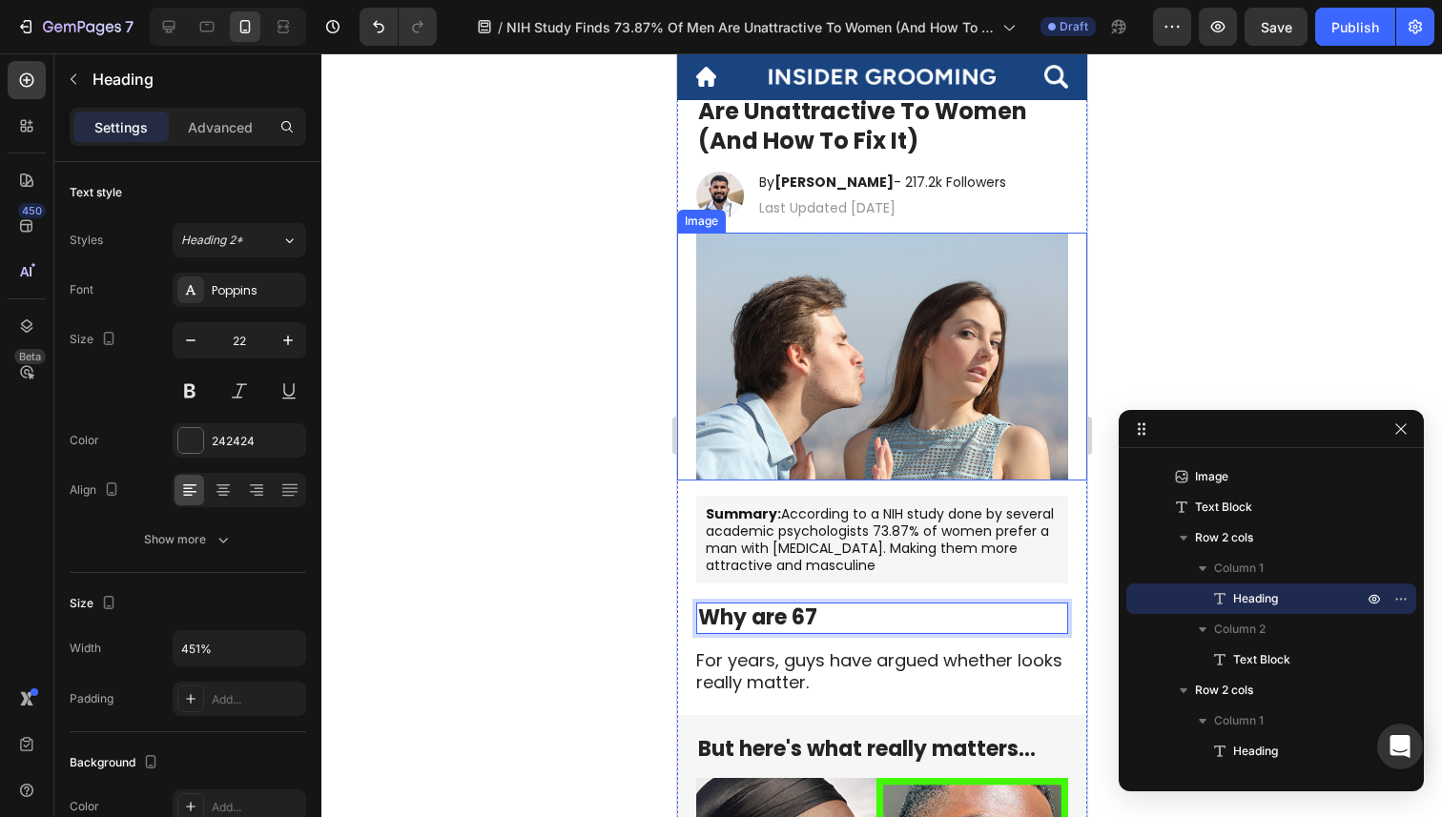
scroll to position [0, 0]
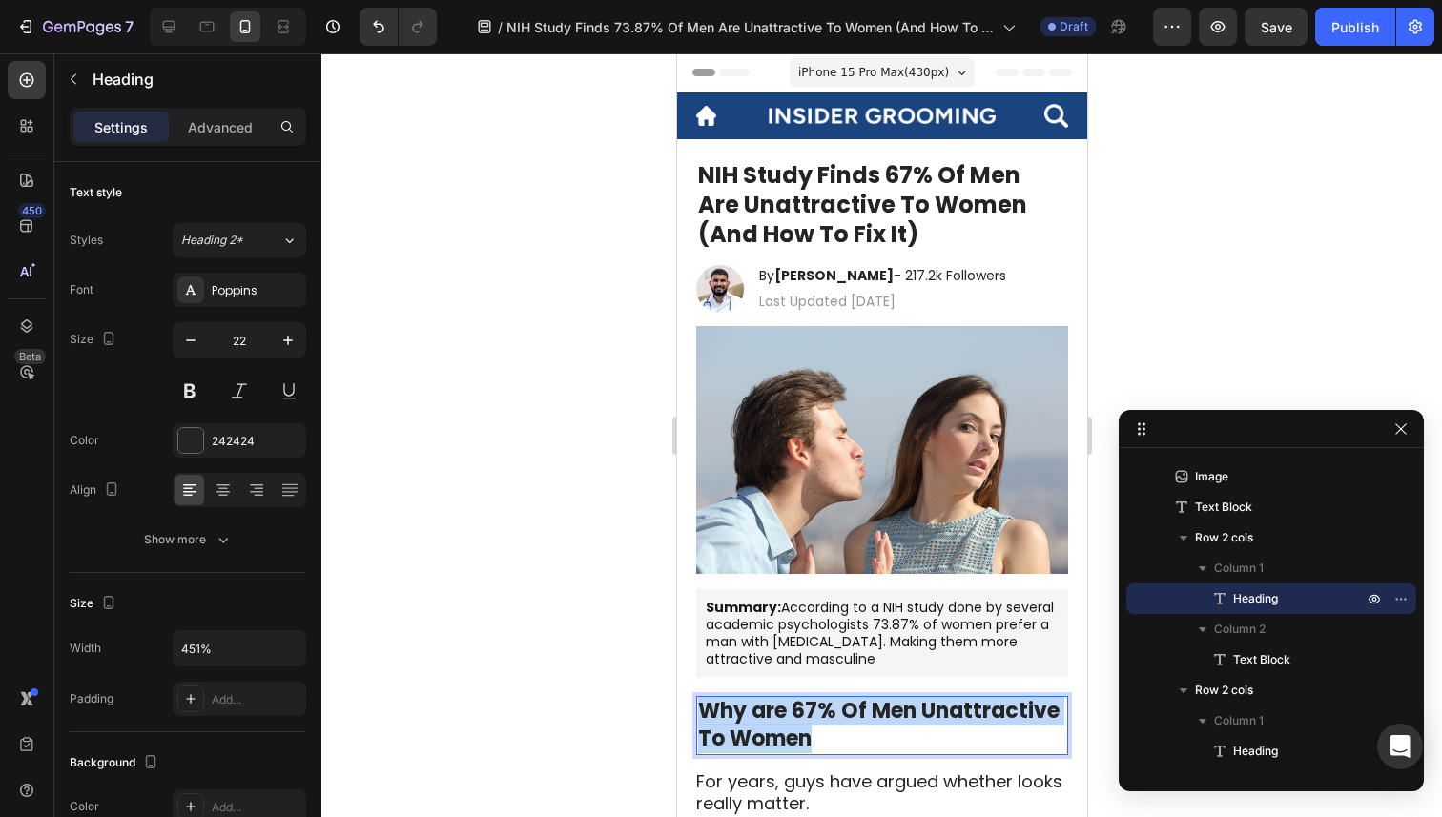
drag, startPoint x: 814, startPoint y: 734, endPoint x: 700, endPoint y: 718, distance: 115.6
click at [700, 718] on p "Why are 67% Of Men Unattractive To Women" at bounding box center [881, 725] width 368 height 54
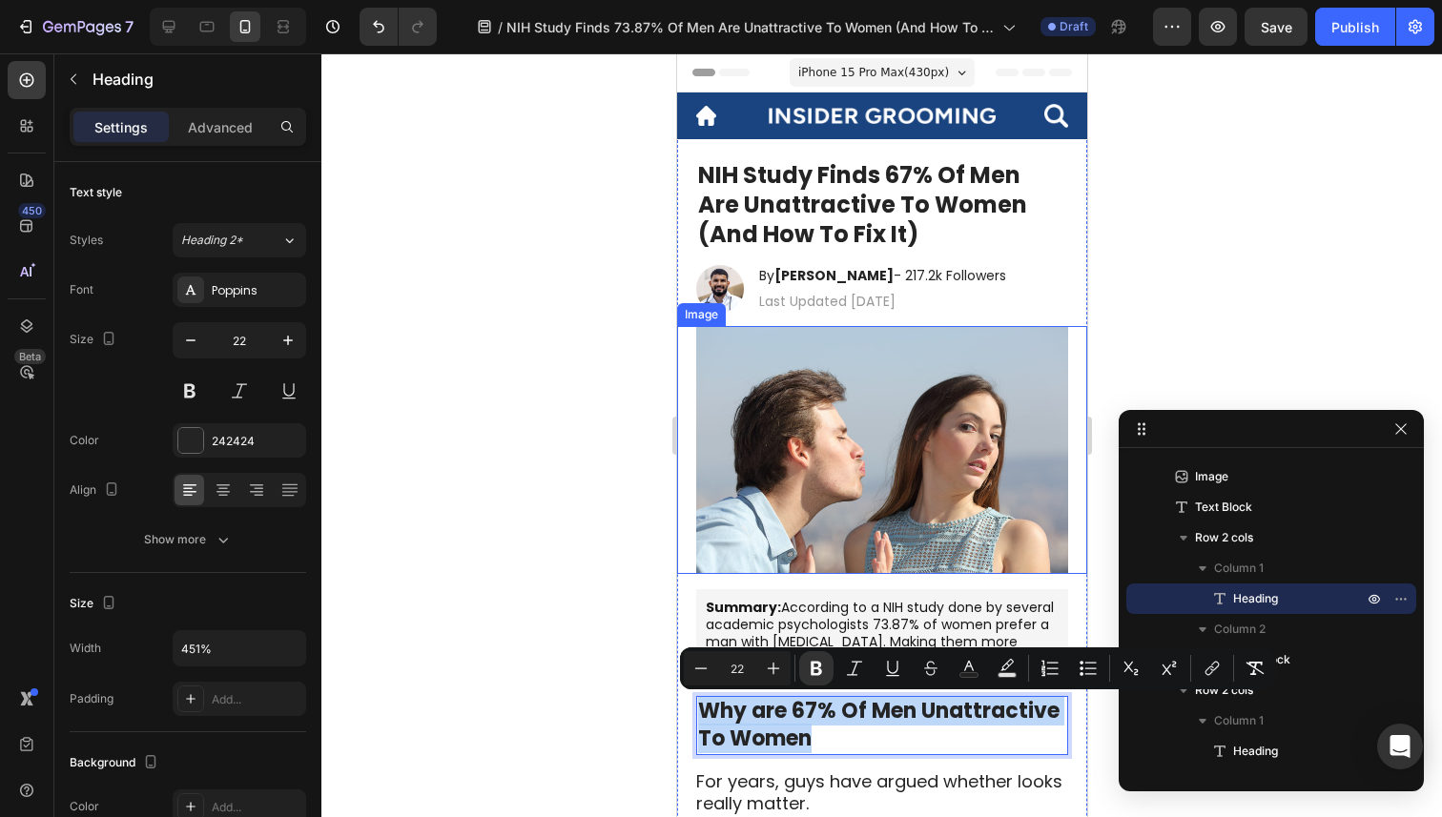
copy strong "Why are 67% Of Men Unattractive To Women"
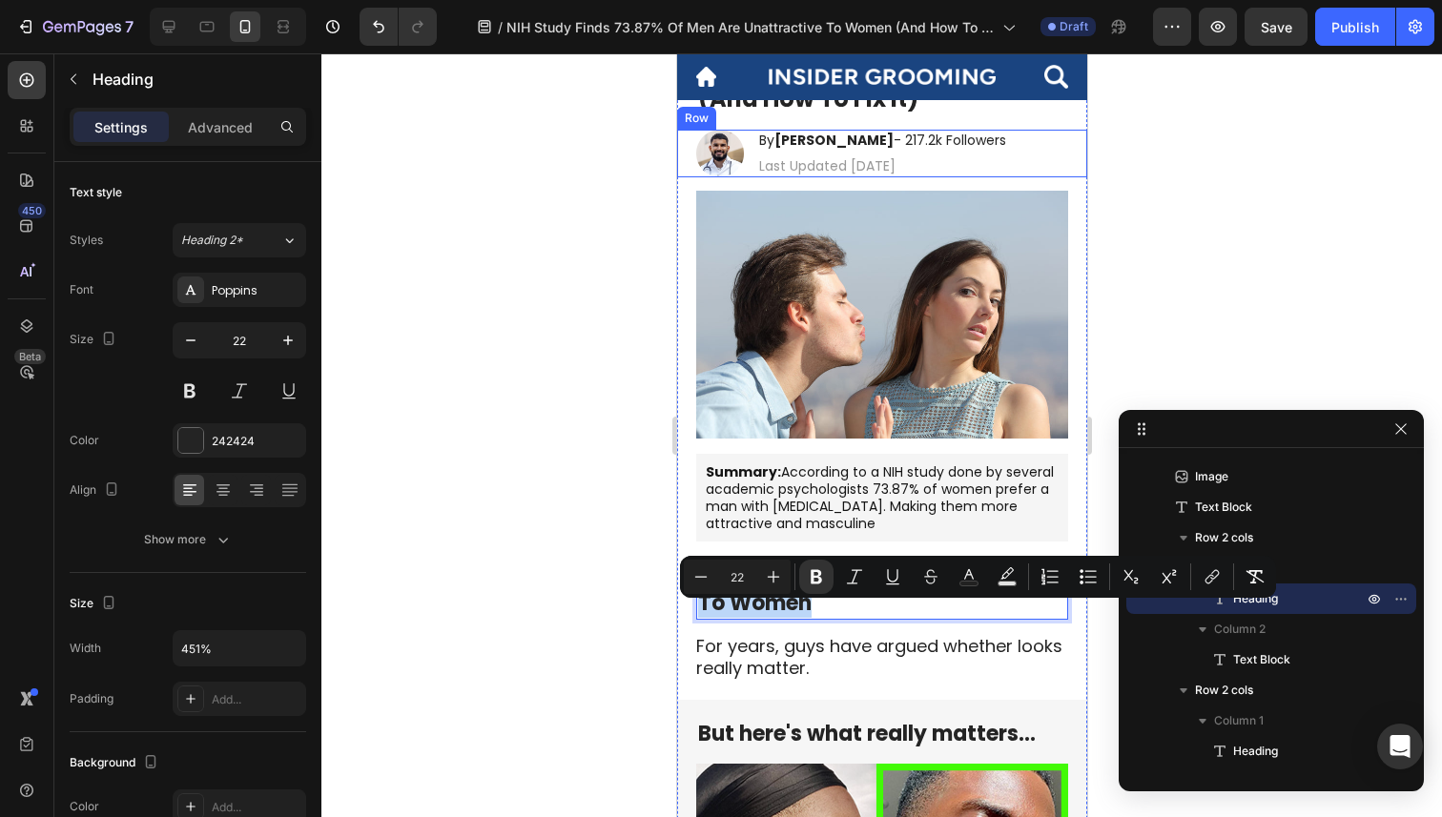
scroll to position [165, 0]
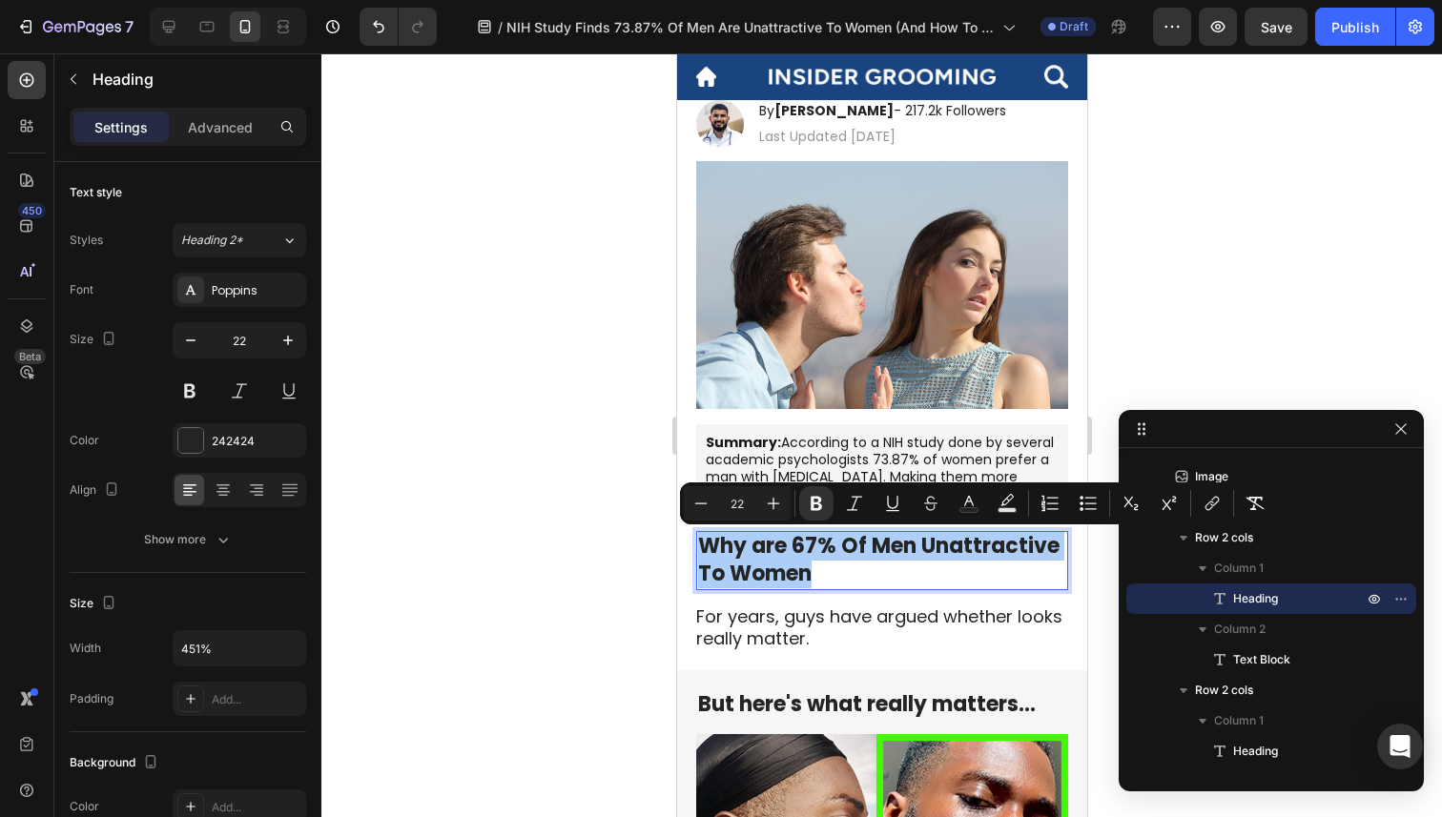
click at [632, 607] on div at bounding box center [881, 435] width 1121 height 764
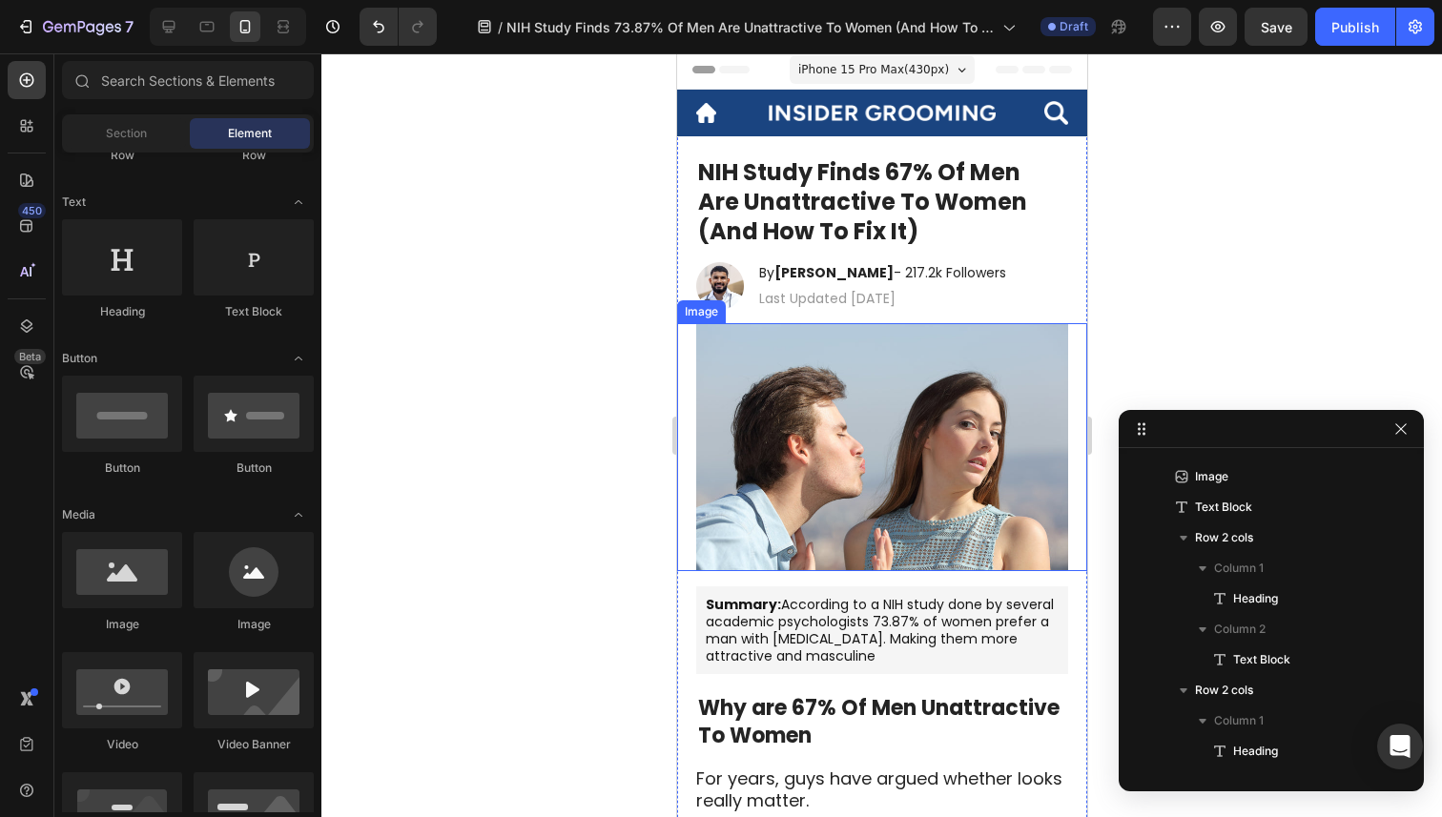
scroll to position [0, 0]
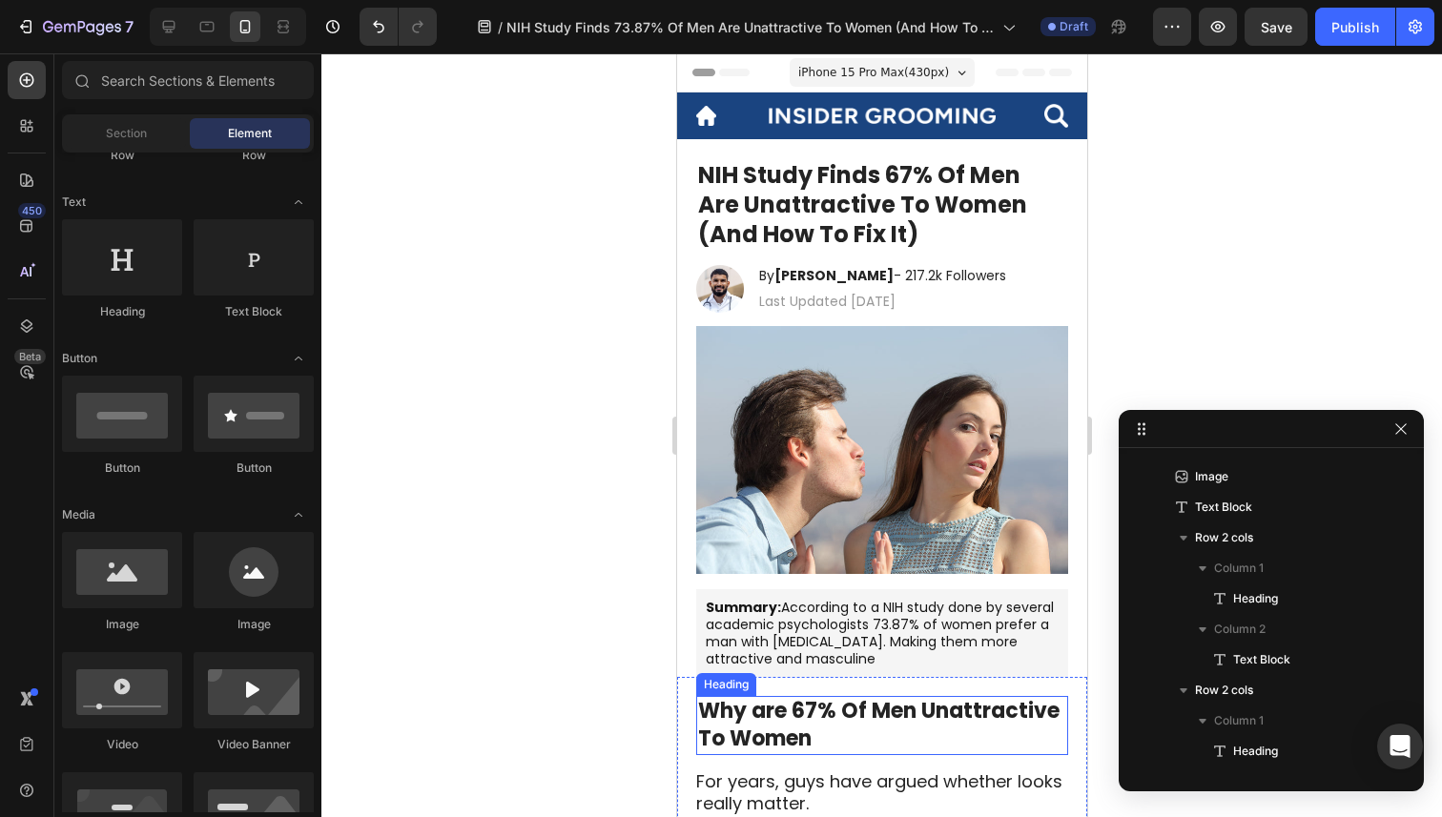
click at [816, 738] on p "⁠⁠⁠⁠⁠⁠⁠ Why are 67% Of Men Unattractive To Women" at bounding box center [881, 725] width 368 height 54
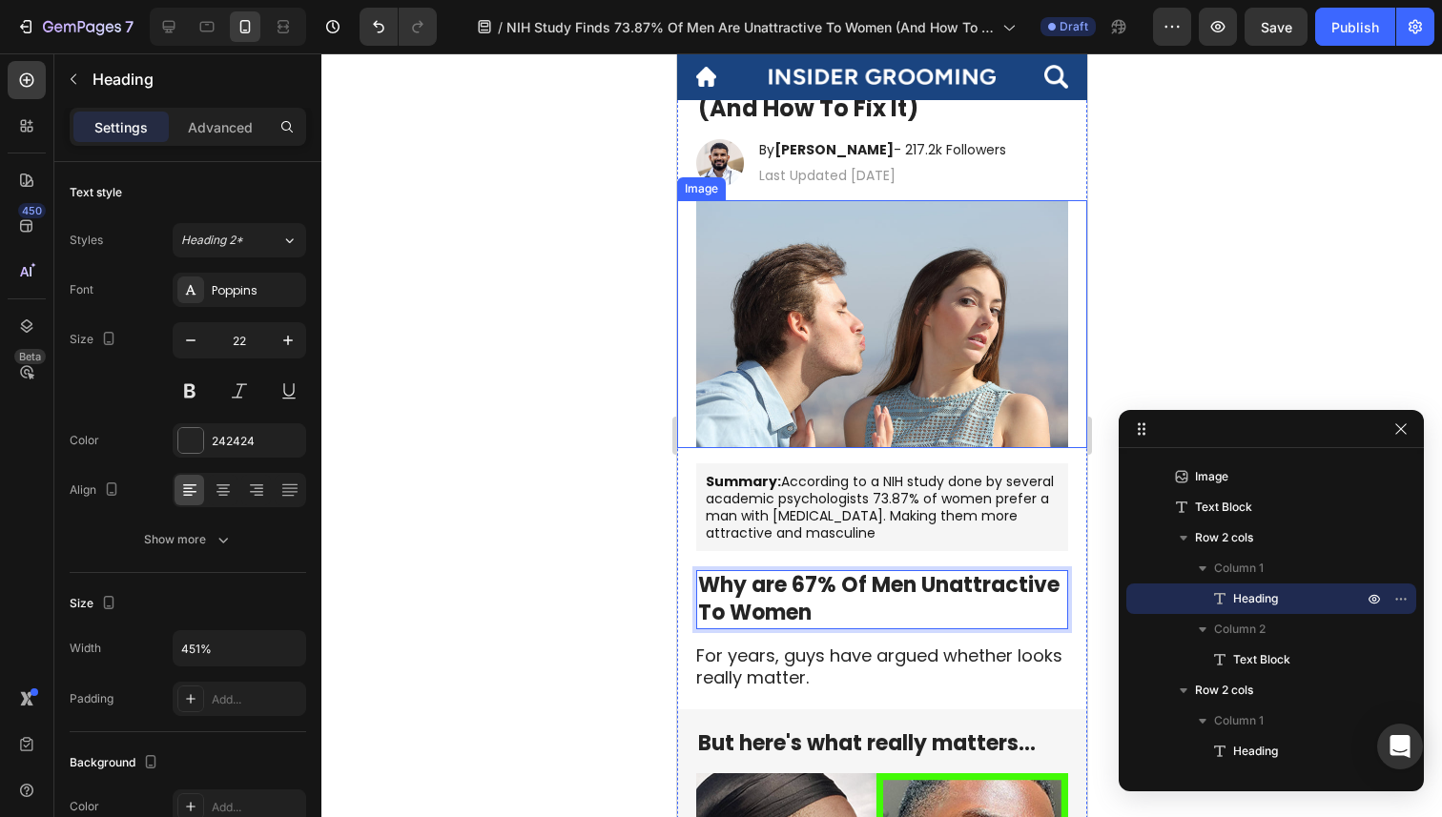
scroll to position [139, 0]
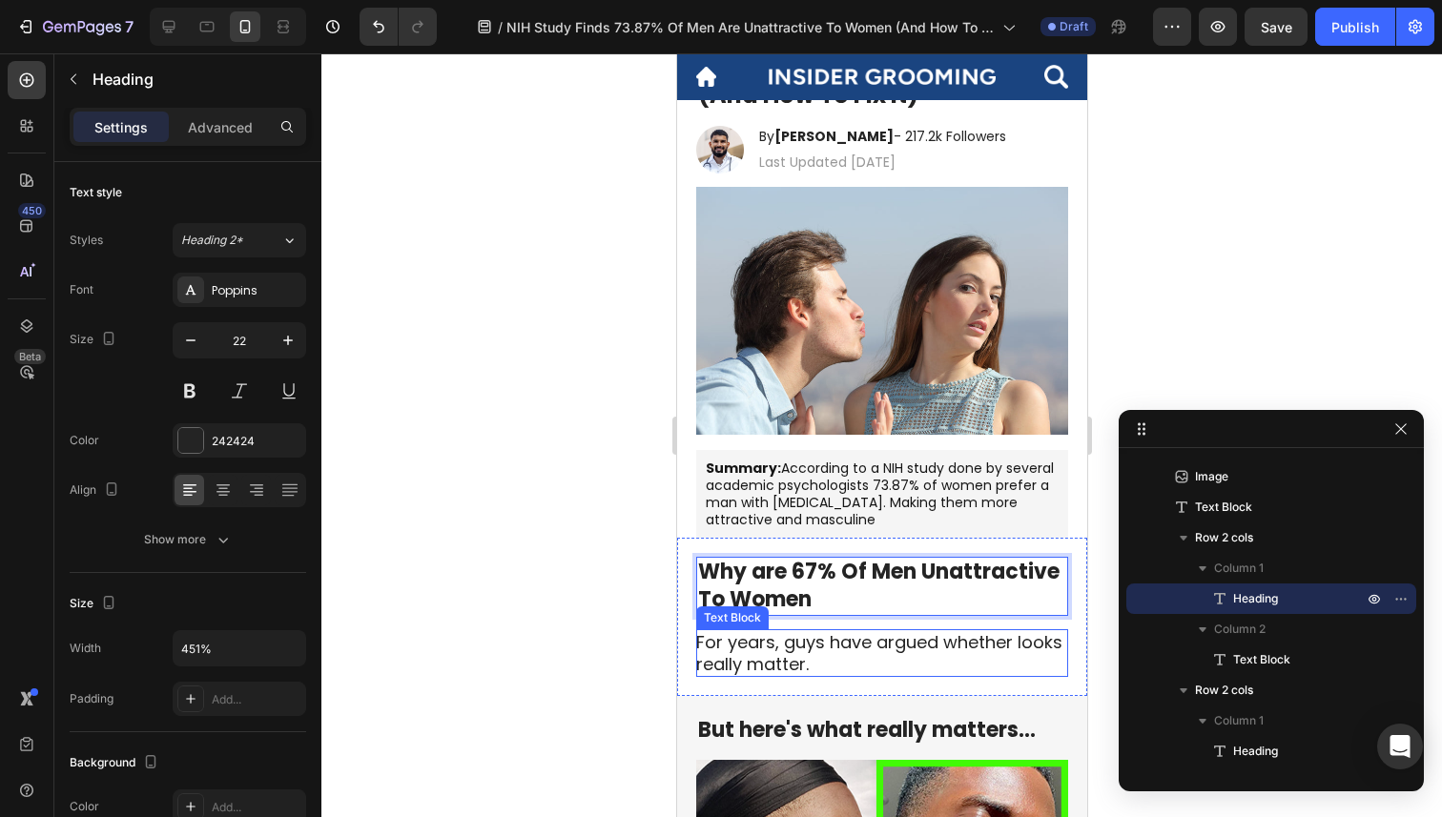
click at [779, 659] on p "For years, guys have argued whether looks really matter." at bounding box center [880, 653] width 370 height 45
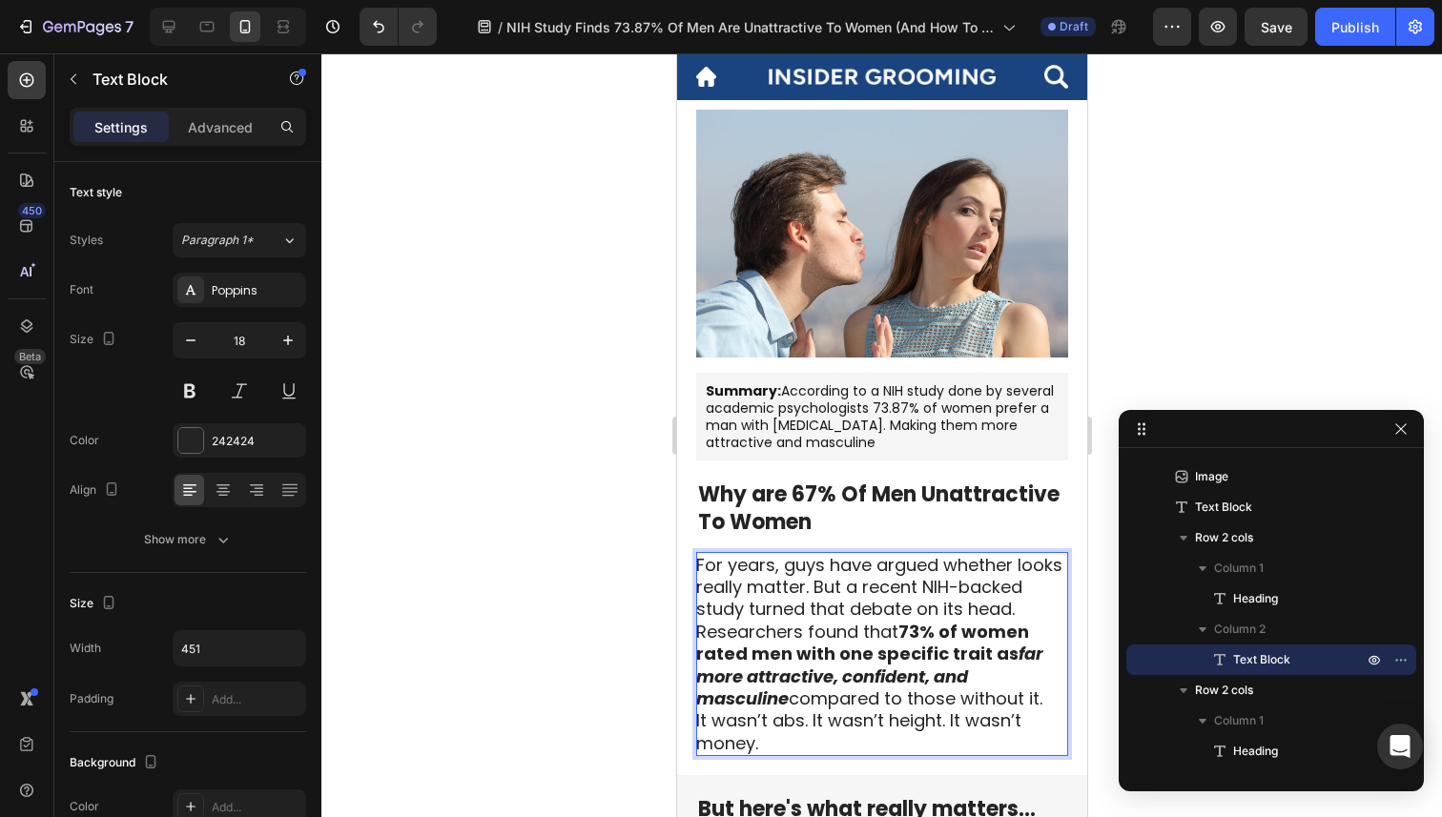
scroll to position [222, 0]
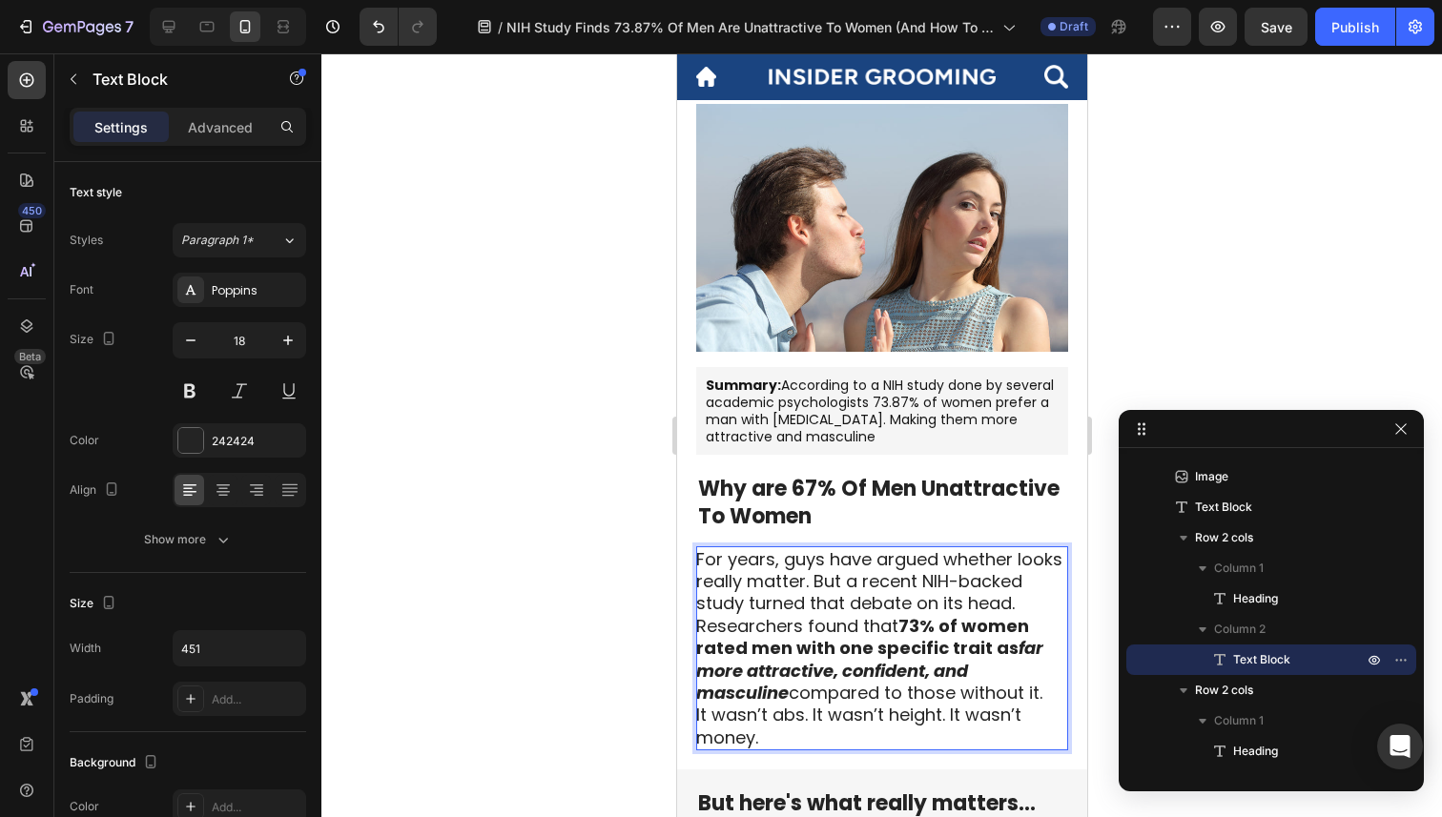
click at [803, 582] on p "For years, guys have argued whether looks really matter. But a recent NIH-backe…" at bounding box center [880, 626] width 370 height 156
click at [813, 586] on p "For years, guys have argued whether looks really matter. But a recent NIH-backe…" at bounding box center [880, 626] width 370 height 156
click at [997, 554] on p "For years, guys have argued whether looks really matter. But a recent NIH-backe…" at bounding box center [880, 626] width 370 height 156
click at [979, 558] on p "For years, guys have argued looks really matter. But a recent NIH-backed study …" at bounding box center [880, 626] width 370 height 156
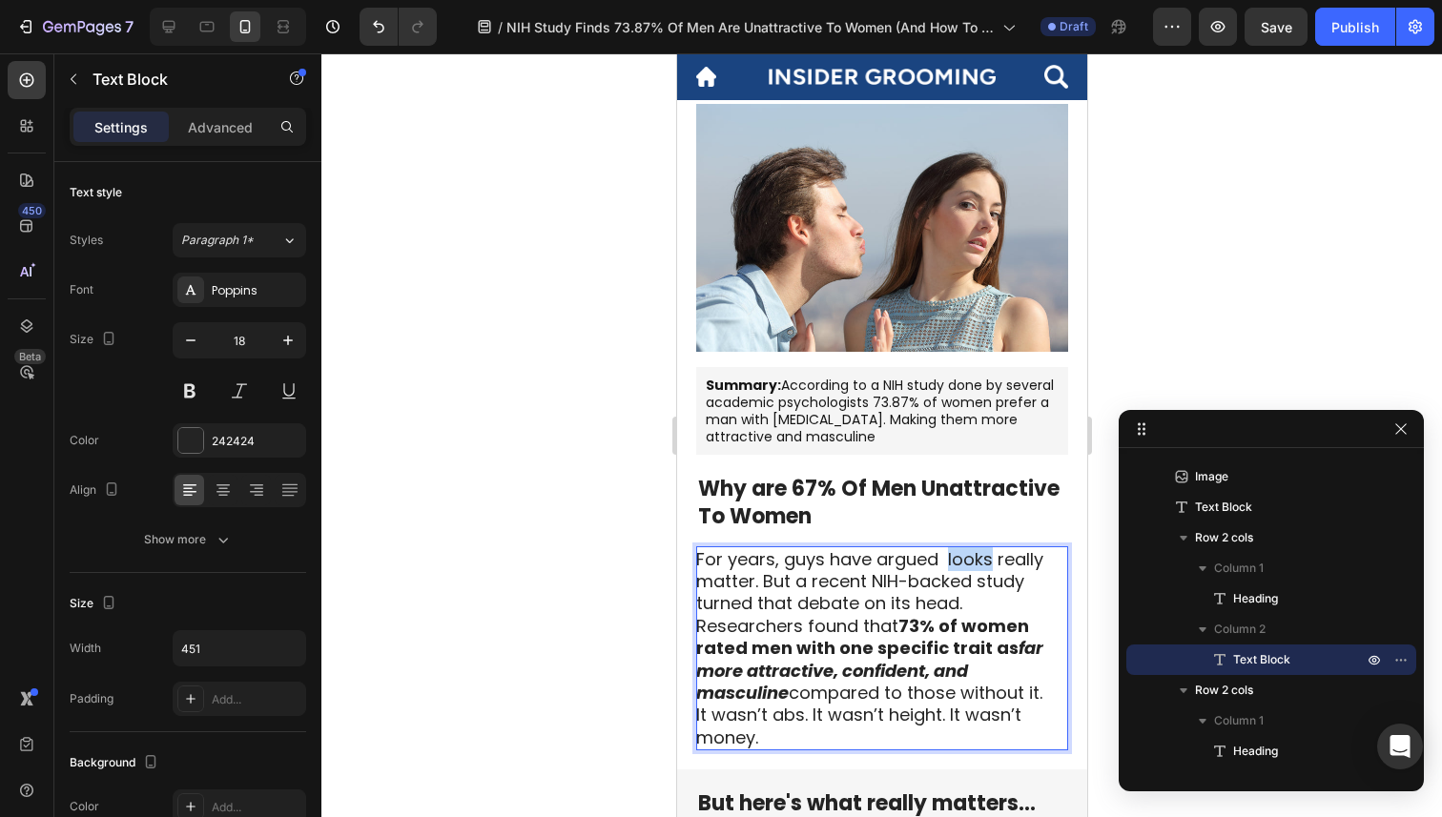
click at [979, 558] on p "For years, guys have argued looks really matter. But a recent NIH-backed study …" at bounding box center [880, 626] width 370 height 156
click at [751, 576] on p "For years, guys have argued what really matter. But a recent NIH-backed study t…" at bounding box center [880, 626] width 370 height 156
click at [1001, 578] on p "For years, guys have argued what really matters to women. But a recent NIH-back…" at bounding box center [880, 626] width 370 height 156
click at [740, 607] on p "For years, guys have argued what really matters to women. But a recent NIH back…" at bounding box center [880, 626] width 370 height 156
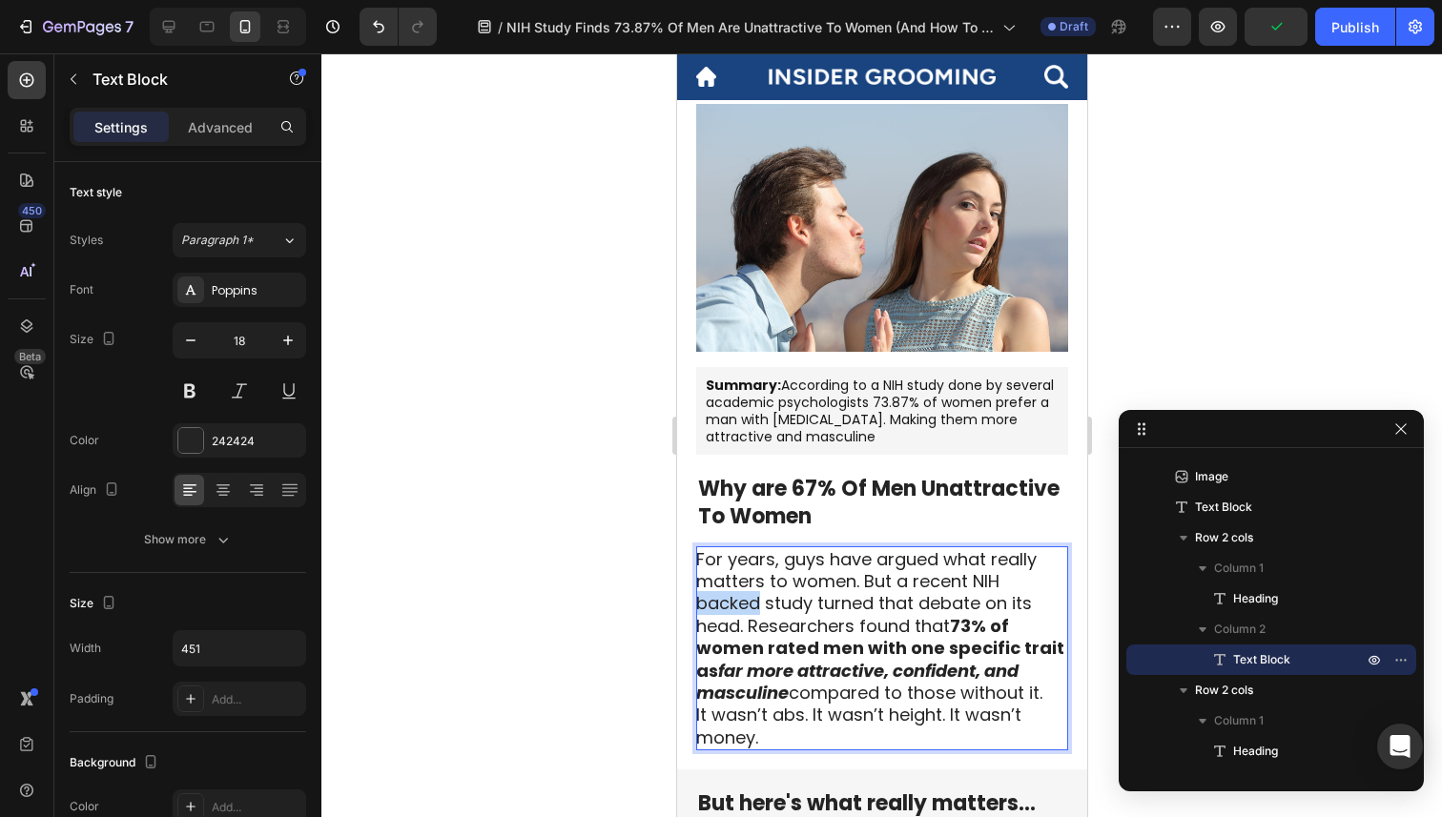
click at [741, 607] on p "For years, guys have argued what really matters to women. But a recent NIH back…" at bounding box center [880, 626] width 370 height 156
click at [813, 623] on p "For years, guys have argued what really matters to women. But a recent NIH acad…" at bounding box center [880, 626] width 370 height 156
click at [915, 599] on p "For years, guys have argued what really matters to women. But a recent NIH acad…" at bounding box center [880, 626] width 370 height 156
drag, startPoint x: 763, startPoint y: 631, endPoint x: 958, endPoint y: 616, distance: 196.1
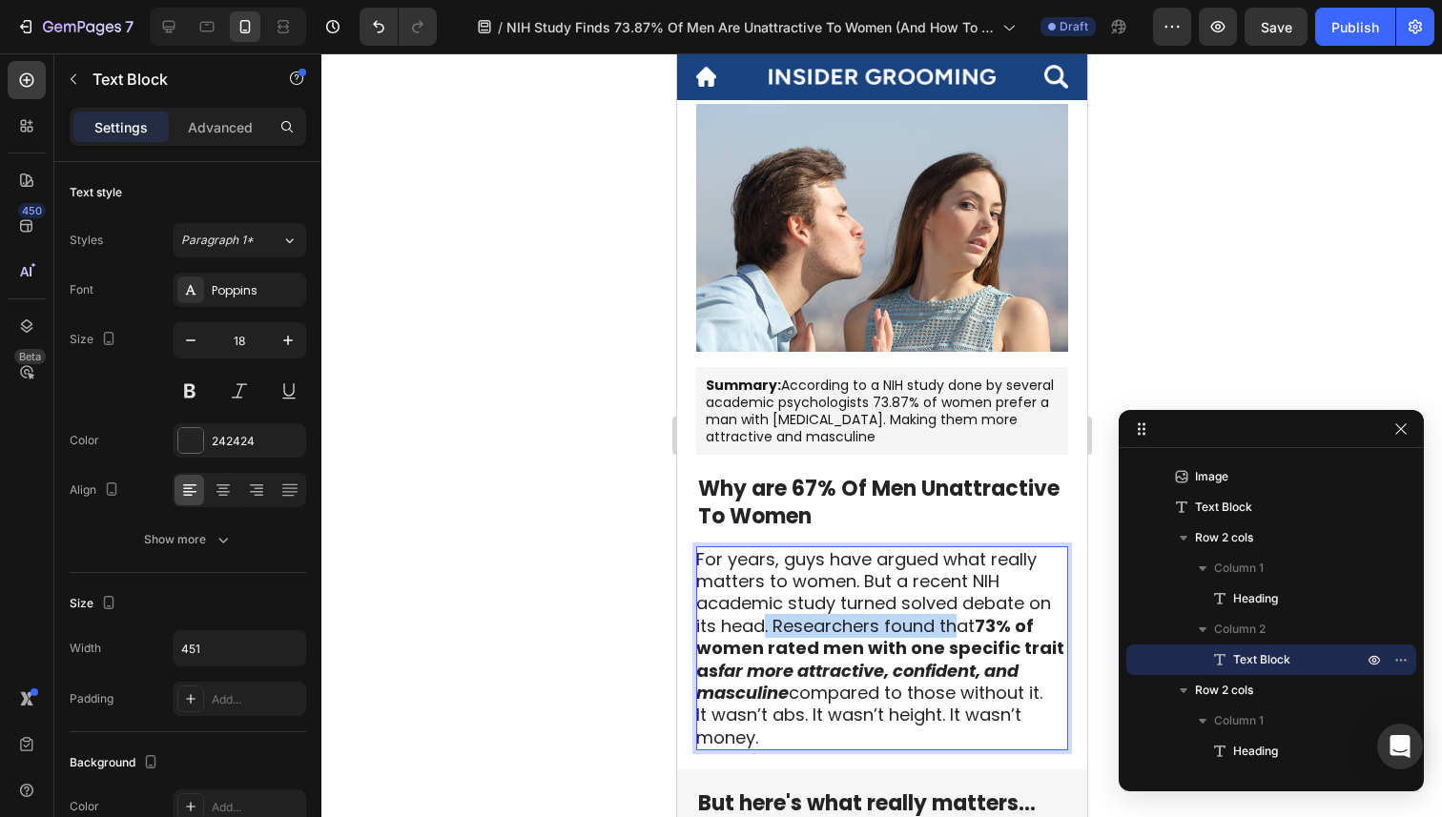
click at [959, 616] on p "For years, guys have argued what really matters to women. But a recent NIH acad…" at bounding box center [880, 626] width 370 height 156
click at [972, 628] on p "For years, guys have argued what really matters to women. But a recent NIH acad…" at bounding box center [880, 626] width 370 height 156
click at [963, 603] on p "For years, guys have argued what really matters to women. But a recent NIH acad…" at bounding box center [880, 626] width 370 height 156
click at [764, 627] on p "For years, guys have argued what really matters to women. But a recent NIH acad…" at bounding box center [880, 626] width 370 height 156
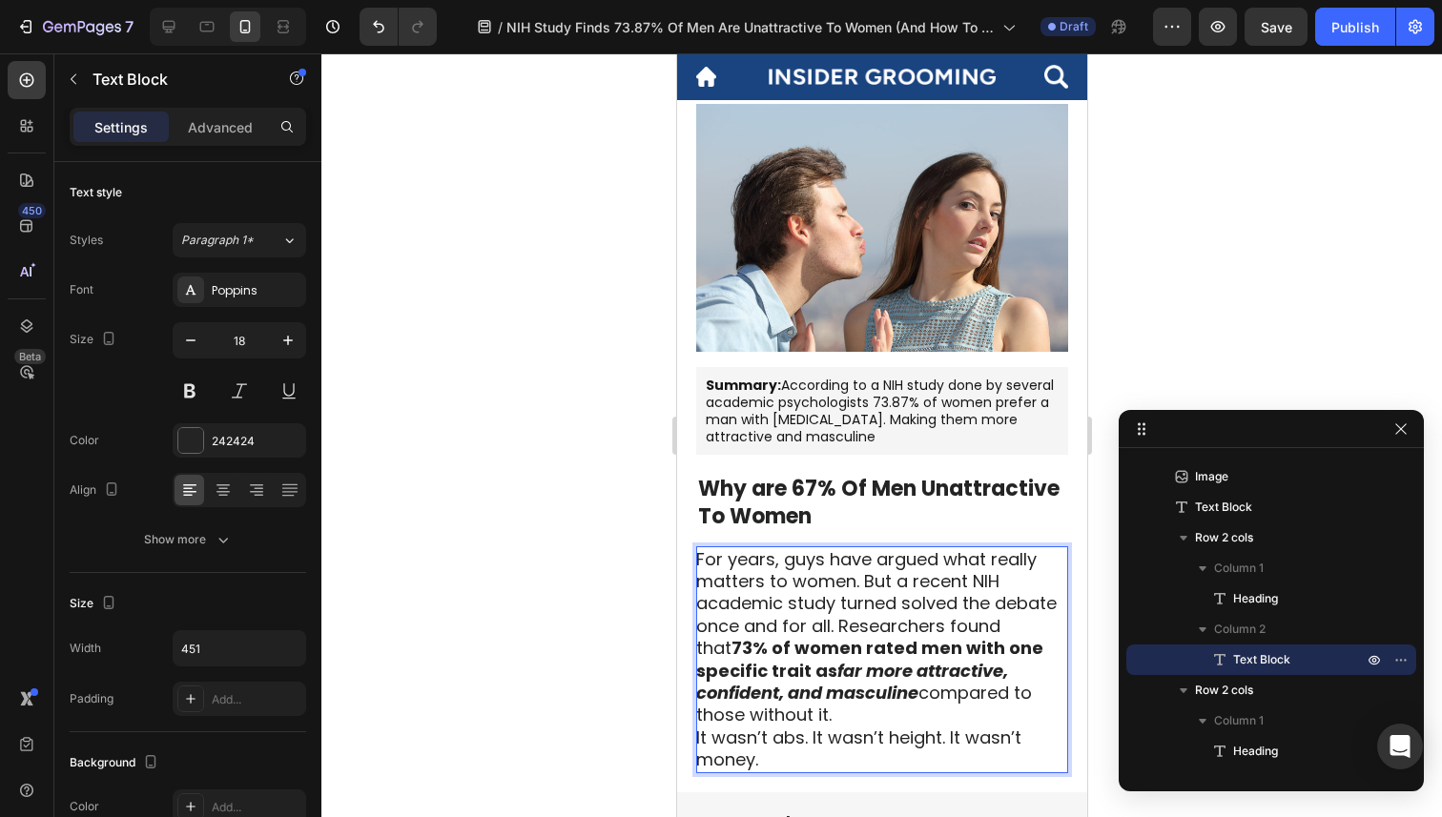
click at [842, 627] on p "For years, guys have argued what really matters to women. But a recent NIH acad…" at bounding box center [880, 637] width 370 height 178
click at [833, 630] on p "For years, guys have argued what really matters to women. But a recent NIH acad…" at bounding box center [880, 637] width 370 height 178
click at [839, 652] on strong "73% of women rated men with one specific trait as" at bounding box center [868, 659] width 347 height 46
click at [835, 638] on strong "73% of women rated men with one specific trait as" at bounding box center [868, 659] width 347 height 46
click at [836, 630] on p "For years, guys have argued what really matters to women. But a recent NIH acad…" at bounding box center [880, 637] width 370 height 178
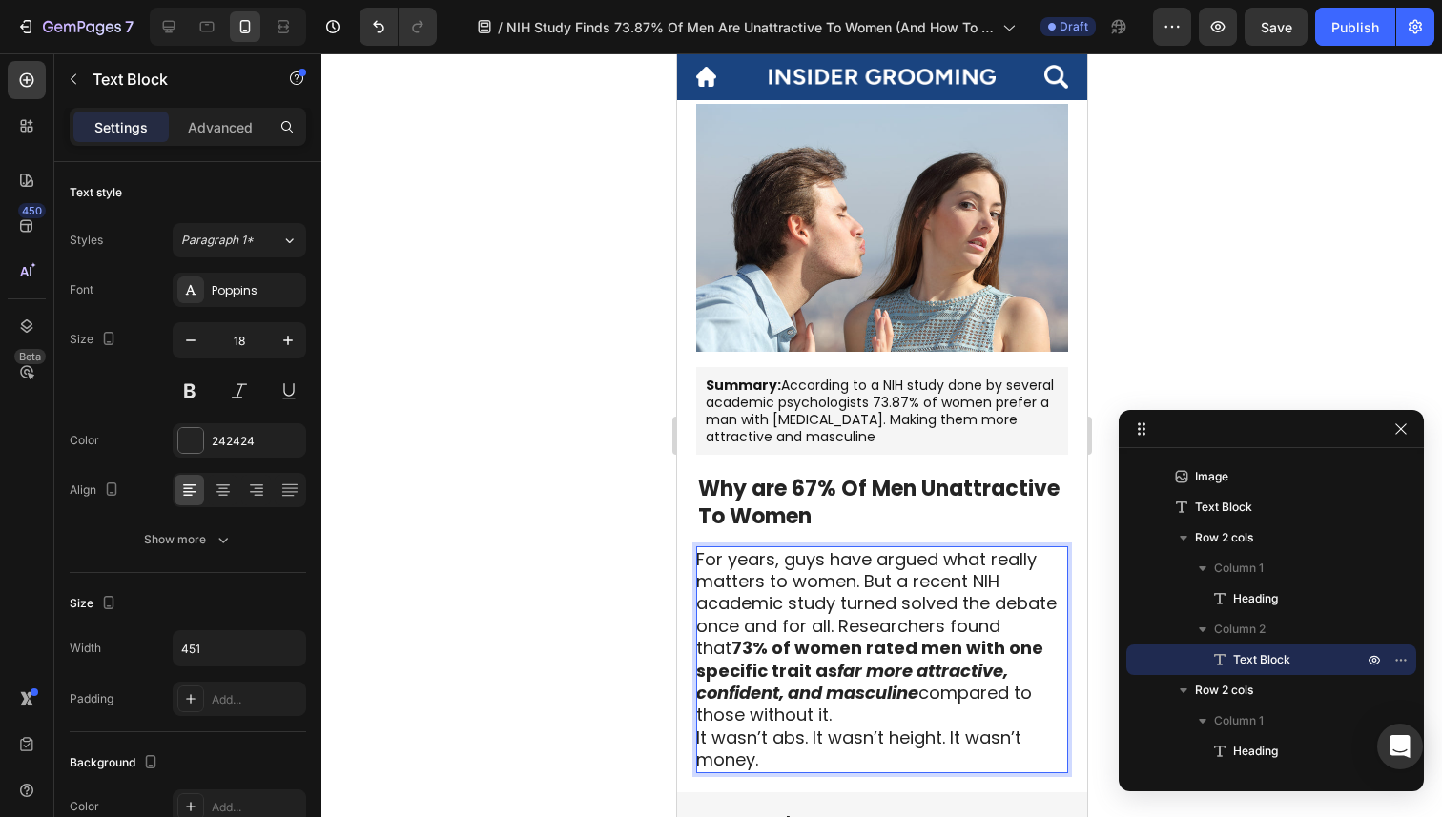
click at [864, 628] on p "For years, guys have argued what really matters to women. But a recent NIH acad…" at bounding box center [880, 637] width 370 height 178
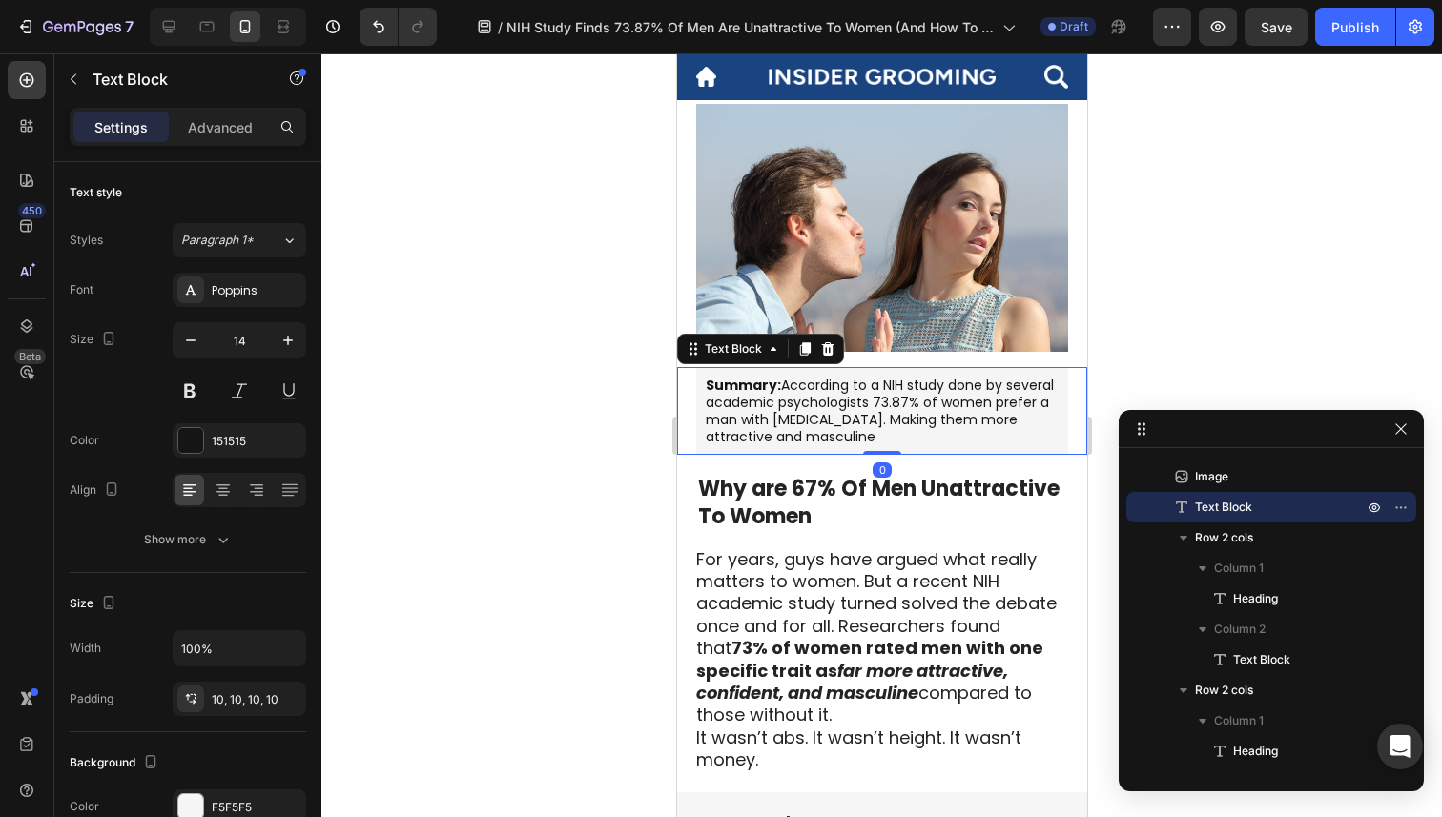
click at [815, 409] on p "Summary: According to a NIH study done by several academic psychologists 73.87%…" at bounding box center [881, 412] width 353 height 70
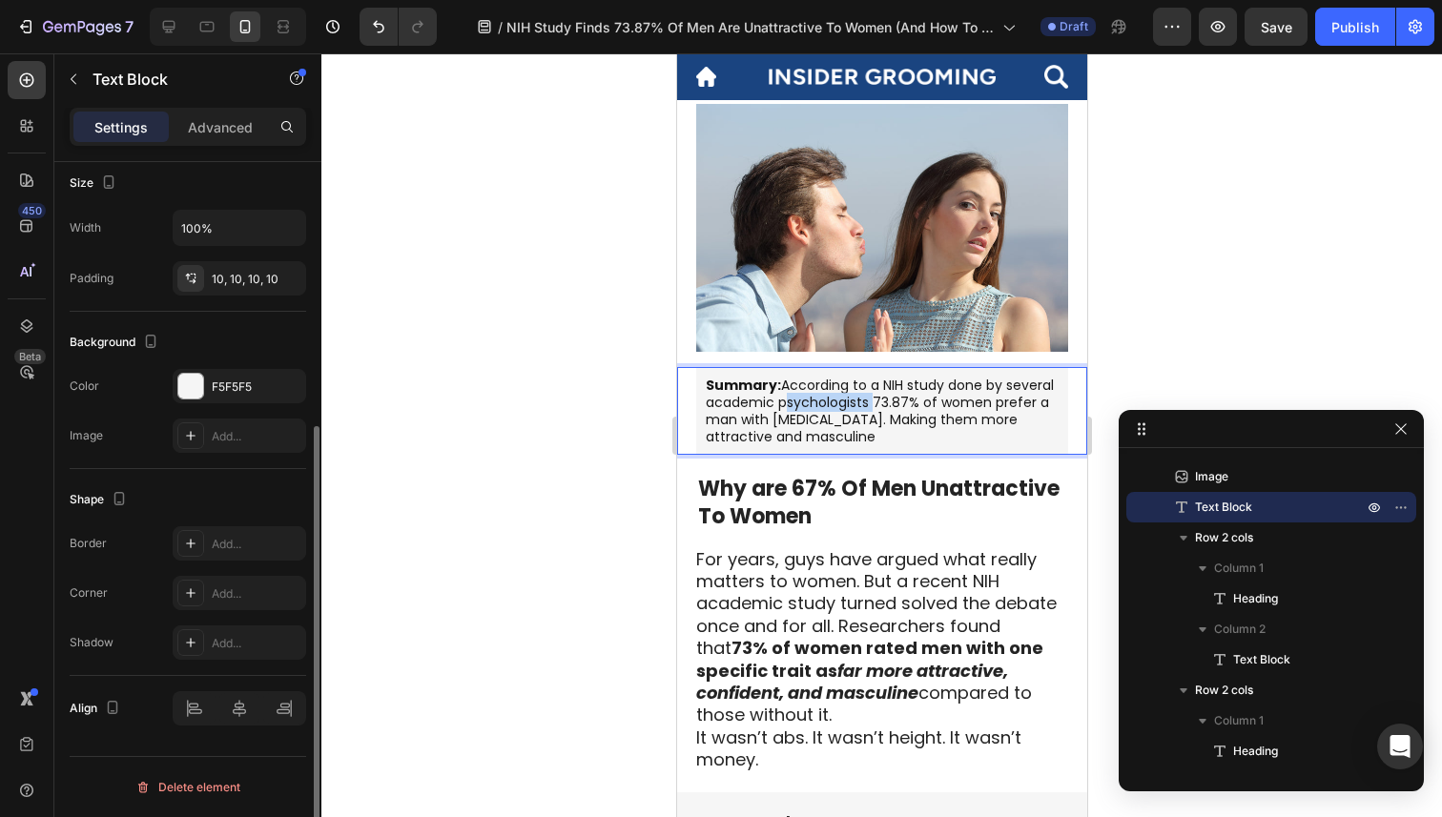
click at [817, 402] on p "Summary: According to a NIH study done by several academic psychologists 73.87%…" at bounding box center [881, 412] width 353 height 70
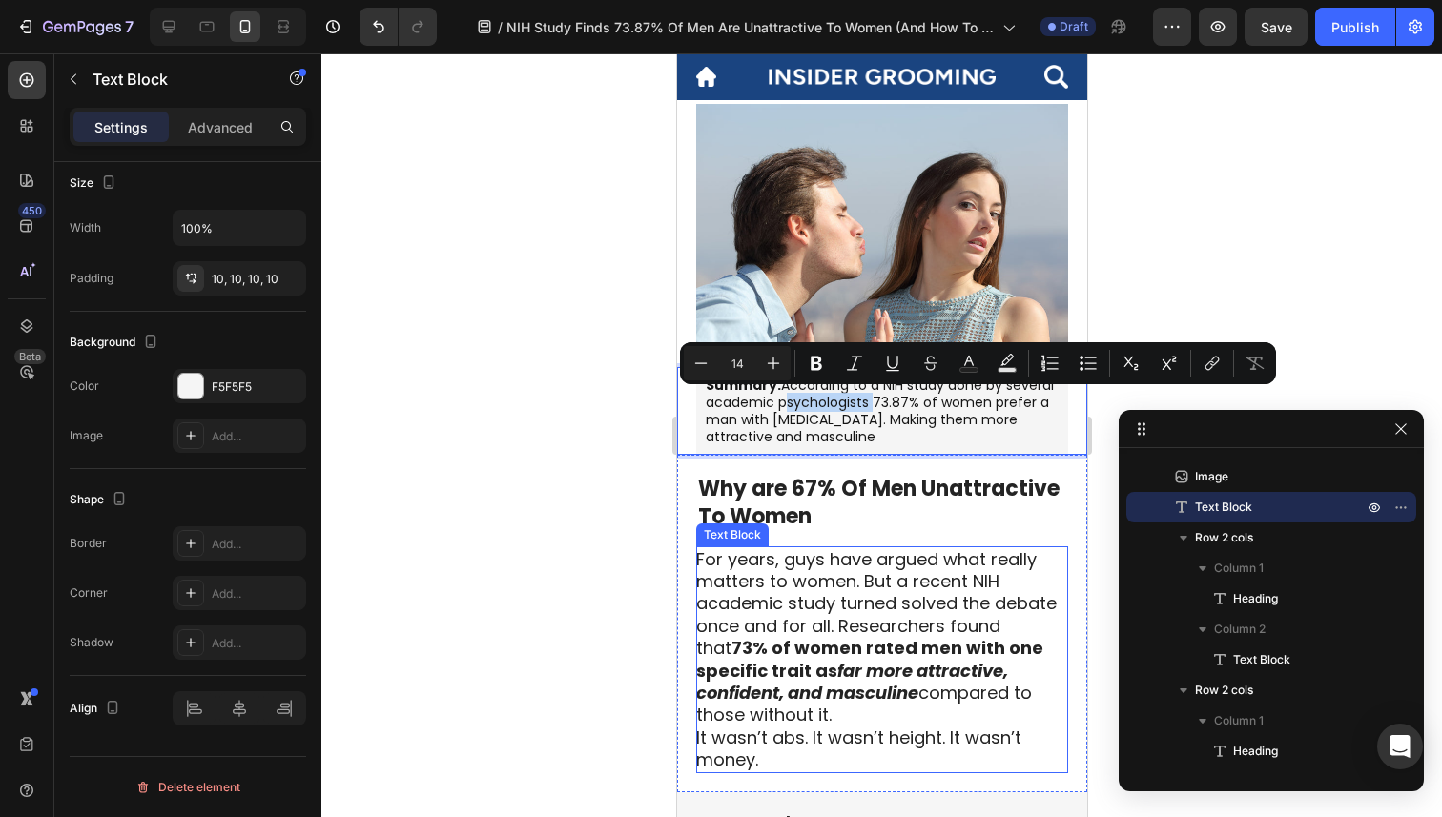
click at [888, 622] on p "For years, guys have argued what really matters to women. But a recent NIH acad…" at bounding box center [880, 637] width 370 height 178
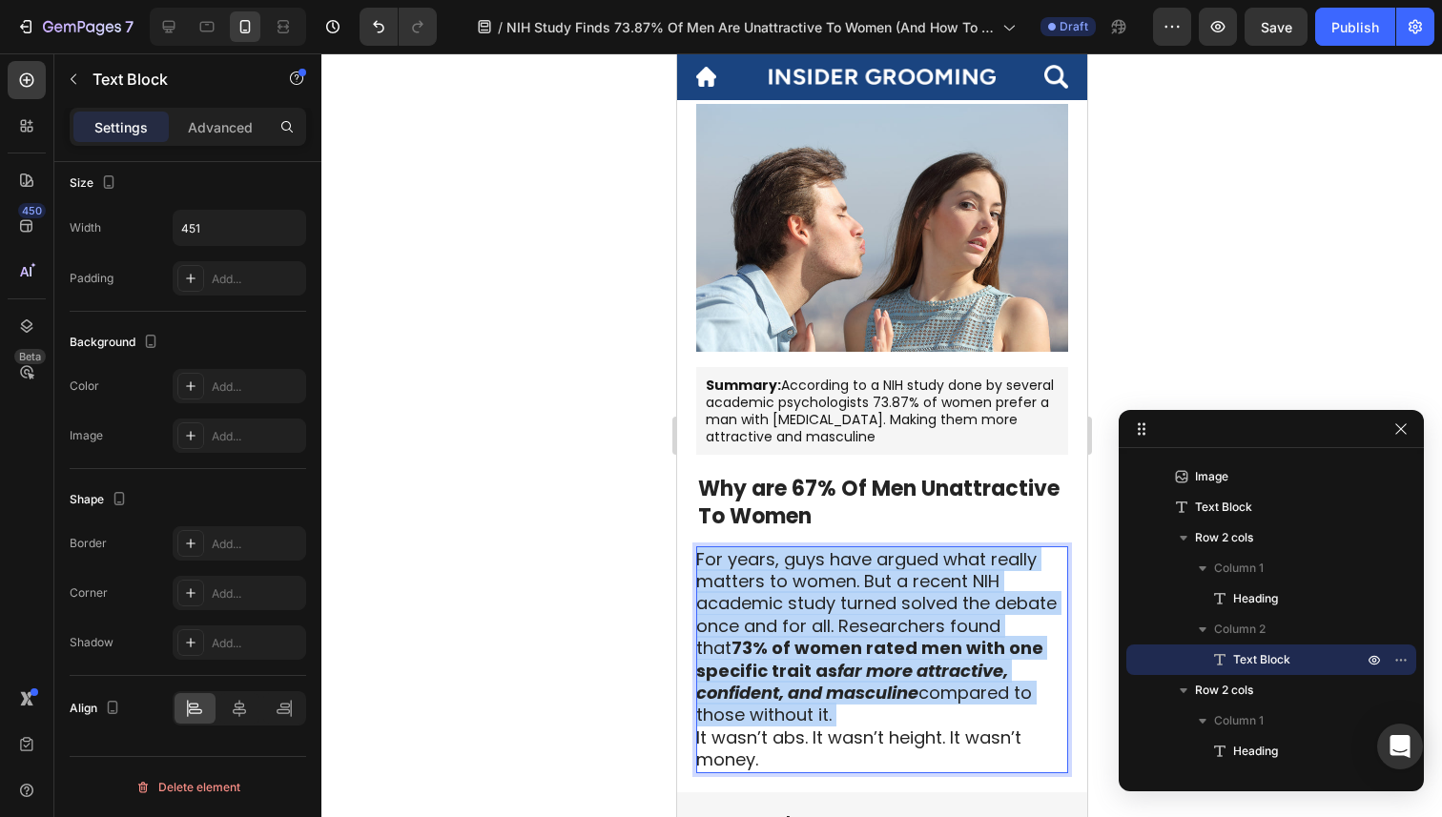
click at [888, 622] on p "For years, guys have argued what really matters to women. But a recent NIH acad…" at bounding box center [880, 637] width 370 height 178
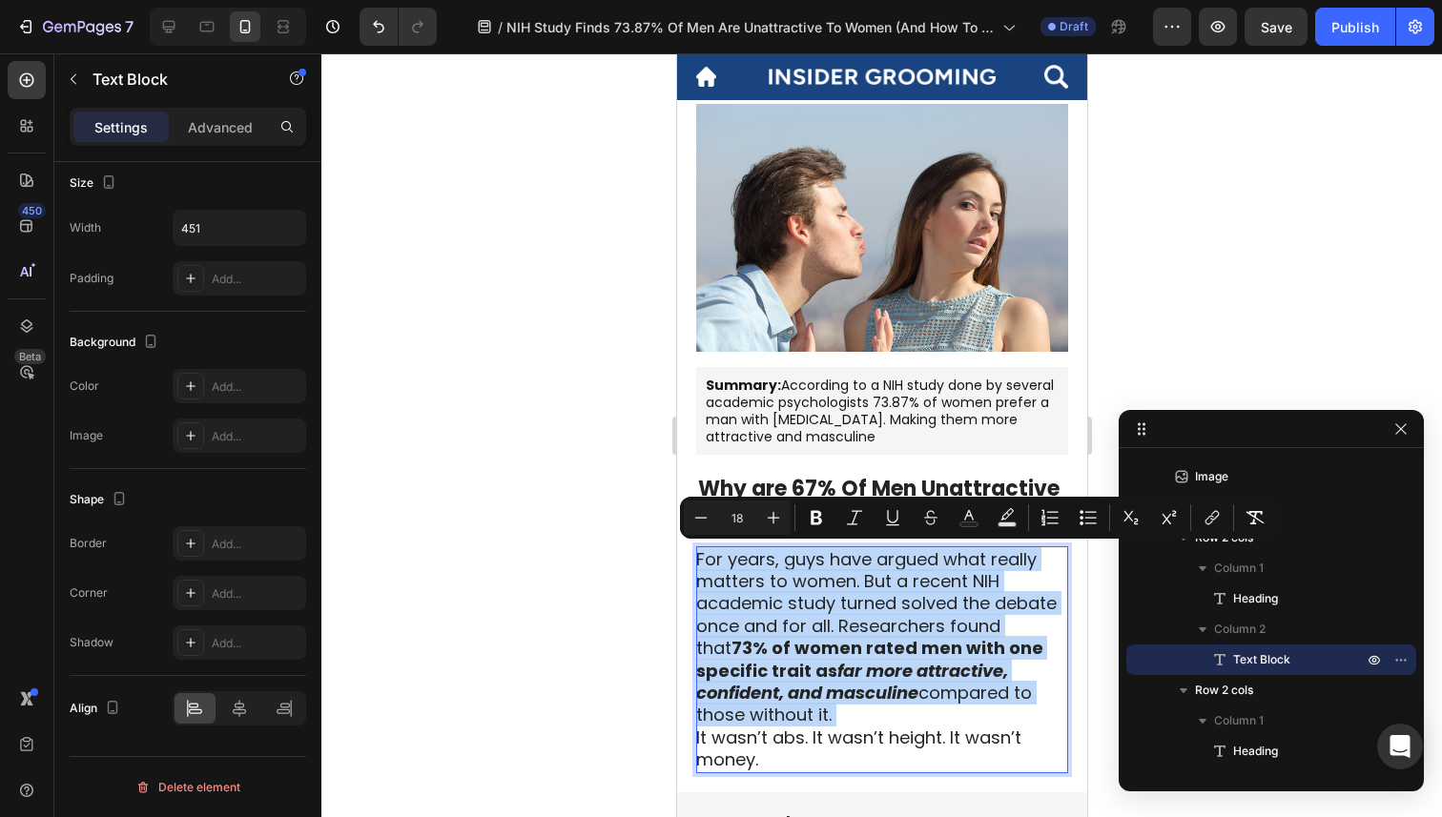
click at [888, 622] on p "For years, guys have argued what really matters to women. But a recent NIH acad…" at bounding box center [880, 637] width 370 height 178
click at [857, 622] on p "For years, guys have argued what really matters to women. But a recent NIH acad…" at bounding box center [880, 637] width 370 height 178
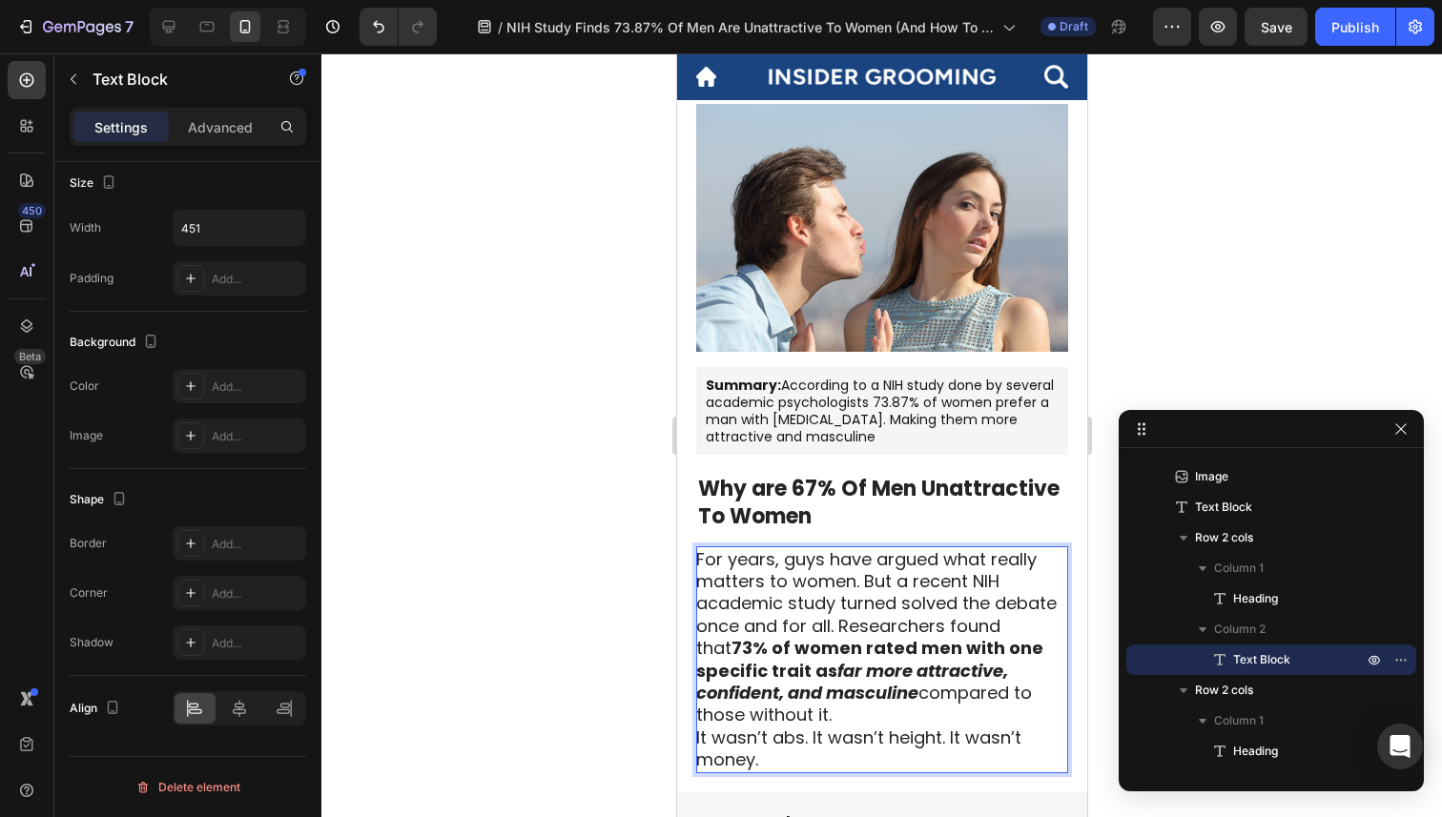
click at [843, 637] on strong "73% of women rated men with one specific trait as" at bounding box center [868, 659] width 347 height 46
click at [860, 626] on p "For years, guys have argued what really matters to women. But a recent NIH acad…" at bounding box center [880, 637] width 370 height 178
click at [852, 626] on p "For years, guys have argued what really matters to women. But a recent NIH acad…" at bounding box center [880, 637] width 370 height 178
click at [770, 607] on p "For years, guys have argued what really matters to women. But a recent NIH acad…" at bounding box center [880, 637] width 370 height 178
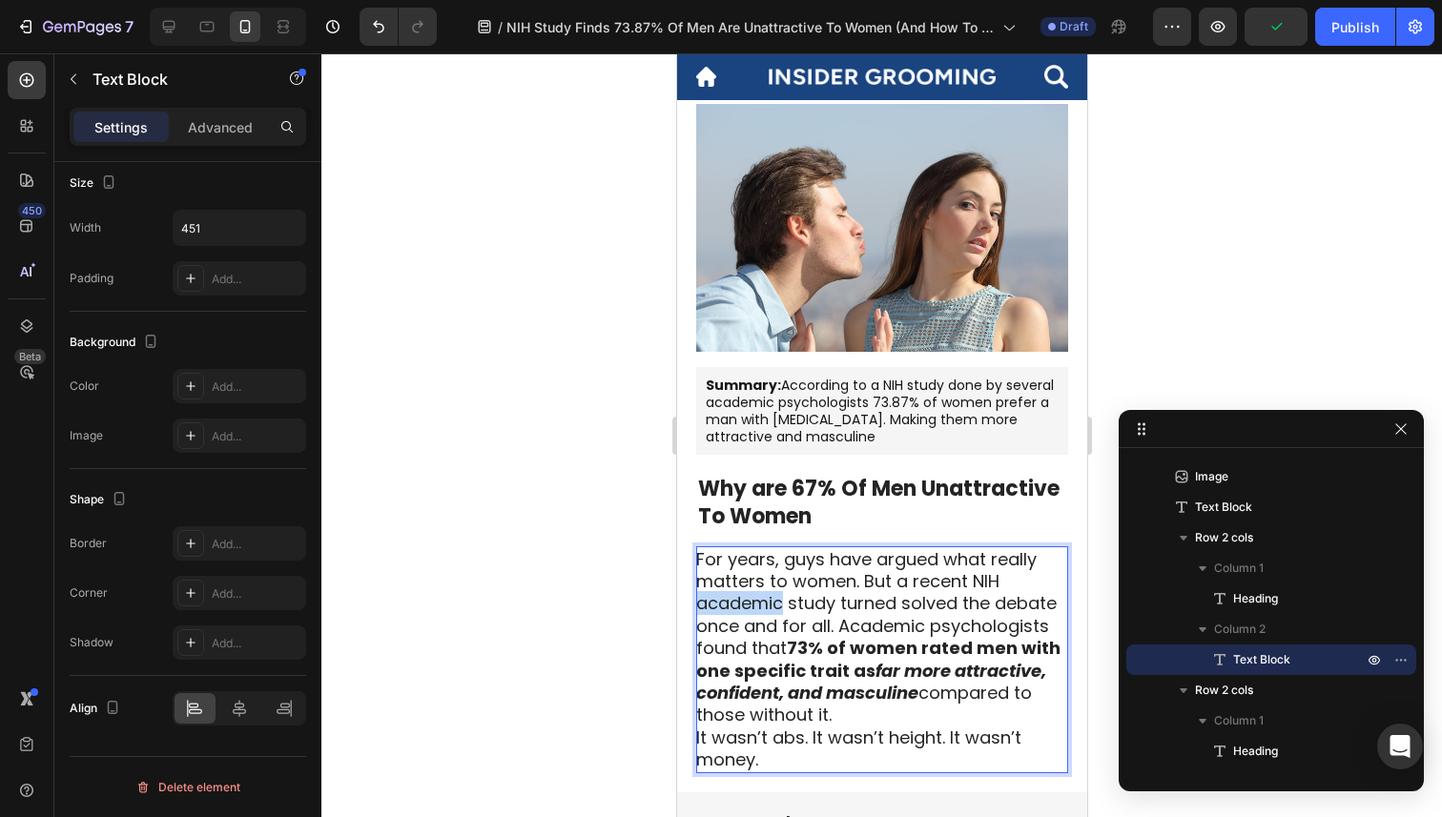
click at [770, 607] on p "For years, guys have argued what really matters to women. But a recent NIH acad…" at bounding box center [880, 637] width 370 height 178
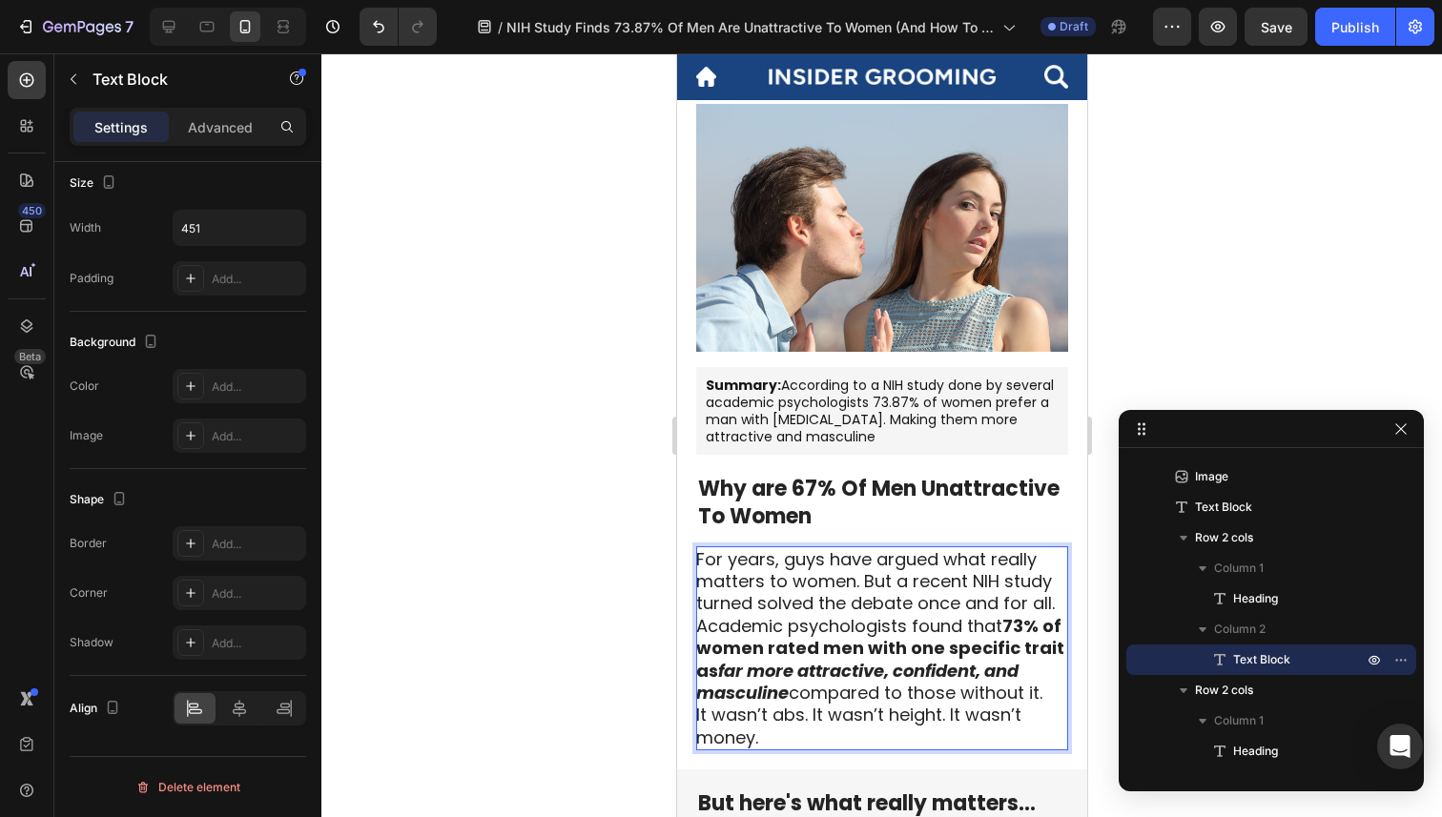
click at [973, 582] on p "For years, guys have argued what really matters to women. But a recent NIH stud…" at bounding box center [880, 626] width 370 height 156
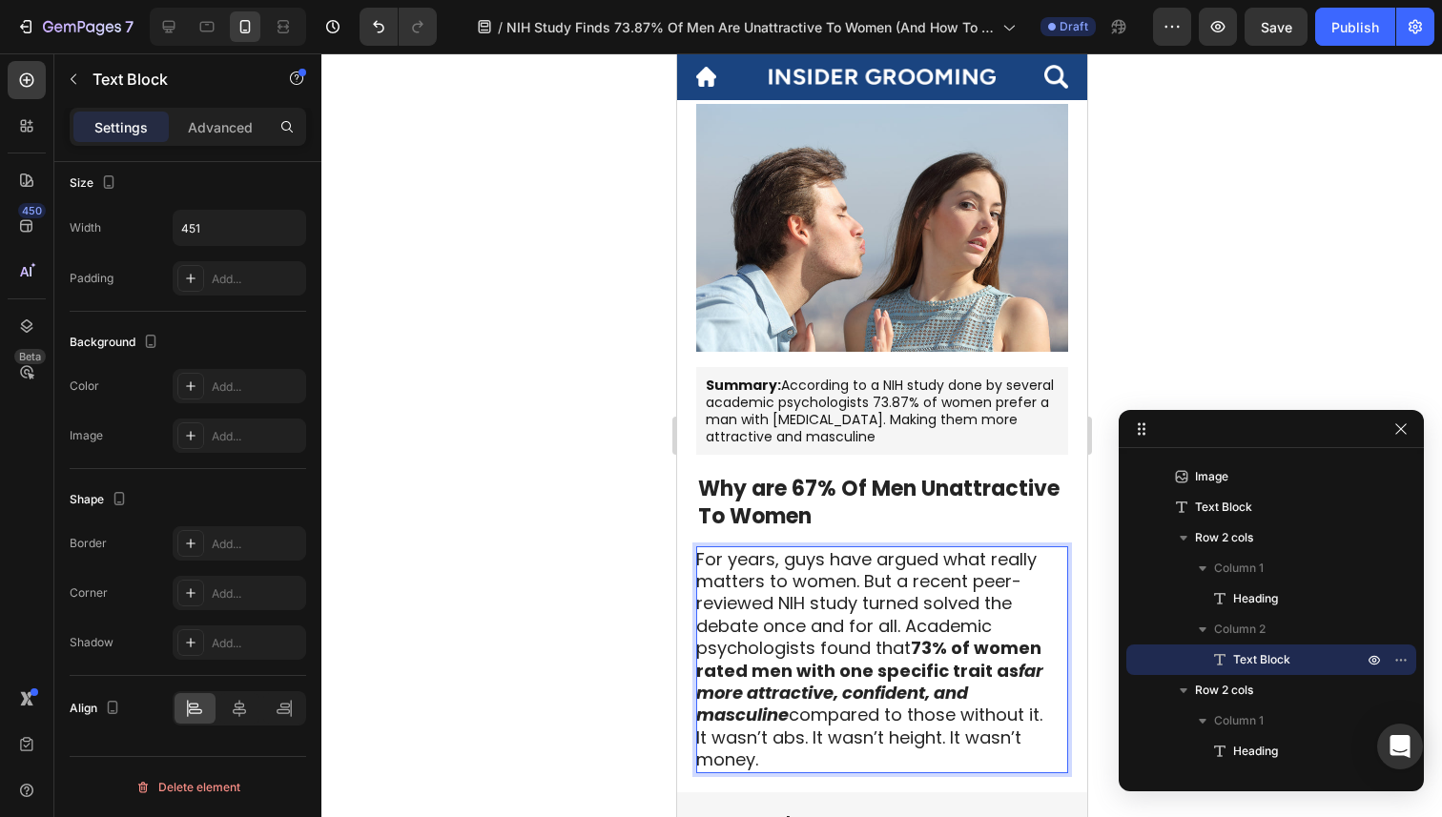
click at [1001, 627] on p "For years, guys have argued what really matters to women. But a recent peer-rev…" at bounding box center [880, 637] width 370 height 178
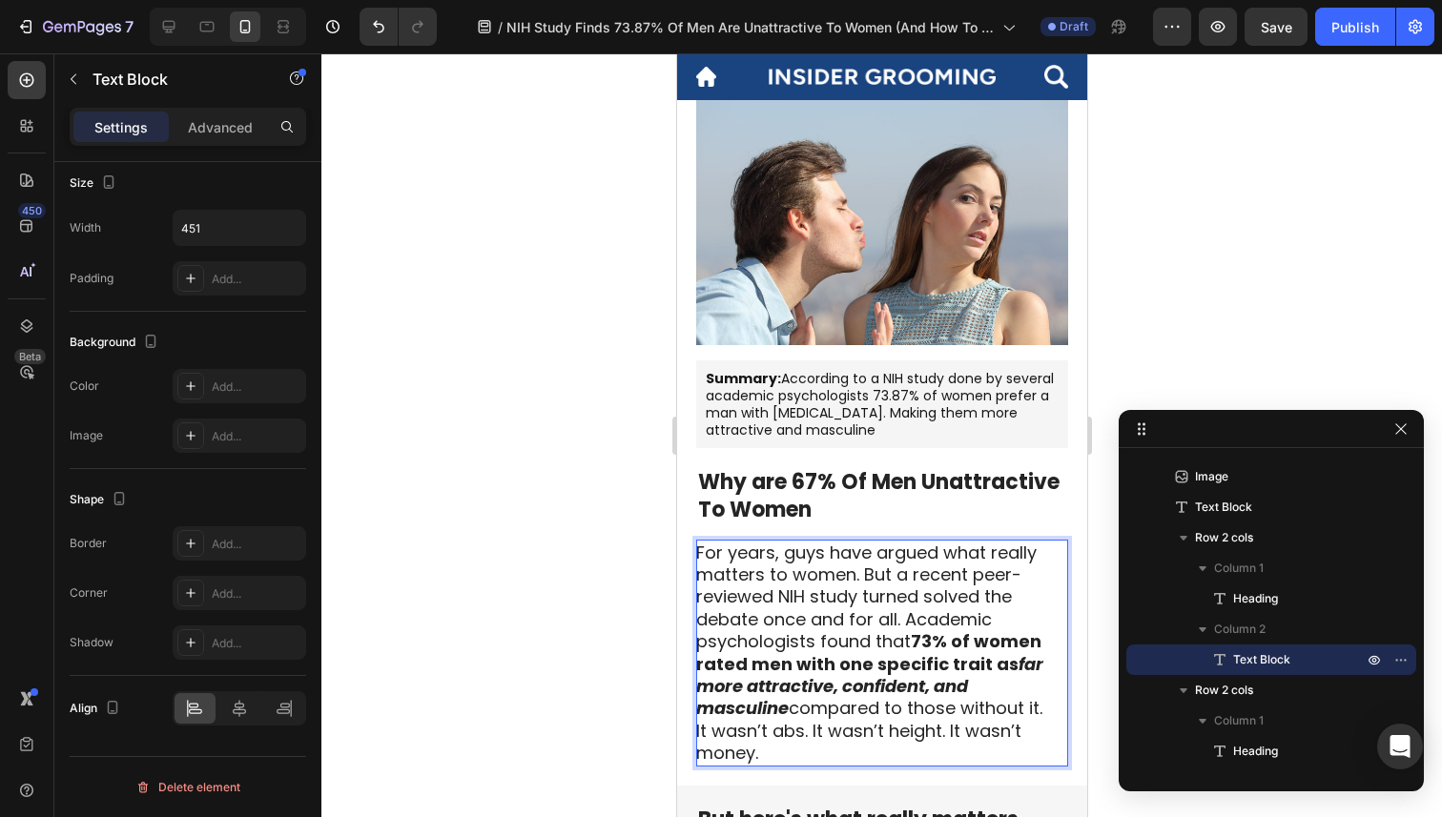
scroll to position [255, 0]
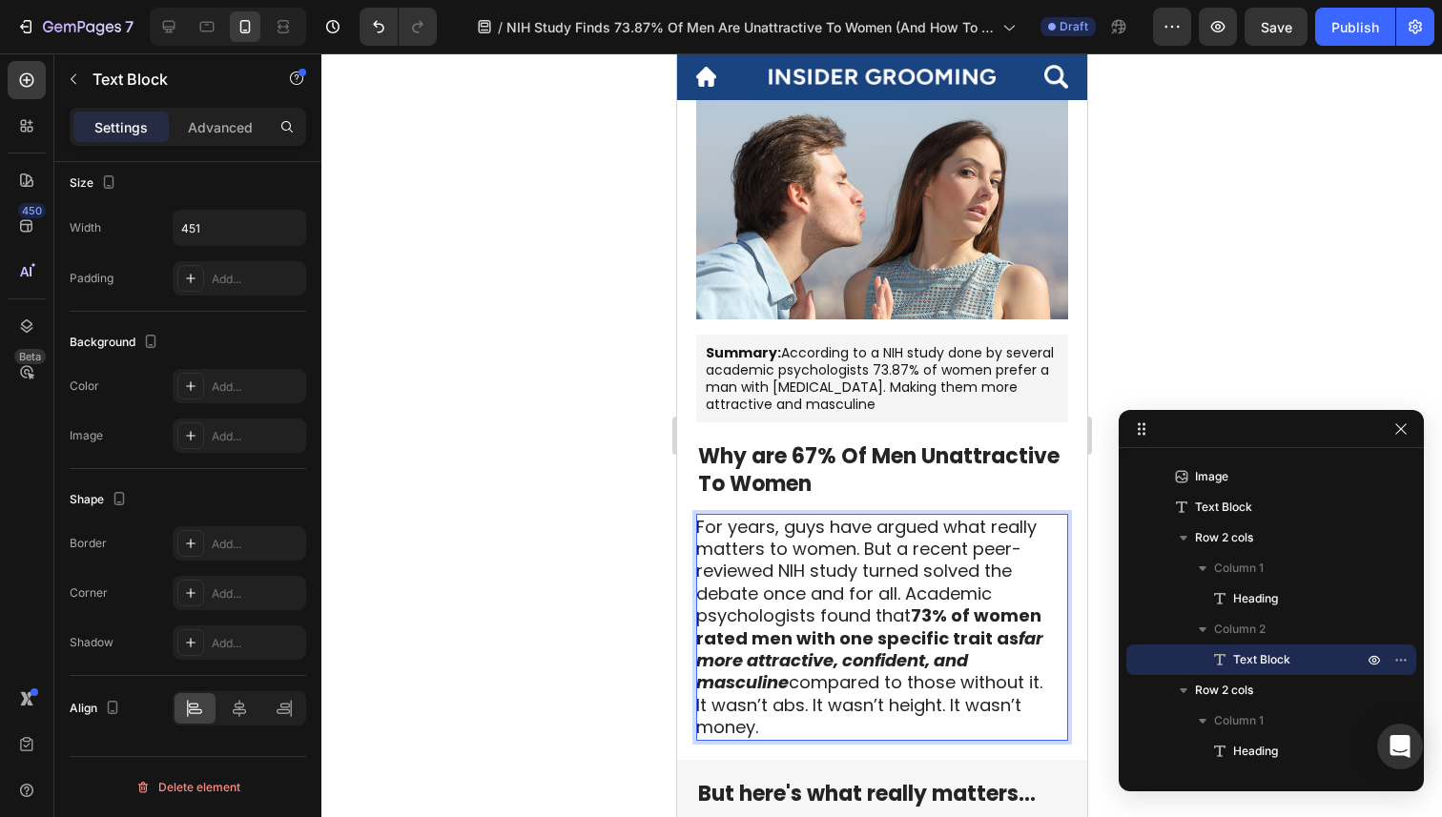
click at [898, 578] on p "For years, guys have argued what really matters to women. But a recent peer-rev…" at bounding box center [880, 605] width 370 height 178
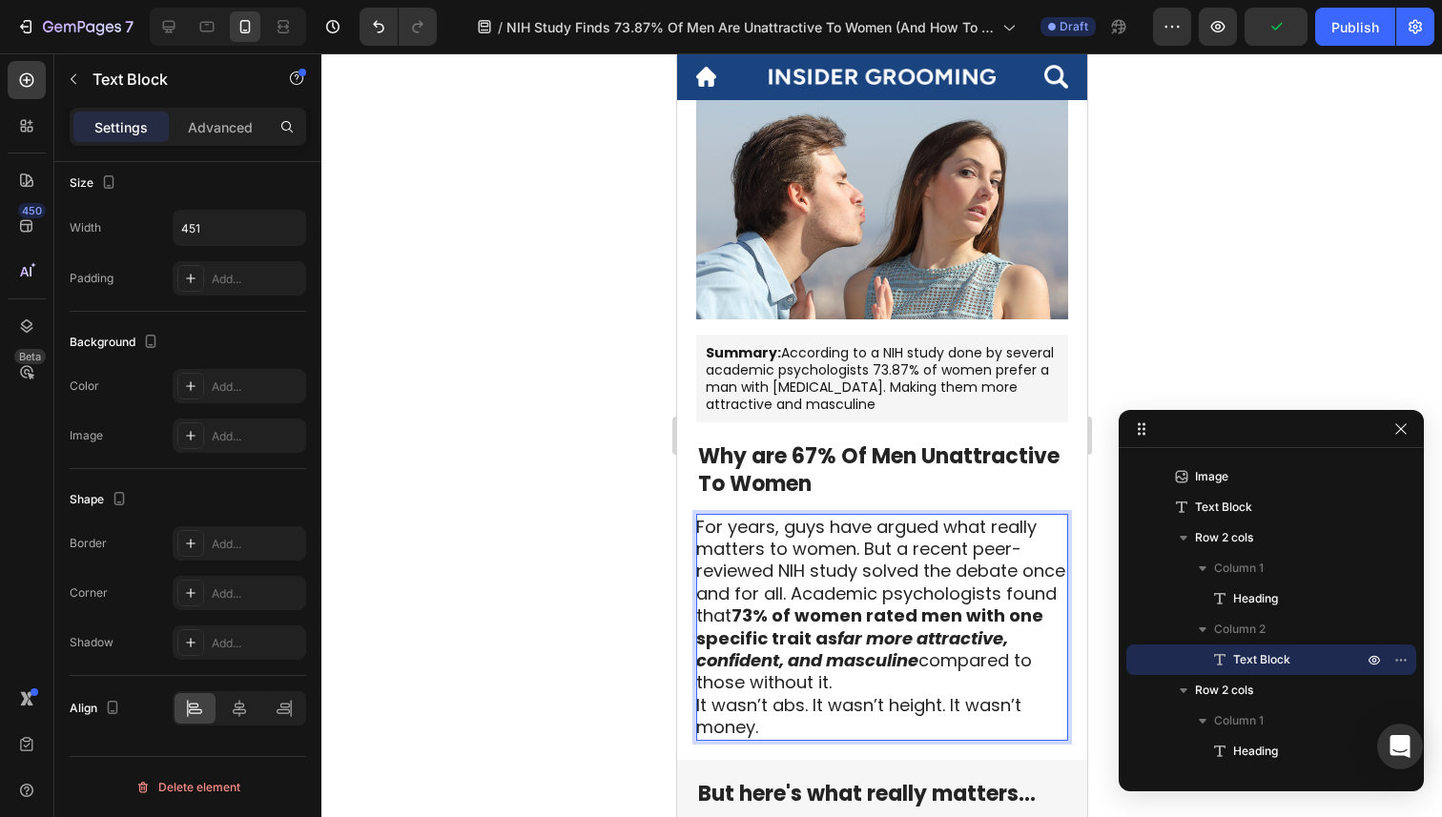
click at [901, 614] on strong "73% of women rated men with one specific trait as" at bounding box center [868, 627] width 347 height 46
click at [883, 639] on strong "far more attractive, confident, and masculine" at bounding box center [851, 650] width 312 height 46
click at [898, 607] on strong "73% of women rated men with one specific trait as" at bounding box center [868, 627] width 347 height 46
click at [914, 597] on p "For years, guys have argued what really matters to women. But a recent peer-rev…" at bounding box center [880, 605] width 370 height 178
click at [898, 633] on strong "far more attractive, confident, and masculine" at bounding box center [851, 650] width 312 height 46
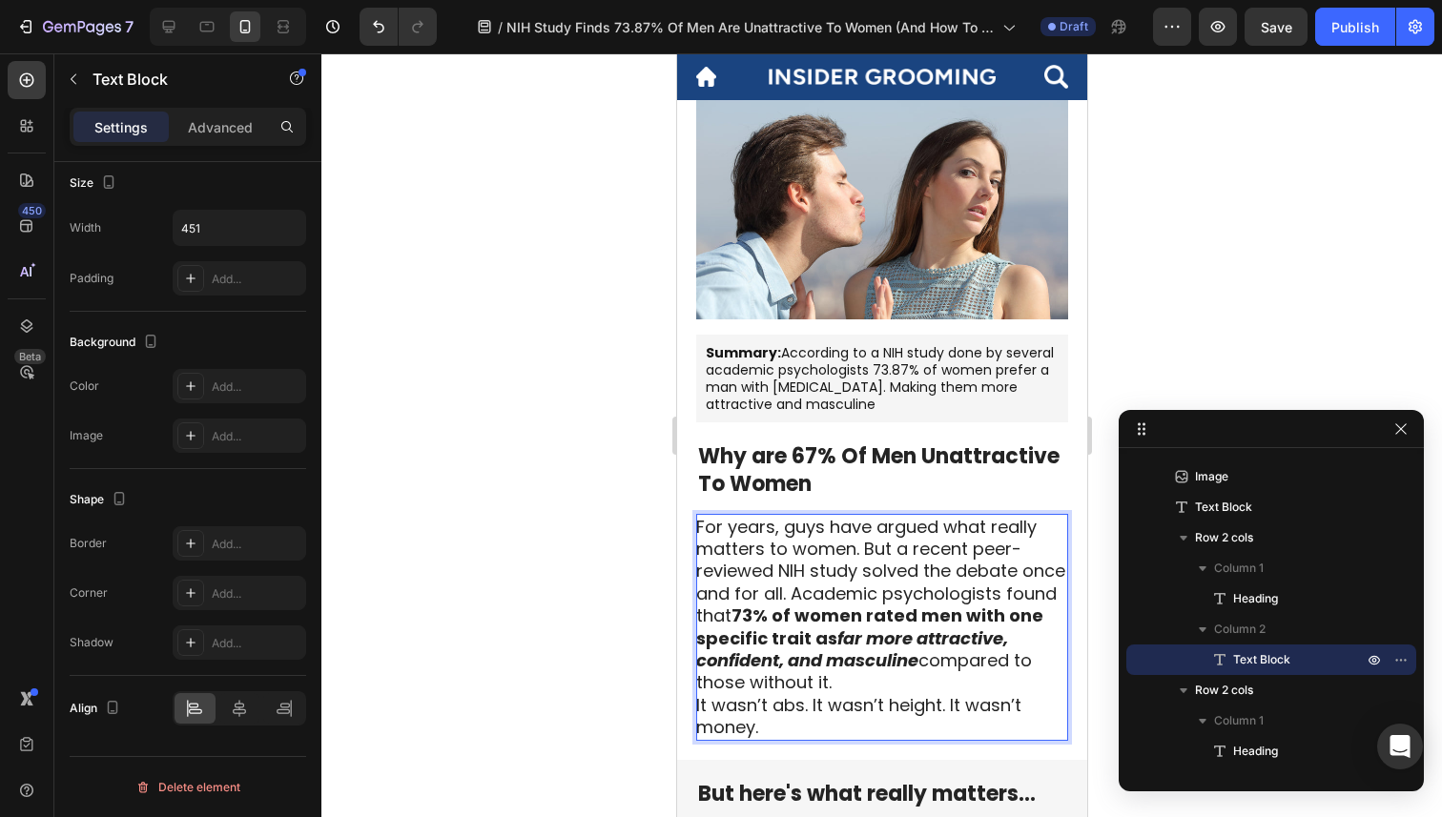
click at [913, 668] on strong "far more attractive, confident, and masculine" at bounding box center [851, 650] width 312 height 46
click at [936, 678] on p "For years, guys have argued what really matters to women. But a recent peer-rev…" at bounding box center [880, 605] width 370 height 178
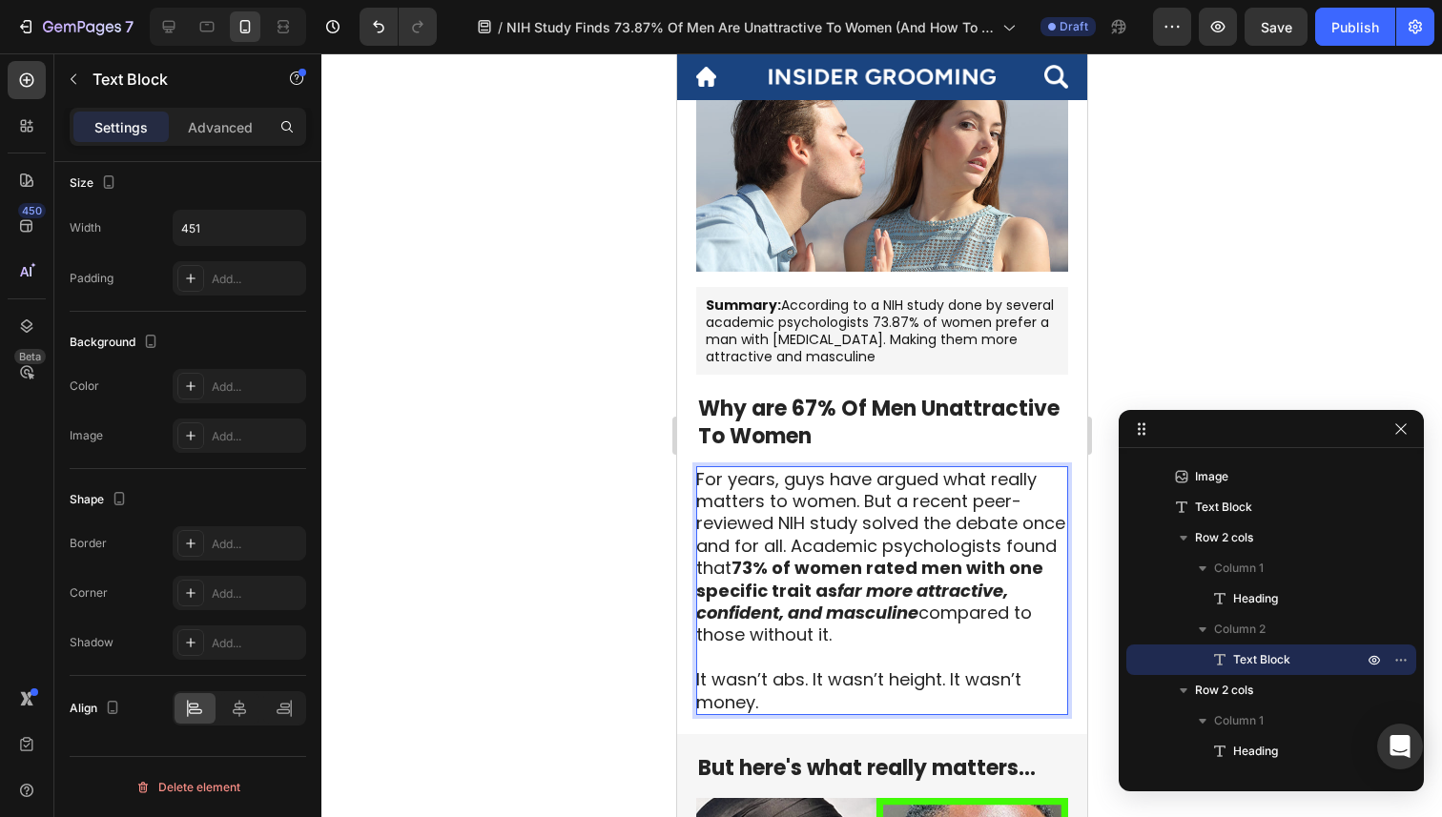
scroll to position [304, 0]
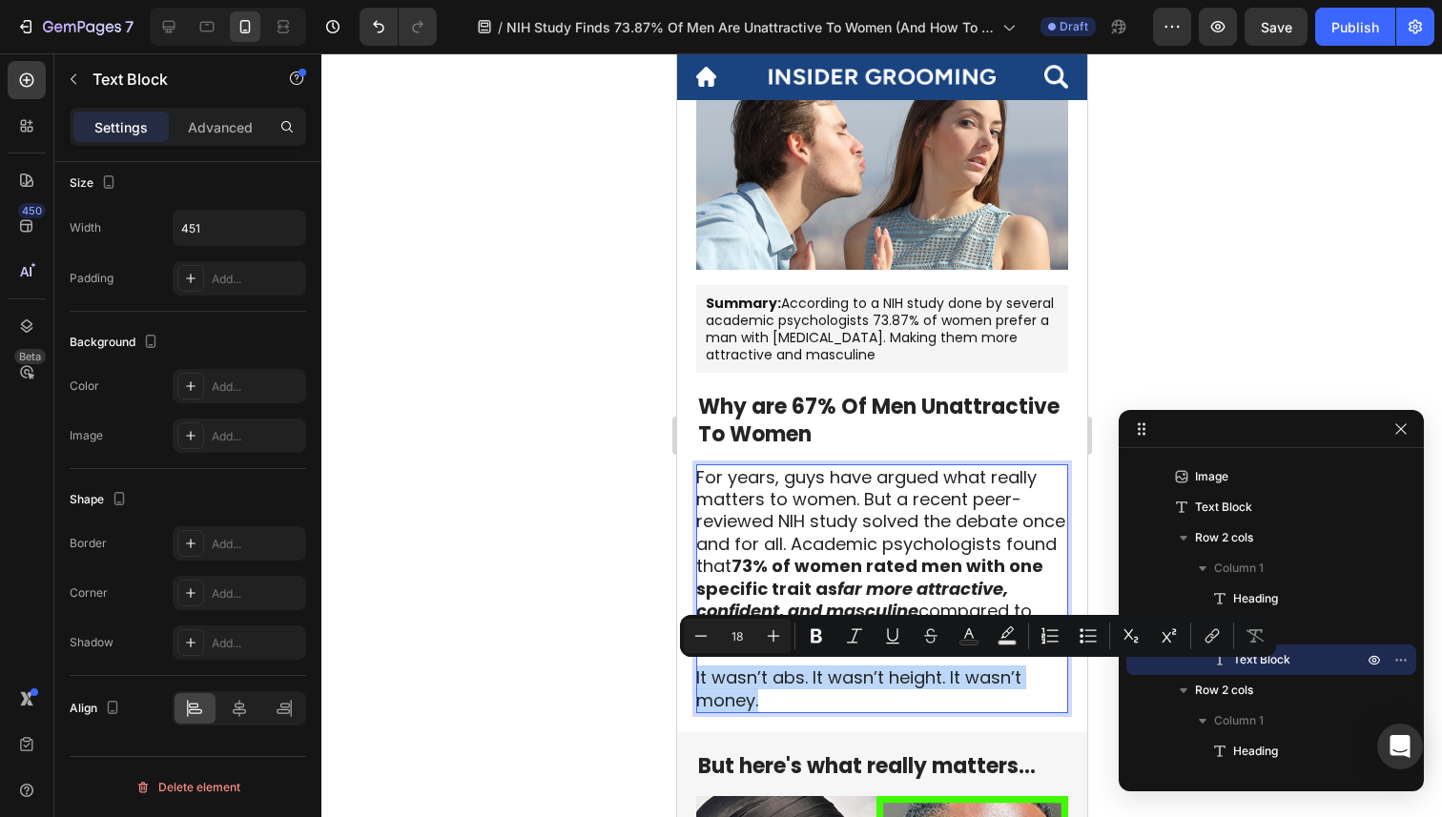
drag, startPoint x: 835, startPoint y: 693, endPoint x: 658, endPoint y: 678, distance: 178.0
click at [805, 643] on button "Bold" at bounding box center [816, 636] width 34 height 34
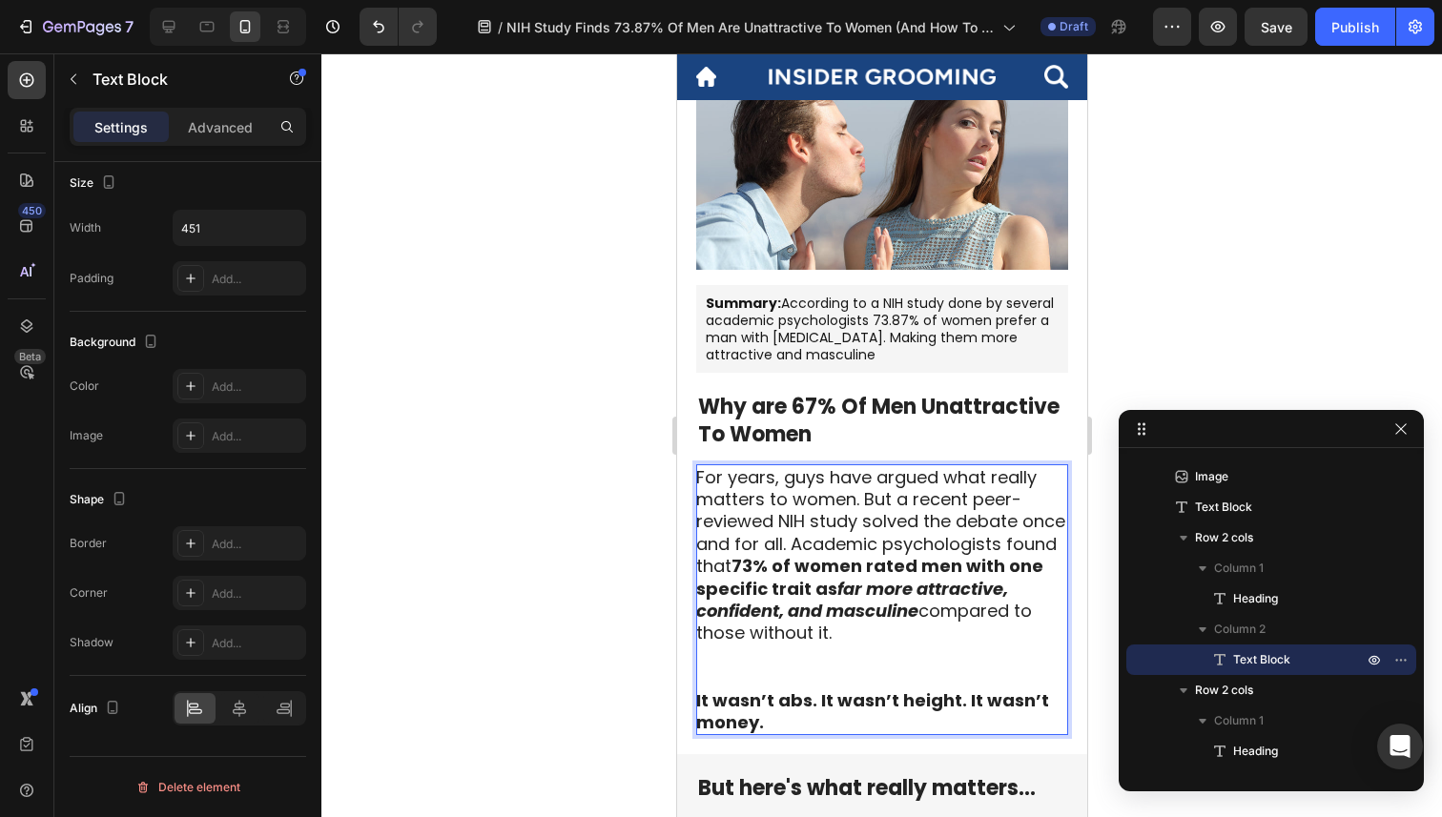
click at [788, 692] on strong "It wasn’t abs. It wasn’t height. It wasn’t money." at bounding box center [871, 712] width 353 height 46
click at [797, 669] on p "For years, guys have argued what really matters to women. But a recent peer-rev…" at bounding box center [880, 577] width 370 height 223
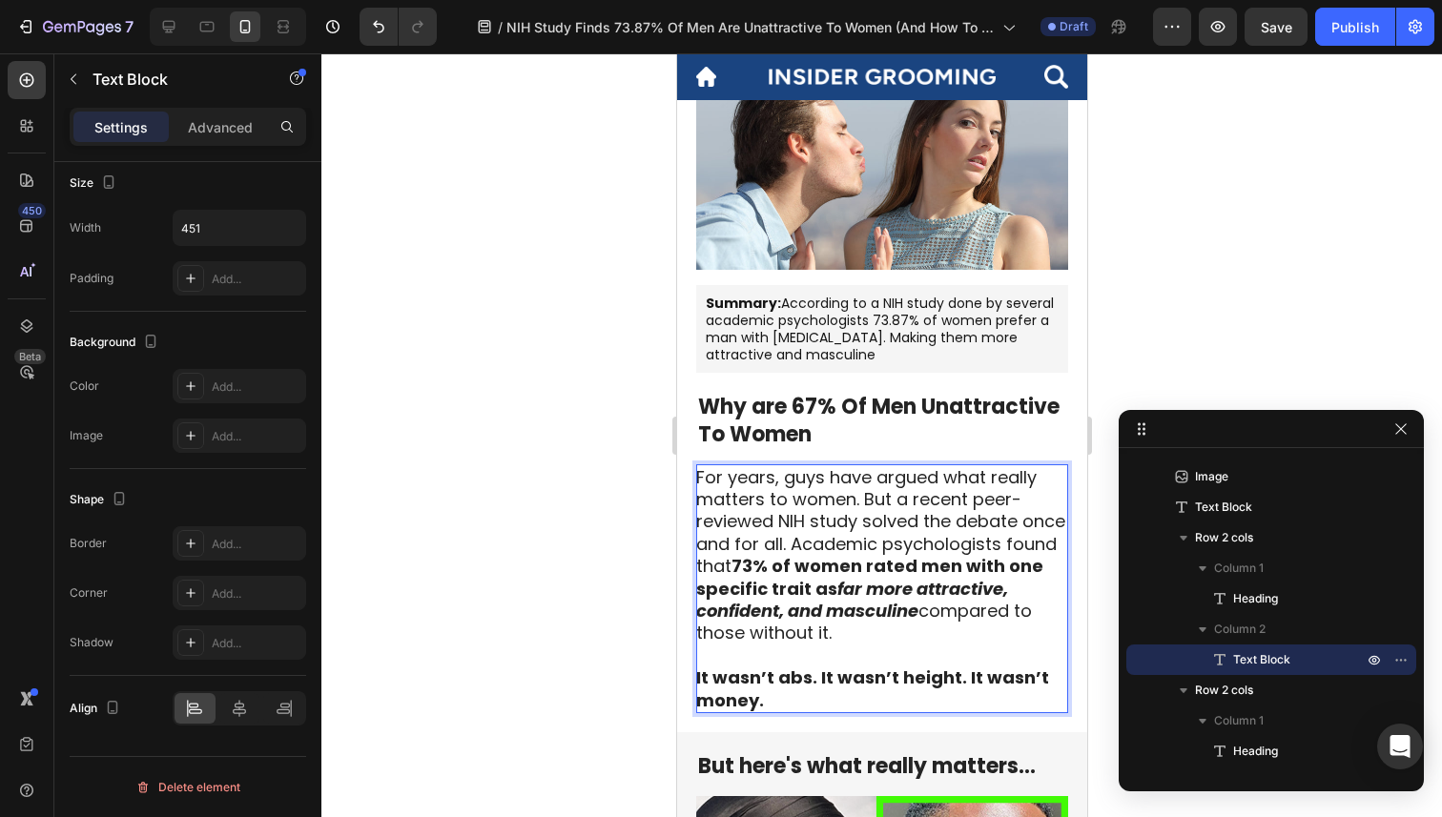
click at [806, 684] on strong "It wasn’t abs. It wasn’t height. It wasn’t money." at bounding box center [871, 689] width 353 height 46
click at [800, 688] on strong "It wasn’t abs. It wasn’t height. It wasn’t money." at bounding box center [871, 689] width 353 height 46
click at [800, 695] on p "It wasn’t abs. It wasn’t height. It wasn’t money." at bounding box center [880, 689] width 370 height 45
click at [895, 694] on p "It wasn’t abs. It wasn’t height. It wasn’t money." at bounding box center [880, 689] width 370 height 45
click at [821, 675] on strong "It wasn’t abs. It wasn’t height. It wasn’t money." at bounding box center [871, 689] width 353 height 46
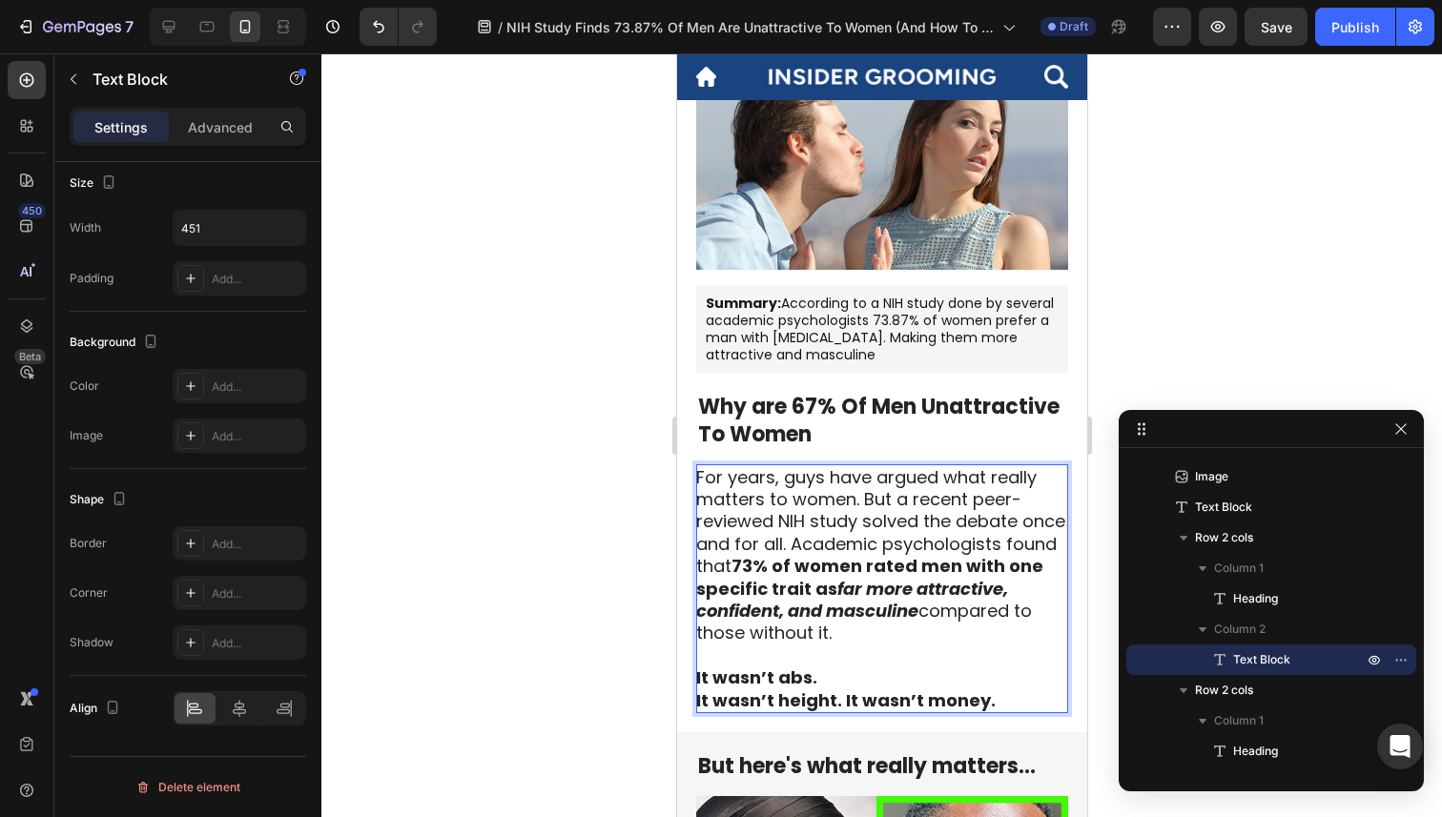
click at [843, 696] on strong "It wasn’t height. It wasn’t money." at bounding box center [844, 701] width 299 height 24
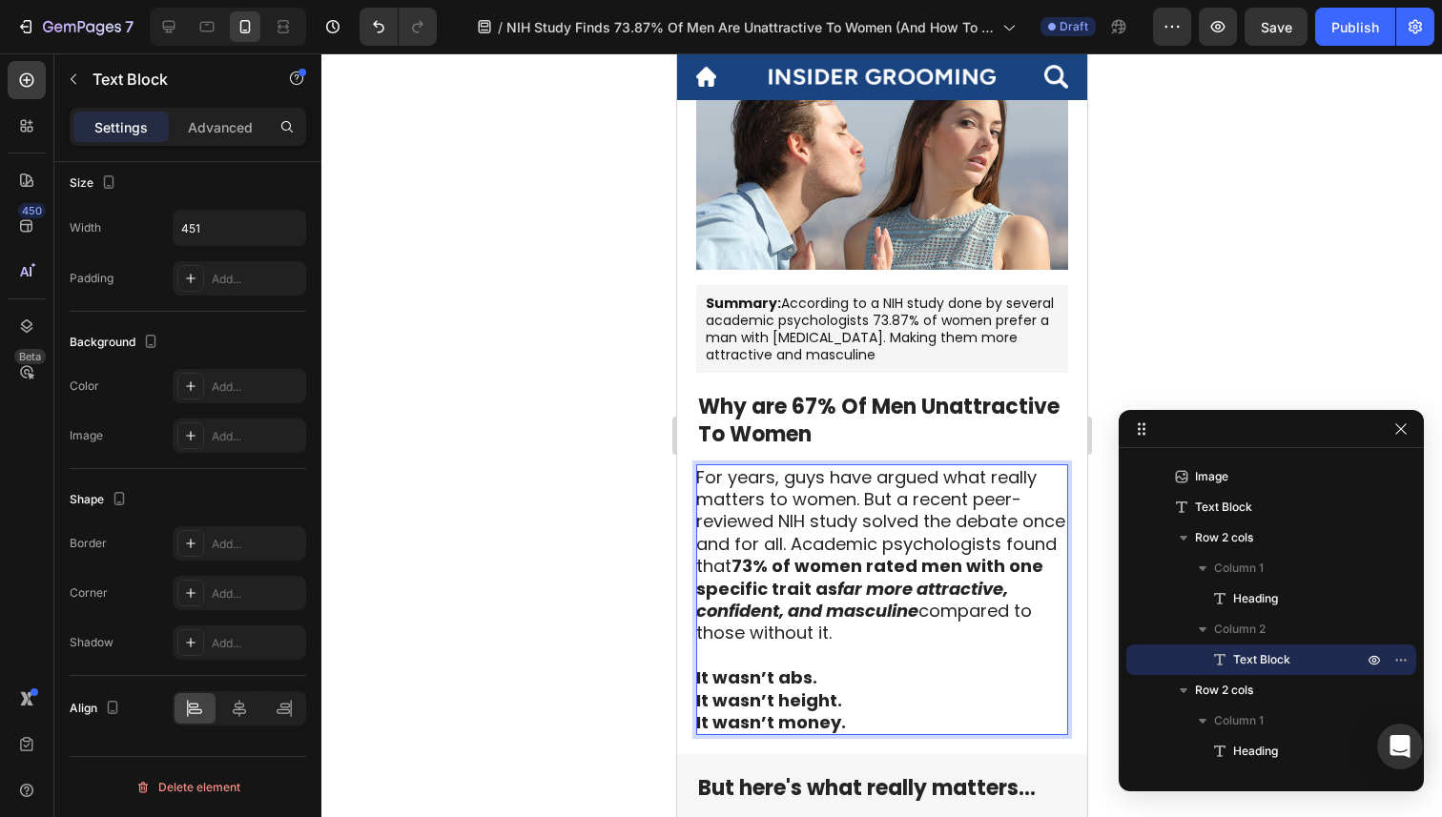
click at [611, 709] on div at bounding box center [881, 435] width 1121 height 764
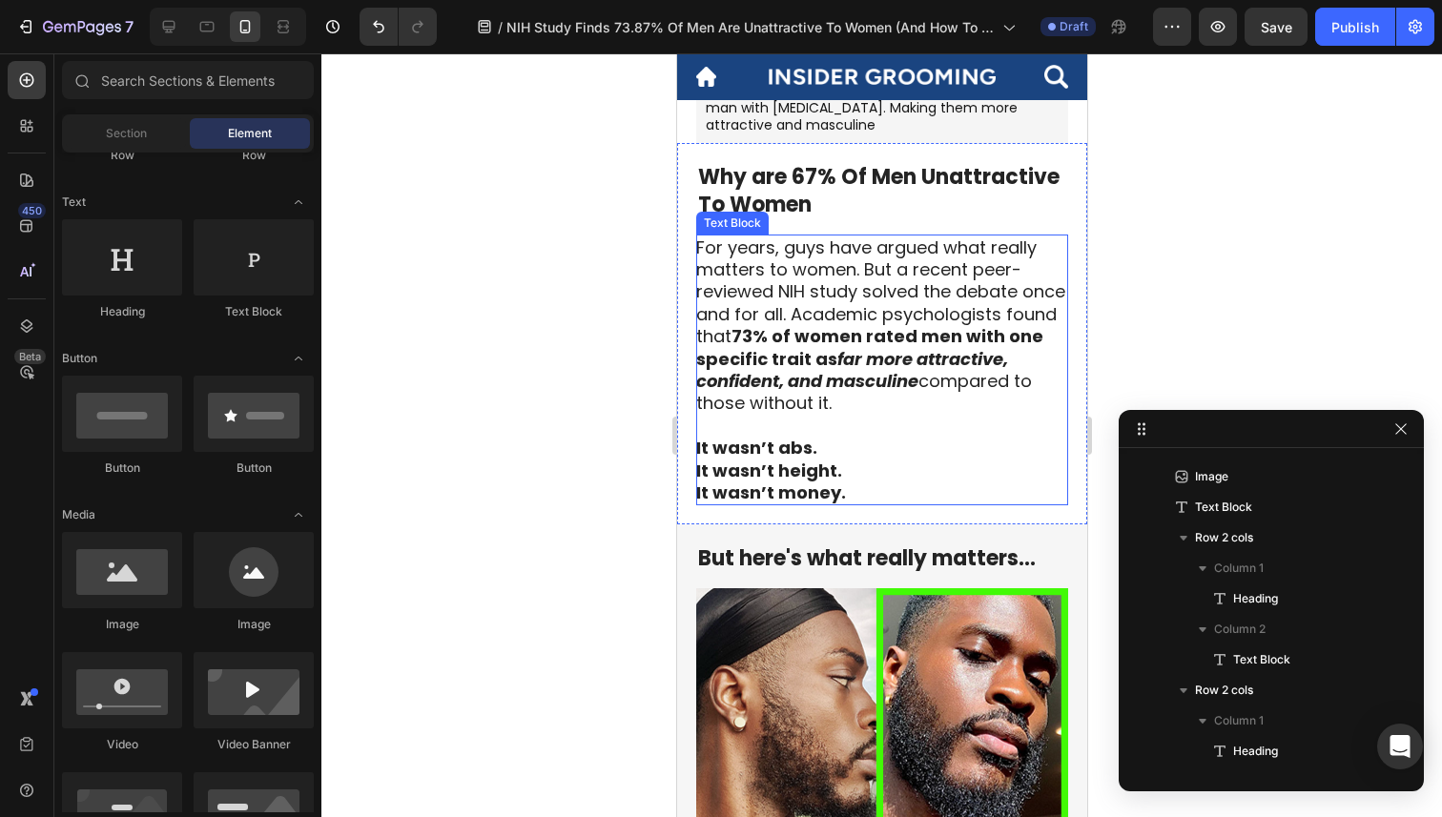
scroll to position [554, 0]
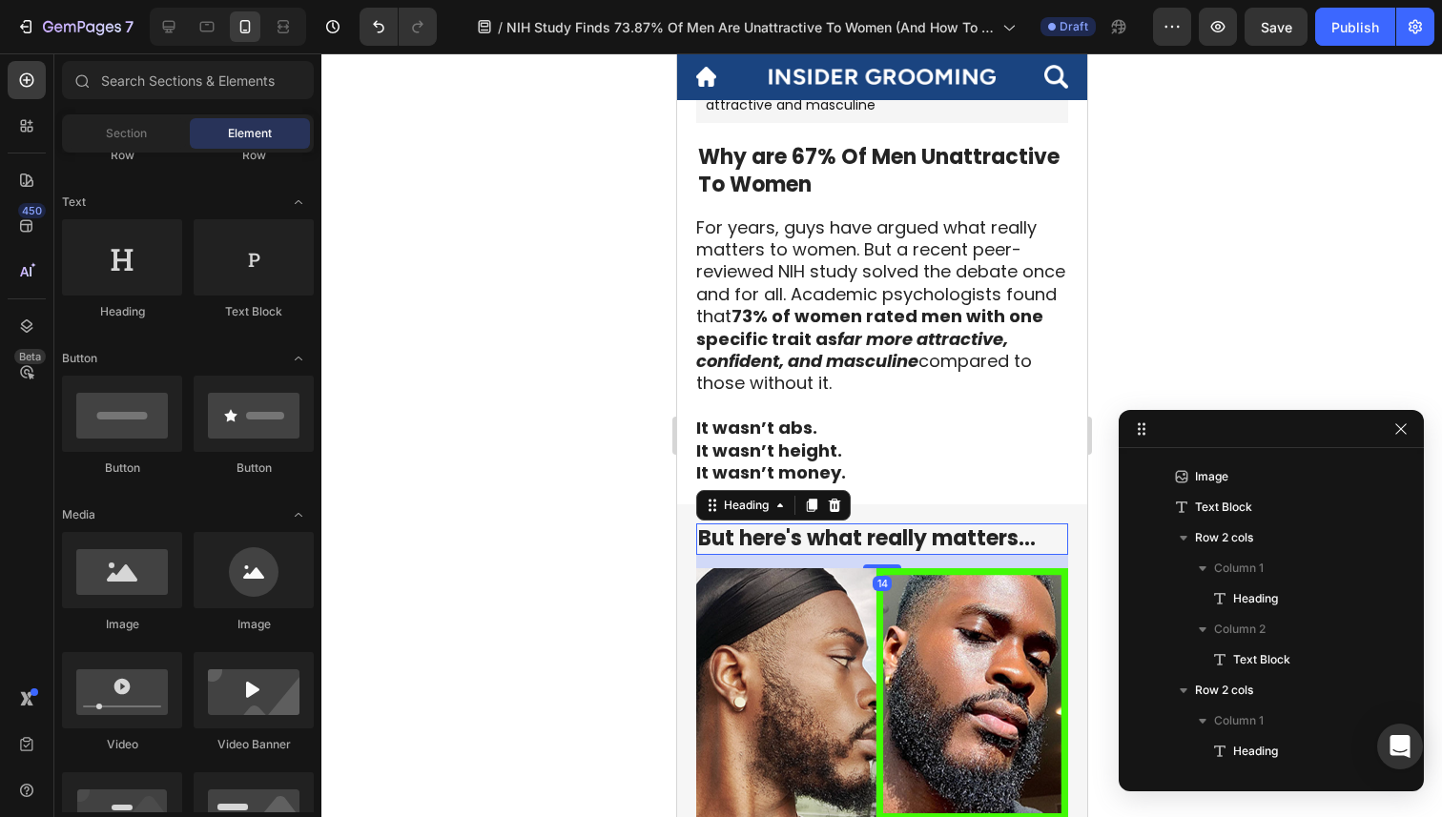
click at [958, 544] on strong "But here's what really matters..." at bounding box center [866, 539] width 338 height 30
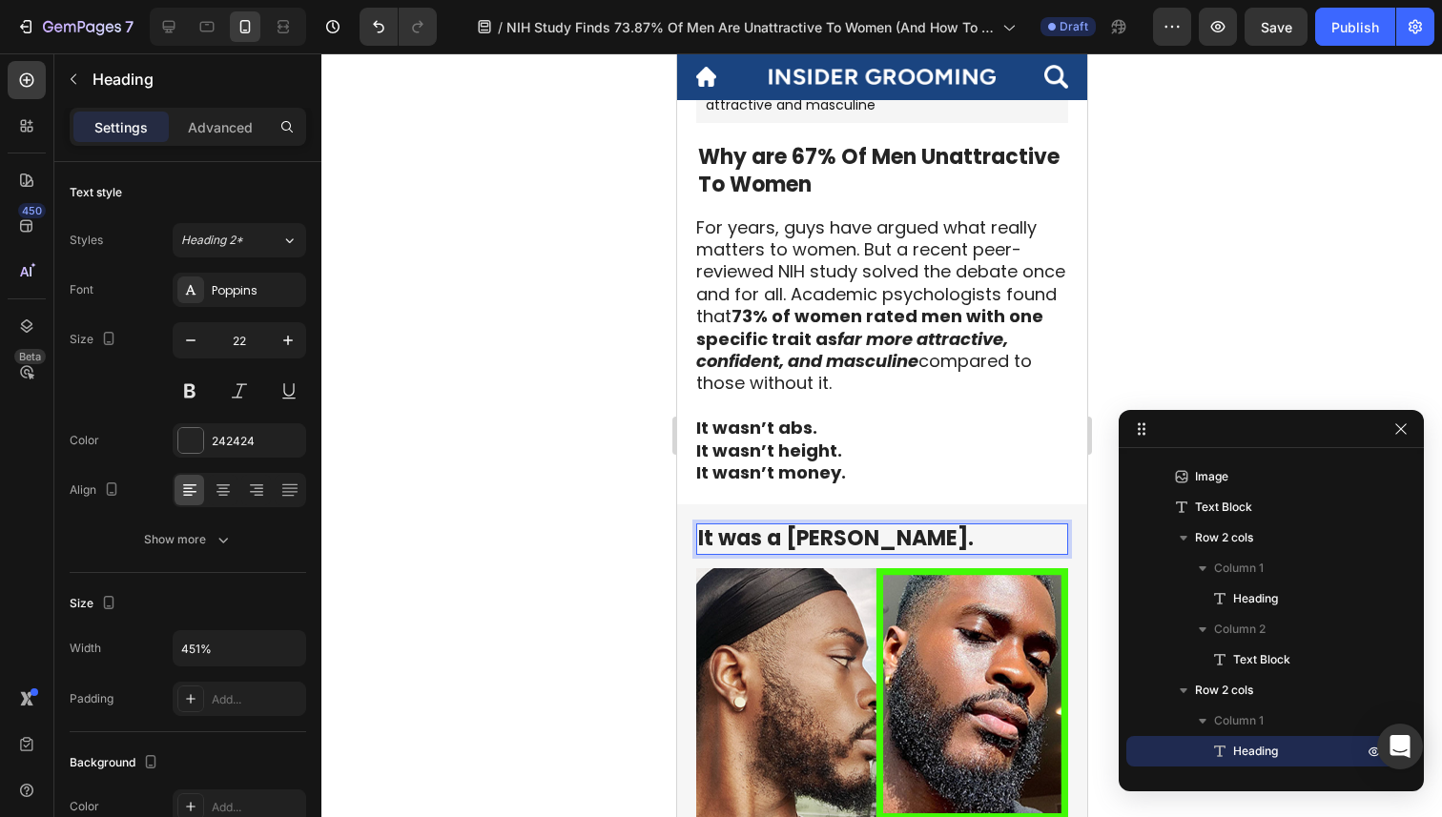
click at [798, 541] on strong "It was a beard." at bounding box center [835, 539] width 276 height 30
click at [736, 545] on strong "It was a Beard." at bounding box center [835, 539] width 276 height 30
click at [777, 537] on strong "It Was a Beard." at bounding box center [836, 539] width 279 height 30
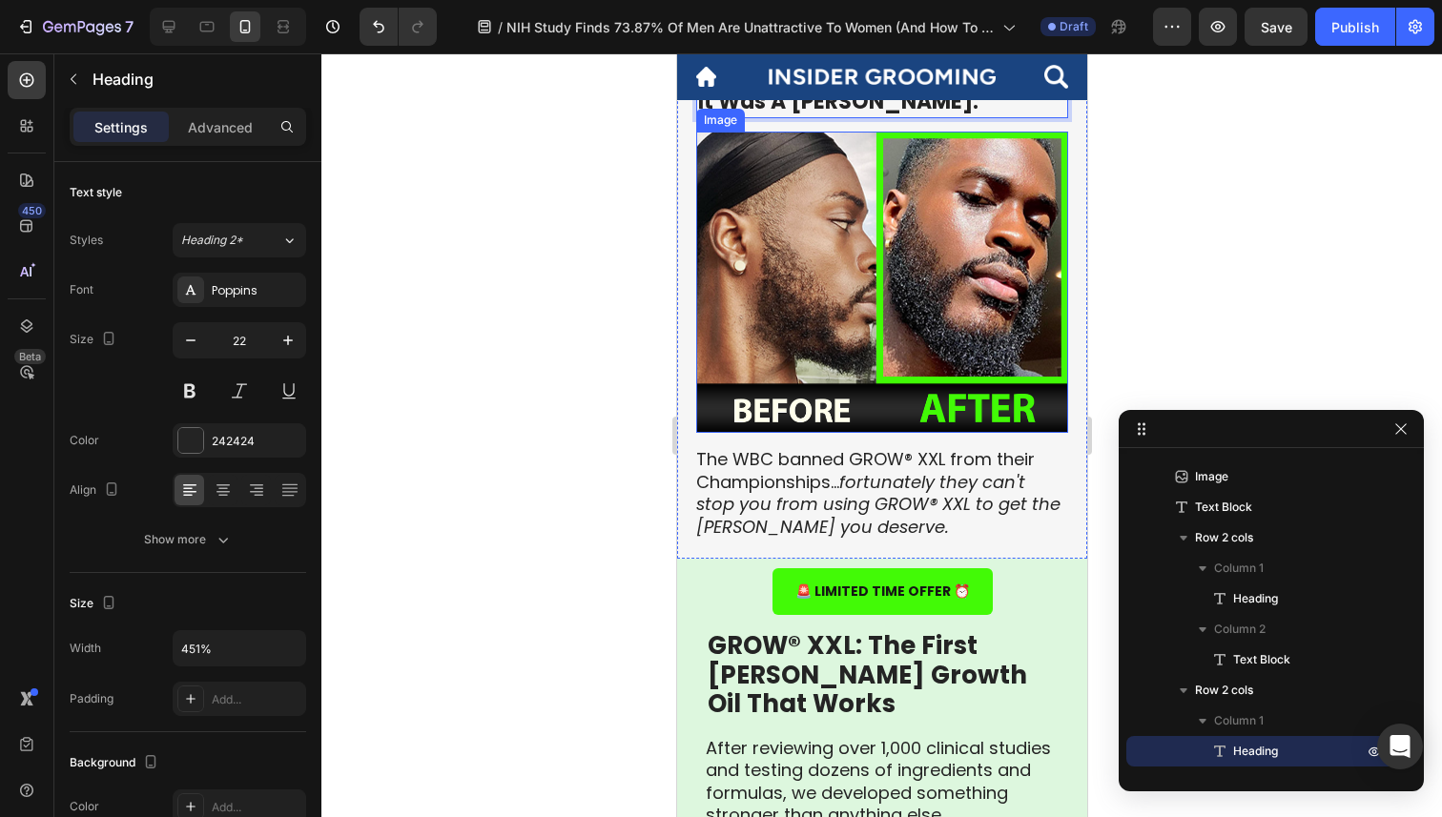
scroll to position [964, 0]
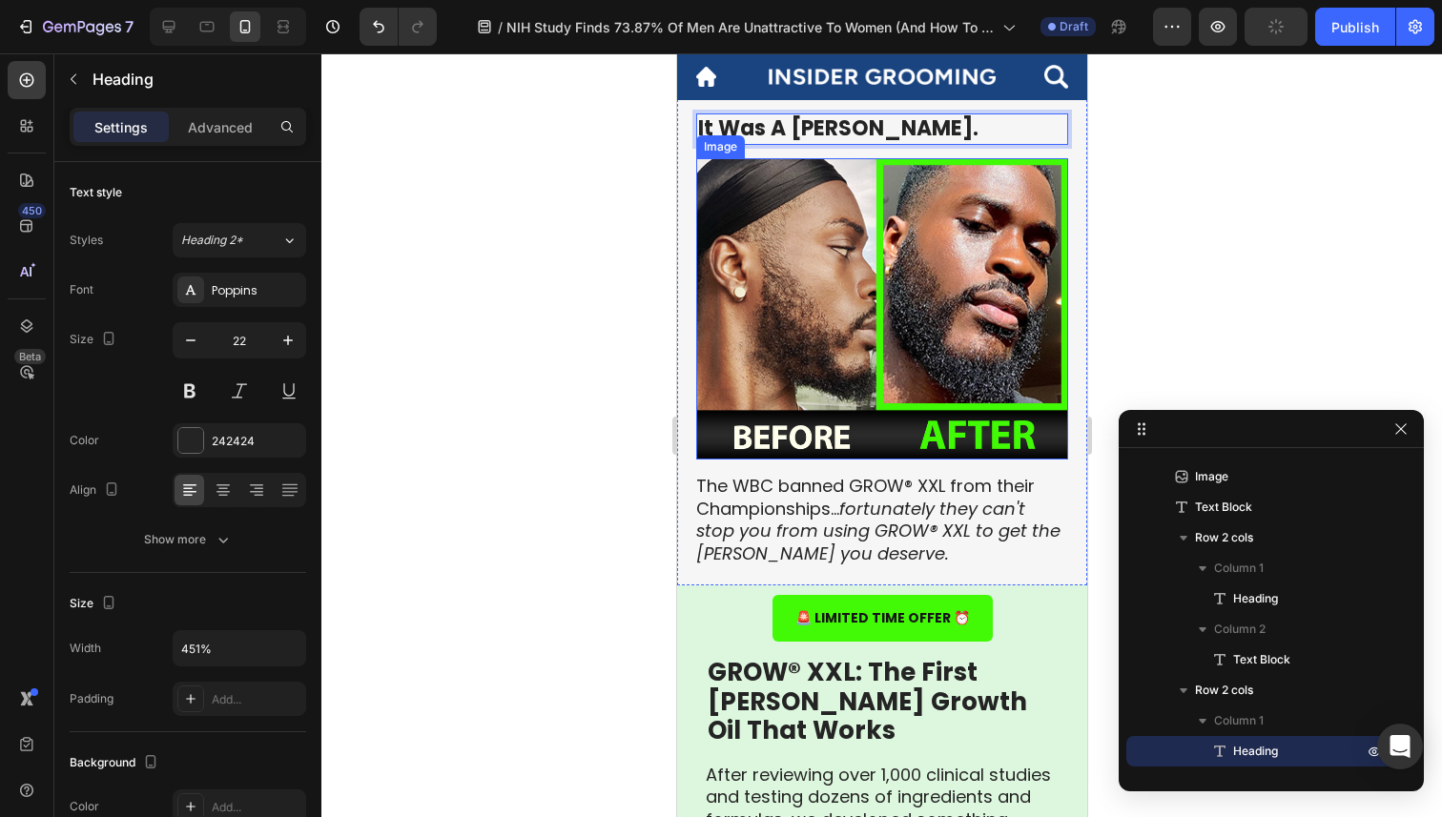
click at [813, 407] on img at bounding box center [881, 308] width 372 height 301
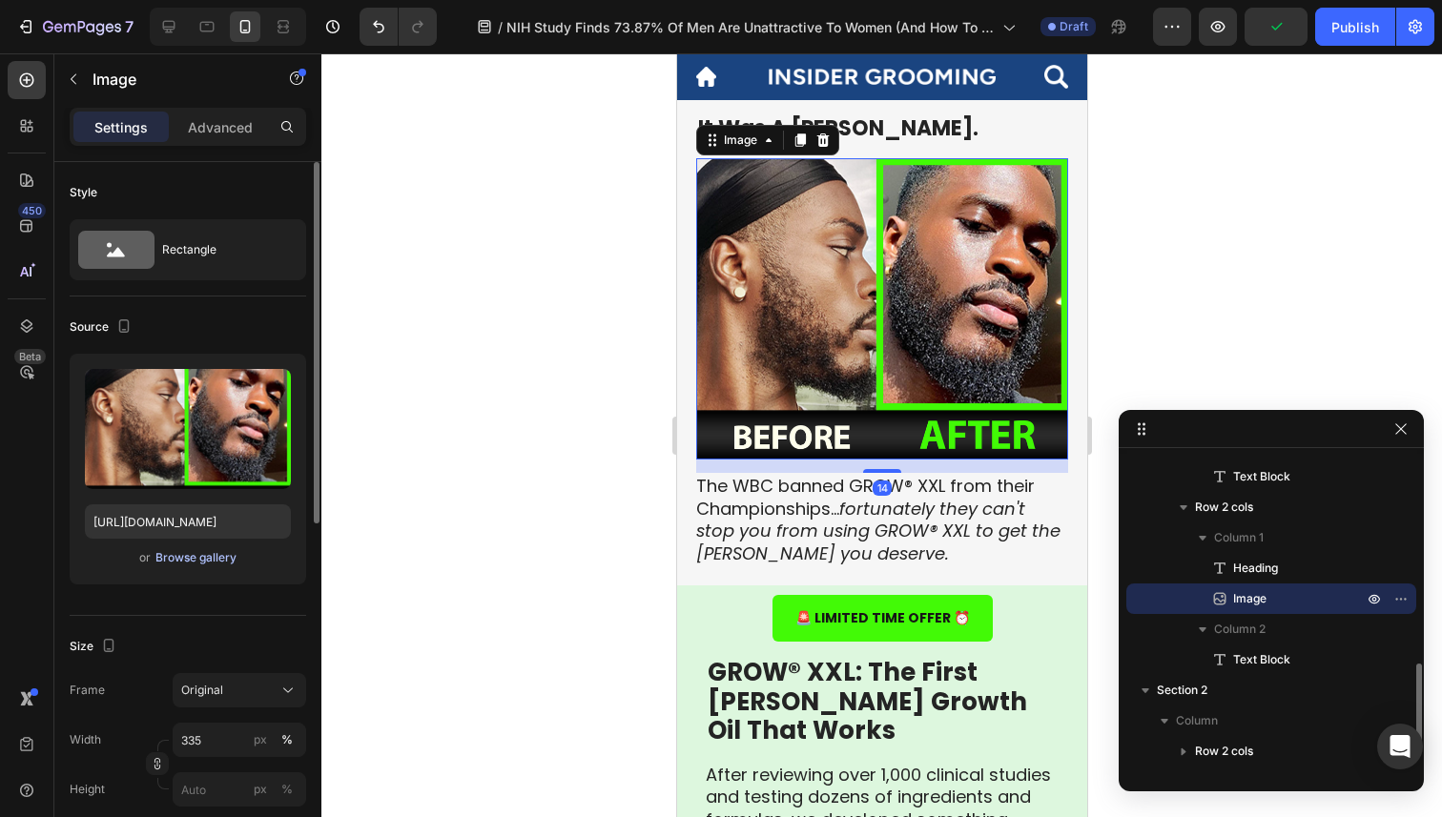
click at [186, 548] on button "Browse gallery" at bounding box center [195, 557] width 83 height 19
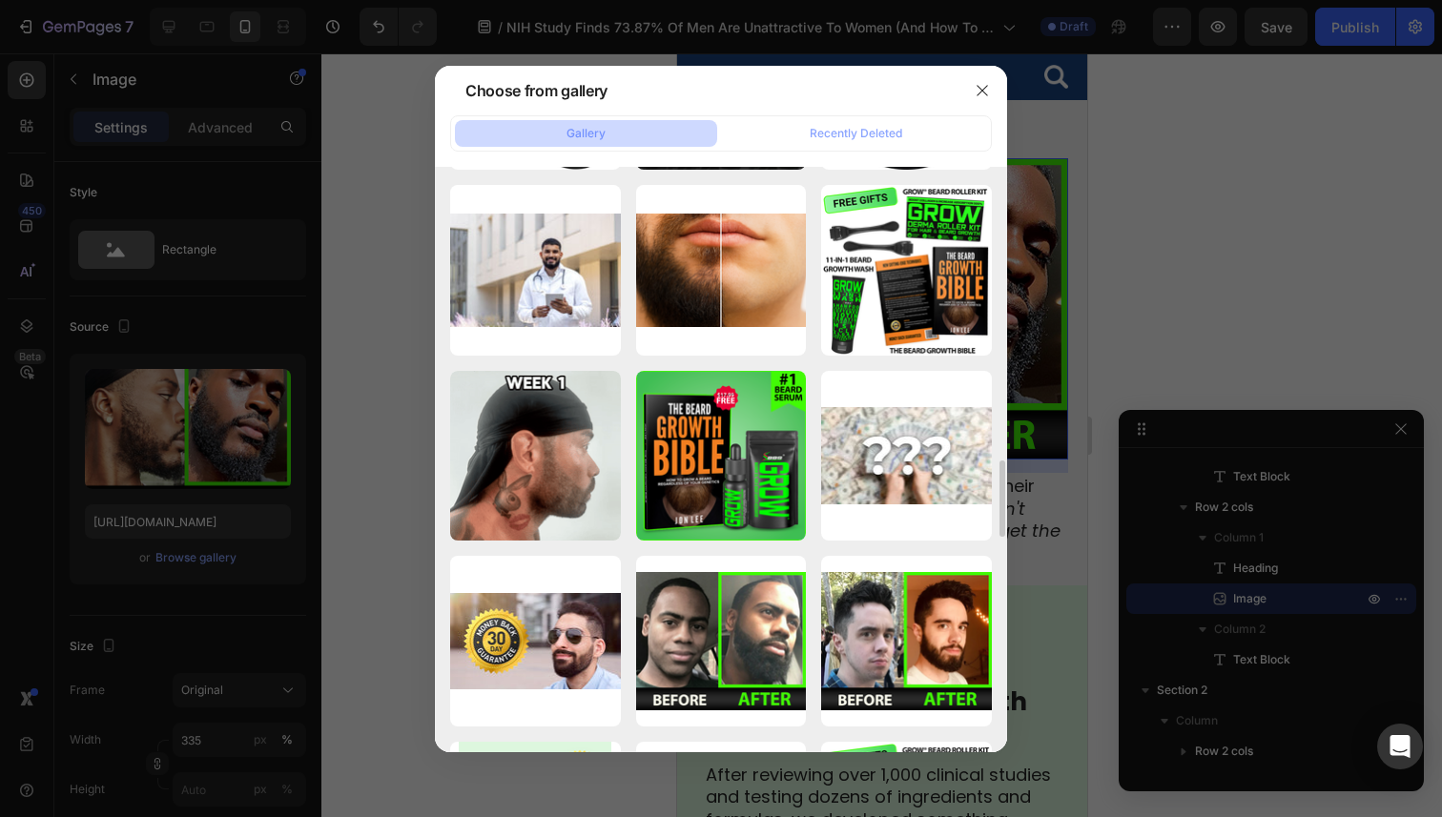
scroll to position [3885, 0]
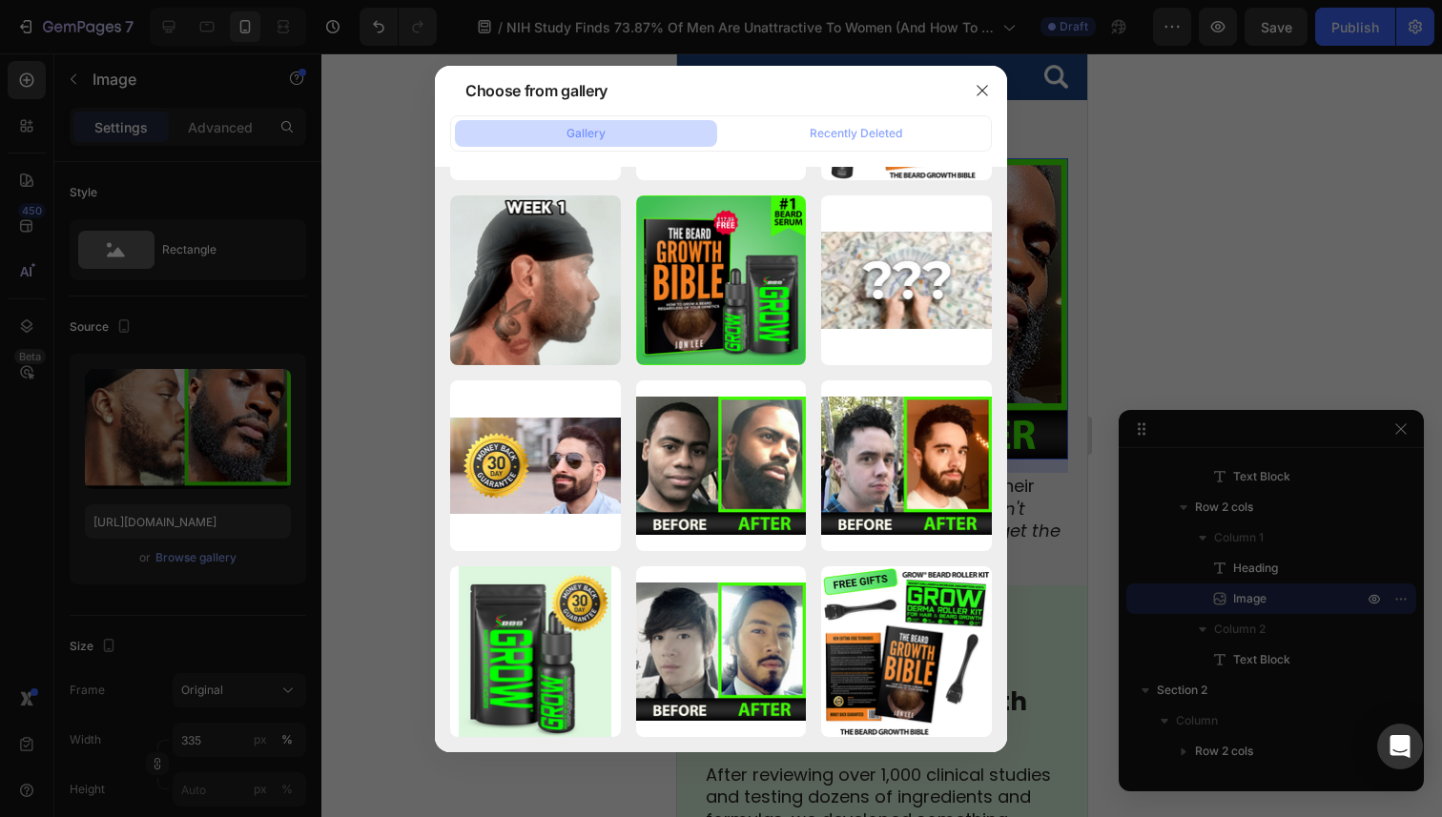
click at [1209, 211] on div at bounding box center [721, 408] width 1442 height 817
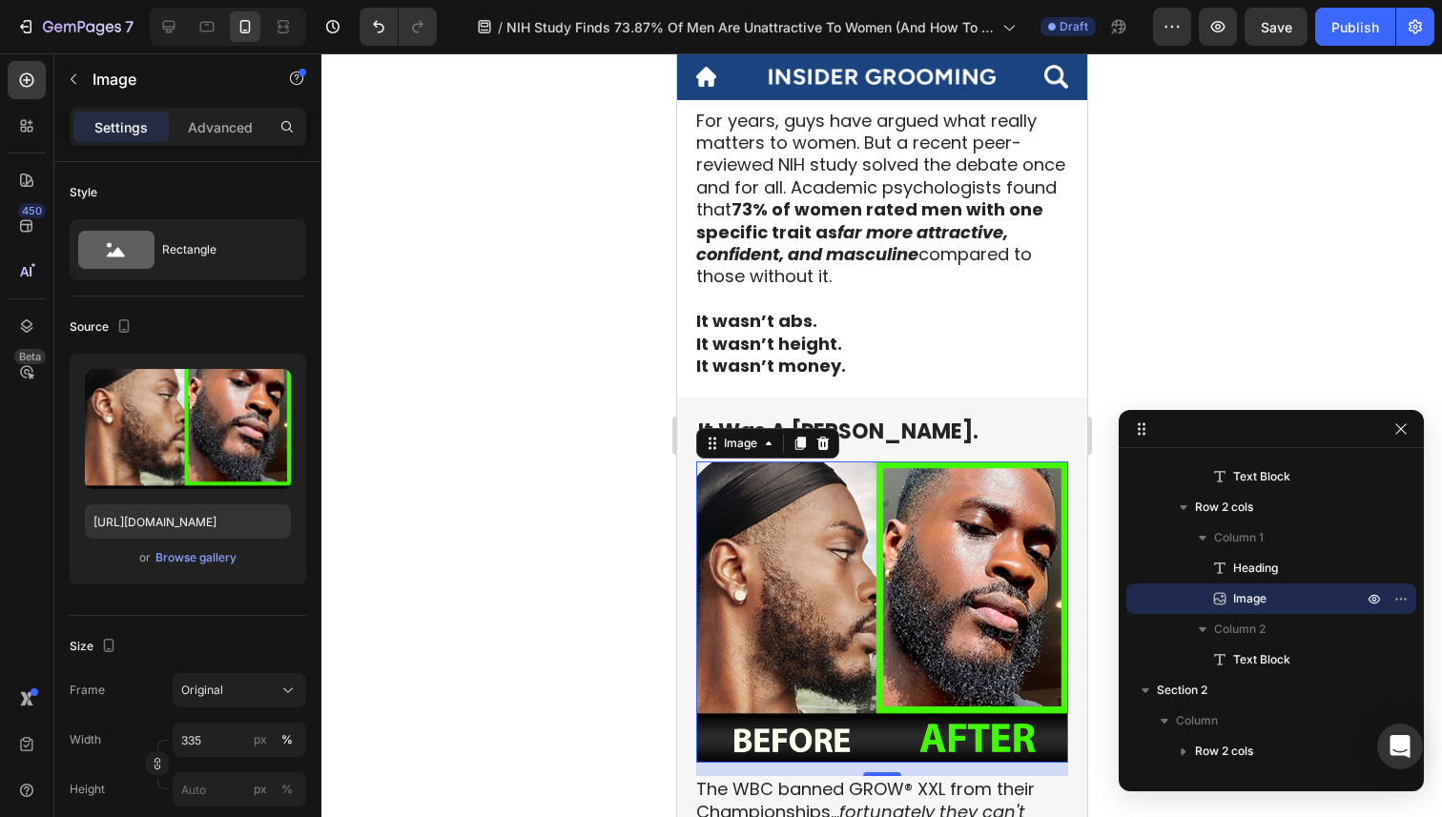
scroll to position [692, 0]
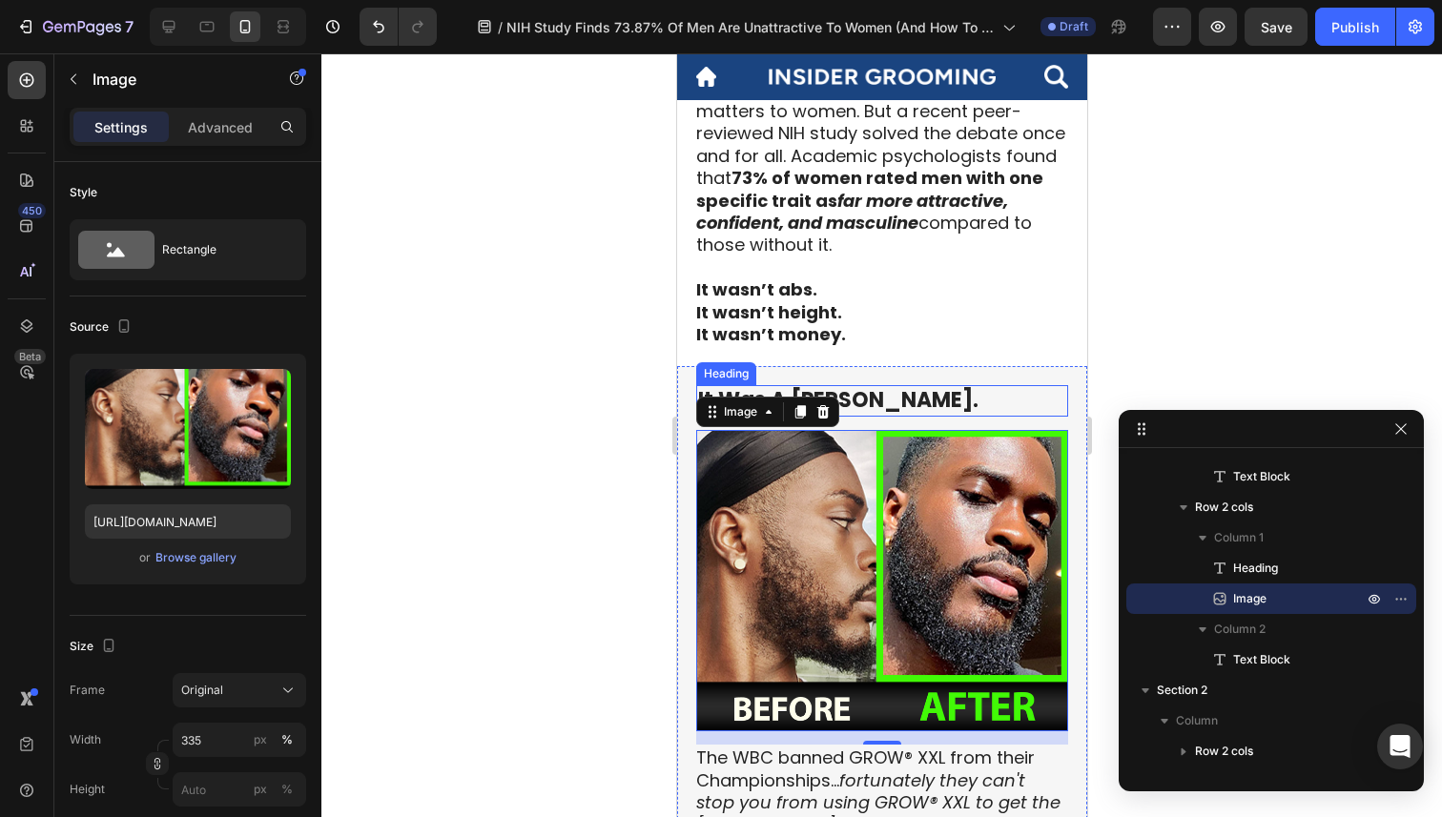
click at [947, 382] on div "⁠⁠⁠⁠⁠⁠⁠ It Was A Beard. Heading Image 14 The WBC banned GROW® XXL from their Ch…" at bounding box center [881, 611] width 410 height 491
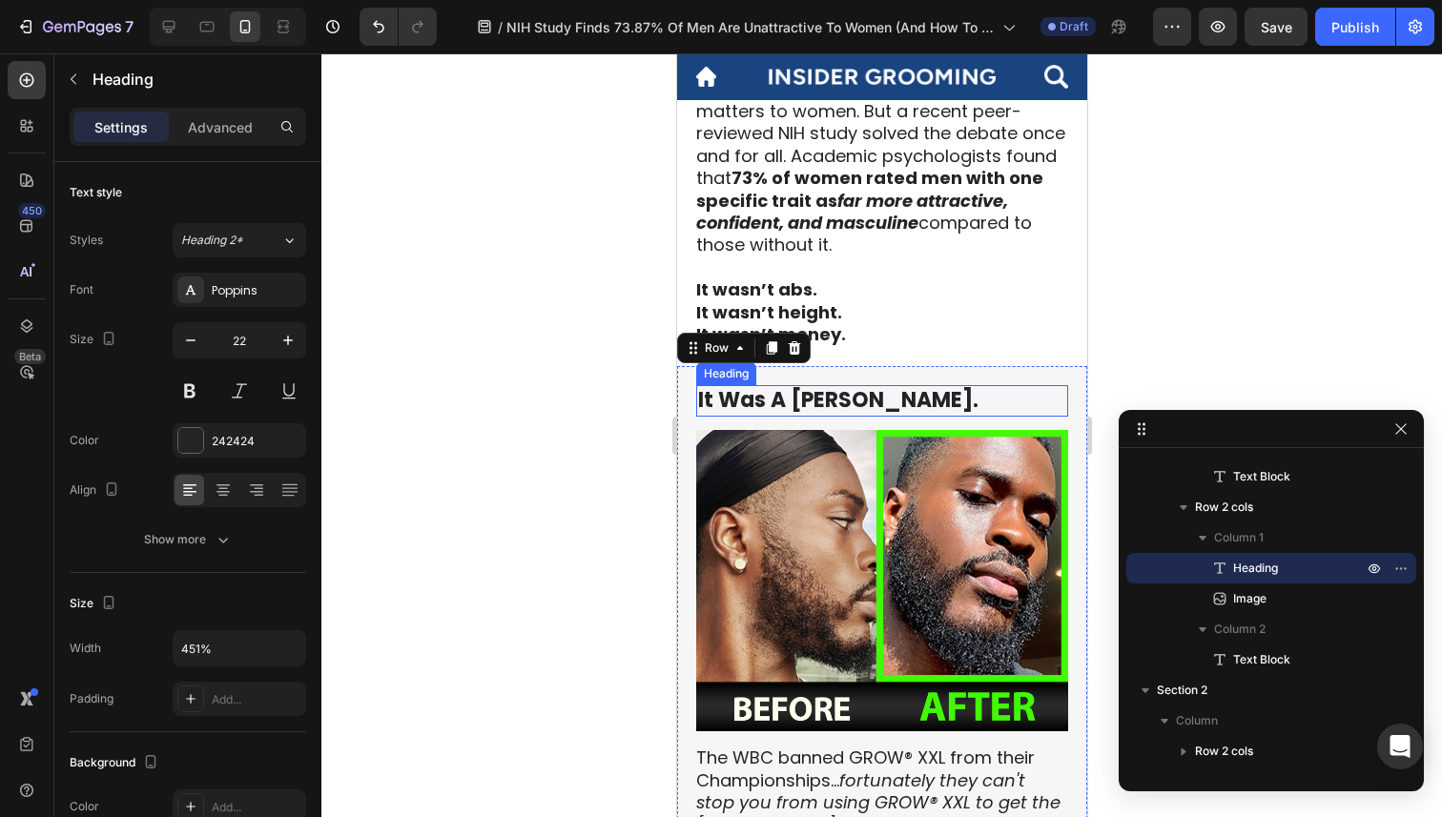
click at [947, 399] on p "⁠⁠⁠⁠⁠⁠⁠ It Was A Beard." at bounding box center [881, 401] width 368 height 28
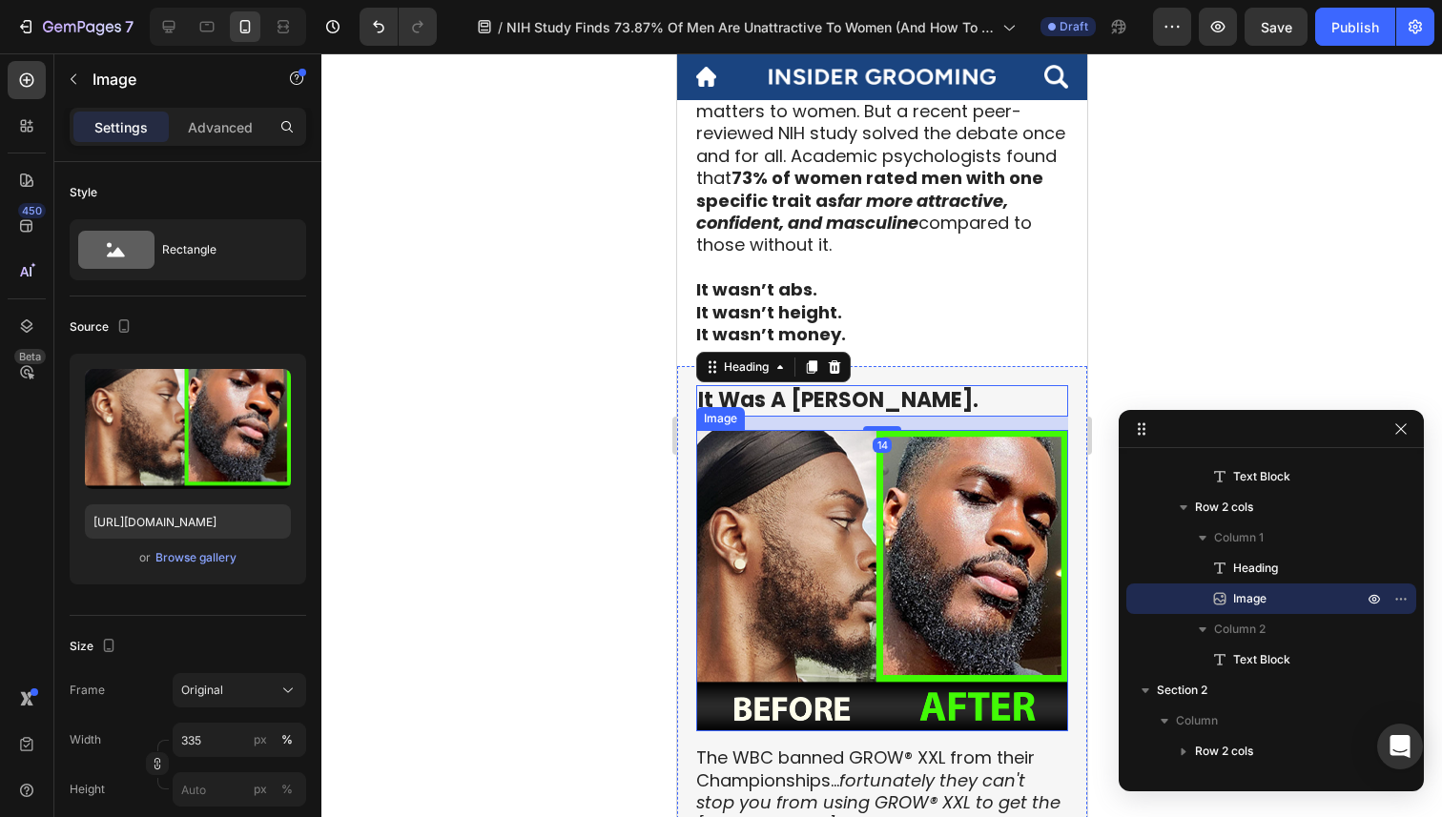
click at [914, 504] on img at bounding box center [881, 580] width 372 height 301
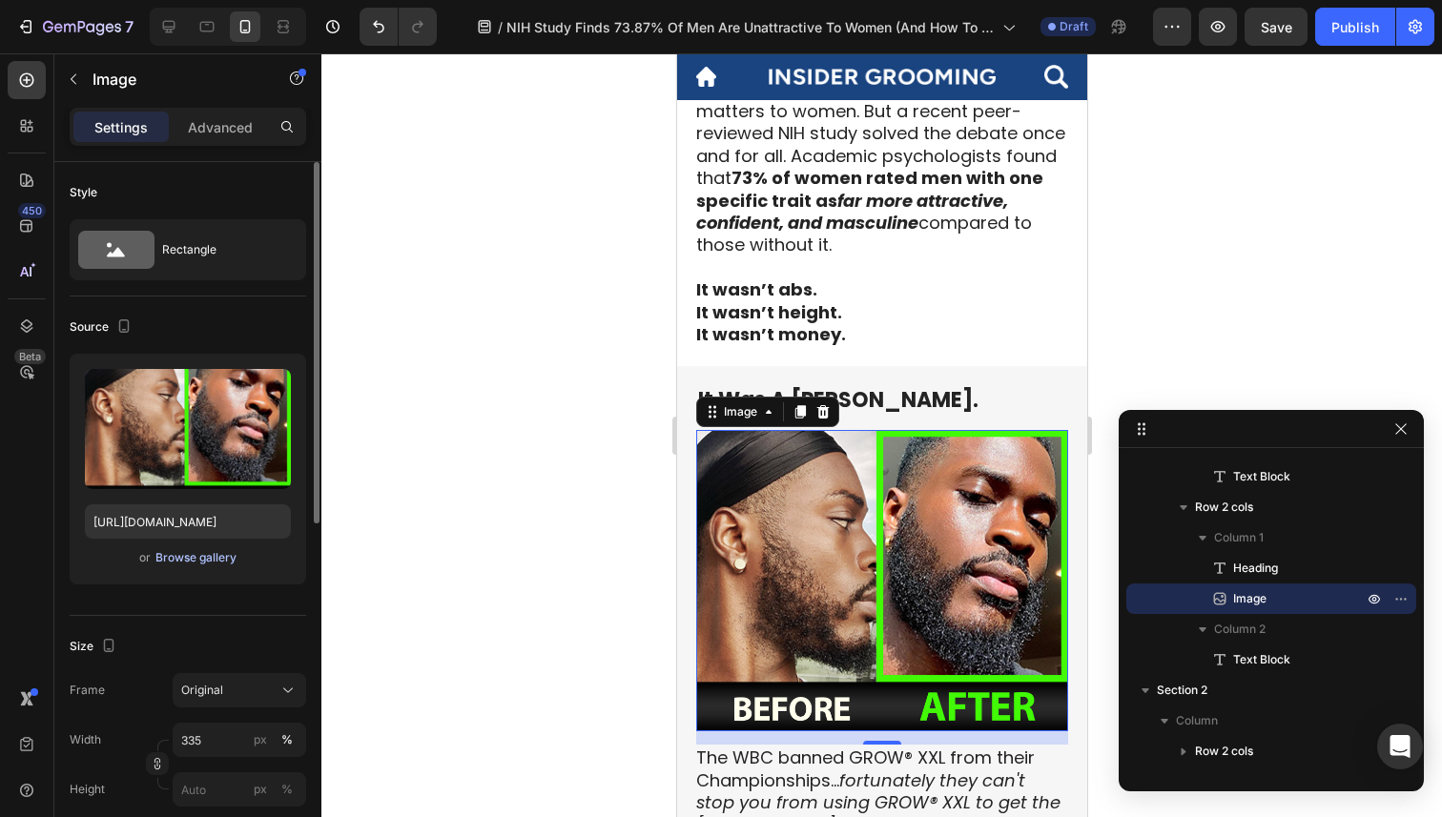
click at [176, 549] on div "Browse gallery" at bounding box center [195, 557] width 81 height 17
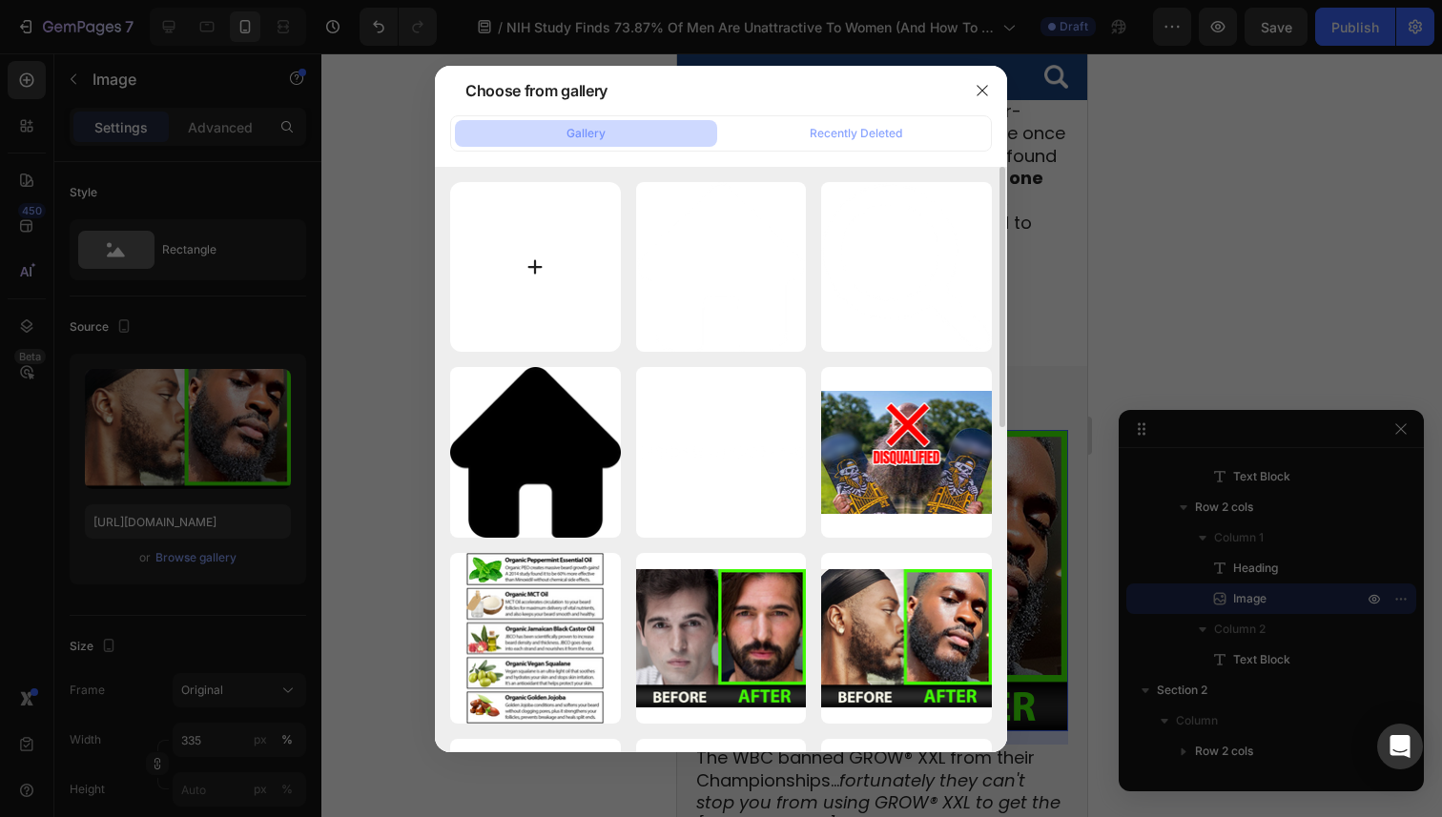
click at [460, 307] on input "file" at bounding box center [535, 267] width 171 height 171
type input "C:\fakepath\AdobeStock_540944566 (2).jpeg"
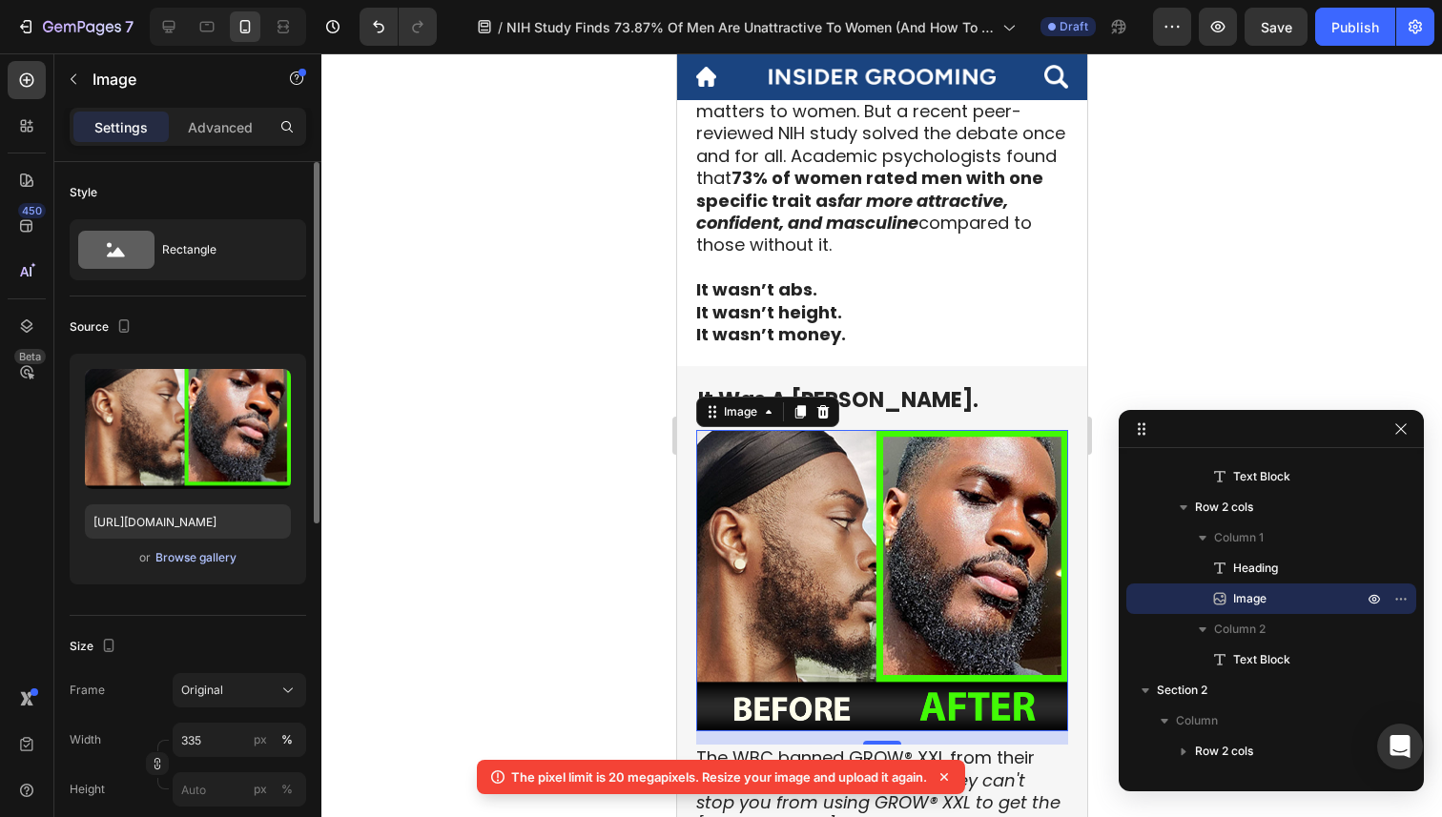
click at [187, 559] on div "Browse gallery" at bounding box center [195, 557] width 81 height 17
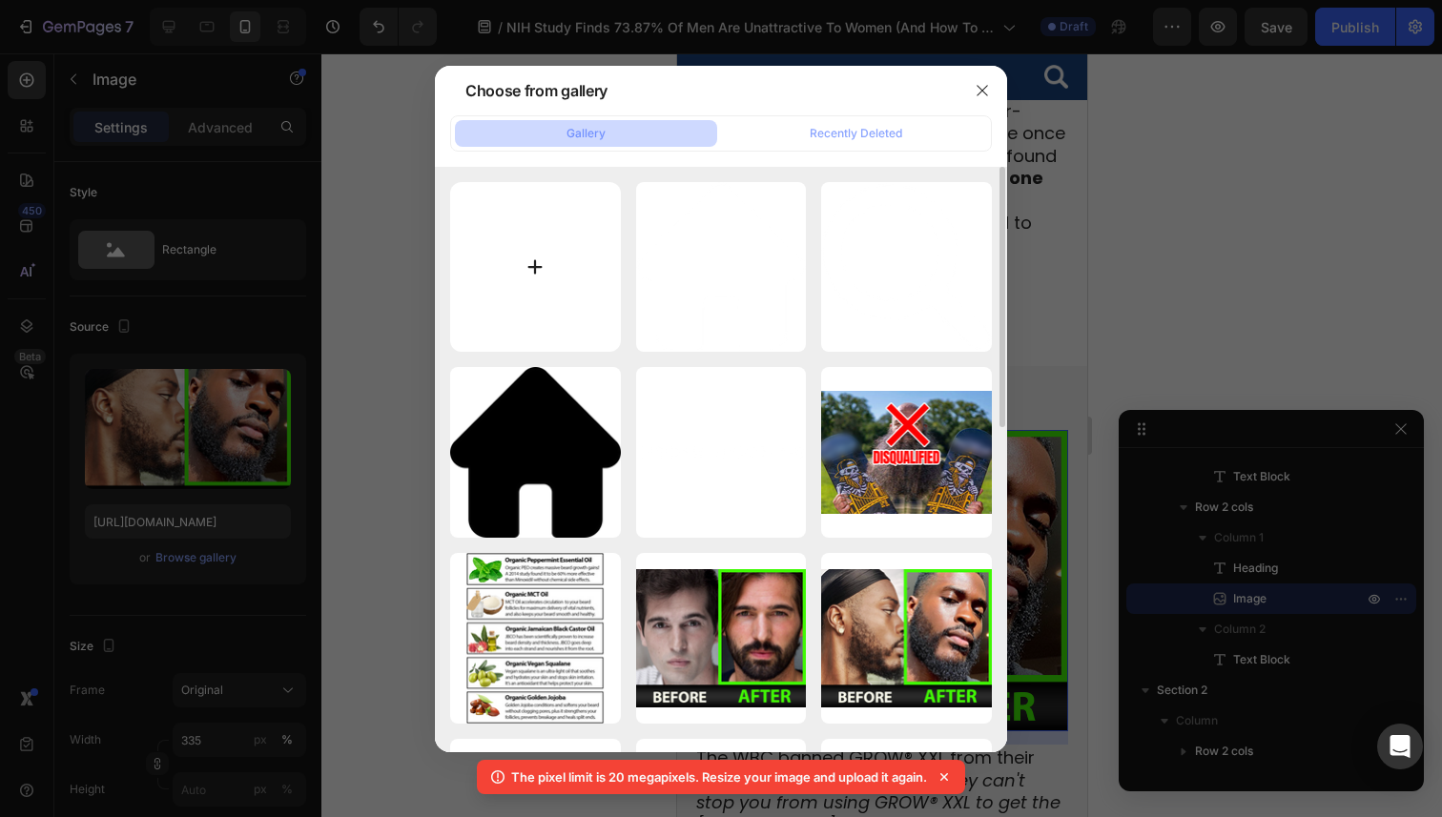
click at [551, 259] on input "file" at bounding box center [535, 267] width 171 height 171
type input "C:\fakepath\AdobeStock_540944566 (2) Medium.jpeg"
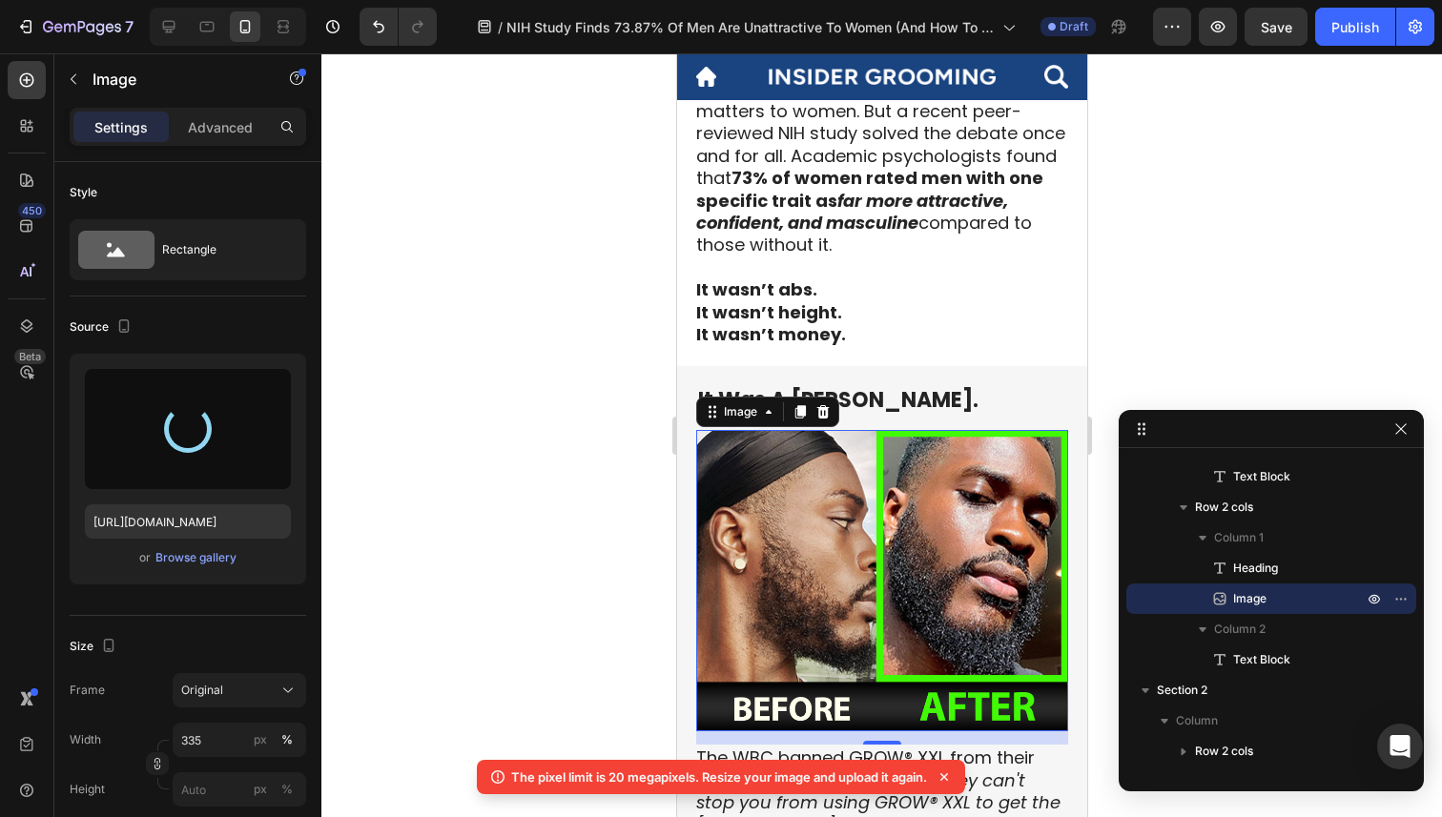
type input "https://cdn.shopify.com/s/files/1/0564/9131/1171/files/gempages_582402513072816…"
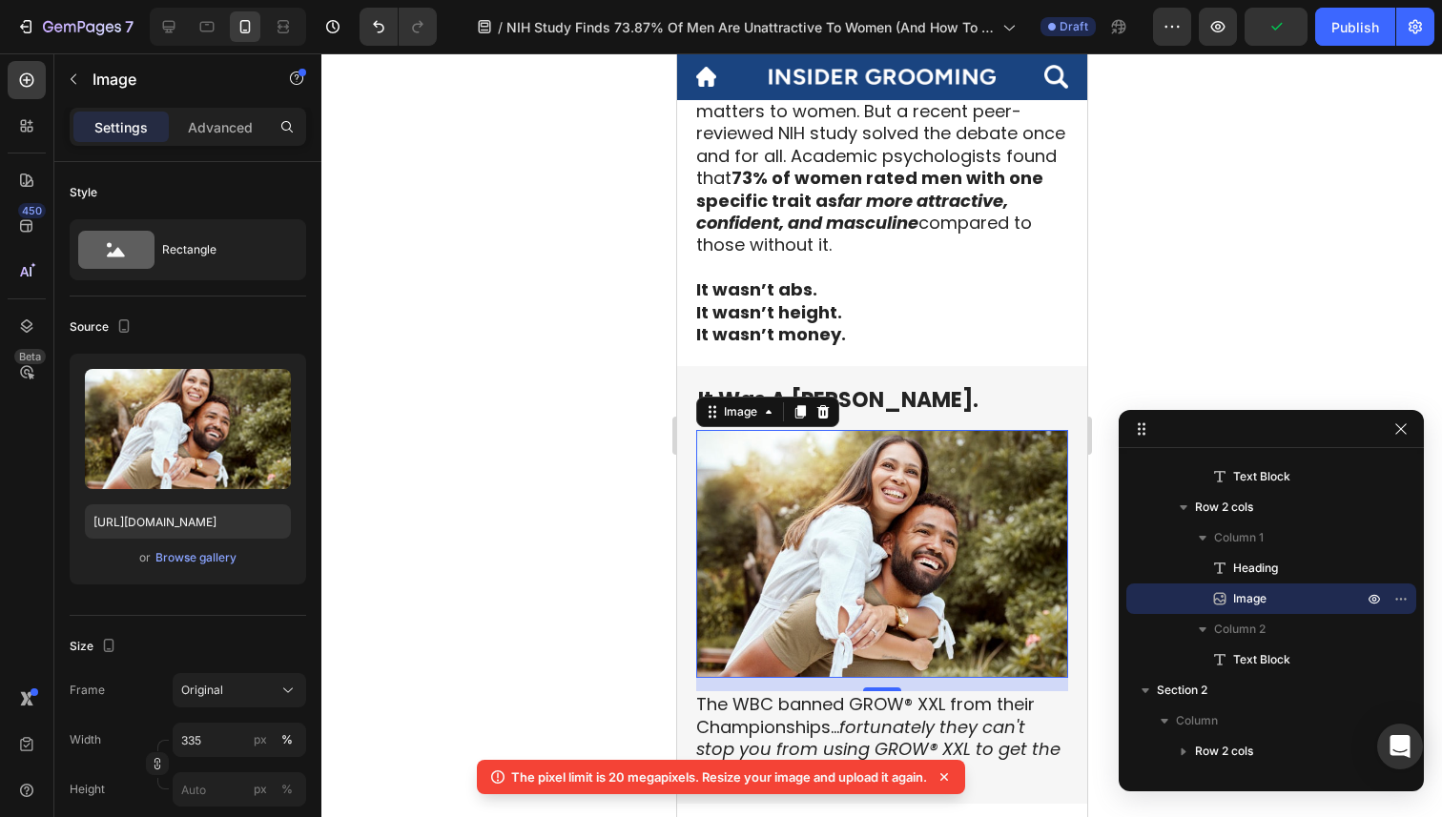
click at [645, 500] on div at bounding box center [881, 435] width 1121 height 764
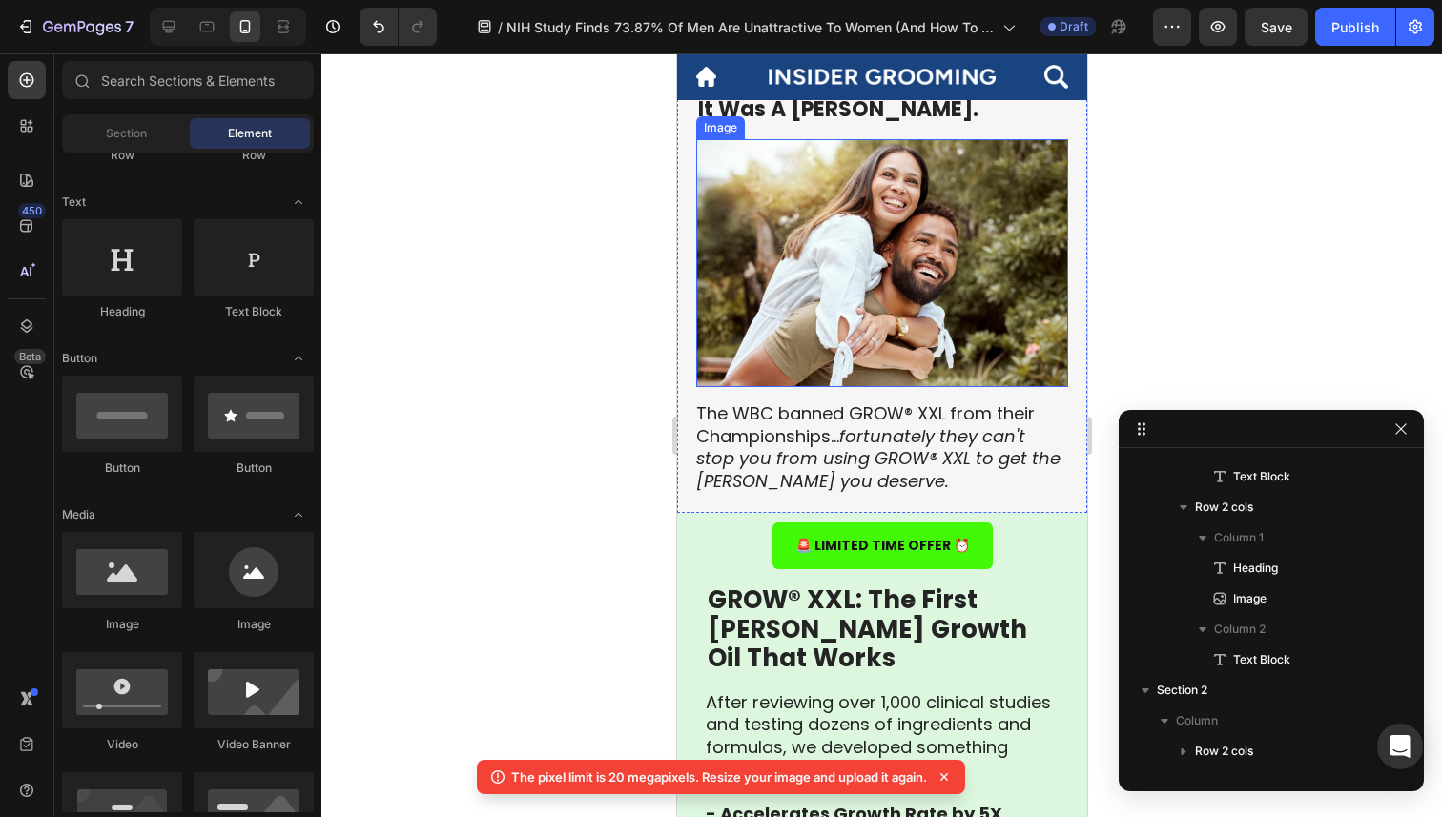
scroll to position [996, 0]
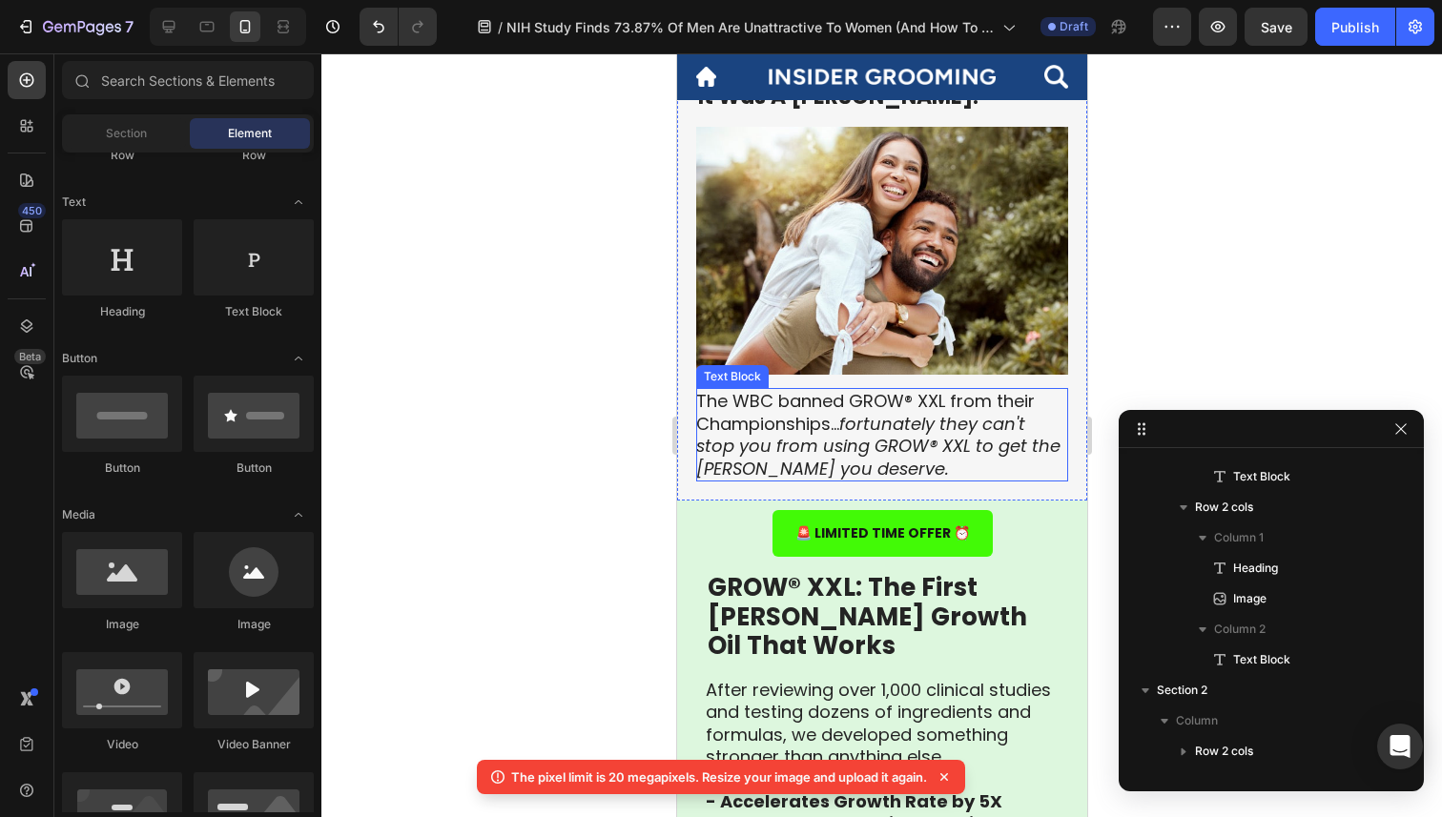
click at [831, 446] on icon "fortunately they can't stop you from using GROW® XXL to get the beard you deser…" at bounding box center [877, 446] width 364 height 69
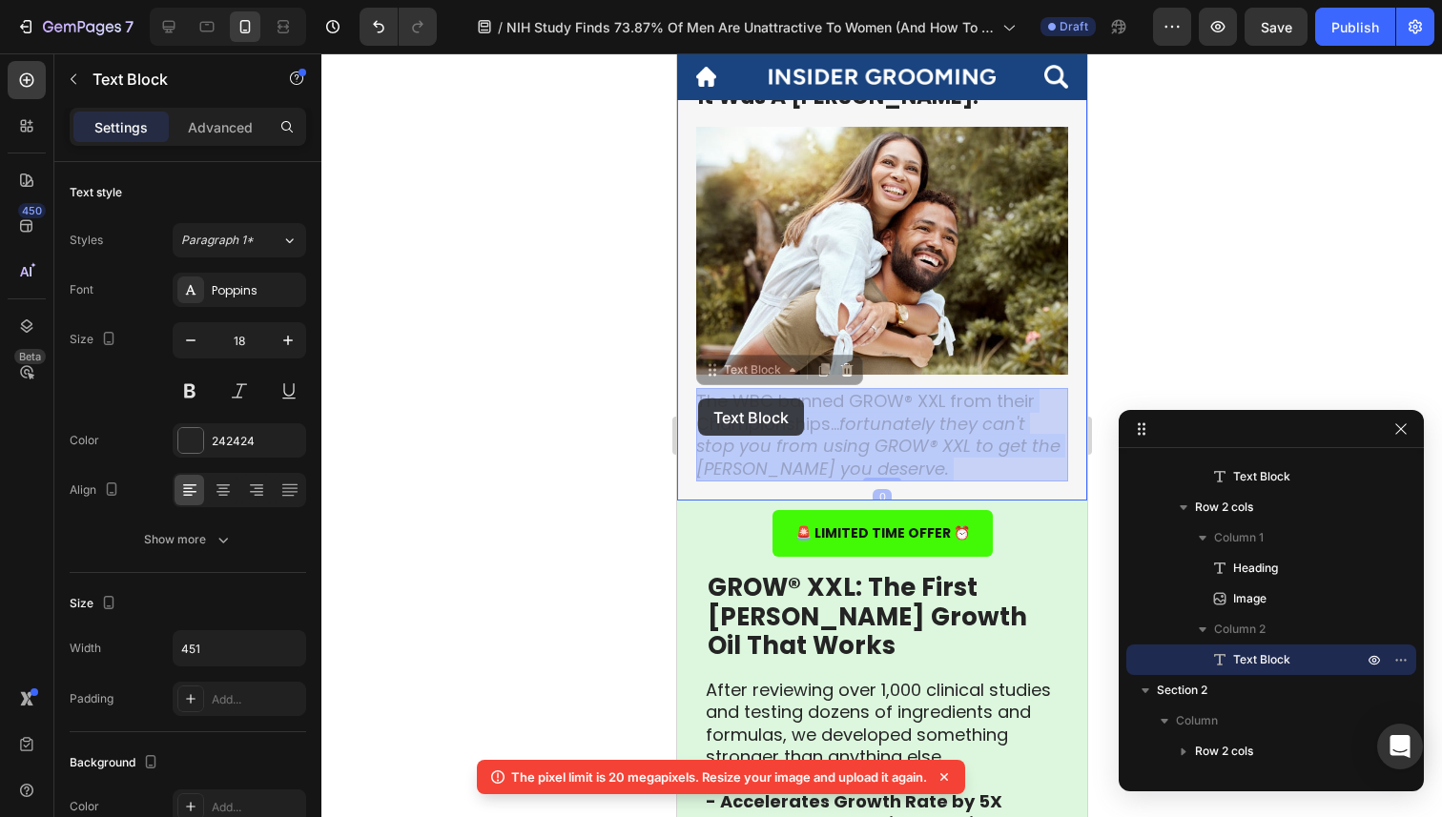
drag, startPoint x: 871, startPoint y: 463, endPoint x: 697, endPoint y: 399, distance: 185.3
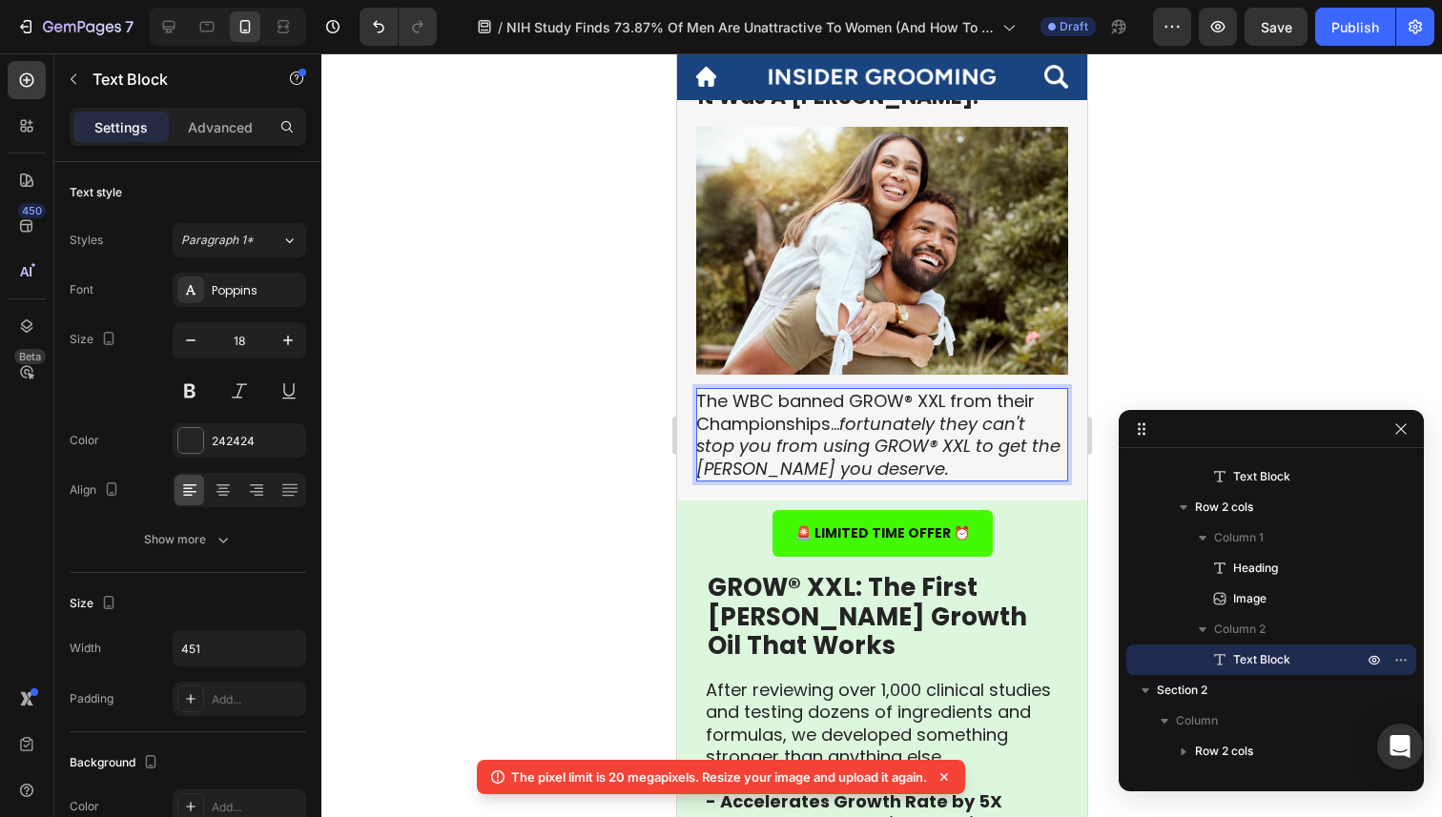
click at [874, 453] on icon "fortunately they can't stop you from using GROW® XXL to get the beard you deser…" at bounding box center [877, 446] width 364 height 69
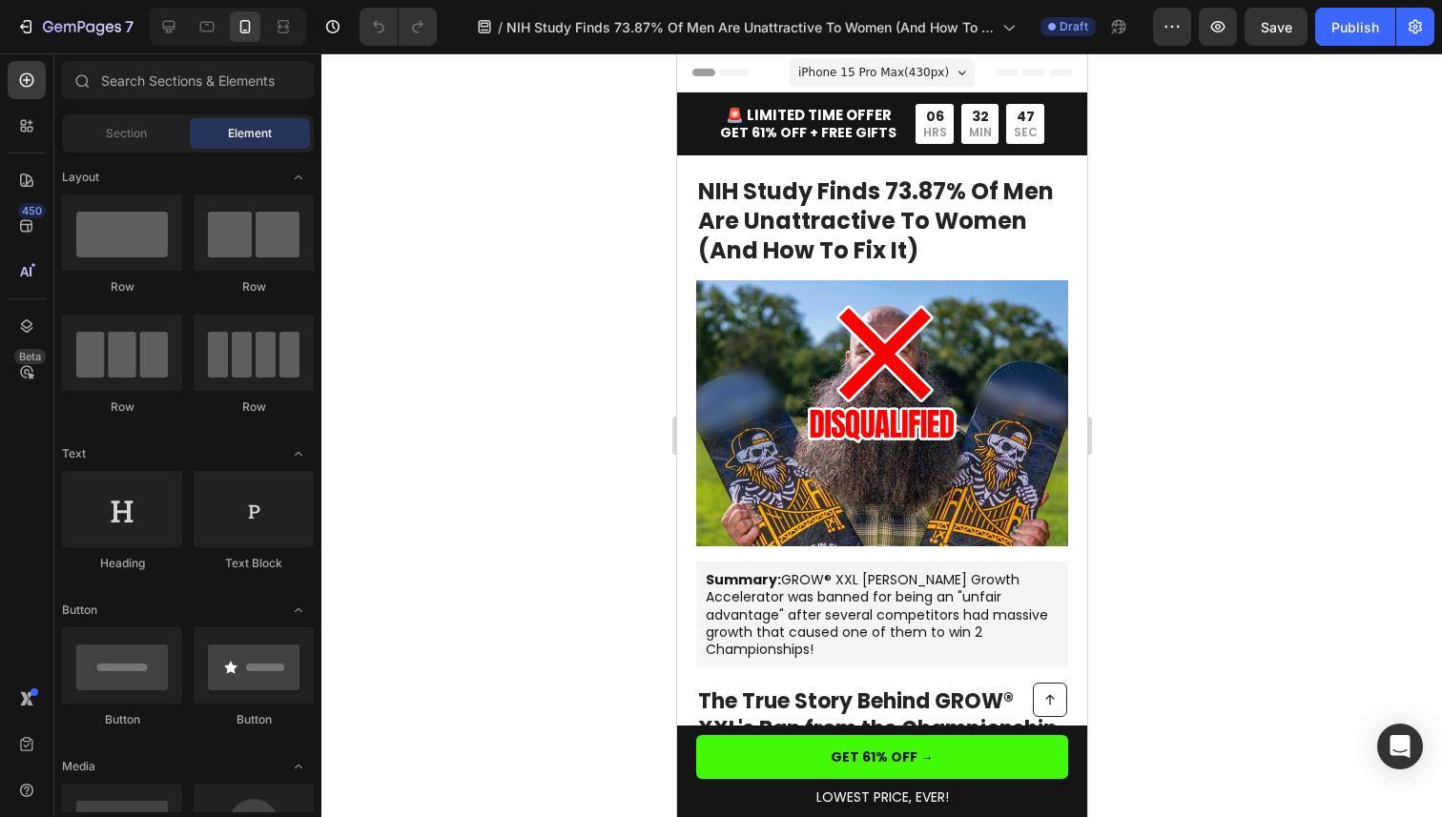
click at [44, 1] on div "7 Version history / NIH Study Finds 73.87% Of Men Are Unattractive To Women (An…" at bounding box center [721, 27] width 1442 height 54
click at [29, 24] on icon "button" at bounding box center [25, 26] width 19 height 19
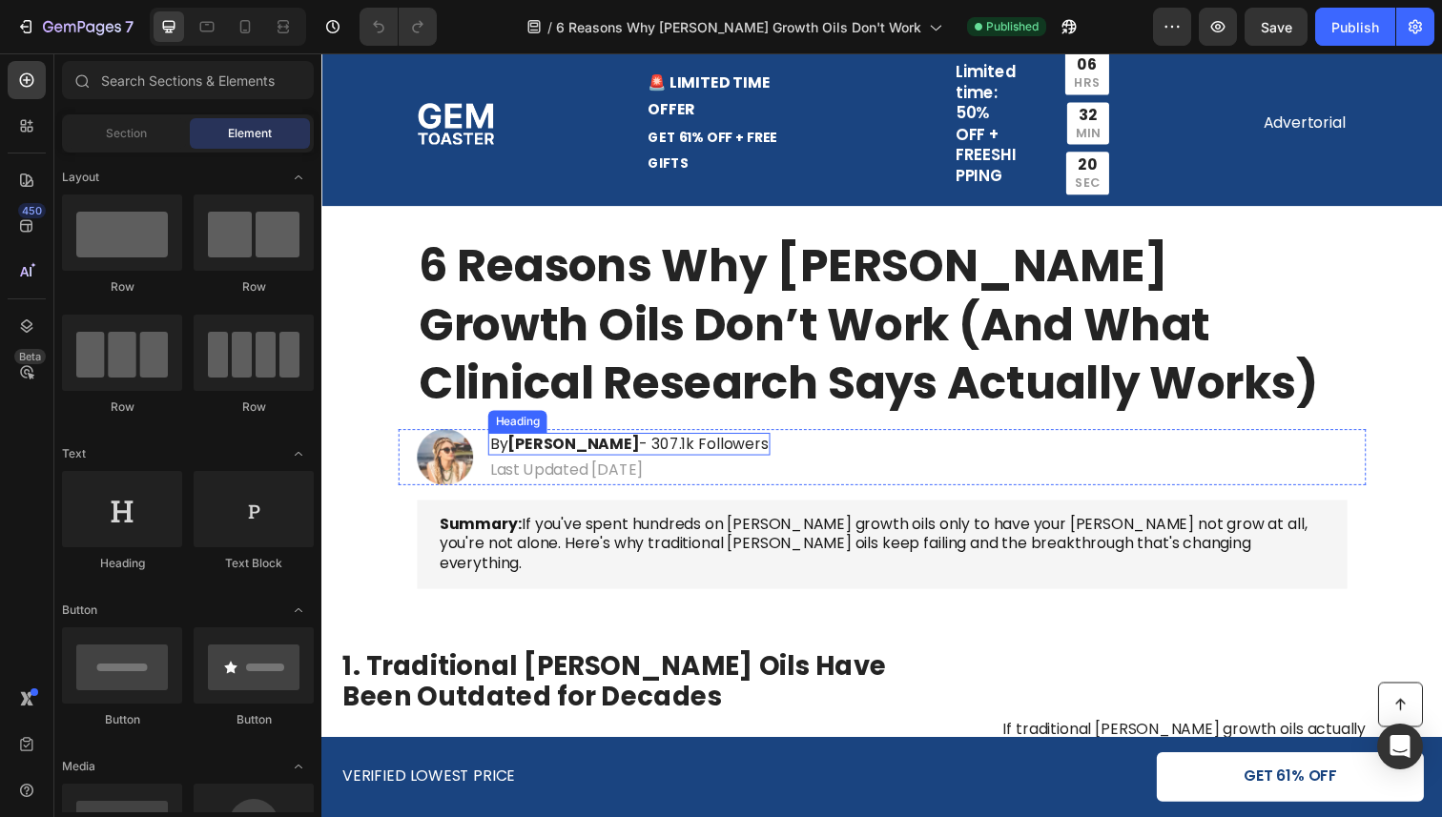
scroll to position [28, 0]
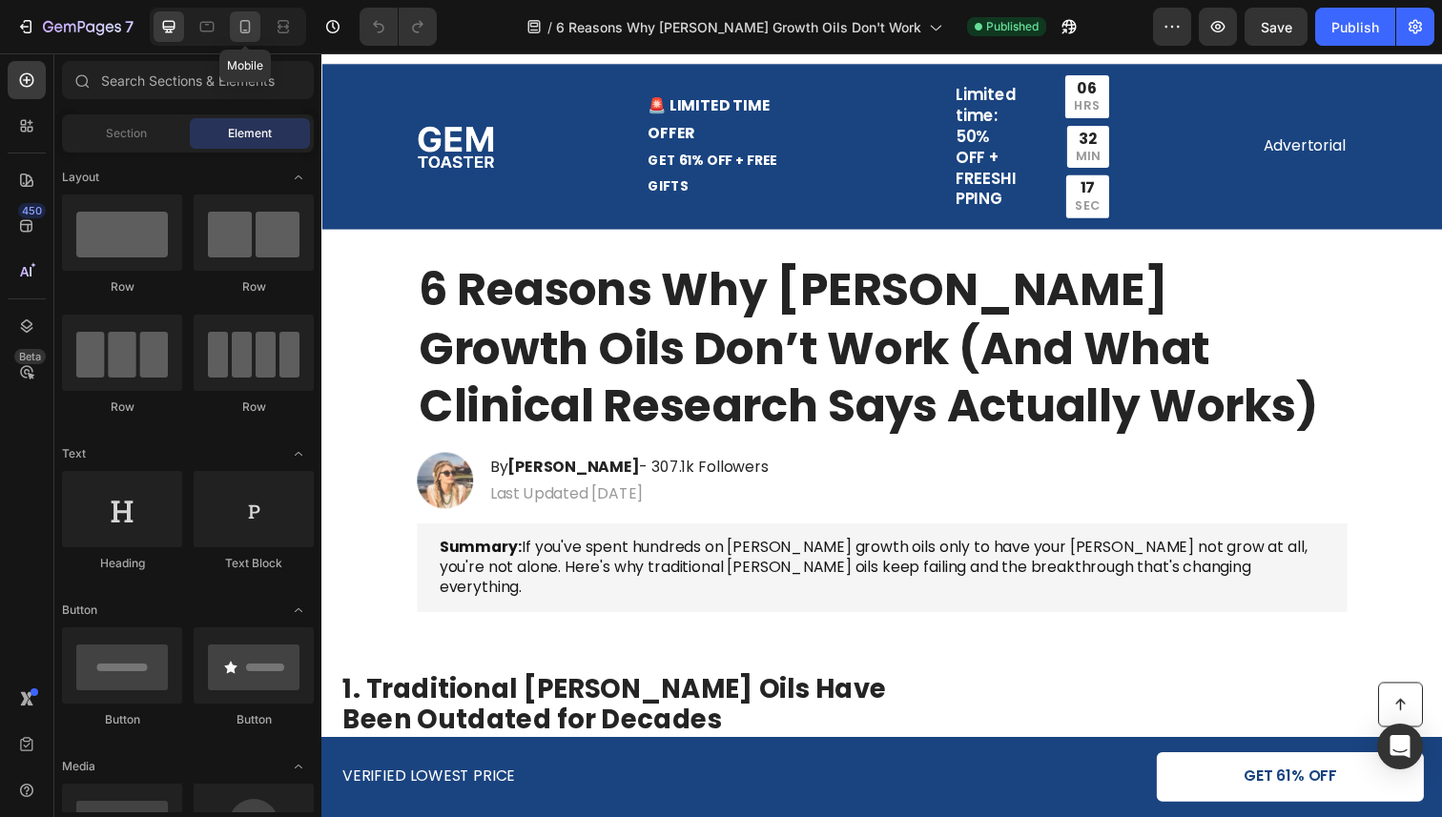
click at [236, 35] on icon at bounding box center [245, 26] width 19 height 19
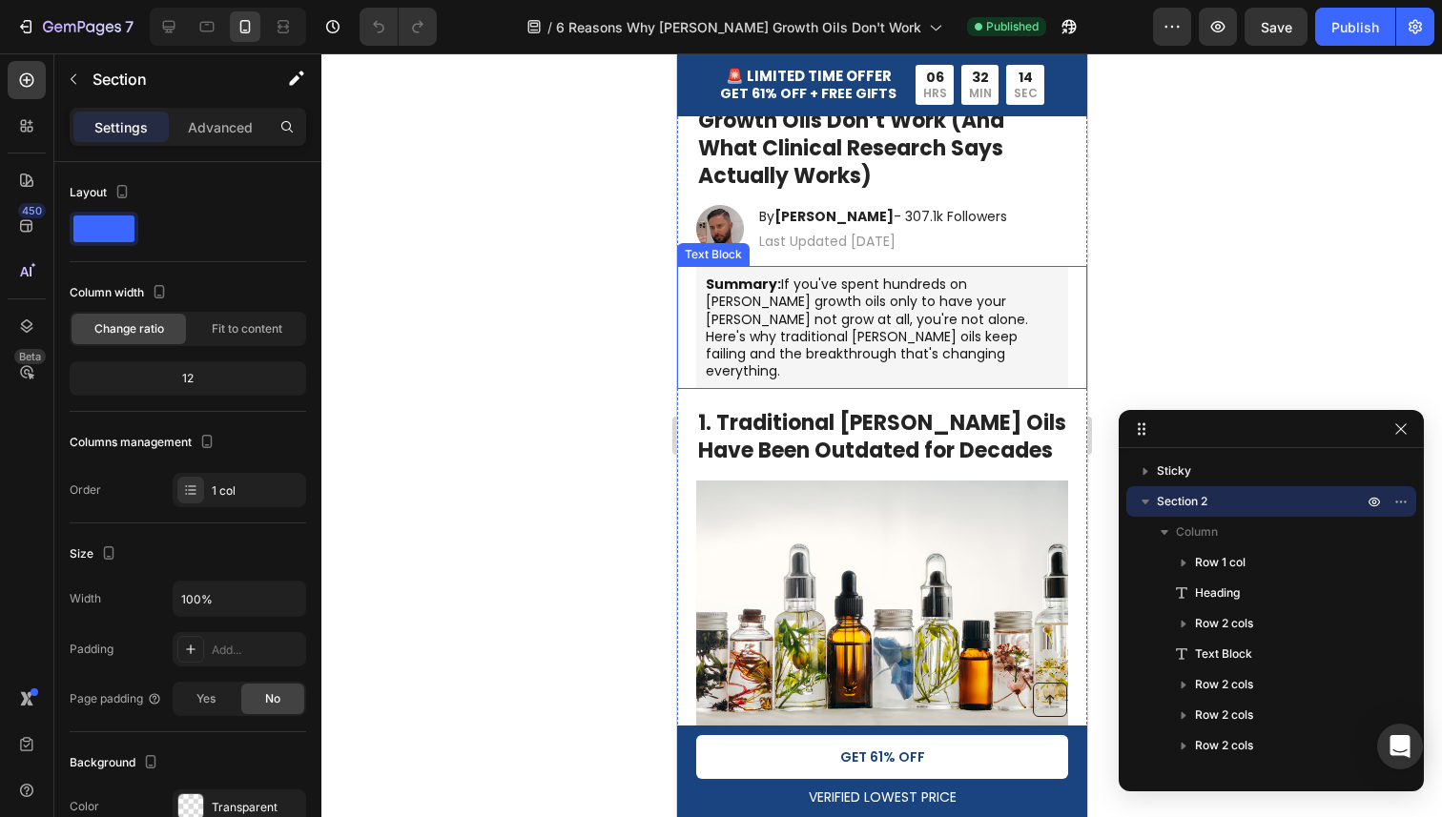
scroll to position [46, 0]
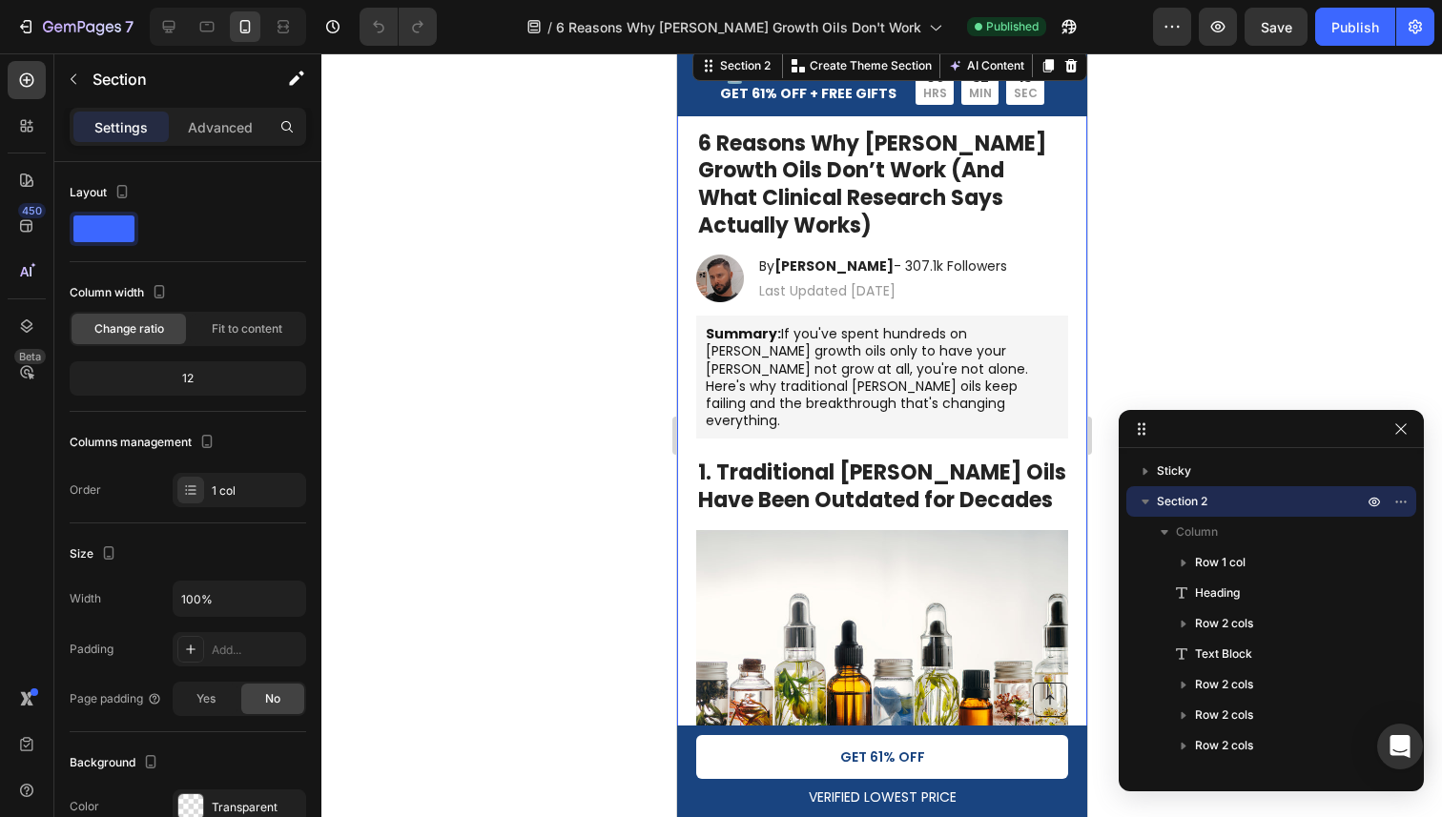
click at [1023, 255] on div "Image By [PERSON_NAME] - 307.1k Followers Heading Last Updated [DATE] Text Bloc…" at bounding box center [881, 279] width 410 height 48
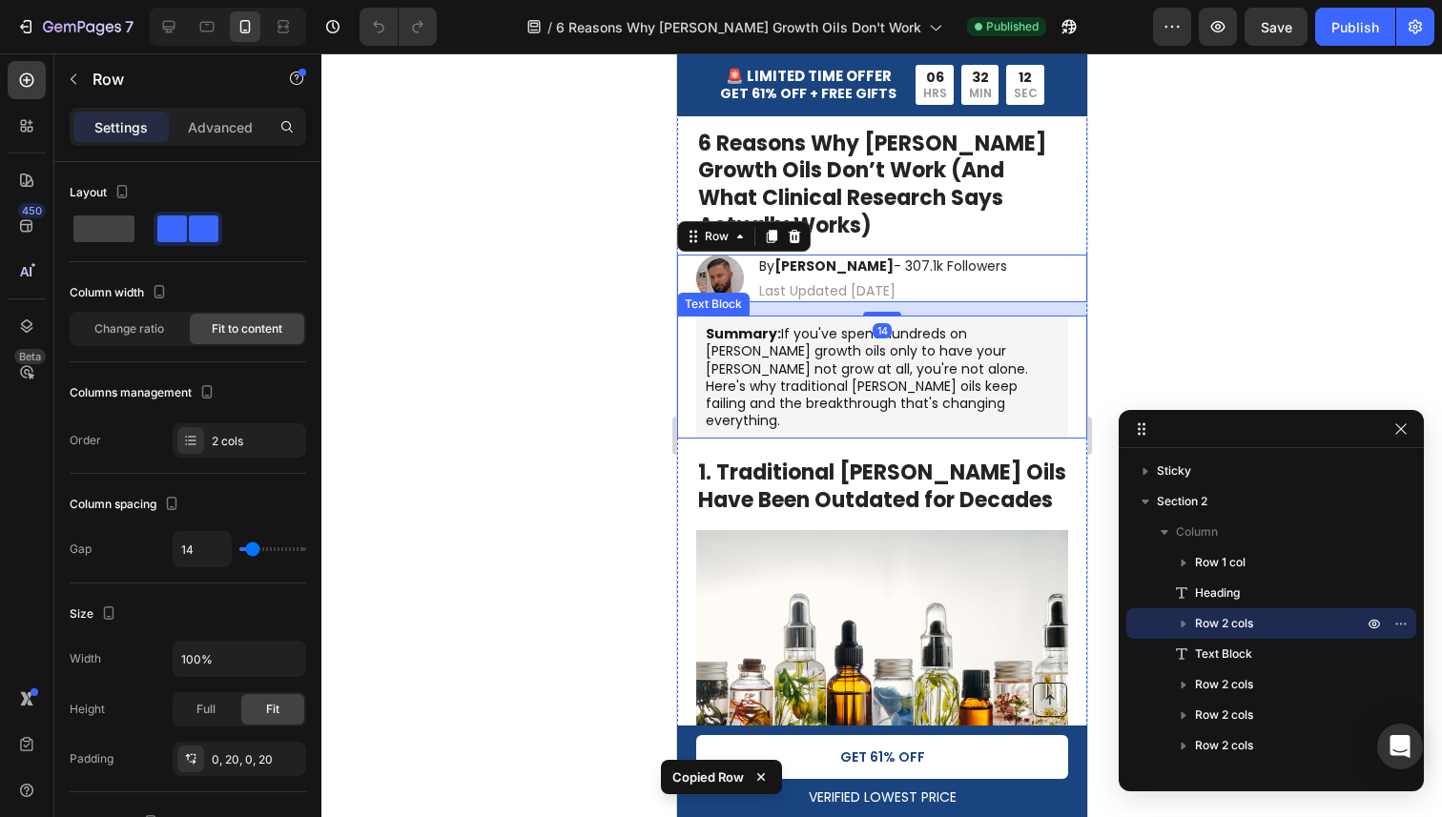
scroll to position [60, 0]
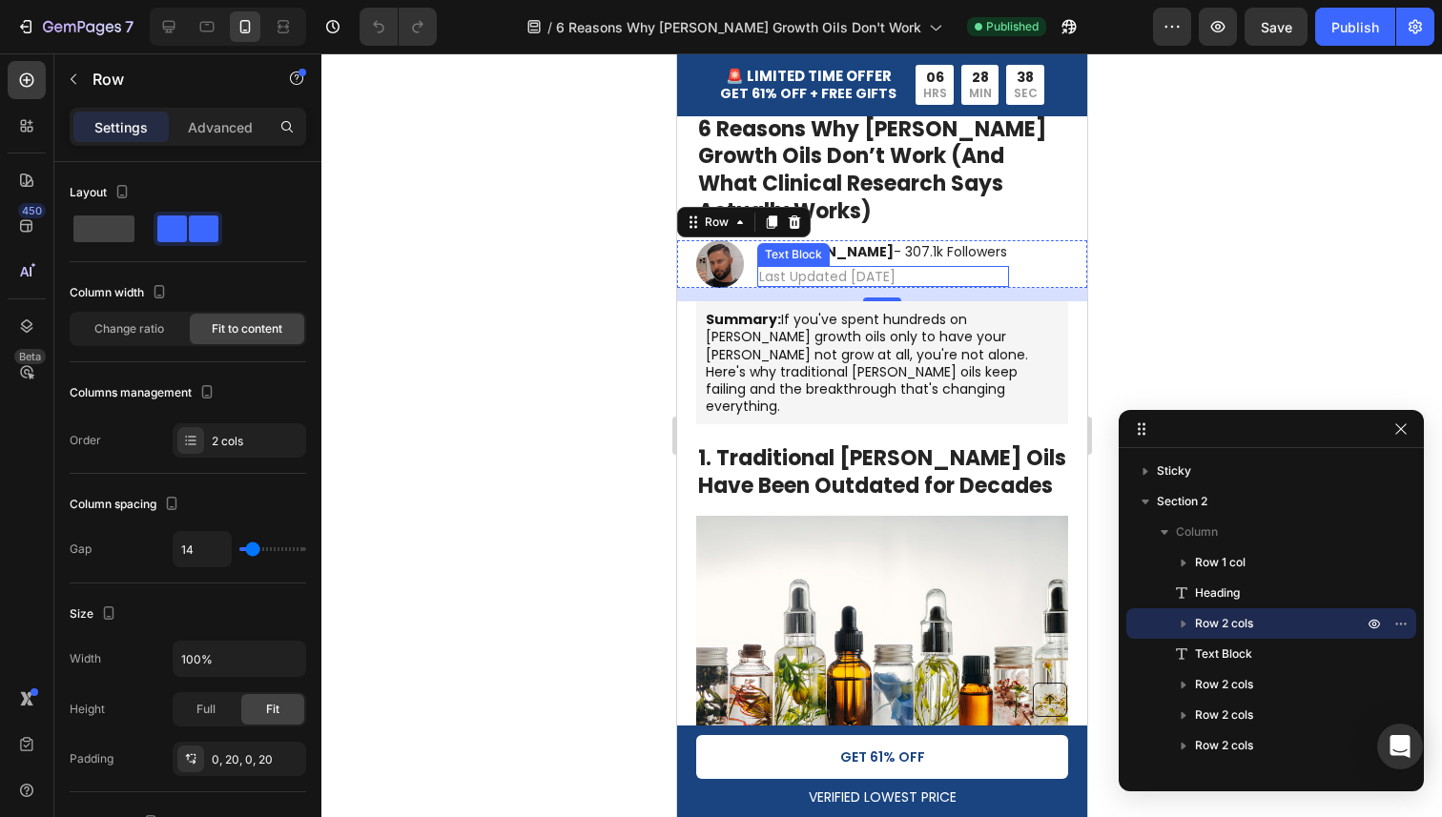
click at [759, 319] on p "Summary: If you've spent hundreds on [PERSON_NAME] growth oils only to have you…" at bounding box center [881, 363] width 353 height 104
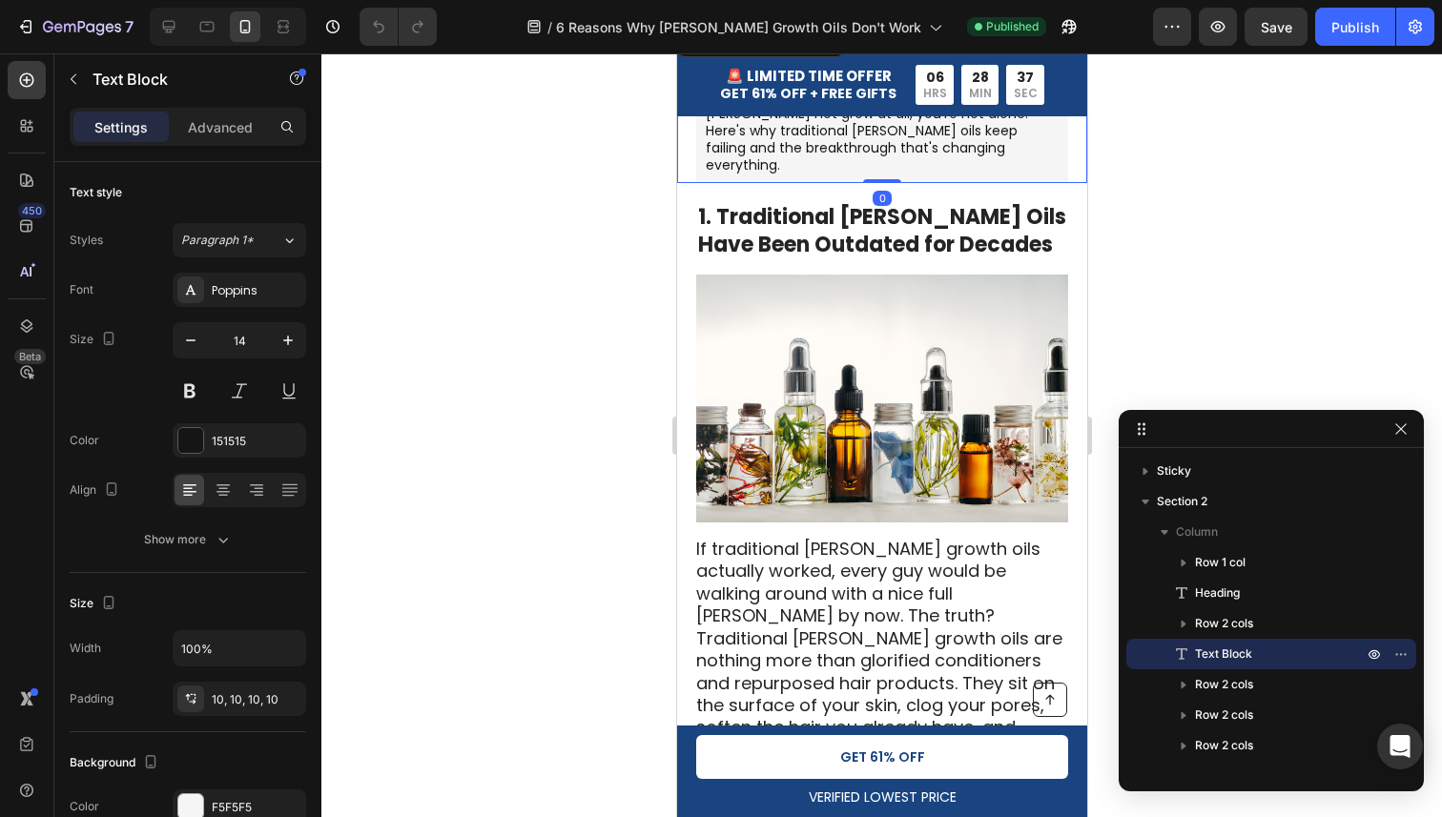
scroll to position [346, 0]
